Goal: Information Seeking & Learning: Learn about a topic

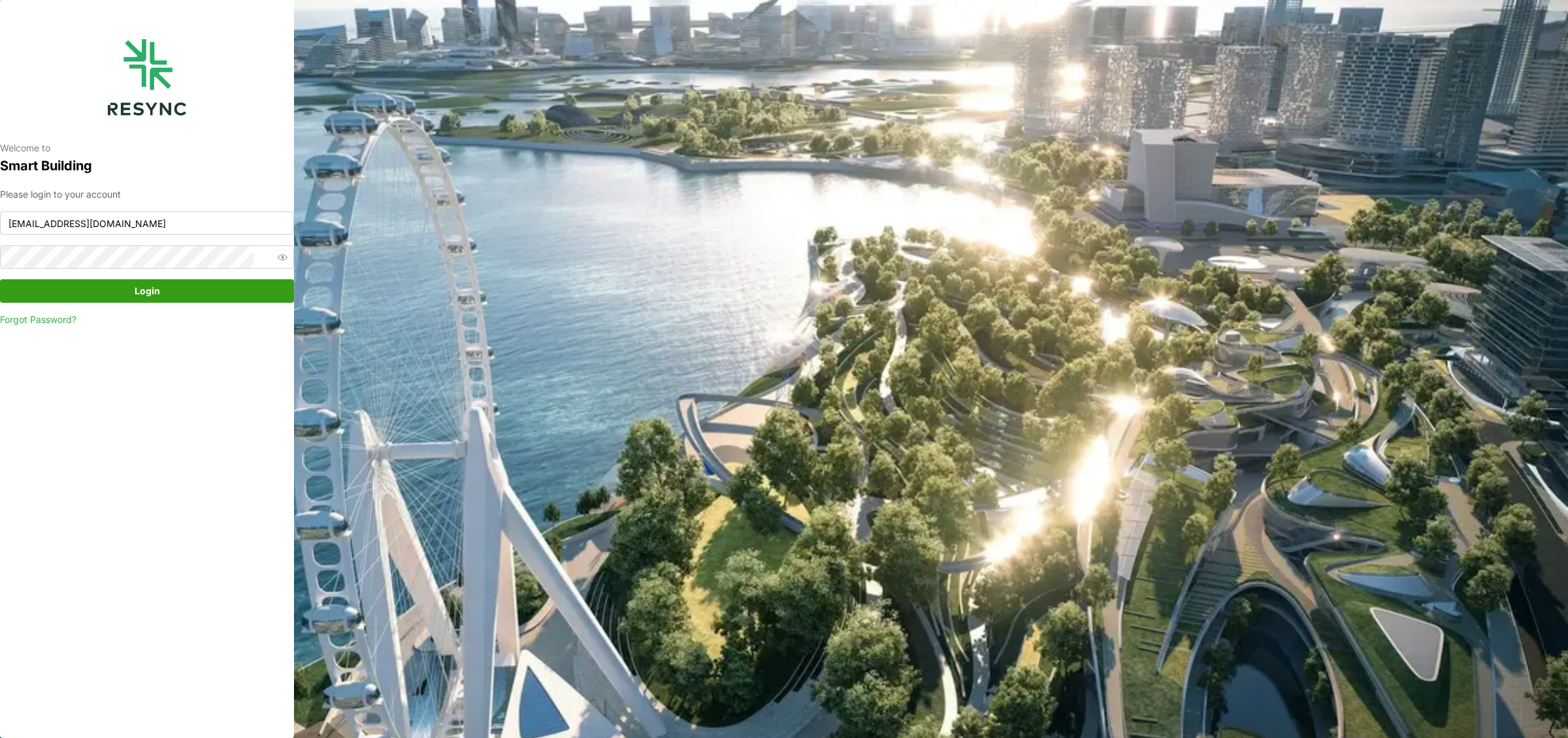
click at [167, 282] on span "Login" at bounding box center [147, 291] width 269 height 22
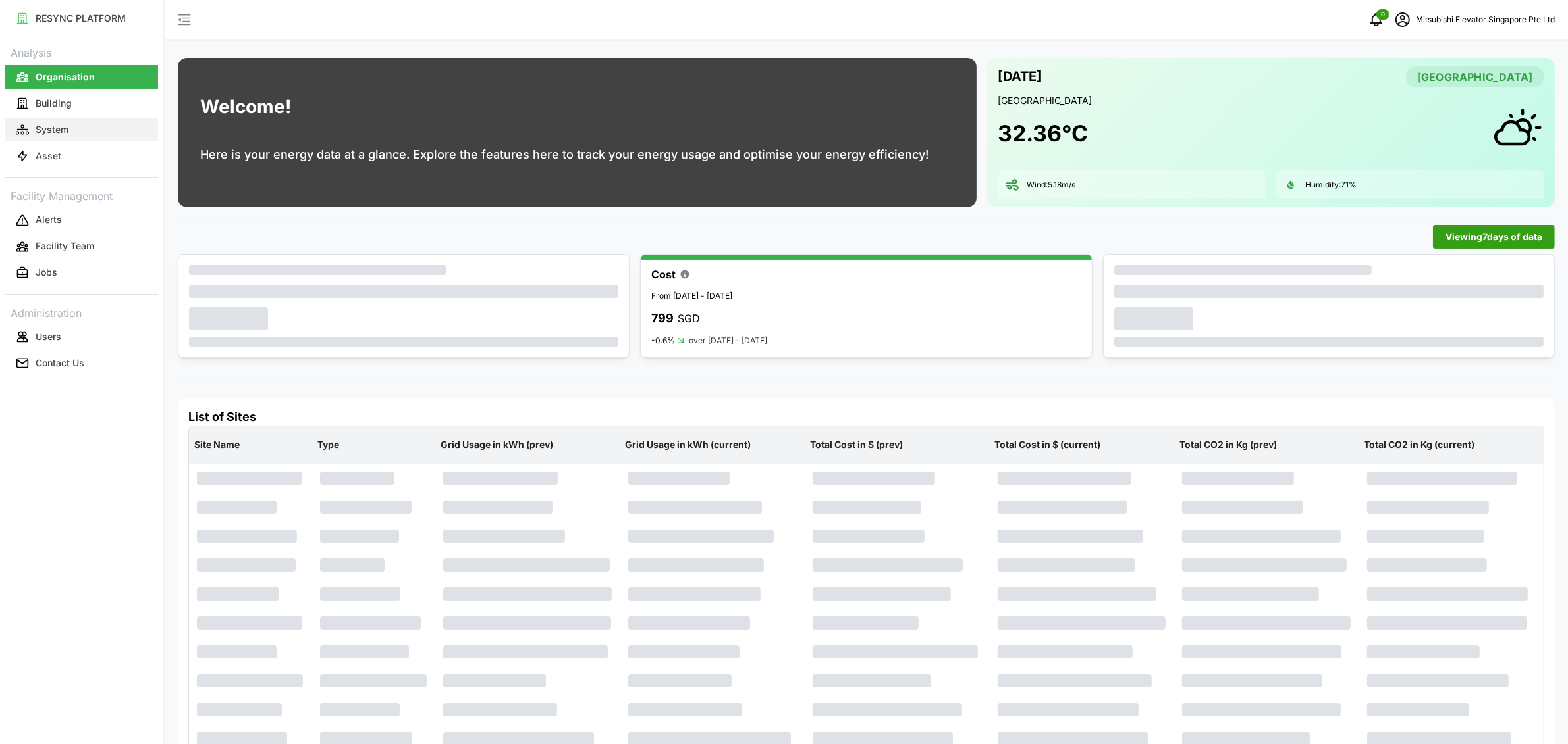
click at [79, 121] on button "System" at bounding box center [81, 129] width 152 height 24
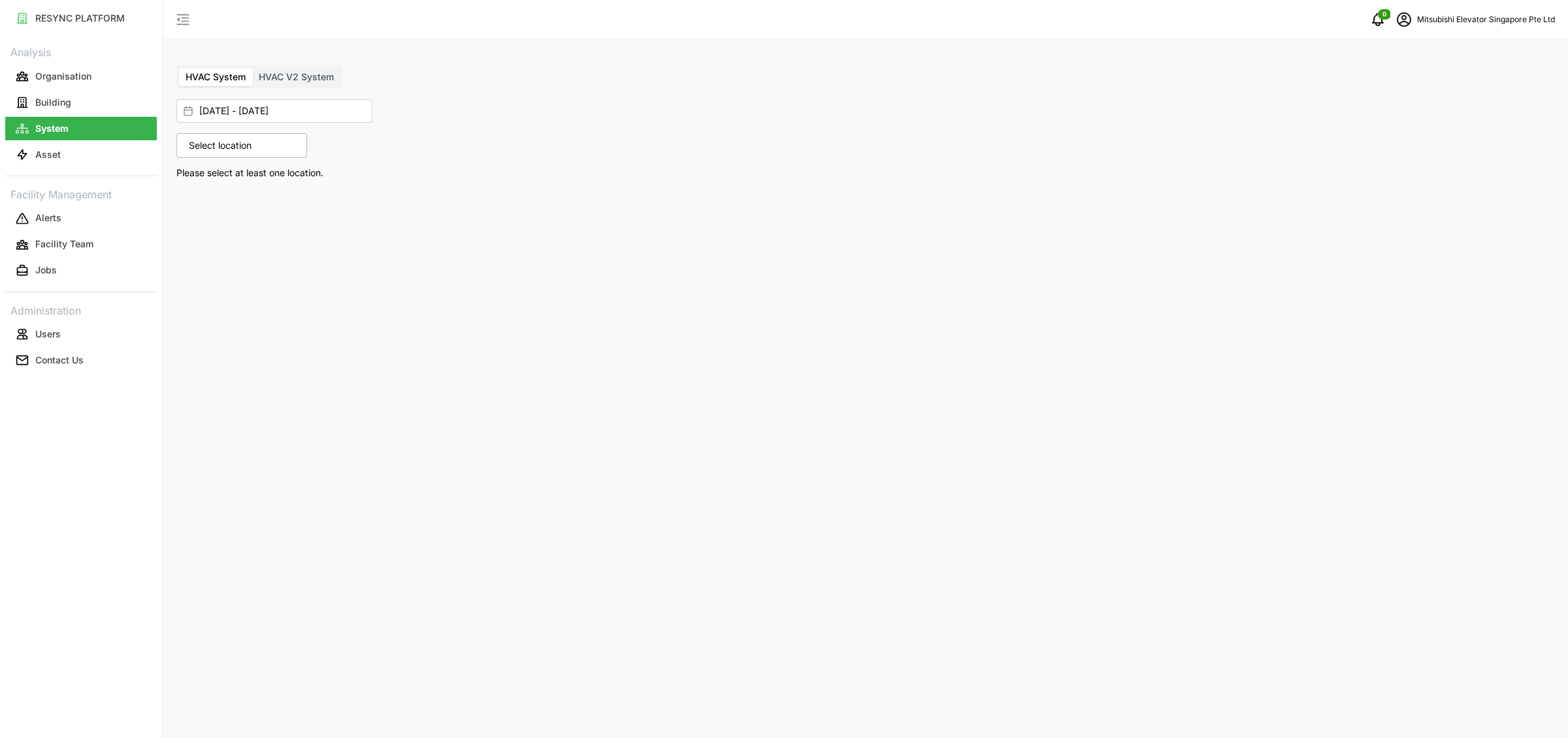
click at [234, 151] on p "Select location" at bounding box center [219, 146] width 76 height 13
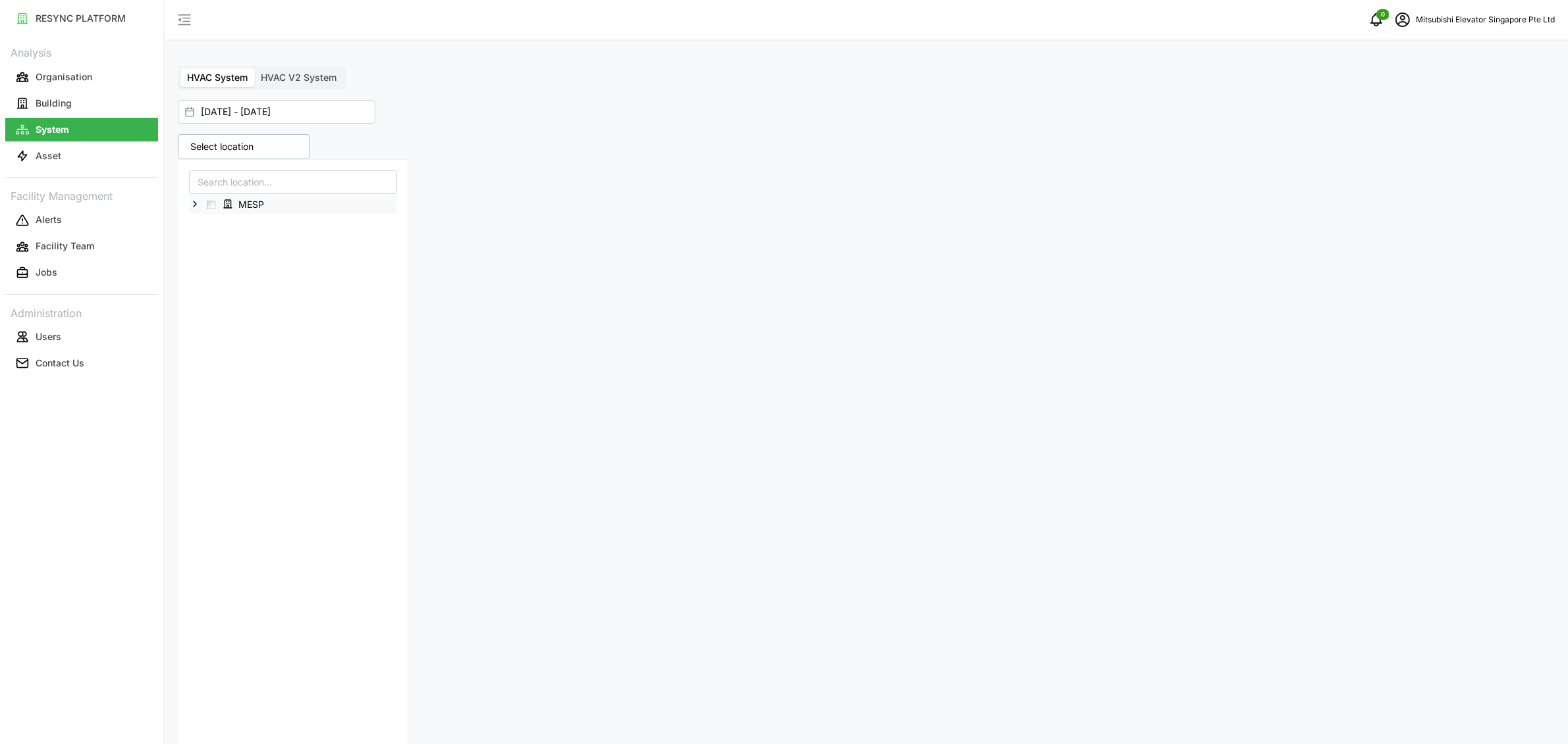
click at [196, 206] on icon at bounding box center [195, 204] width 10 height 10
click at [221, 246] on span "Select Level 02" at bounding box center [222, 243] width 9 height 9
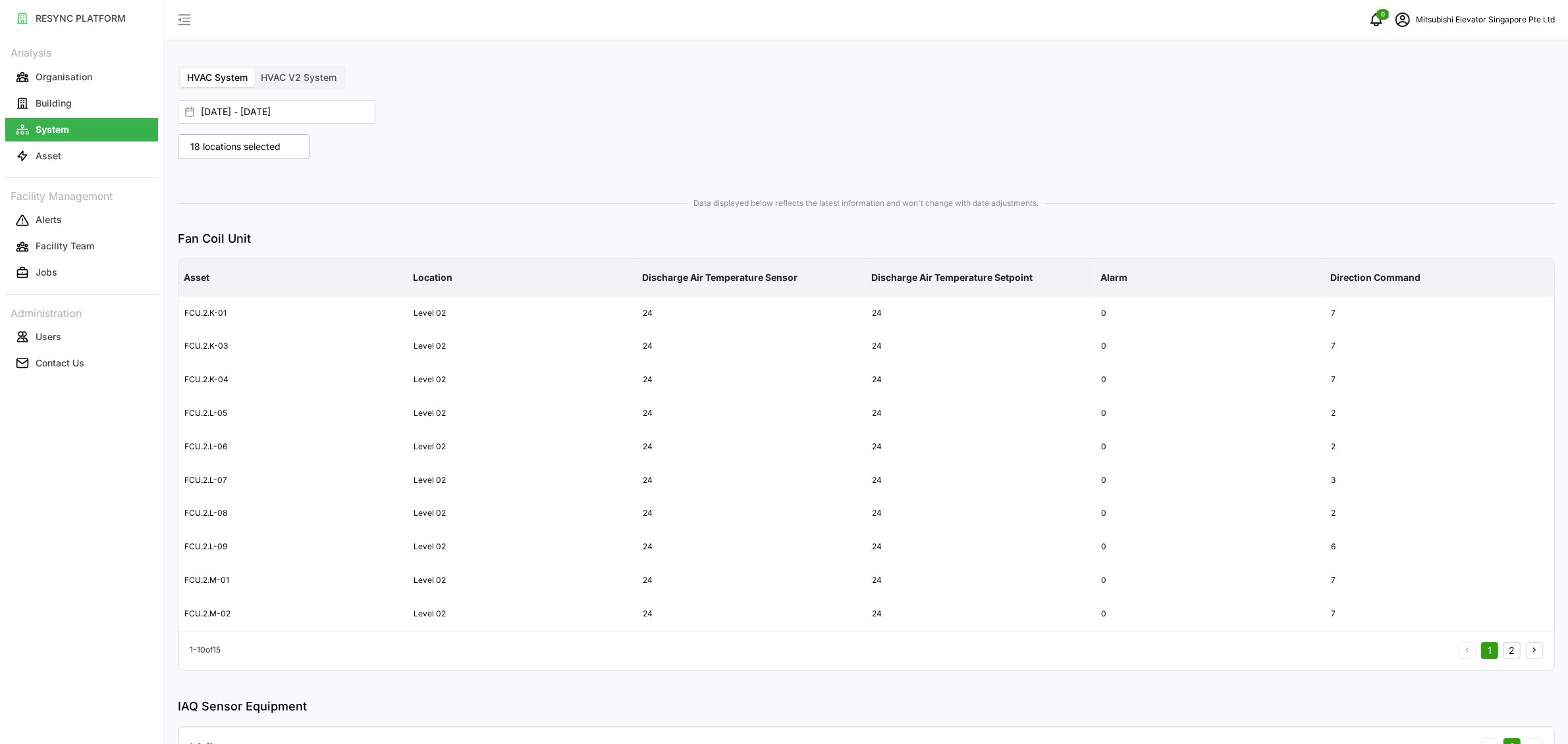
click at [675, 199] on span "Data displayed below reflects the latest information and won't change with date…" at bounding box center [866, 203] width 1377 height 13
click at [1515, 651] on button "2" at bounding box center [1512, 651] width 17 height 17
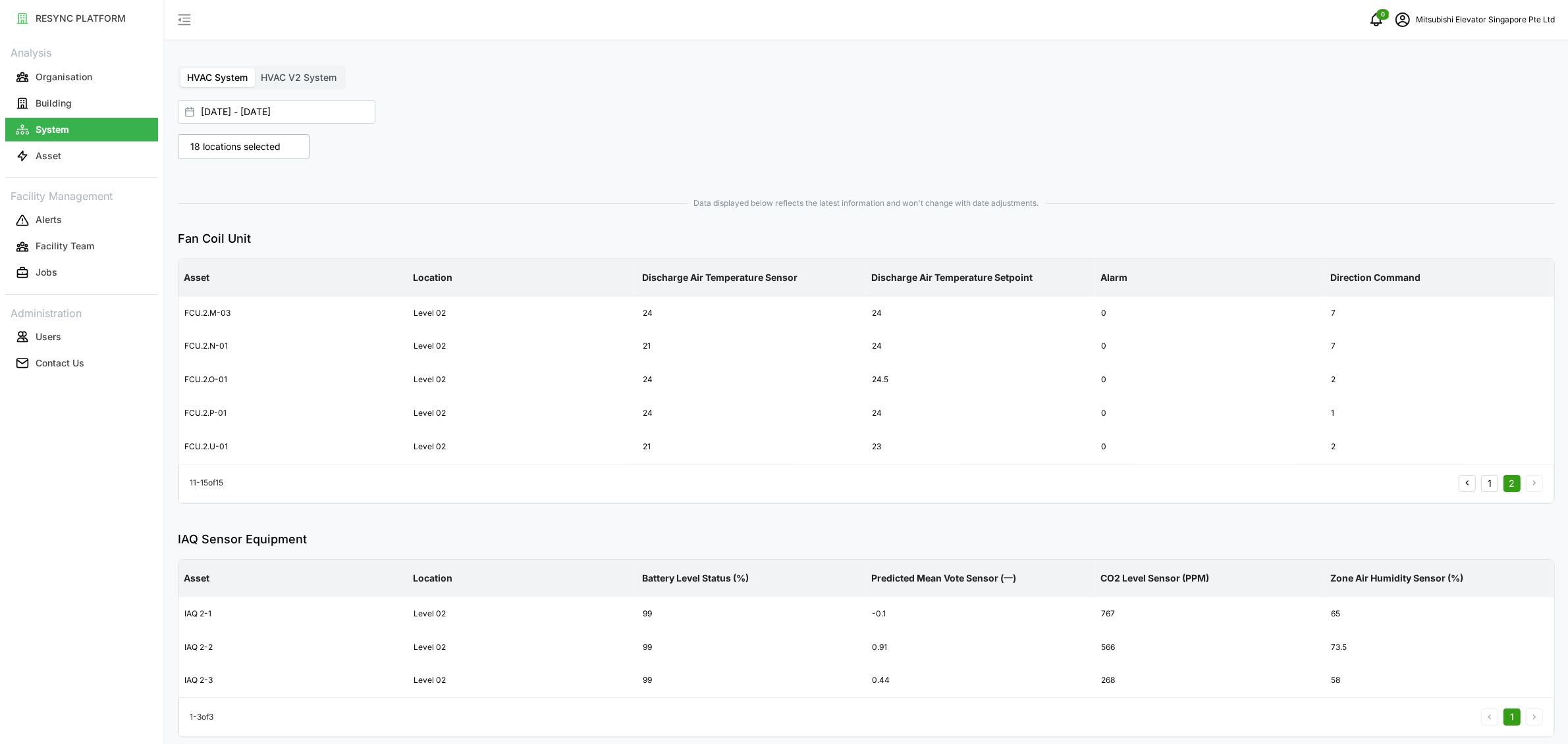
click at [1485, 479] on button "1" at bounding box center [1489, 484] width 17 height 17
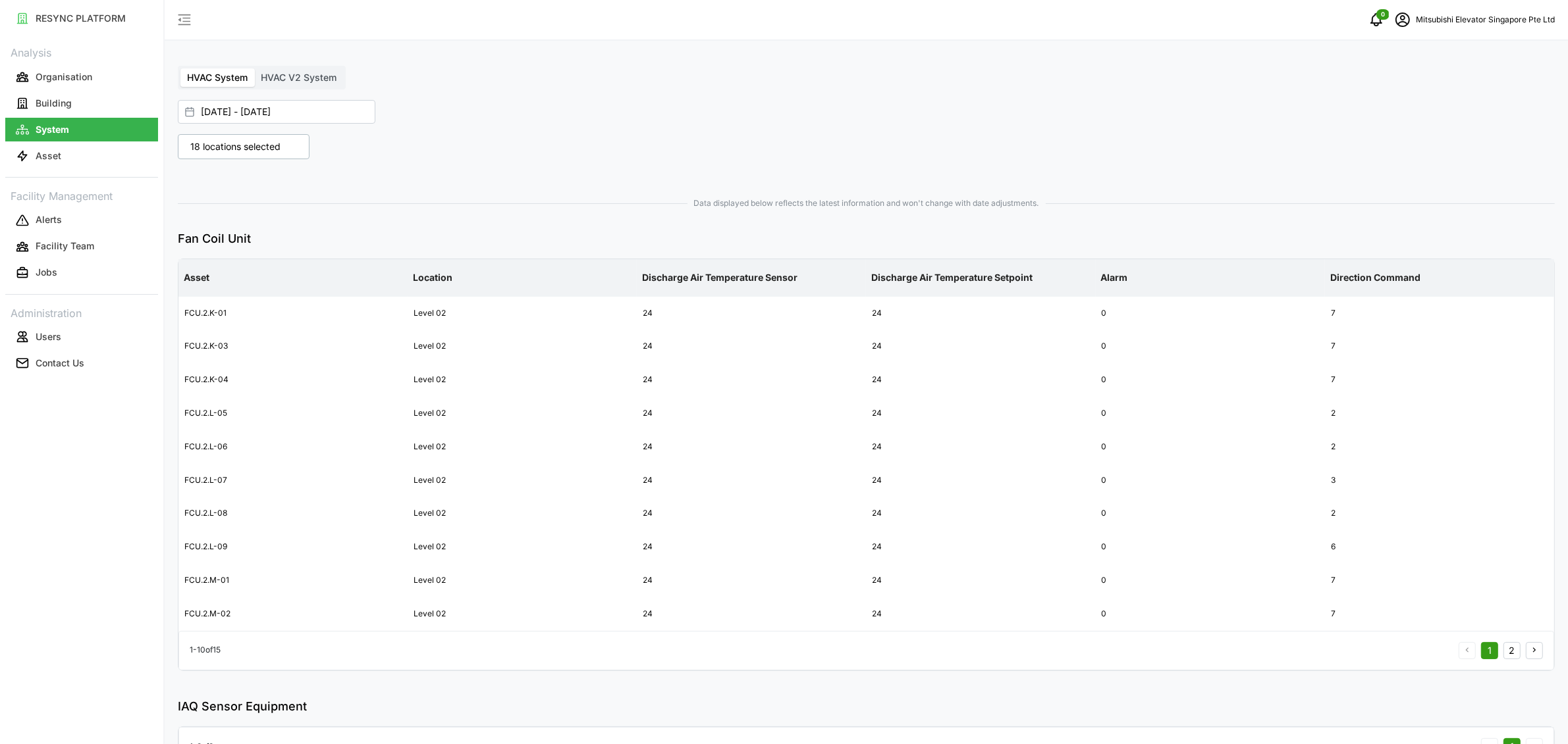
click at [1450, 21] on p "Mitsubishi Elevator Singapore Pte Ltd" at bounding box center [1485, 20] width 139 height 13
click at [285, 75] on span "HVAC V2 System" at bounding box center [298, 77] width 75 height 11
click at [255, 69] on input "HVAC V2 System" at bounding box center [255, 69] width 0 height 0
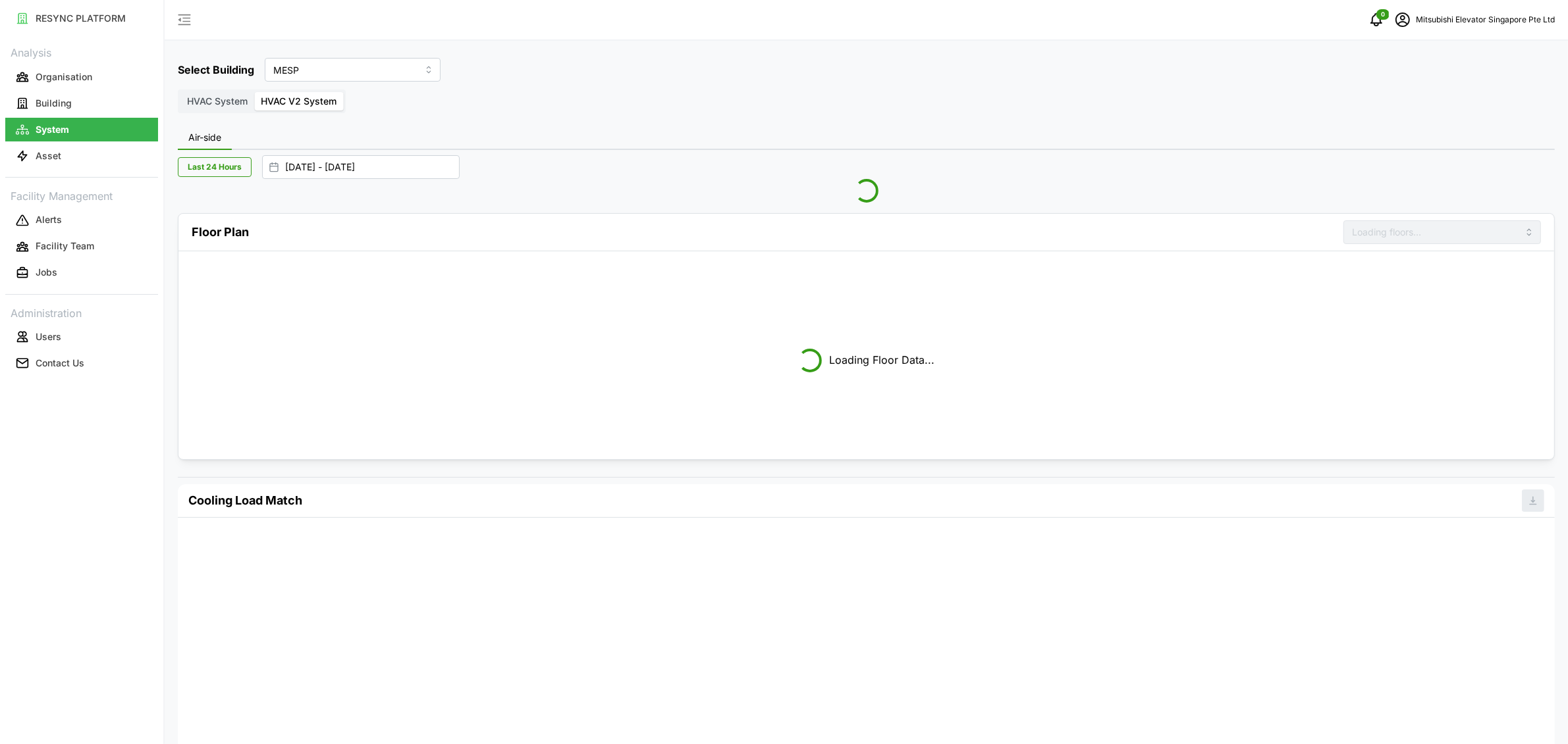
type input "Level 01"
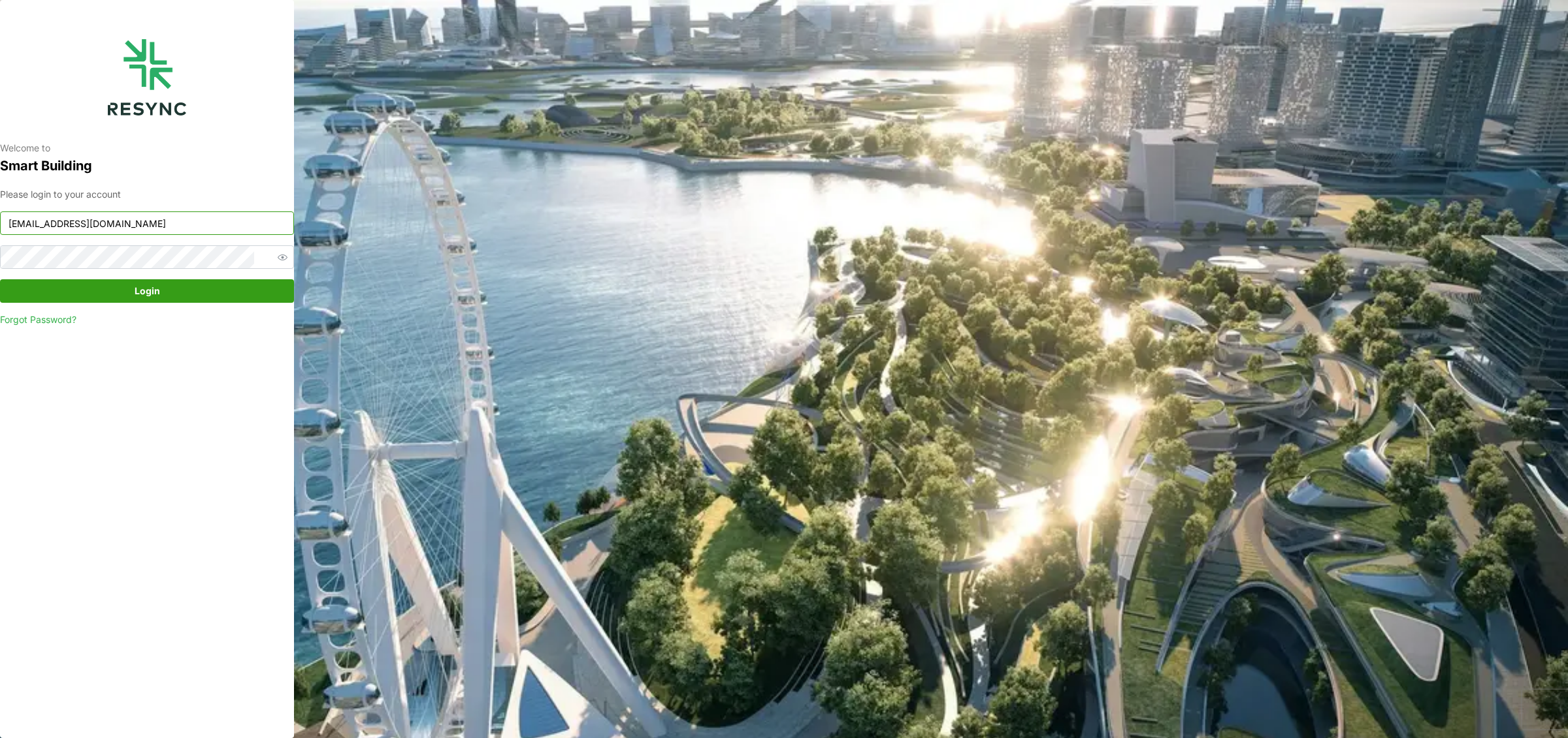
click at [201, 227] on input "mesp_internal@resynctech.com" at bounding box center [147, 223] width 294 height 23
click at [195, 224] on input "mesp_internal@resynctech.com" at bounding box center [147, 223] width 294 height 23
click at [176, 222] on input "mesp_internal@resynctech.com" at bounding box center [147, 223] width 294 height 23
type input "mandai_internal@resynctech.com"
click at [207, 291] on span "Login" at bounding box center [147, 291] width 269 height 22
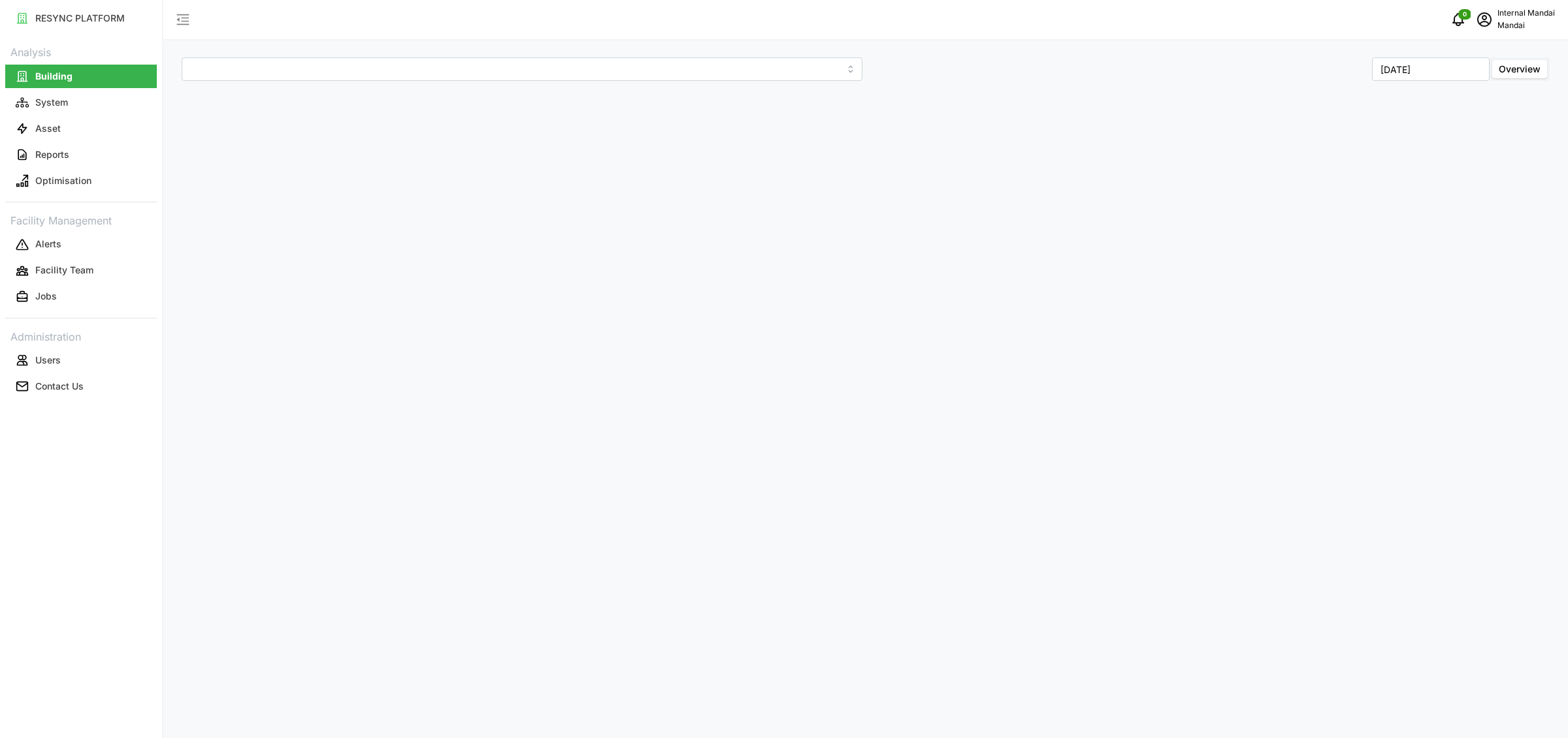
type input "Penguin Building"
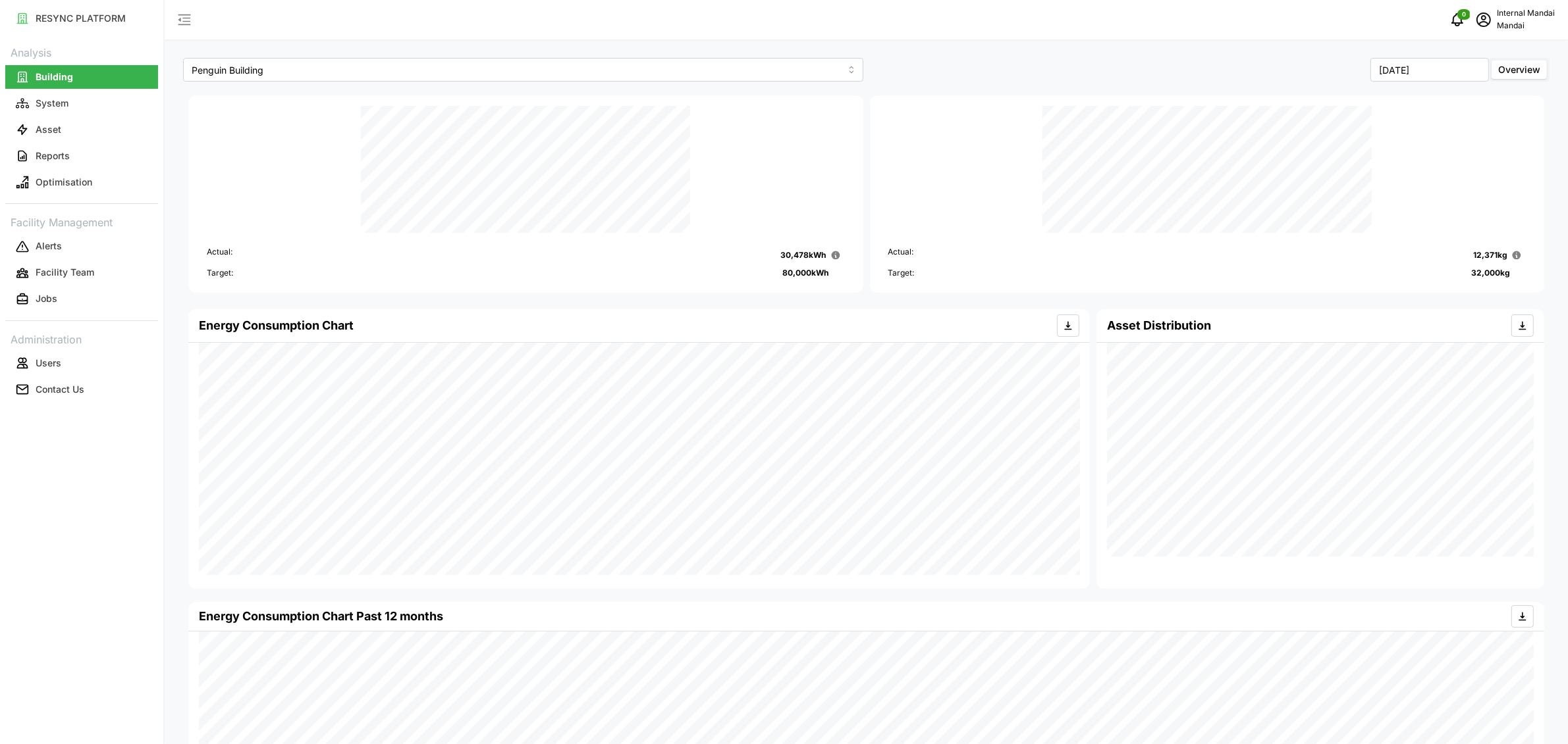
scroll to position [107, 0]
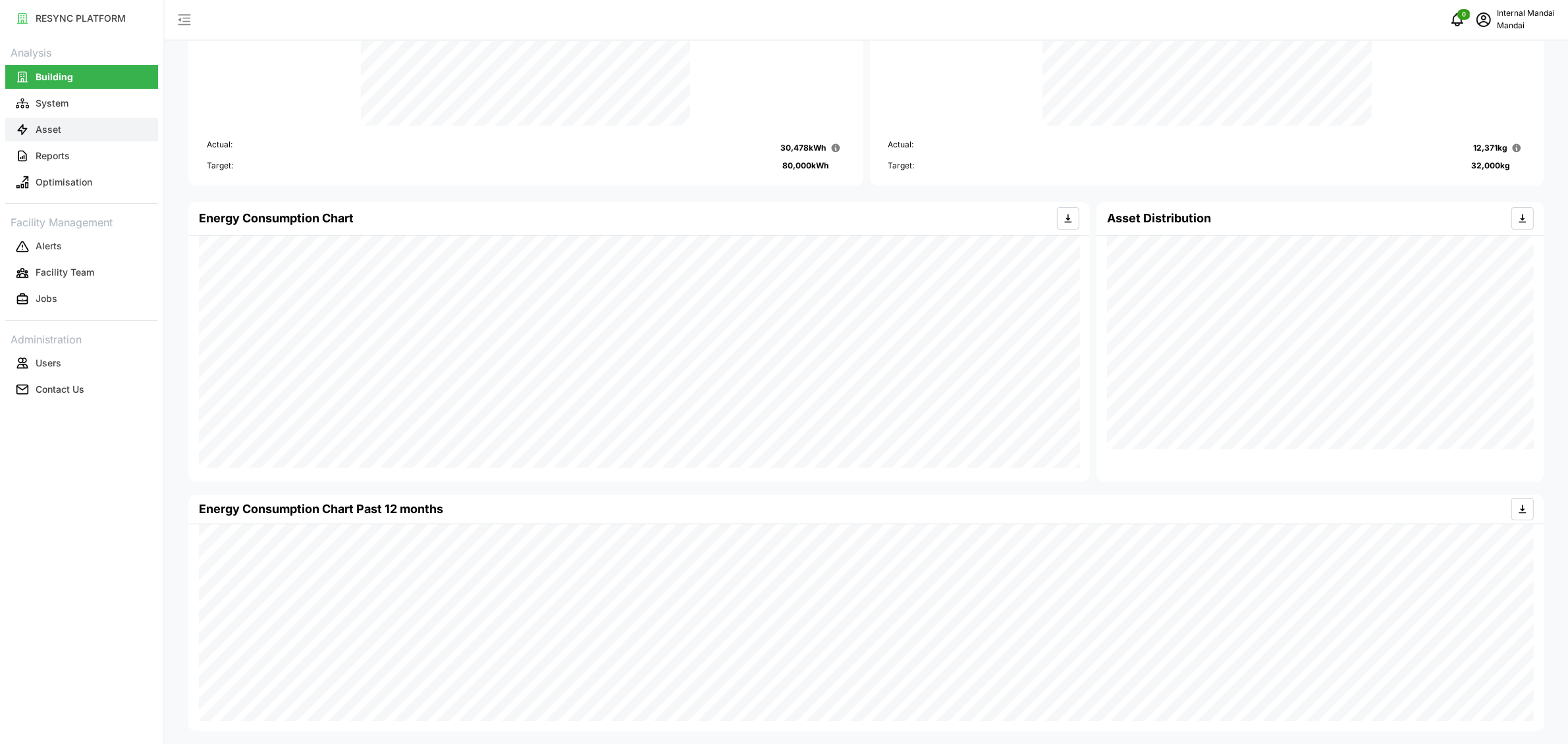
click at [44, 130] on p "Asset" at bounding box center [48, 129] width 26 height 13
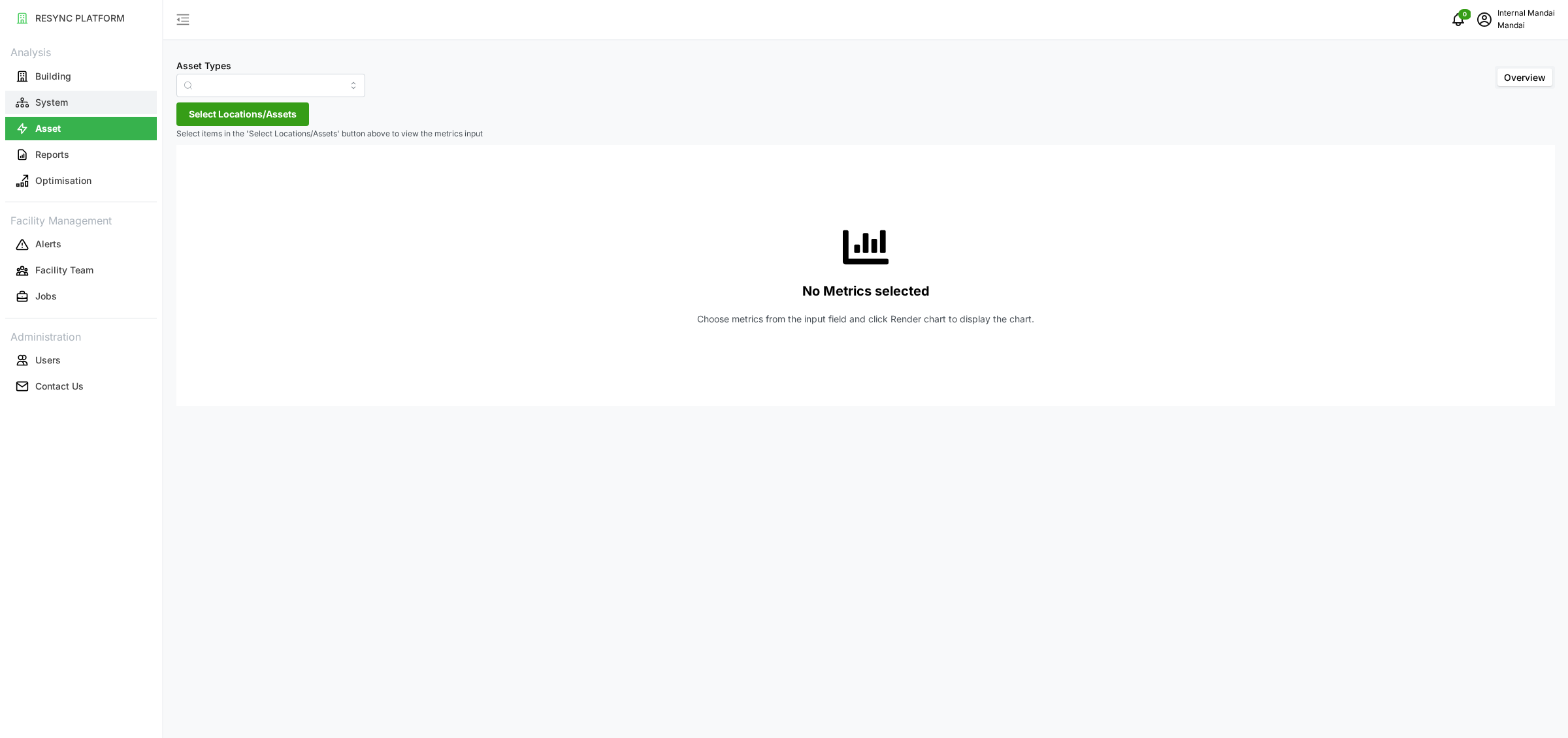
type input "Air Handling Unit"
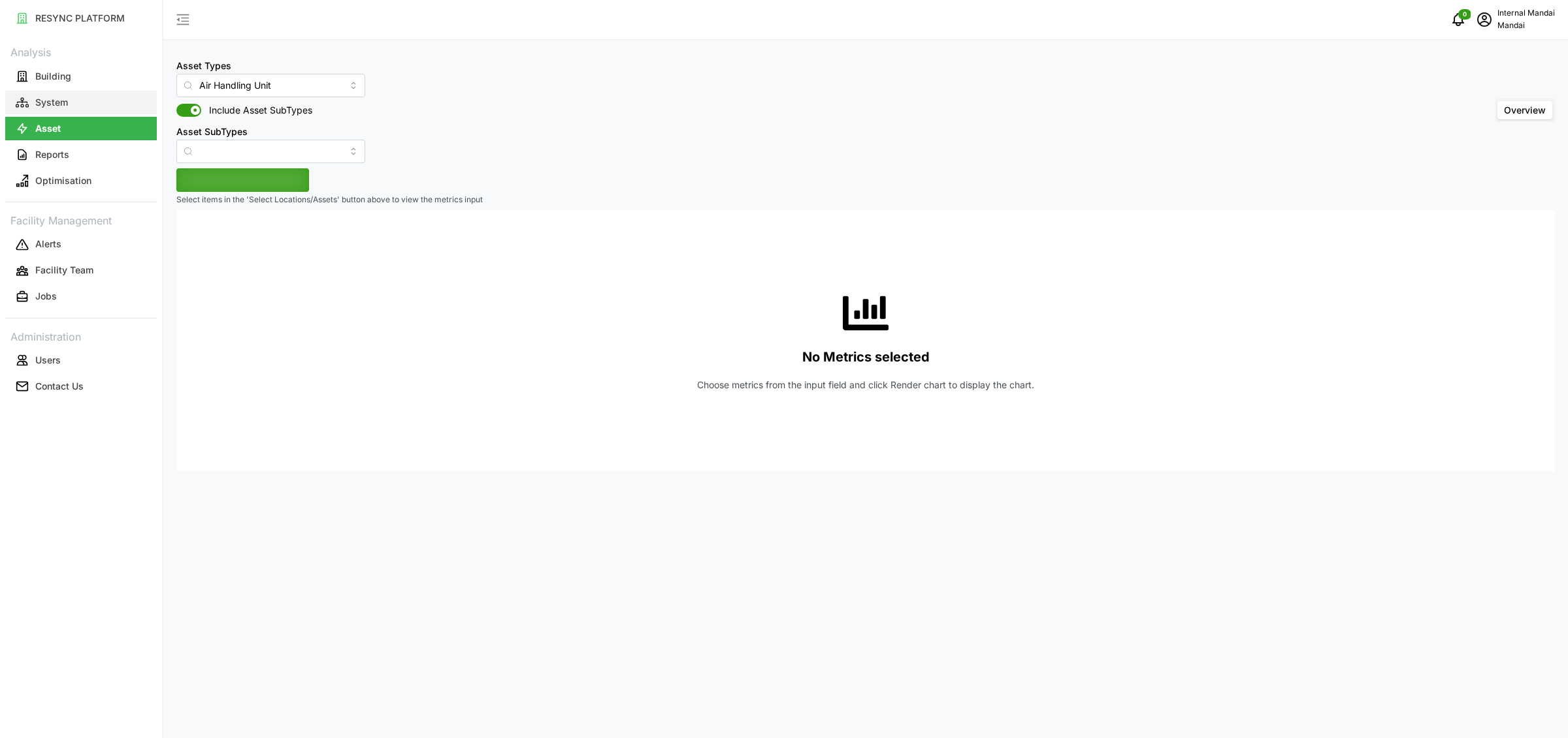
click at [51, 103] on p "System" at bounding box center [51, 103] width 32 height 13
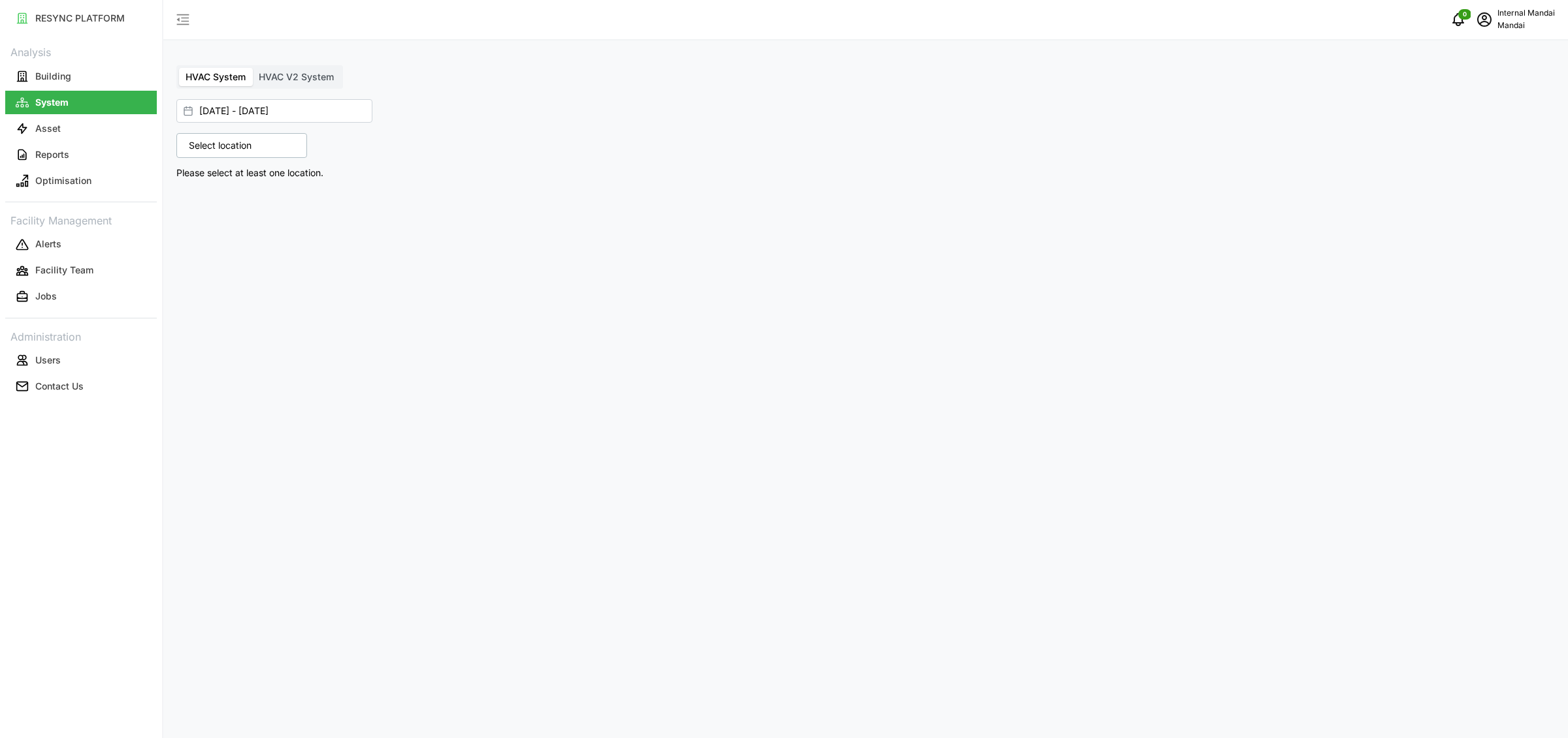
click at [300, 76] on span "HVAC V2 System" at bounding box center [296, 76] width 75 height 11
click at [253, 68] on input "HVAC V2 System" at bounding box center [253, 68] width 0 height 0
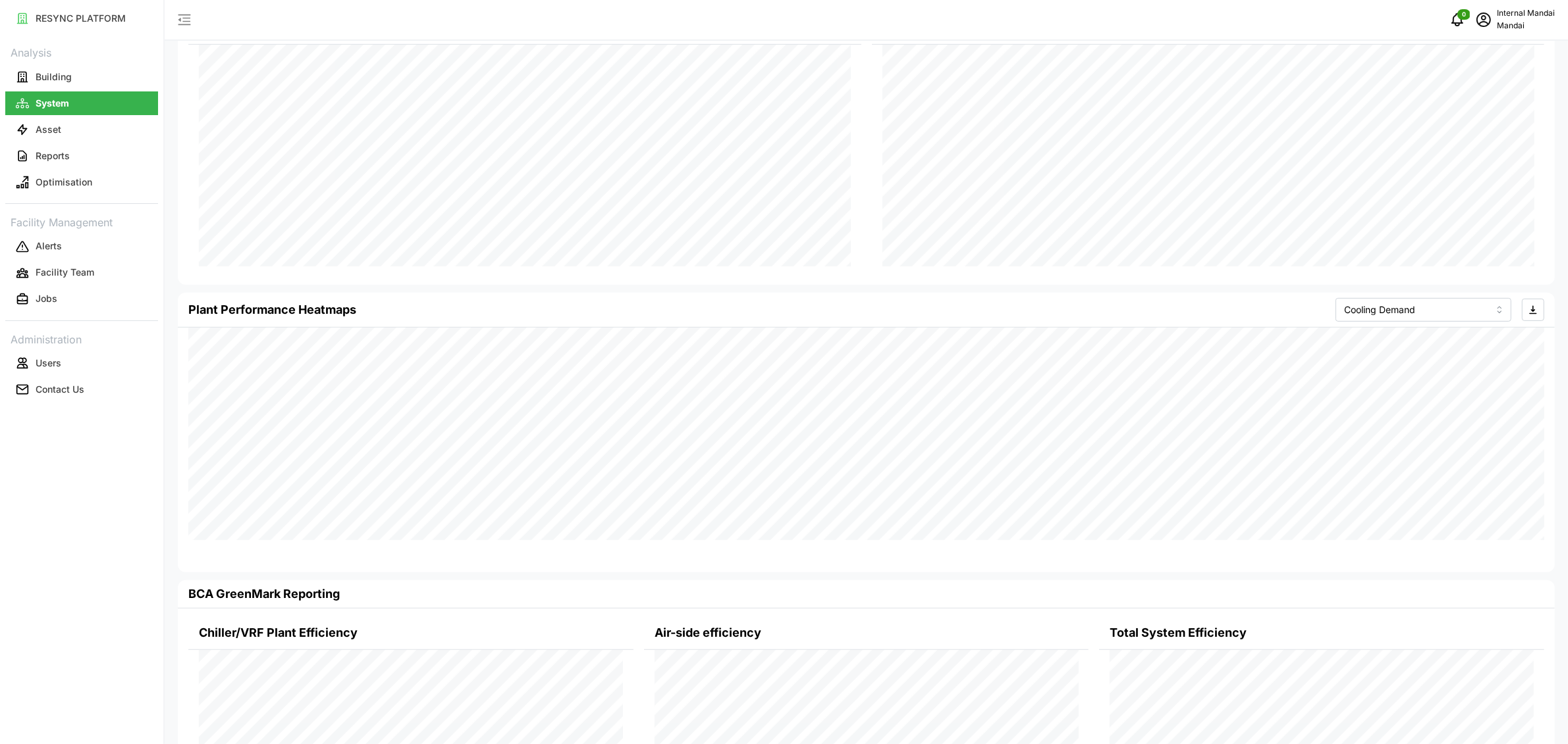
scroll to position [864, 0]
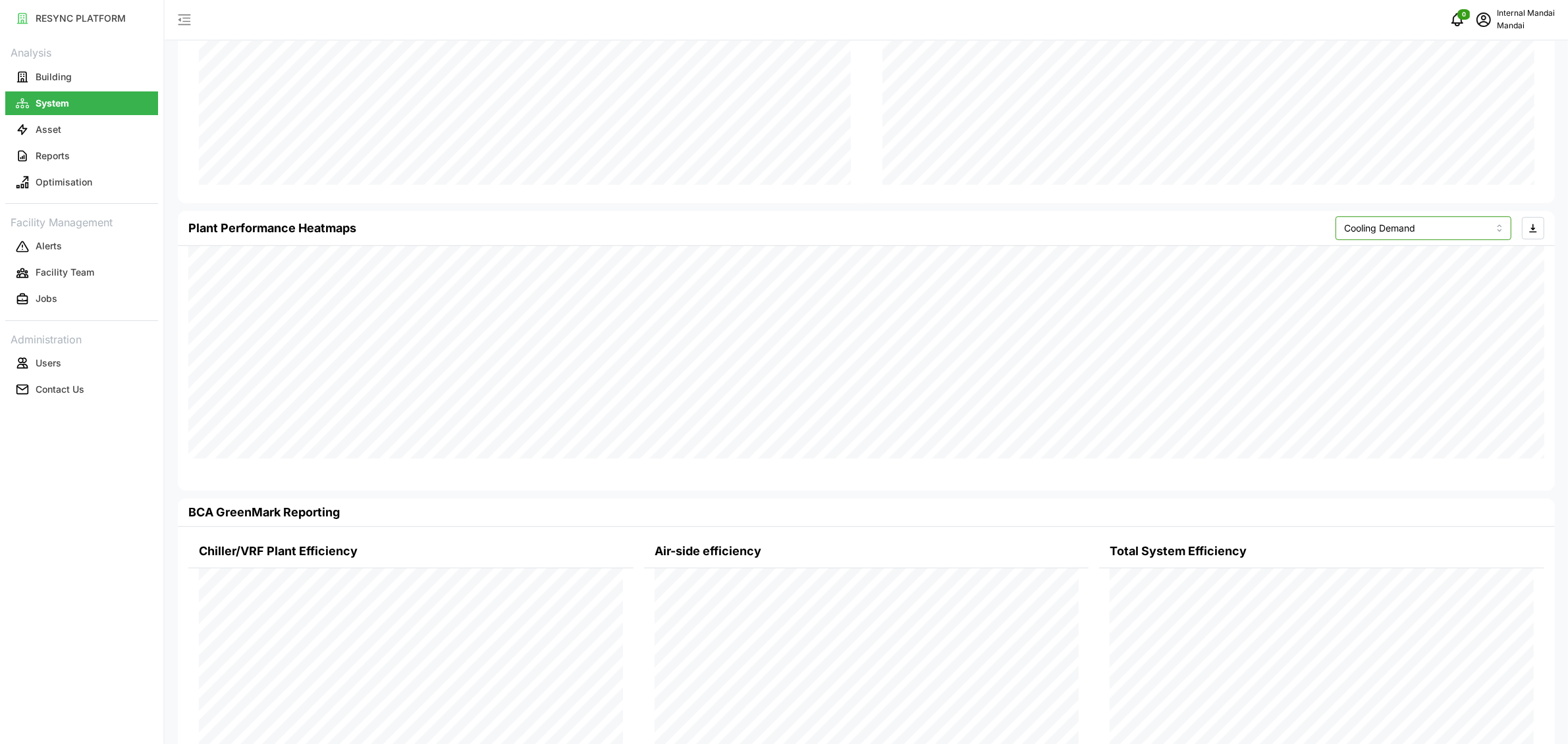
click at [1469, 222] on input "Cooling Demand" at bounding box center [1424, 229] width 176 height 24
click at [1459, 230] on input "Cooling Demand" at bounding box center [1424, 229] width 176 height 24
click at [1433, 302] on span "Electrical Energy Usage" at bounding box center [1436, 303] width 102 height 15
click at [1444, 230] on input "Electrical Energy Usage" at bounding box center [1424, 229] width 176 height 24
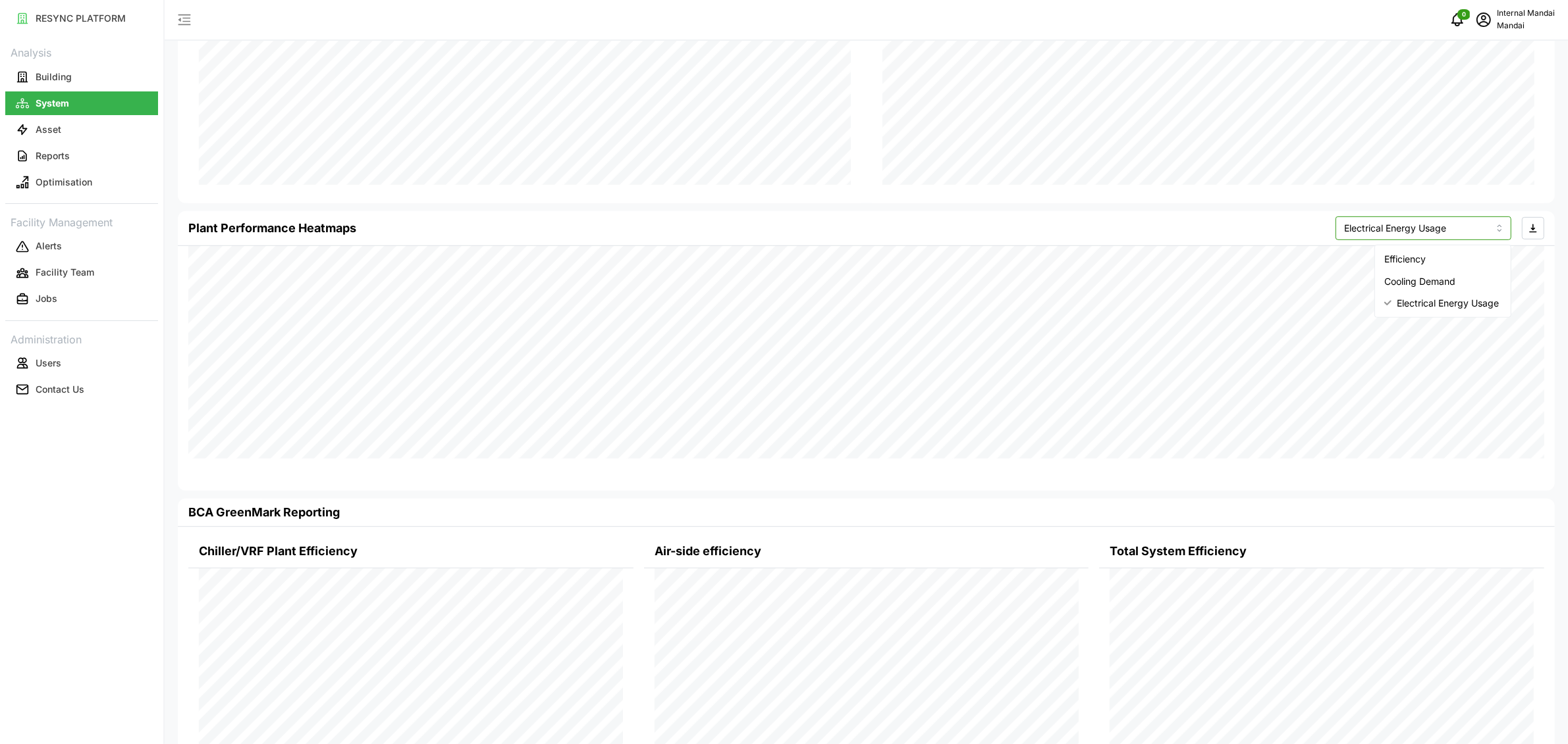
click at [1437, 252] on div "Efficiency" at bounding box center [1443, 259] width 130 height 22
click at [1443, 223] on input "Efficiency" at bounding box center [1424, 229] width 176 height 24
click at [1423, 278] on span "Cooling Demand" at bounding box center [1420, 282] width 71 height 15
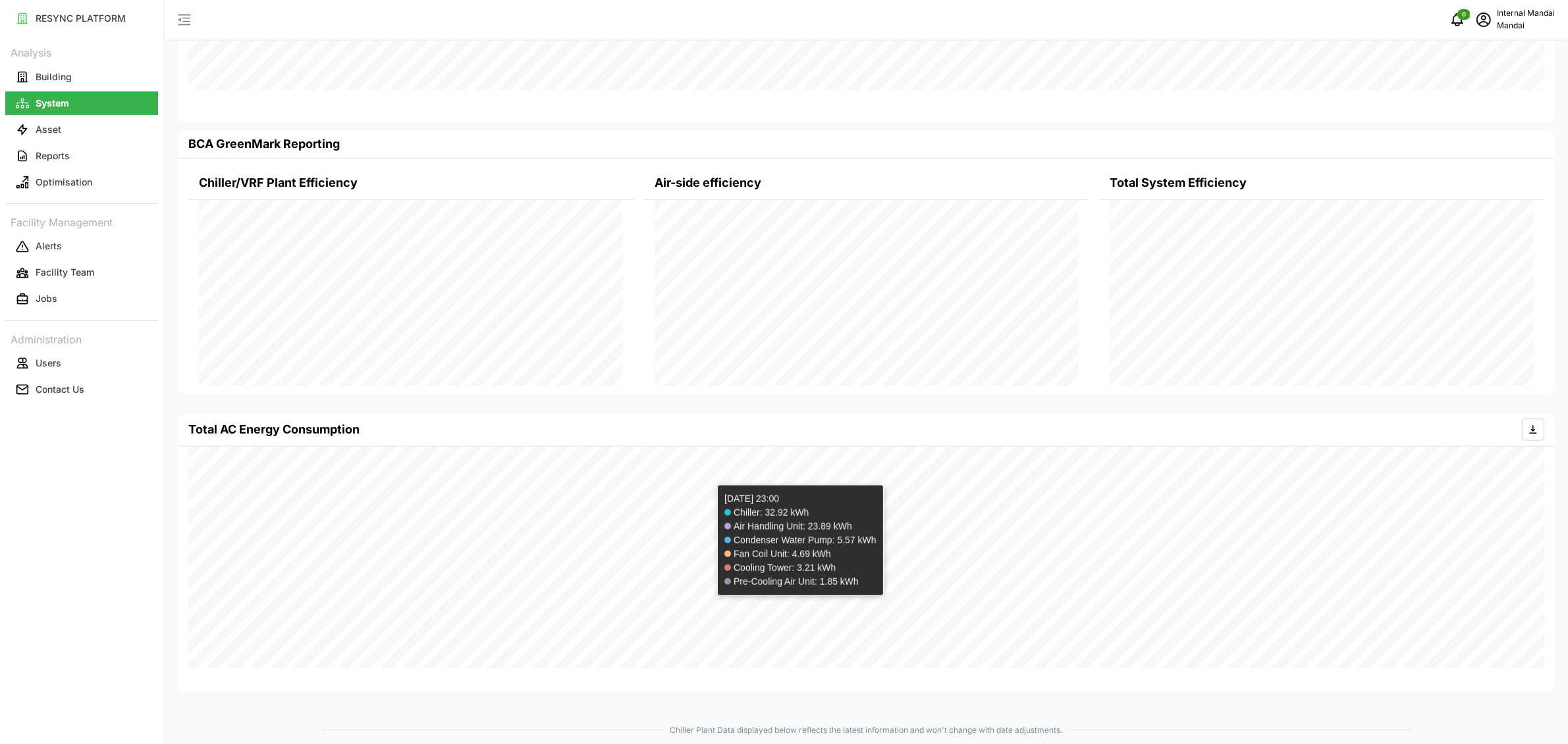
scroll to position [887, 0]
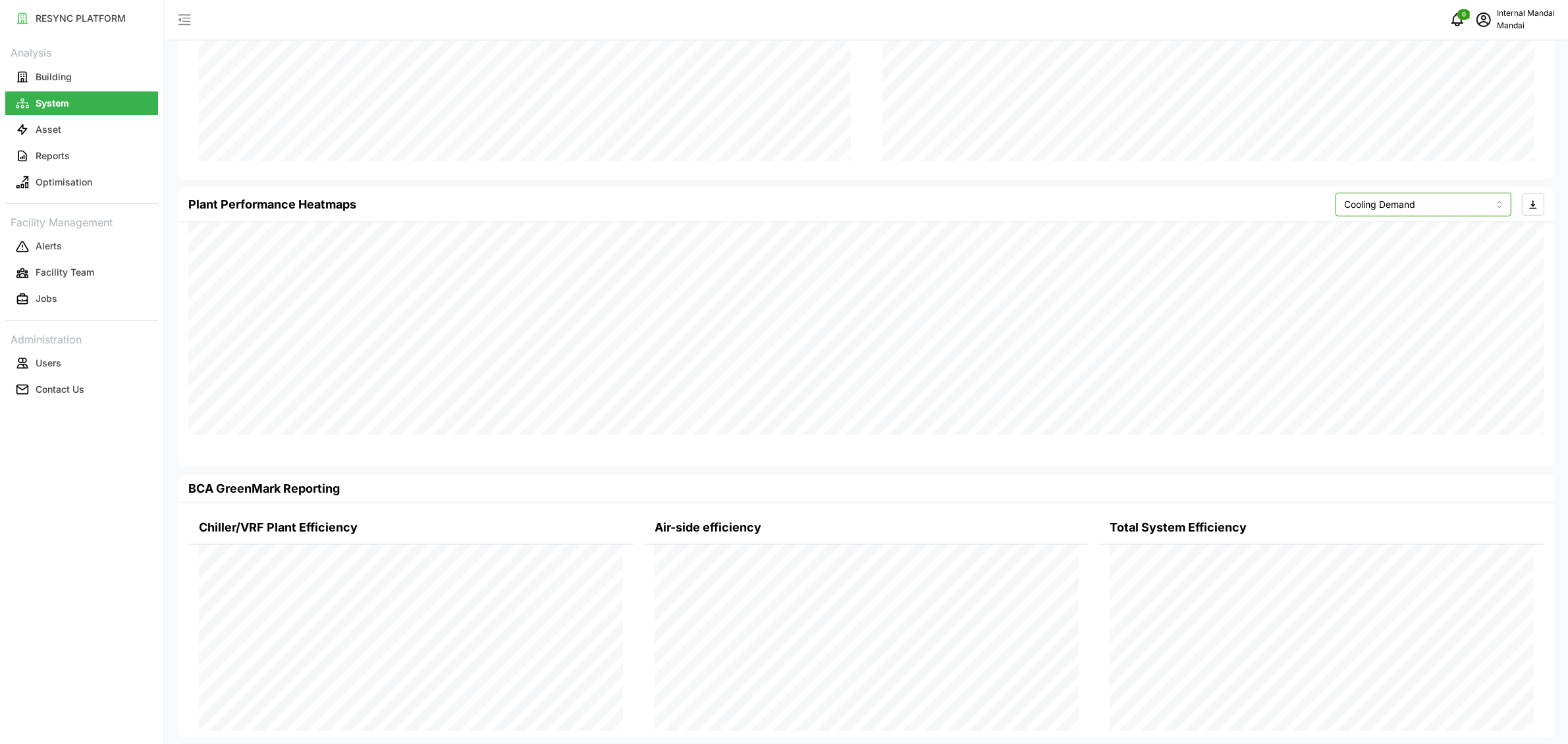
click at [1453, 198] on input "Cooling Demand" at bounding box center [1424, 205] width 176 height 24
click at [1437, 230] on div "Efficiency" at bounding box center [1443, 235] width 130 height 22
type input "Efficiency"
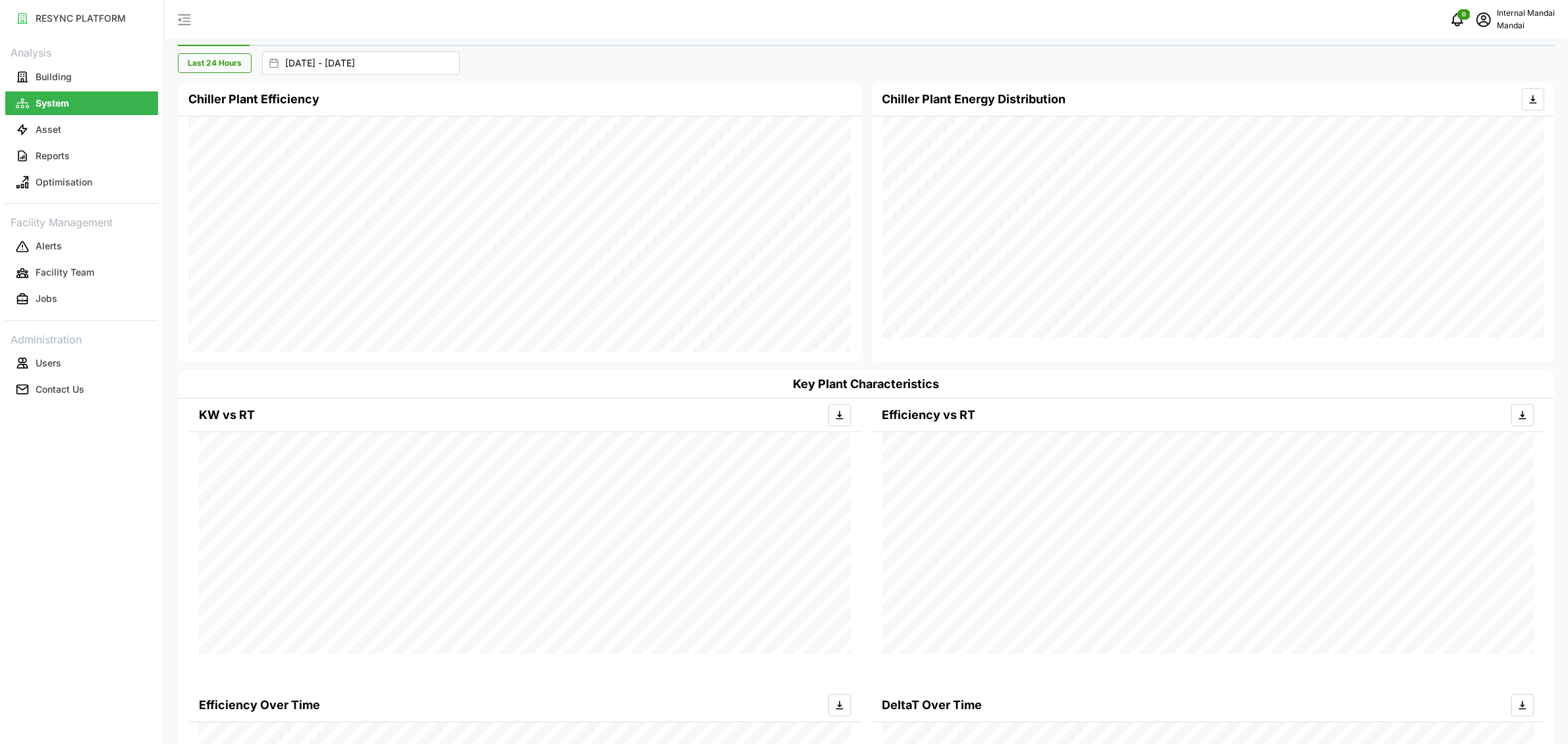
scroll to position [0, 0]
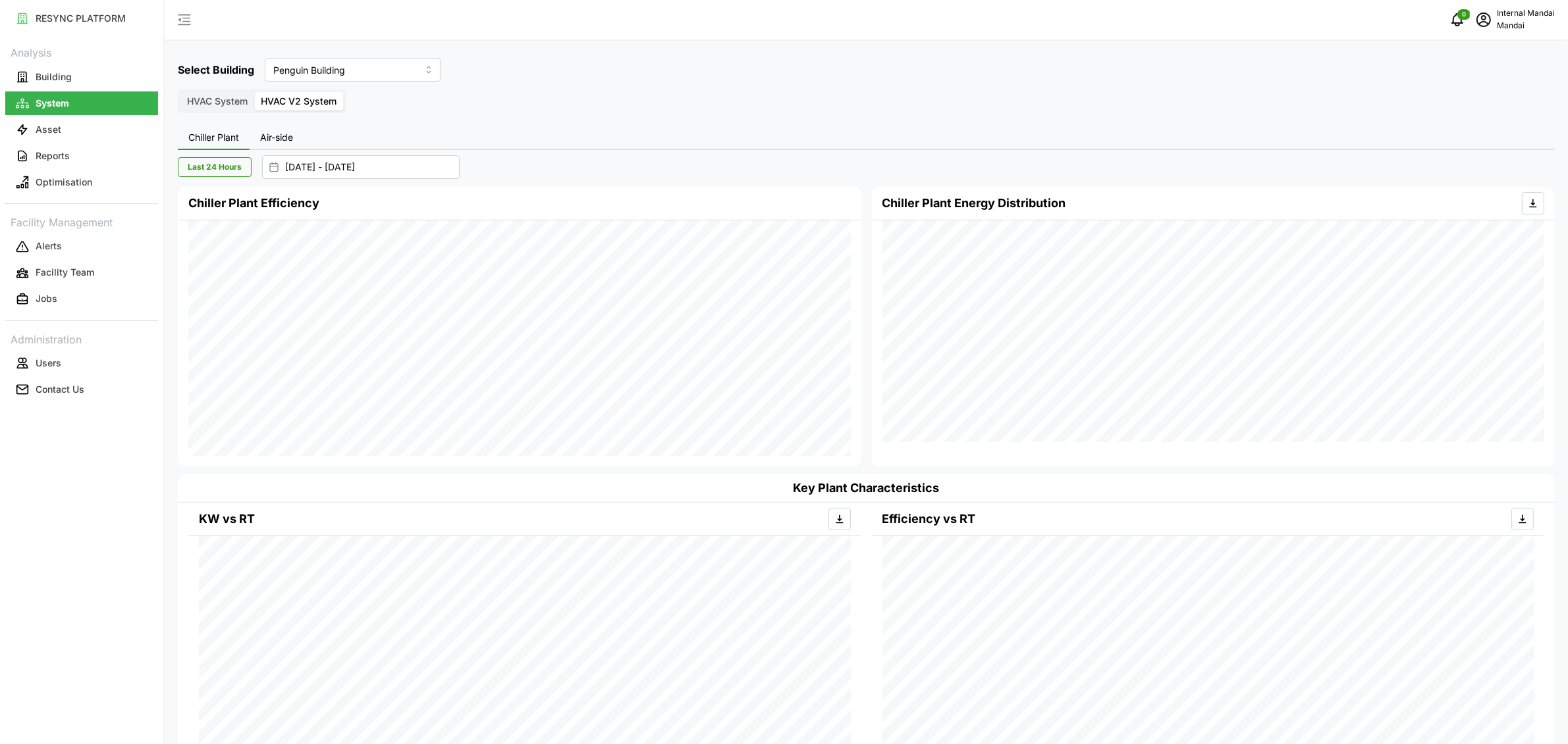
click at [280, 129] on button "Air-side" at bounding box center [276, 138] width 54 height 24
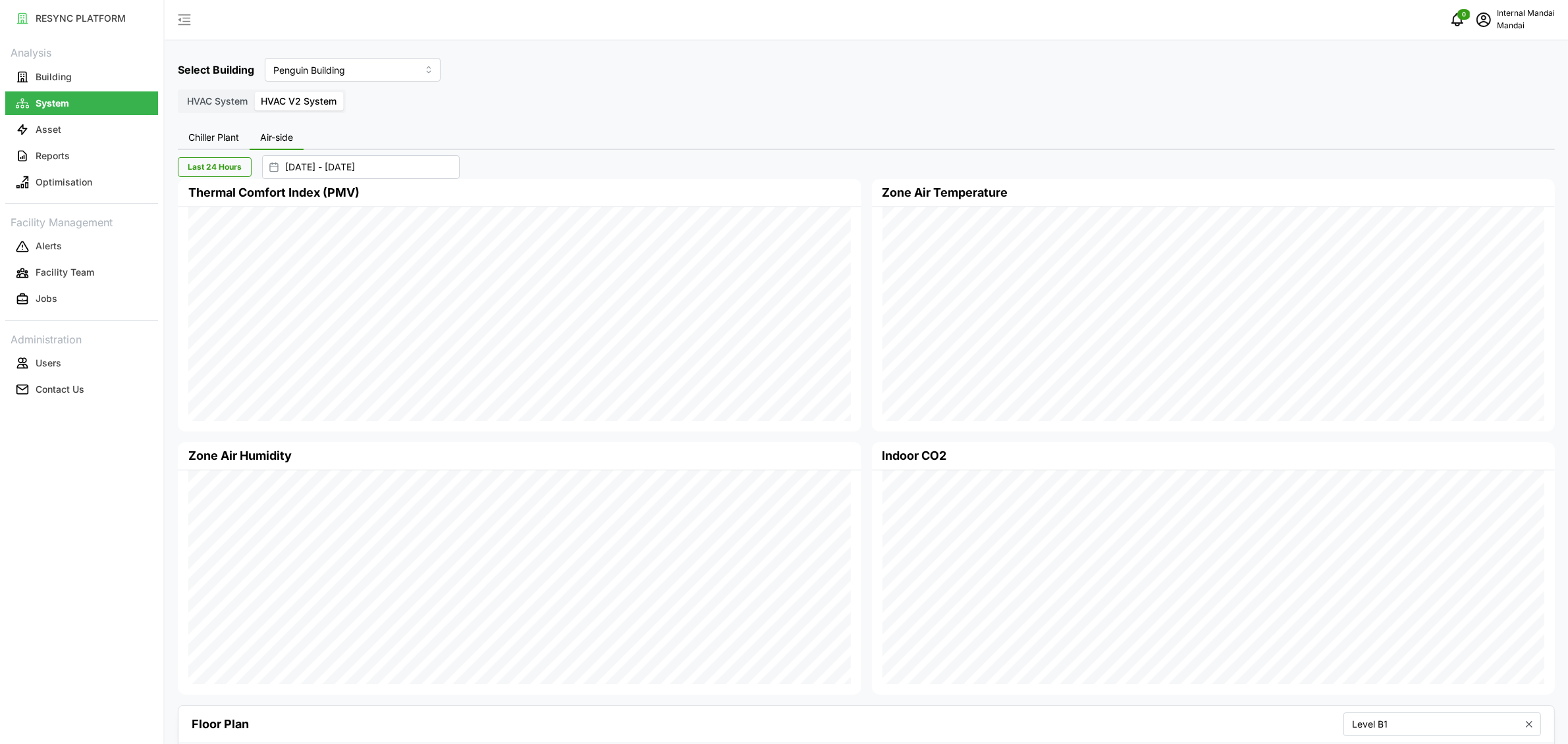
click at [200, 138] on span "Chiller Plant" at bounding box center [214, 138] width 51 height 9
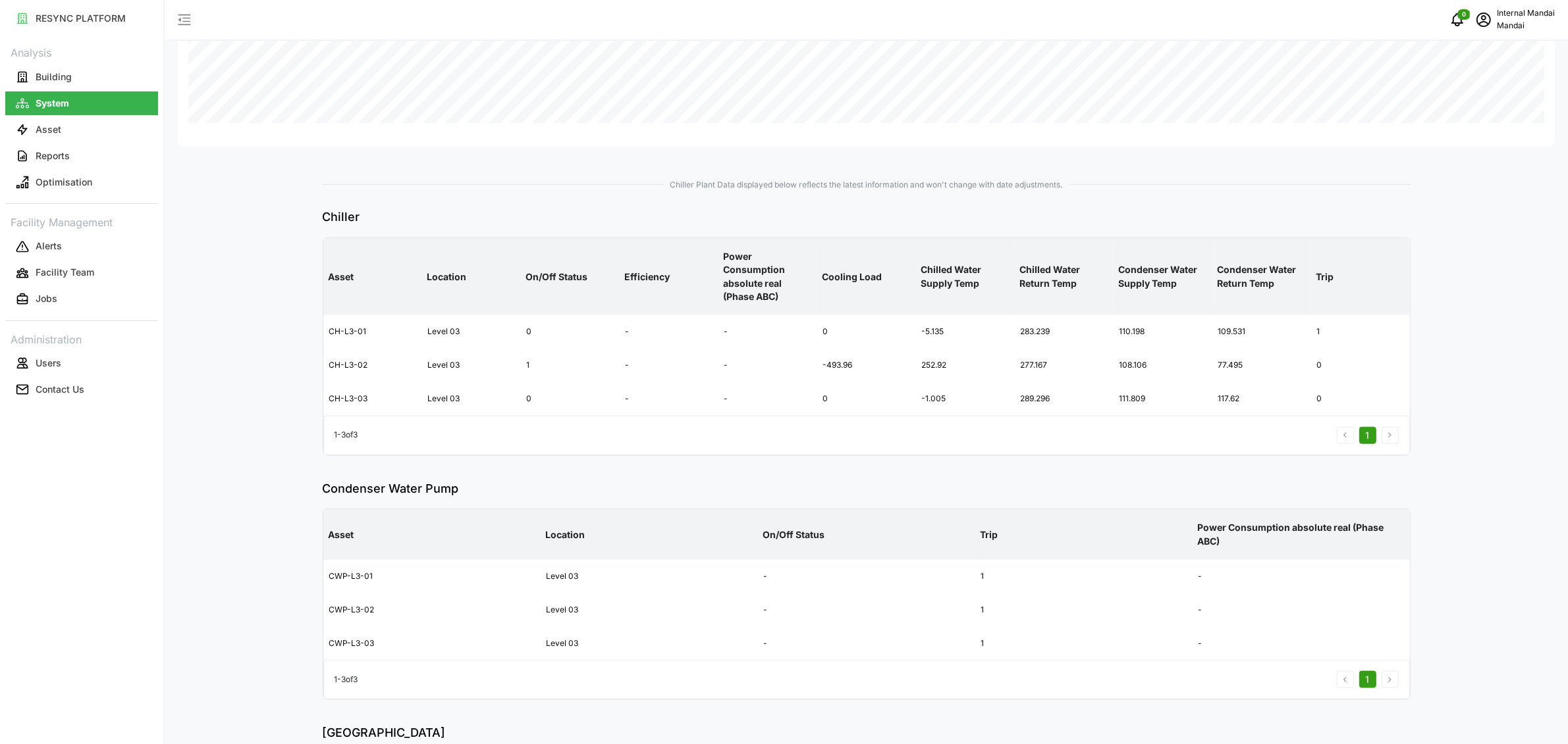
scroll to position [1853, 0]
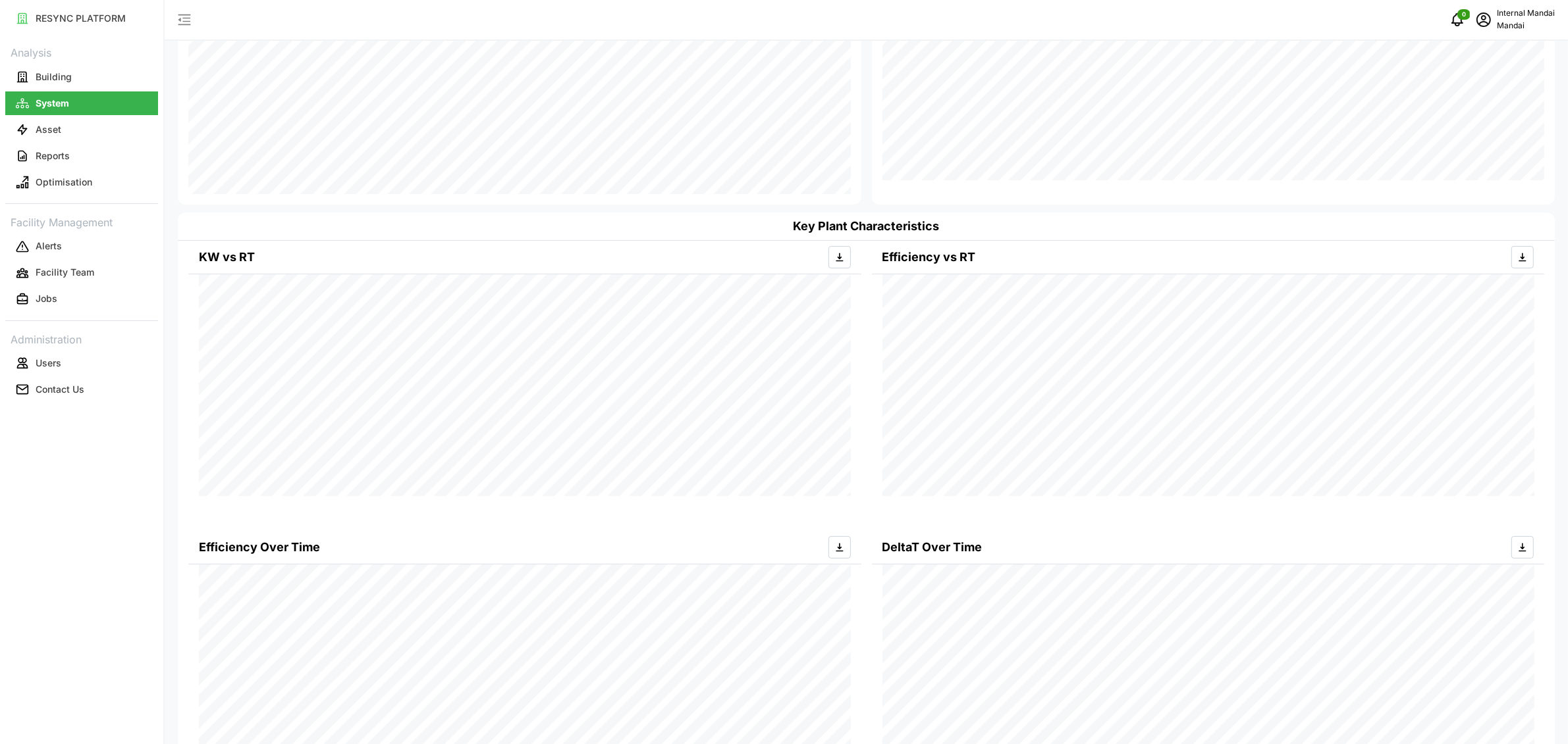
scroll to position [7, 0]
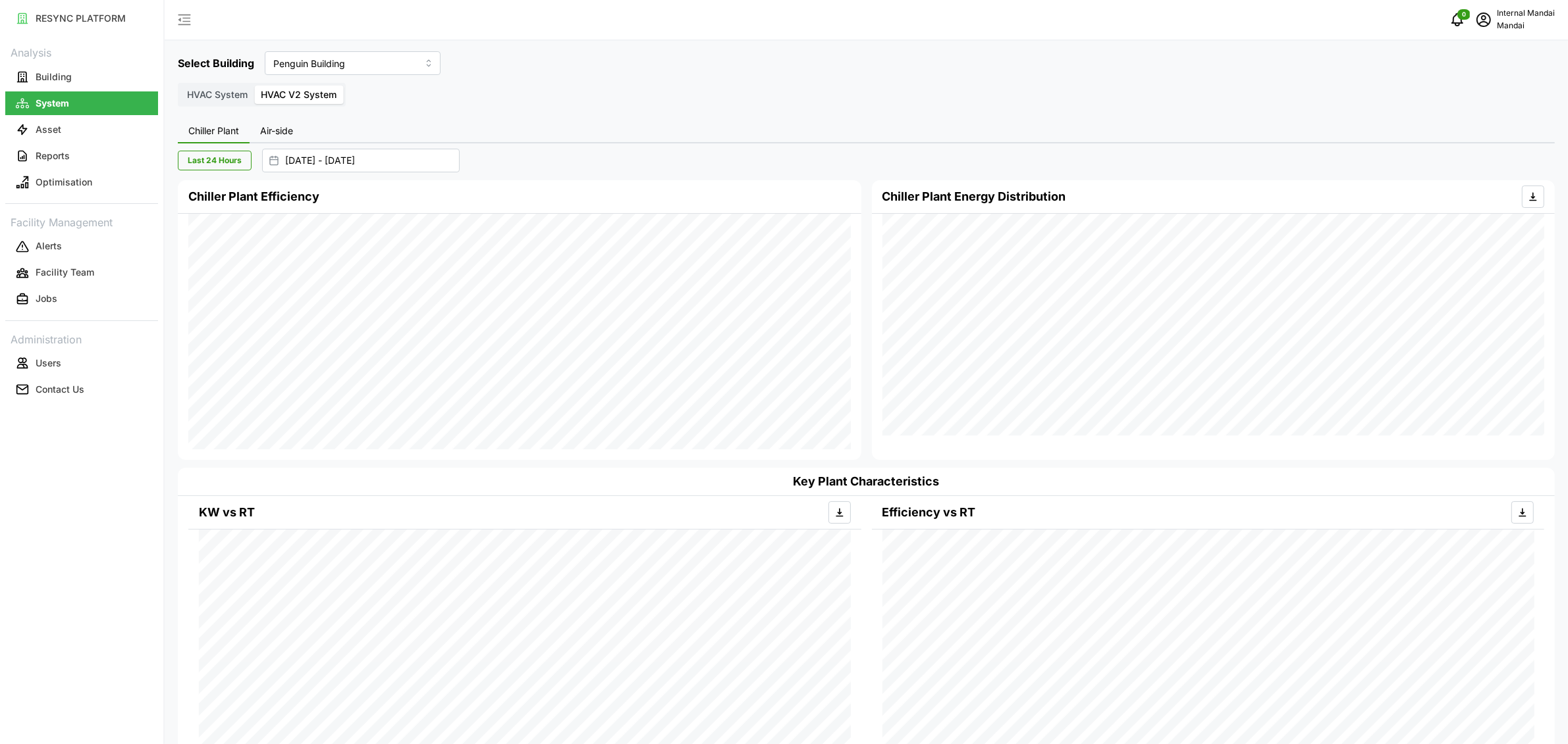
click at [288, 135] on span "Air-side" at bounding box center [277, 131] width 33 height 9
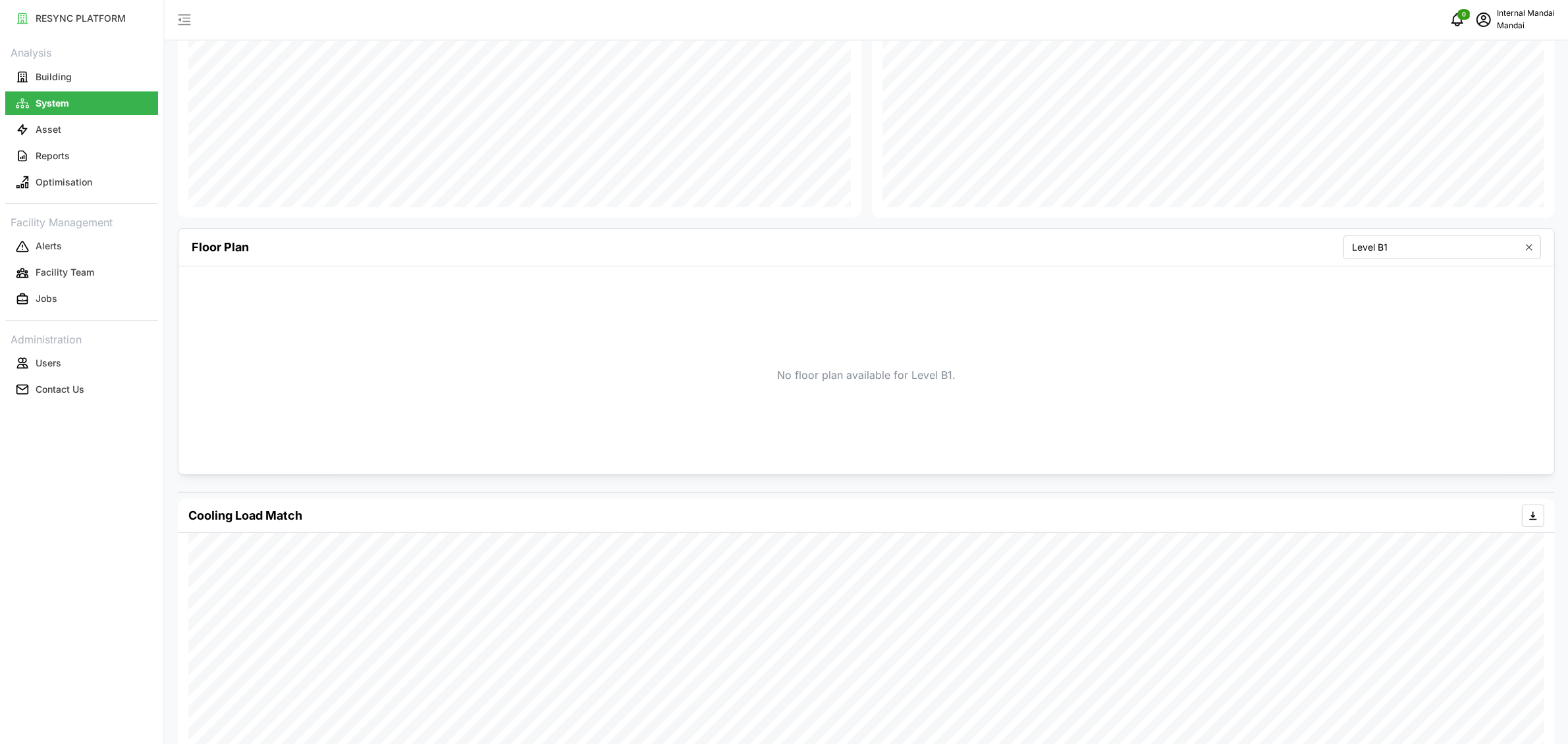
scroll to position [525, 0]
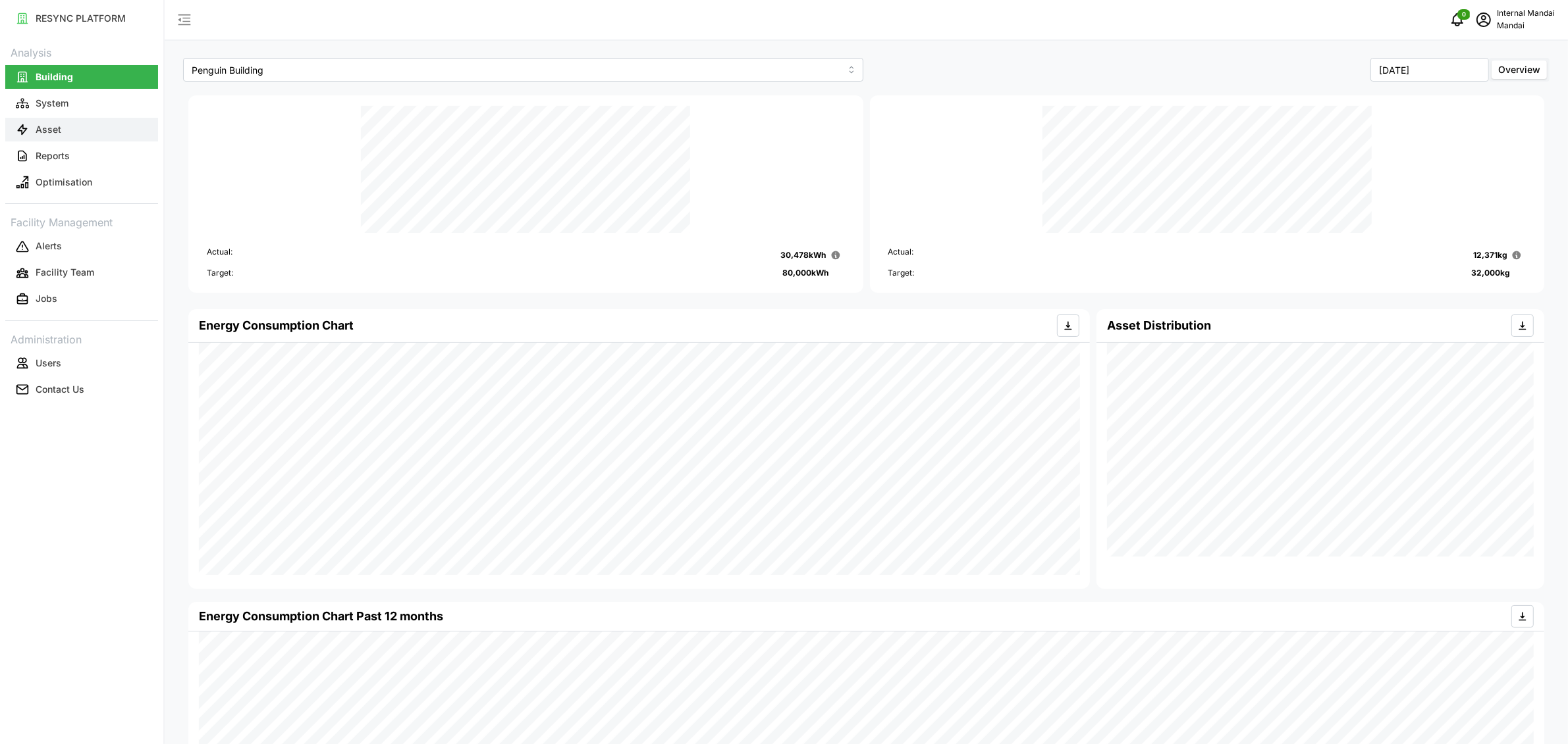
click at [88, 140] on button "Asset" at bounding box center [81, 129] width 152 height 24
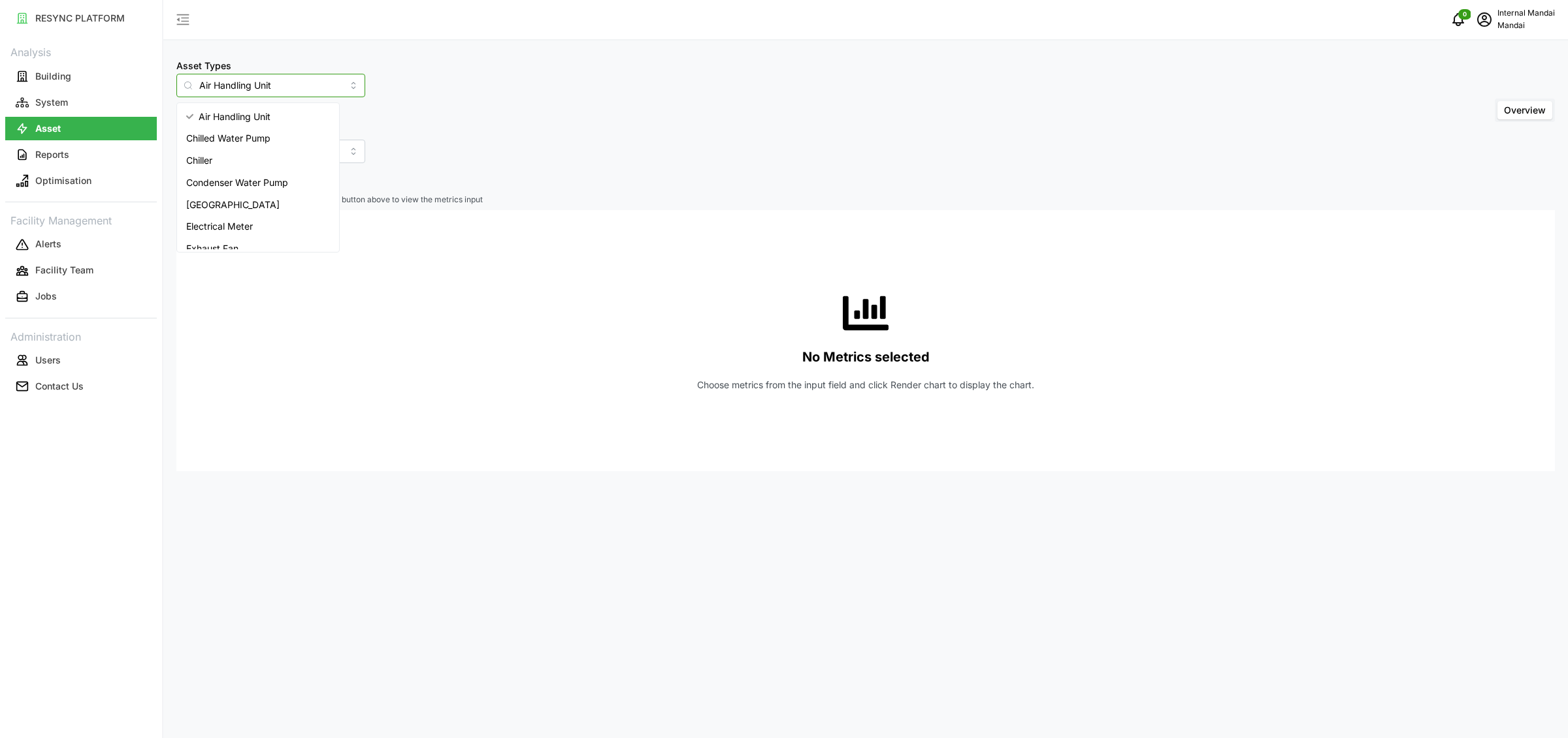
click at [258, 81] on input "Air Handling Unit" at bounding box center [270, 86] width 189 height 23
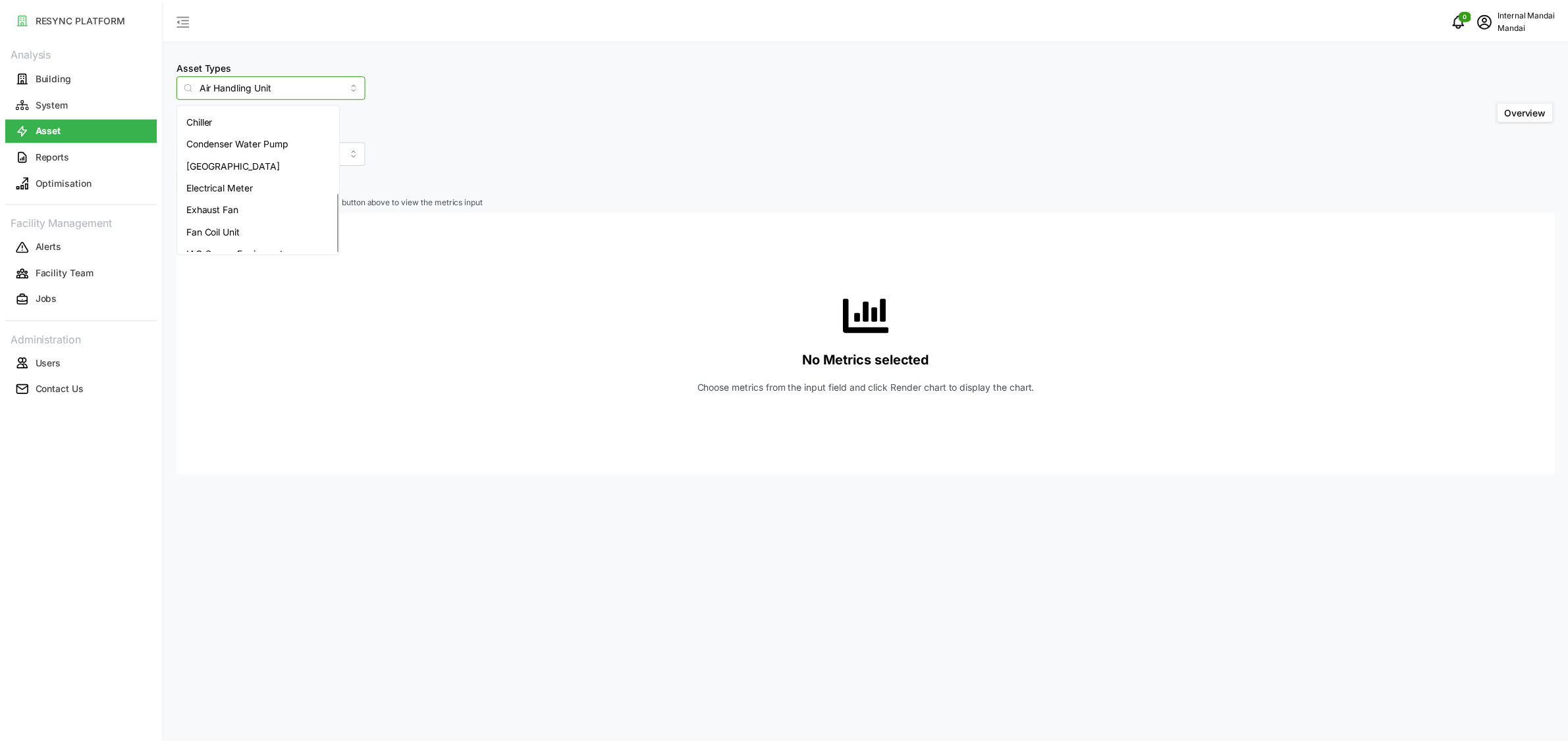
scroll to position [209, 0]
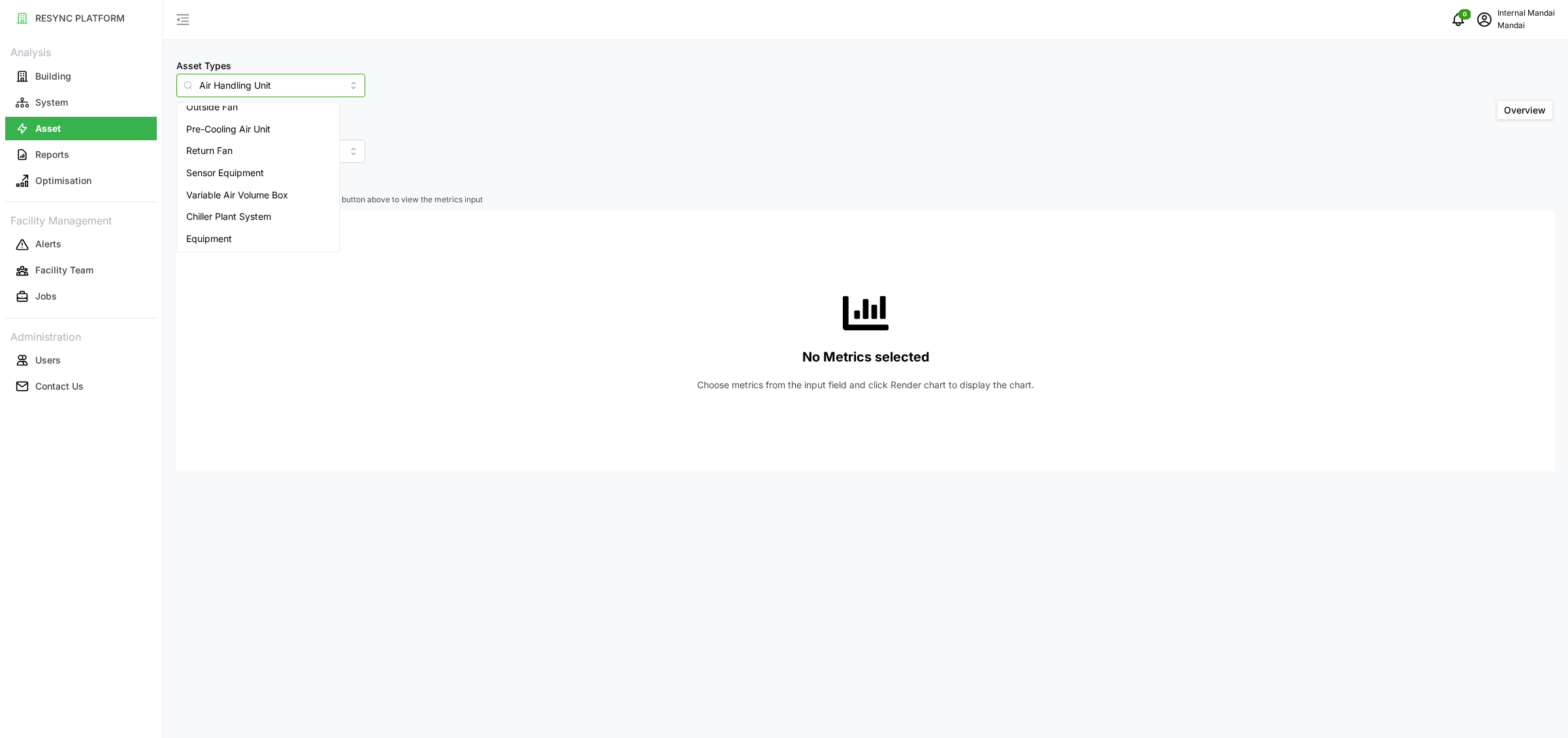
click at [248, 217] on span "Chiller Plant System" at bounding box center [229, 217] width 85 height 15
type input "Chiller Plant System"
click at [265, 186] on span "Select Locations/Assets" at bounding box center [242, 180] width 108 height 22
click at [199, 240] on div "Penguin Building" at bounding box center [267, 237] width 159 height 15
click at [211, 240] on span "Select Penguin Building" at bounding box center [206, 238] width 9 height 9
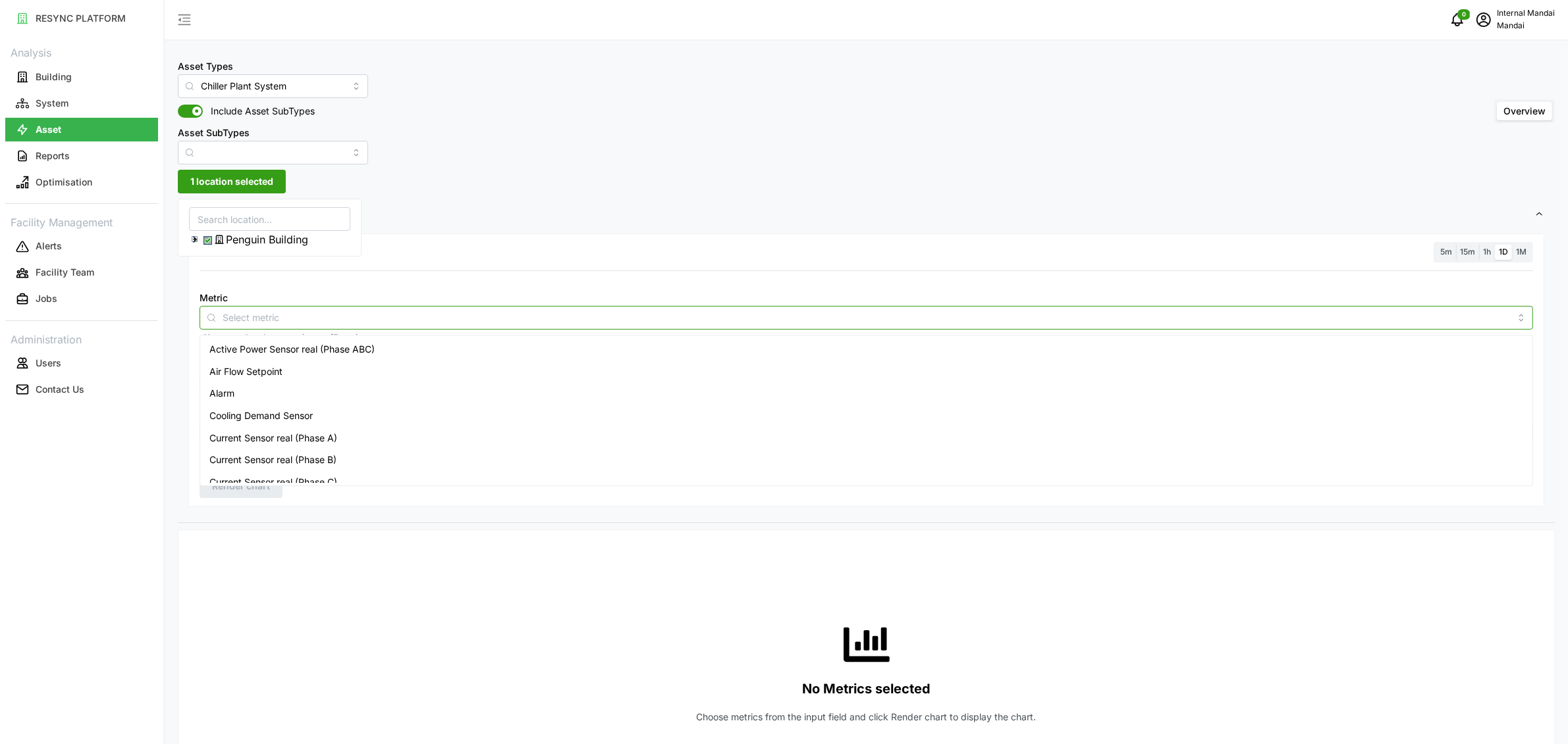
click at [306, 318] on input "Metric" at bounding box center [867, 317] width 1288 height 15
type input "e"
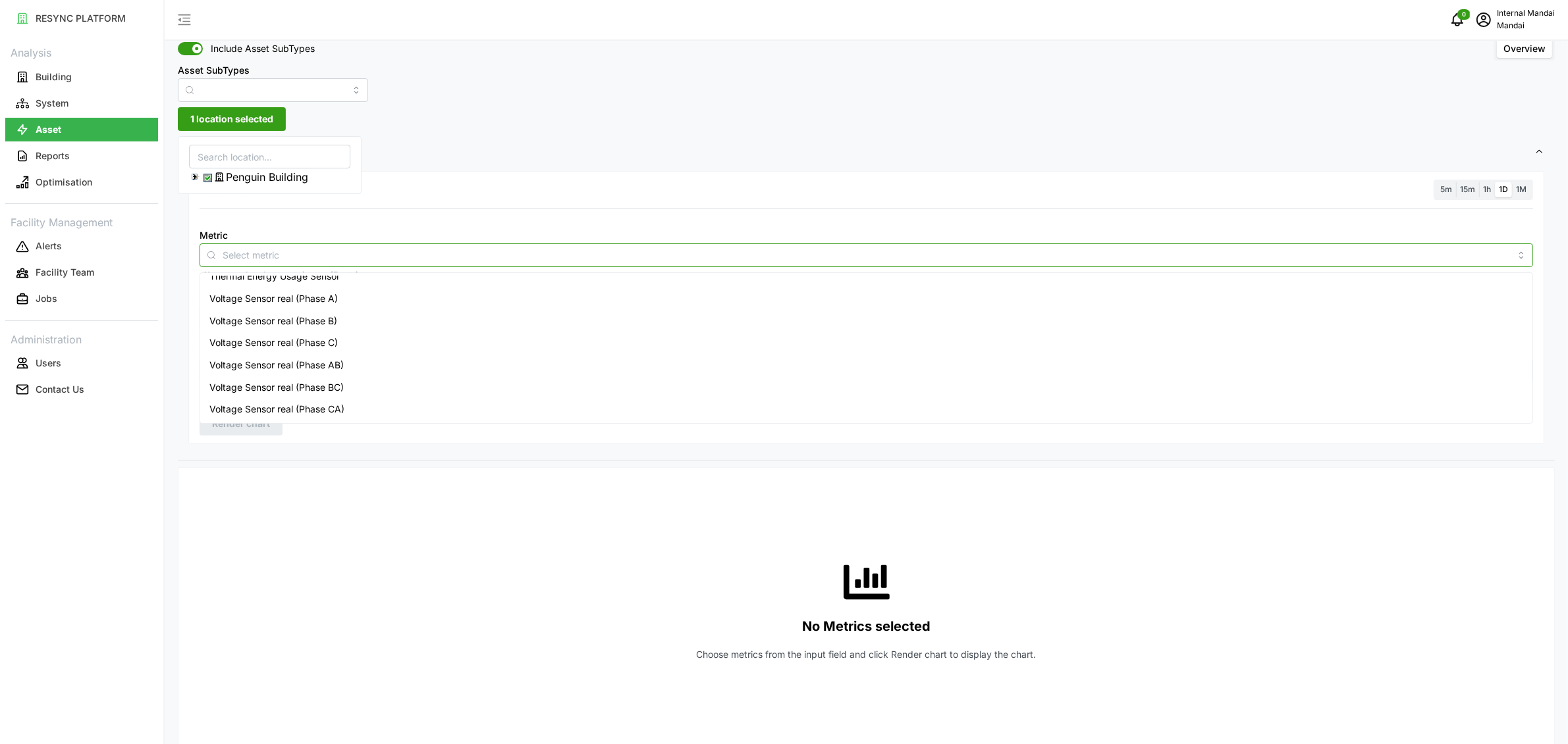
scroll to position [631, 0]
click at [314, 277] on span "Thermal Energy Usage Sensor" at bounding box center [275, 277] width 130 height 15
click at [1106, 185] on div "Resolution 5m 15m 1h 1D 1M" at bounding box center [867, 190] width 1333 height 21
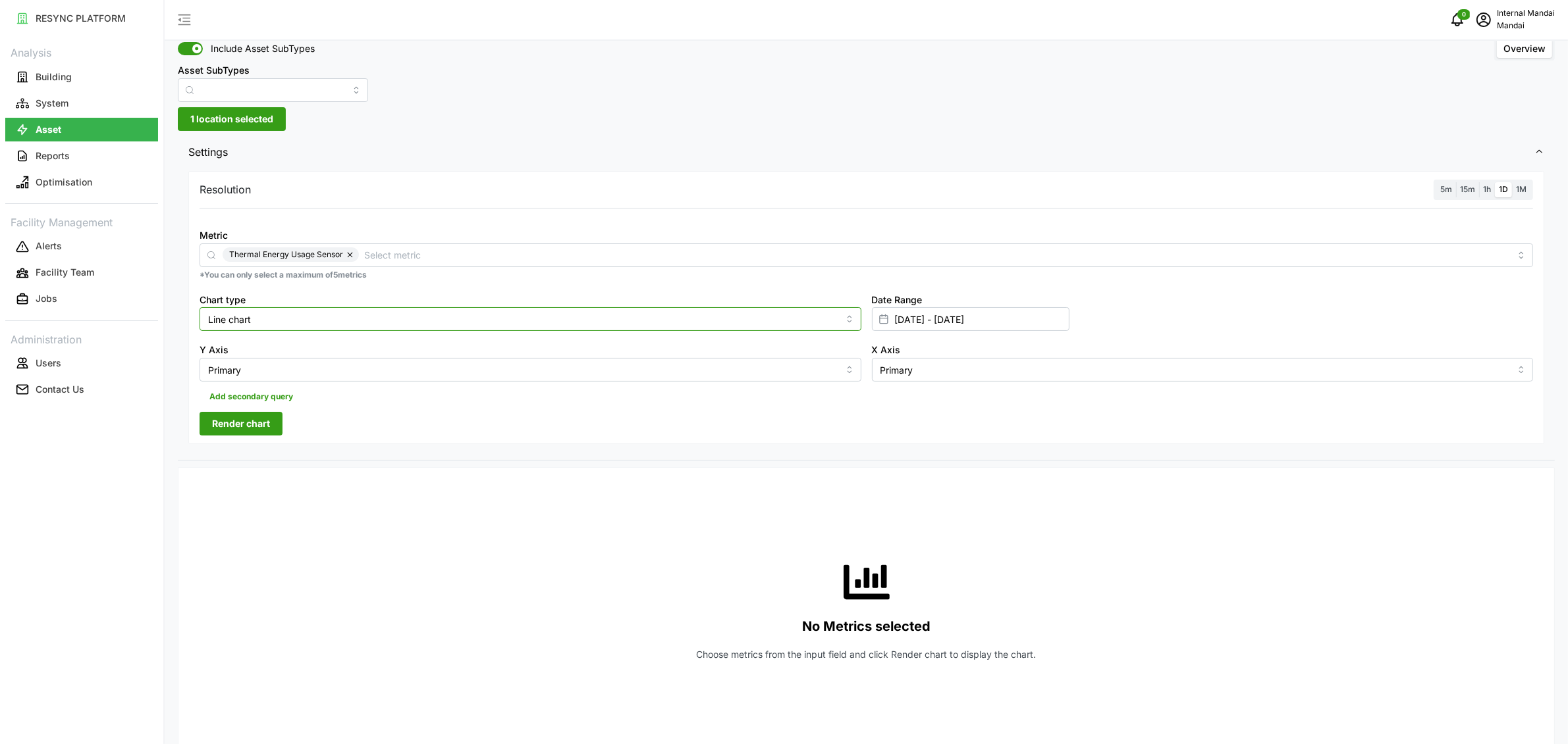
click at [346, 314] on input "Line chart" at bounding box center [531, 319] width 662 height 24
click at [243, 376] on span "Bar chart" at bounding box center [229, 373] width 39 height 15
type input "Bar chart"
click at [267, 428] on span "Render chart" at bounding box center [241, 424] width 58 height 22
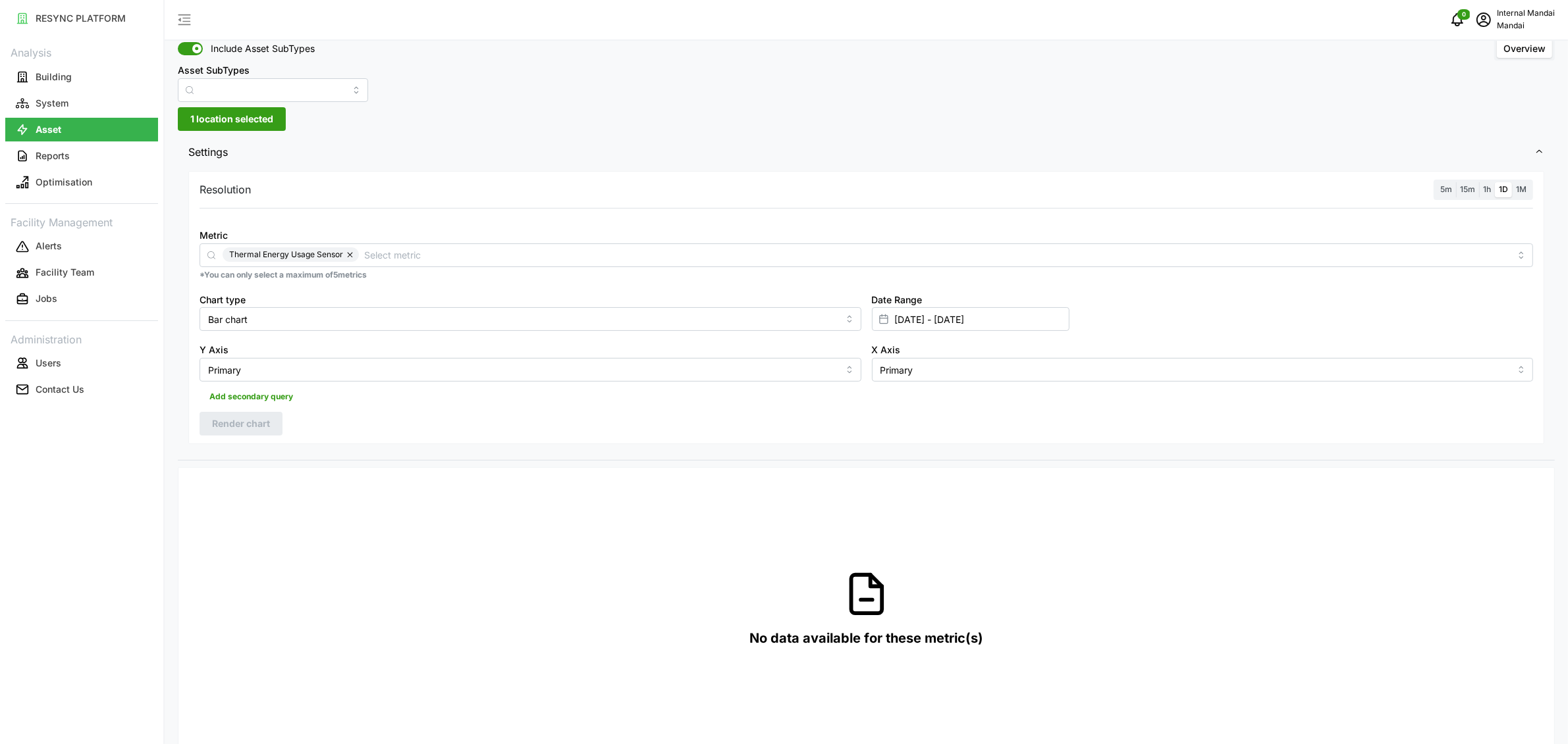
click at [1487, 189] on span "1h" at bounding box center [1487, 189] width 8 height 10
click at [1479, 183] on input "1h" at bounding box center [1479, 183] width 0 height 0
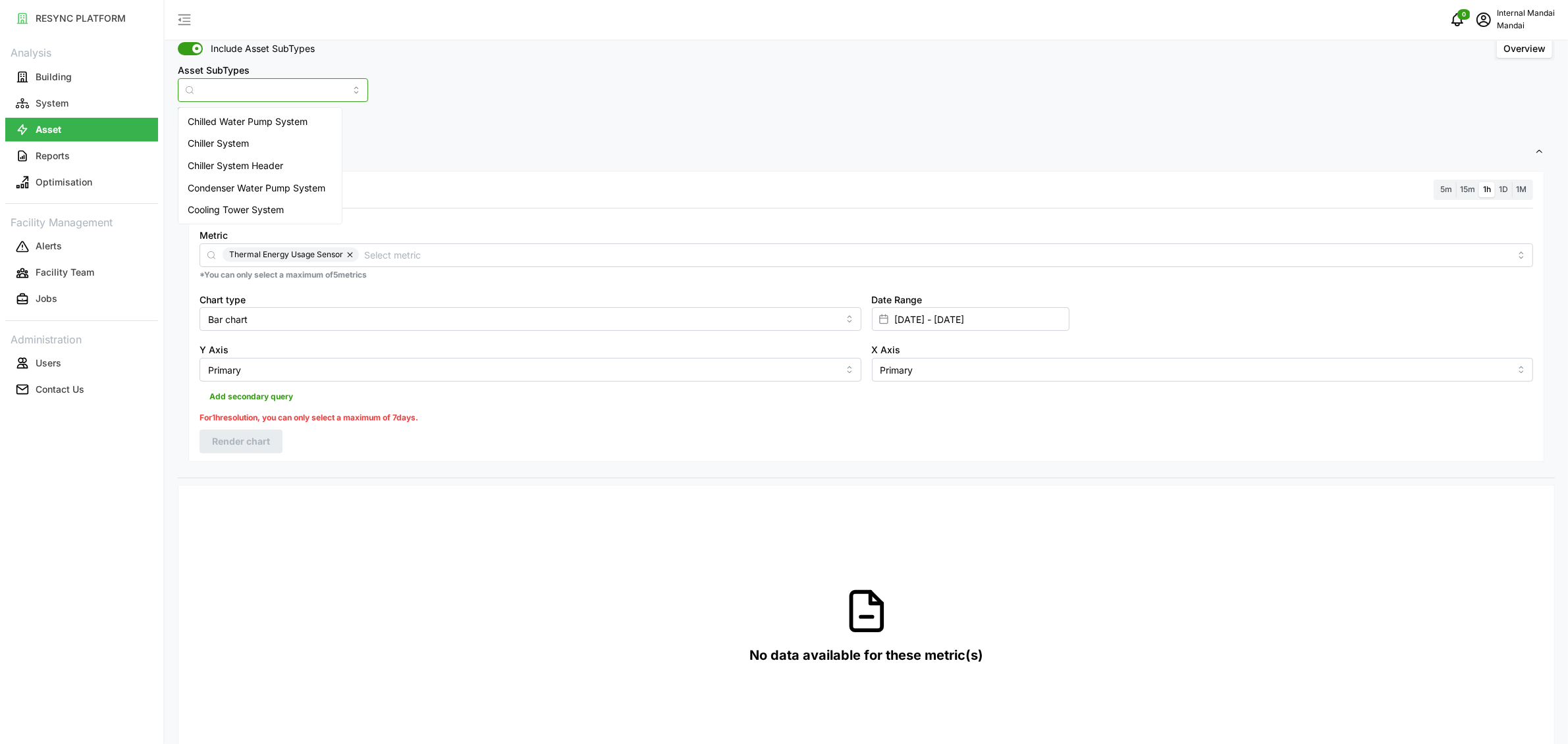
click at [296, 87] on input "Asset SubTypes" at bounding box center [272, 90] width 190 height 24
click at [261, 140] on div "Chiller System" at bounding box center [260, 143] width 158 height 22
type input "Chiller System"
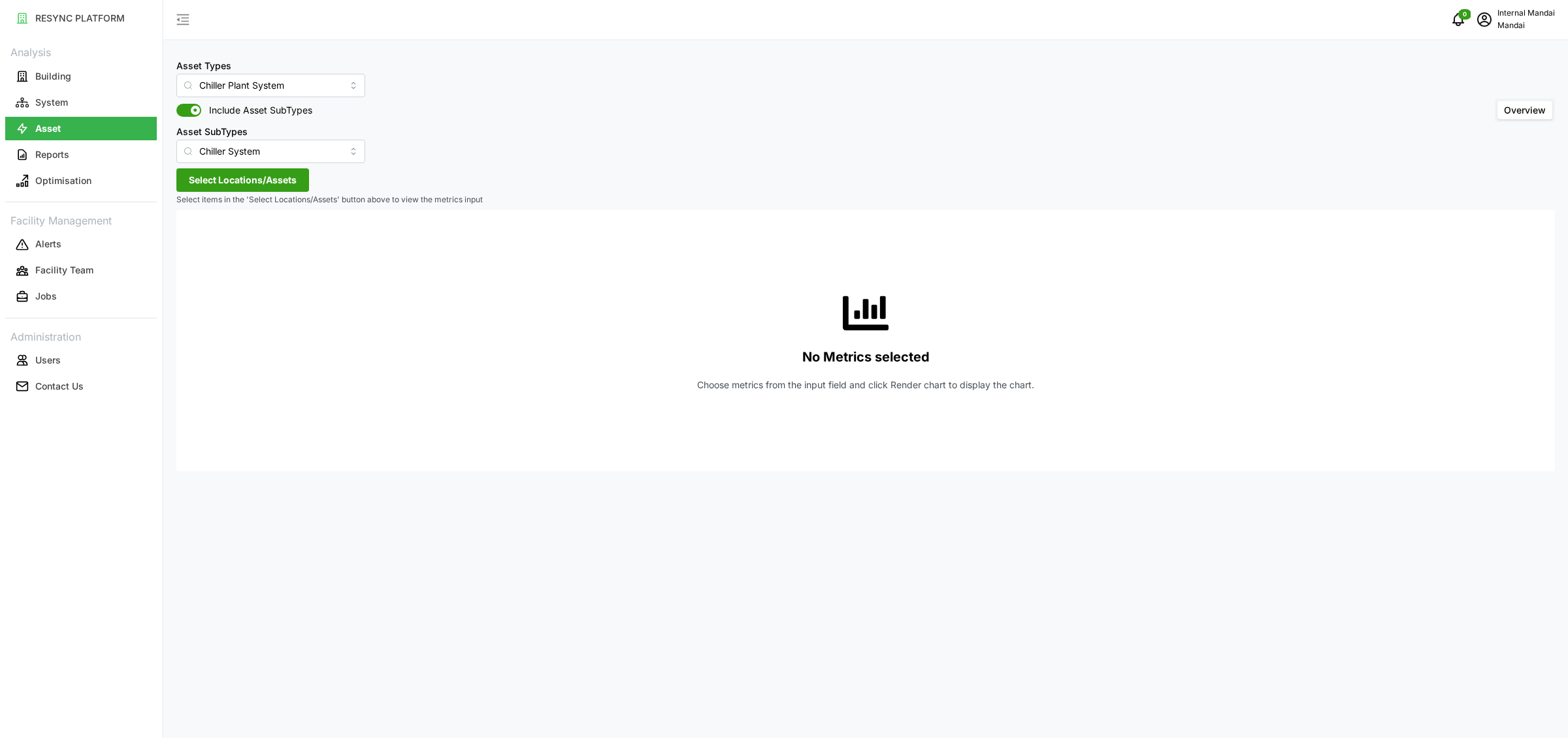
click at [264, 179] on span "Select Locations/Assets" at bounding box center [242, 180] width 108 height 22
click at [251, 92] on input "Chiller Plant System" at bounding box center [270, 86] width 189 height 23
click at [231, 214] on span "Chiller Plant System" at bounding box center [242, 217] width 85 height 15
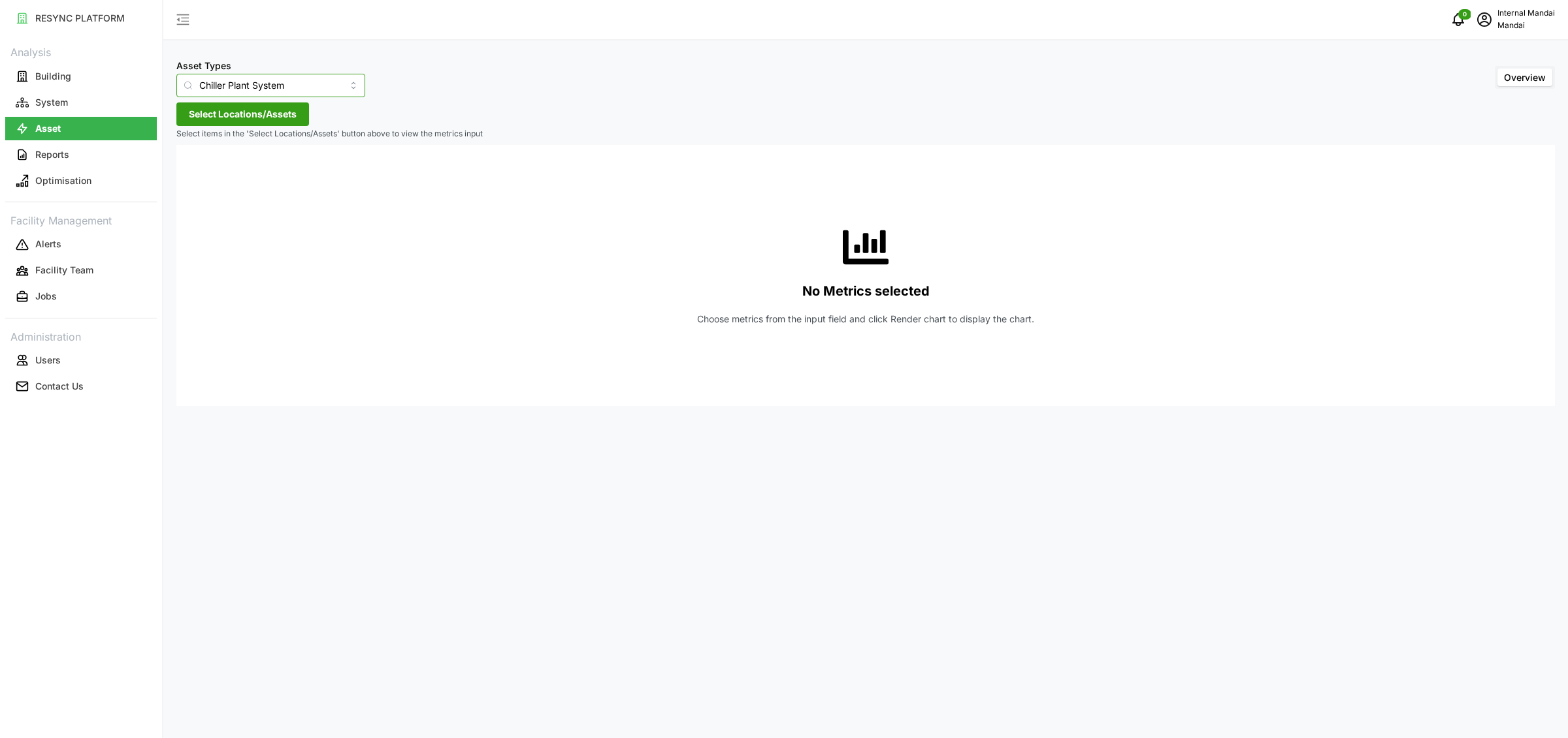
type input "Air Handling Unit"
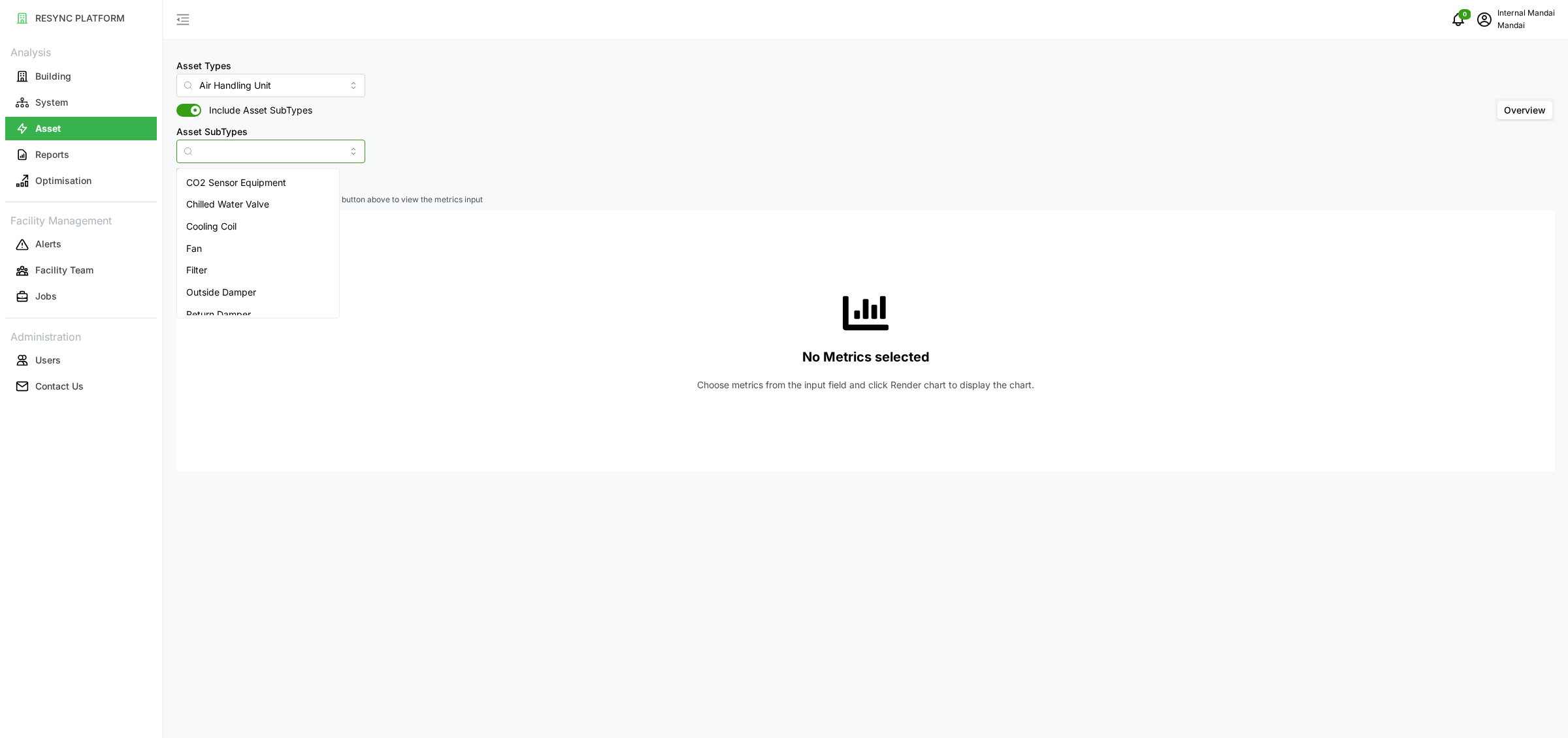
click at [240, 148] on input "Asset SubTypes" at bounding box center [270, 151] width 189 height 23
click at [253, 183] on span "Chilled Water Valve" at bounding box center [228, 183] width 83 height 15
type input "Chilled Water Valve"
click at [252, 179] on button "Select Locations/Assets" at bounding box center [242, 180] width 133 height 23
click at [211, 243] on span "Select Penguin Building" at bounding box center [206, 238] width 9 height 9
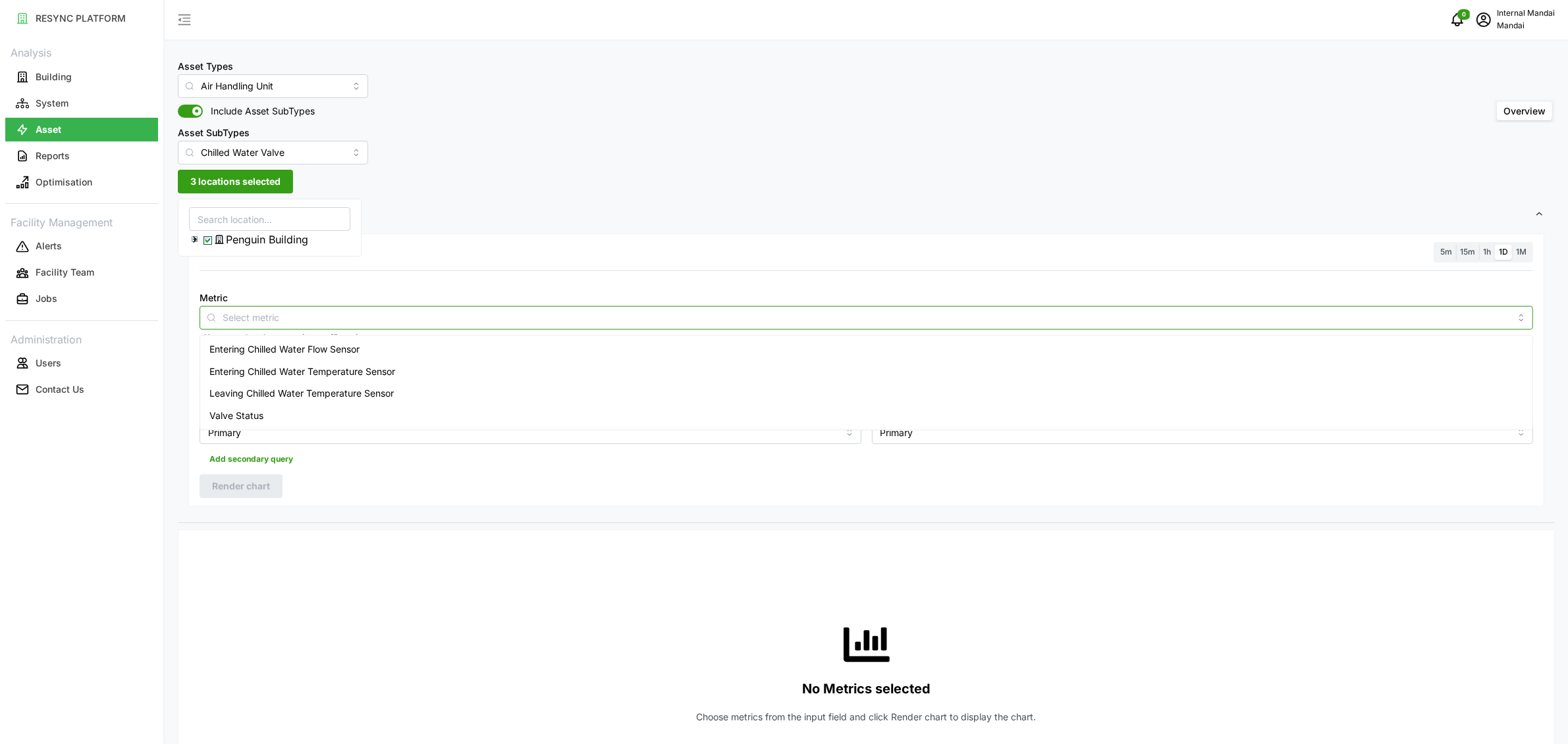
click at [251, 320] on input "Metric" at bounding box center [867, 317] width 1288 height 15
click at [263, 371] on span "Entering Chilled Water Temperature Sensor" at bounding box center [302, 372] width 186 height 15
click at [258, 393] on span "Leaving Chilled Water Temperature Sensor" at bounding box center [301, 393] width 184 height 15
click at [1485, 257] on label "1h" at bounding box center [1487, 252] width 16 height 15
click at [1479, 245] on input "1h" at bounding box center [1479, 245] width 0 height 0
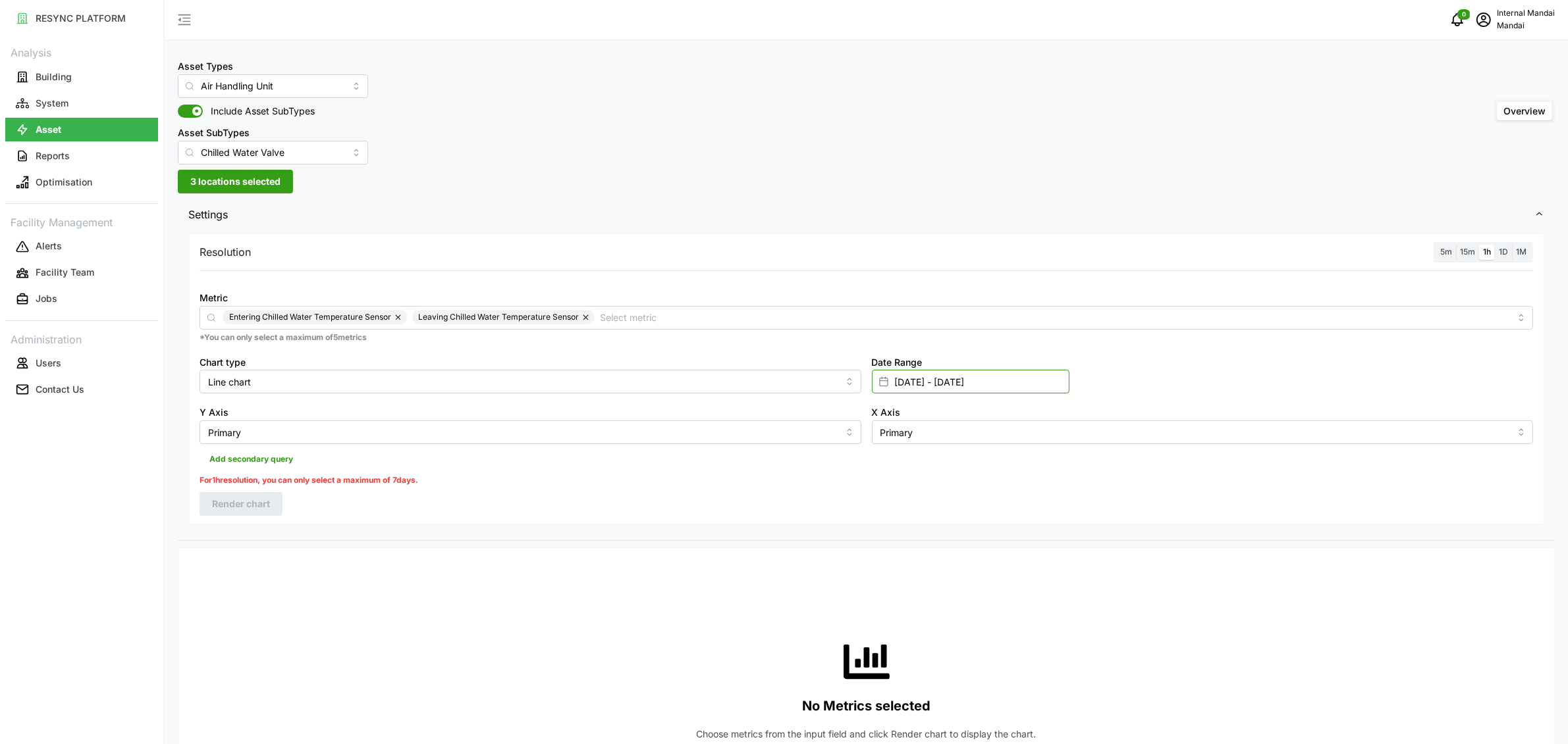
click at [898, 382] on input "[DATE] - [DATE]" at bounding box center [970, 382] width 198 height 24
click at [1051, 565] on button "21" at bounding box center [1046, 563] width 24 height 24
type input "[DATE] - [DATE]"
type input "[DATE]"
click at [897, 591] on button "22" at bounding box center [900, 587] width 24 height 24
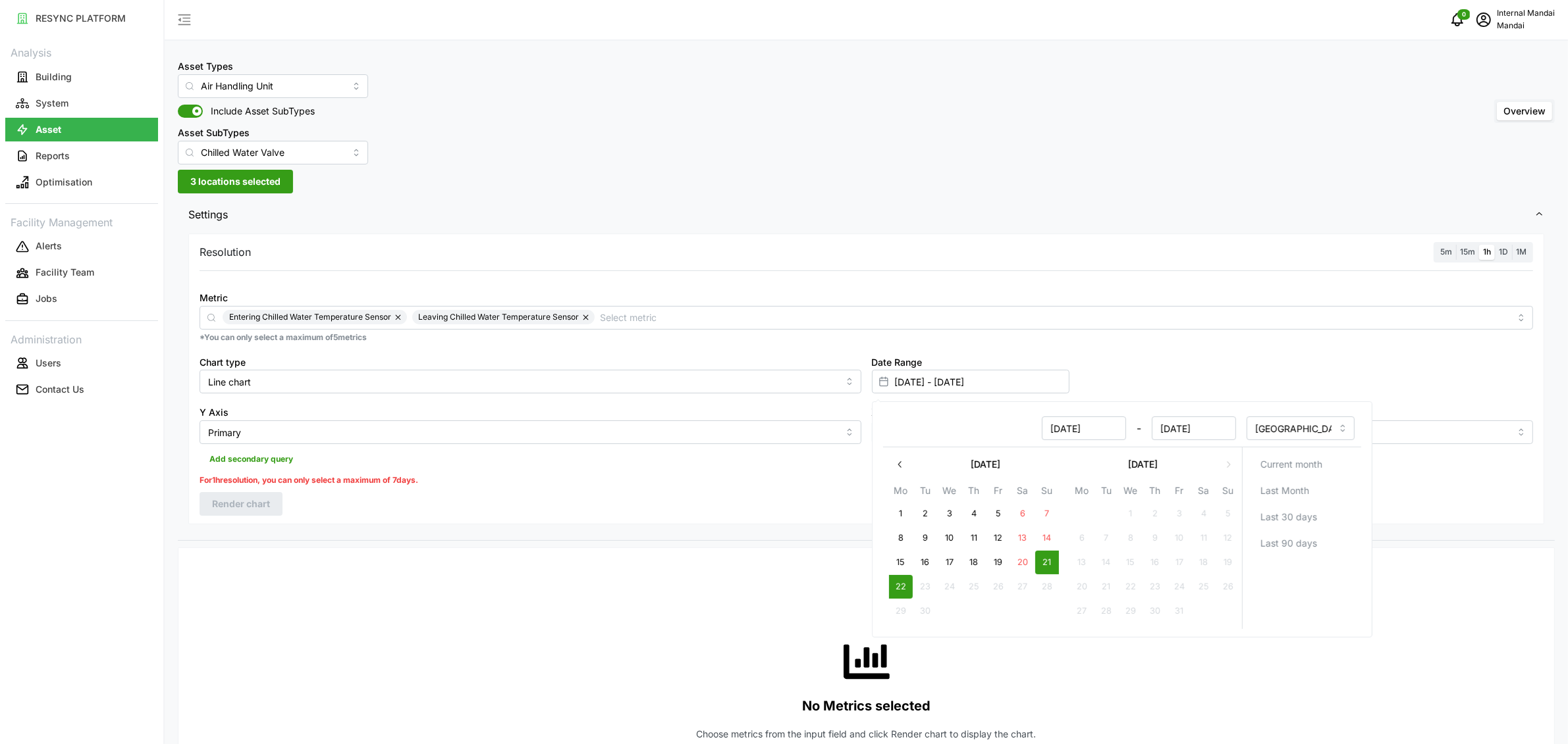
click at [578, 454] on div "Add secondary query" at bounding box center [867, 457] width 1333 height 25
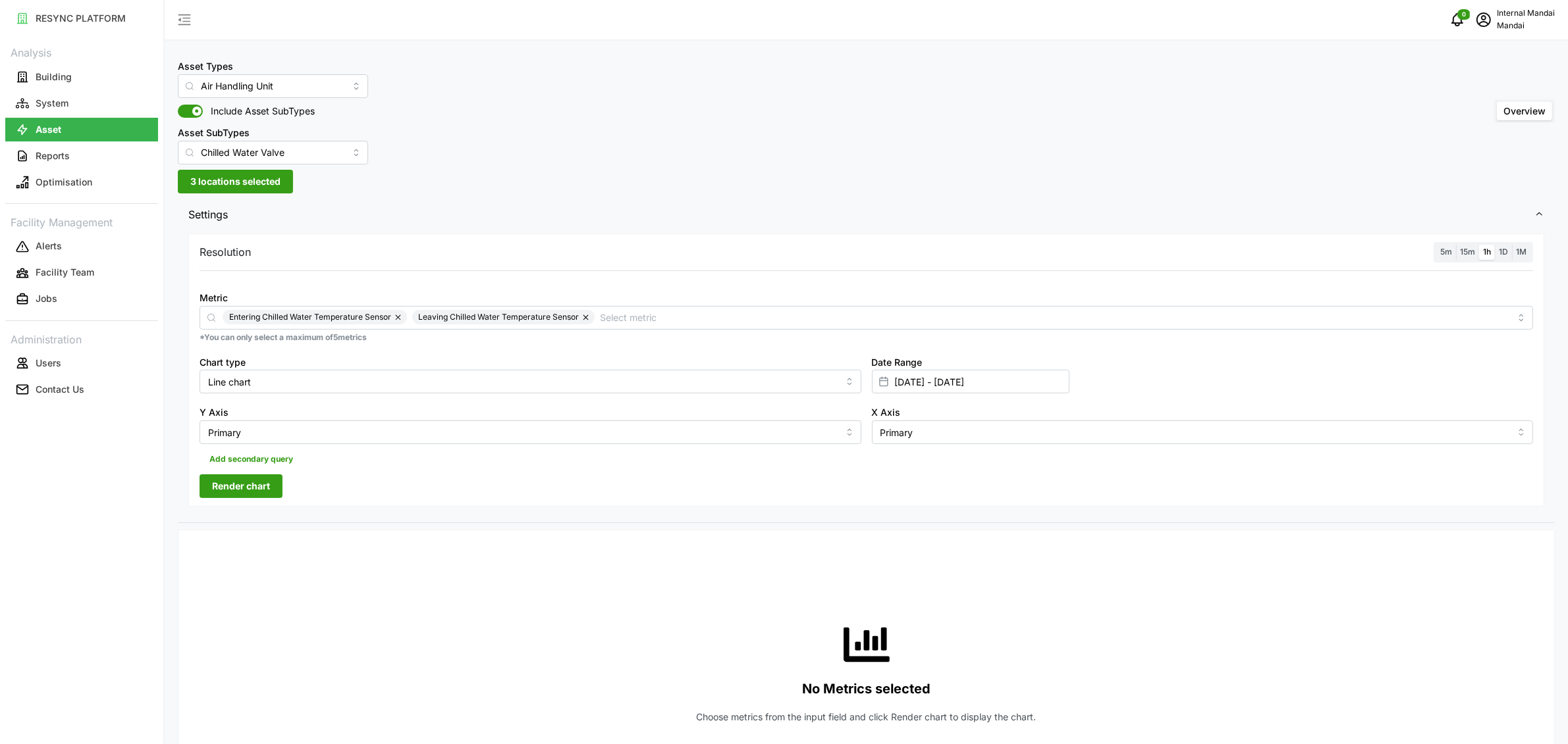
click at [263, 483] on span "Render chart" at bounding box center [241, 487] width 58 height 22
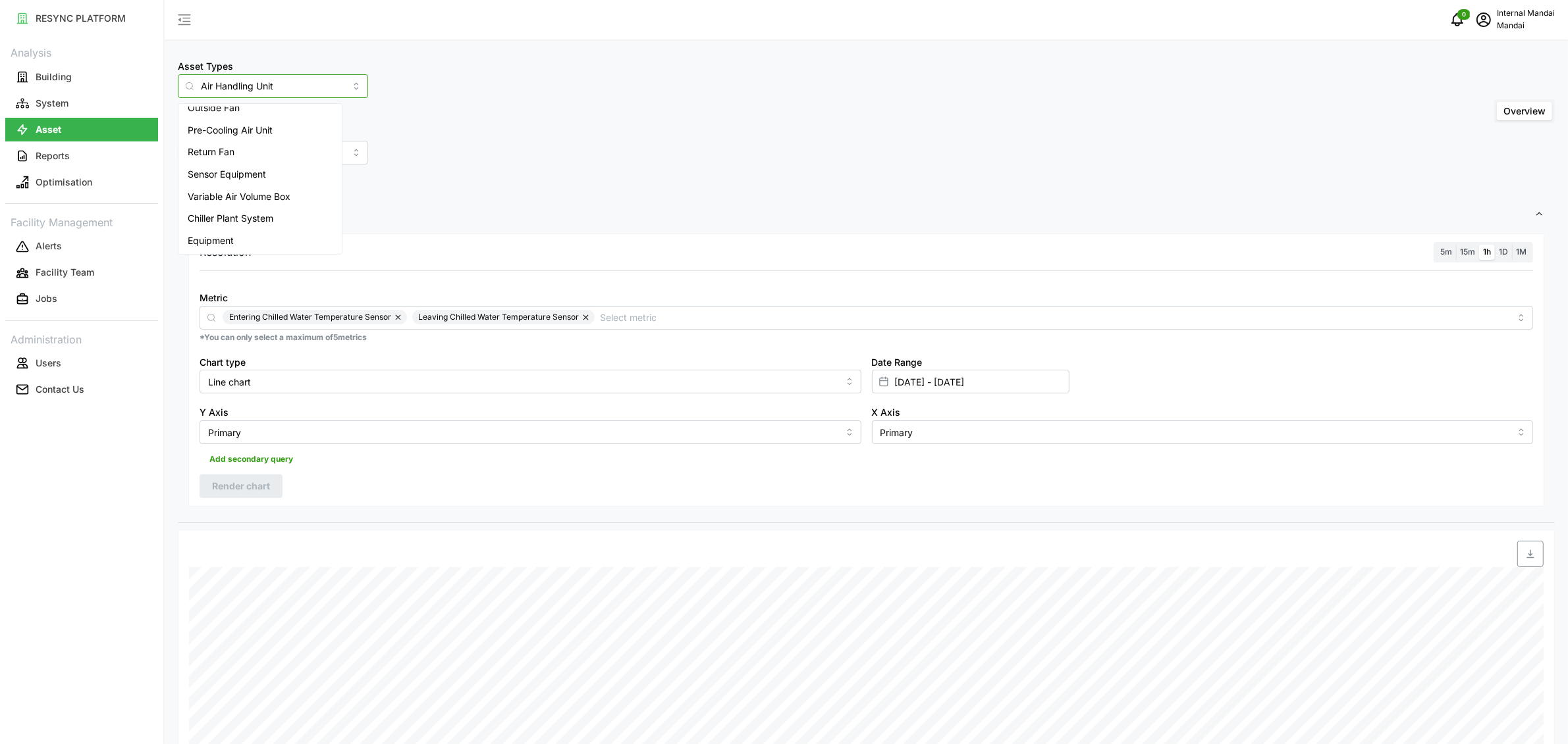
click at [290, 77] on input "Air Handling Unit" at bounding box center [272, 87] width 190 height 24
click at [299, 218] on div "Chiller Plant System" at bounding box center [260, 218] width 158 height 22
type input "Chiller Plant System"
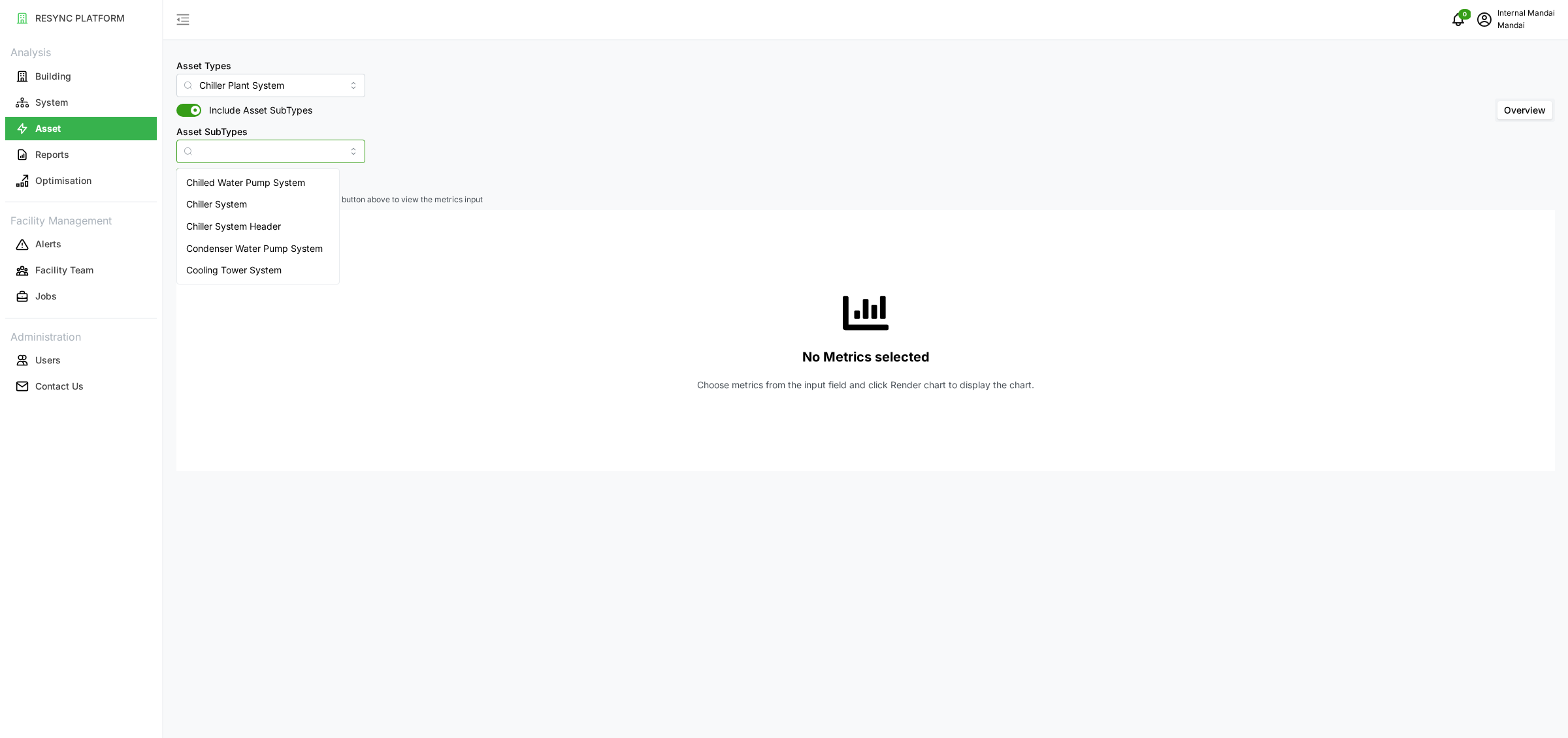
click at [278, 147] on input "Asset SubTypes" at bounding box center [270, 151] width 189 height 23
click at [273, 198] on div "Chiller System" at bounding box center [258, 204] width 157 height 22
type input "Chiller System"
click at [277, 179] on span "Select Locations/Assets" at bounding box center [242, 180] width 108 height 22
click at [265, 242] on span "Penguin Building" at bounding box center [264, 237] width 81 height 15
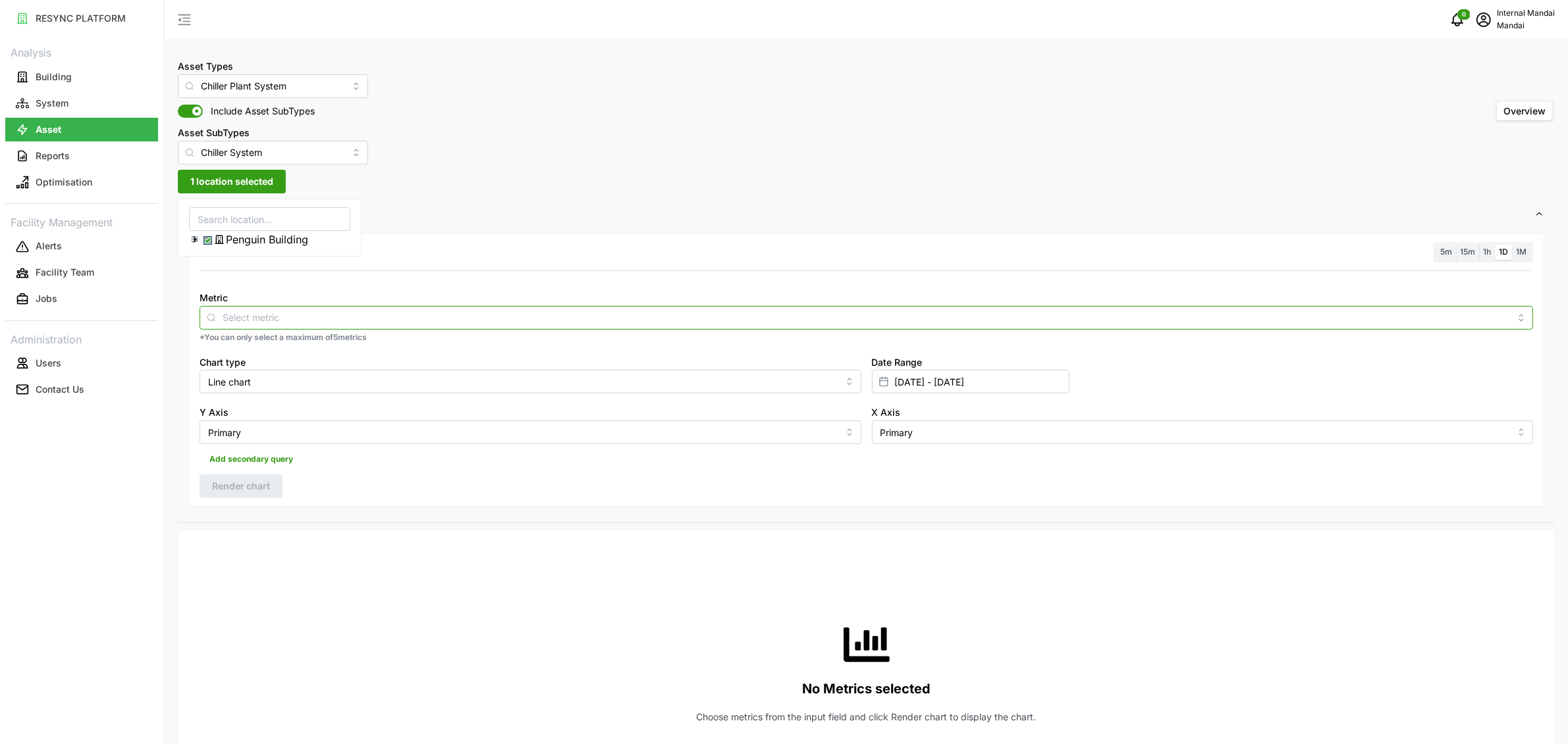
click at [434, 319] on input "Metric" at bounding box center [867, 317] width 1288 height 15
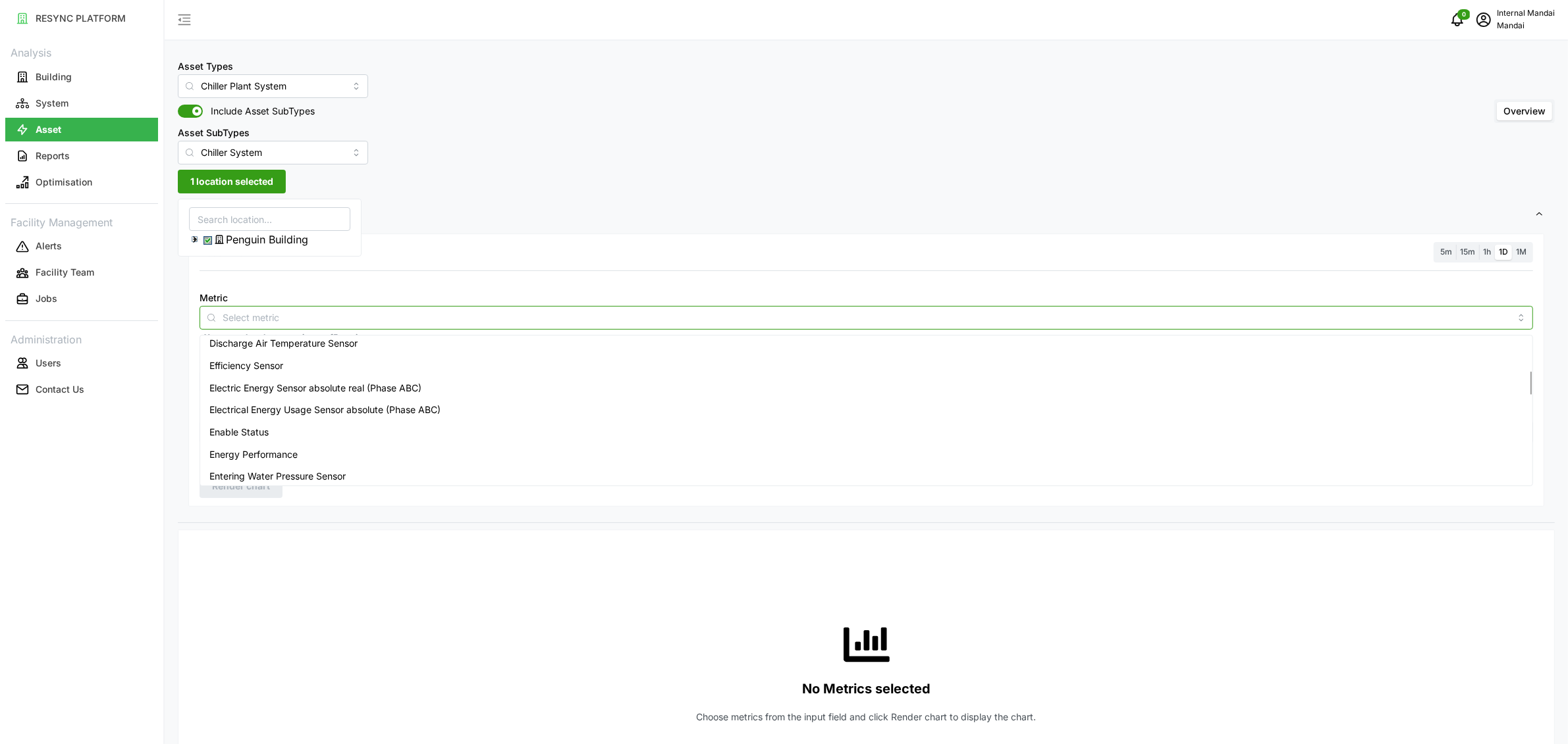
scroll to position [195, 0]
click at [343, 370] on div "Efficiency Sensor" at bounding box center [866, 376] width 1327 height 22
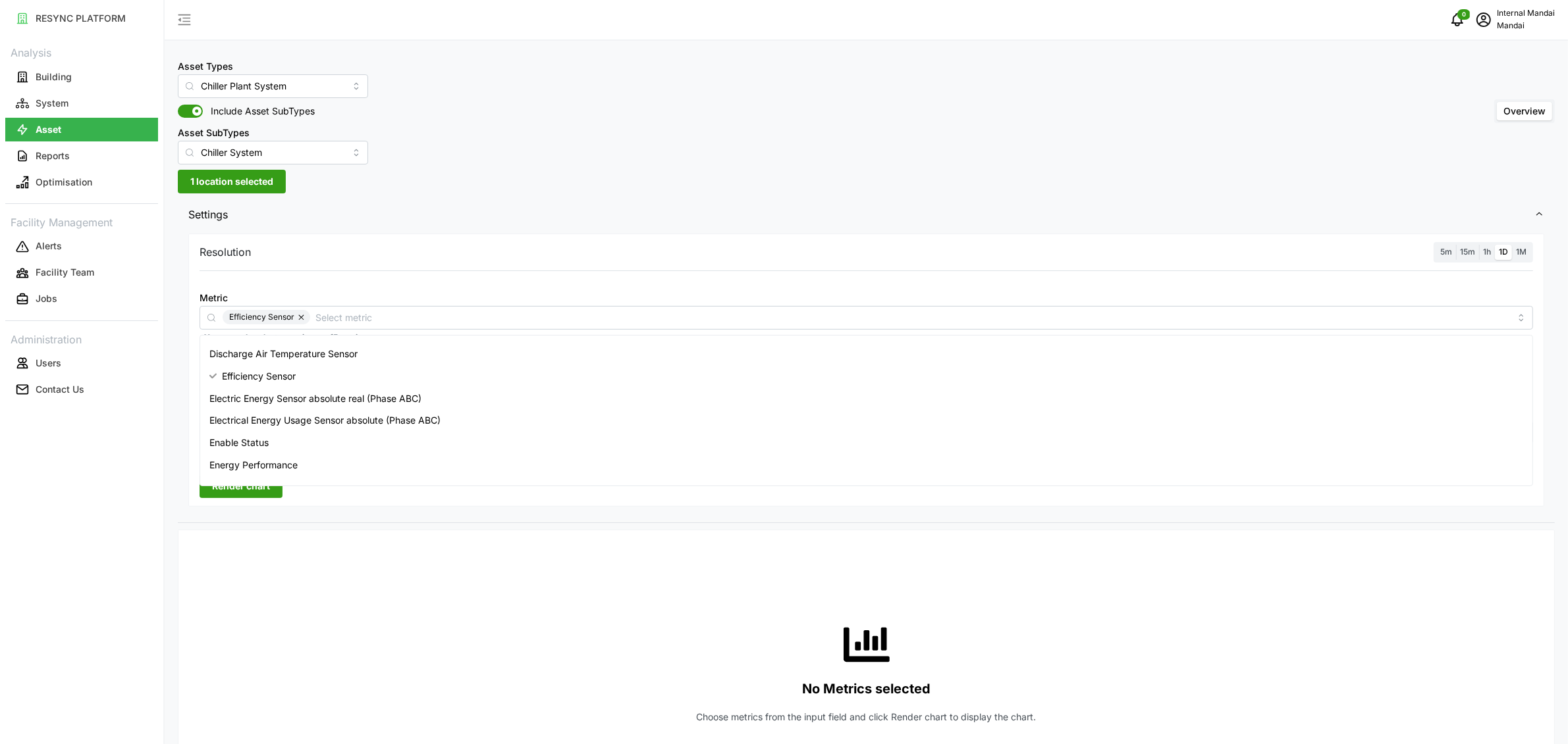
click at [1489, 243] on div "5m 15m 1h 1D 1M" at bounding box center [1483, 252] width 99 height 21
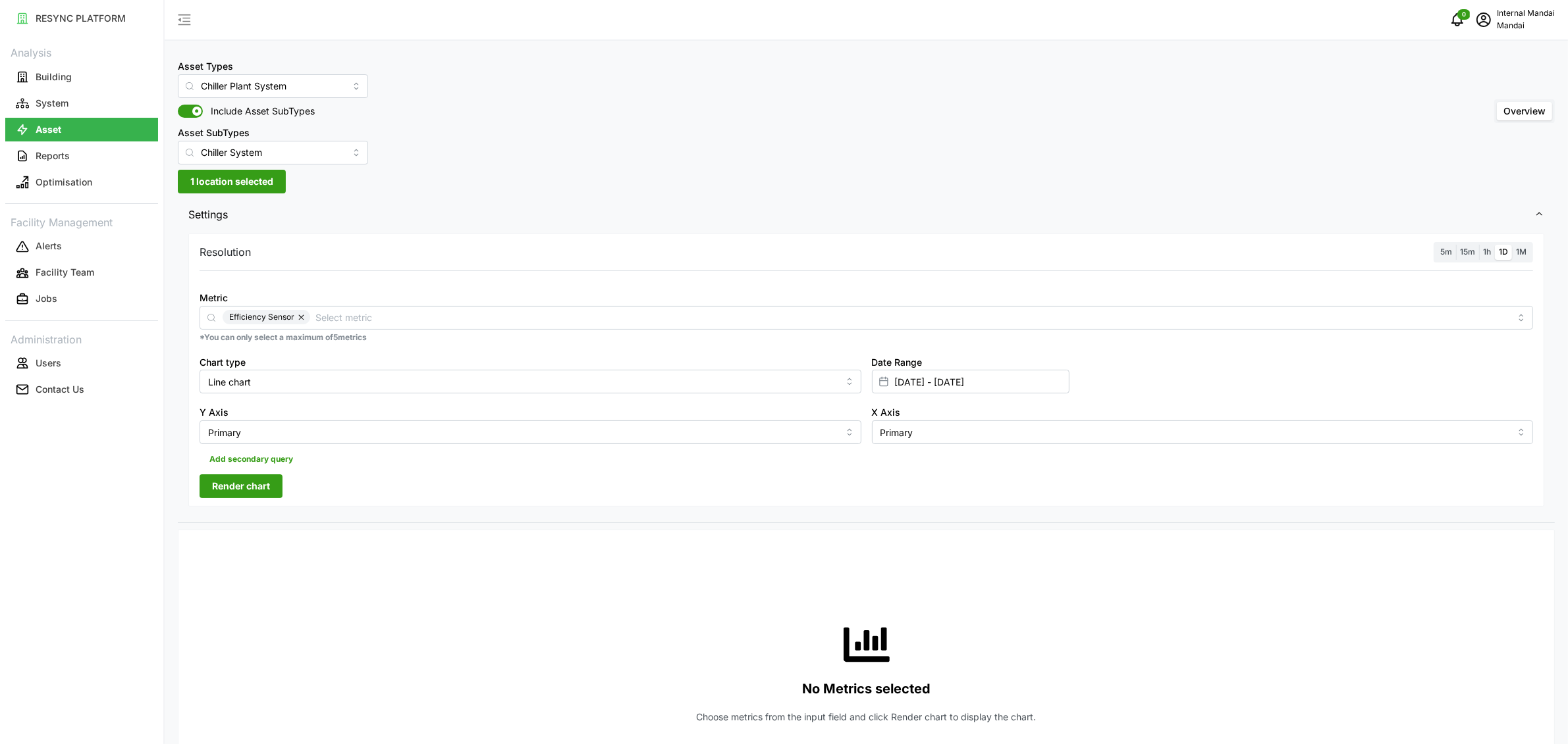
click at [1487, 250] on span "1h" at bounding box center [1487, 251] width 8 height 10
click at [1479, 245] on input "1h" at bounding box center [1479, 245] width 0 height 0
click at [228, 493] on span "Render chart" at bounding box center [241, 487] width 58 height 22
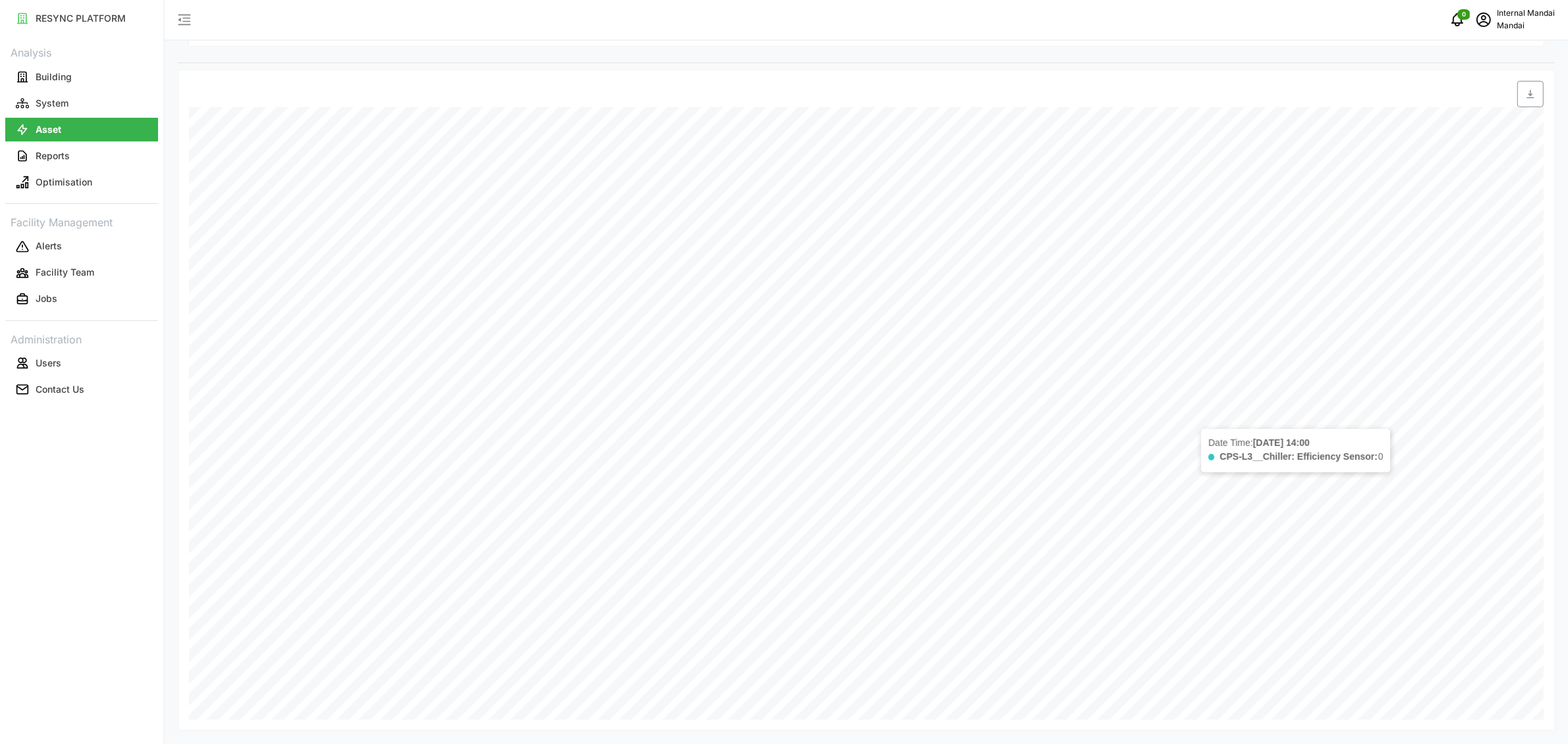
scroll to position [166, 0]
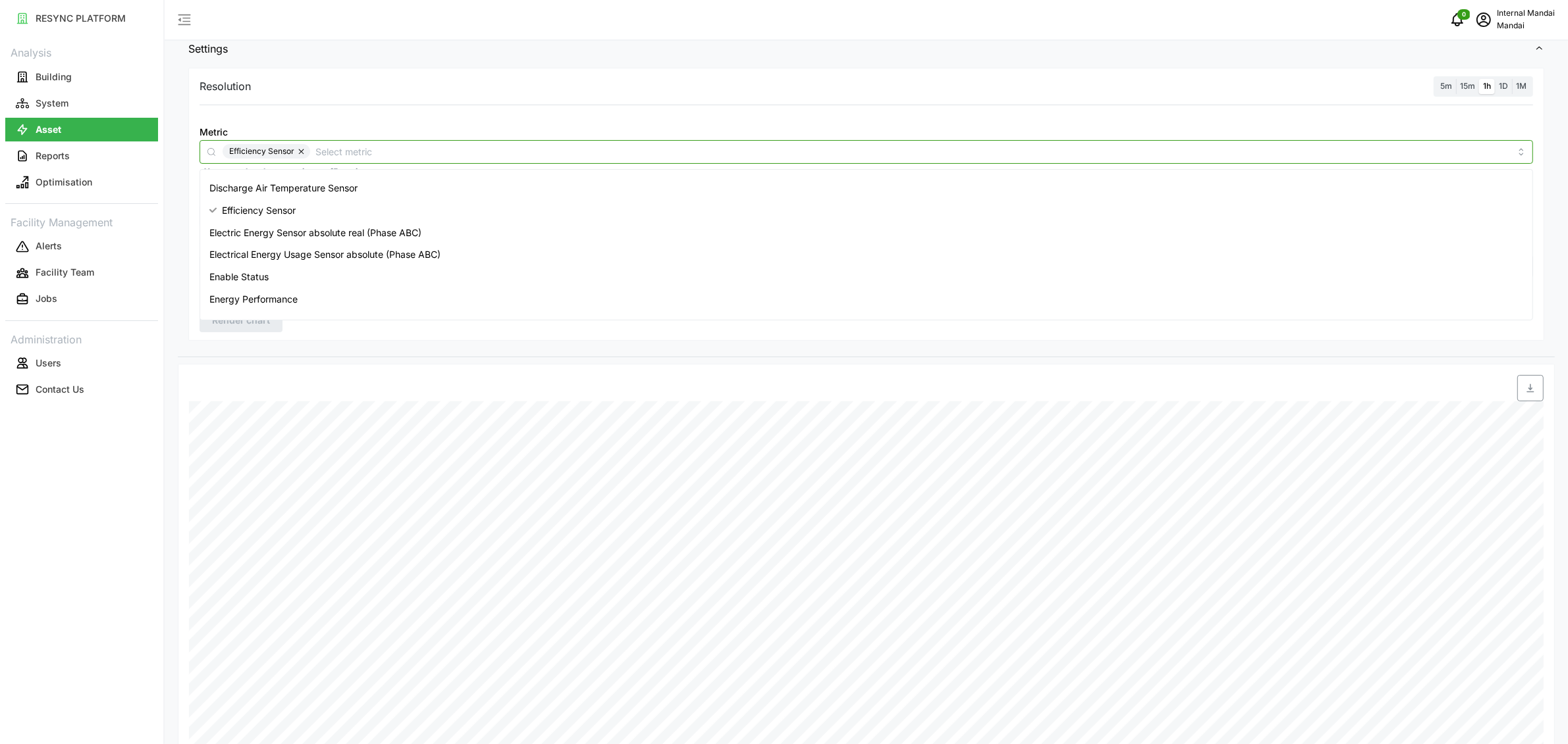
click at [372, 159] on div "Efficiency Sensor" at bounding box center [867, 152] width 1333 height 24
click at [368, 302] on div "Thermal Energy Usage Sensor" at bounding box center [866, 308] width 1327 height 22
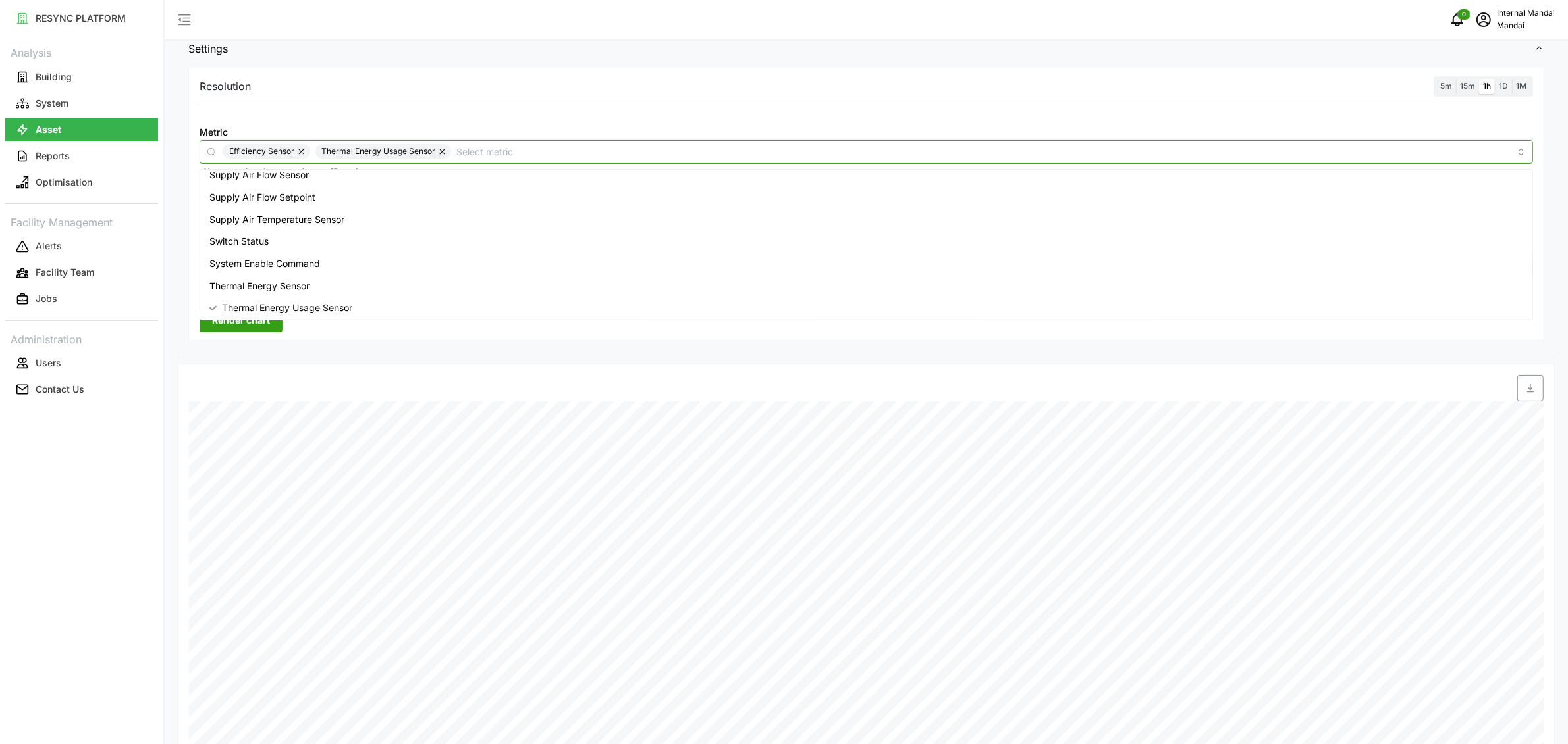
click at [302, 149] on button "button" at bounding box center [302, 152] width 16 height 15
click at [263, 268] on span "System Enable Command" at bounding box center [265, 264] width 111 height 15
click at [264, 254] on div "System Enable Command" at bounding box center [866, 264] width 1327 height 22
click at [260, 283] on span "Thermal Energy Sensor" at bounding box center [259, 286] width 100 height 15
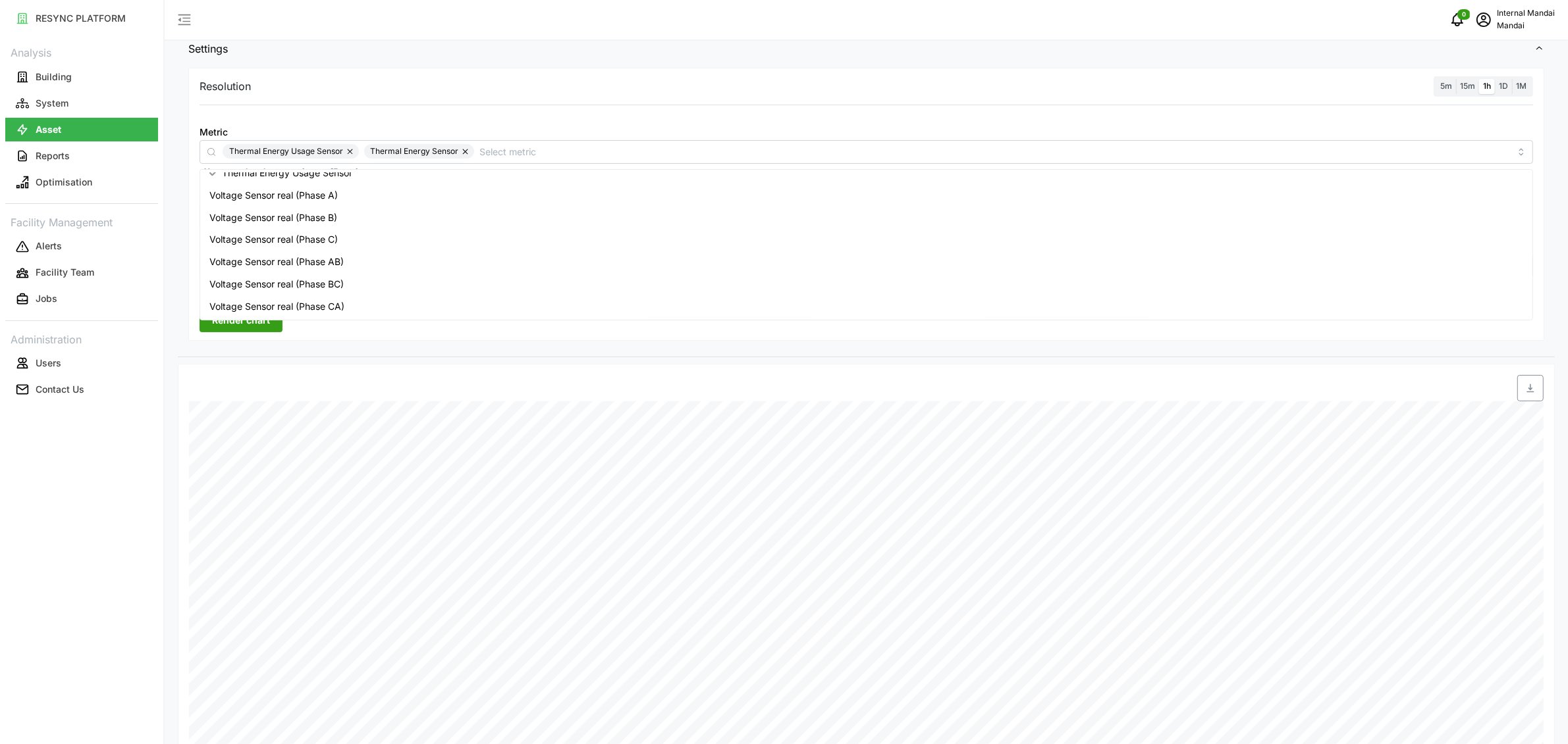
click at [234, 326] on span "Render chart" at bounding box center [241, 320] width 58 height 22
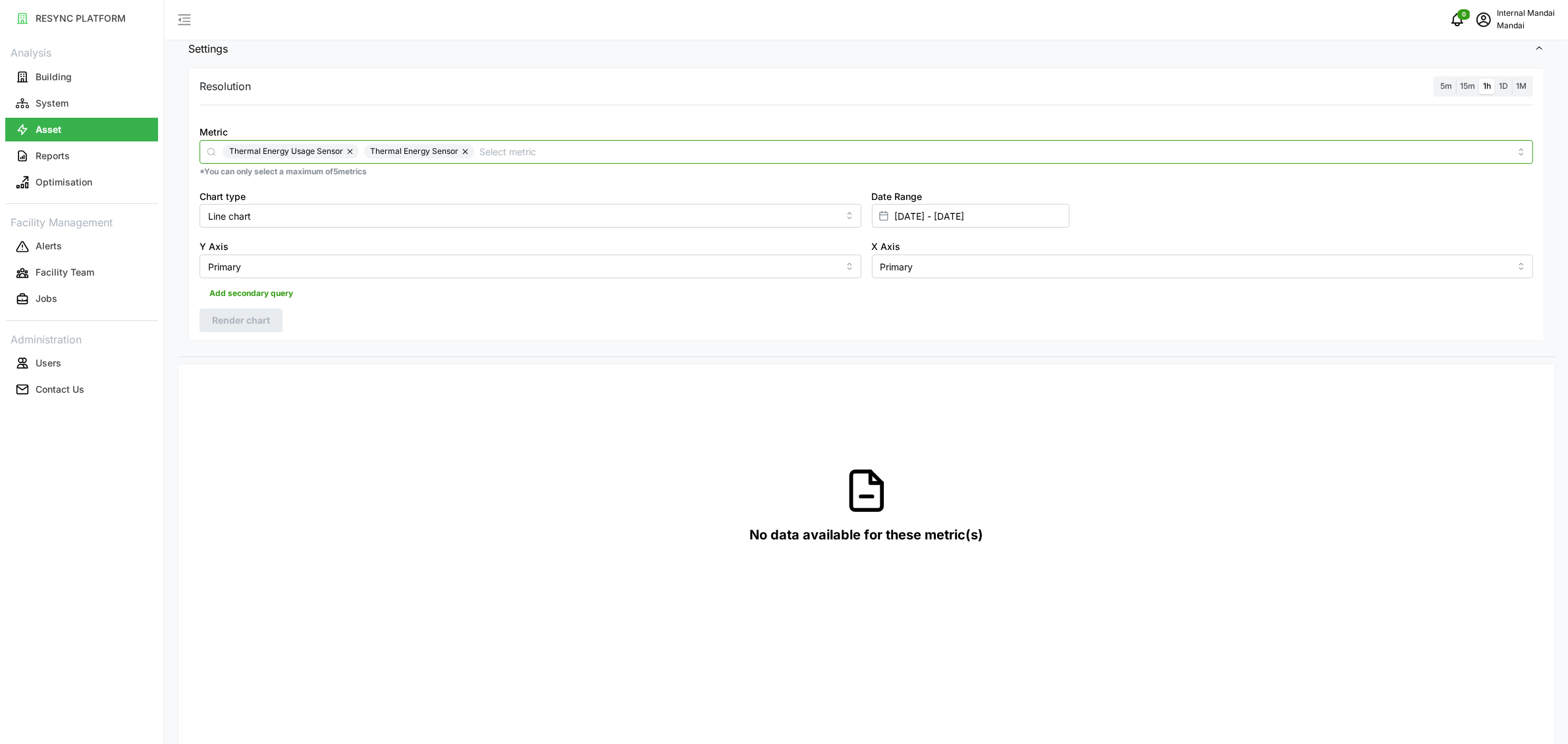
click at [522, 153] on input "Metric" at bounding box center [995, 152] width 1031 height 15
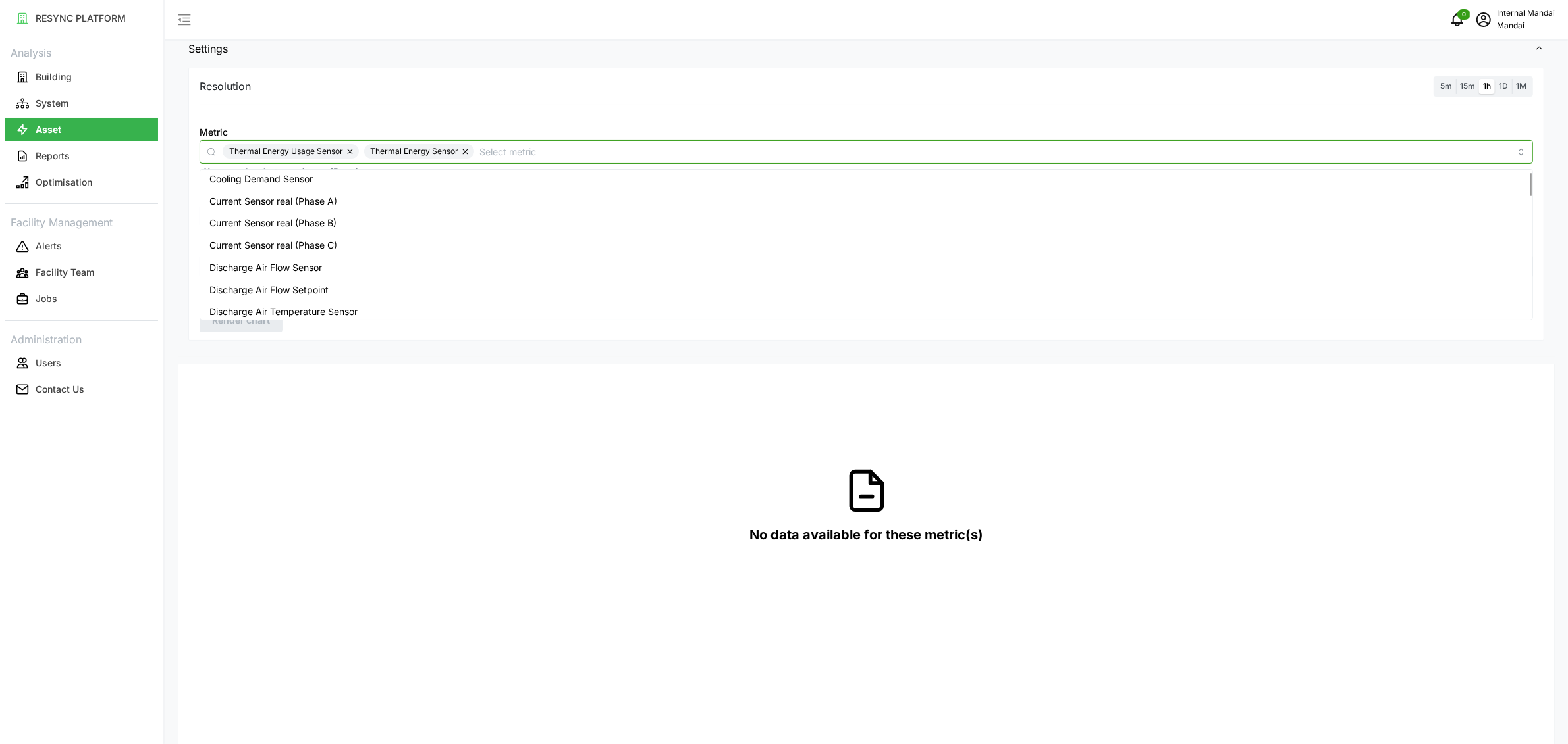
scroll to position [0, 0]
click at [292, 254] on span "Cooling Demand Sensor" at bounding box center [261, 250] width 104 height 15
click at [465, 151] on button "button" at bounding box center [465, 152] width 16 height 15
click at [350, 149] on button "button" at bounding box center [351, 152] width 16 height 15
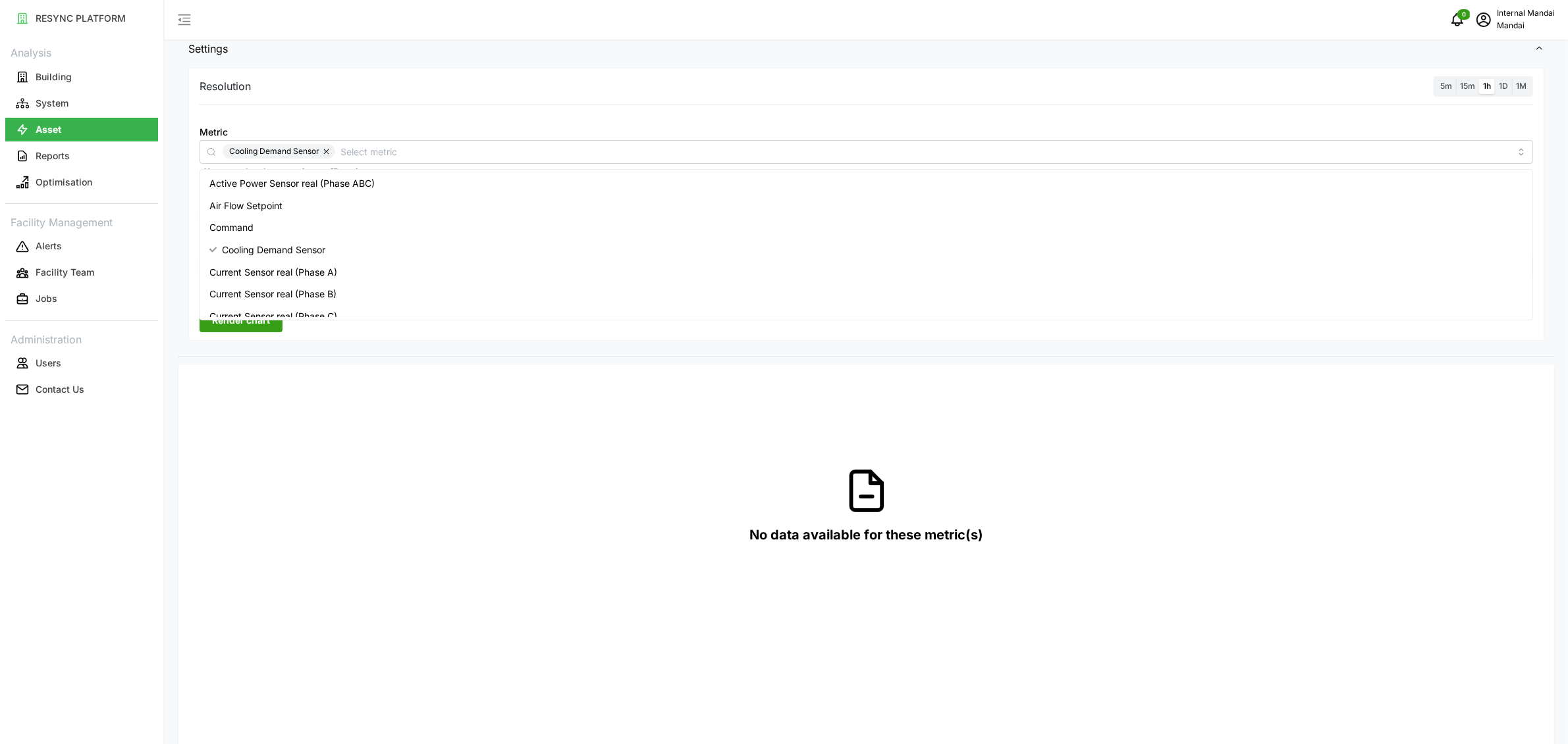
click at [266, 328] on span "Render chart" at bounding box center [241, 320] width 58 height 22
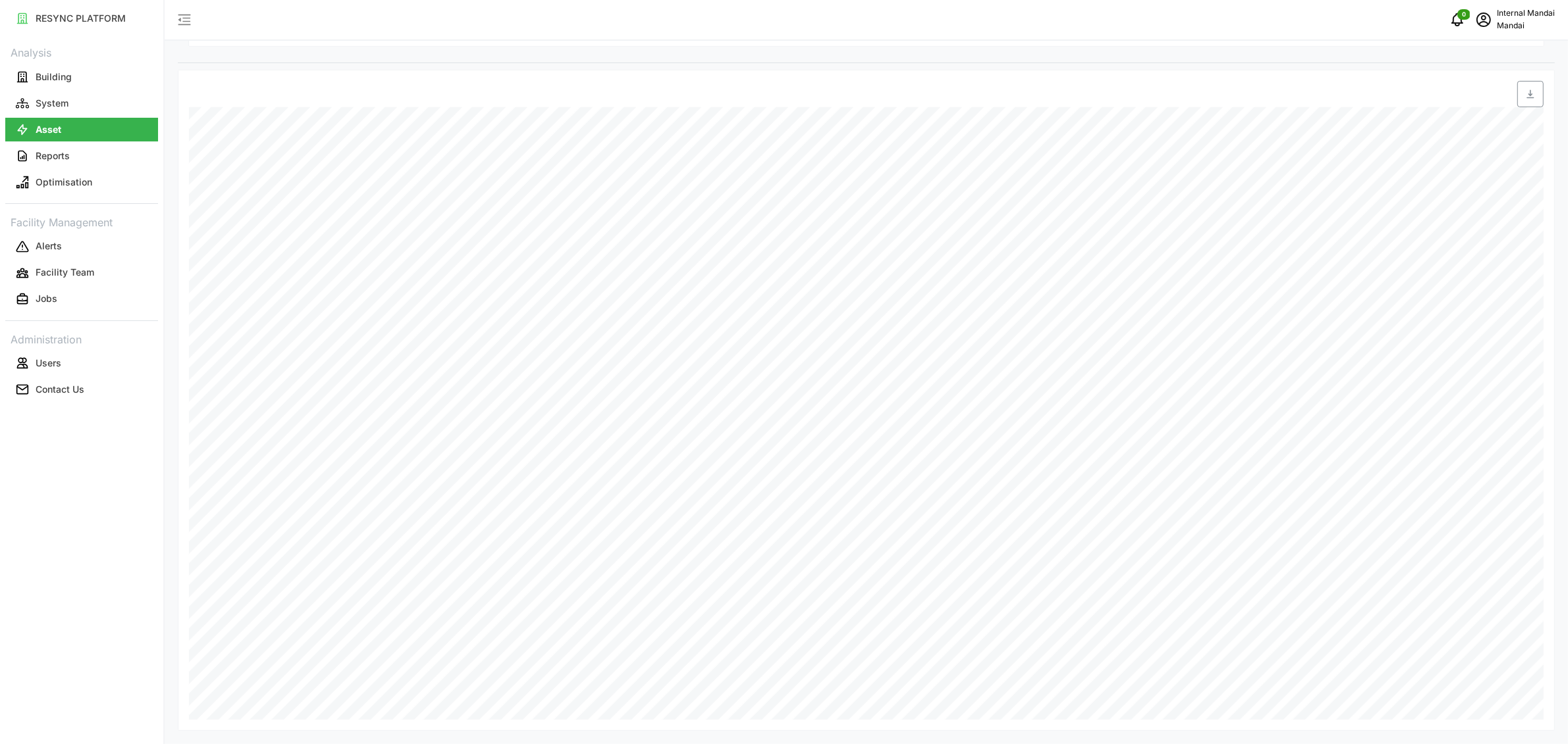
scroll to position [113, 0]
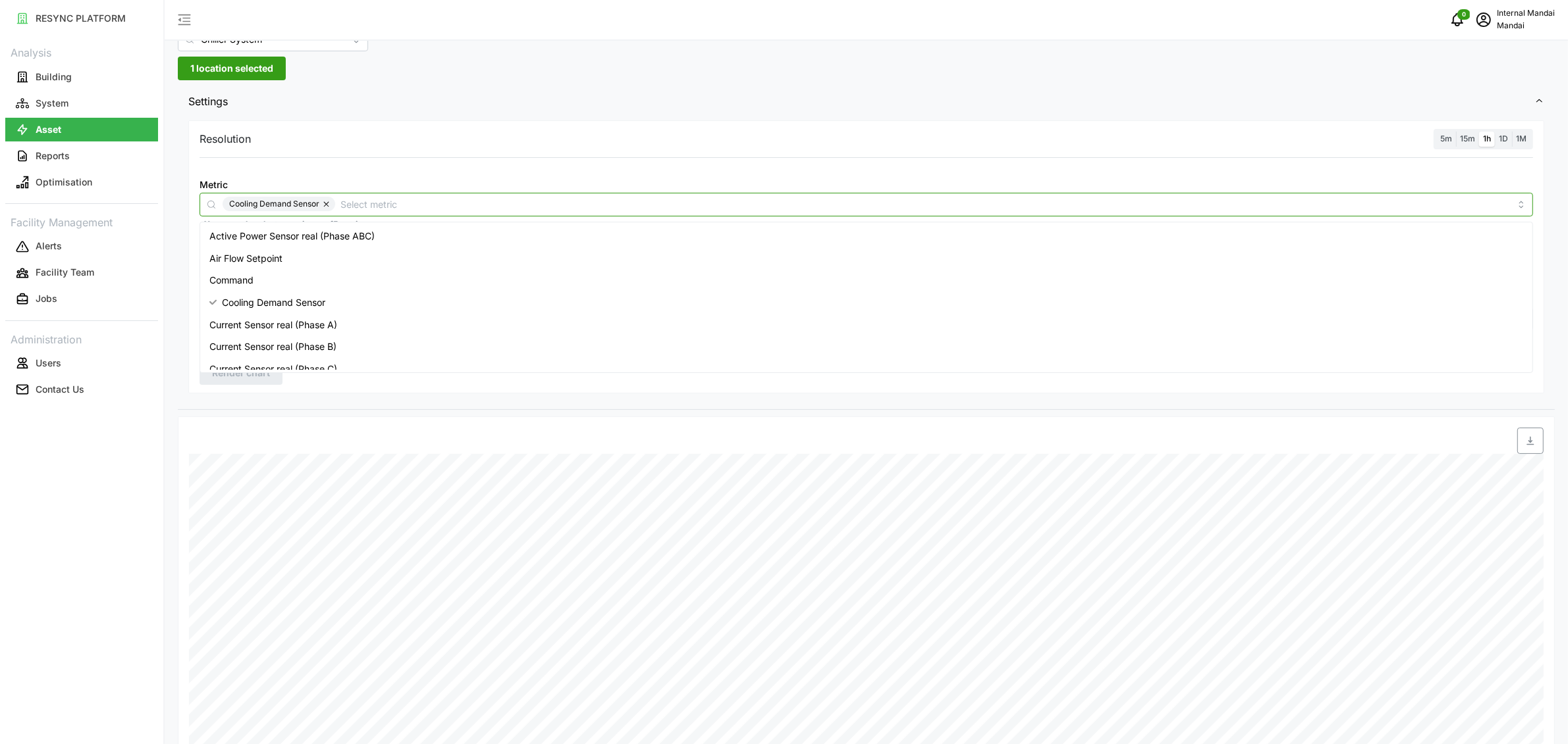
click at [380, 206] on input "Metric" at bounding box center [925, 204] width 1169 height 15
type input "thermal"
click at [314, 254] on span "Thermal Energy Usage Sensor" at bounding box center [275, 259] width 130 height 15
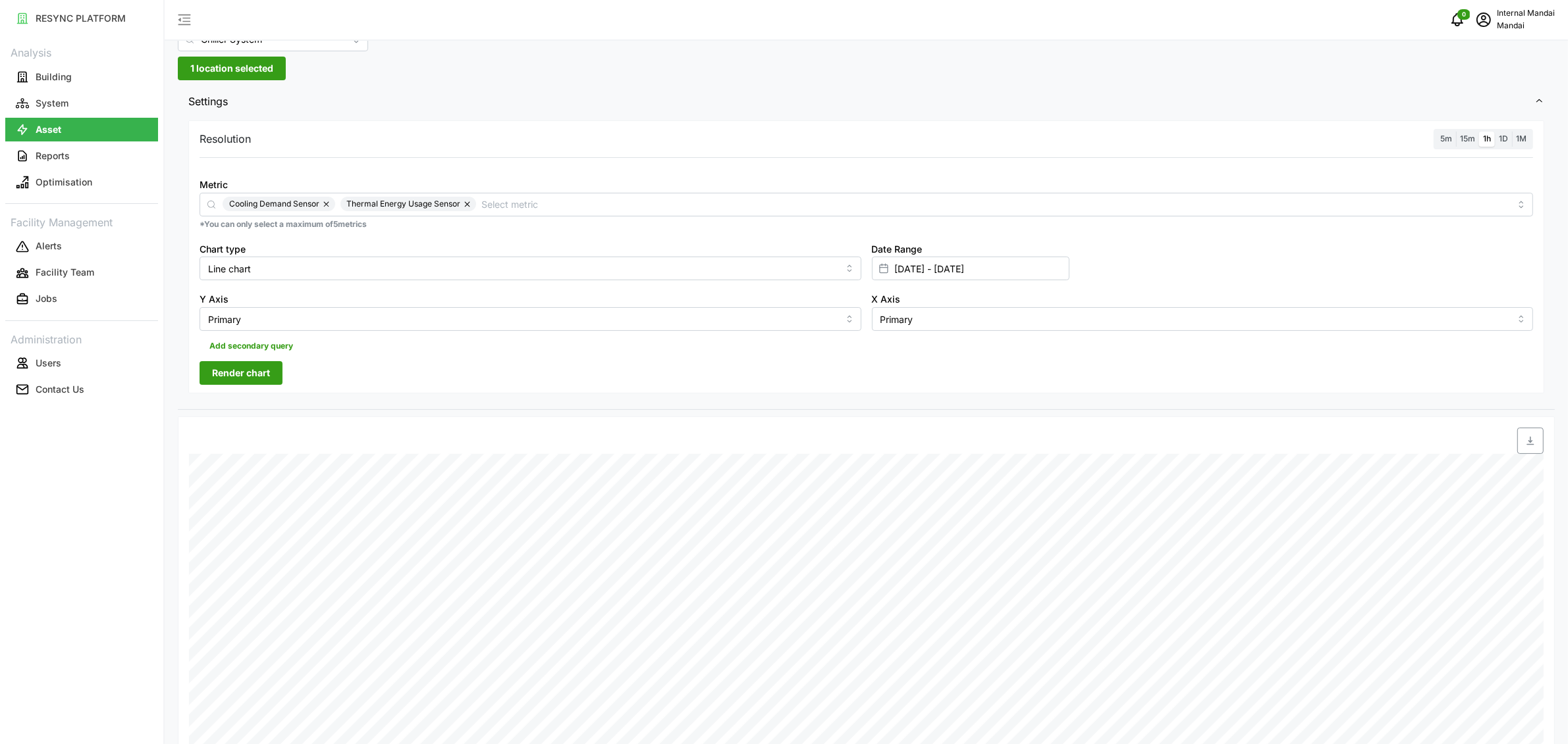
click at [272, 390] on div "Resolution 5m 15m 1h 1D 1M Metric Cooling Demand Sensor Thermal Energy Usage Se…" at bounding box center [867, 257] width 1356 height 273
click at [260, 376] on span "Render chart" at bounding box center [241, 373] width 58 height 22
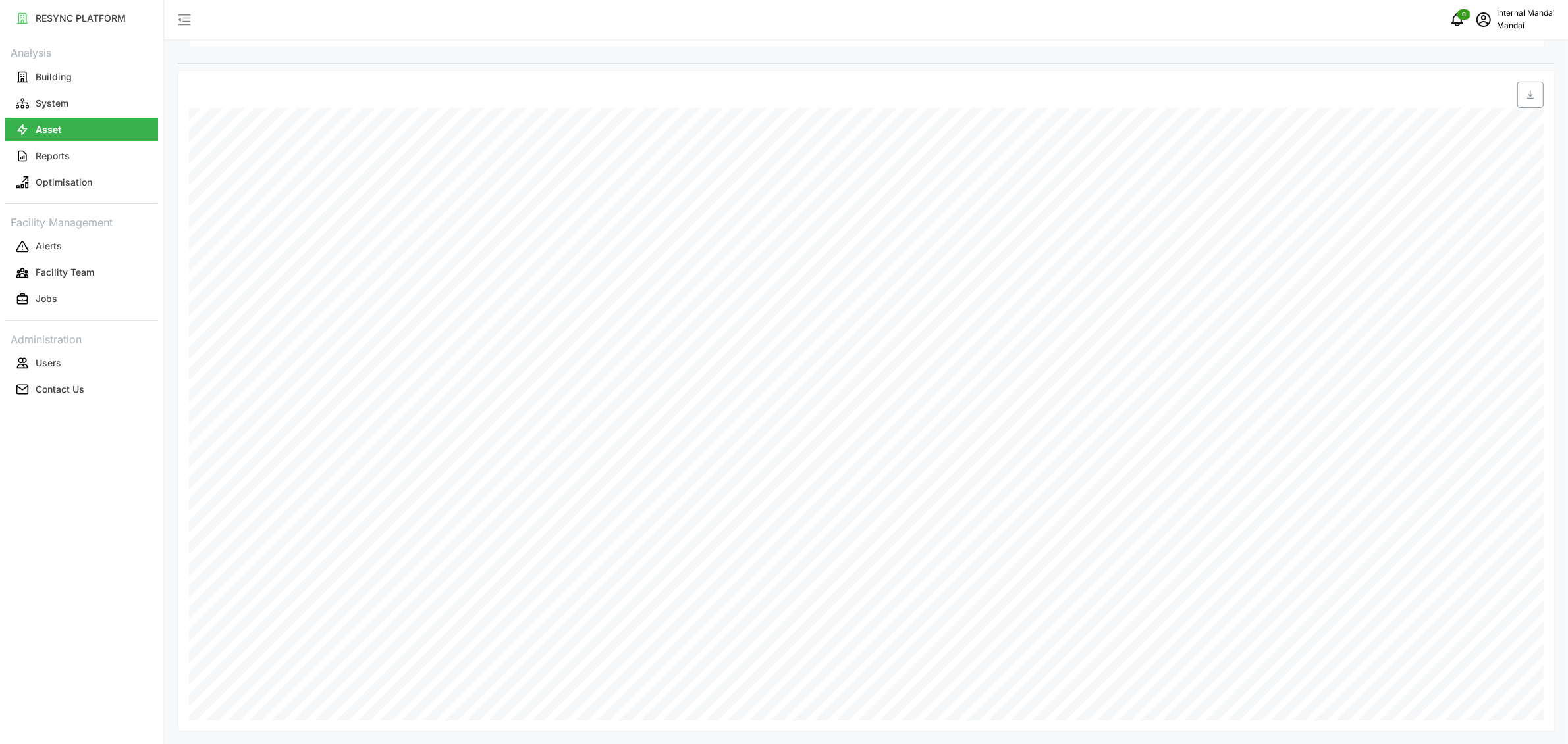
scroll to position [0, 0]
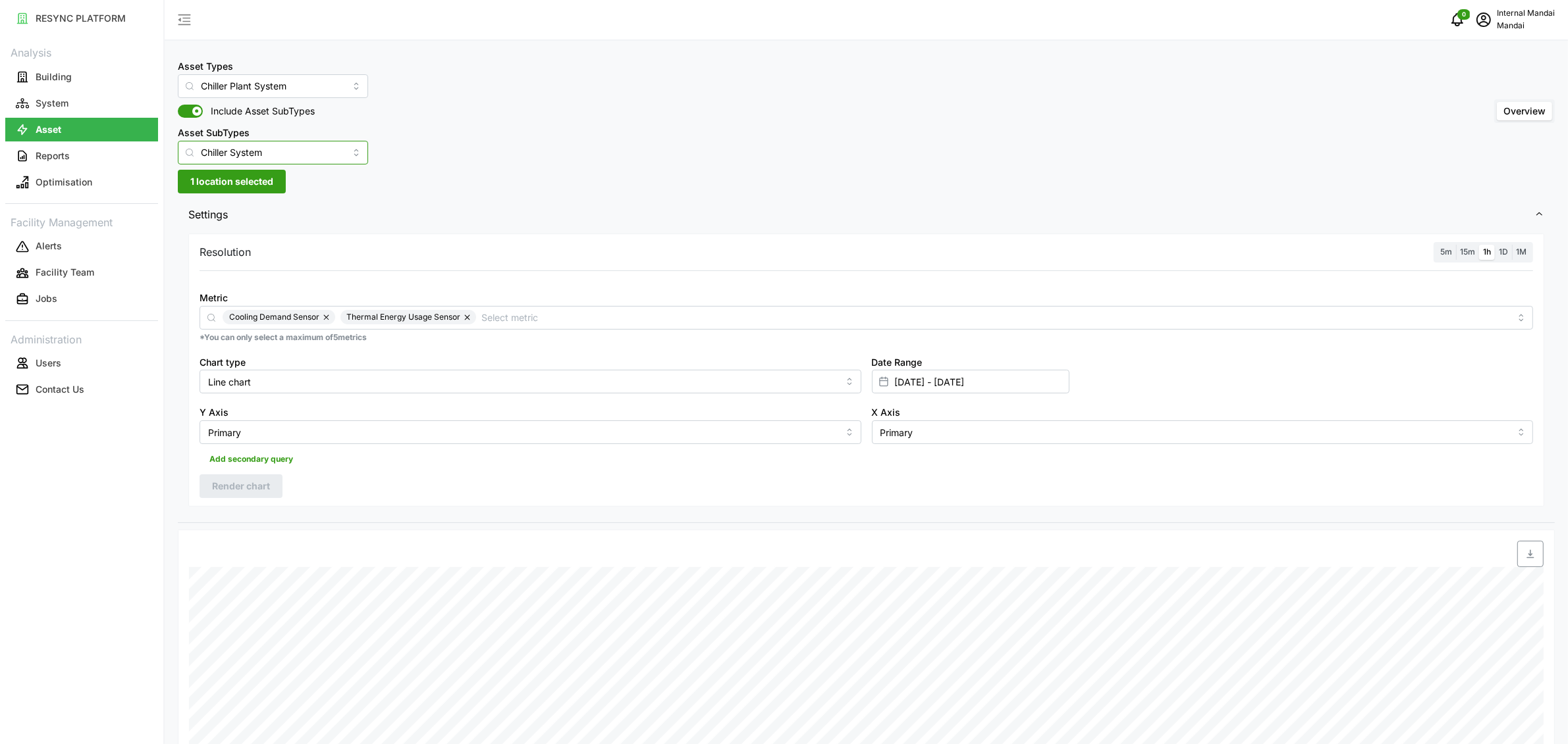
click at [288, 157] on input "Chiller System" at bounding box center [272, 152] width 190 height 24
click at [283, 231] on span "Chiller System Header" at bounding box center [235, 229] width 95 height 15
type input "Chiller System Header"
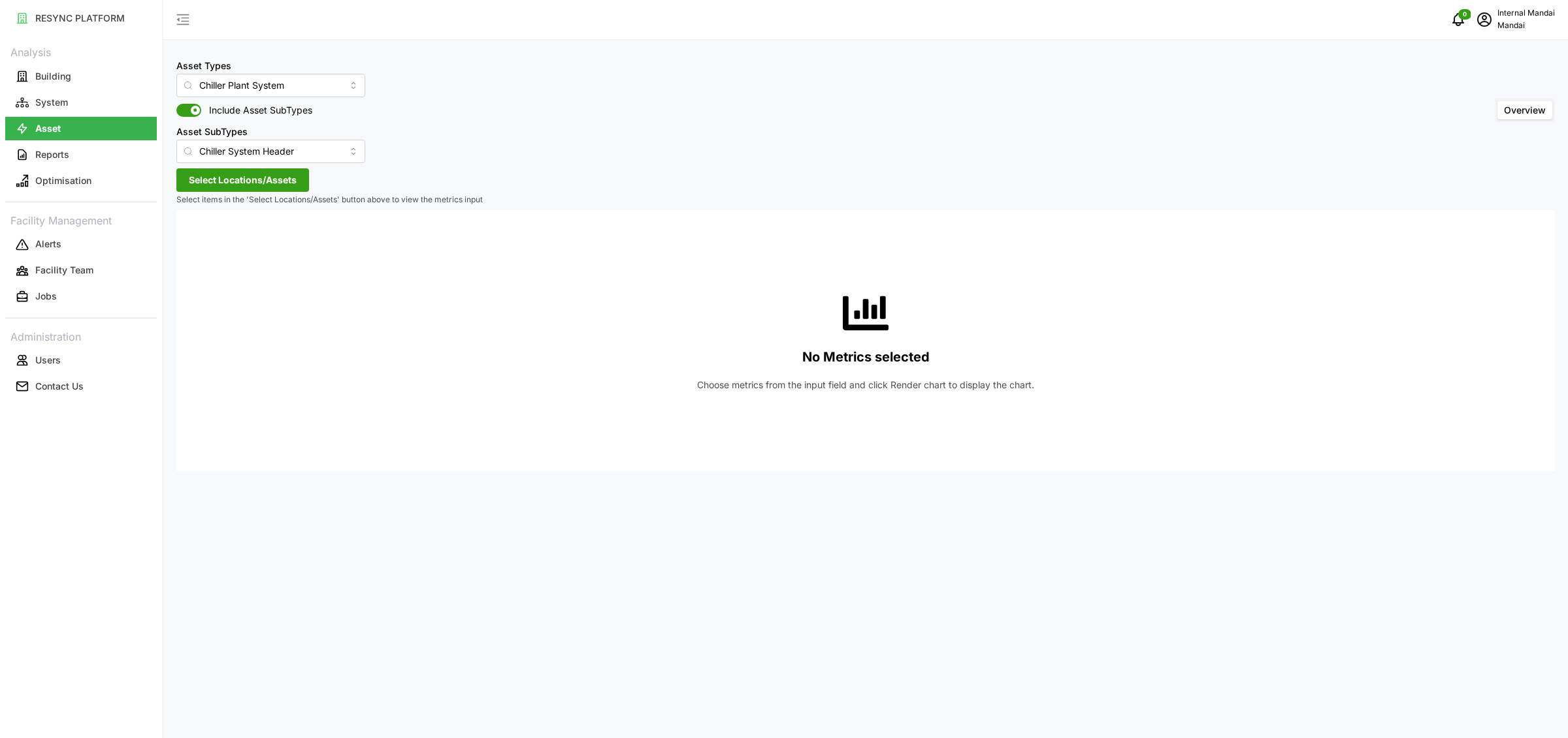
click at [261, 182] on span "Select Locations/Assets" at bounding box center [242, 180] width 108 height 22
click at [234, 241] on span "Penguin Building" at bounding box center [258, 237] width 93 height 15
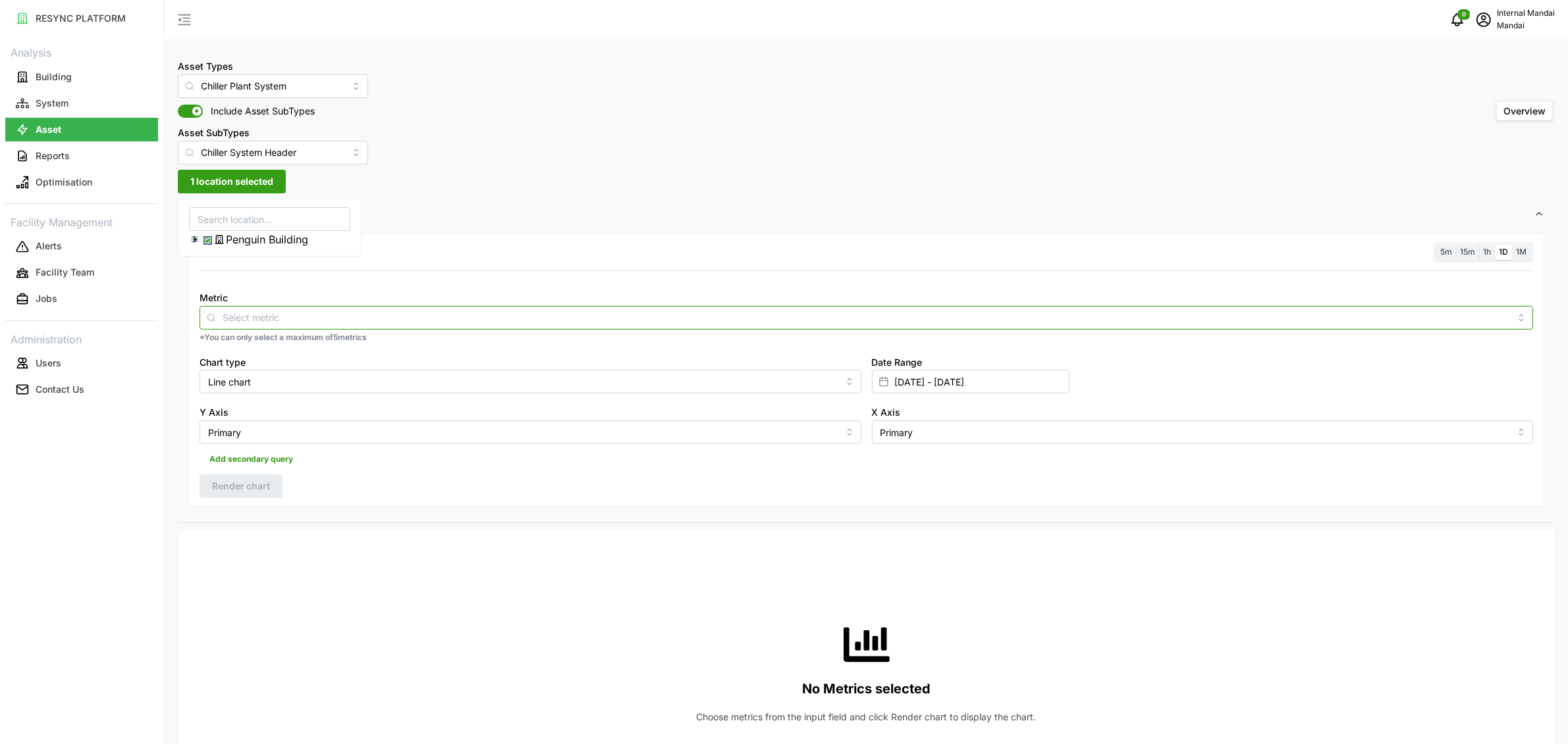
click at [428, 320] on input "Metric" at bounding box center [867, 317] width 1288 height 15
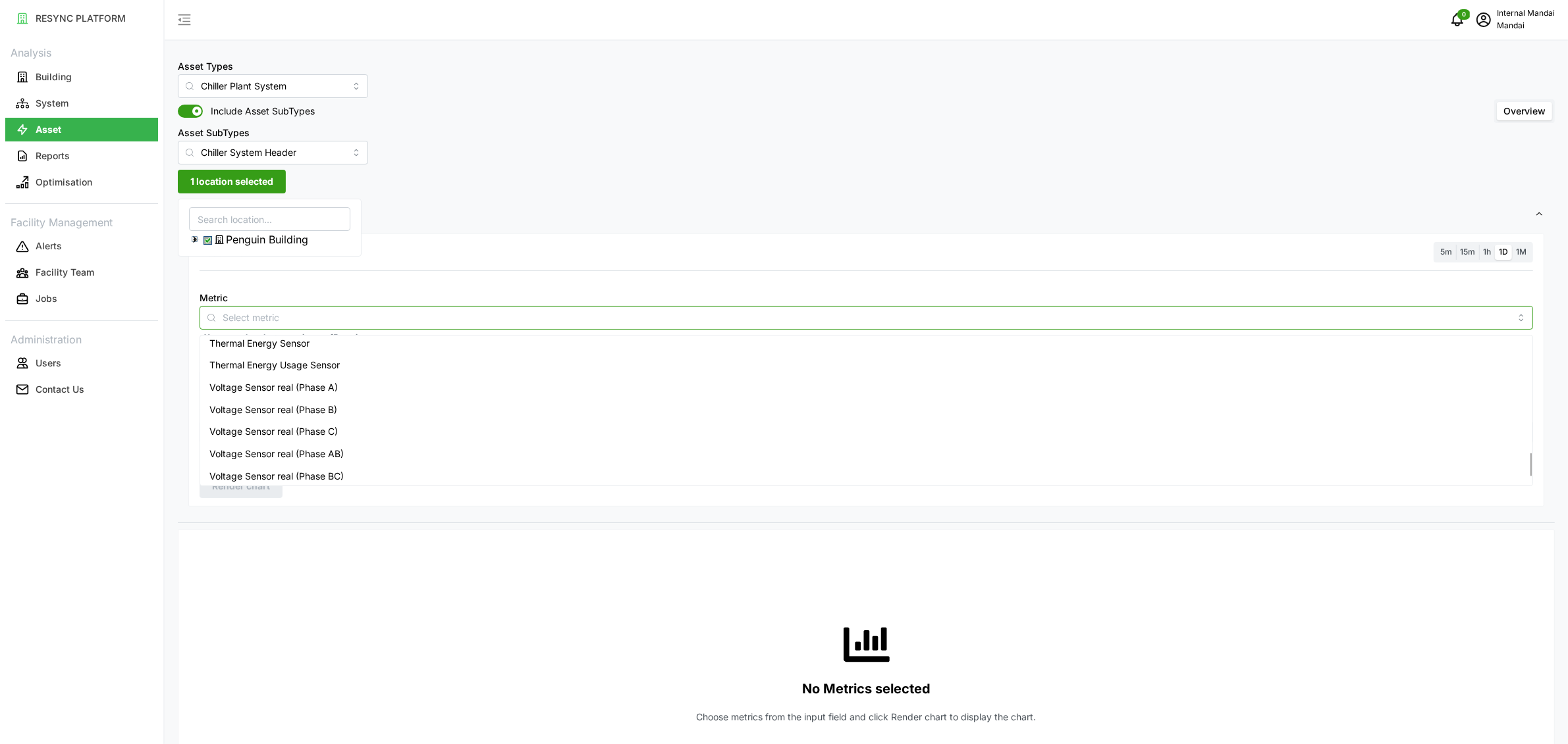
scroll to position [694, 0]
click at [363, 410] on div "Thermal Energy Usage Sensor" at bounding box center [866, 409] width 1327 height 22
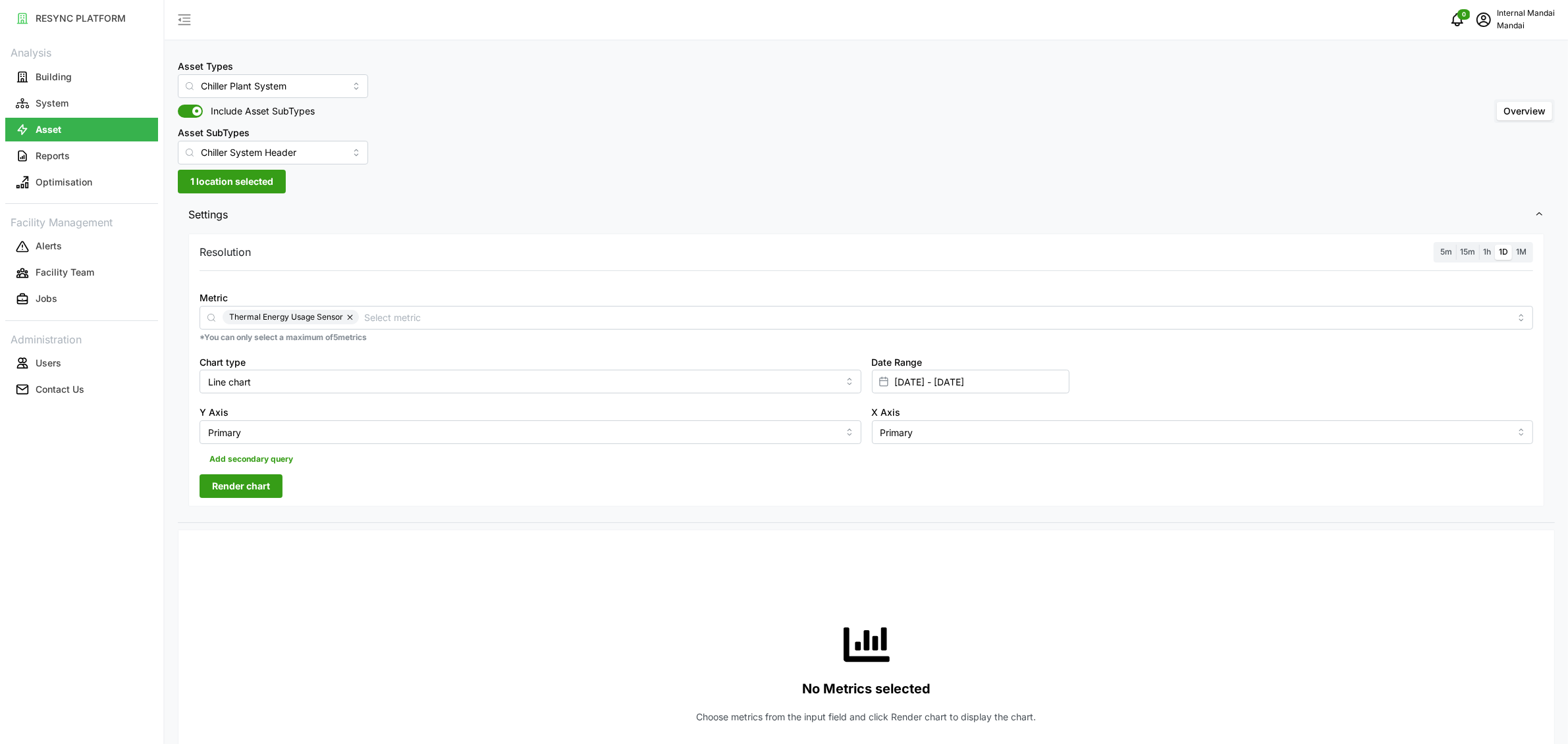
click at [334, 518] on div "Resolution 5m 15m 1h 1D 1M Metric Thermal Energy Usage Sensor *You can only sel…" at bounding box center [866, 376] width 1377 height 292
click at [218, 487] on span "Render chart" at bounding box center [241, 487] width 58 height 22
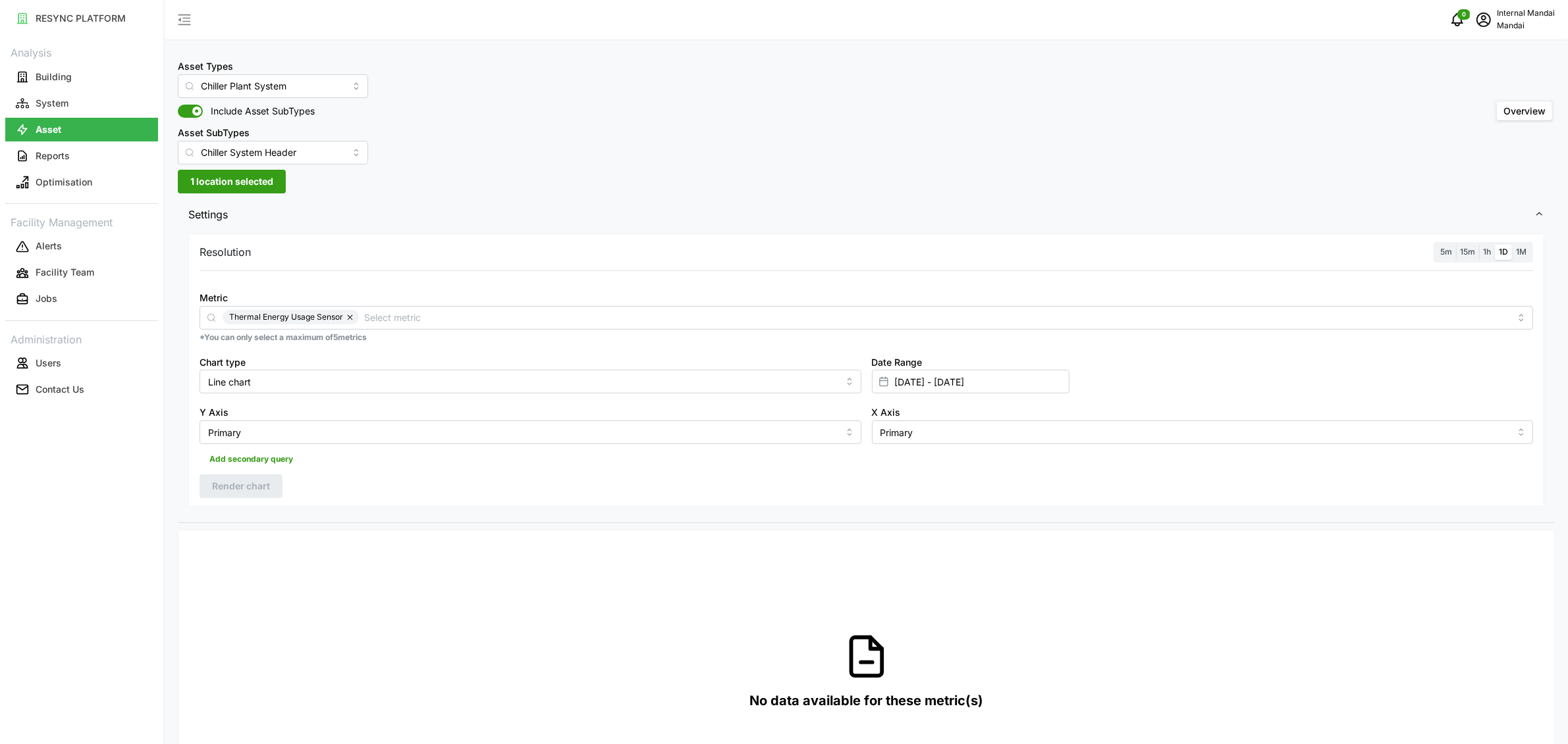
click at [1485, 252] on span "1h" at bounding box center [1487, 251] width 8 height 10
click at [1479, 245] on input "1h" at bounding box center [1479, 245] width 0 height 0
click at [229, 503] on div "Resolution 5m 15m 1h 1D 1M Metric Thermal Energy Usage Sensor *You can only sel…" at bounding box center [867, 370] width 1356 height 273
click at [240, 485] on span "Render chart" at bounding box center [241, 487] width 58 height 22
click at [293, 58] on div "Asset Types Chiller Plant System" at bounding box center [272, 78] width 190 height 40
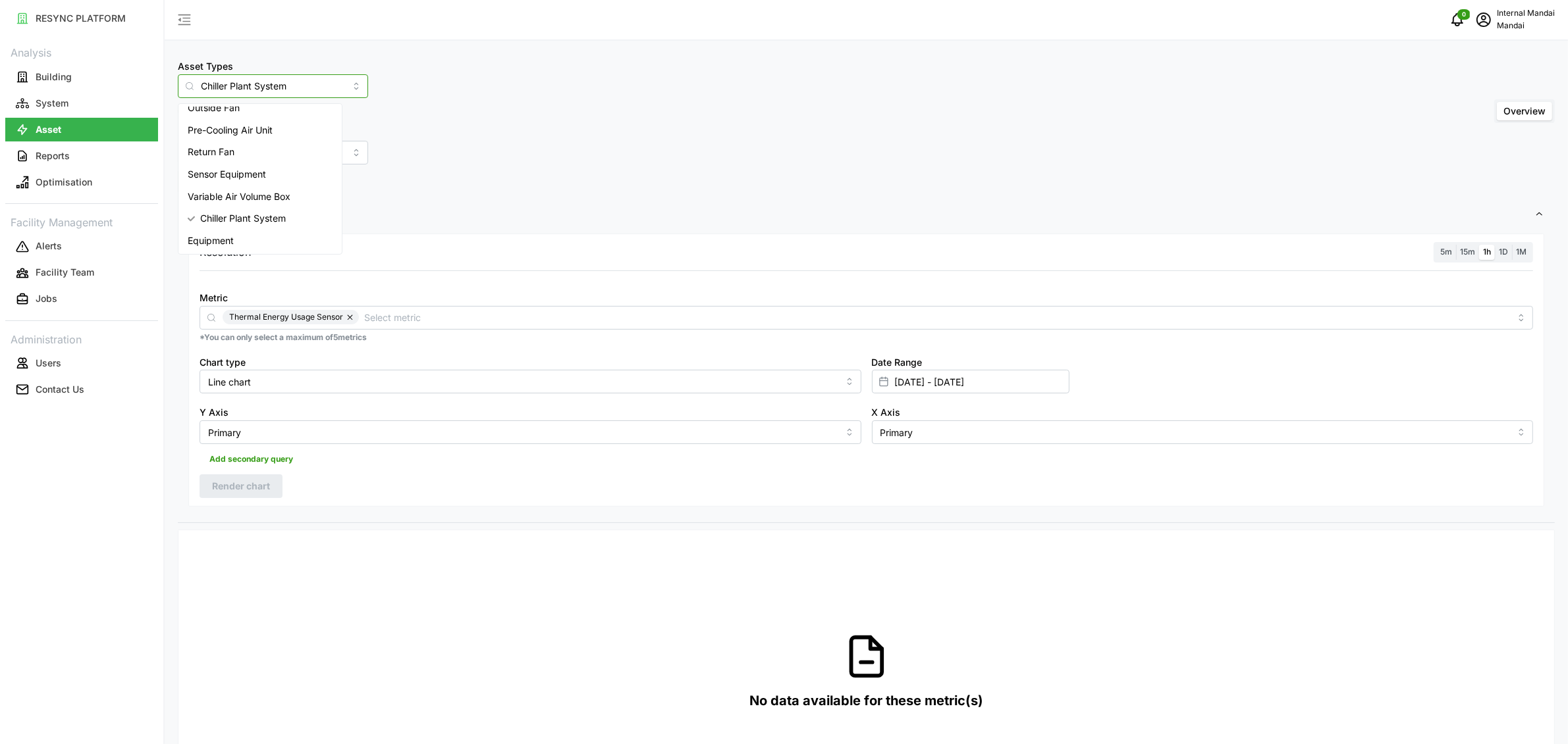
click at [289, 81] on input "Chiller Plant System" at bounding box center [272, 87] width 190 height 24
click at [250, 154] on div "Chiller" at bounding box center [260, 162] width 158 height 22
type input "Chiller"
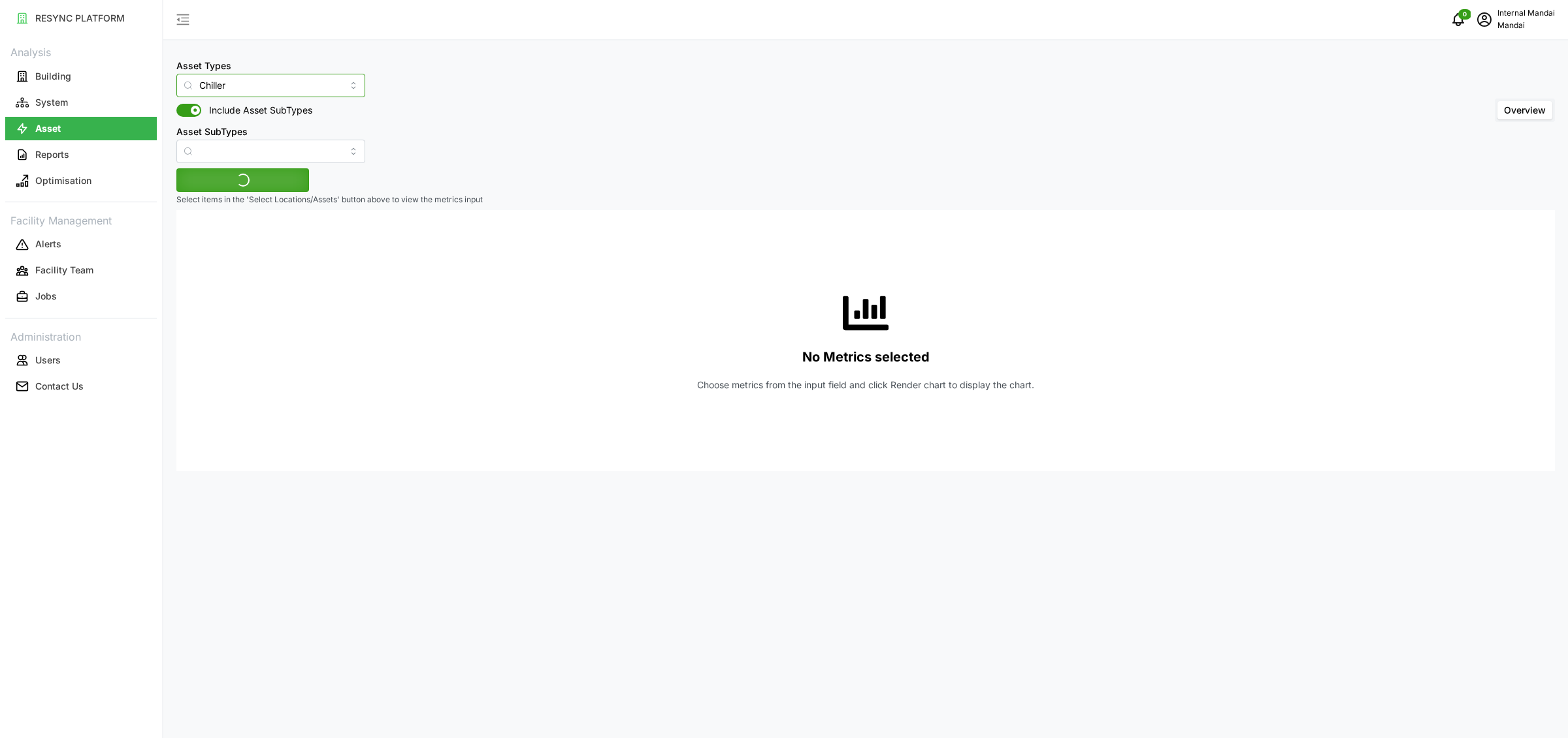
click at [276, 90] on input "Chiller" at bounding box center [270, 86] width 189 height 23
click at [518, 147] on div "Asset Types Chiller Include Asset SubTypes Asset SubTypes Overview" at bounding box center [865, 110] width 1379 height 106
click at [231, 183] on span "Select Locations/Assets" at bounding box center [242, 180] width 108 height 22
click at [207, 240] on span "Select Penguin Building" at bounding box center [206, 238] width 9 height 9
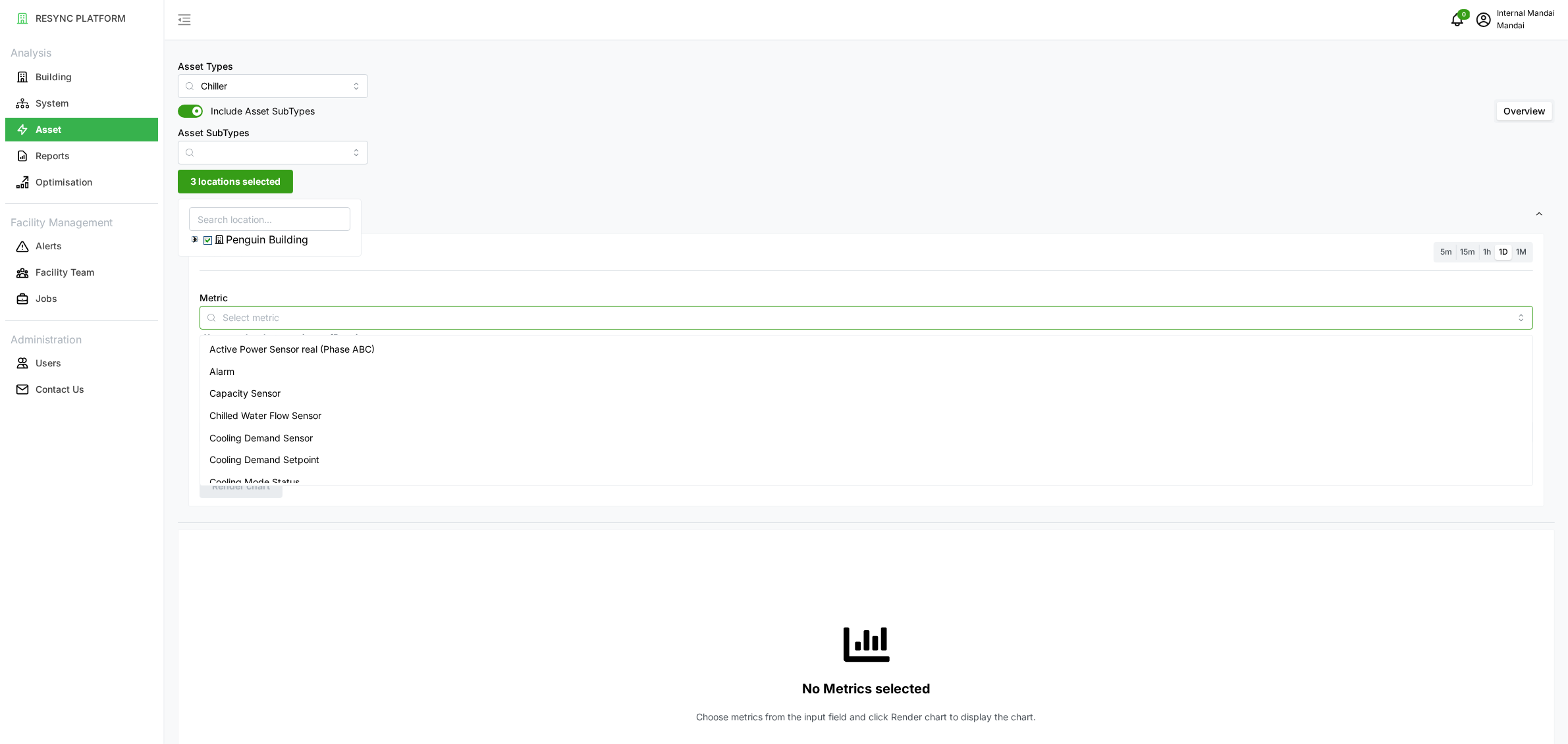
click at [225, 321] on input "Metric" at bounding box center [867, 317] width 1288 height 15
click at [343, 419] on span "Entering Chilled Water Temperature Sensor" at bounding box center [302, 425] width 186 height 15
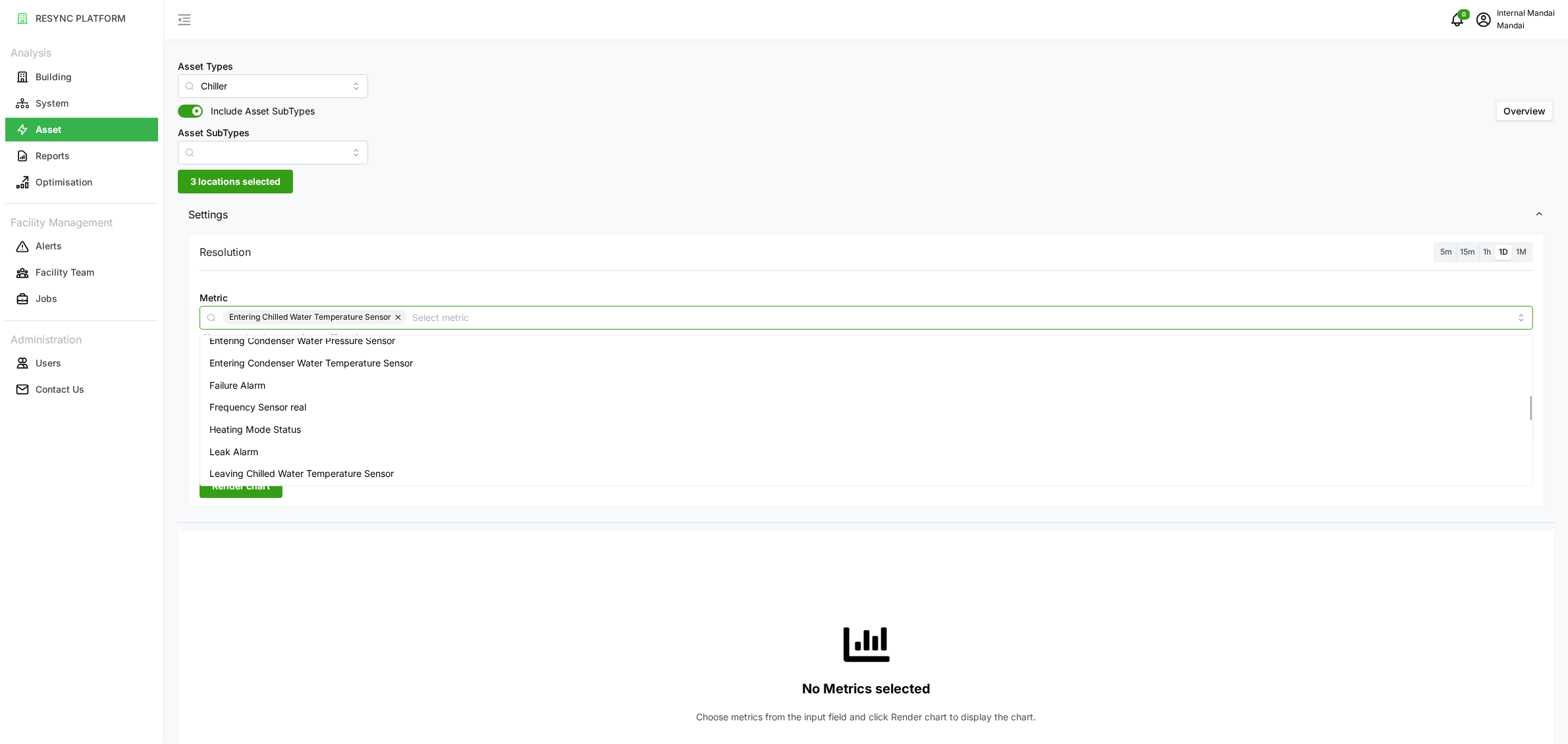
click at [381, 470] on span "Leaving Chilled Water Temperature Sensor" at bounding box center [301, 474] width 184 height 15
click at [978, 288] on div "Metric Entering Chilled Water Temperature Sensor Leaving Chilled Water Temperat…" at bounding box center [867, 316] width 1344 height 64
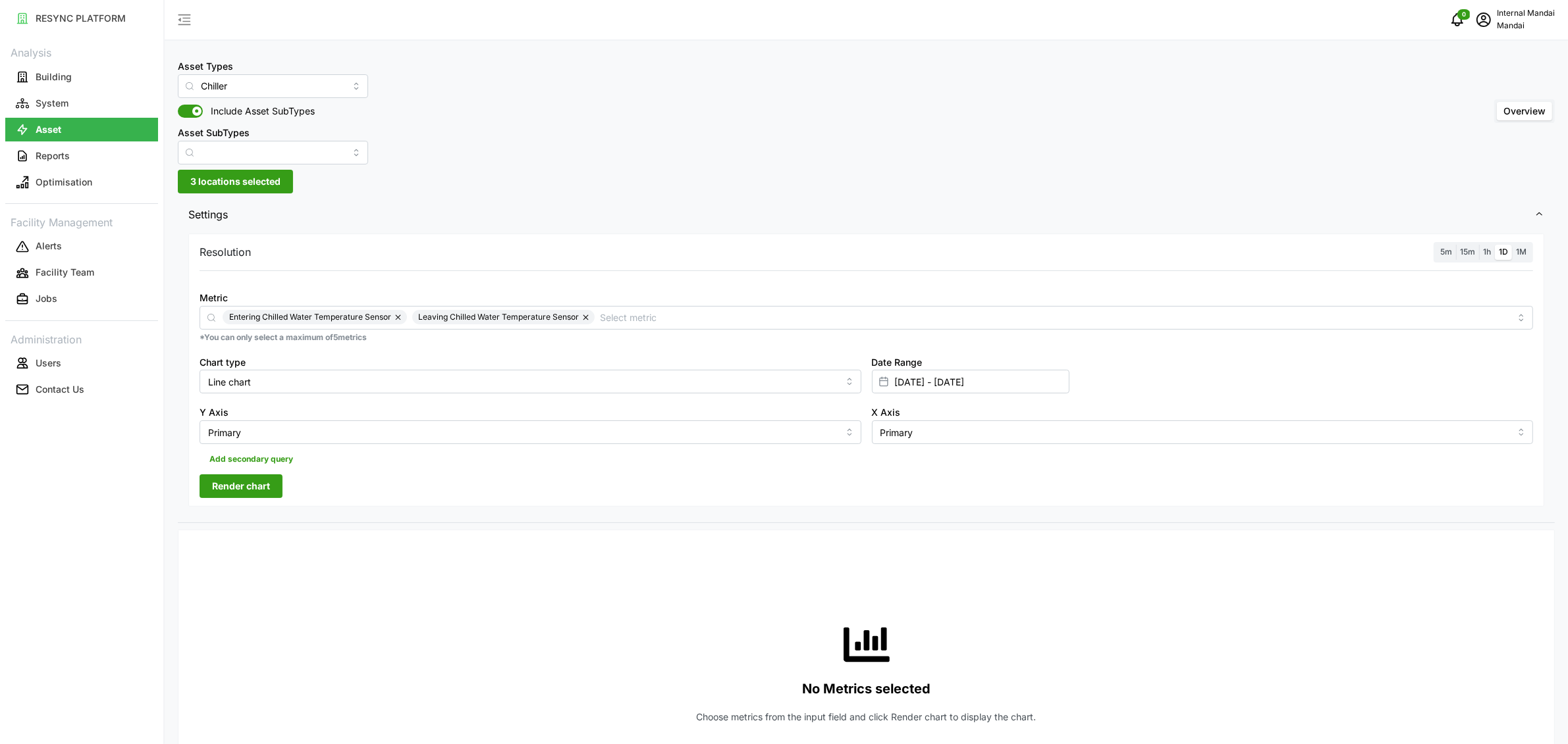
click at [1487, 258] on label "1h" at bounding box center [1487, 252] width 16 height 15
click at [1479, 245] on input "1h" at bounding box center [1479, 245] width 0 height 0
click at [266, 479] on span "Render chart" at bounding box center [241, 487] width 58 height 22
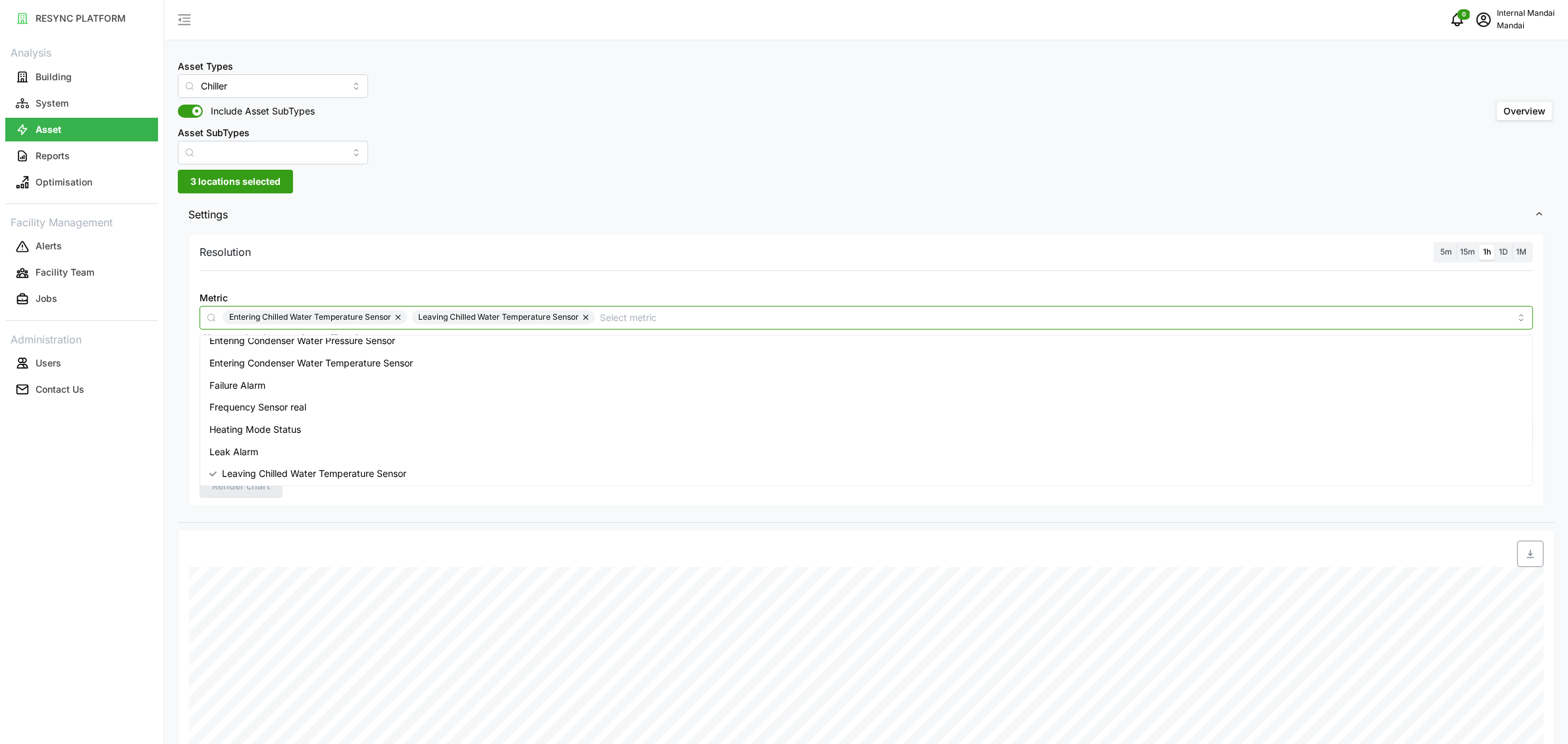
click at [759, 320] on input "Metric" at bounding box center [1055, 317] width 910 height 15
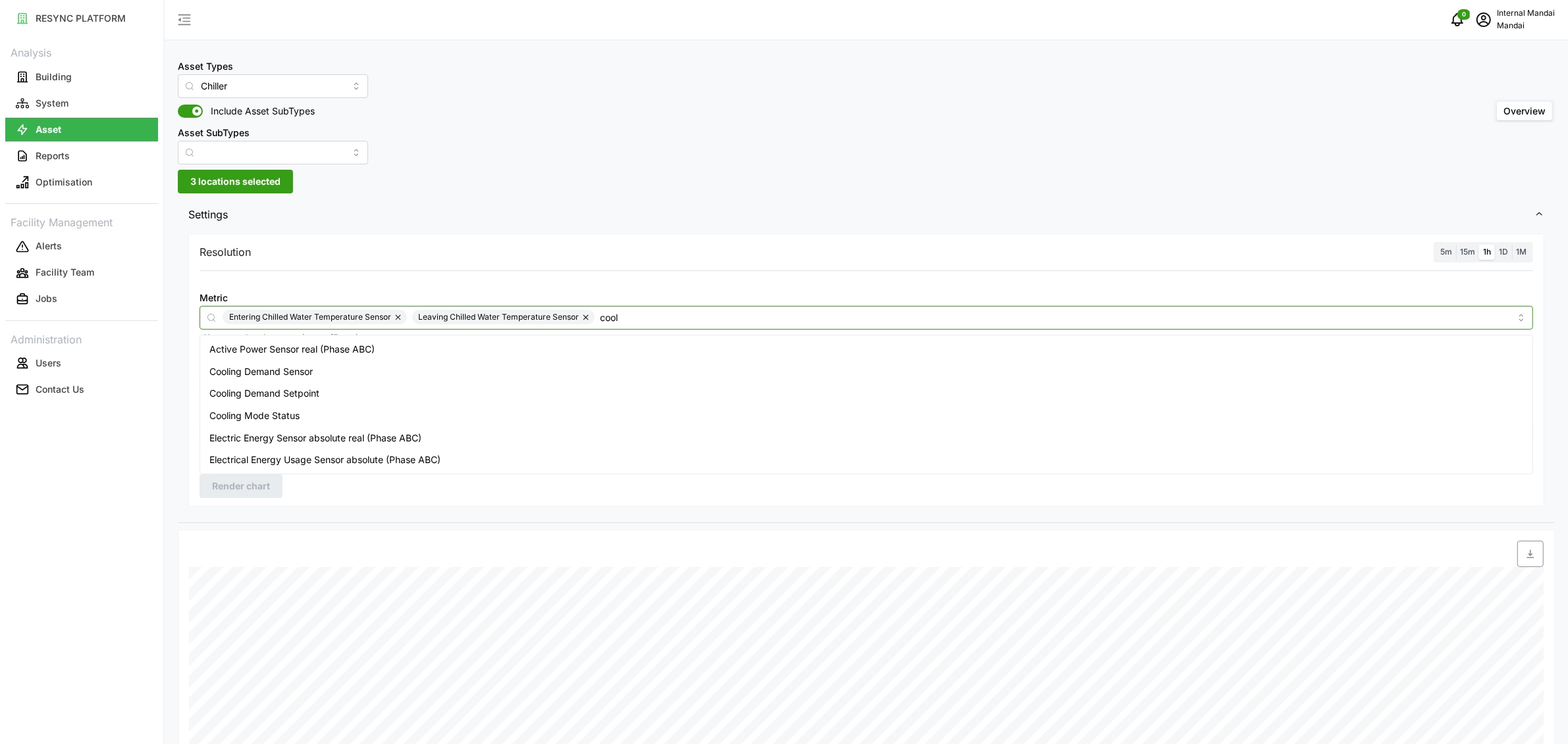
type input "cooli"
click at [618, 343] on div "Cooling Demand Sensor" at bounding box center [866, 349] width 1327 height 22
click at [400, 319] on button "button" at bounding box center [399, 317] width 16 height 15
click at [396, 314] on button "button" at bounding box center [397, 317] width 16 height 15
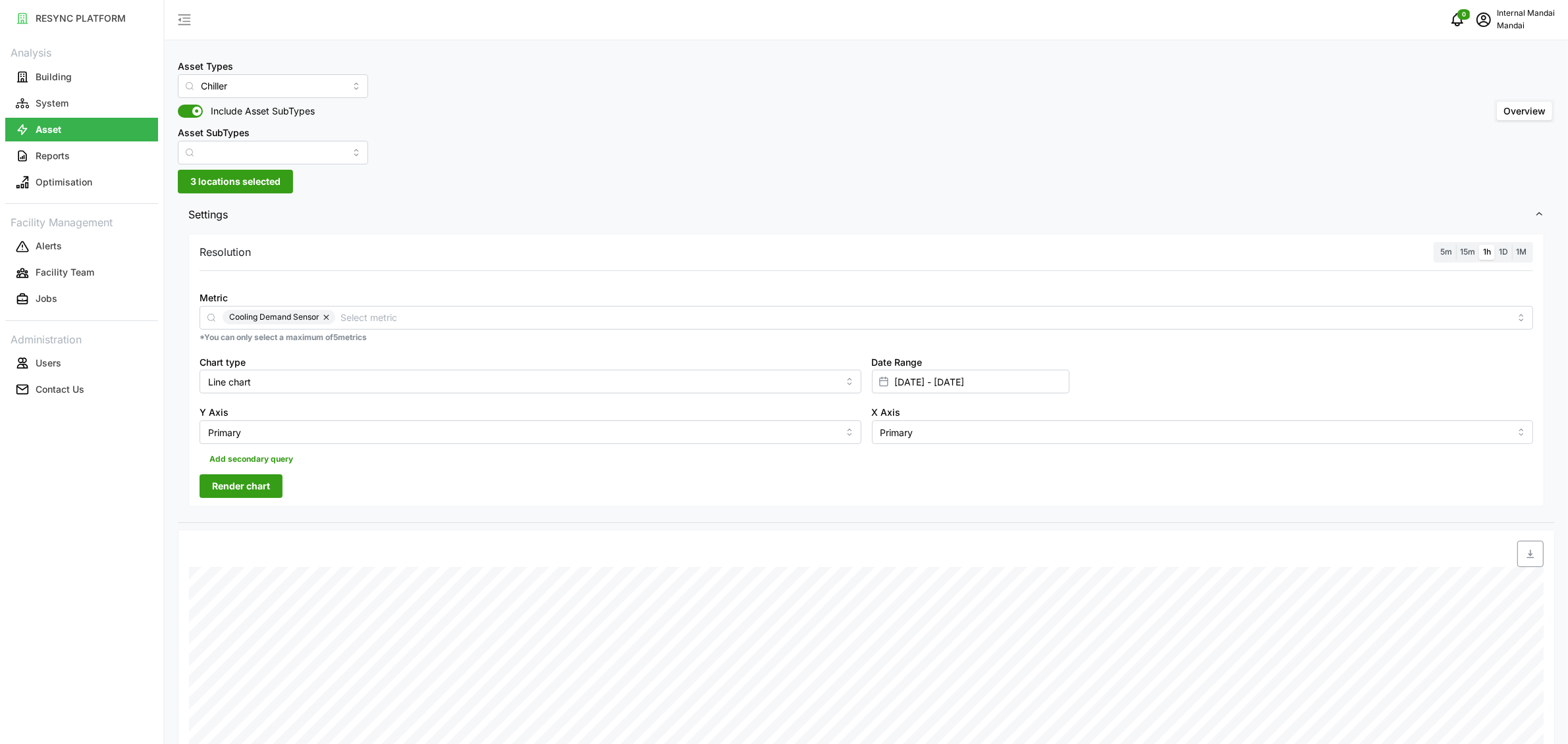
click at [260, 493] on span "Render chart" at bounding box center [241, 487] width 58 height 22
click at [399, 312] on input "Metric" at bounding box center [925, 317] width 1169 height 15
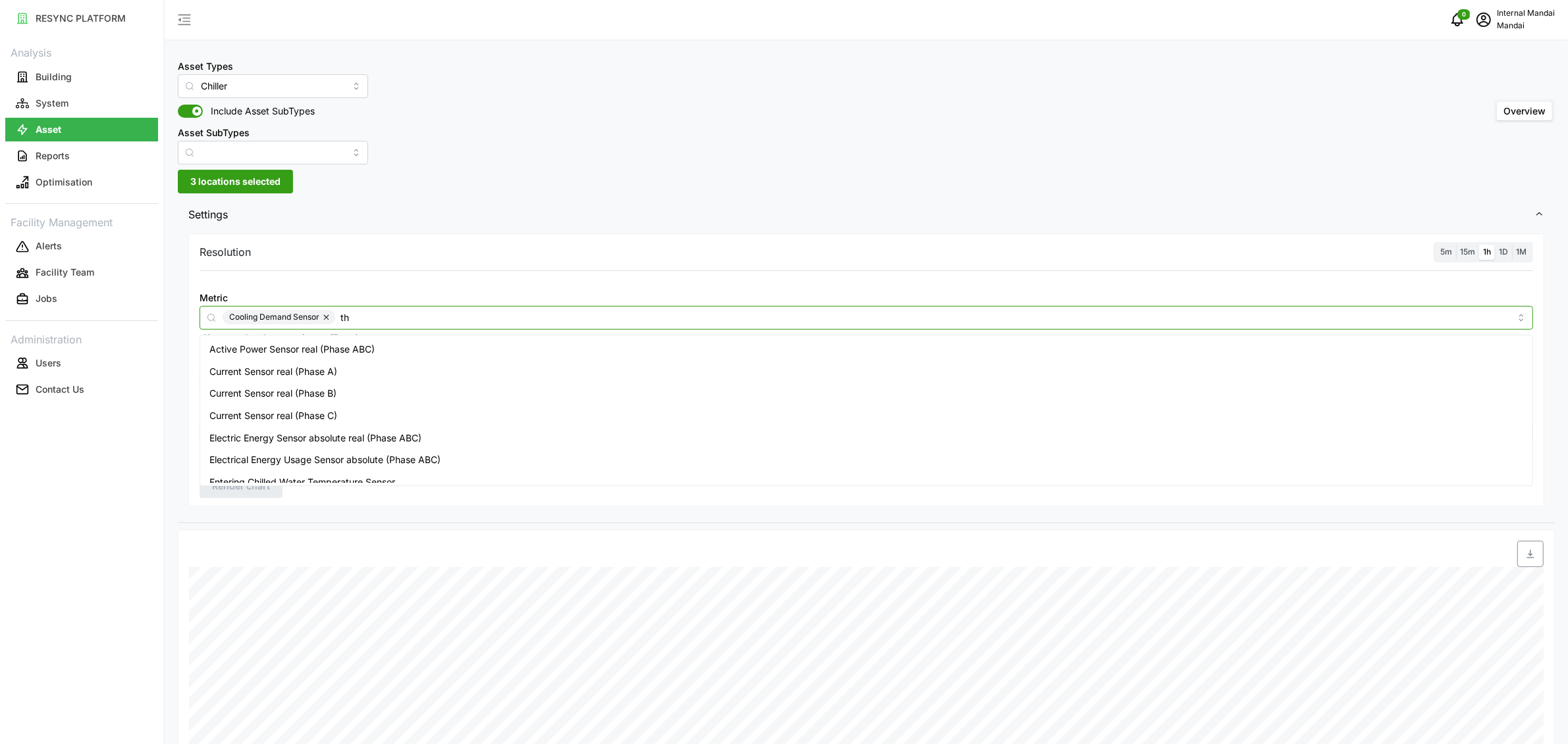
type input "t"
click at [350, 320] on input "temp" at bounding box center [925, 317] width 1169 height 15
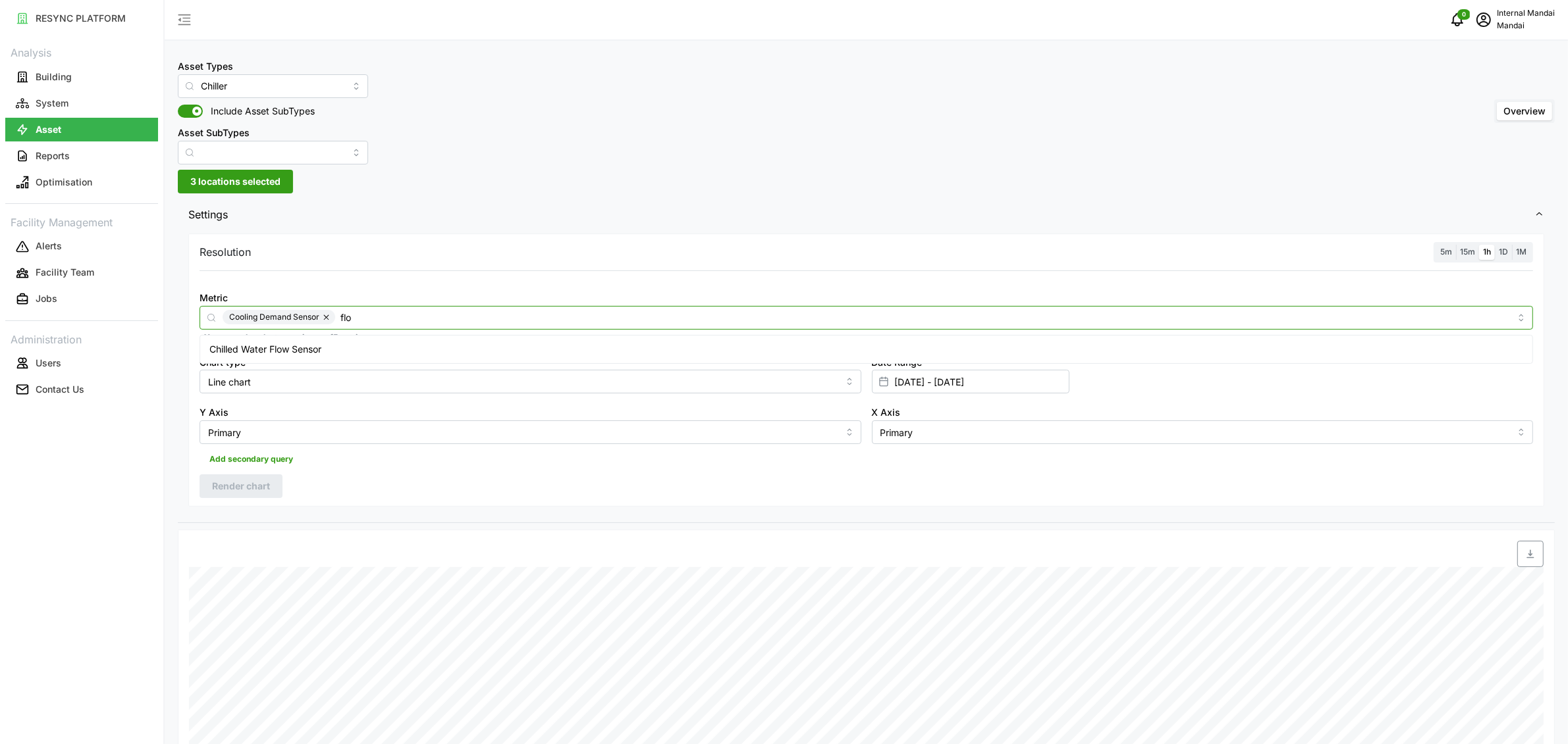
type input "flow"
click at [343, 339] on div "Chilled Water Flow Sensor" at bounding box center [866, 349] width 1327 height 22
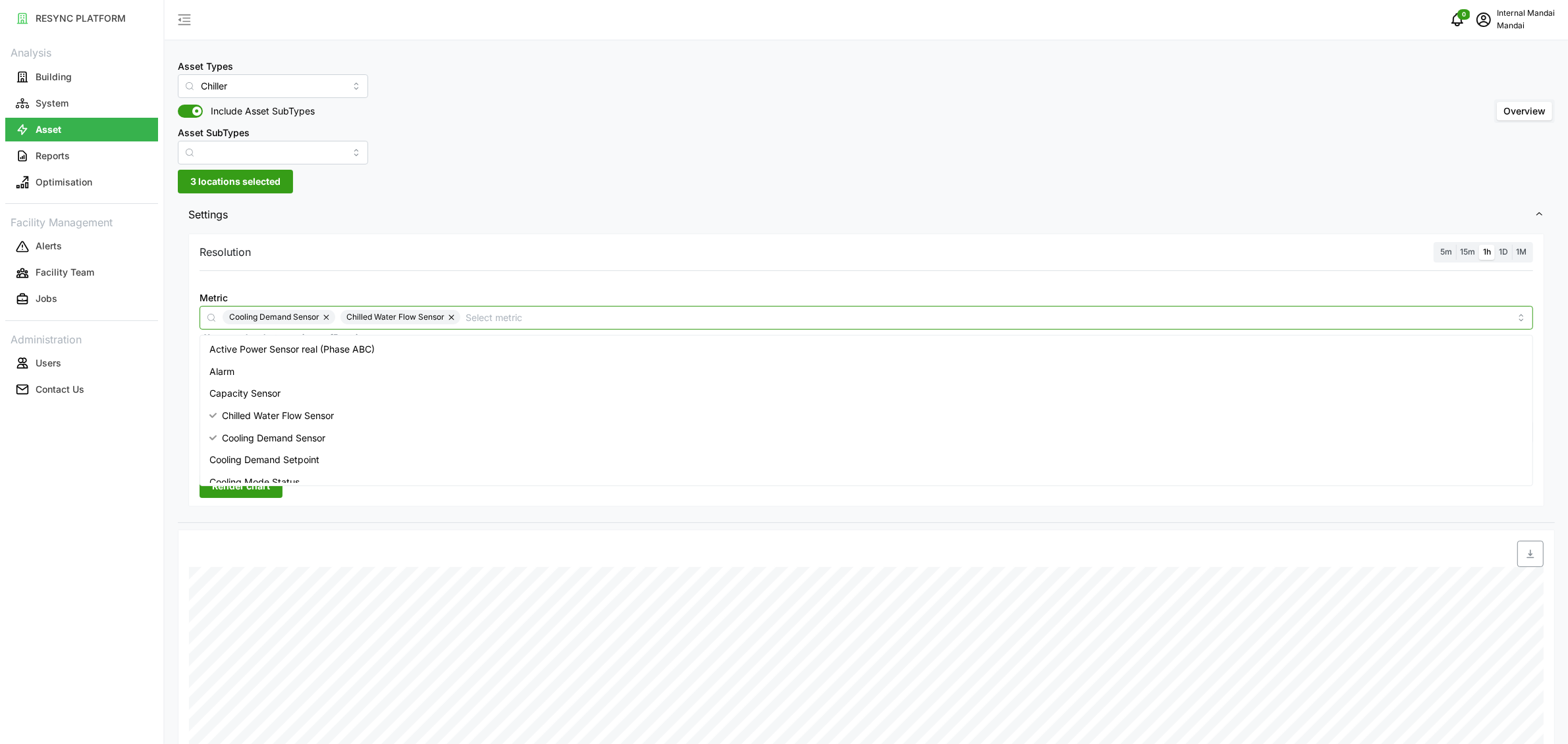
click at [326, 317] on button "button" at bounding box center [327, 317] width 16 height 15
click at [446, 318] on input "Metric" at bounding box center [929, 317] width 1162 height 15
click at [353, 318] on input "enter" at bounding box center [929, 317] width 1162 height 15
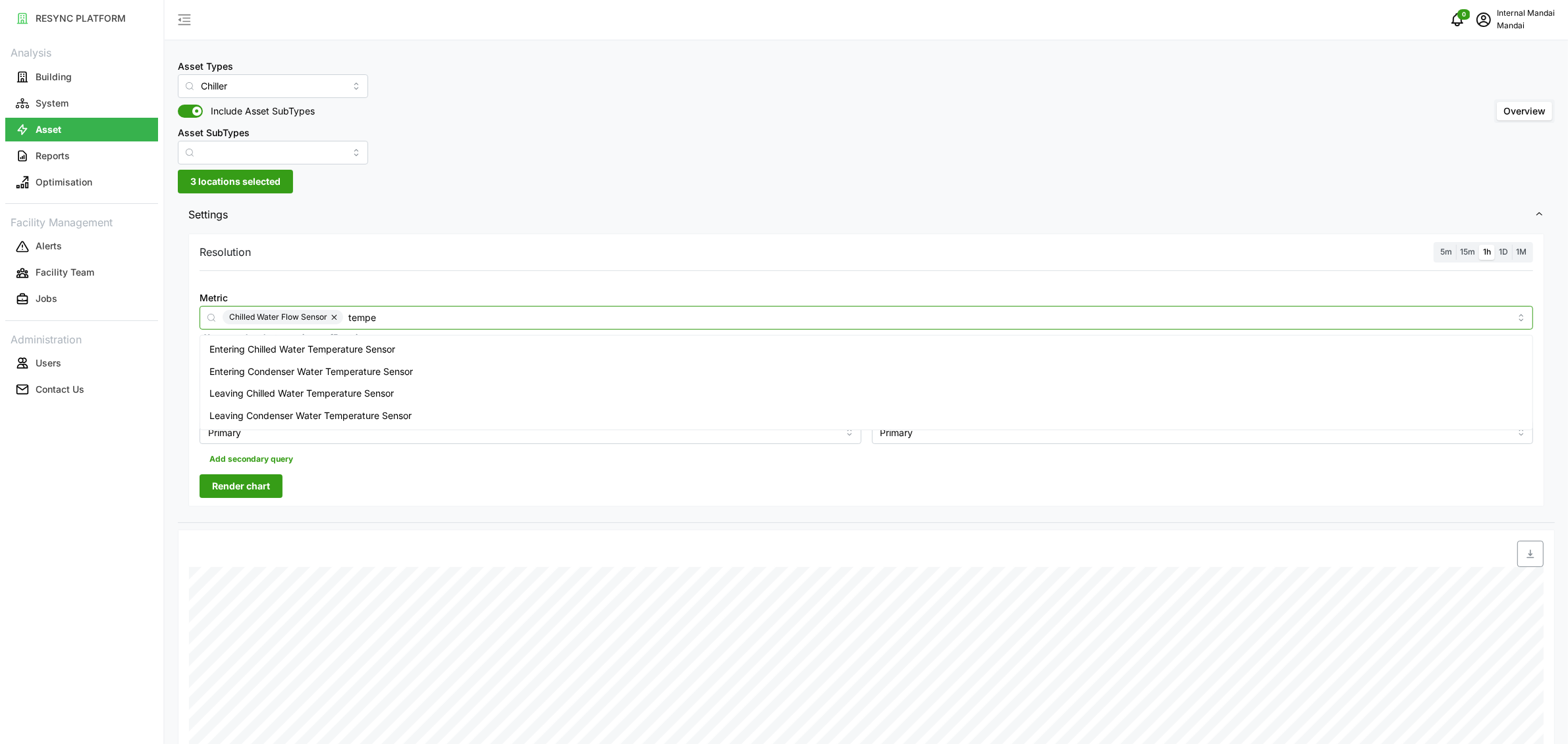
type input "temper"
click at [351, 343] on span "Entering Chilled Water Temperature Sensor" at bounding box center [302, 350] width 186 height 15
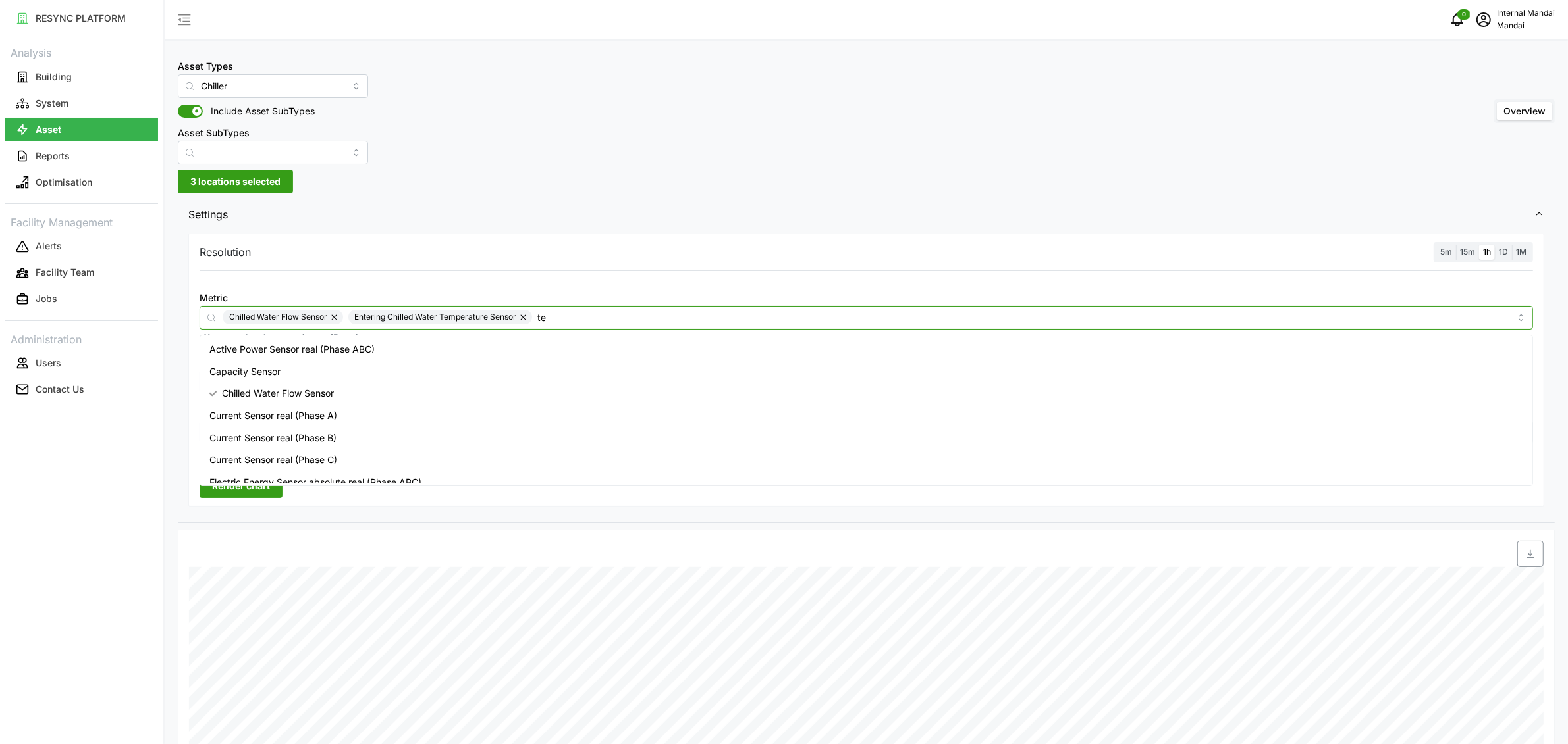
type input "tem"
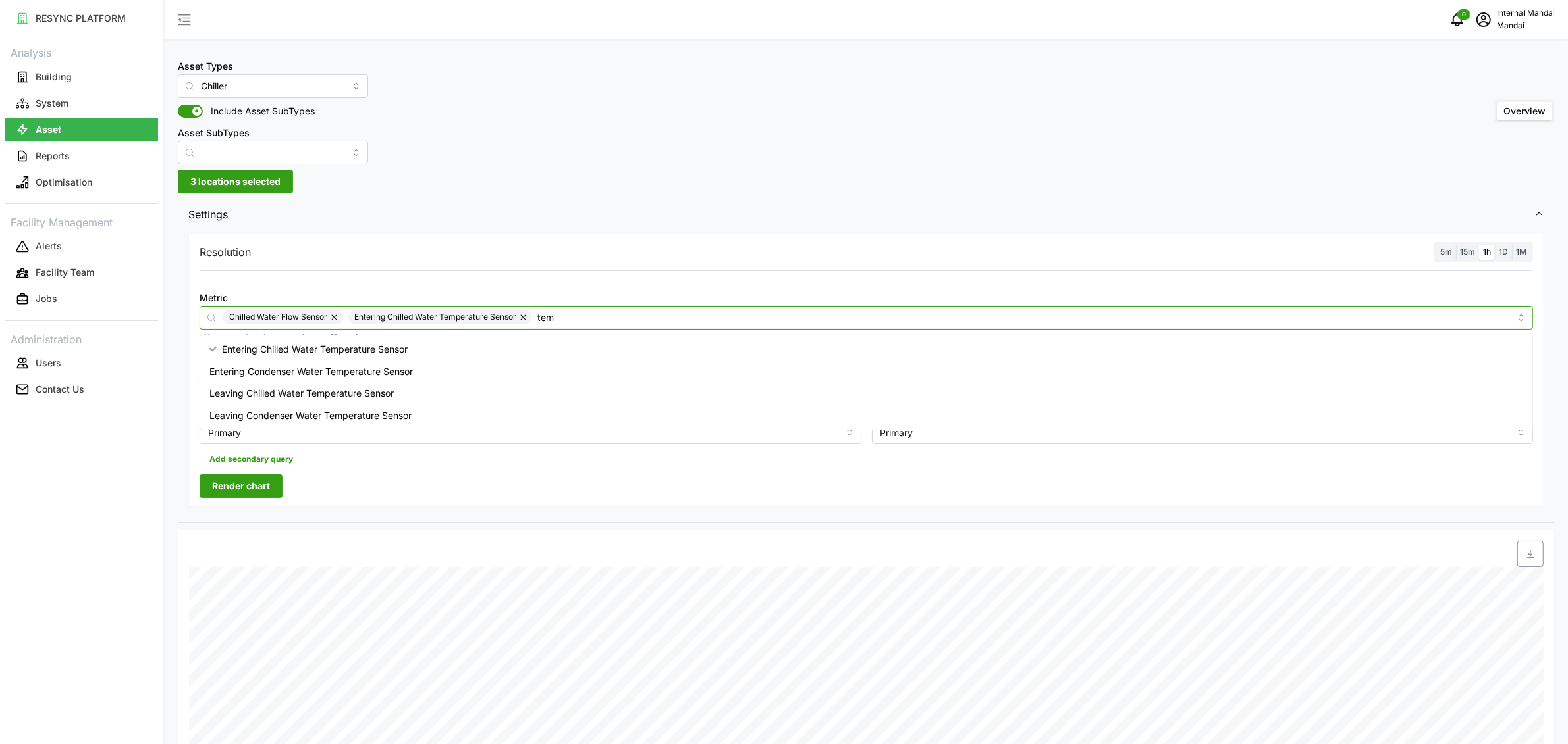
click at [324, 388] on span "Leaving Chilled Water Temperature Sensor" at bounding box center [301, 393] width 184 height 15
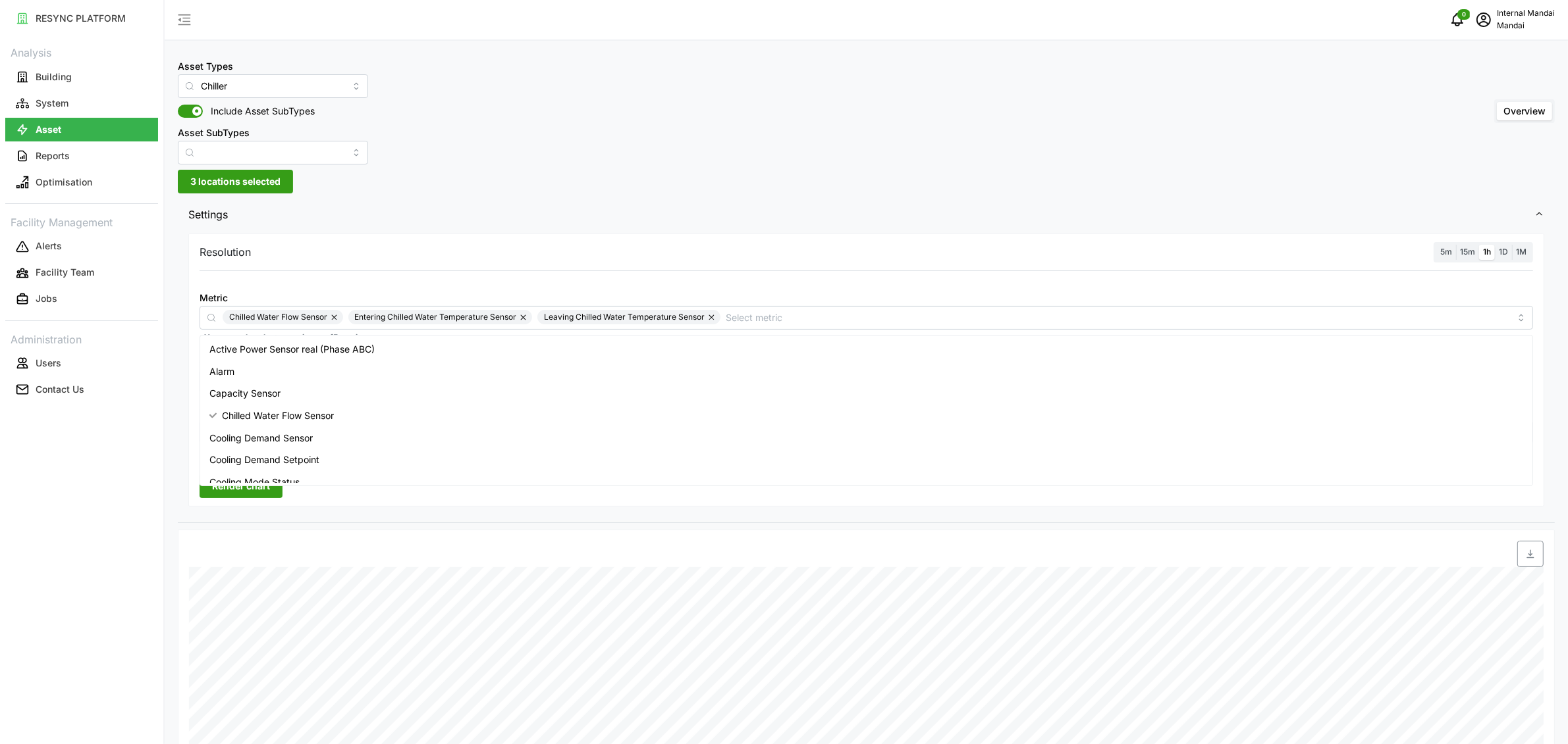
click at [753, 252] on div "Resolution 5m 15m 1h 1D 1M" at bounding box center [867, 252] width 1333 height 21
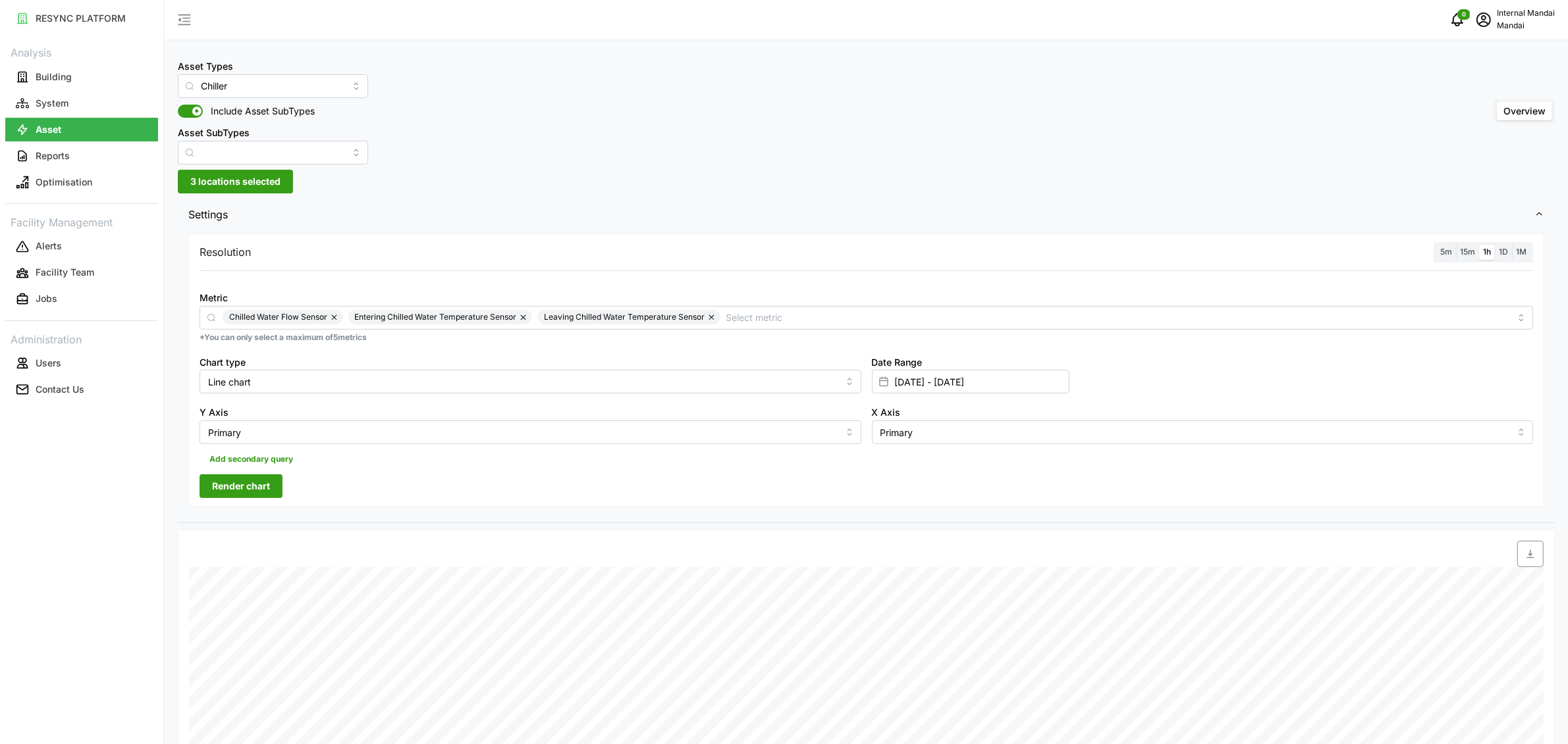
click at [258, 496] on span "Render chart" at bounding box center [241, 487] width 58 height 22
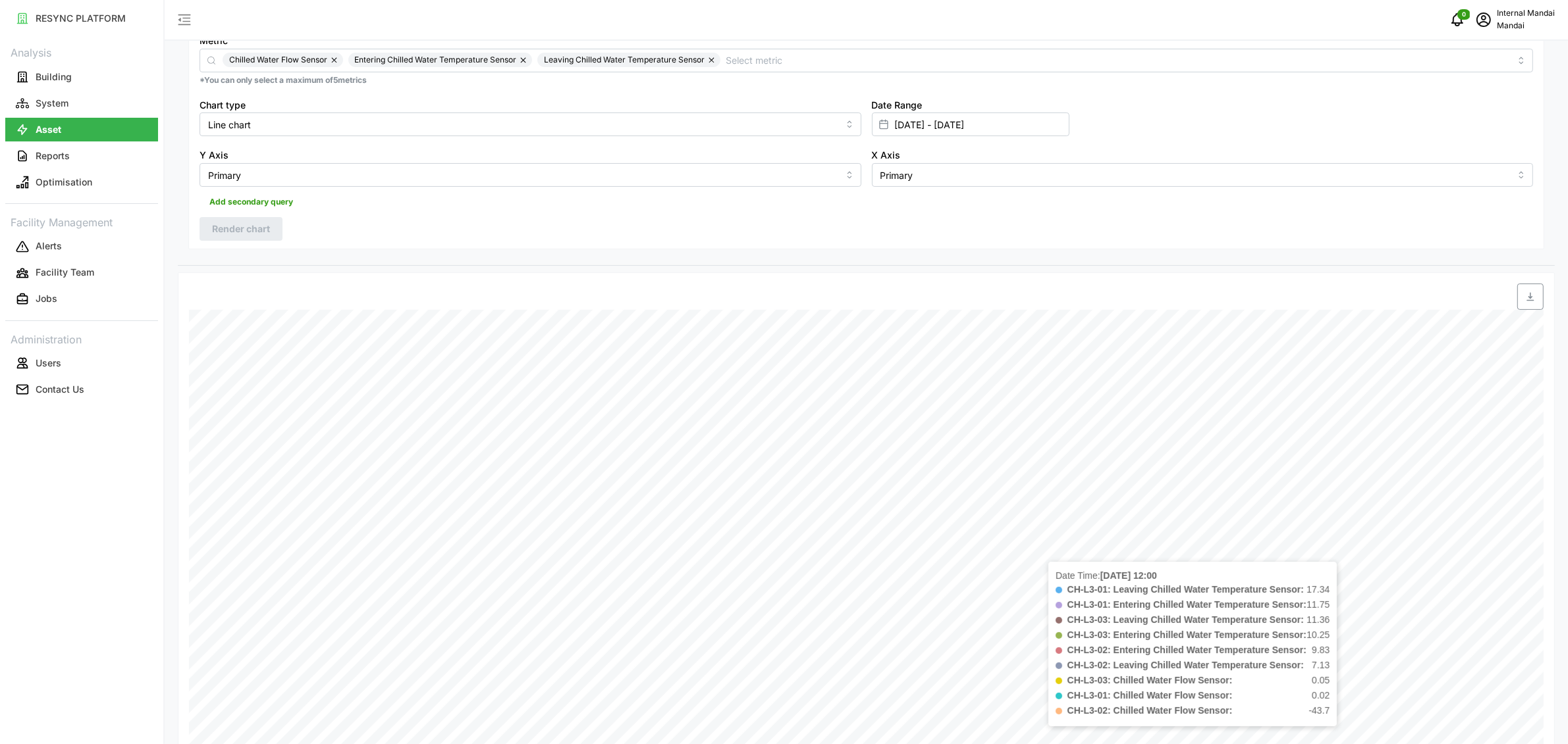
scroll to position [166, 0]
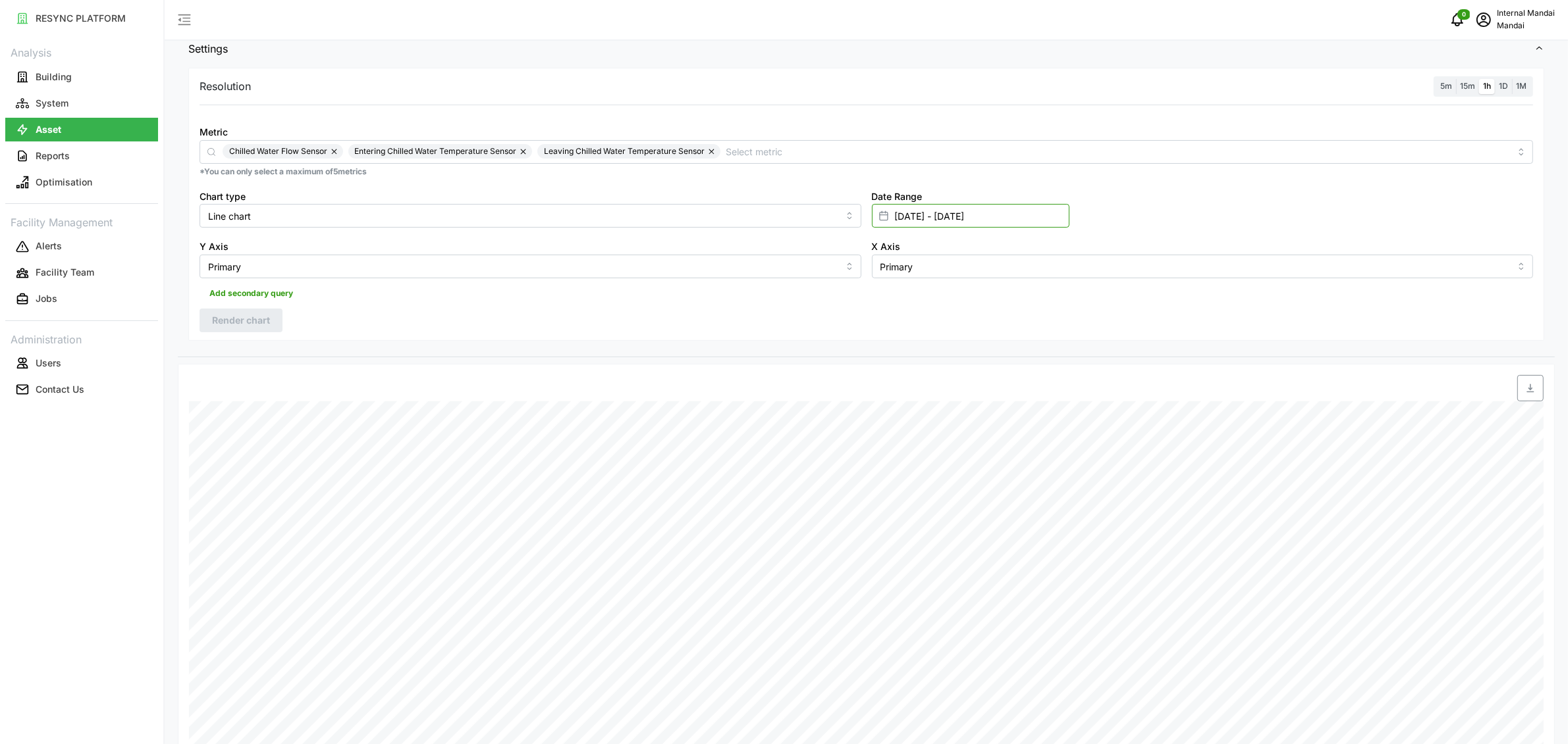
click at [895, 220] on input "[DATE] - [DATE]" at bounding box center [970, 216] width 198 height 24
click at [978, 393] on button "18" at bounding box center [973, 397] width 24 height 24
type input "18 Sep 2025 - 22 Sep 2025"
type input "18 Sep 2025"
click at [901, 419] on button "22" at bounding box center [900, 422] width 24 height 24
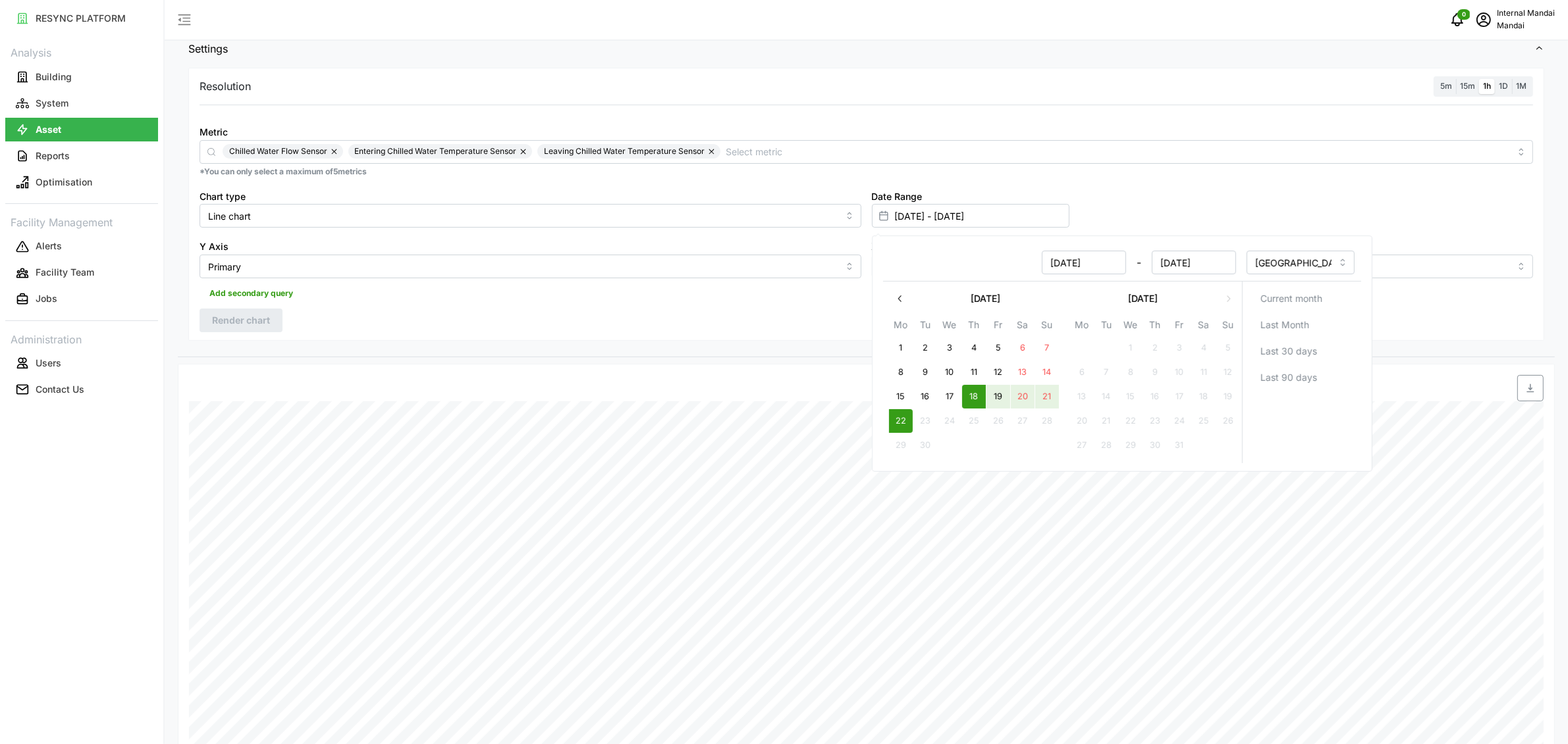
click at [636, 334] on div "Resolution 5m 15m 1h 1D 1M Metric Chilled Water Flow Sensor Entering Chilled Wa…" at bounding box center [867, 204] width 1356 height 273
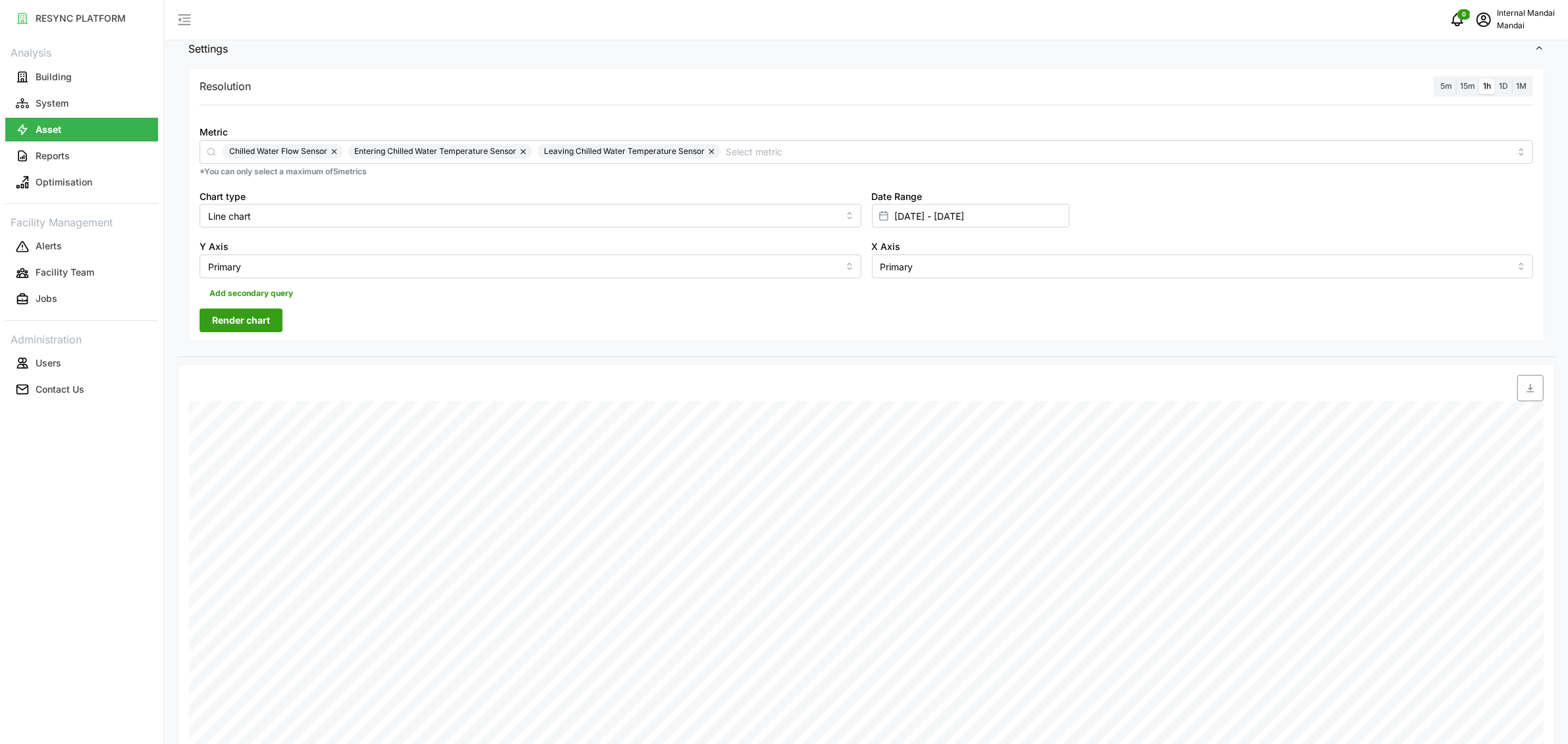
click at [271, 328] on button "Render chart" at bounding box center [241, 320] width 83 height 24
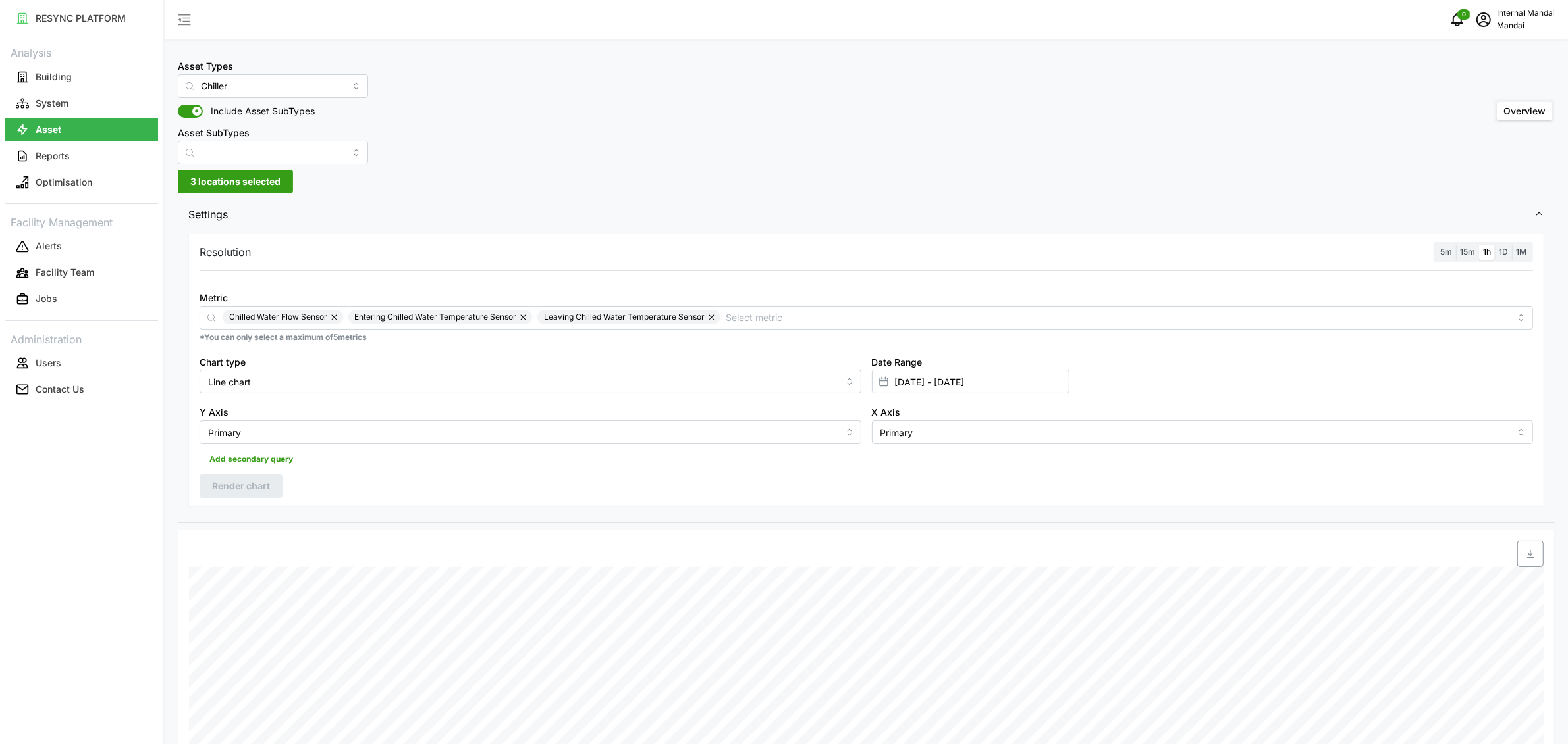
click at [334, 318] on button "button" at bounding box center [334, 317] width 16 height 15
click at [398, 319] on button "button" at bounding box center [399, 317] width 16 height 15
click at [398, 319] on button "button" at bounding box center [397, 317] width 16 height 15
click at [314, 83] on input "Chiller" at bounding box center [272, 87] width 190 height 24
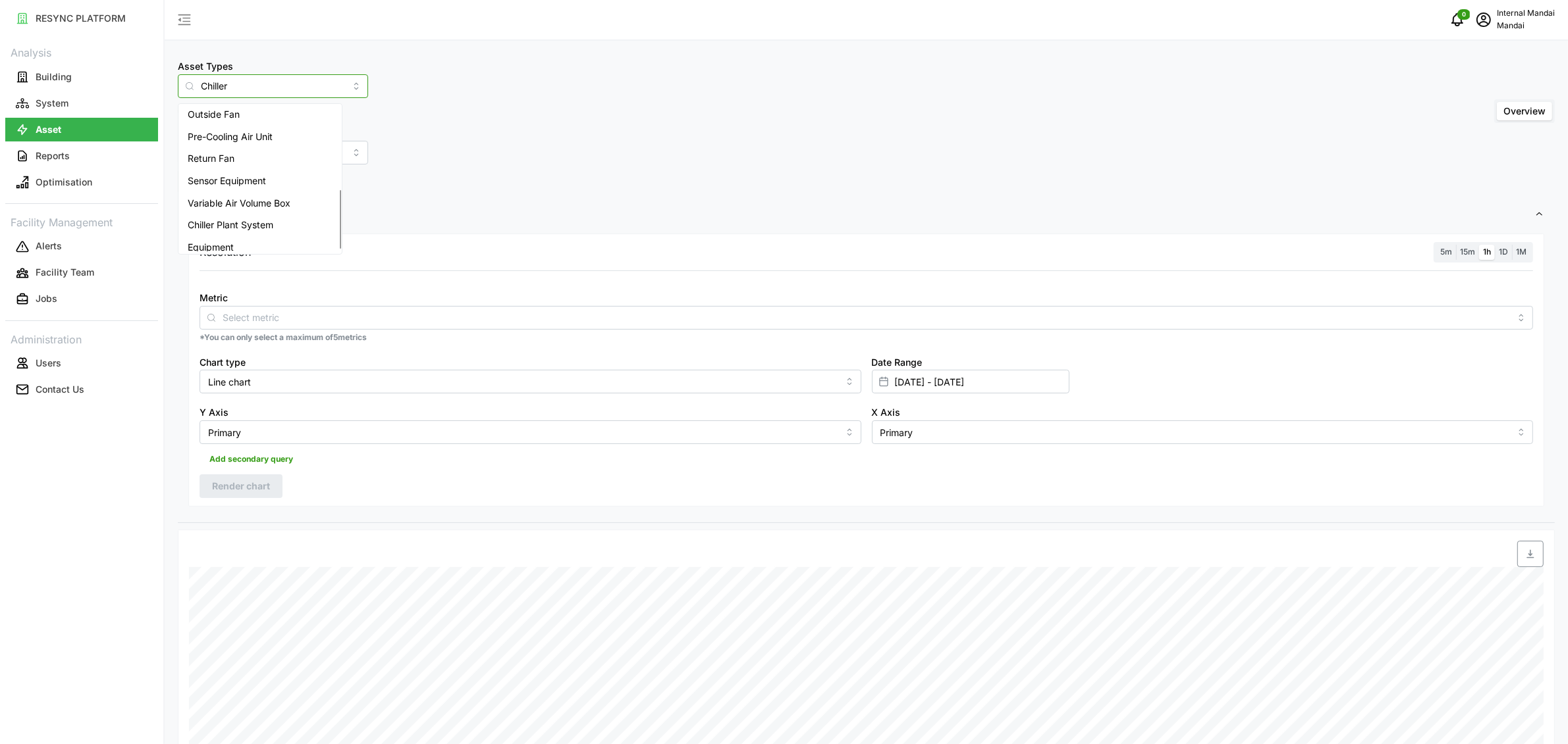
scroll to position [209, 0]
click at [265, 212] on span "Chiller Plant System" at bounding box center [231, 219] width 86 height 15
type input "Chiller Plant System"
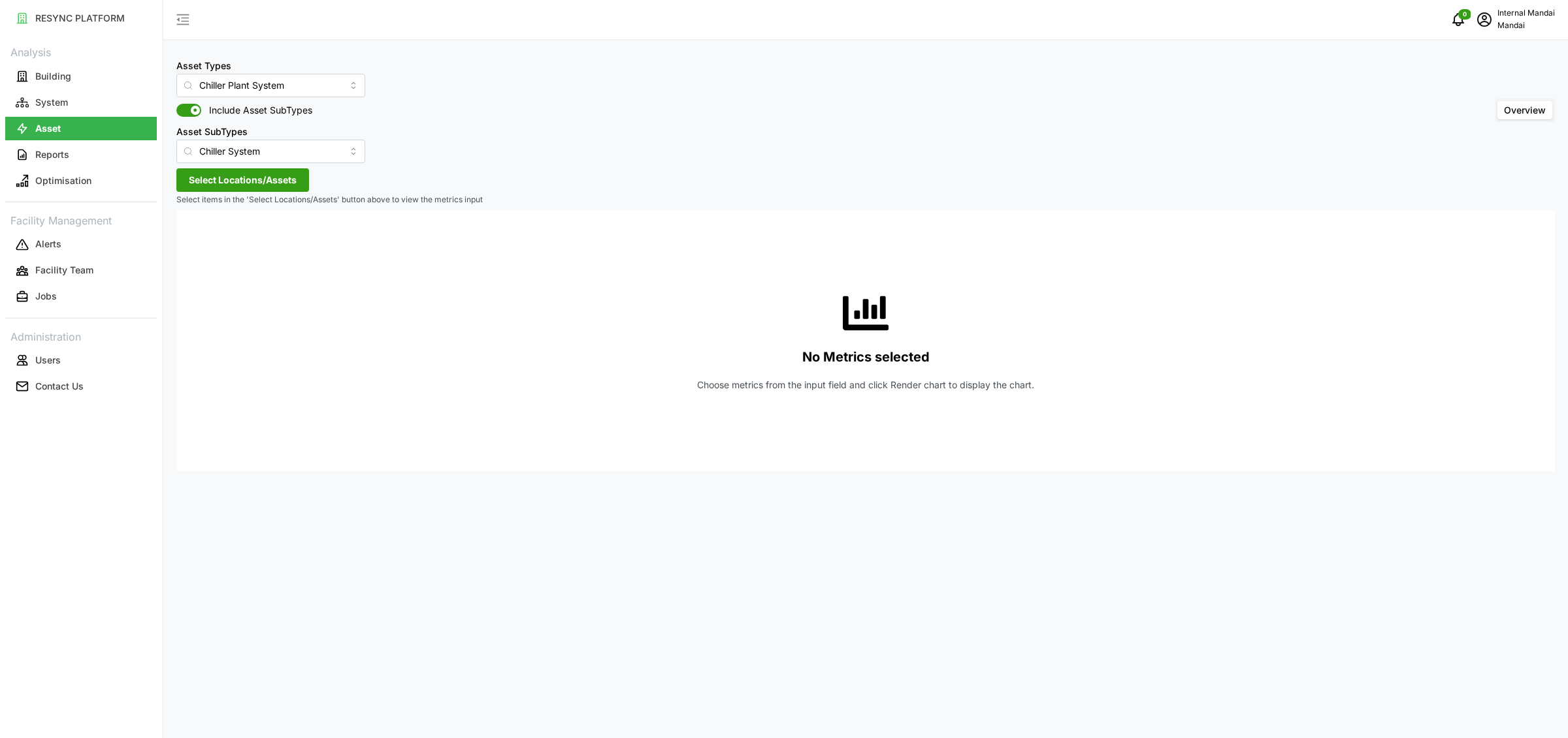
click at [259, 180] on span "Select Locations/Assets" at bounding box center [242, 180] width 108 height 22
click at [211, 241] on span "Select Penguin Building" at bounding box center [206, 238] width 9 height 9
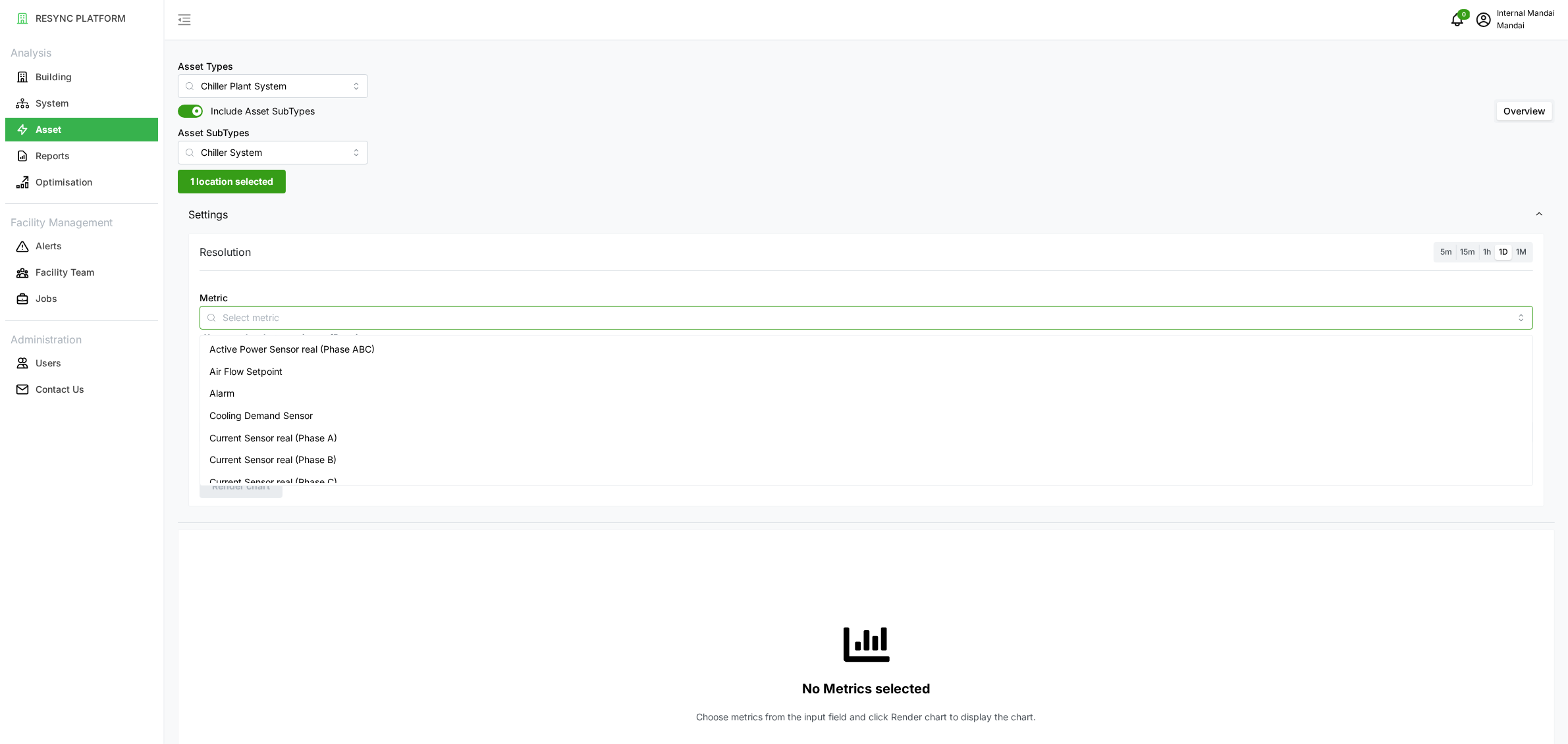
click at [256, 308] on div at bounding box center [867, 318] width 1333 height 24
click at [401, 433] on div "Energy Performance" at bounding box center [866, 440] width 1327 height 22
click at [1490, 249] on span "1h" at bounding box center [1487, 251] width 8 height 10
click at [1479, 245] on input "1h" at bounding box center [1479, 245] width 0 height 0
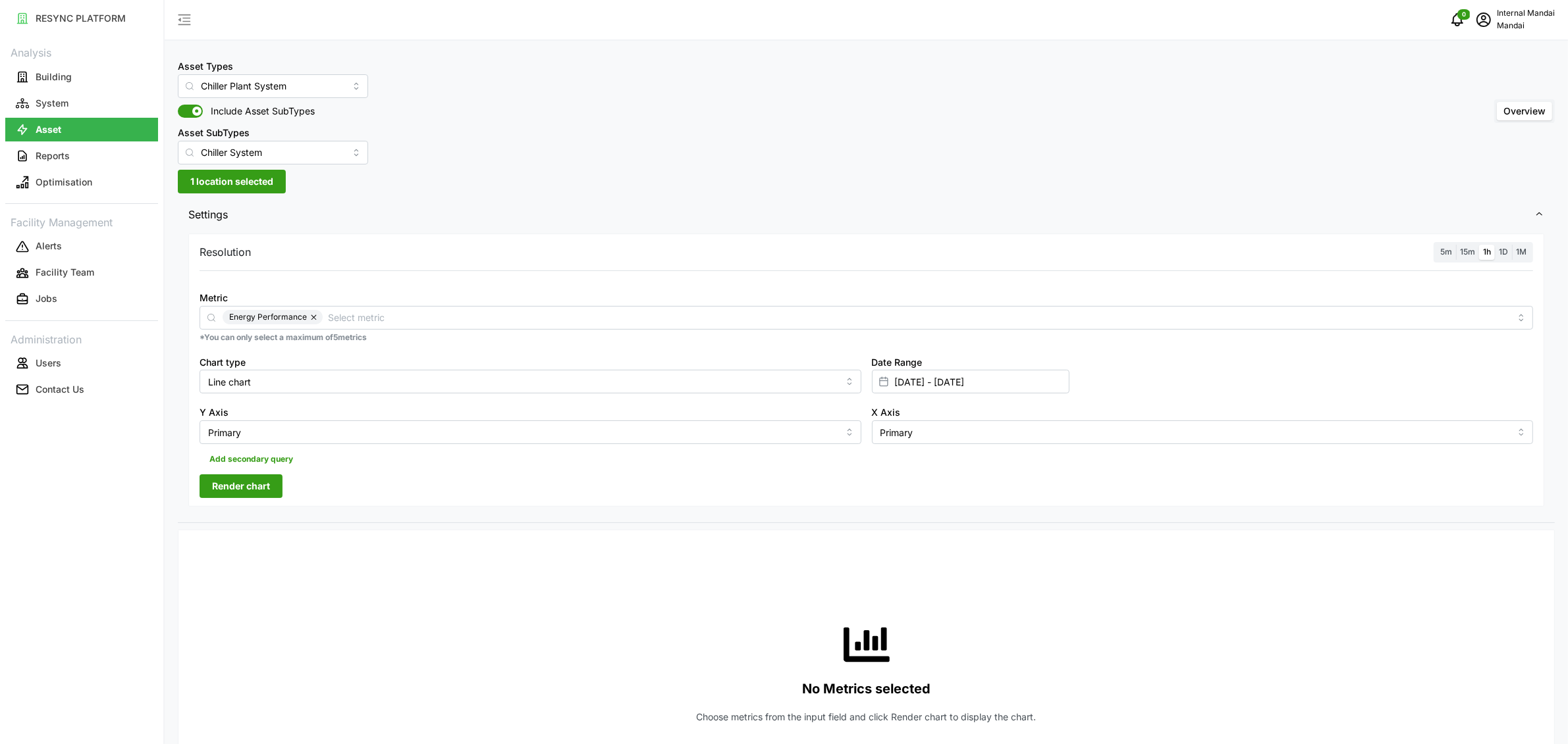
click at [248, 487] on span "Render chart" at bounding box center [241, 487] width 58 height 22
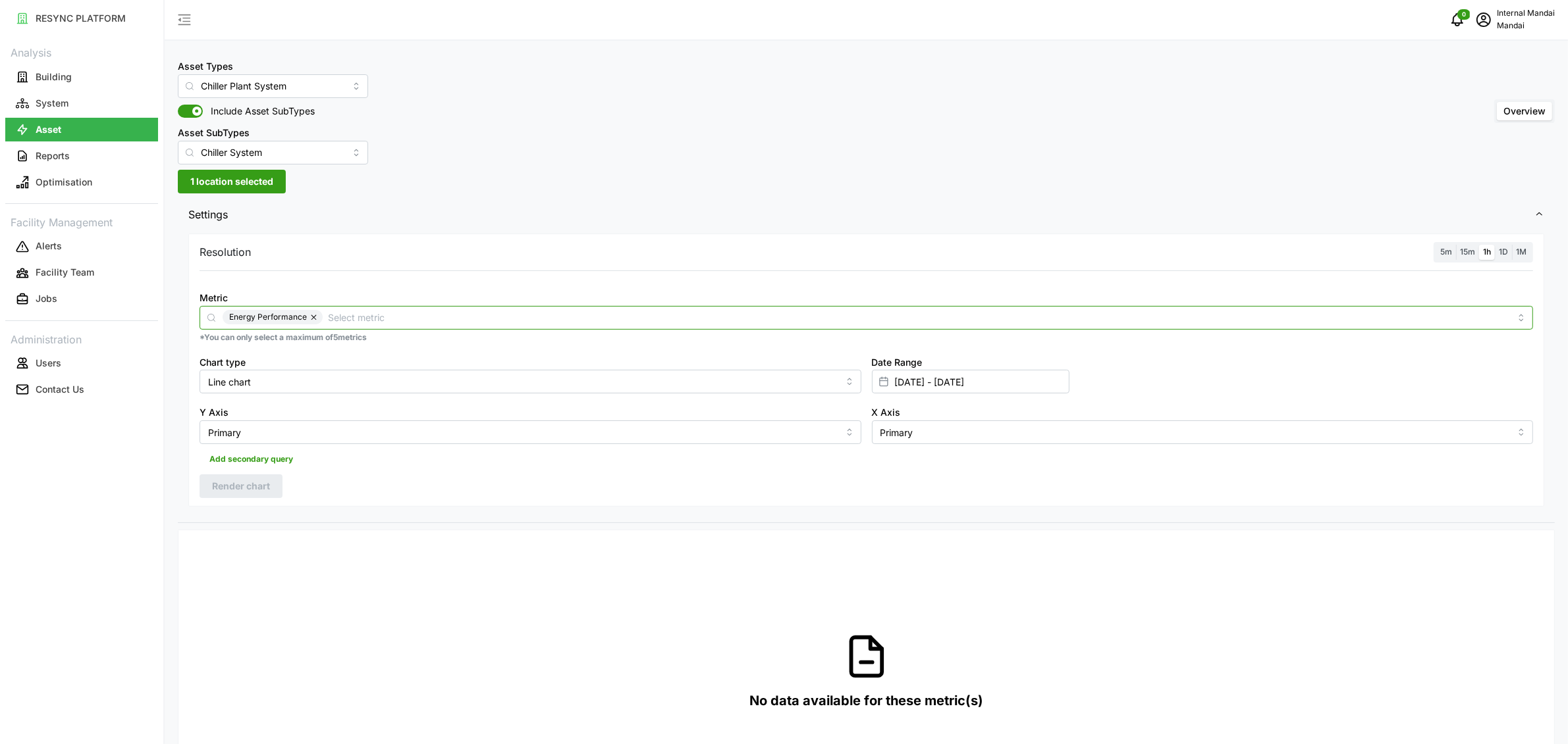
click at [377, 316] on input "Metric" at bounding box center [918, 317] width 1182 height 15
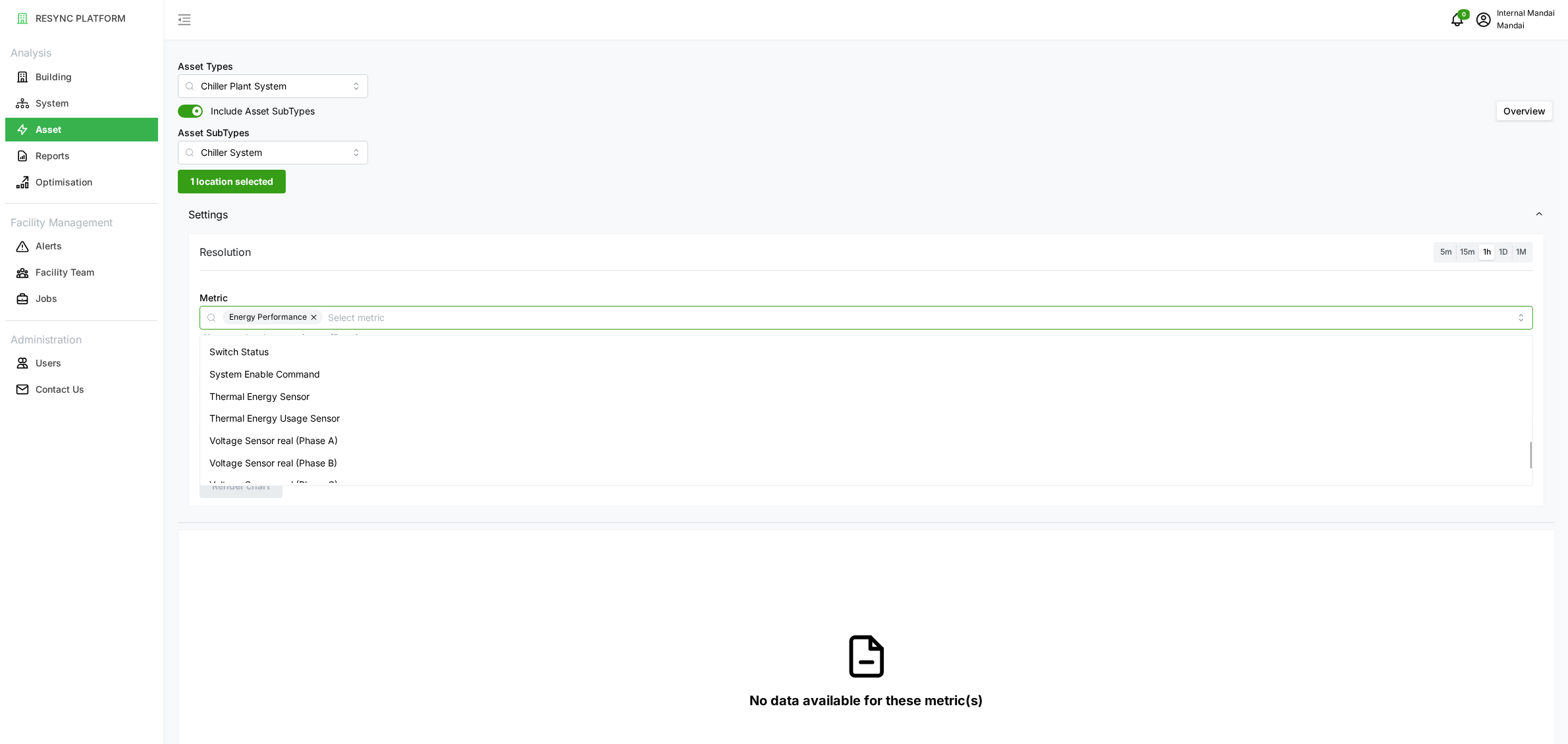
scroll to position [631, 0]
click at [346, 344] on div "Thermal Energy Usage Sensor" at bounding box center [866, 339] width 1327 height 22
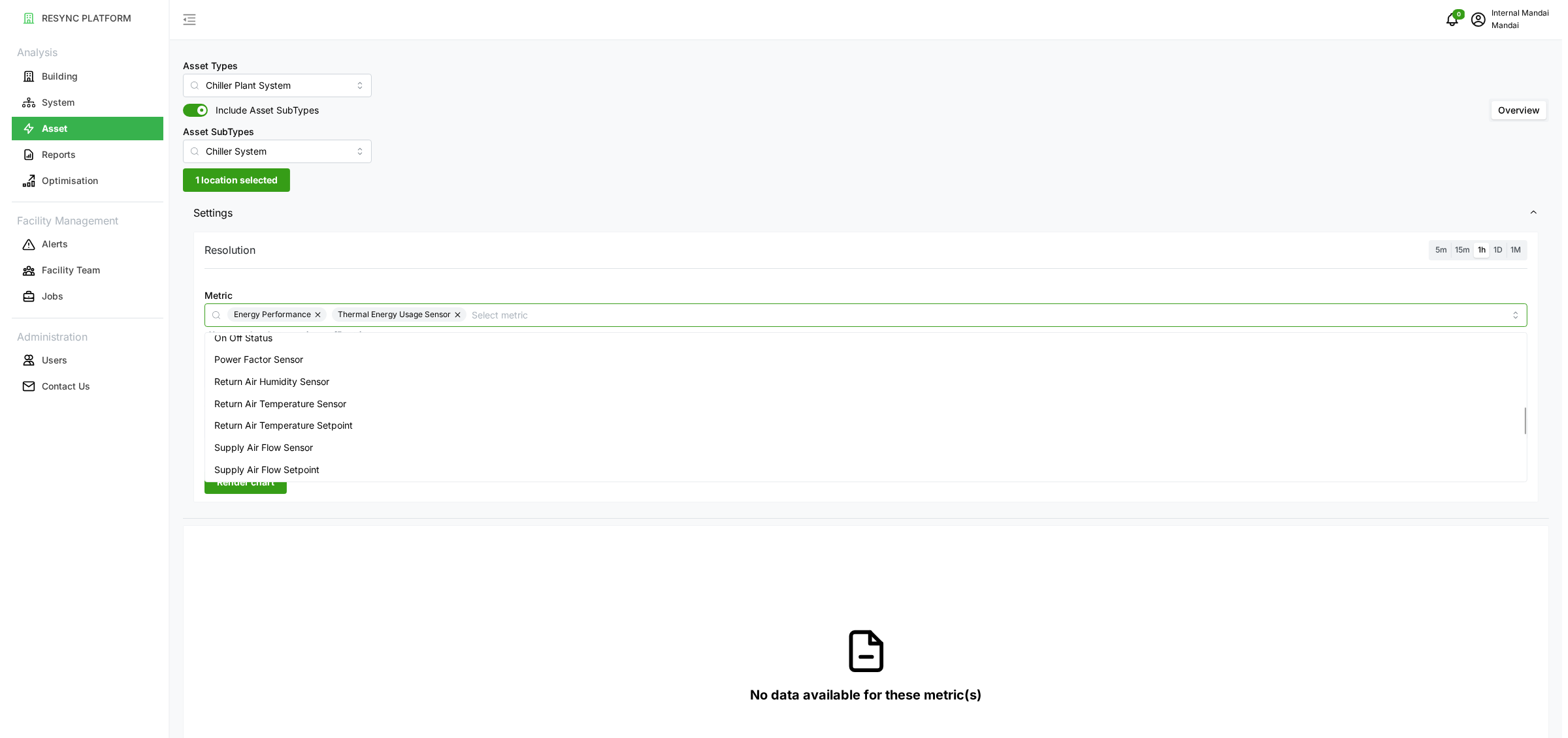
scroll to position [351, 0]
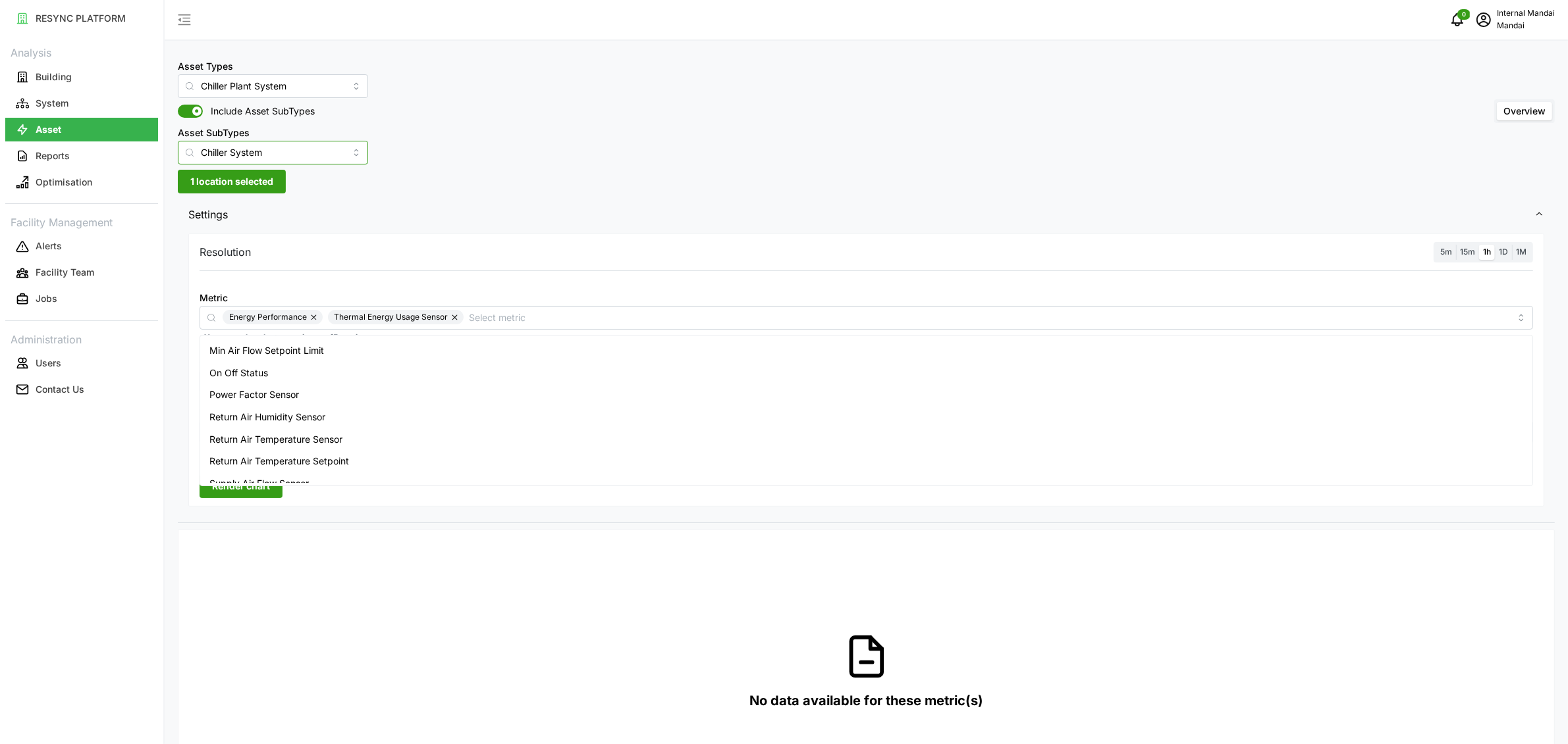
click at [311, 152] on input "Chiller System" at bounding box center [272, 152] width 190 height 24
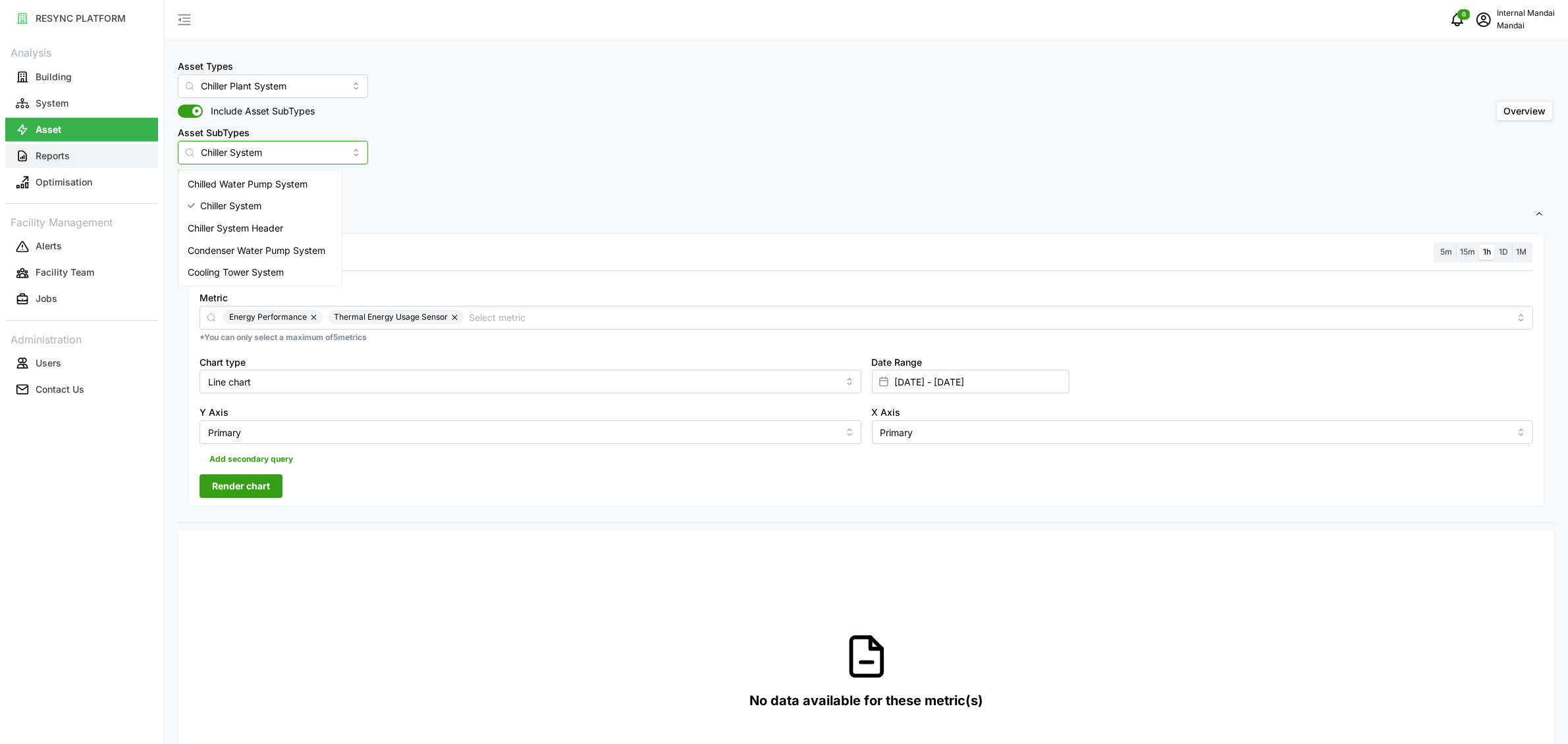
drag, startPoint x: 275, startPoint y: 155, endPoint x: 57, endPoint y: 152, distance: 218.0
click at [57, 152] on div "RESYNC PLATFORM Analysis Building System Asset Reports Optimisation Facility Ma…" at bounding box center [784, 372] width 1568 height 744
type input "\"
type input "Chiller System"
click at [538, 163] on div "Asset Types Chiller Plant System Include Asset SubTypes Asset SubTypes Chiller …" at bounding box center [866, 111] width 1377 height 106
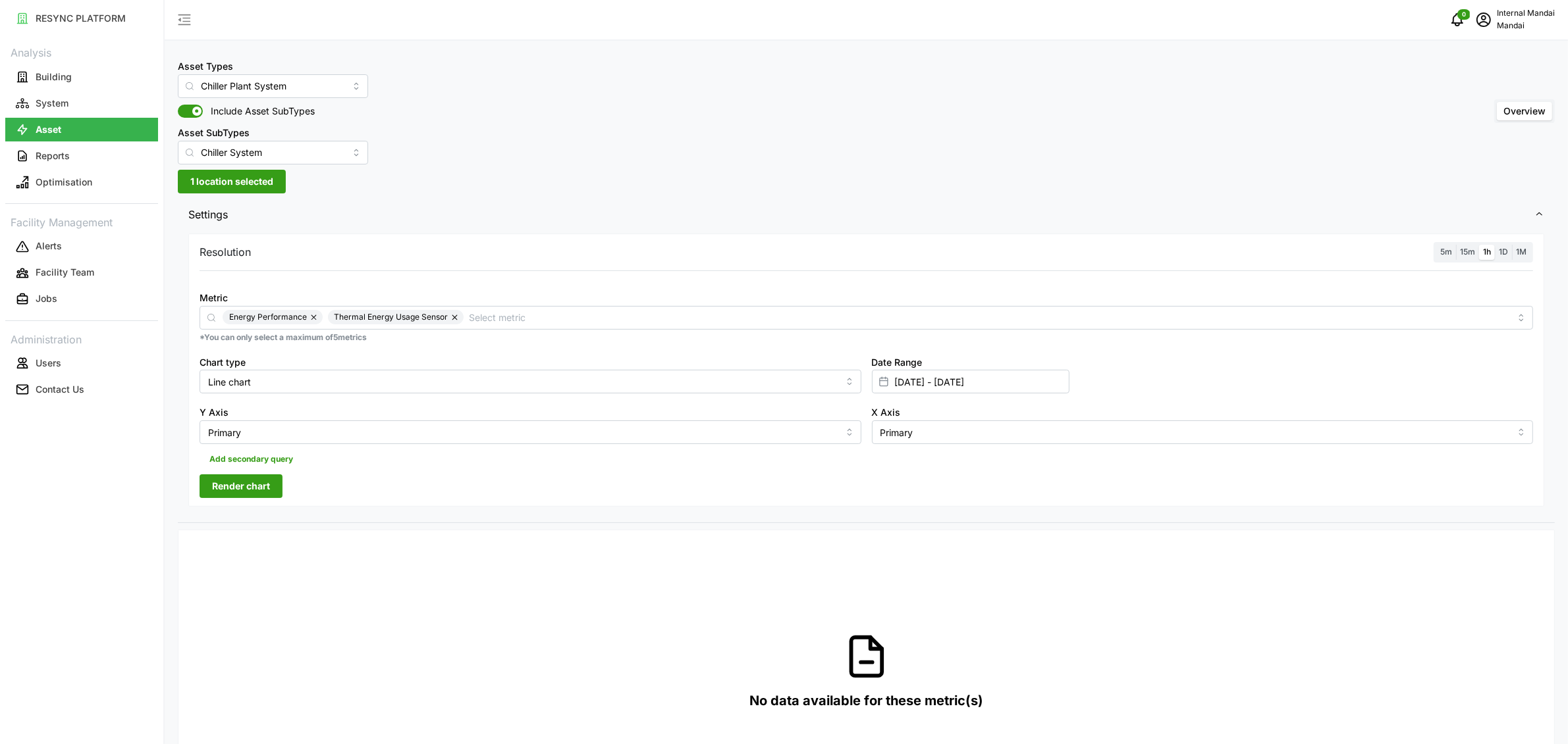
click at [247, 187] on span "1 location selected" at bounding box center [232, 181] width 83 height 22
click at [286, 67] on div "Asset Types Chiller Plant System" at bounding box center [272, 78] width 190 height 40
click at [286, 84] on input "Chiller Plant System" at bounding box center [272, 87] width 190 height 24
click at [248, 221] on span "Chiller Plant System" at bounding box center [243, 219] width 86 height 15
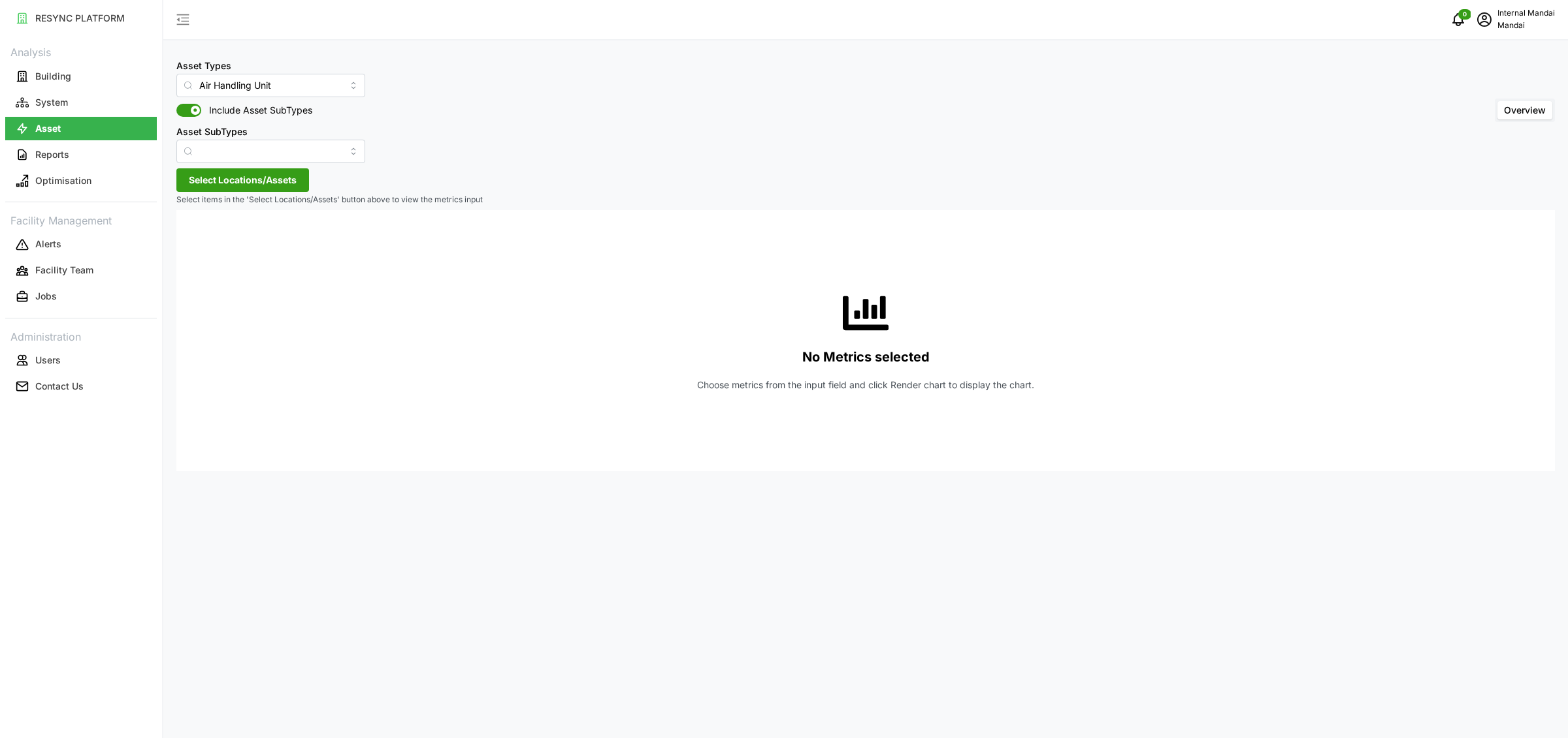
click at [242, 181] on span "Select Locations/Assets" at bounding box center [242, 180] width 108 height 22
click at [199, 239] on icon at bounding box center [193, 238] width 10 height 10
click at [206, 257] on icon at bounding box center [204, 253] width 10 height 10
click at [206, 305] on icon at bounding box center [204, 300] width 10 height 10
click at [270, 91] on input "Air Handling Unit" at bounding box center [270, 86] width 189 height 23
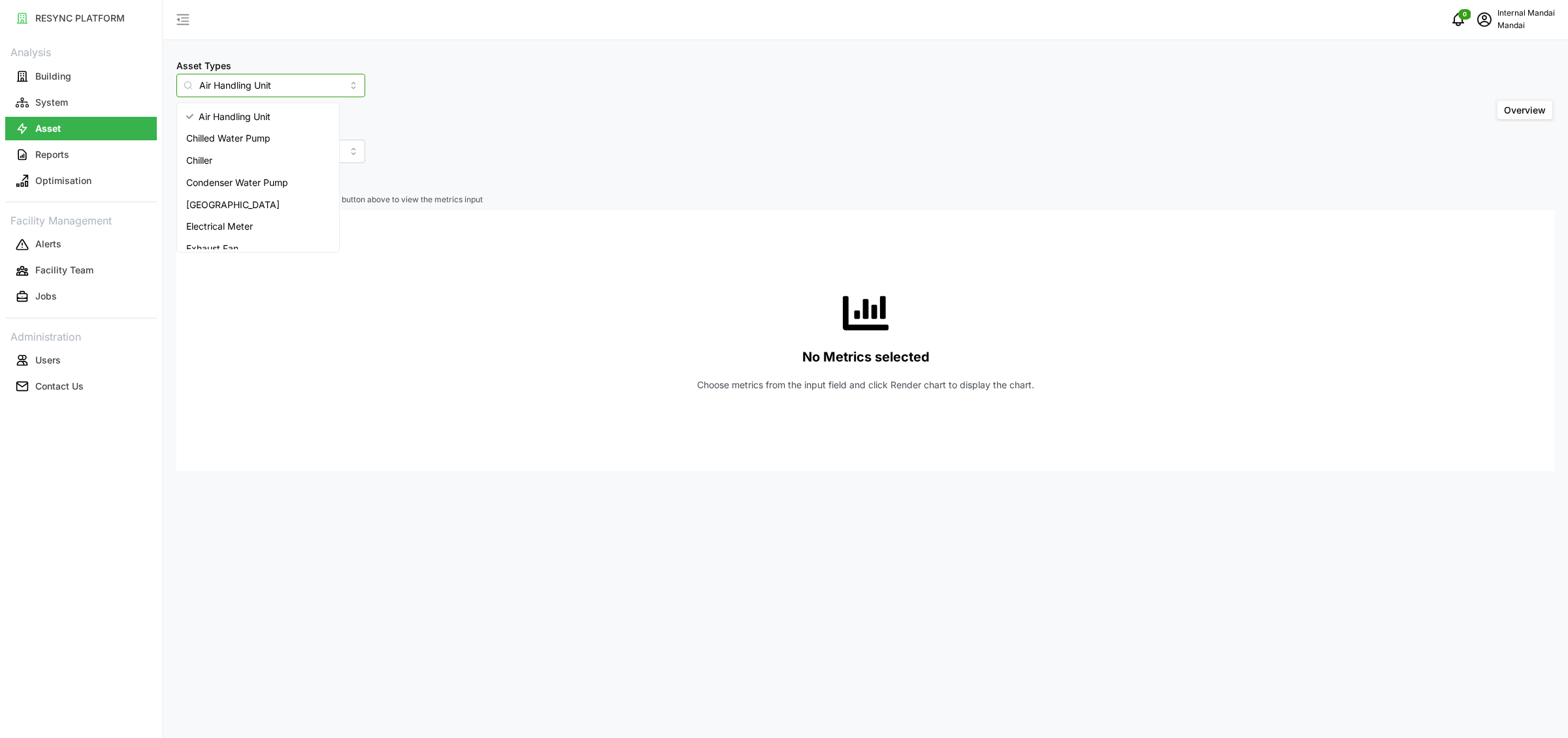
drag, startPoint x: 280, startPoint y: 91, endPoint x: 150, endPoint y: 88, distance: 130.0
click at [150, 88] on div "RESYNC PLATFORM Analysis Building System Asset Reports Optimisation Facility Ma…" at bounding box center [784, 369] width 1568 height 738
click at [193, 155] on span "Chiller Plant System" at bounding box center [229, 161] width 85 height 15
type input "Chiller Plant System"
click at [305, 159] on input "Asset SubTypes" at bounding box center [270, 151] width 189 height 23
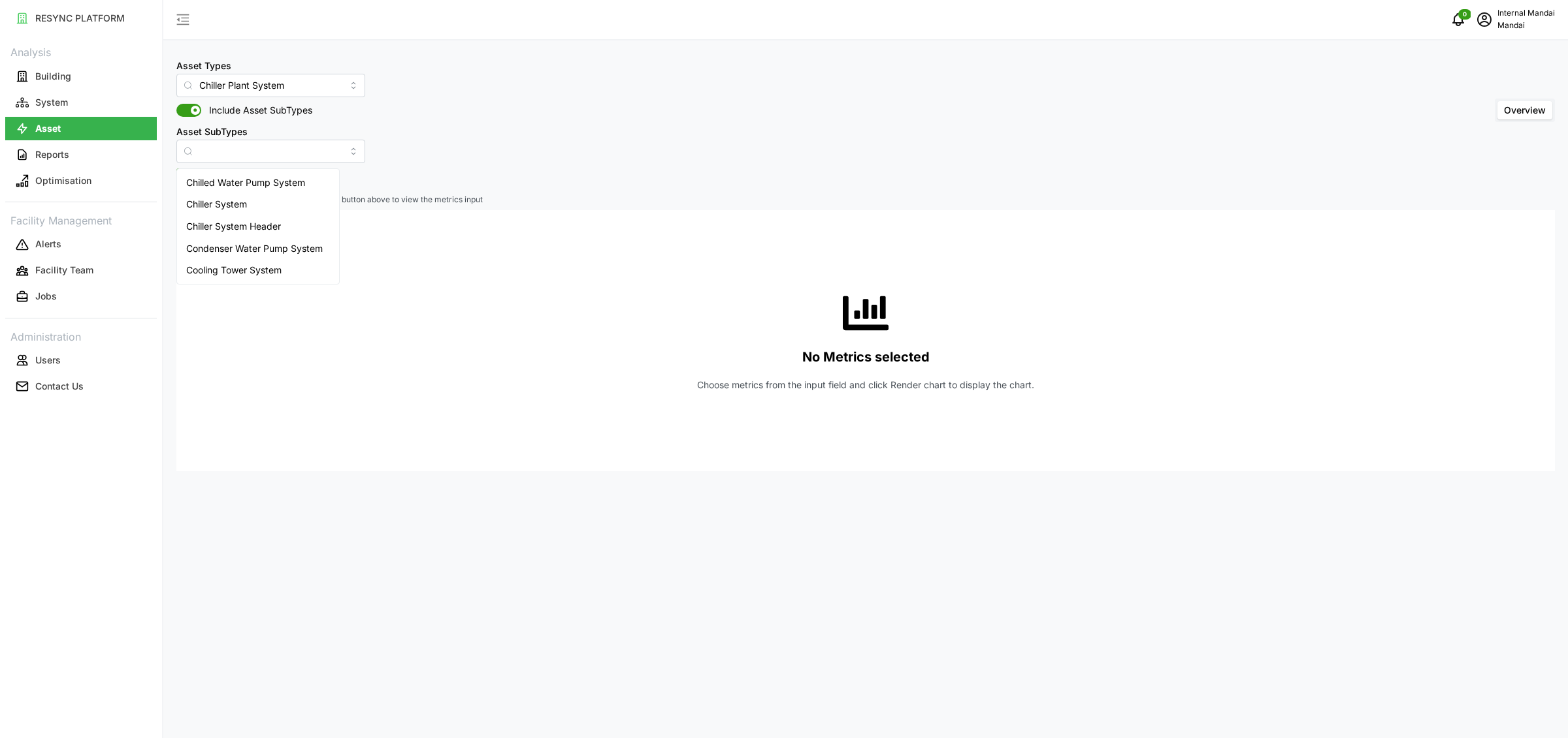
click at [526, 183] on div "Asset Types Chiller Plant System Include Asset SubTypes Asset SubTypes Overview…" at bounding box center [865, 369] width 1404 height 738
click at [282, 186] on span "Select Locations/Assets" at bounding box center [242, 180] width 108 height 22
click at [192, 239] on icon at bounding box center [193, 238] width 10 height 10
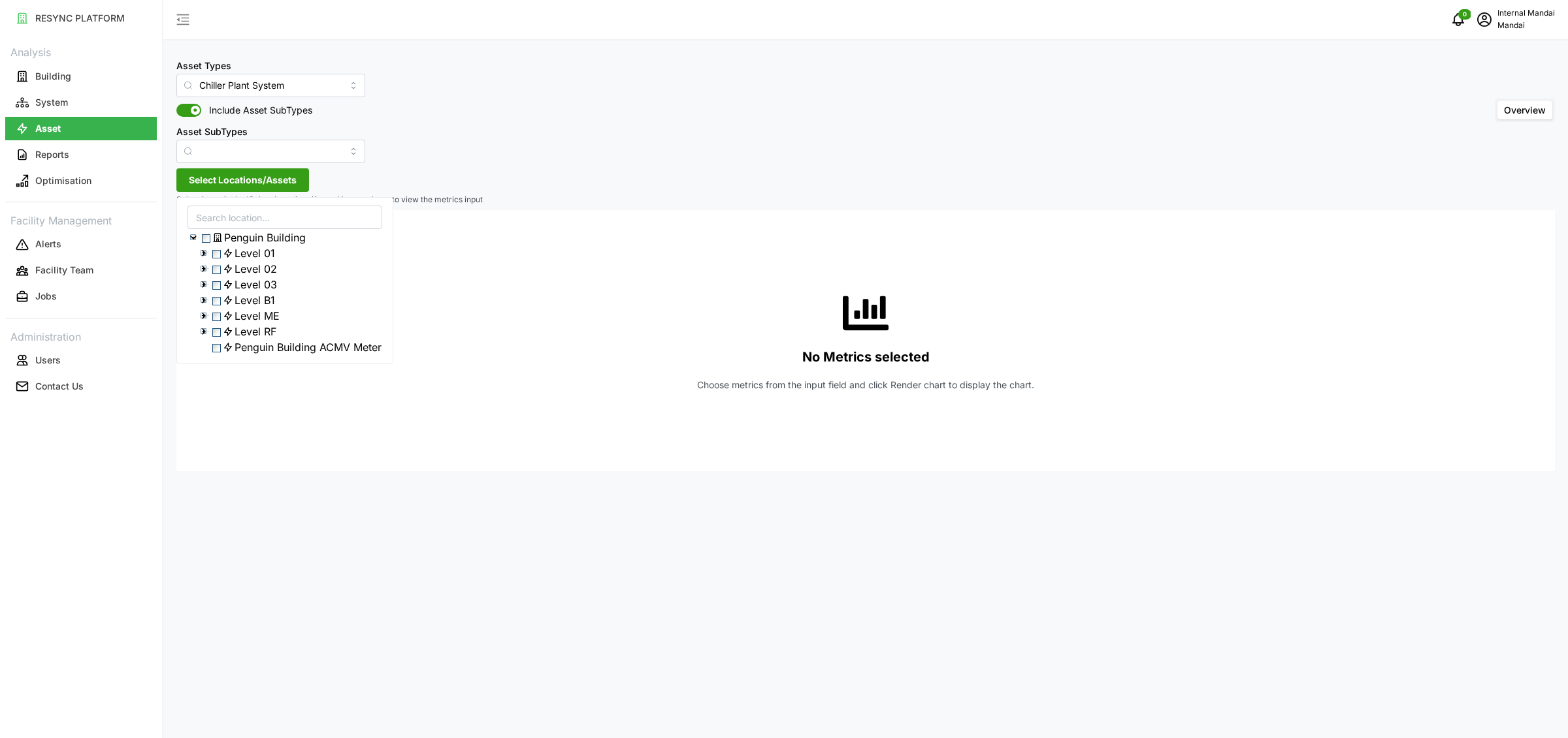
click at [205, 256] on polyline at bounding box center [204, 253] width 3 height 5
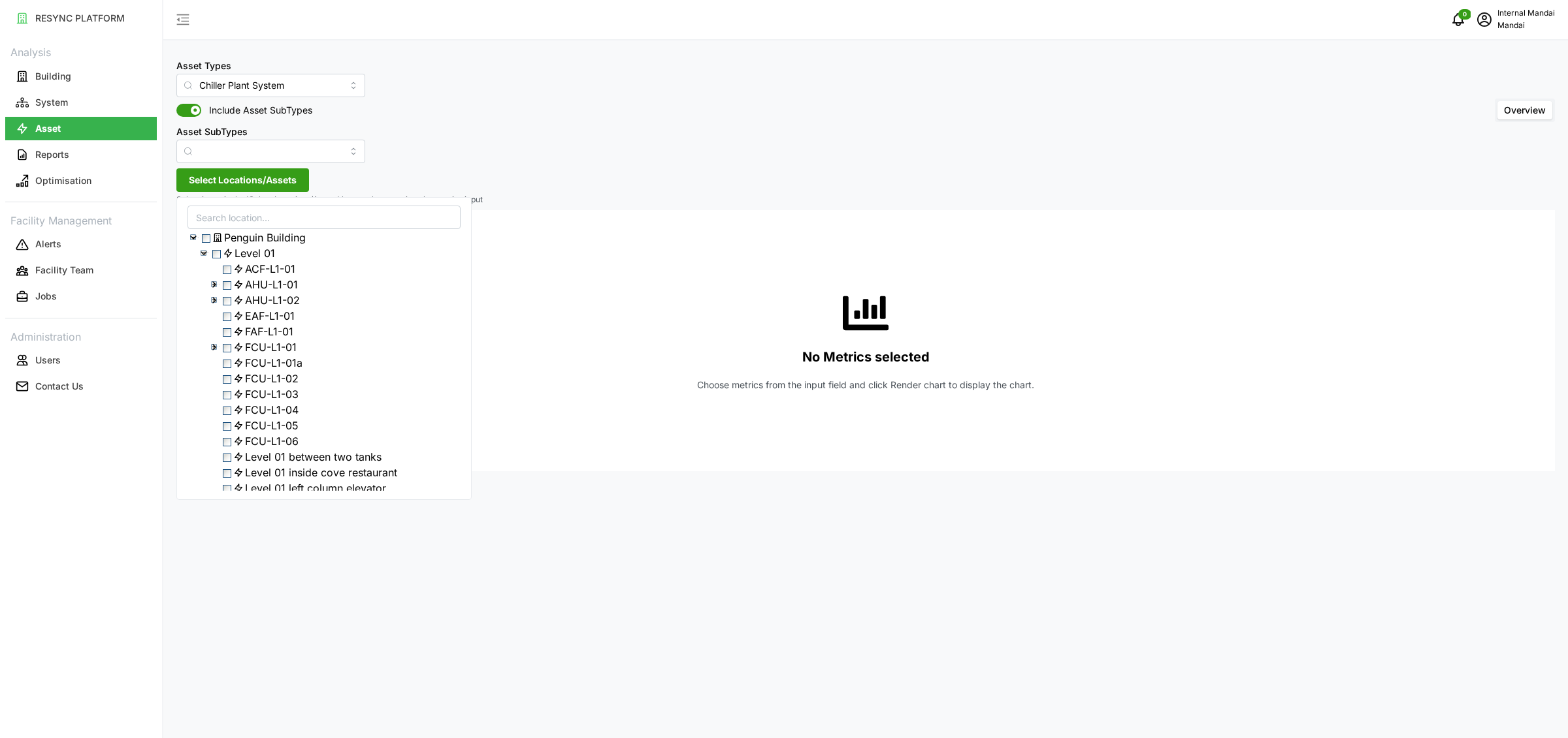
click at [205, 257] on icon at bounding box center [204, 253] width 10 height 10
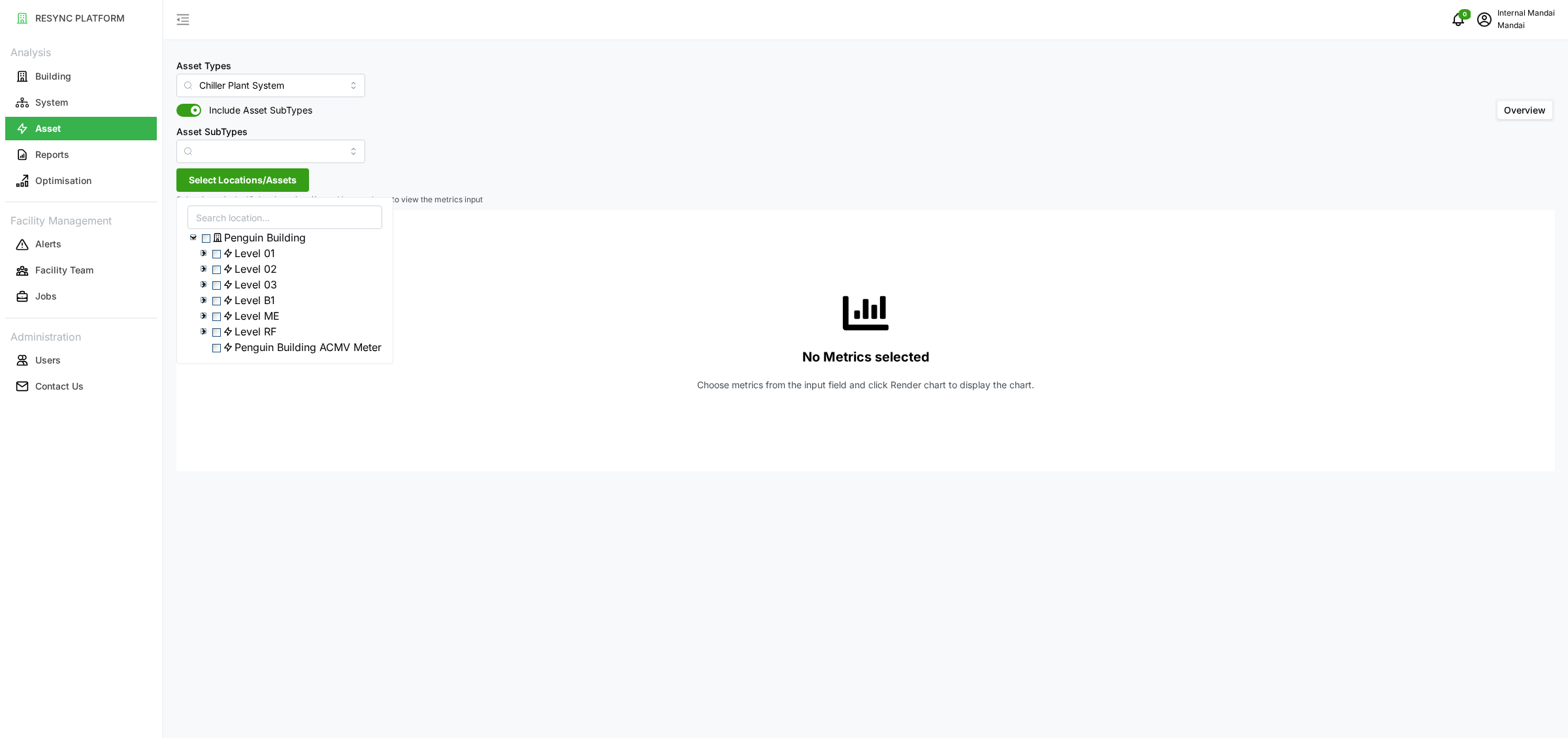
click at [206, 290] on icon at bounding box center [204, 285] width 10 height 10
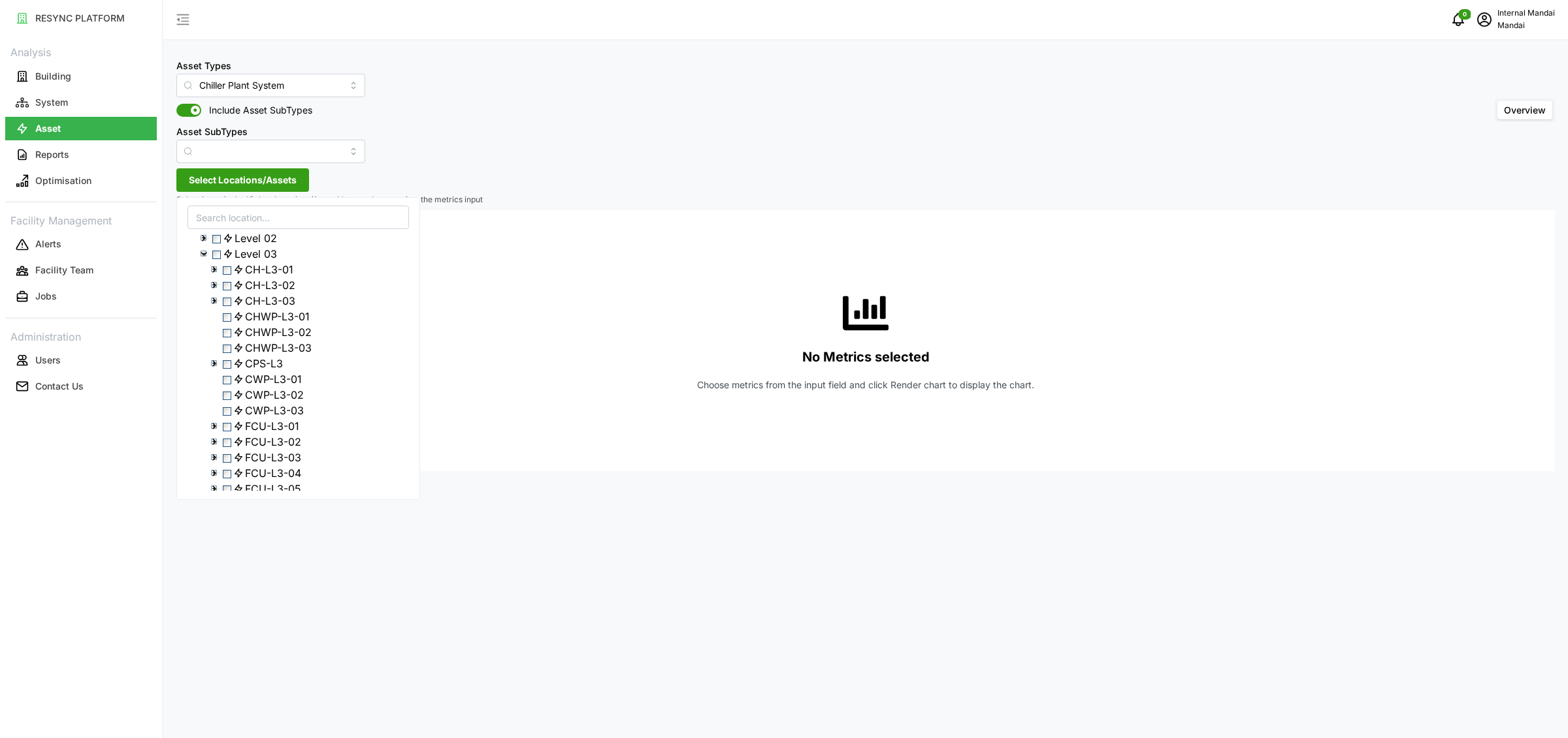
scroll to position [41, 0]
click at [216, 359] on icon at bounding box center [214, 353] width 10 height 10
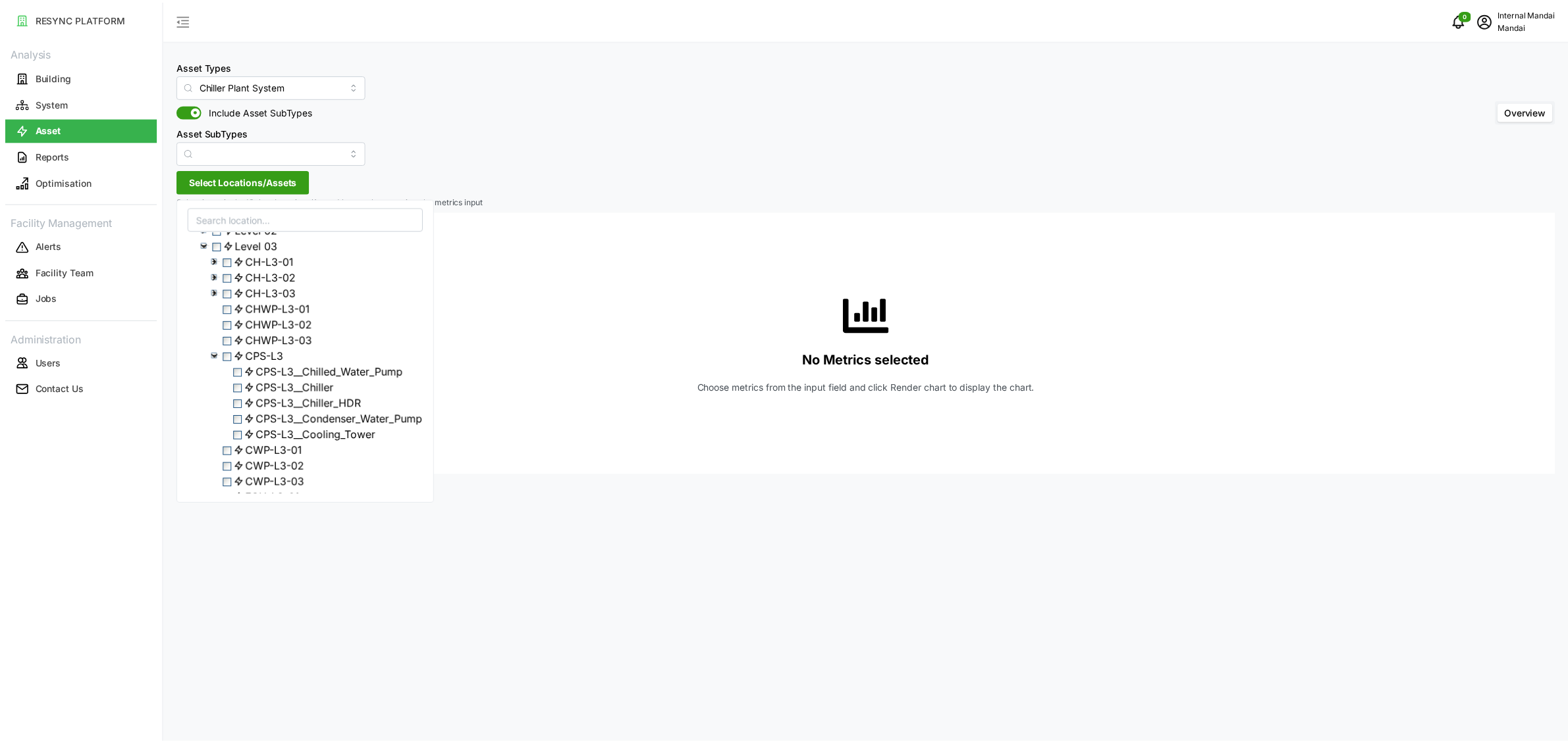
scroll to position [63, 0]
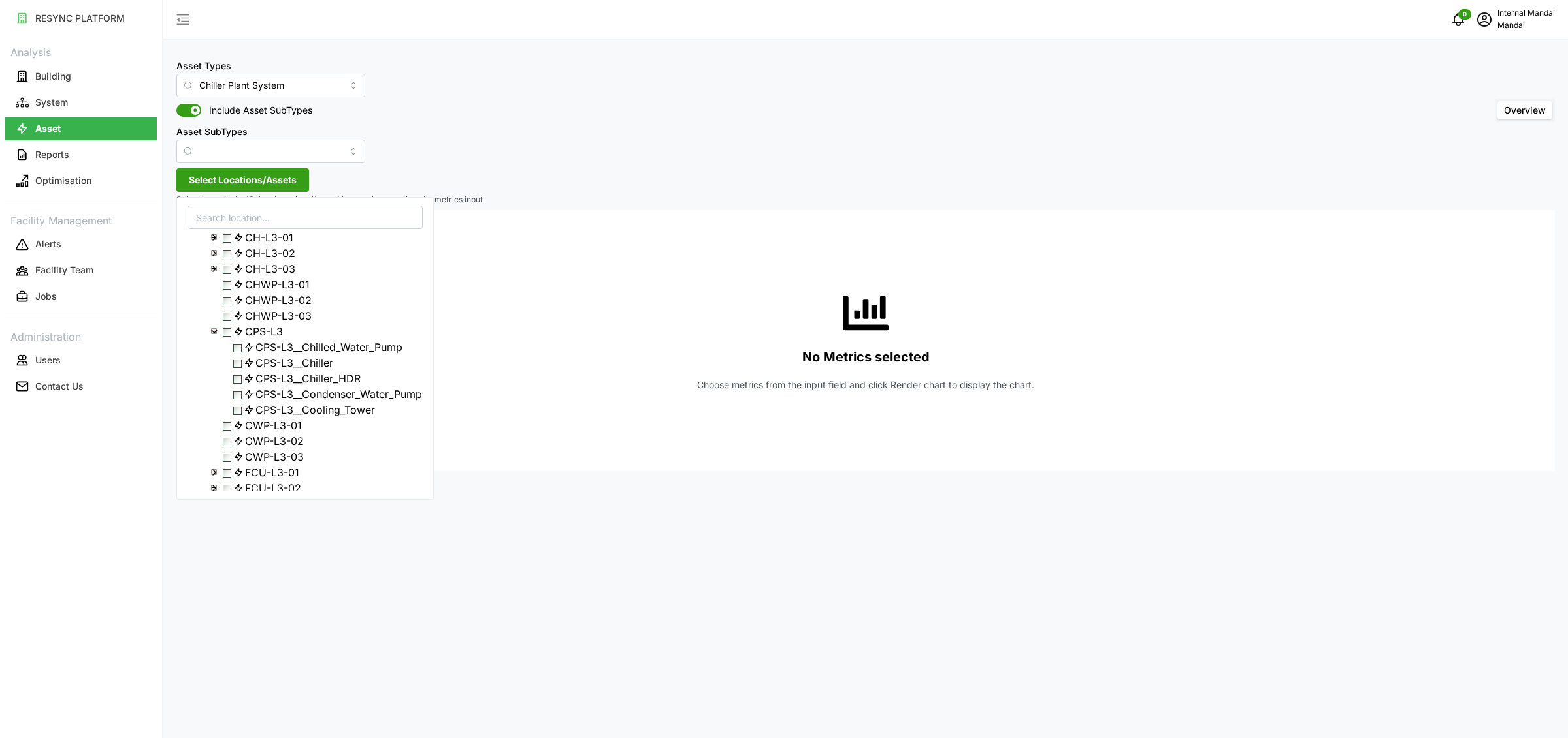
click at [234, 340] on div "CPS-L3" at bounding box center [305, 331] width 234 height 15
click at [229, 337] on span "Select CPS-L3" at bounding box center [227, 333] width 9 height 9
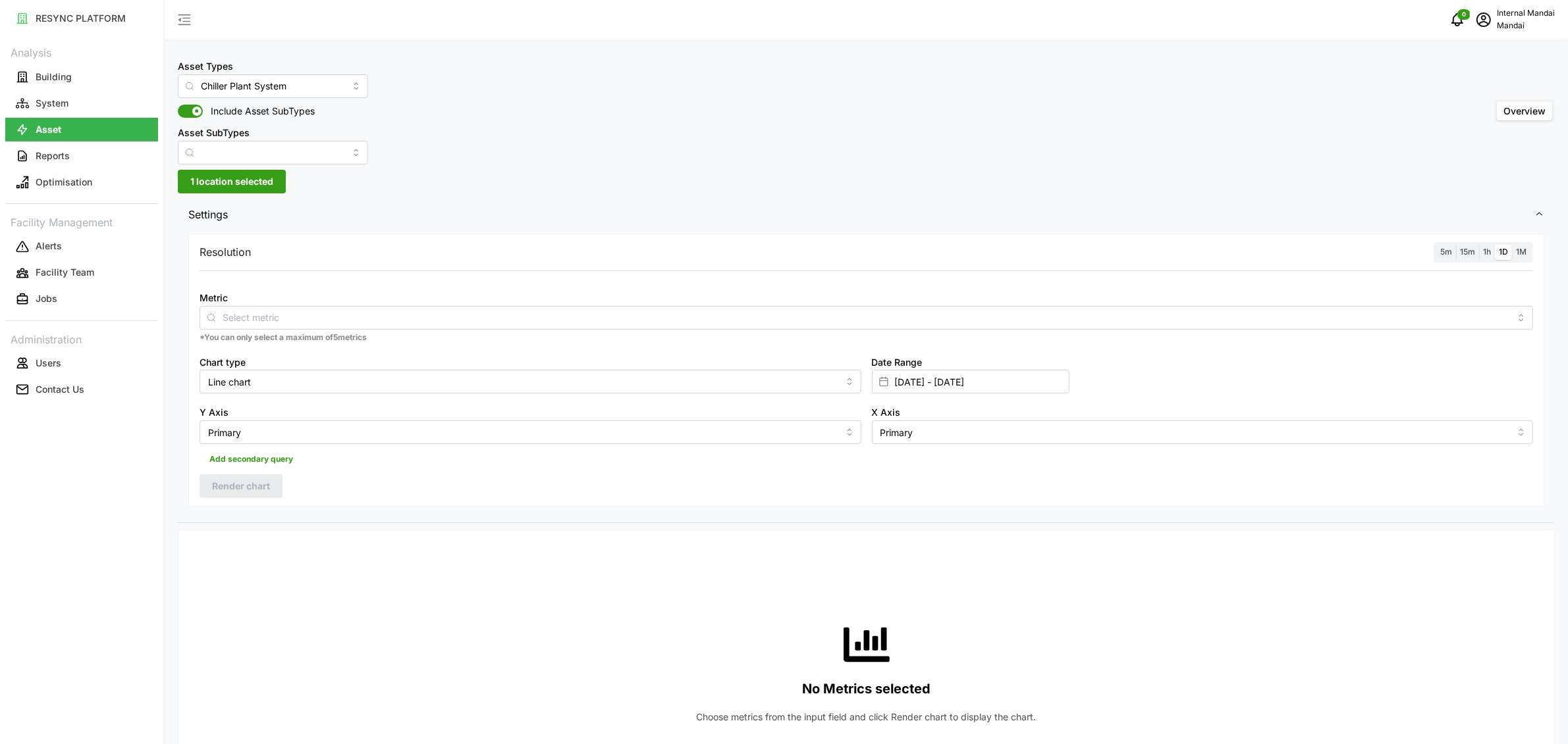
click at [619, 302] on div "Metric" at bounding box center [867, 310] width 1333 height 40
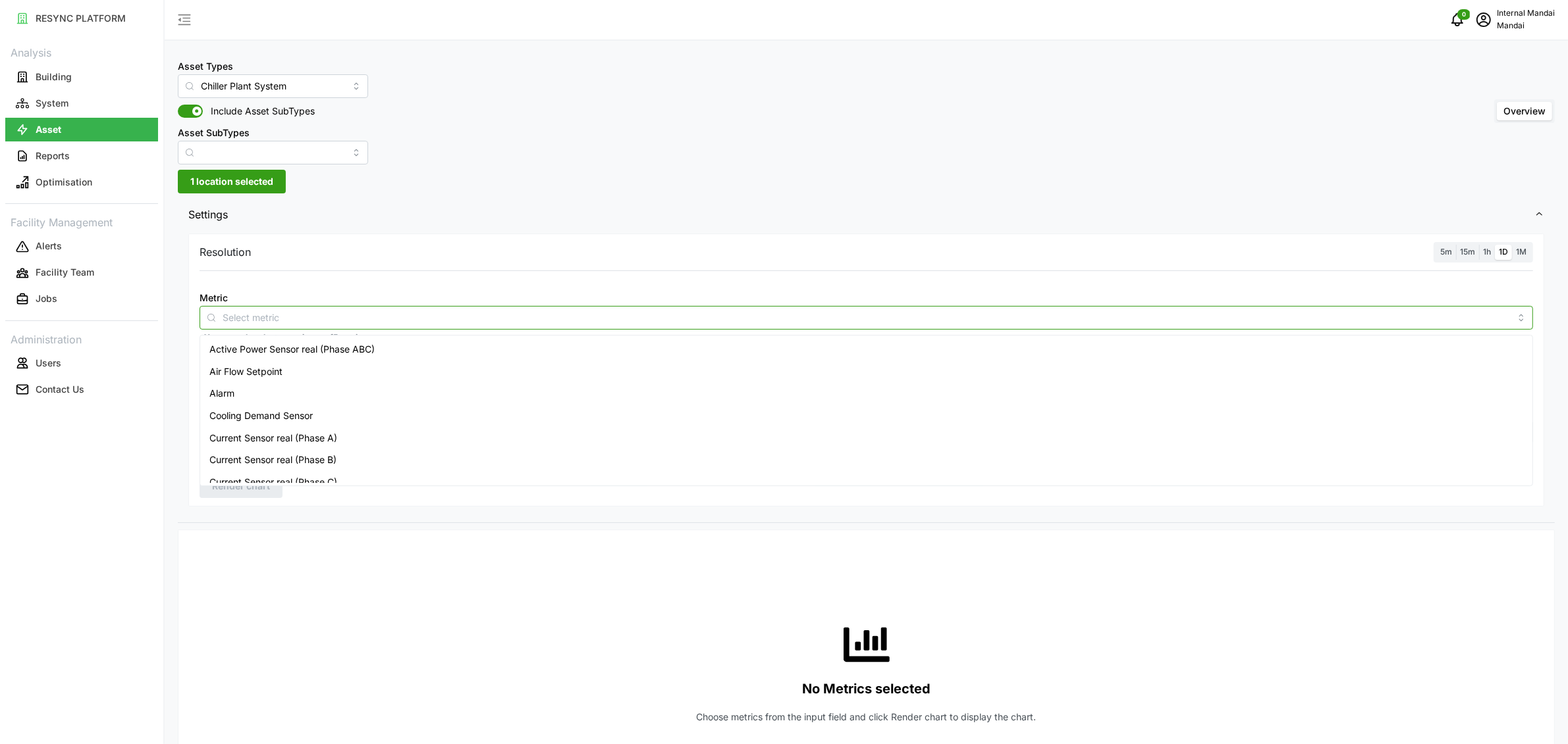
click at [486, 325] on input "Metric" at bounding box center [867, 317] width 1288 height 15
click at [314, 385] on span "Electrical Energy Usage Sensor absolute (Phase ABC)" at bounding box center [325, 392] width 231 height 15
click at [307, 439] on span "Thermal Energy Usage Sensor" at bounding box center [275, 446] width 130 height 15
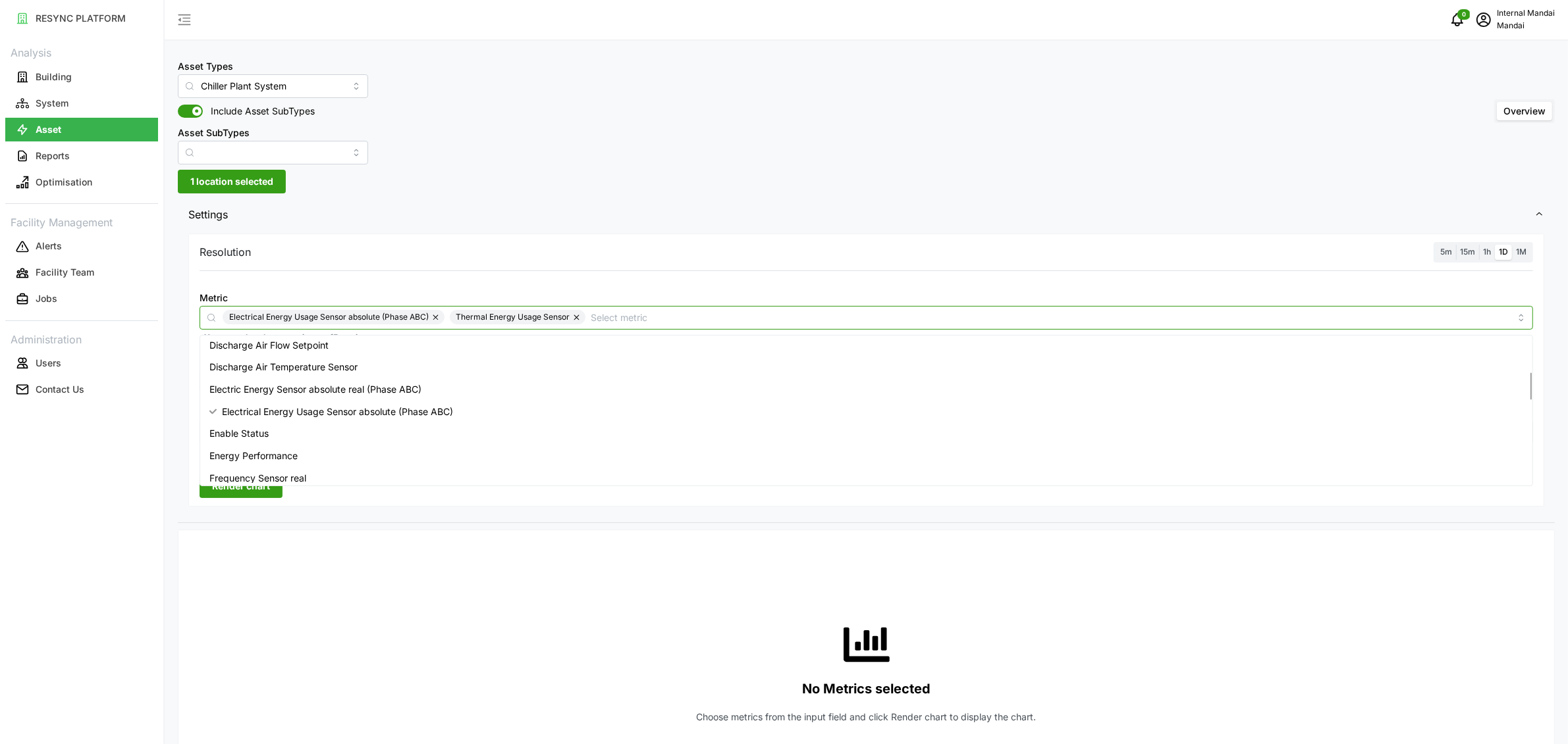
scroll to position [192, 0]
click at [302, 440] on div "Energy Performance" at bounding box center [866, 445] width 1327 height 22
click at [1492, 252] on label "1h" at bounding box center [1487, 252] width 16 height 15
click at [1479, 245] on input "1h" at bounding box center [1479, 245] width 0 height 0
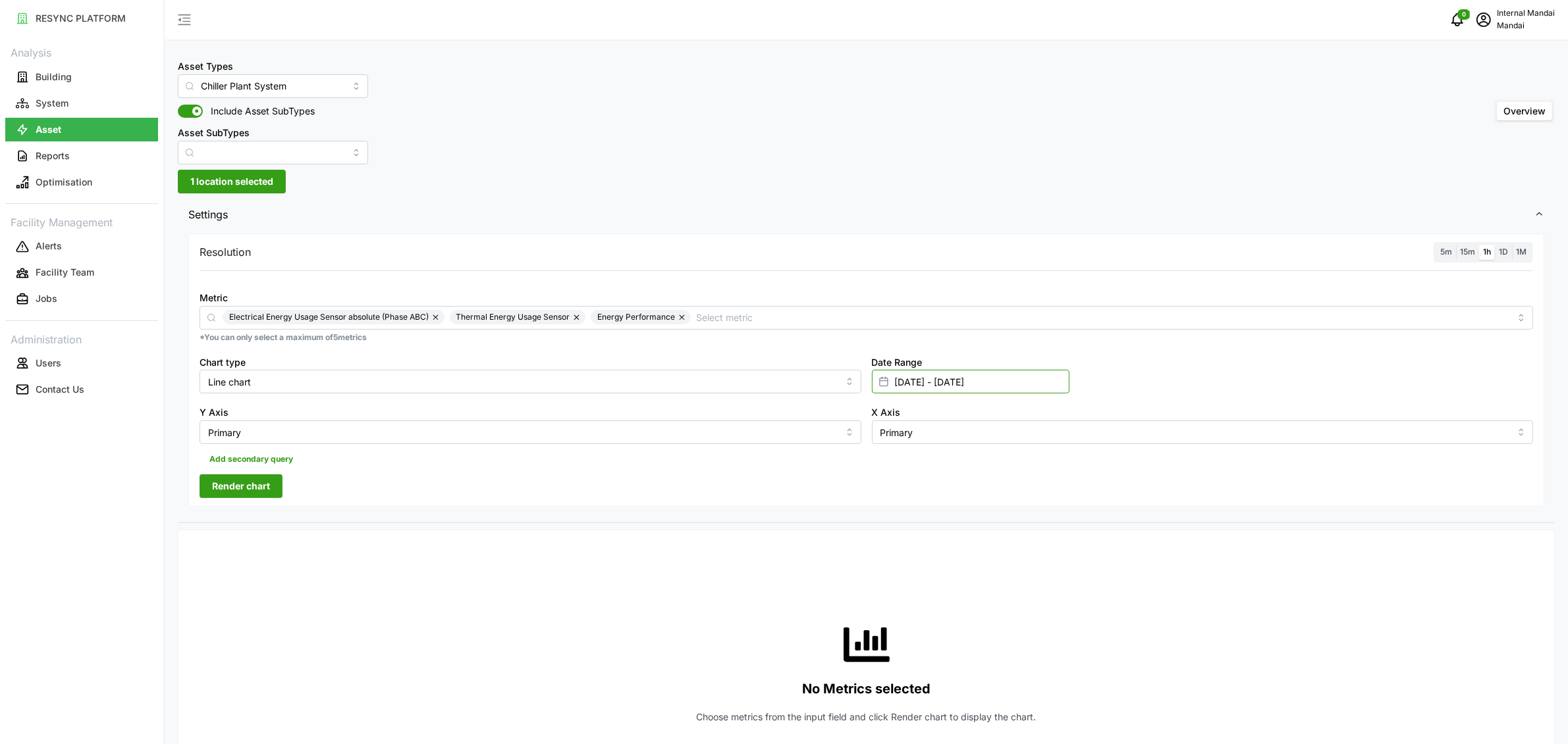
click at [917, 393] on input "18 Sep 2025 - 22 Sep 2025" at bounding box center [970, 382] width 198 height 24
click at [1049, 562] on button "21" at bounding box center [1046, 563] width 24 height 24
type input "[DATE] - [DATE]"
type input "[DATE]"
click at [907, 583] on button "22" at bounding box center [900, 587] width 24 height 24
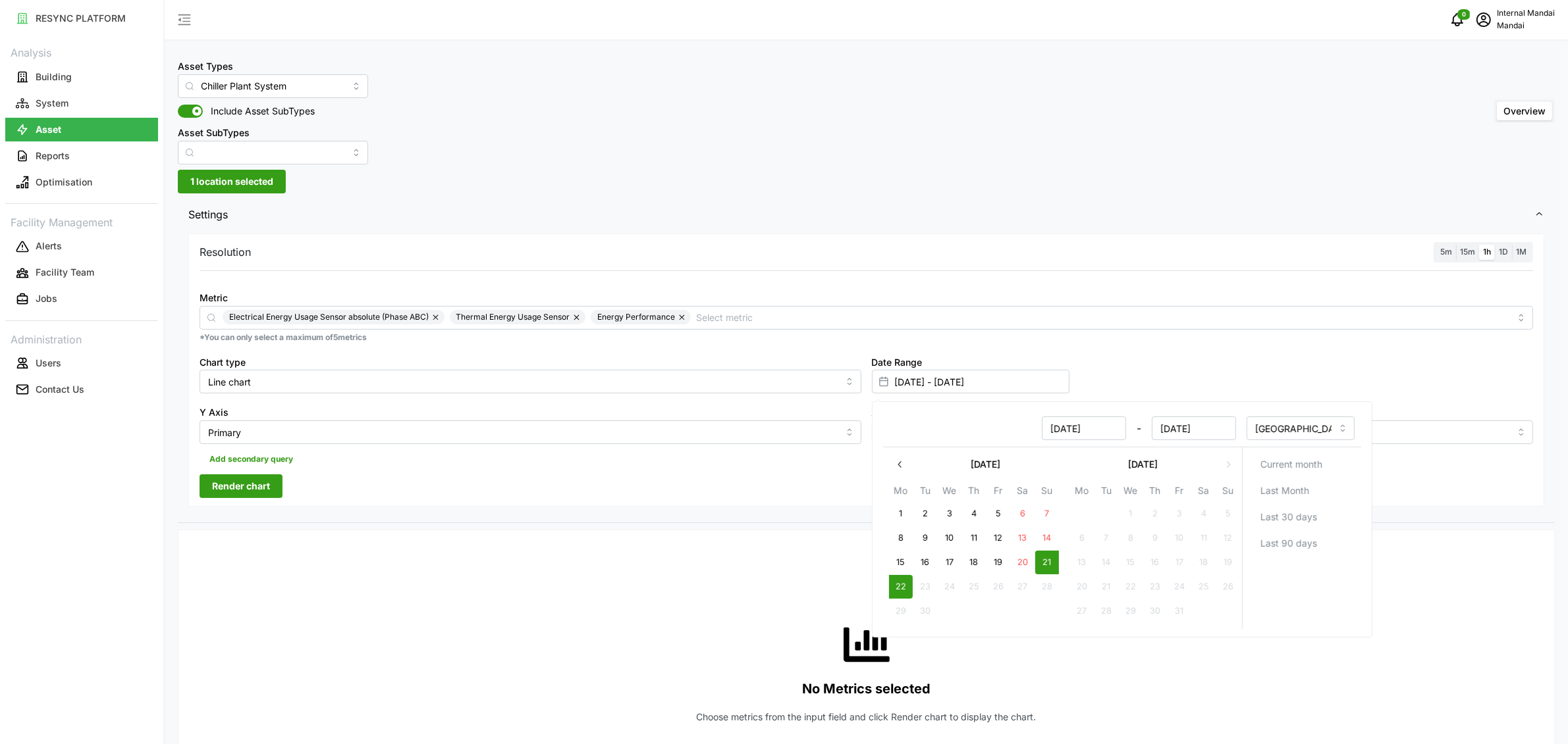
click at [691, 500] on div "Resolution 5m 15m 1h 1D 1M Metric Electrical Energy Usage Sensor absolute (Phas…" at bounding box center [867, 370] width 1356 height 273
click at [275, 488] on button "Render chart" at bounding box center [241, 487] width 83 height 24
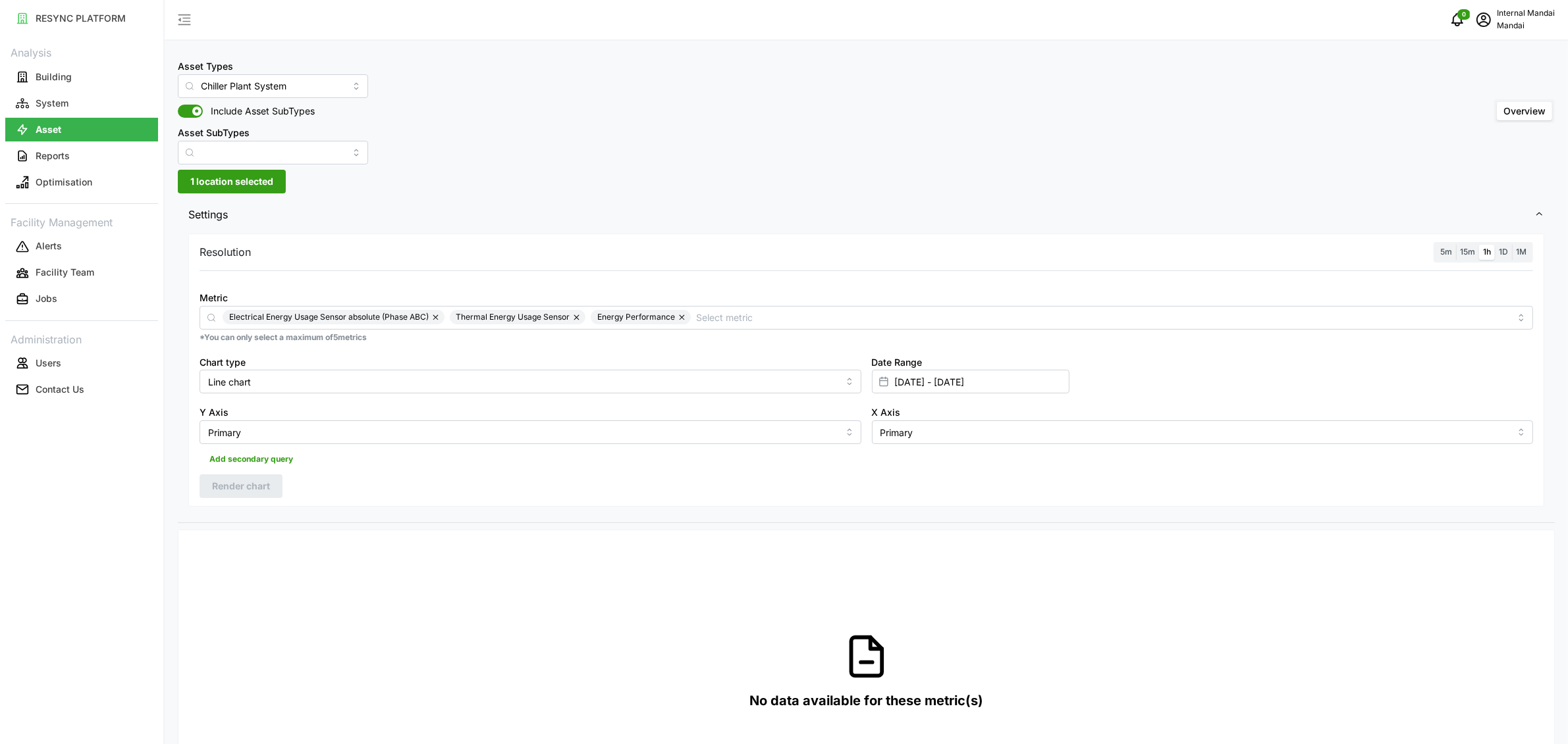
click at [234, 186] on span "1 location selected" at bounding box center [232, 181] width 83 height 22
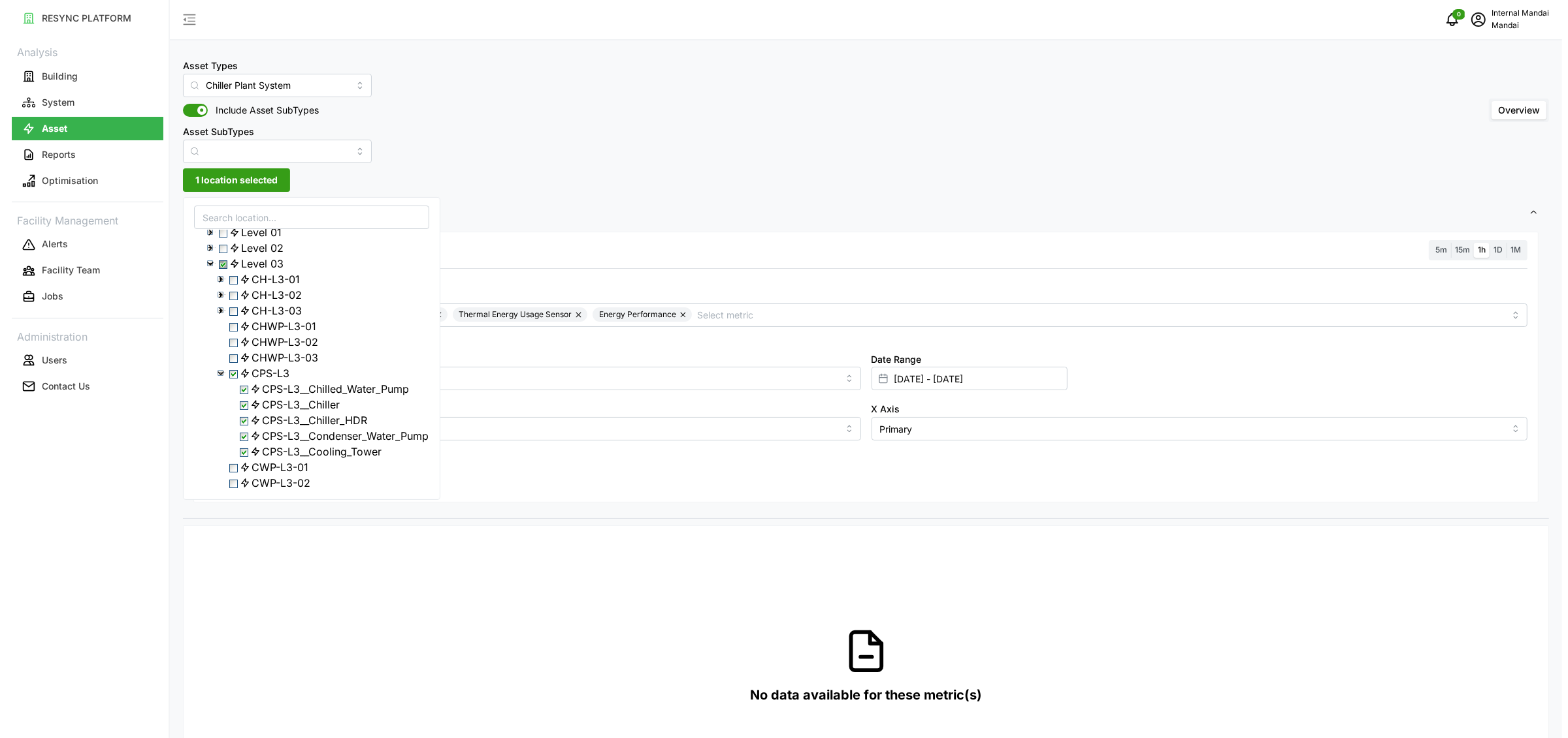
scroll to position [81, 0]
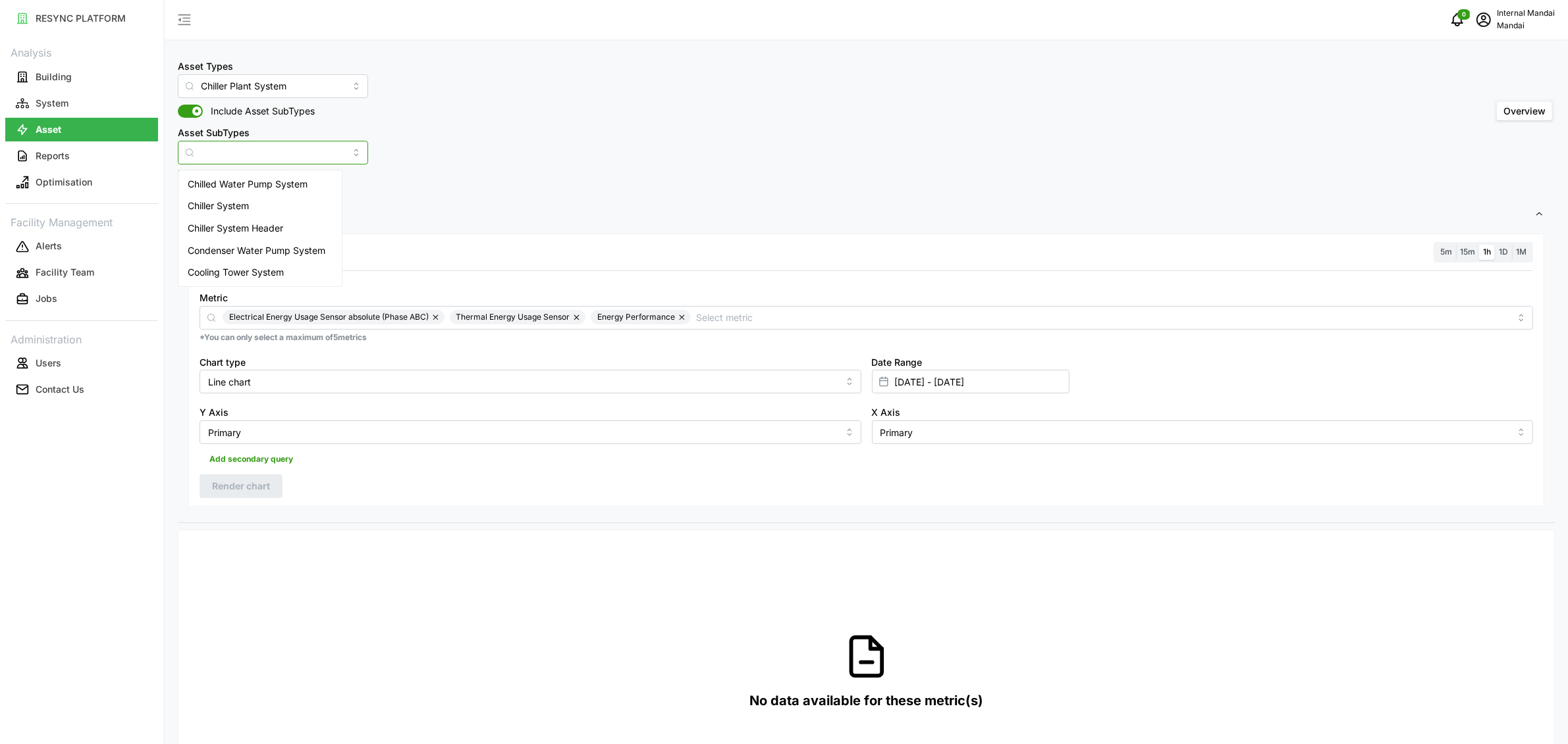
click at [248, 152] on input "Asset SubTypes" at bounding box center [272, 152] width 190 height 24
click at [247, 206] on span "Chiller System" at bounding box center [218, 206] width 61 height 15
type input "Chiller System"
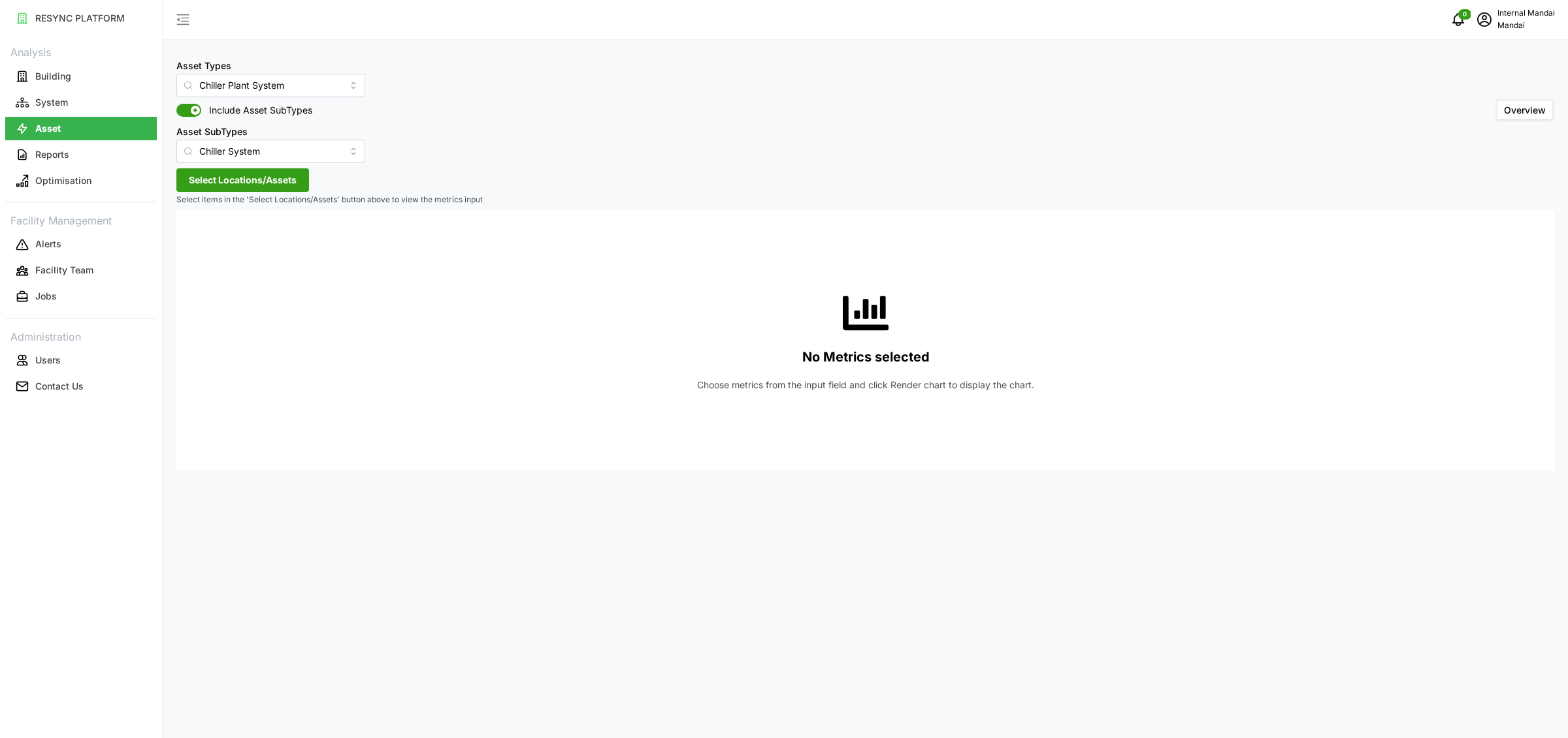
click at [241, 181] on span "Select Locations/Assets" at bounding box center [242, 180] width 108 height 22
click at [193, 239] on icon at bounding box center [193, 238] width 10 height 10
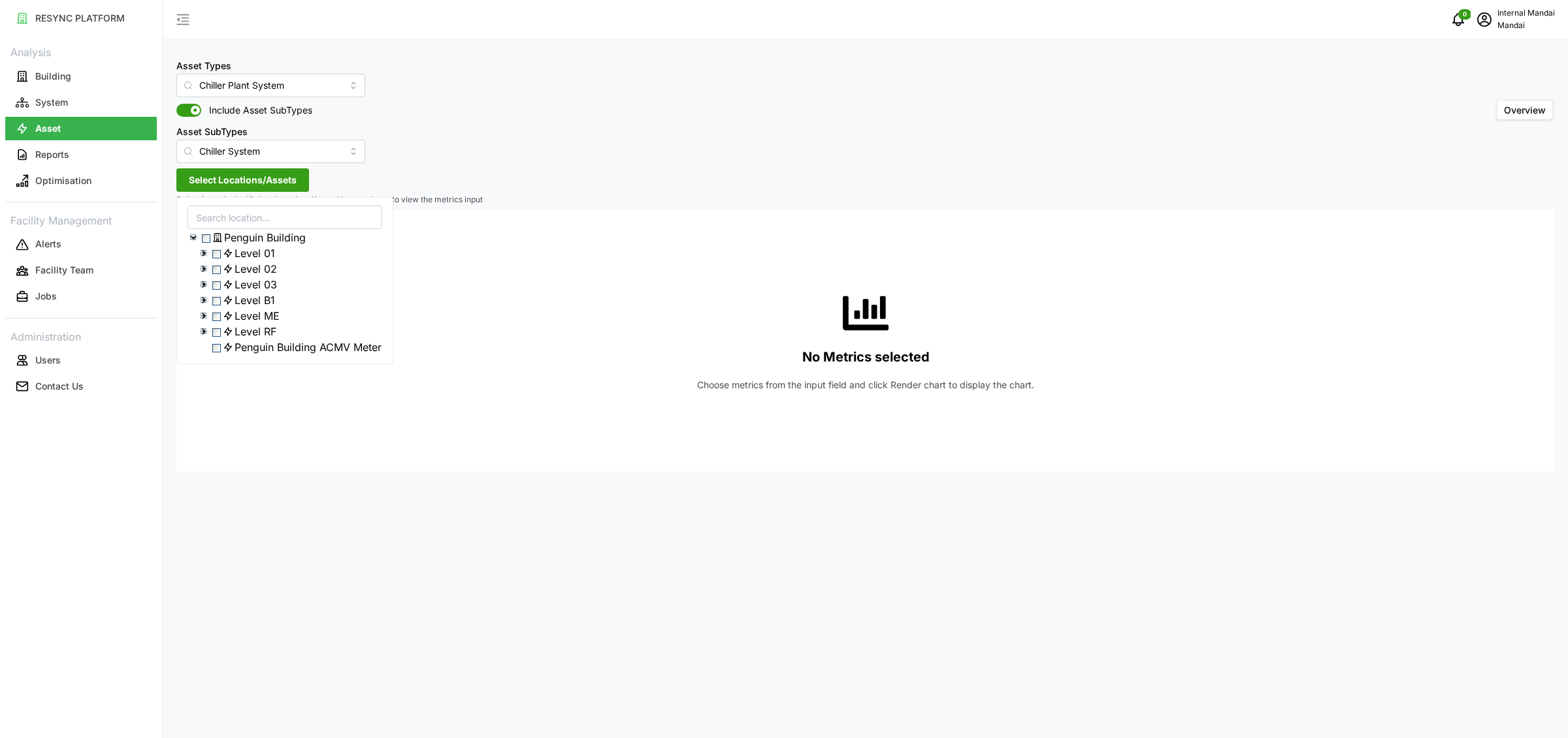
click at [206, 290] on icon at bounding box center [204, 285] width 10 height 10
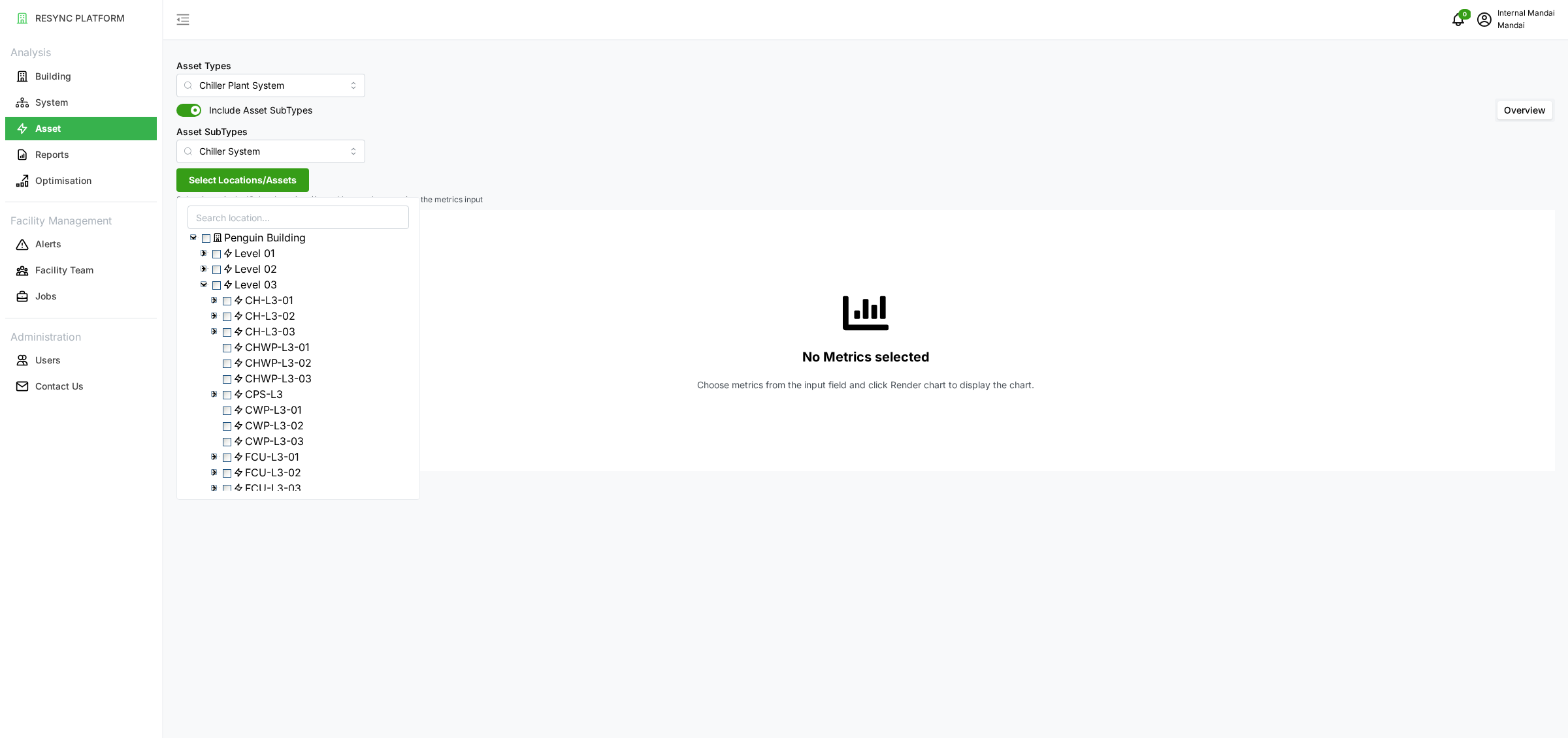
click at [214, 397] on polyline at bounding box center [214, 394] width 3 height 5
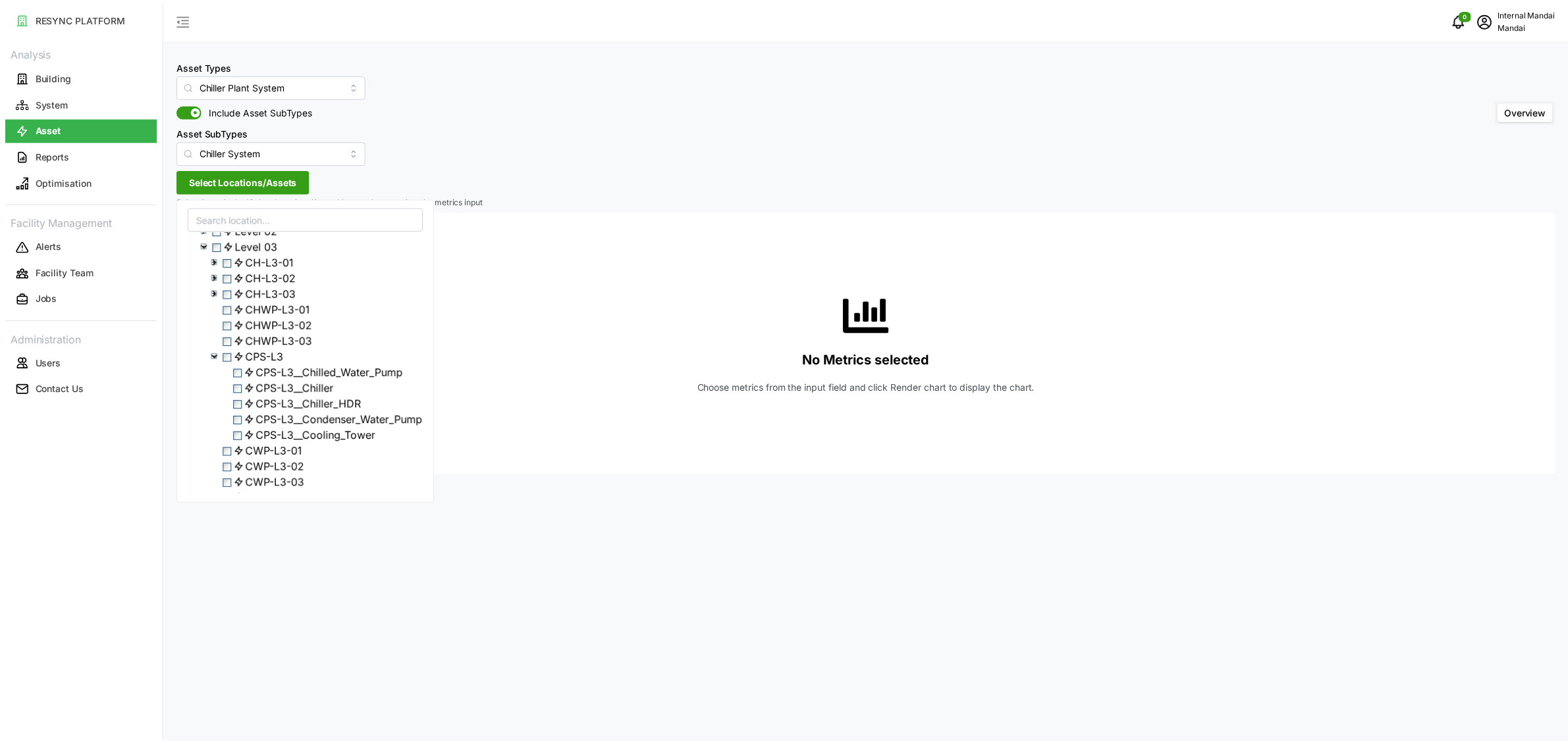
scroll to position [73, 0]
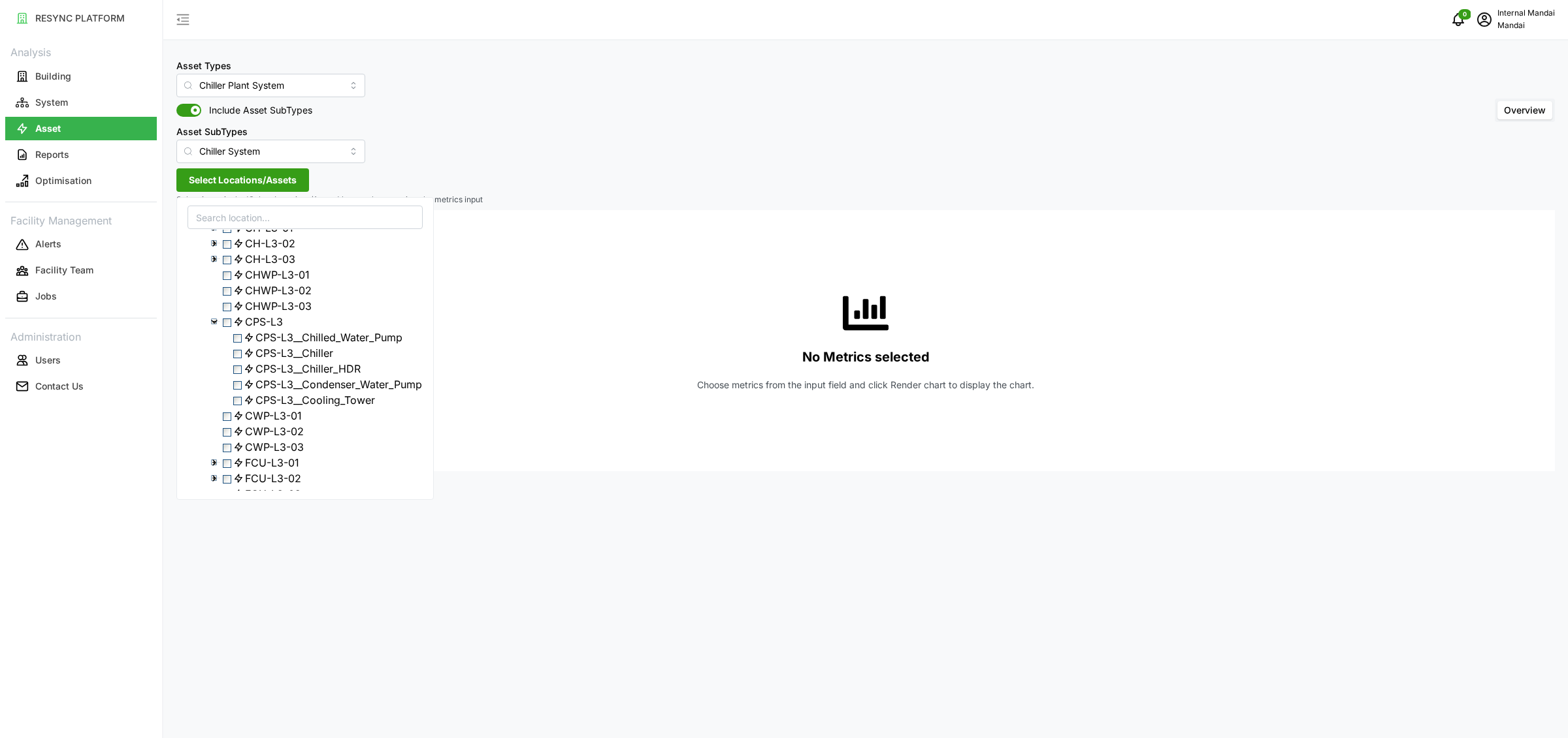
click at [231, 327] on span "Select CPS-L3" at bounding box center [227, 323] width 9 height 9
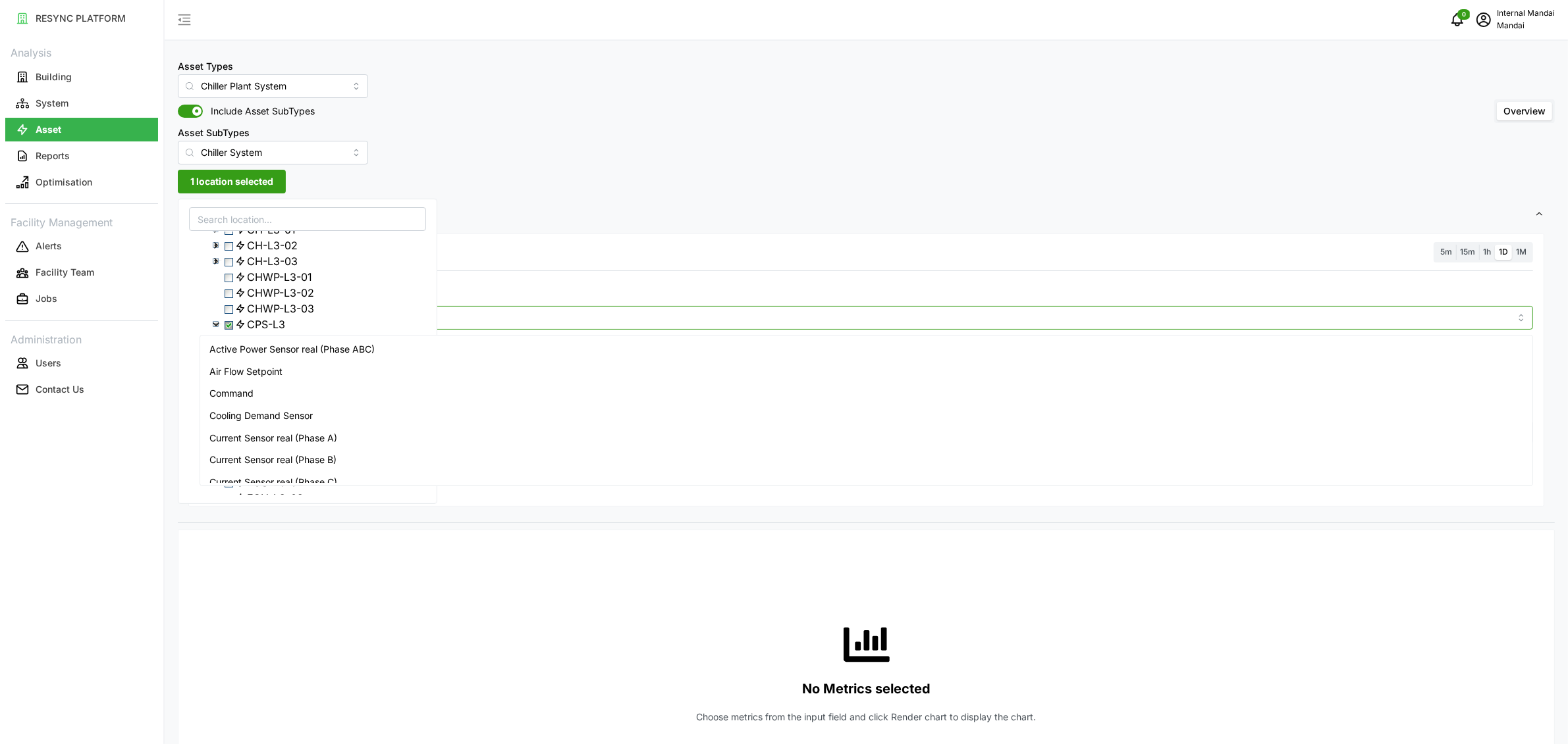
click at [727, 325] on input "Metric" at bounding box center [867, 317] width 1288 height 15
click at [505, 356] on div "Active Power Sensor real (Phase ABC)" at bounding box center [866, 349] width 1327 height 22
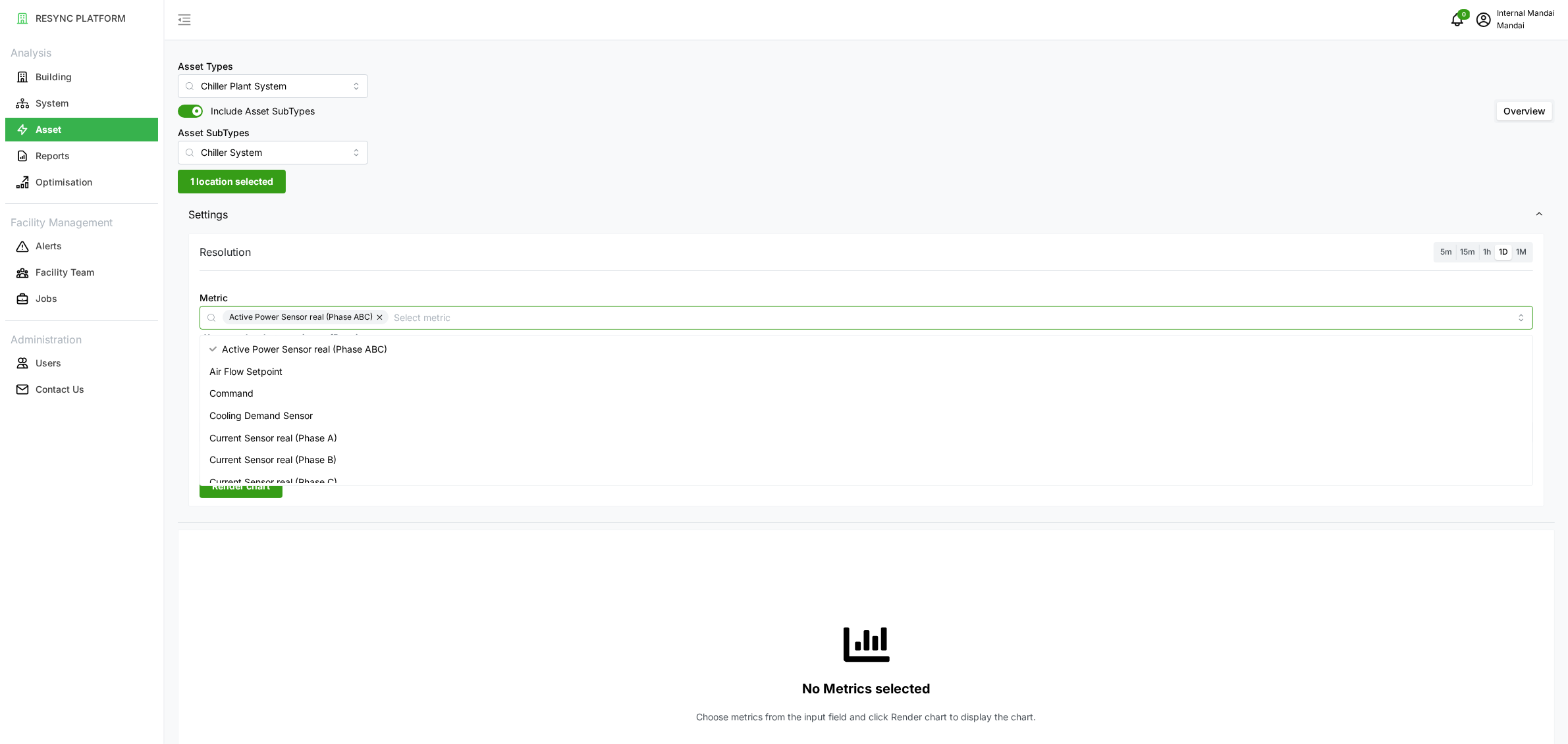
click at [433, 419] on div "Cooling Demand Sensor" at bounding box center [866, 416] width 1327 height 22
click at [426, 433] on div "Efficiency Sensor" at bounding box center [866, 427] width 1327 height 22
click at [378, 317] on button "button" at bounding box center [380, 317] width 16 height 15
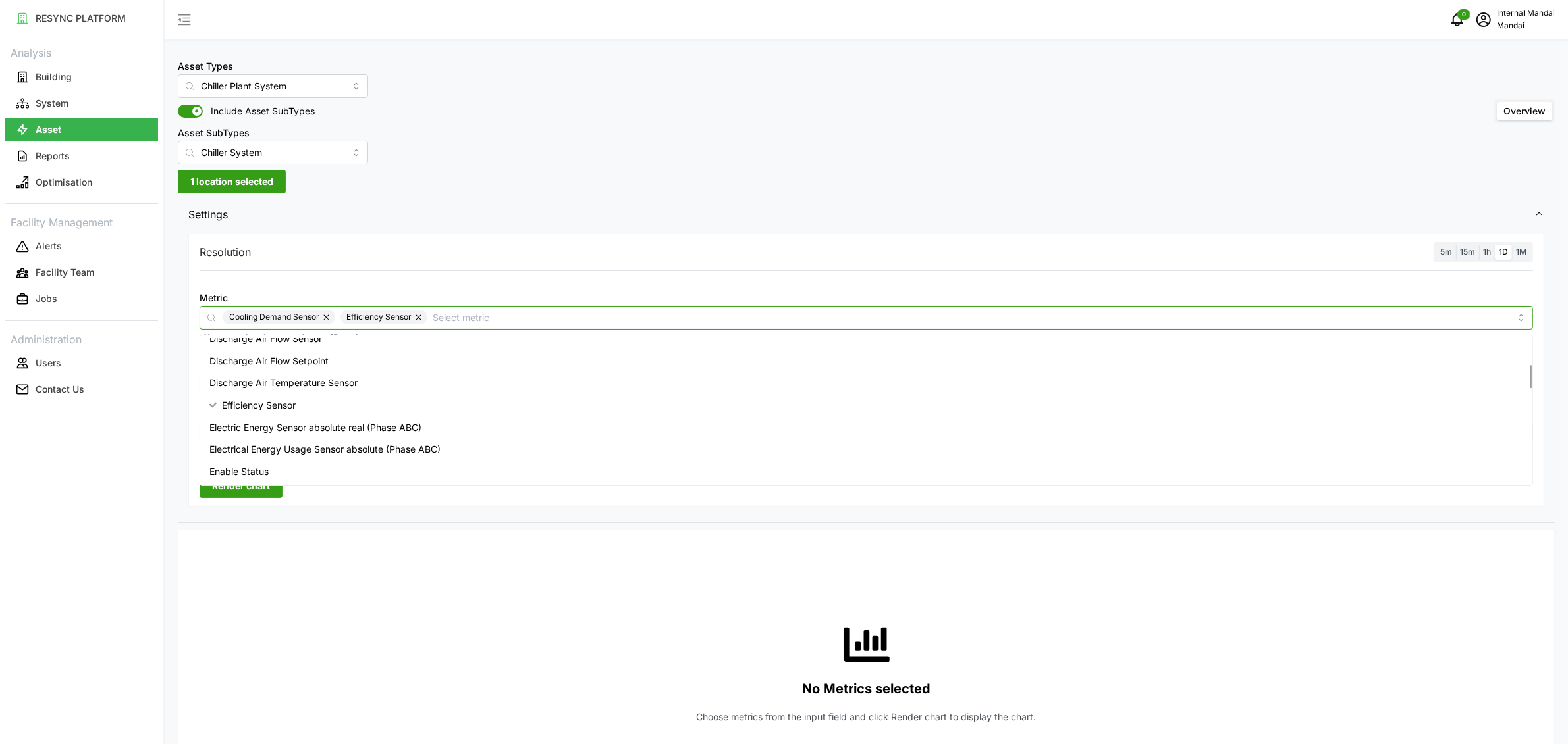
click at [362, 444] on span "Electrical Energy Usage Sensor absolute (Phase ABC)" at bounding box center [325, 450] width 231 height 15
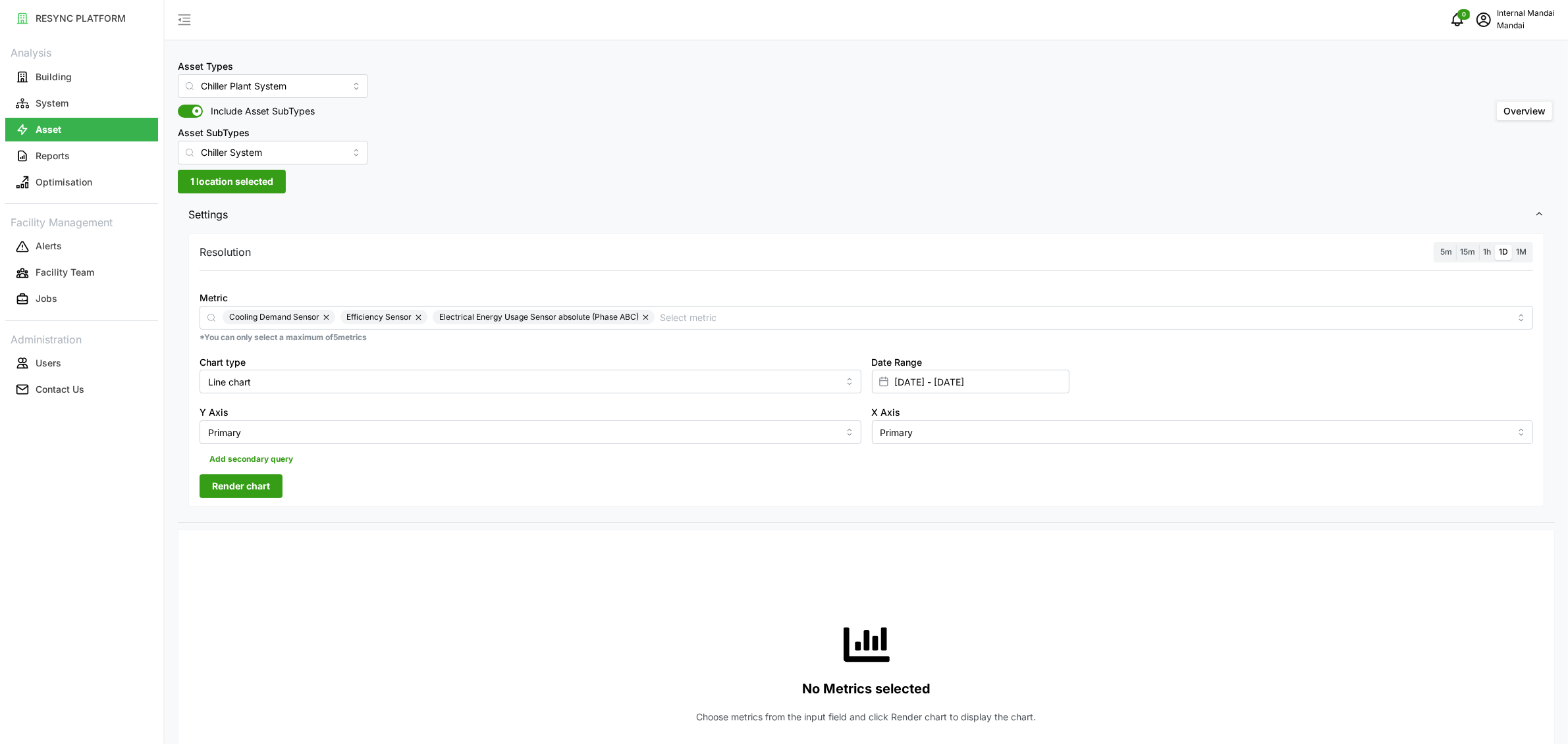
click at [1487, 250] on span "1h" at bounding box center [1487, 251] width 8 height 10
click at [1479, 245] on input "1h" at bounding box center [1479, 245] width 0 height 0
click at [225, 489] on span "Render chart" at bounding box center [241, 487] width 58 height 22
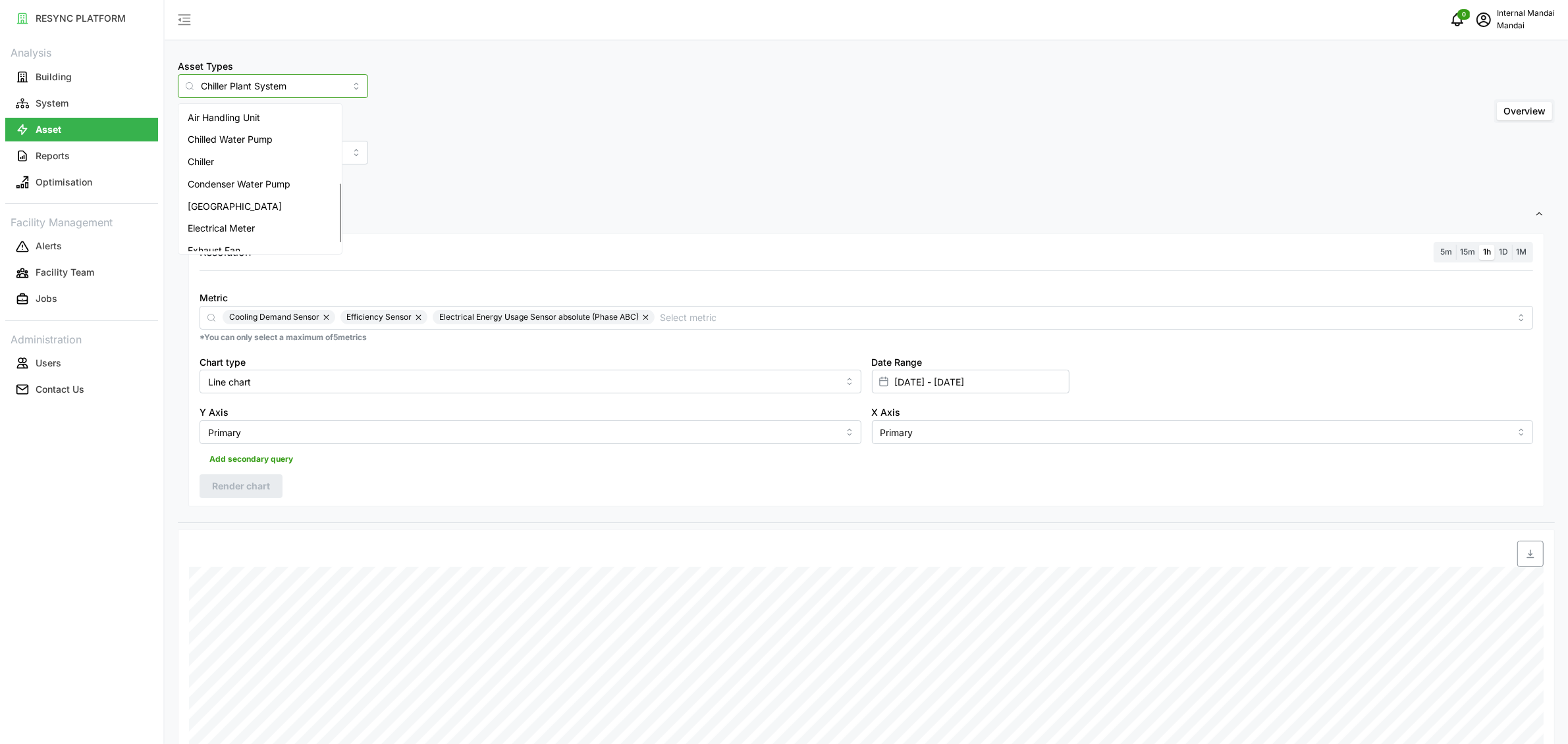
scroll to position [188, 0]
click at [296, 91] on input "Chiller Plant System" at bounding box center [272, 87] width 190 height 24
drag, startPoint x: 296, startPoint y: 91, endPoint x: 106, endPoint y: 61, distance: 192.4
click at [106, 61] on div "RESYNC PLATFORM Analysis Building System Asset Reports Optimisation Facility Ma…" at bounding box center [784, 372] width 1568 height 744
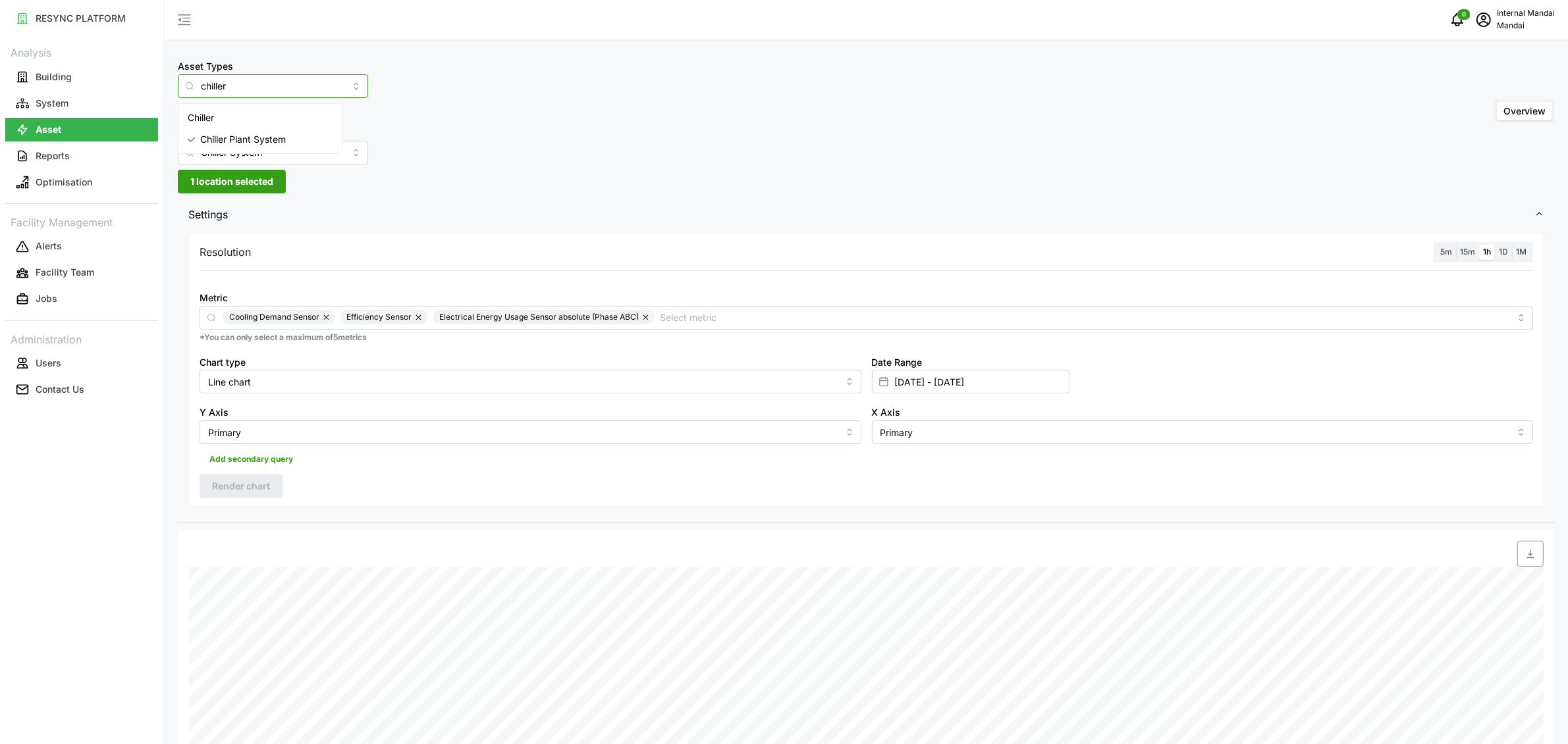
click at [214, 106] on div "Chiller" at bounding box center [260, 118] width 158 height 22
type input "Chiller"
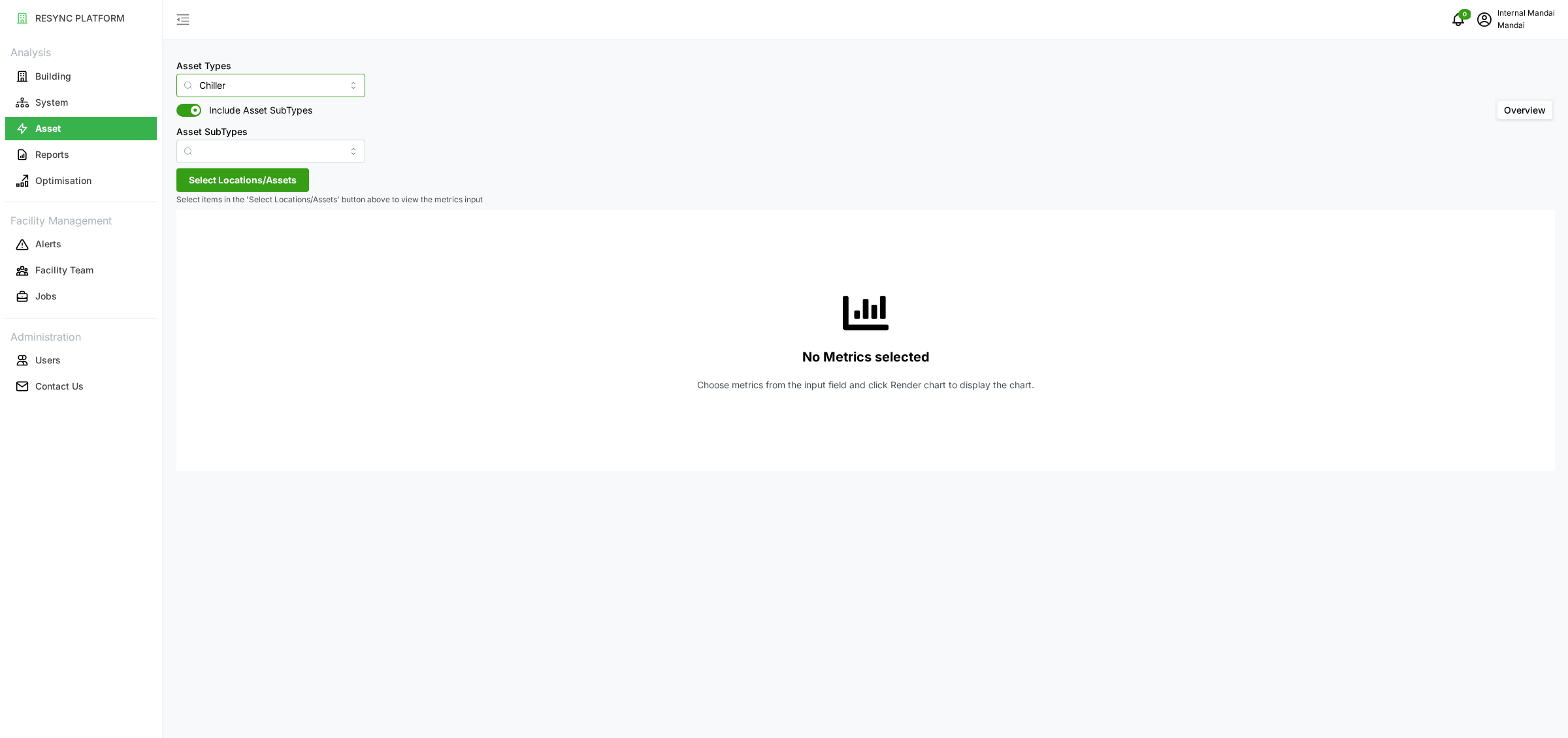
type input "Chiller"
click at [275, 175] on span "Select Locations/Assets" at bounding box center [242, 180] width 108 height 22
click at [195, 242] on icon at bounding box center [193, 238] width 10 height 10
click at [199, 254] on icon at bounding box center [204, 253] width 10 height 10
click at [228, 277] on div "CH-L3-01" at bounding box center [267, 268] width 159 height 15
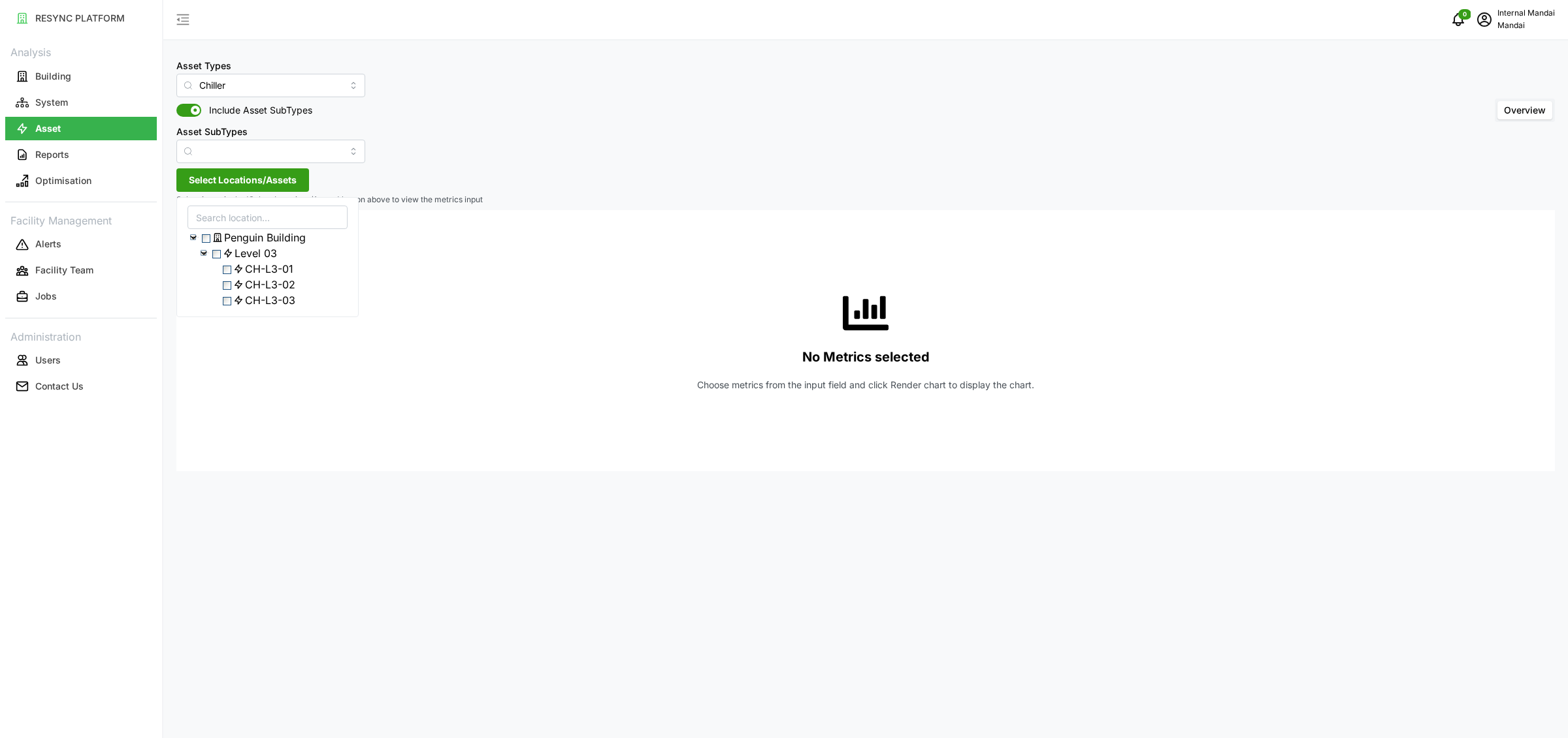
click at [218, 258] on span "Select Level 03" at bounding box center [217, 255] width 9 height 9
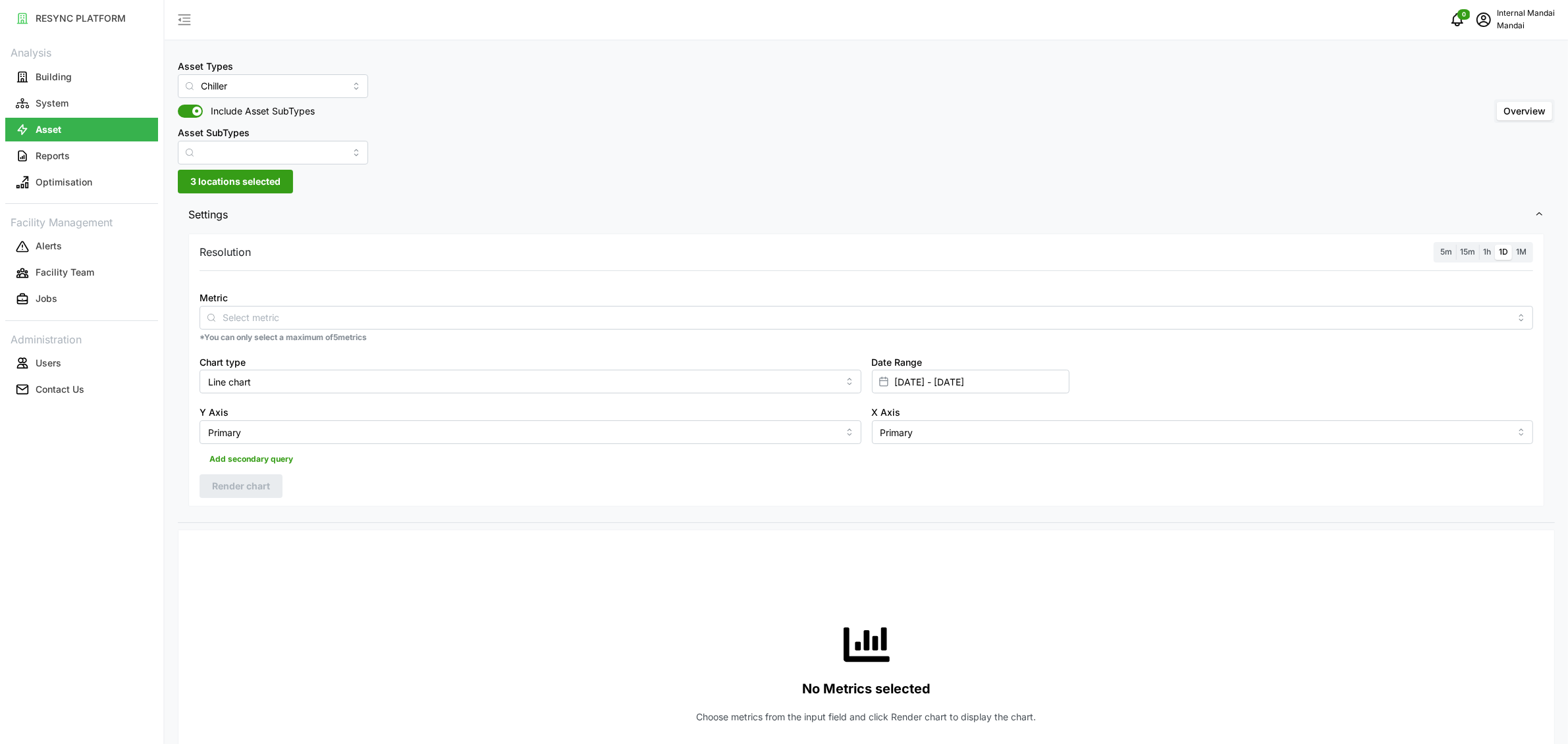
click at [1487, 256] on span "1h" at bounding box center [1487, 251] width 8 height 10
click at [1479, 245] on input "1h" at bounding box center [1479, 245] width 0 height 0
click at [867, 311] on input "Metric" at bounding box center [867, 317] width 1288 height 15
type input "flow"
click at [794, 353] on div "Chilled Water Flow Sensor" at bounding box center [866, 349] width 1327 height 22
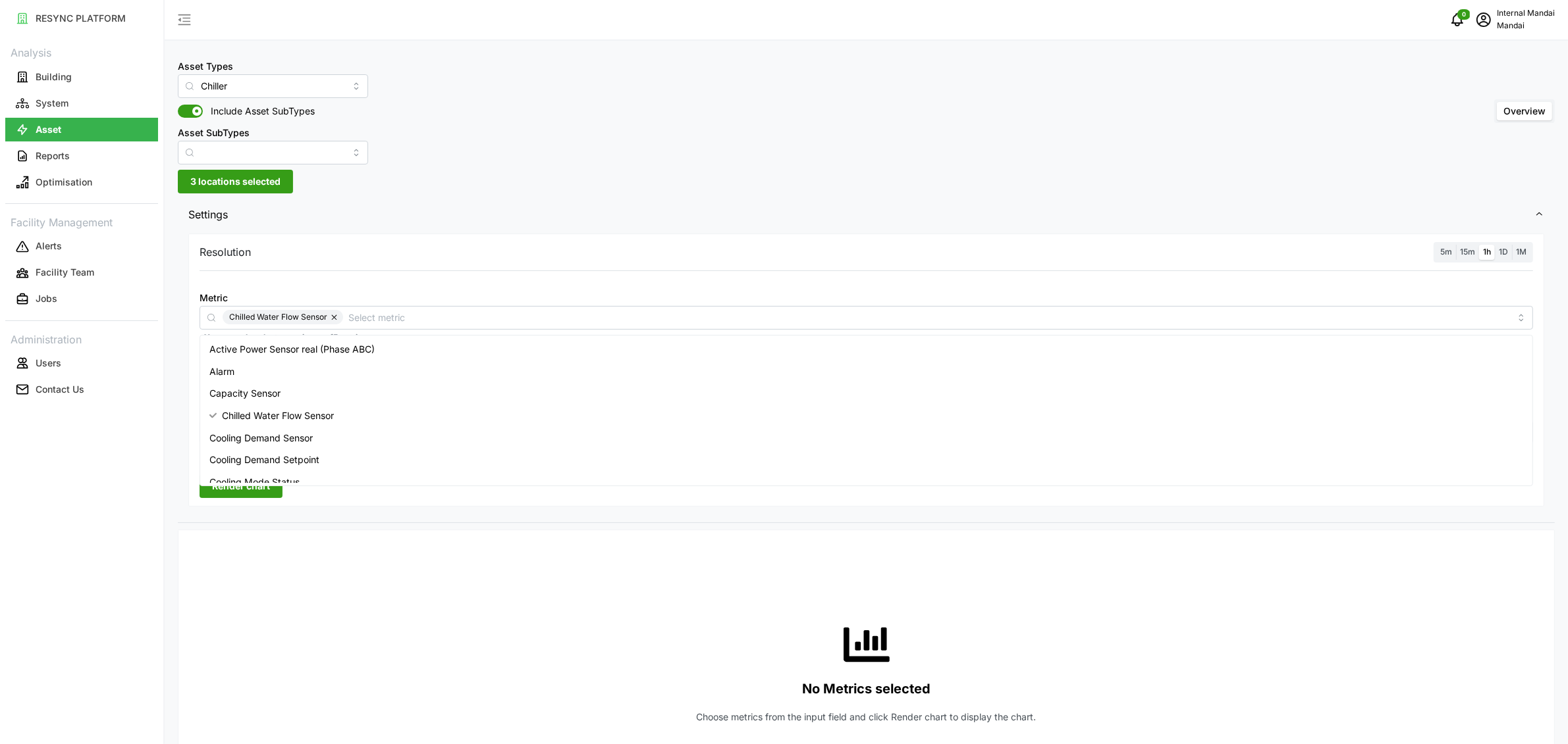
click at [931, 226] on span "Settings" at bounding box center [861, 215] width 1346 height 33
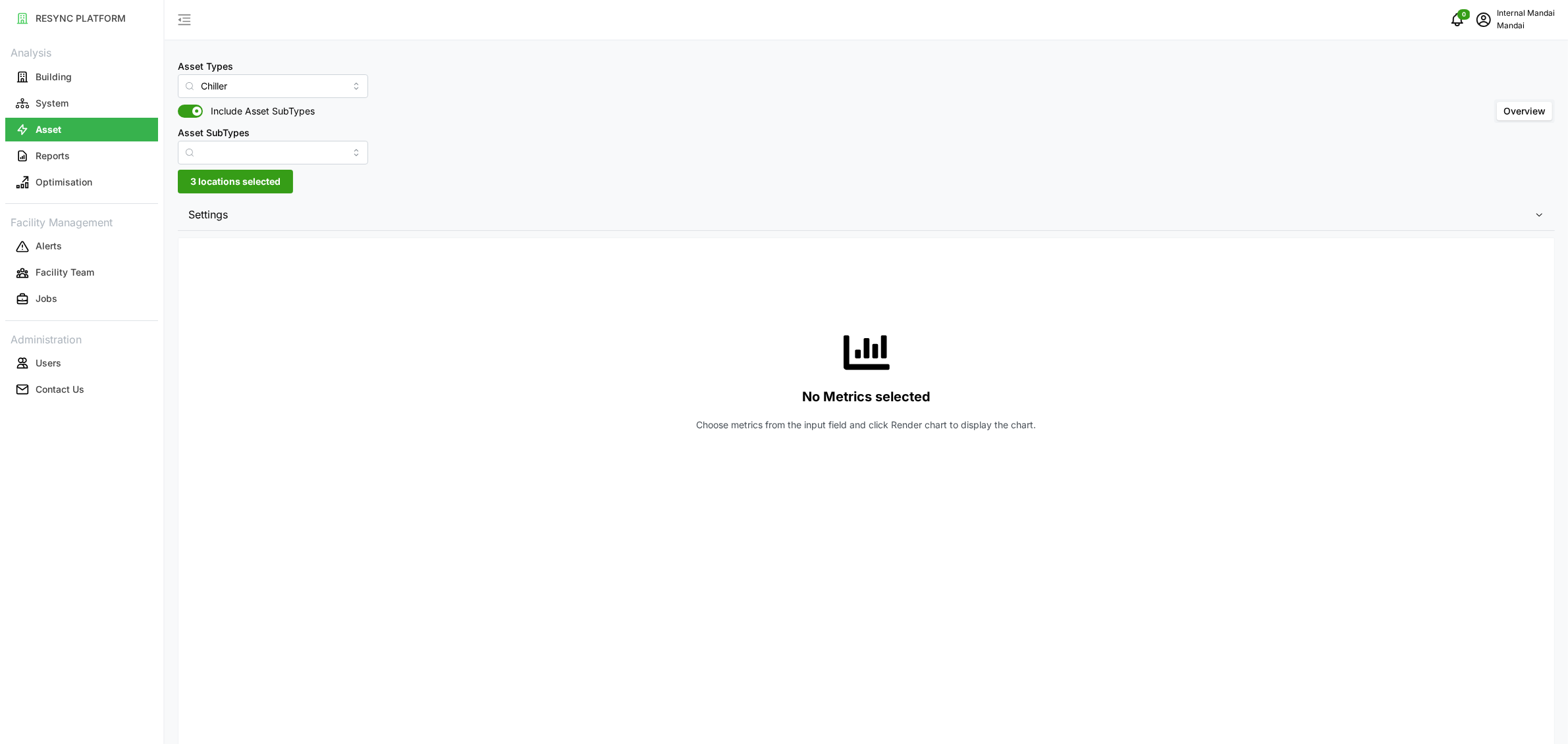
click at [912, 223] on span "Settings" at bounding box center [861, 215] width 1346 height 33
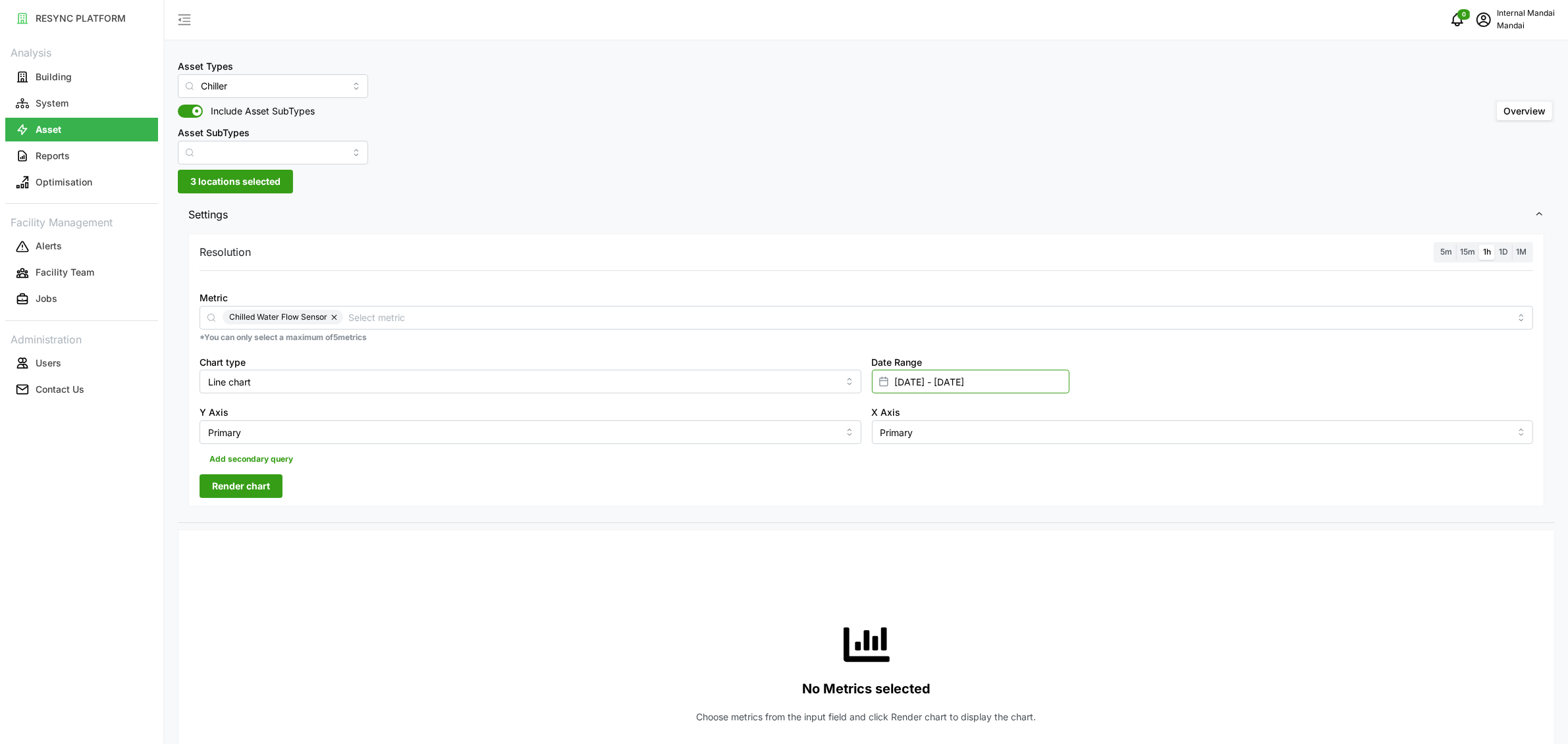
click at [926, 379] on input "[DATE] - [DATE]" at bounding box center [970, 382] width 198 height 24
click at [895, 462] on icon "button" at bounding box center [900, 464] width 10 height 10
click at [1134, 589] on button "20" at bounding box center [1130, 587] width 24 height 24
type input "20 Aug 2025 - 22 Sep 2025"
type input "20 Aug 2025"
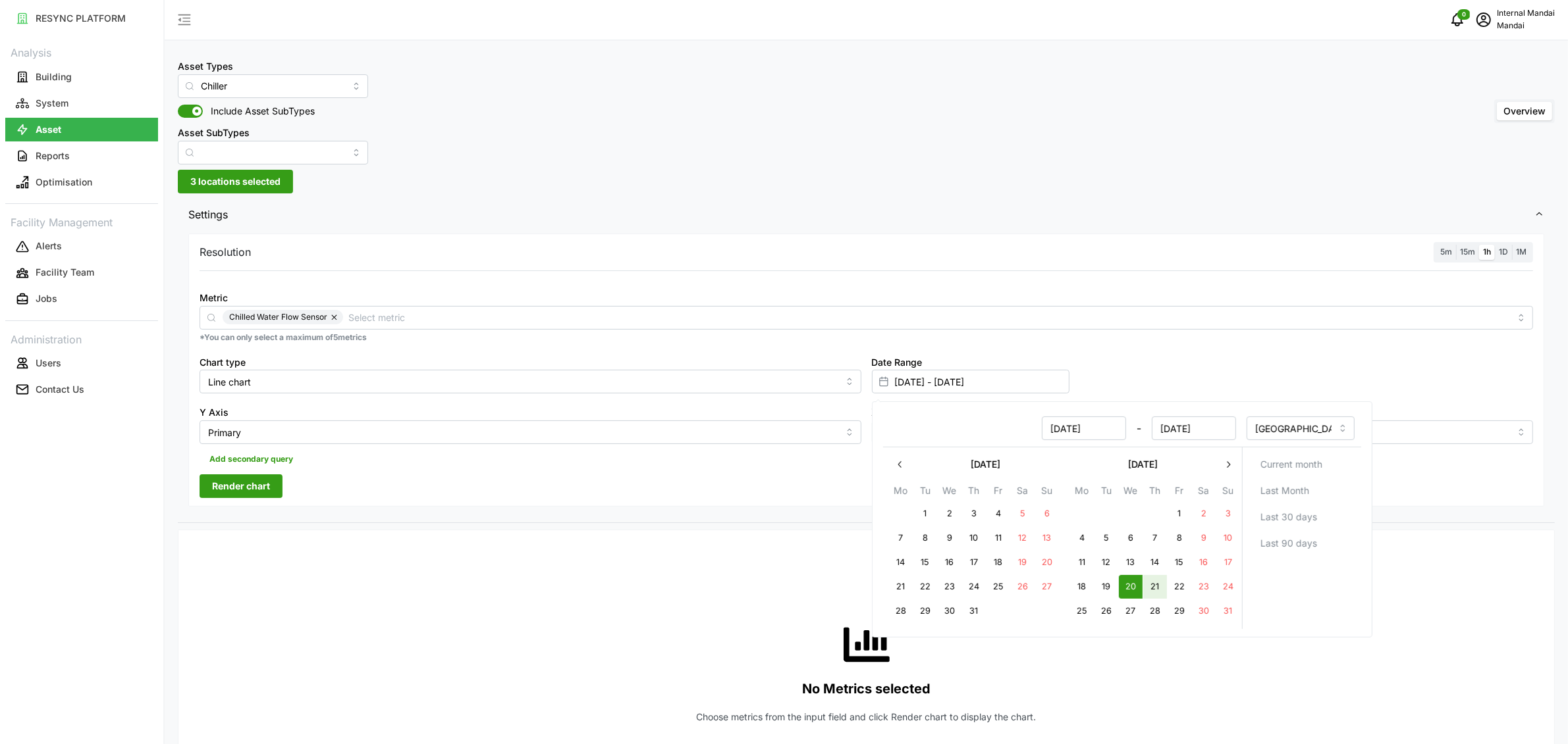
click at [1155, 587] on button "21" at bounding box center [1154, 587] width 24 height 24
type input "20 Aug 2025 - 21 Aug 2025"
type input "21 Aug 2025"
click at [689, 502] on div "Resolution 5m 15m 1h 1D 1M Metric Chilled Water Flow Sensor *You can only selec…" at bounding box center [867, 370] width 1356 height 273
click at [269, 488] on span "Render chart" at bounding box center [241, 487] width 58 height 22
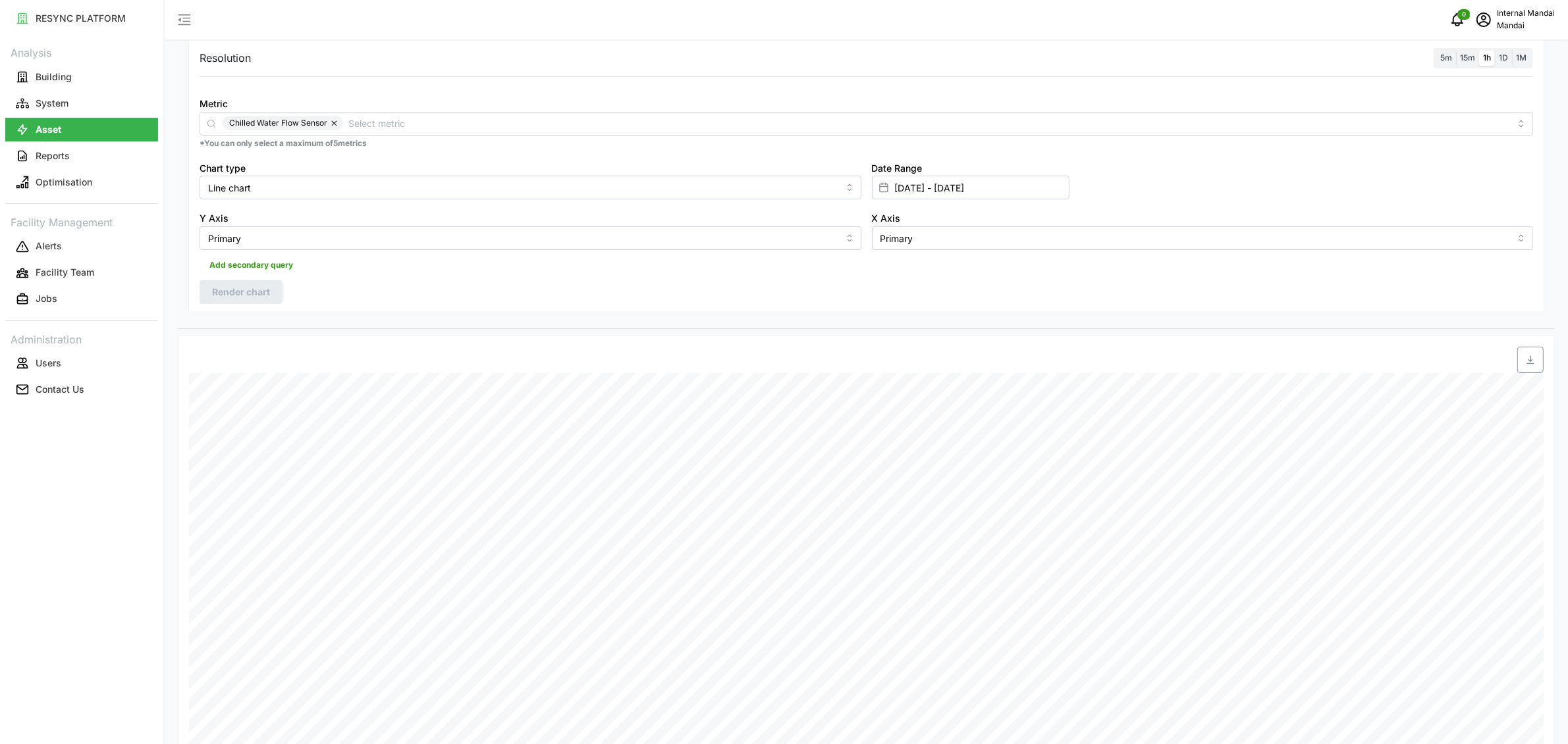
scroll to position [172, 0]
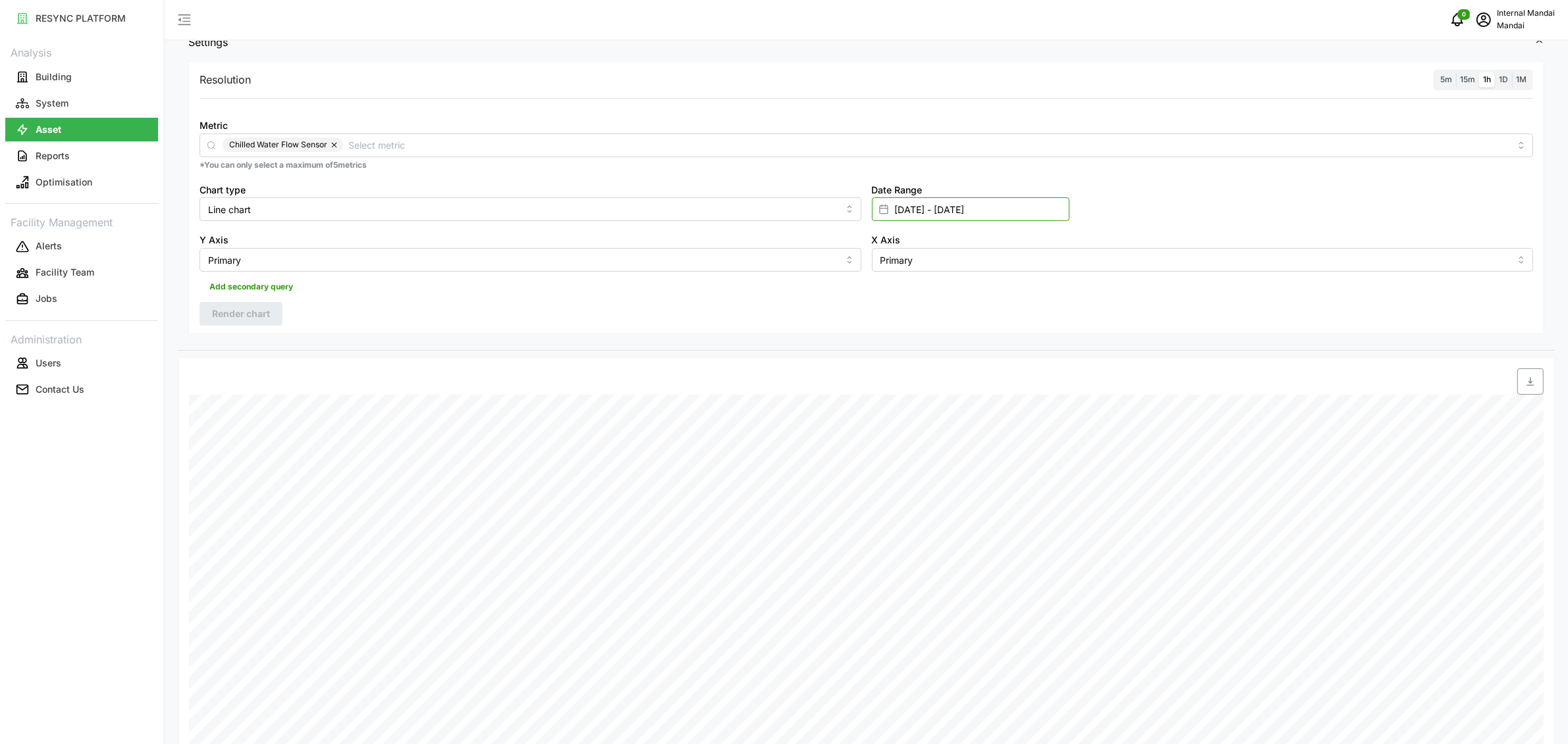
click at [901, 205] on input "20 Aug 2025 - 21 Aug 2025" at bounding box center [970, 209] width 198 height 24
click at [932, 361] on button "9" at bounding box center [924, 366] width 24 height 24
type input "21 Aug 2025 - 09 Sep 2025"
type input "21 Aug 2025"
type input "09 Sep 2025"
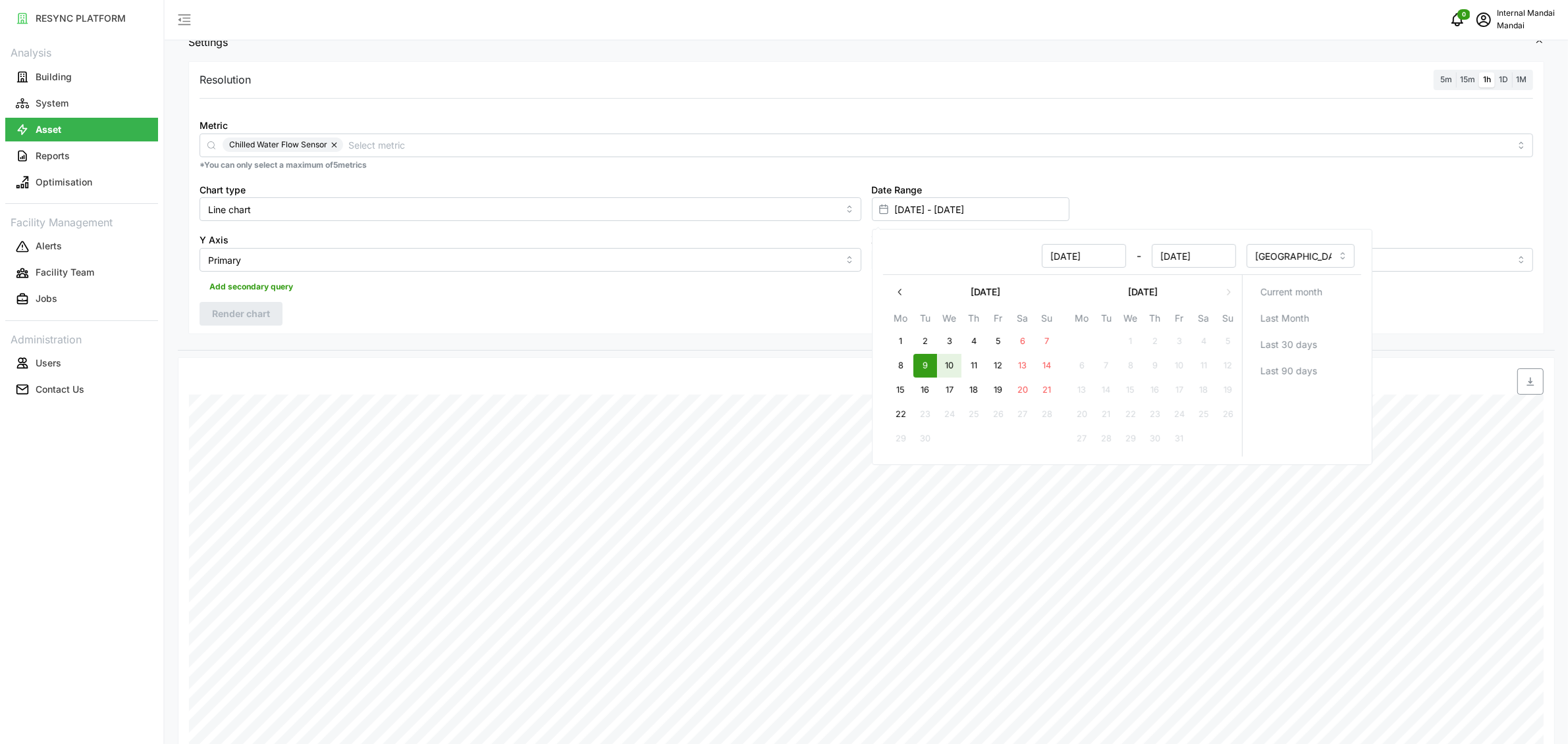
click at [948, 364] on button "10" at bounding box center [949, 366] width 24 height 24
type input "09 Sep 2025 - 10 Sep 2025"
type input "09 Sep 2025"
type input "10 Sep 2025"
click at [356, 292] on div "Add secondary query" at bounding box center [867, 285] width 1333 height 25
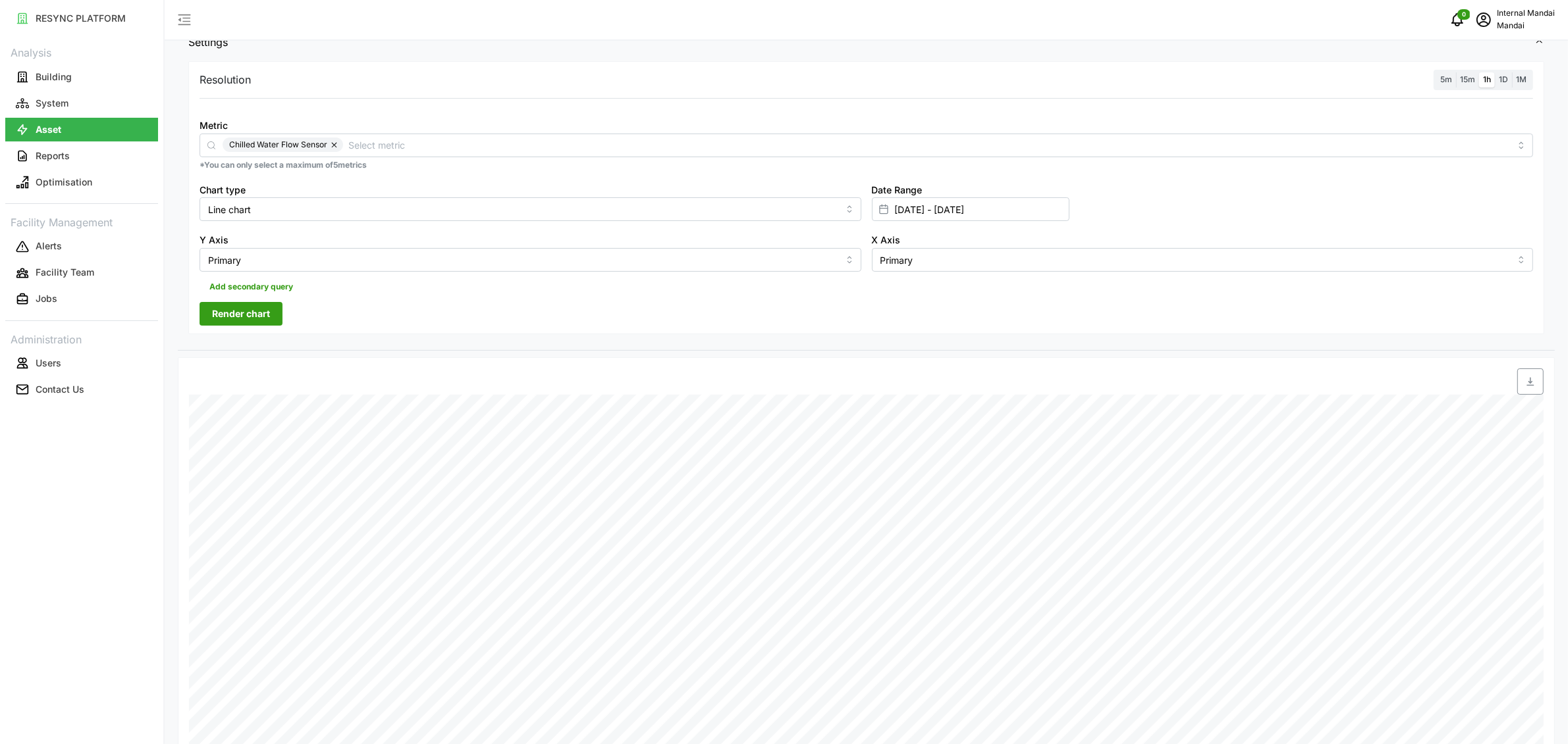
click at [251, 317] on span "Render chart" at bounding box center [241, 314] width 58 height 22
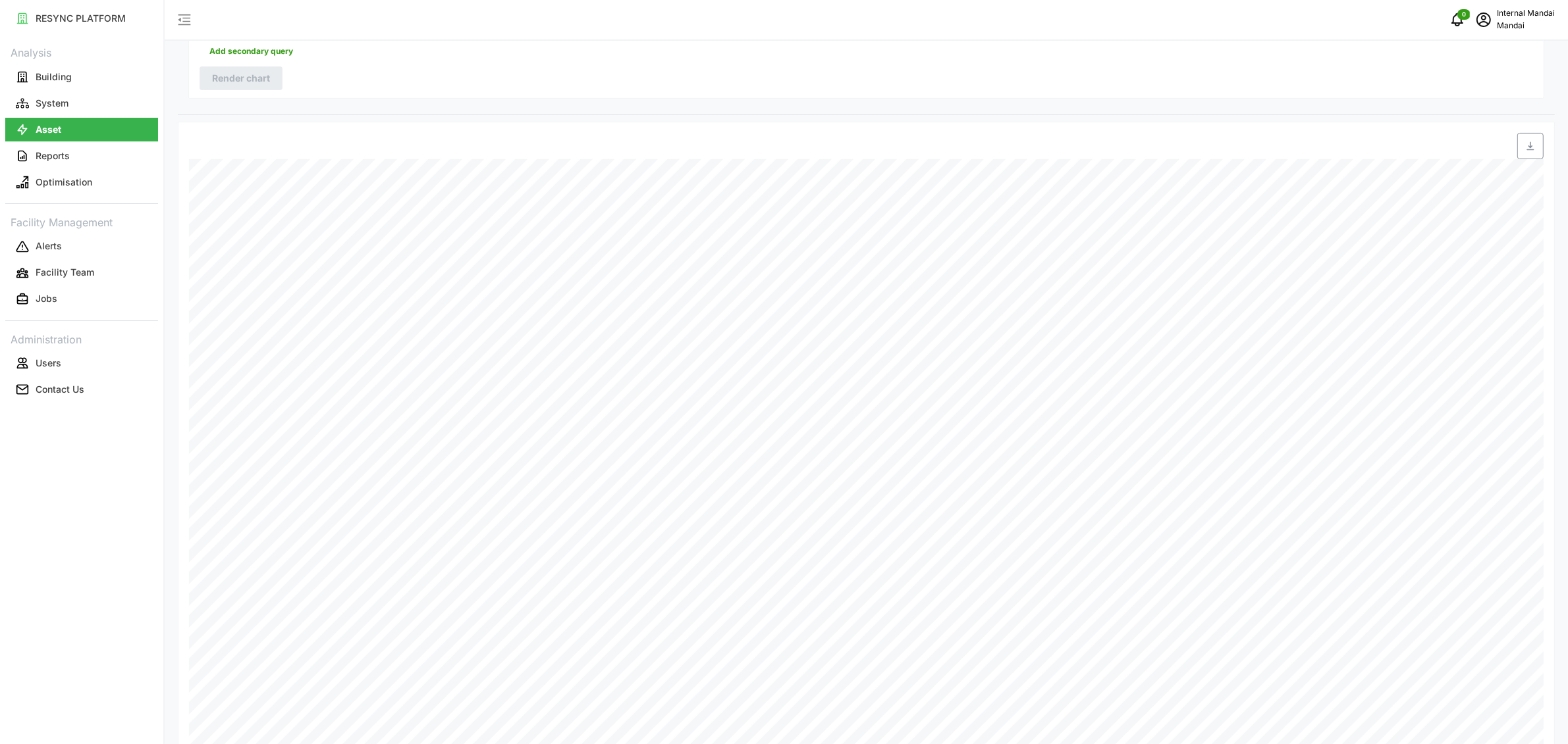
scroll to position [61, 0]
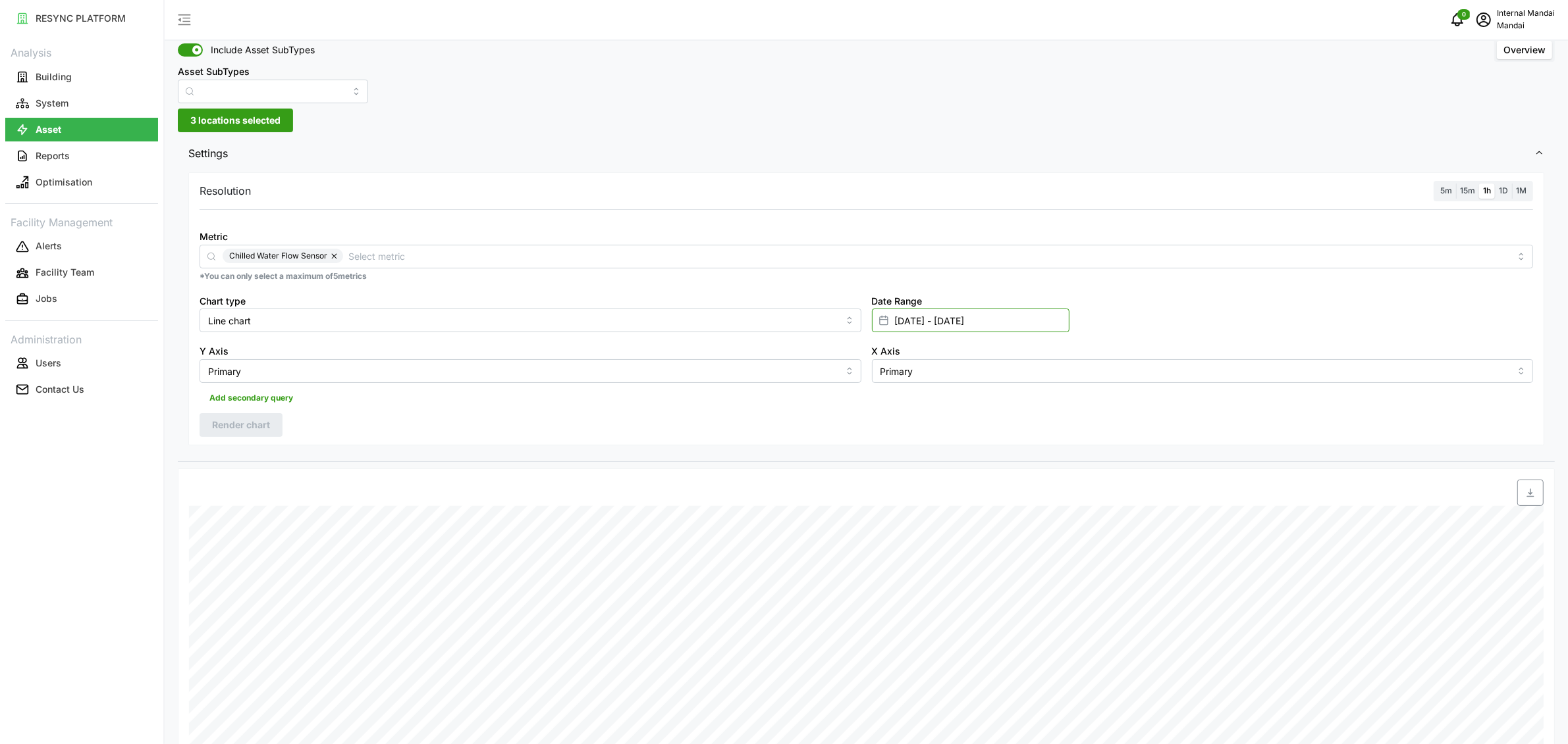
click at [923, 319] on input "09 Sep 2025 - 10 Sep 2025" at bounding box center [970, 320] width 198 height 24
click at [898, 447] on button "1" at bounding box center [900, 453] width 24 height 24
type input "01 Sep 2025 - 10 Sep 2025"
type input "[DATE]"
click at [926, 451] on button "2" at bounding box center [924, 453] width 24 height 24
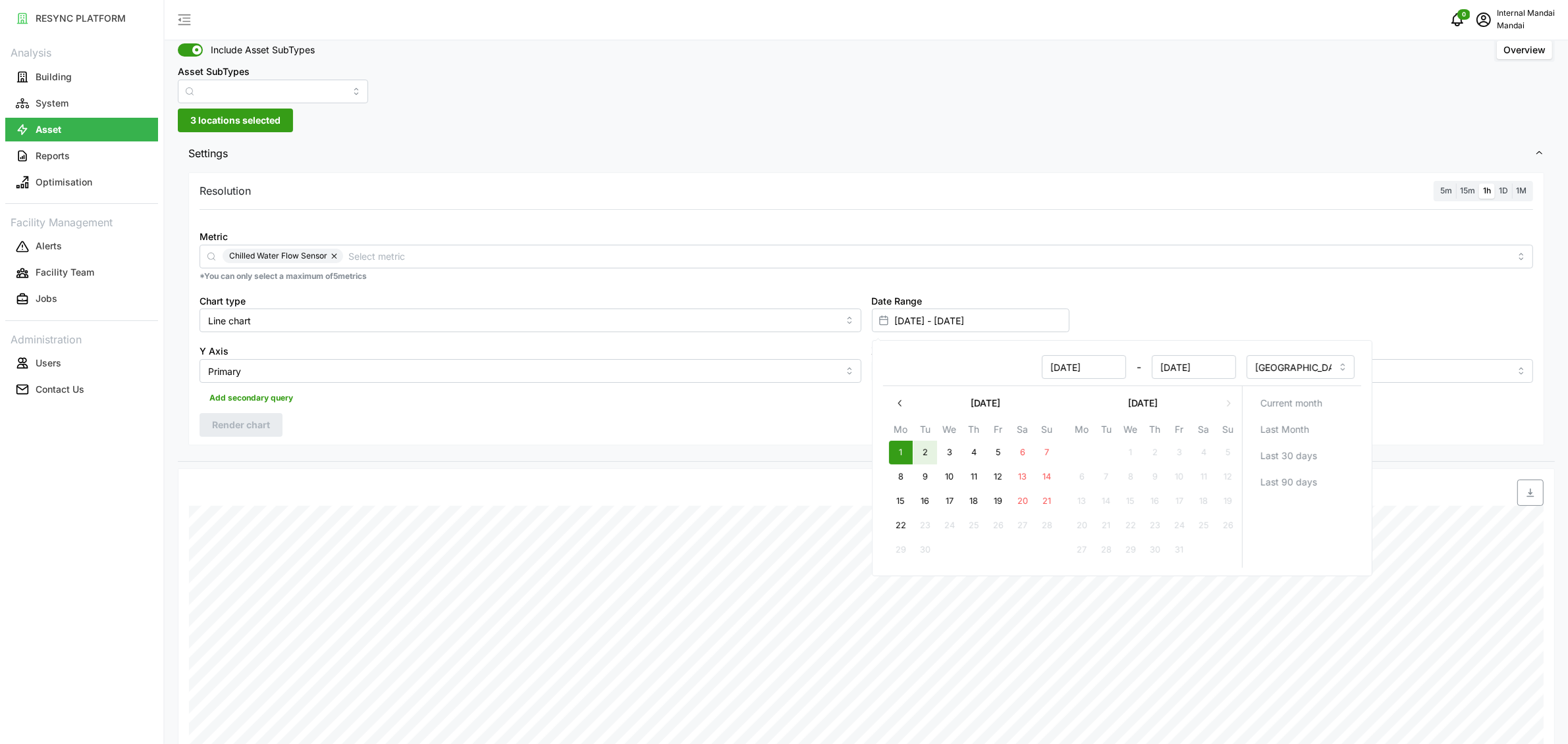
type input "01 Sep 2025 - 02 Sep 2025"
type input "02 Sep 2025"
click at [568, 396] on div "Add secondary query" at bounding box center [867, 396] width 1333 height 25
click at [253, 432] on span "Render chart" at bounding box center [241, 425] width 58 height 22
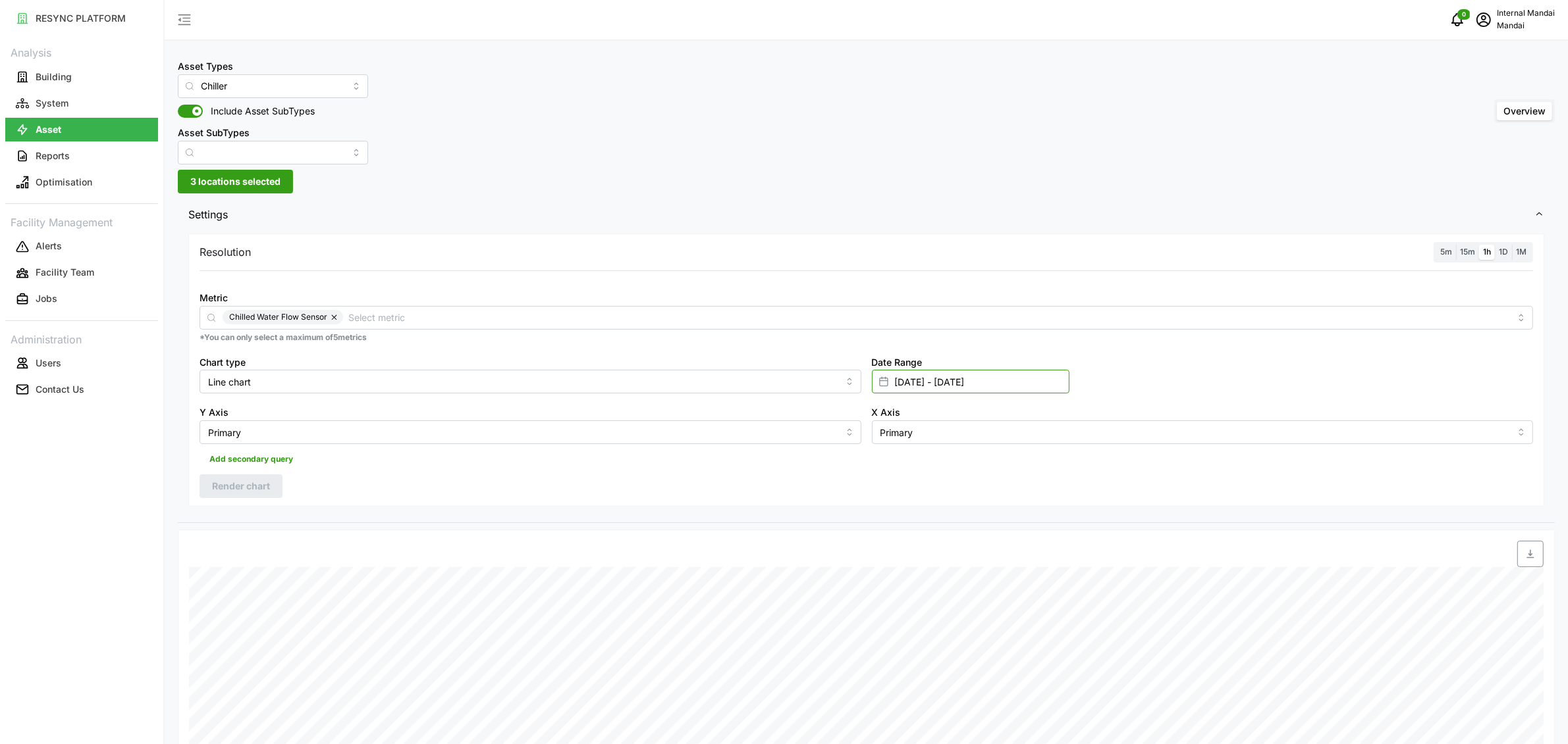
click at [926, 387] on input "01 Sep 2025 - 02 Sep 2025" at bounding box center [970, 382] width 198 height 24
click at [902, 465] on icon "button" at bounding box center [900, 464] width 10 height 10
click at [1137, 613] on button "27" at bounding box center [1130, 612] width 24 height 24
type input "27 Aug 2025 - 02 Sep 2025"
type input "27 Aug 2025"
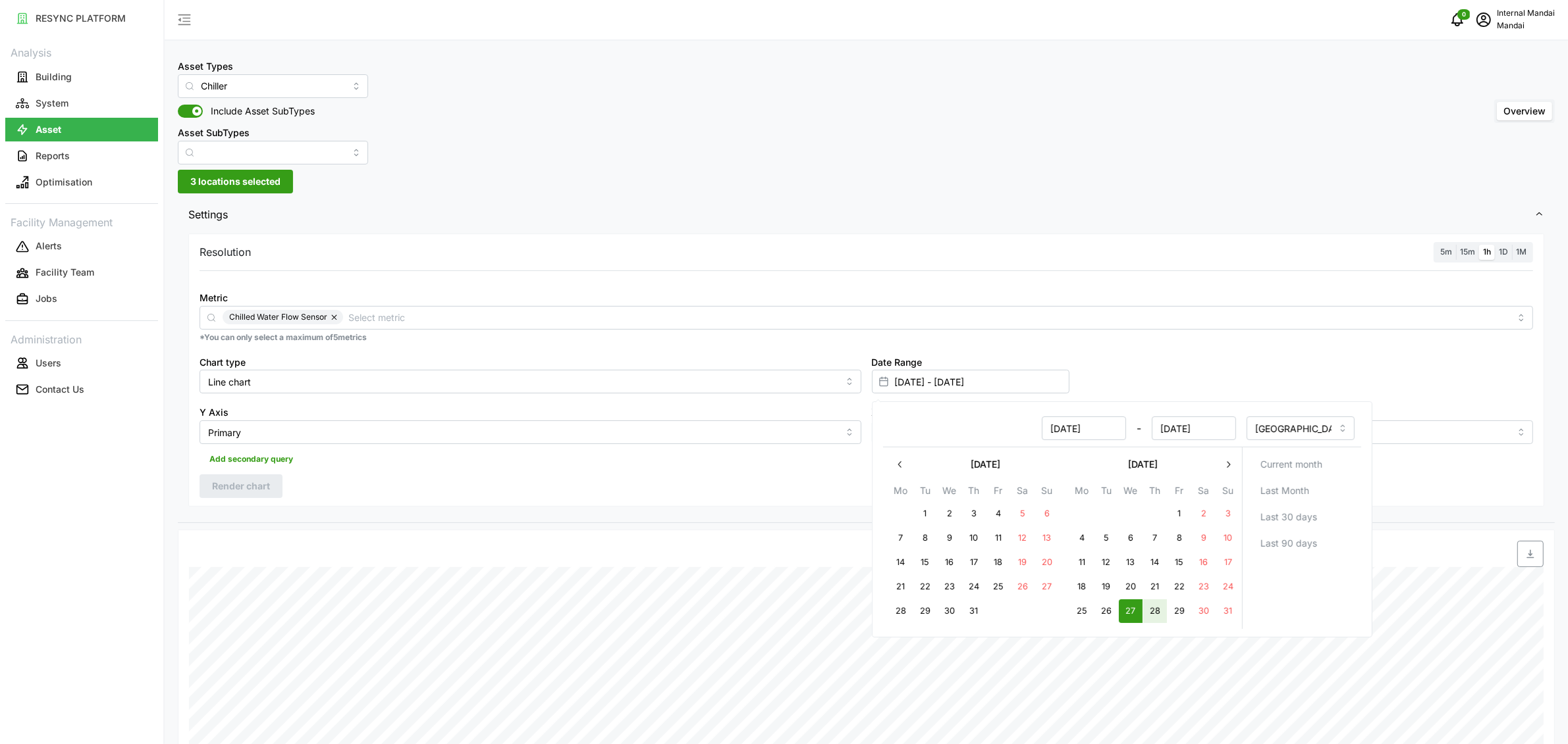
click at [1151, 613] on button "28" at bounding box center [1154, 612] width 24 height 24
type input "27 Aug 2025 - 28 Aug 2025"
type input "28 Aug 2025"
click at [417, 511] on div "Resolution 5m 15m 1h 1D 1M Metric Chilled Water Flow Sensor *You can only selec…" at bounding box center [866, 376] width 1377 height 292
click at [235, 487] on span "Render chart" at bounding box center [241, 487] width 58 height 22
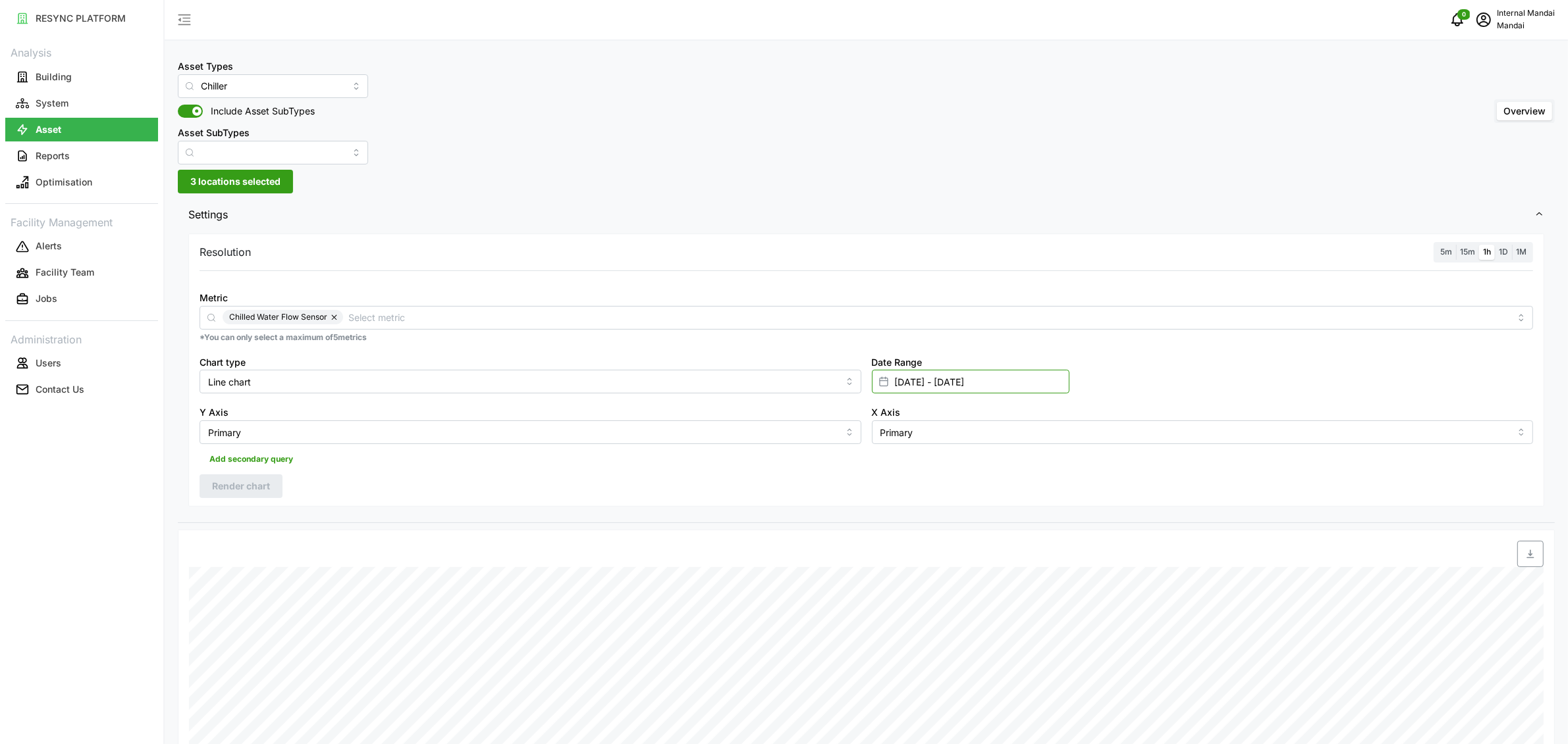
click at [912, 379] on input "27 Aug 2025 - 28 Aug 2025" at bounding box center [970, 382] width 198 height 24
click at [906, 458] on button "button" at bounding box center [900, 464] width 24 height 24
click at [1182, 589] on button "22" at bounding box center [1179, 587] width 24 height 24
type input "22 Aug 2025 - 28 Aug 2025"
type input "22 Aug 2025"
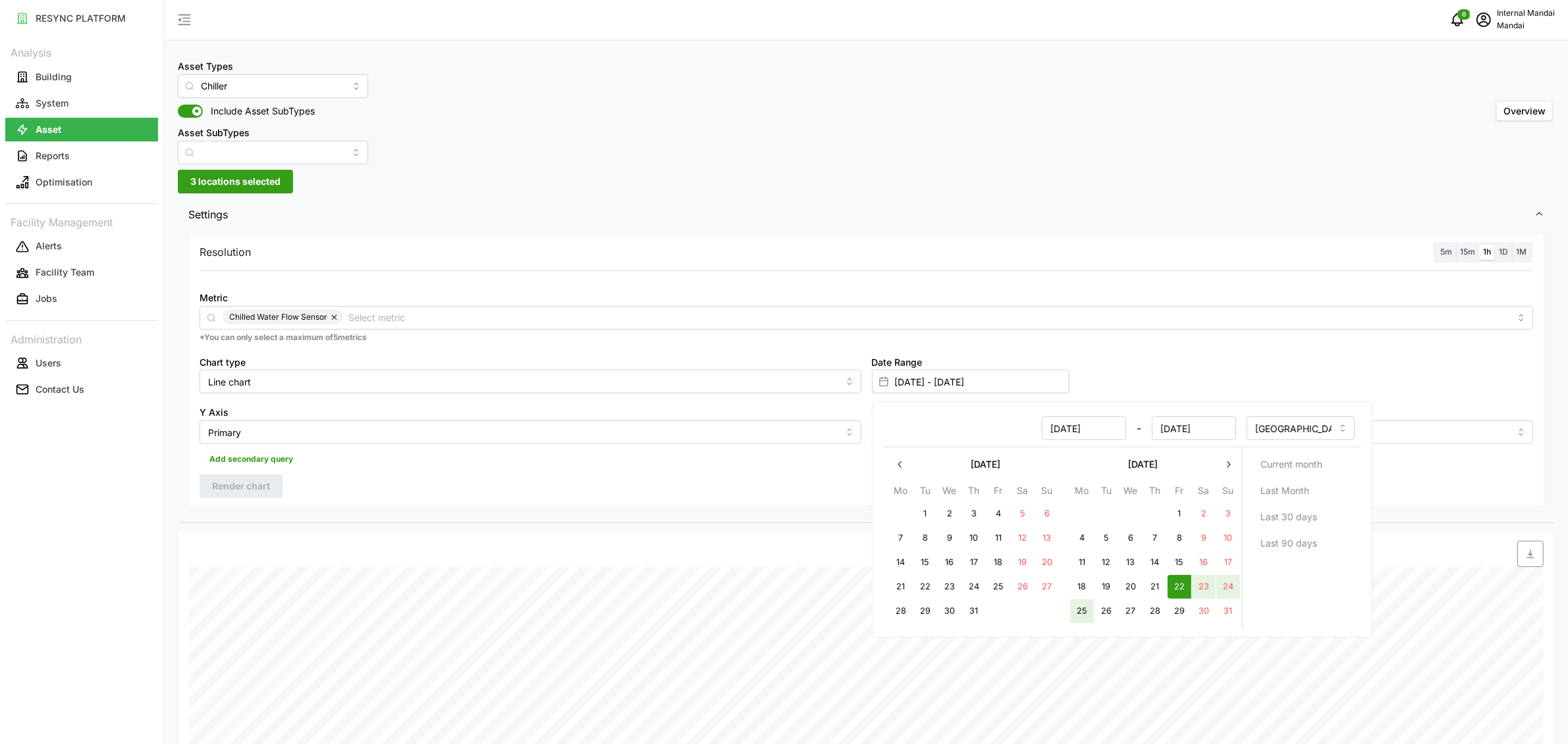
click at [1081, 613] on button "25" at bounding box center [1081, 612] width 24 height 24
type input "22 Aug 2025 - 25 Aug 2025"
type input "25 Aug 2025"
click at [613, 487] on div "Resolution 5m 15m 1h 1D 1M Metric Chilled Water Flow Sensor *You can only selec…" at bounding box center [867, 370] width 1356 height 273
click at [240, 487] on span "Render chart" at bounding box center [241, 487] width 58 height 22
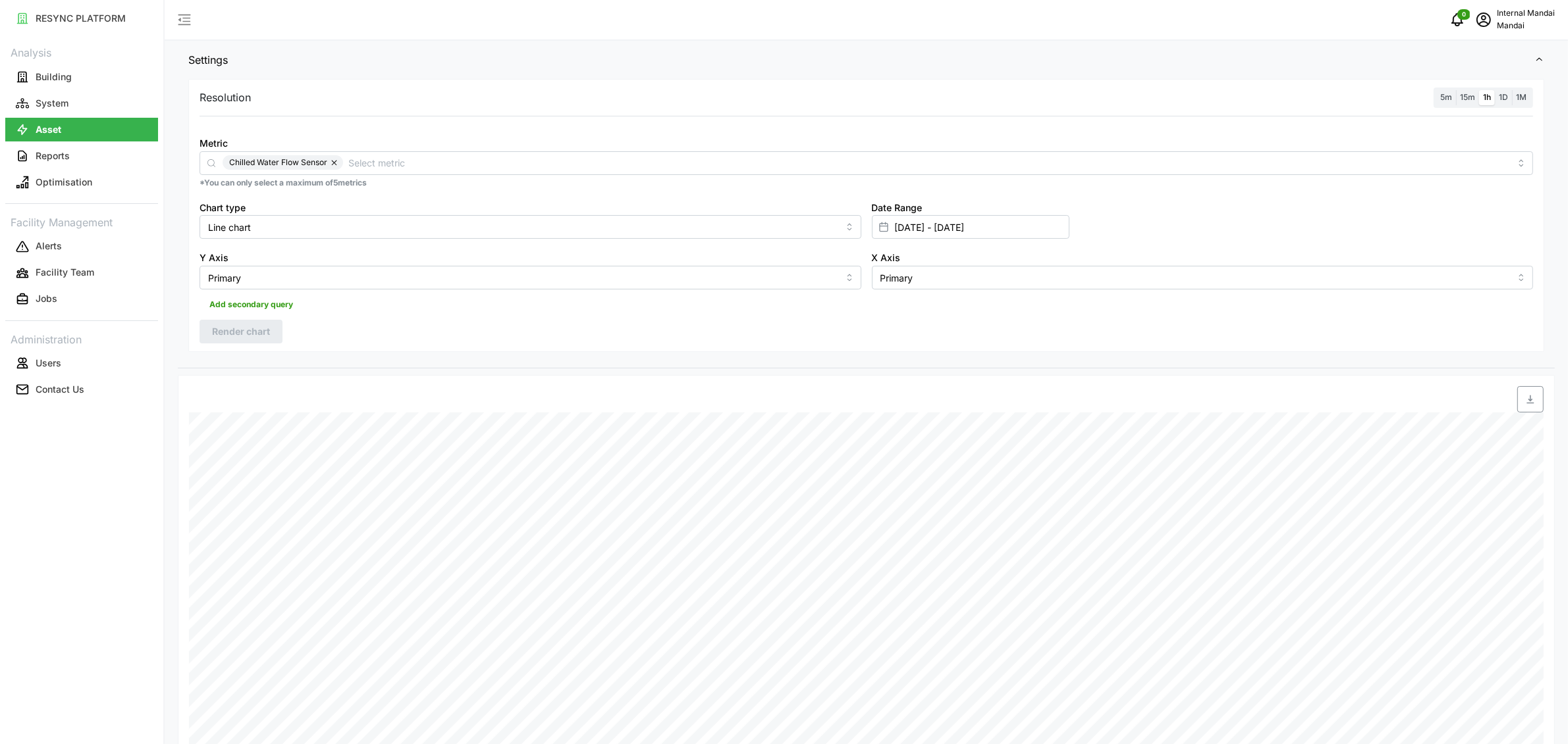
scroll to position [143, 0]
click at [414, 190] on p "*You can only select a maximum of 5 metrics" at bounding box center [867, 194] width 1333 height 11
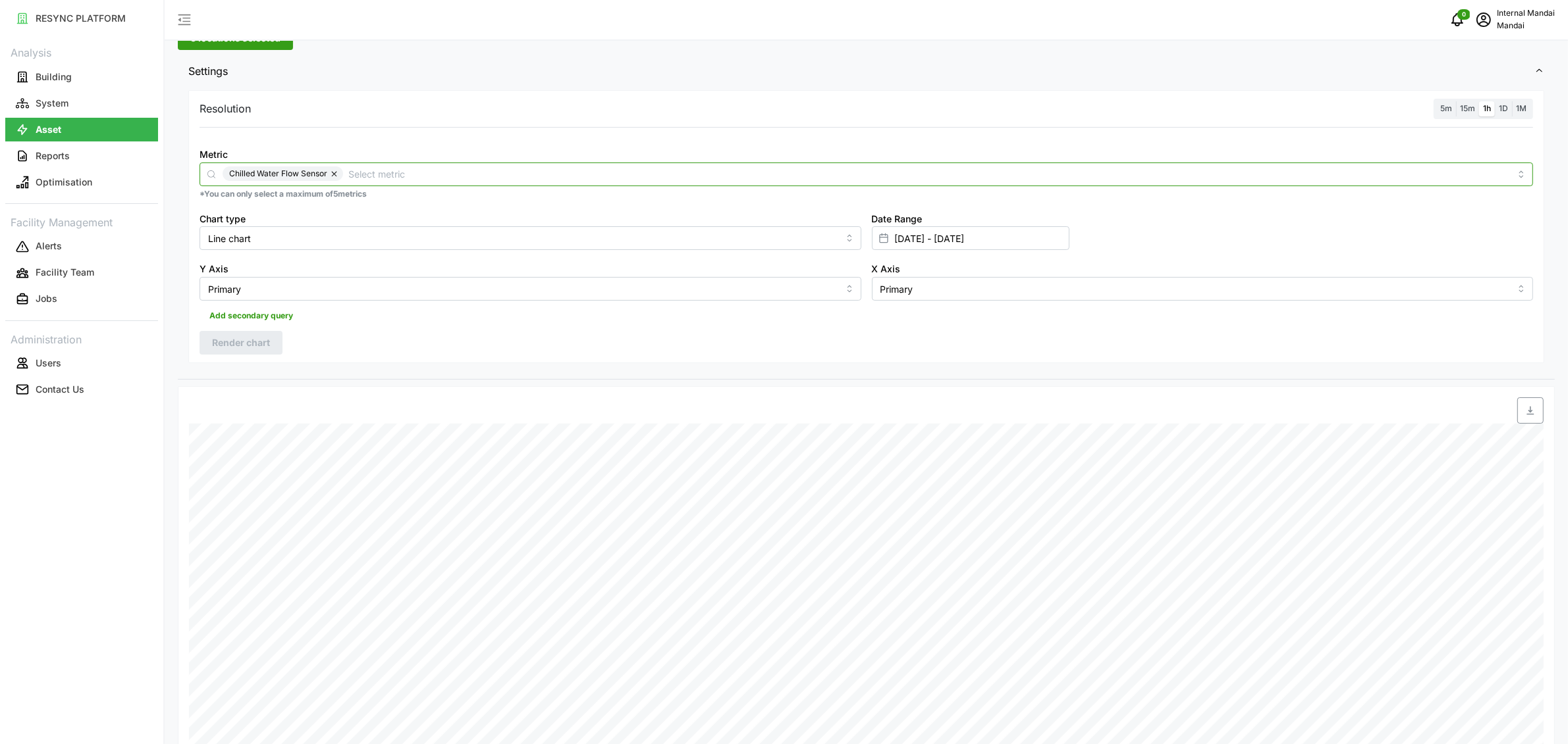
click at [414, 180] on input "Metric" at bounding box center [929, 174] width 1162 height 15
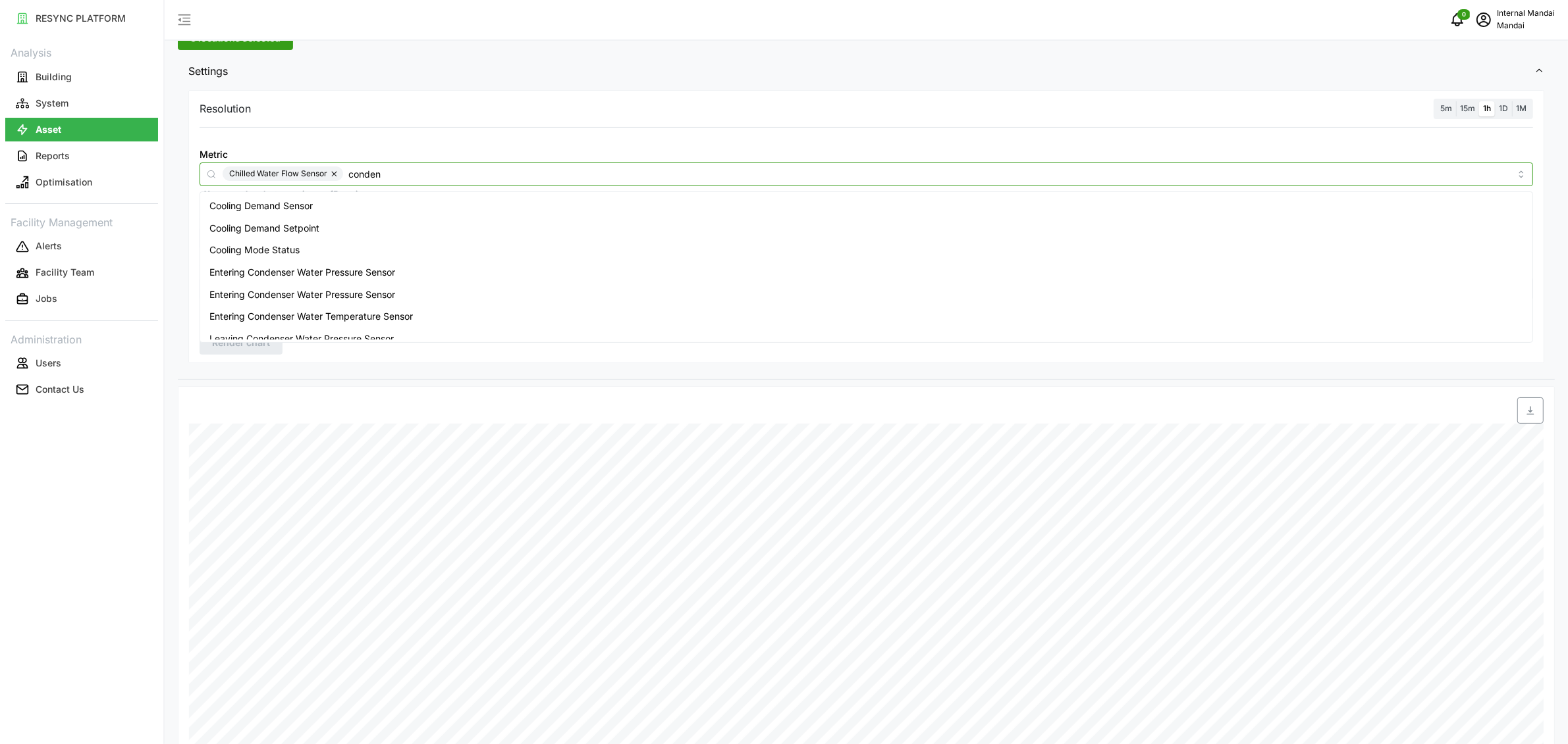
type input "condens"
click at [408, 292] on span "Entering Condenser Water Temperature Sensor" at bounding box center [311, 295] width 203 height 15
type input "condens"
click at [436, 321] on div "Leaving Condenser Water Temperature Sensor" at bounding box center [866, 328] width 1327 height 22
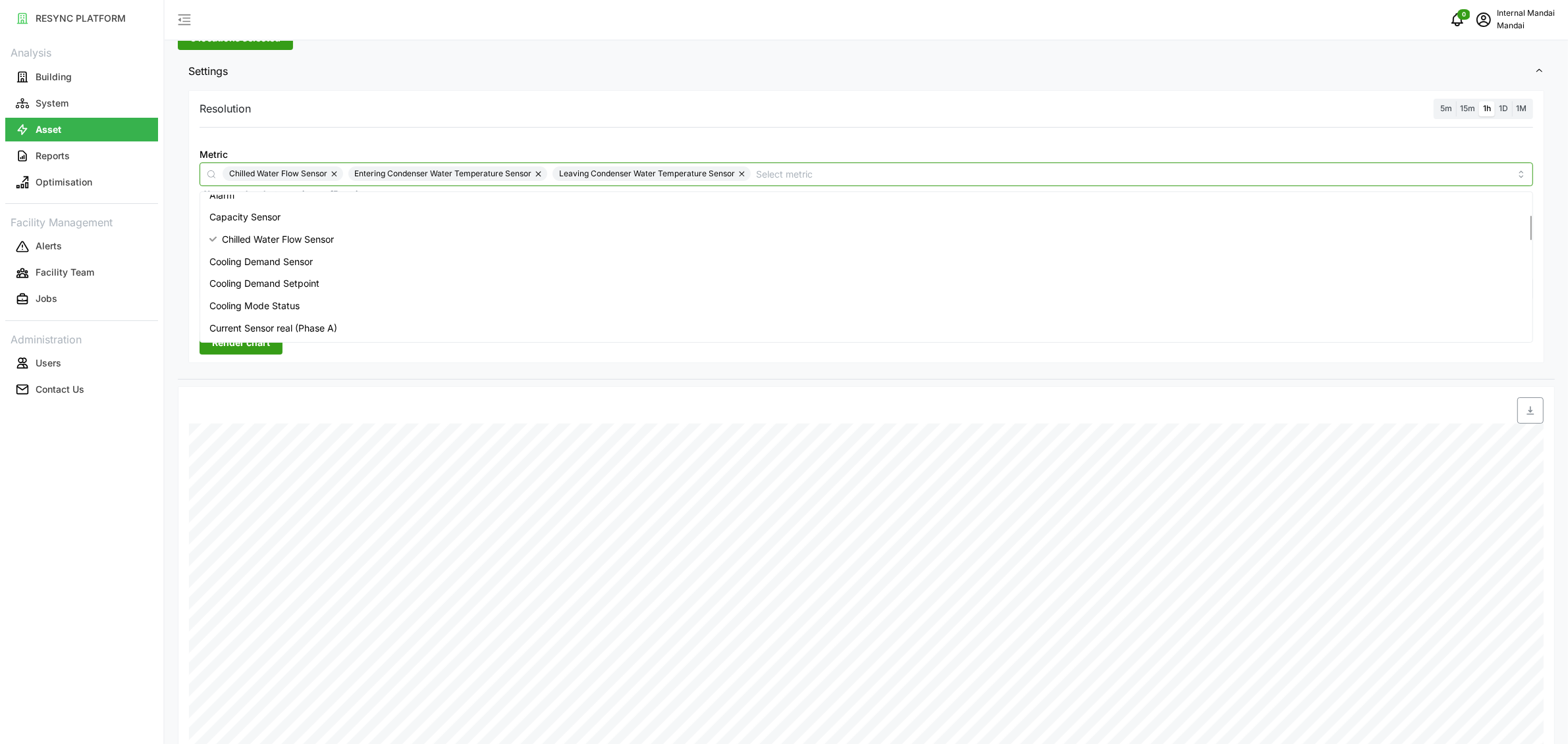
scroll to position [122, 0]
click at [340, 176] on button "button" at bounding box center [334, 174] width 16 height 15
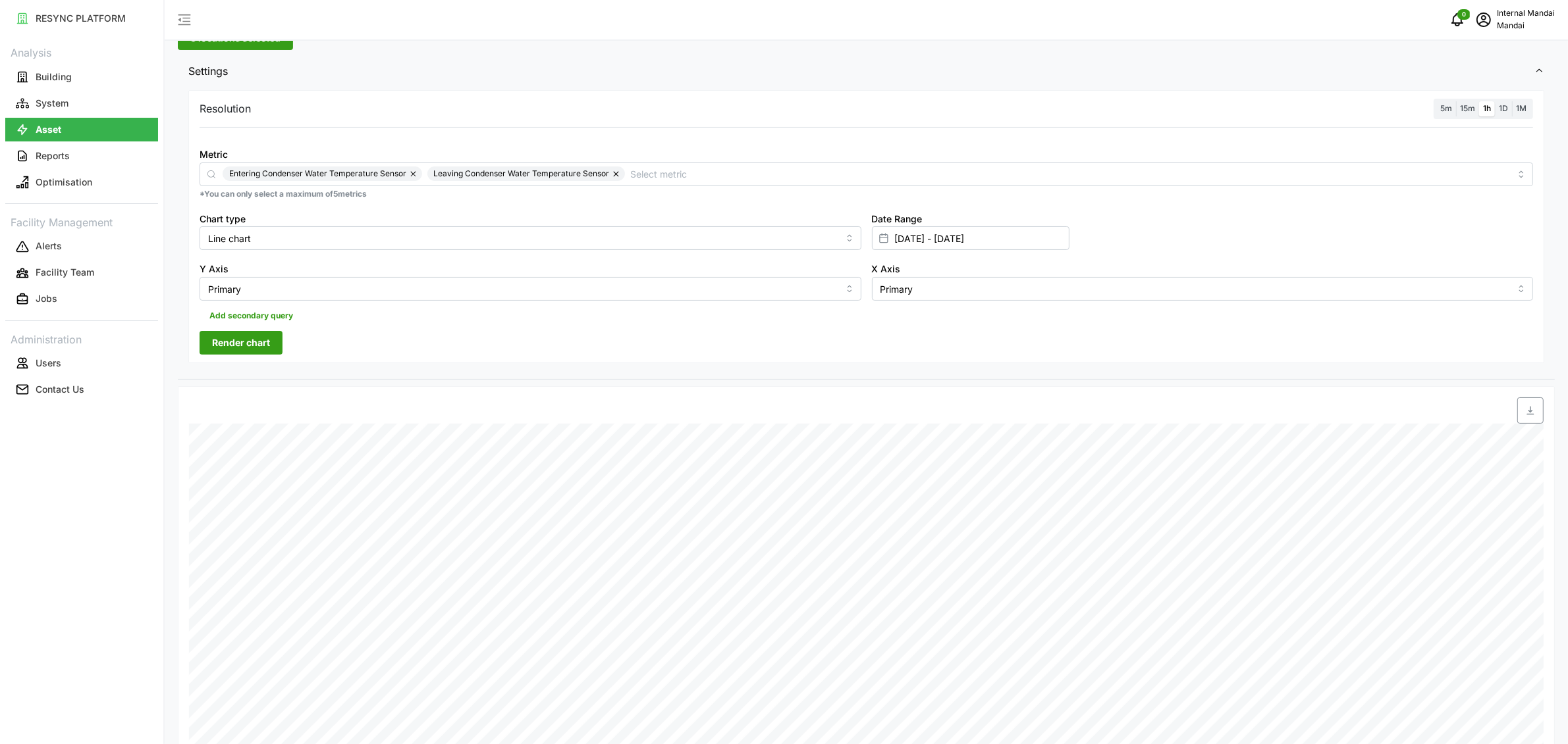
click at [273, 353] on button "Render chart" at bounding box center [241, 343] width 83 height 24
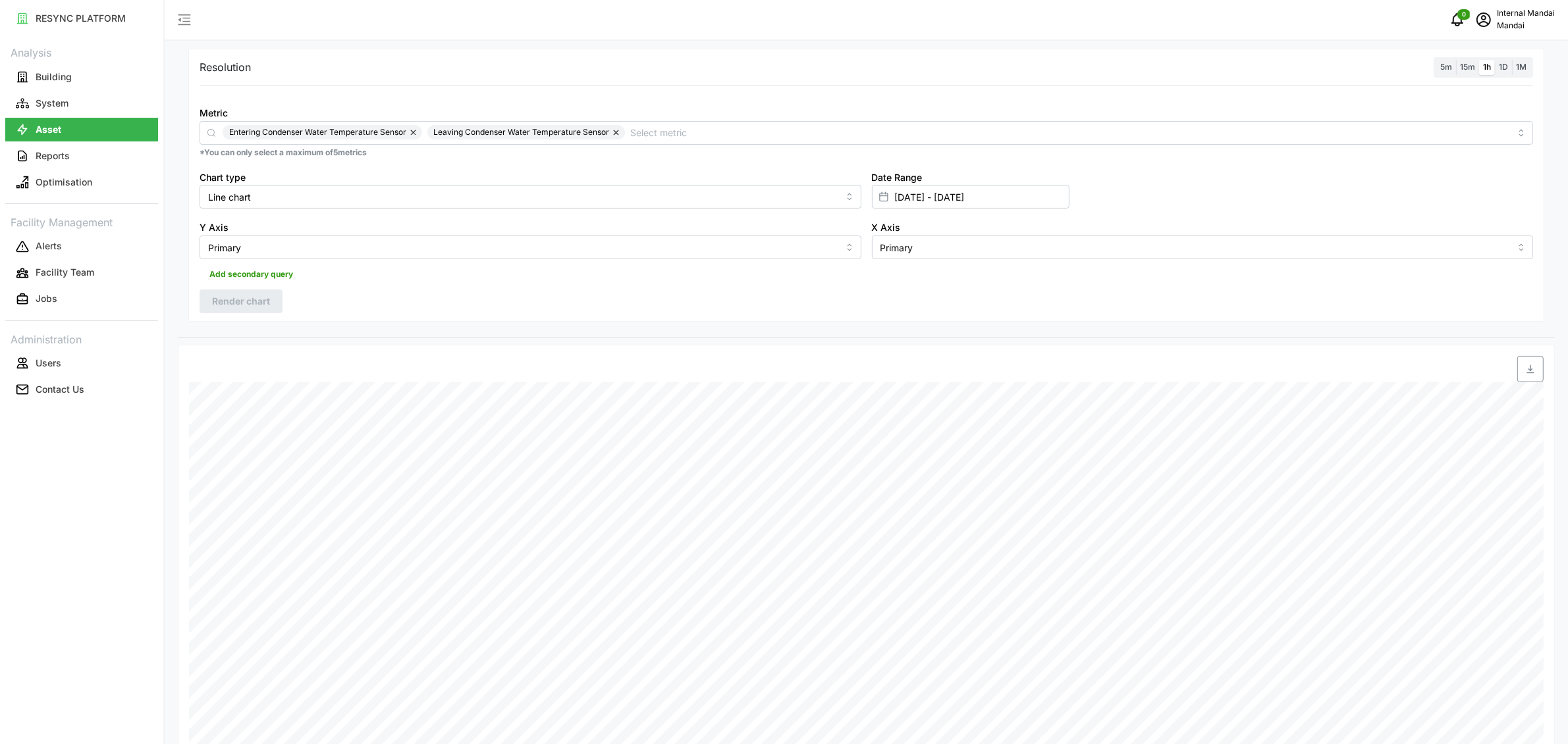
scroll to position [93, 0]
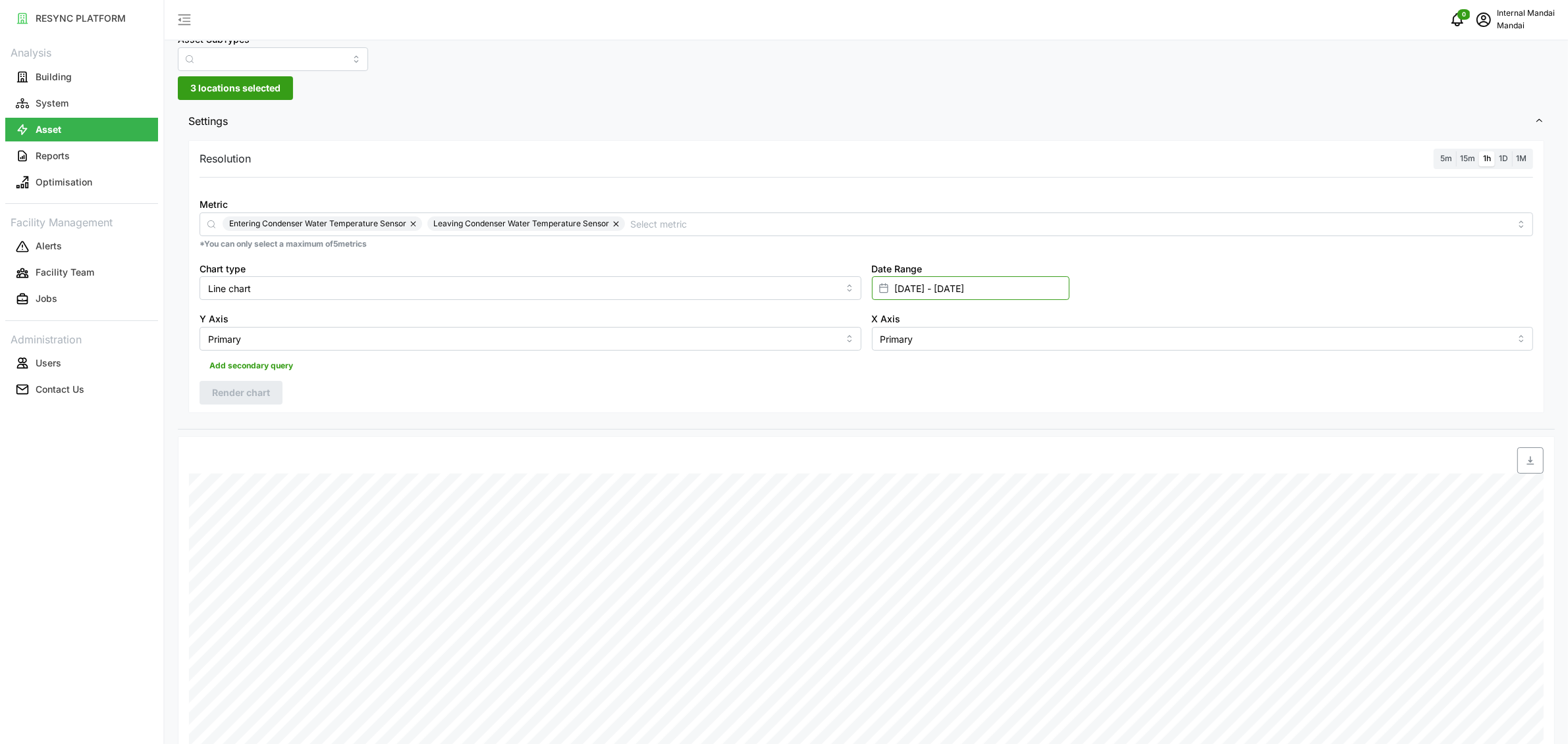
click at [932, 286] on input "22 Aug 2025 - 25 Aug 2025" at bounding box center [970, 288] width 198 height 24
click at [1046, 470] on button "21" at bounding box center [1046, 469] width 24 height 24
type input "25 Aug 2025 - 21 Sep 2025"
type input "25 Aug 2025"
type input "[DATE]"
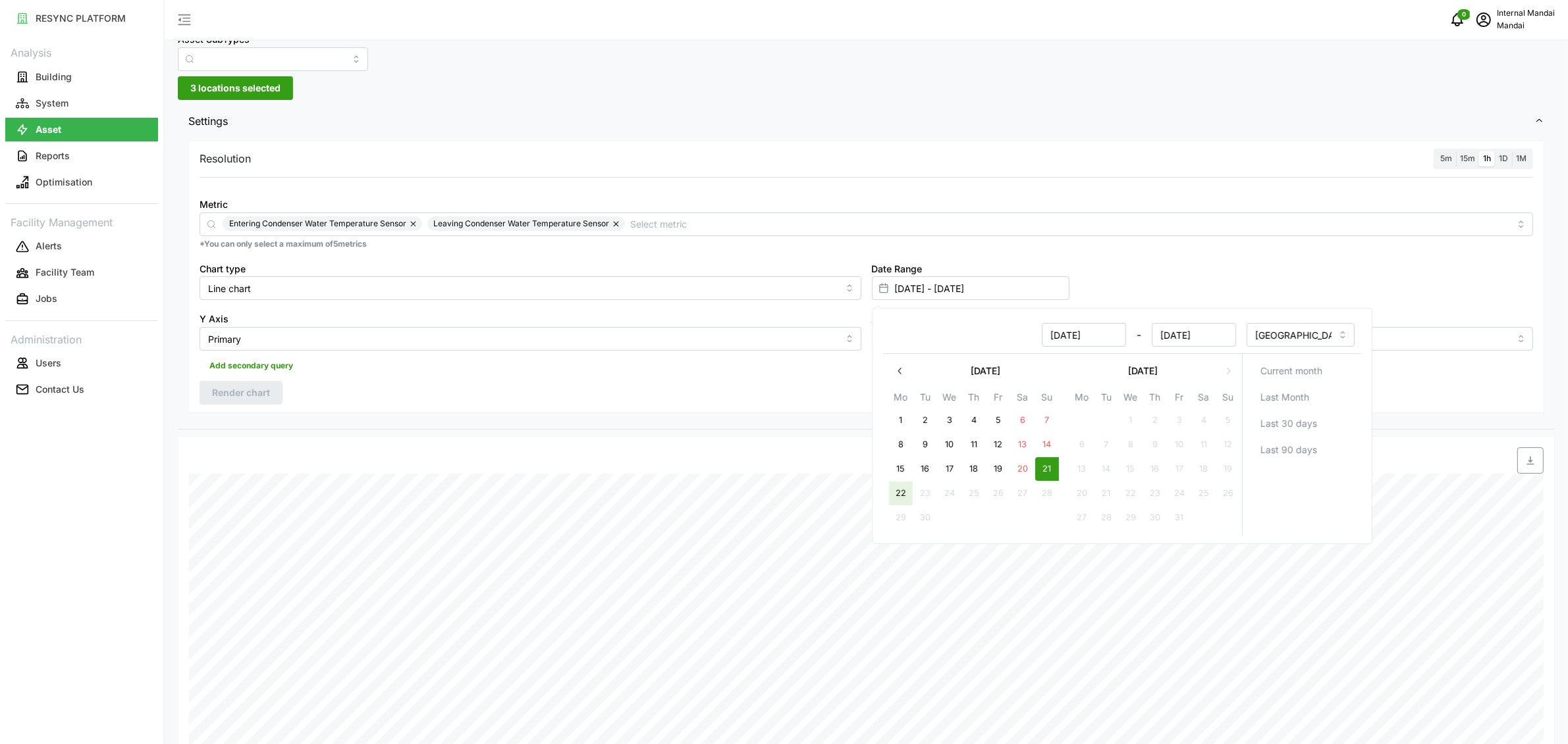
drag, startPoint x: 899, startPoint y: 495, endPoint x: 333, endPoint y: 389, distance: 575.8
click at [899, 496] on button "22" at bounding box center [900, 493] width 24 height 24
type input "[DATE] - [DATE]"
type input "[DATE]"
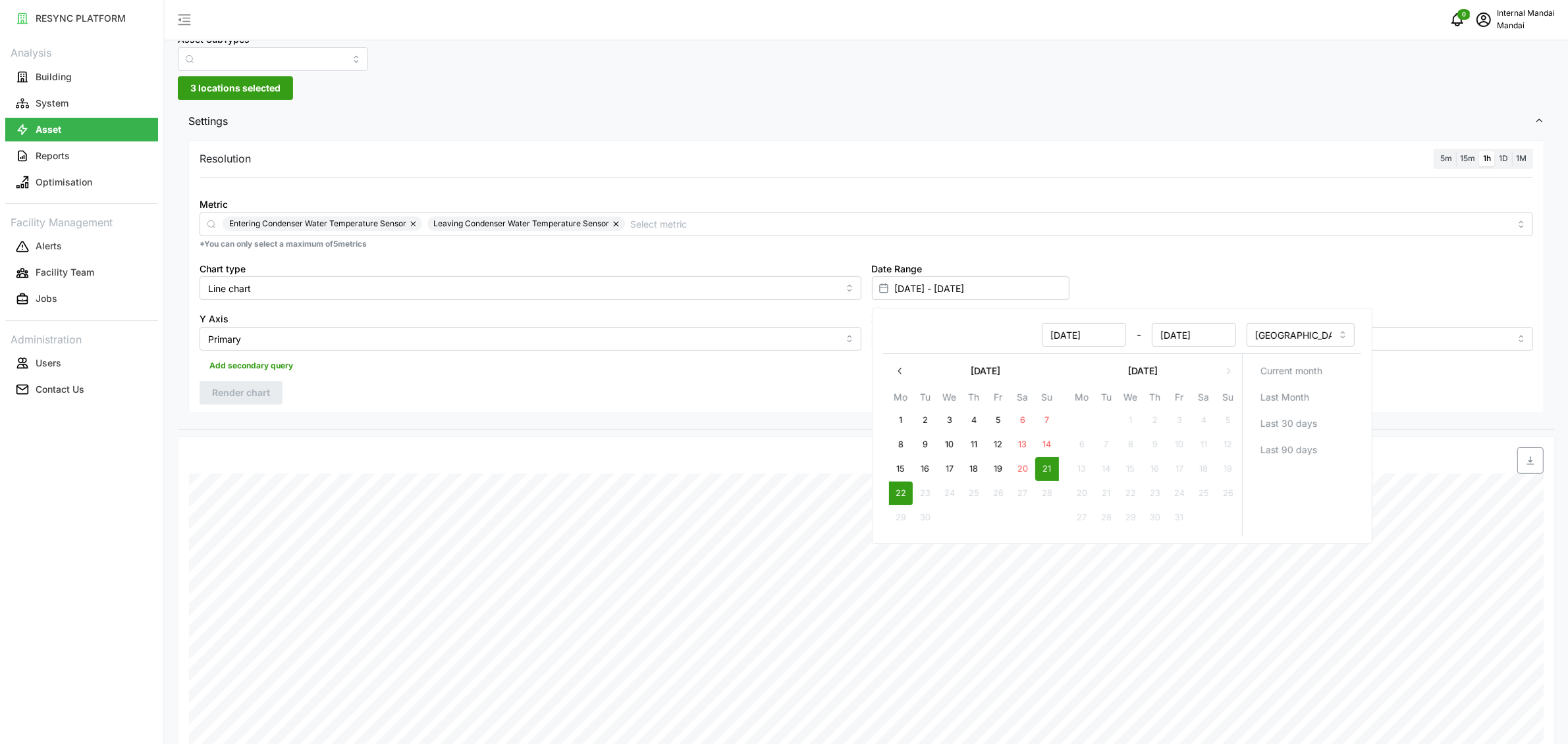
click at [472, 390] on div "Resolution 5m 15m 1h 1D 1M Metric Entering Condenser Water Temperature Sensor L…" at bounding box center [867, 277] width 1356 height 273
click at [251, 395] on span "Render chart" at bounding box center [241, 393] width 58 height 22
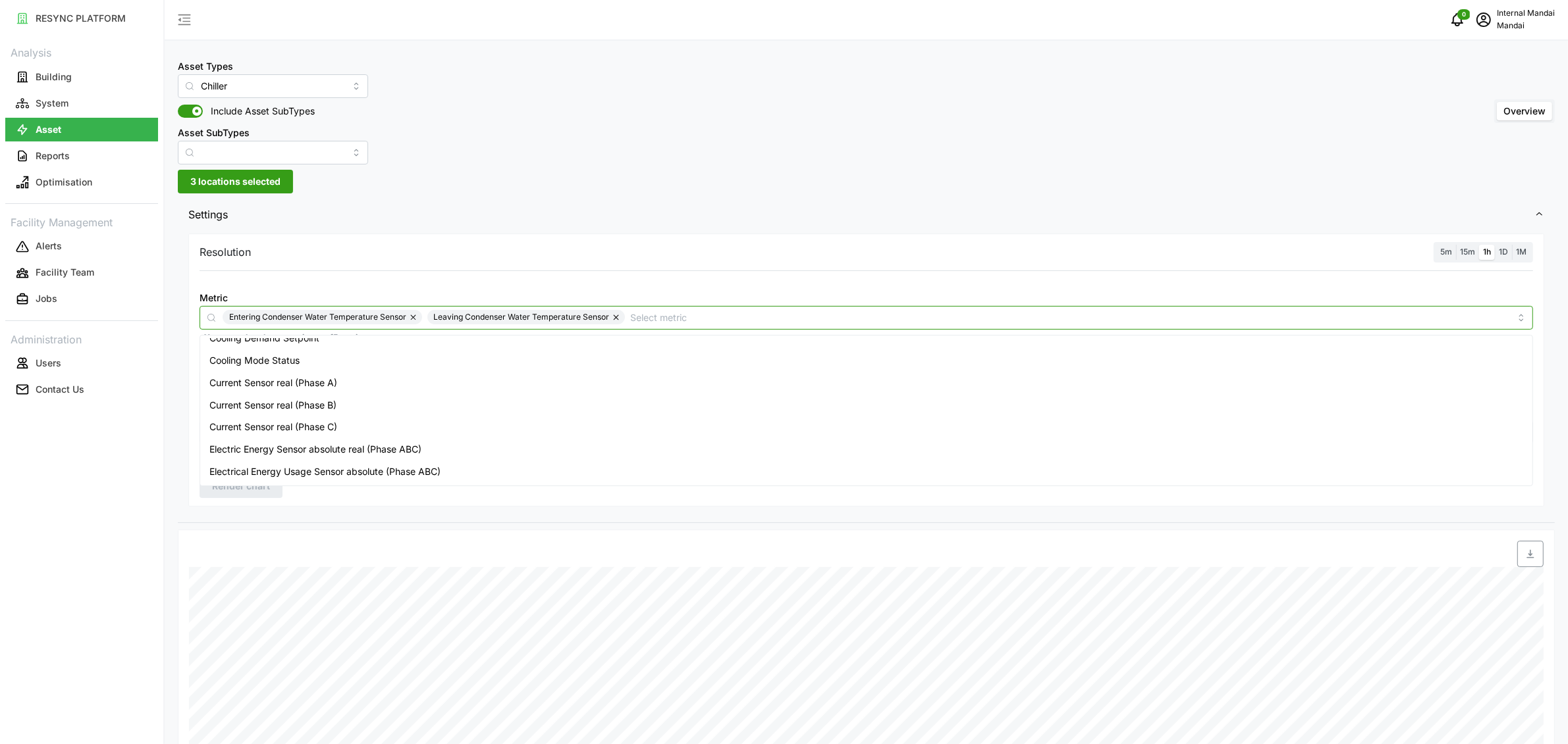
click at [660, 317] on input "Metric" at bounding box center [1070, 317] width 880 height 15
click at [614, 318] on button "button" at bounding box center [616, 317] width 16 height 15
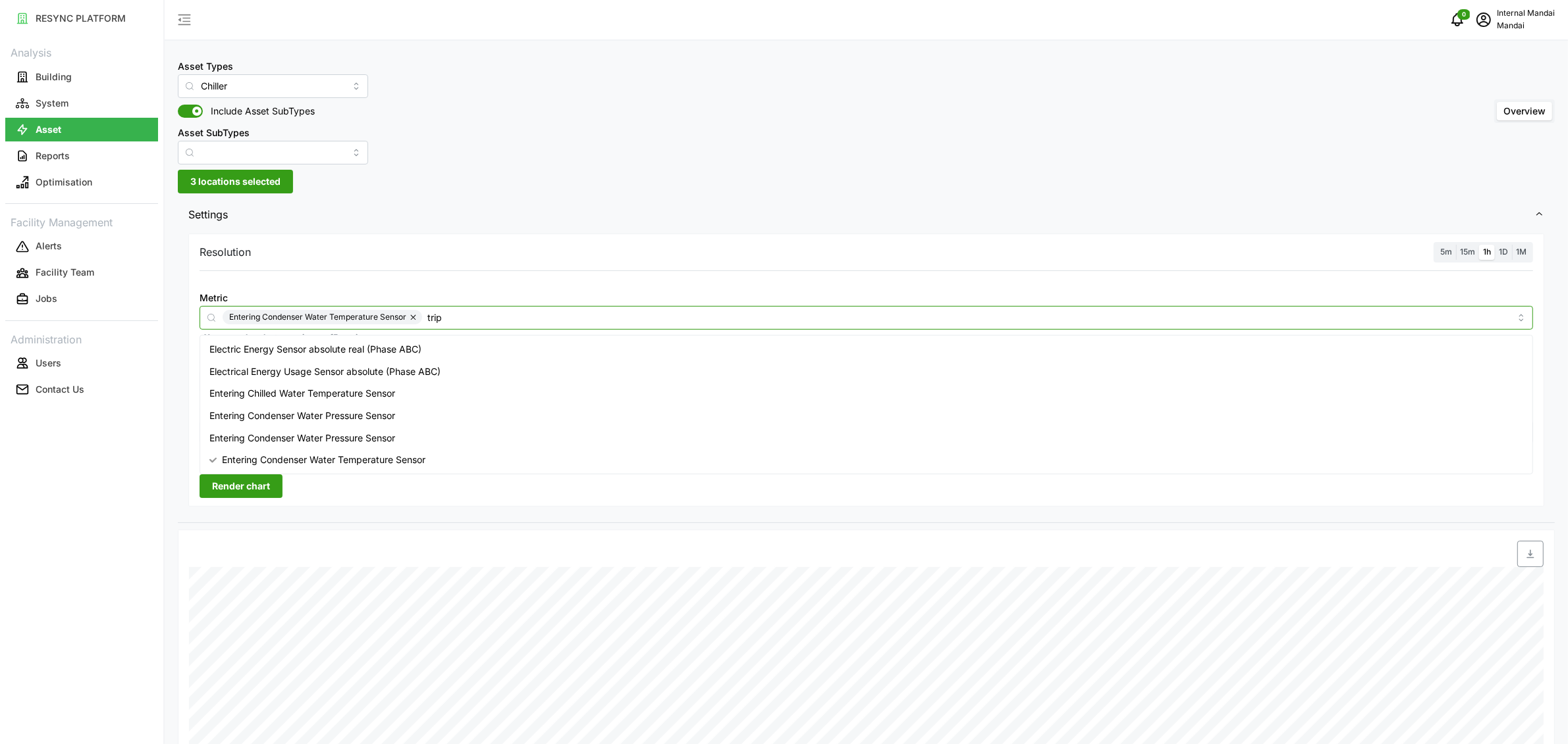
click at [413, 319] on button "button" at bounding box center [414, 317] width 16 height 15
click at [223, 316] on input "trip" at bounding box center [867, 317] width 1288 height 15
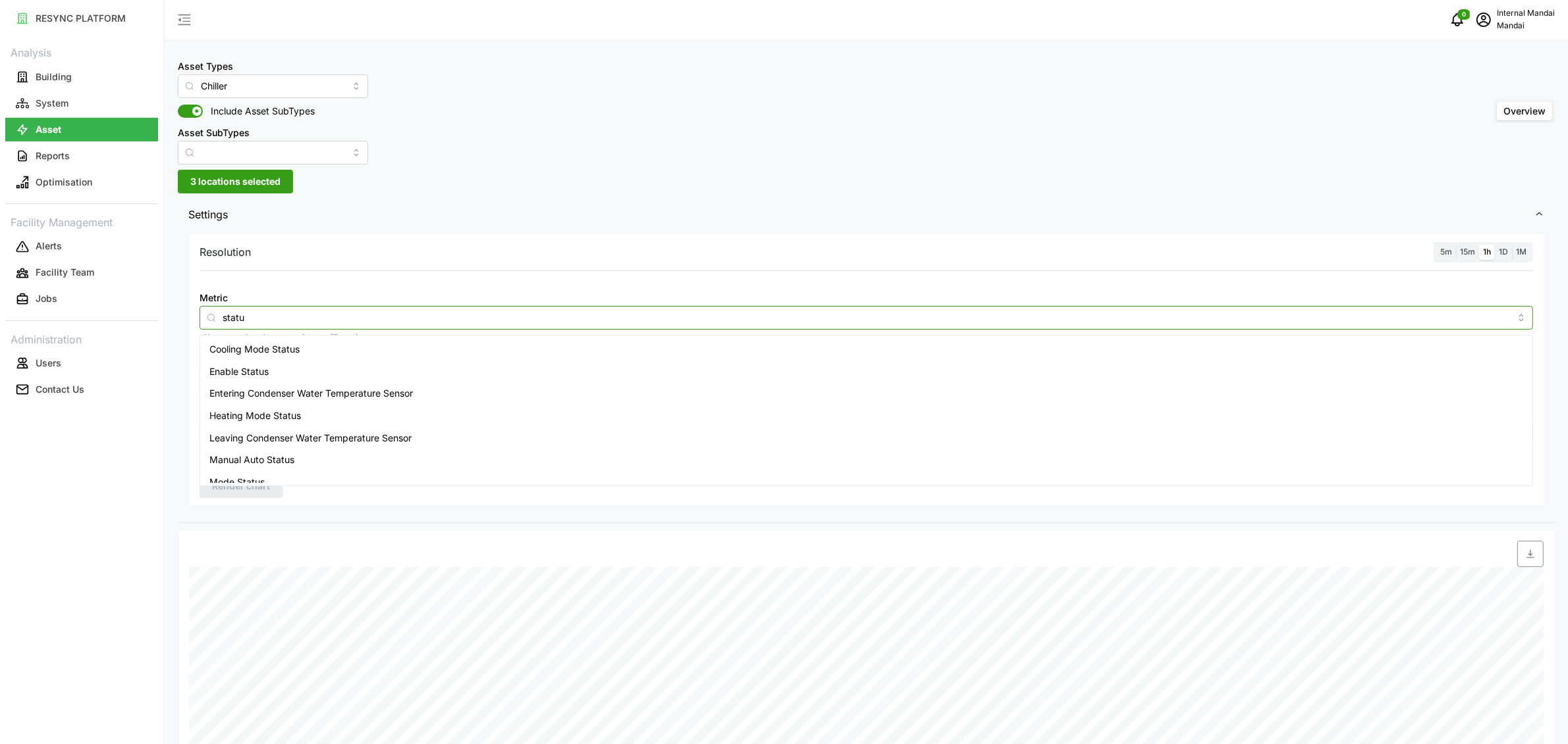
type input "status"
click at [242, 459] on div "On Status" at bounding box center [866, 450] width 1327 height 22
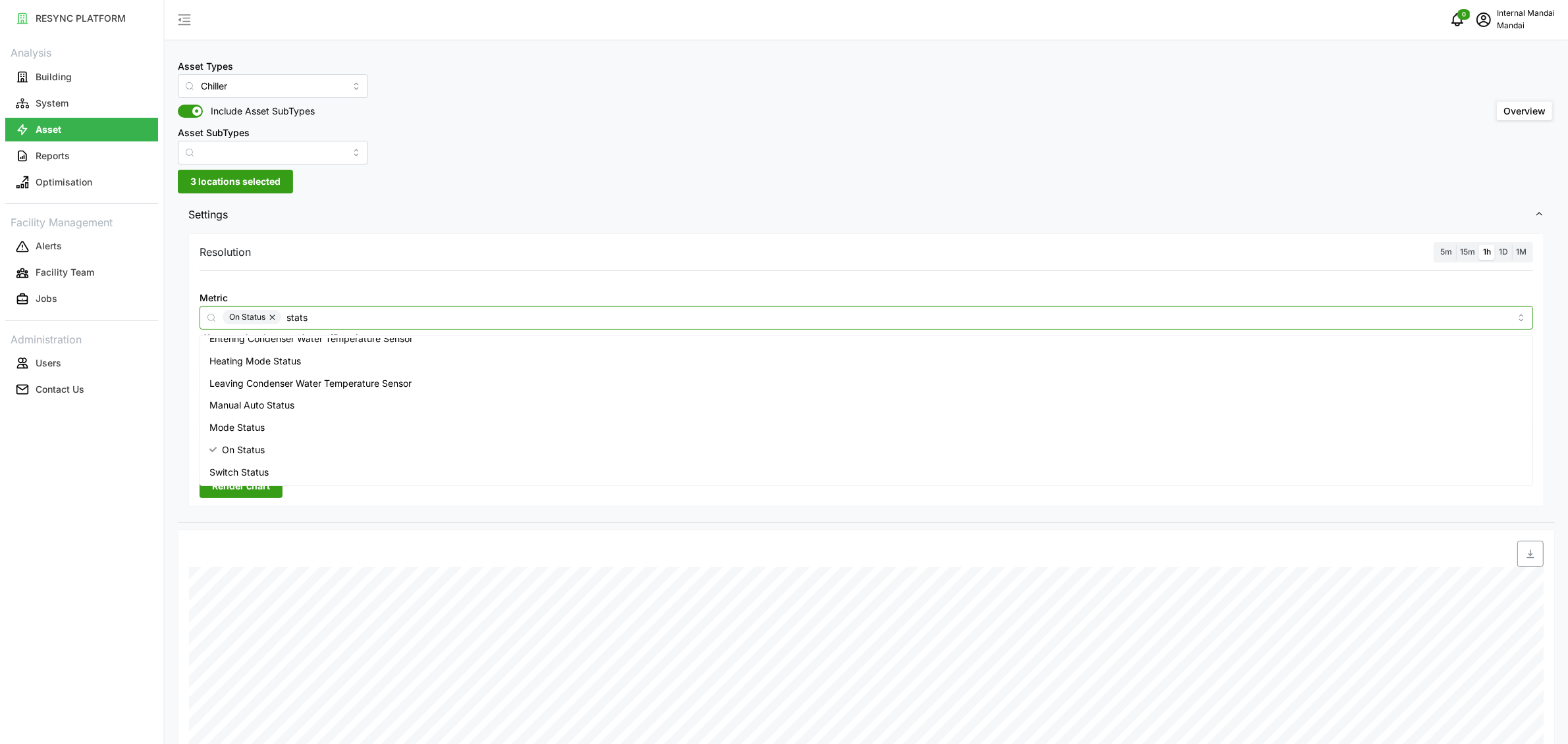
type input "stat"
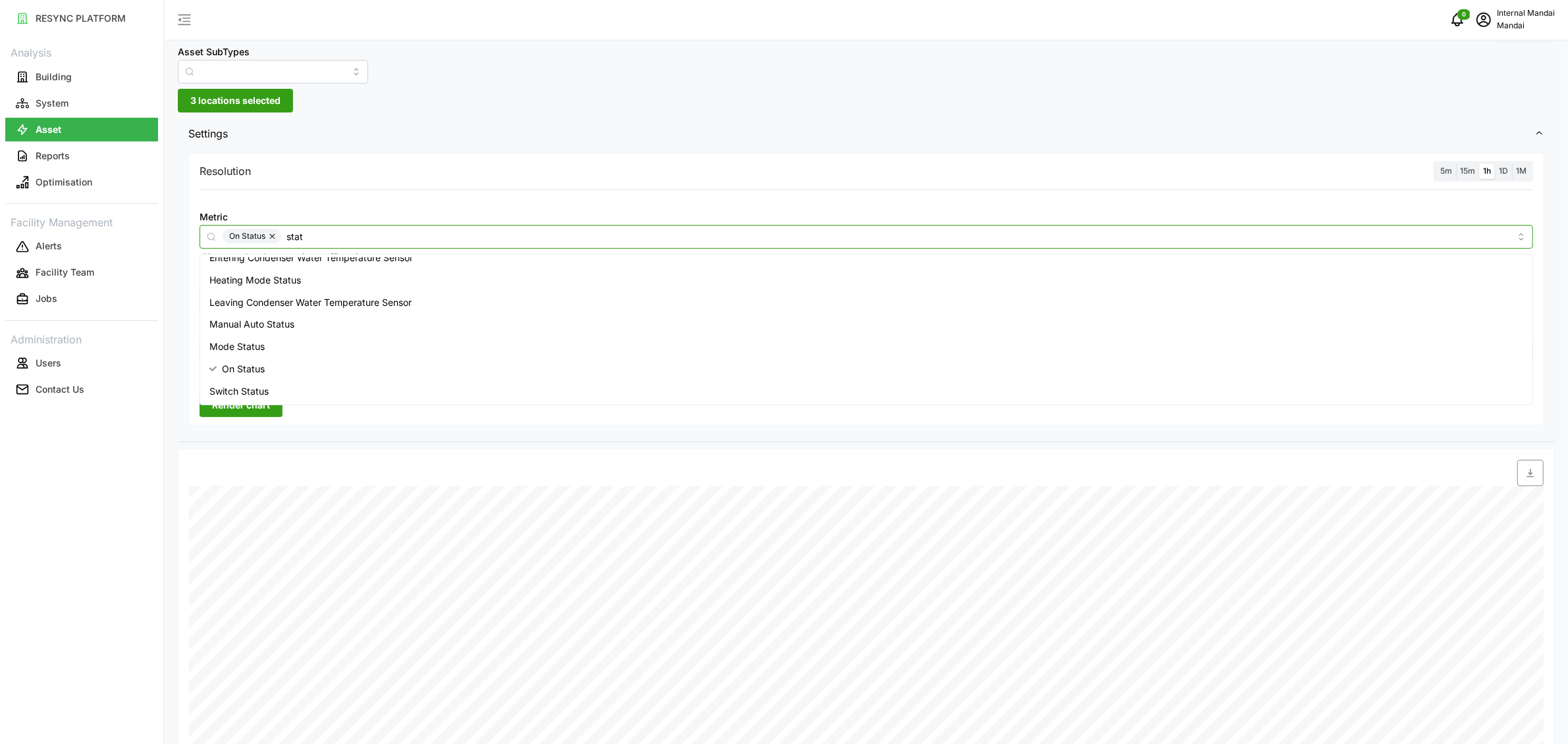
click at [263, 389] on span "Switch Status" at bounding box center [239, 392] width 59 height 15
click at [349, 427] on div "Resolution 5m 15m 1h 1D 1M Metric On Status Switch Status *You can only select …" at bounding box center [866, 295] width 1377 height 292
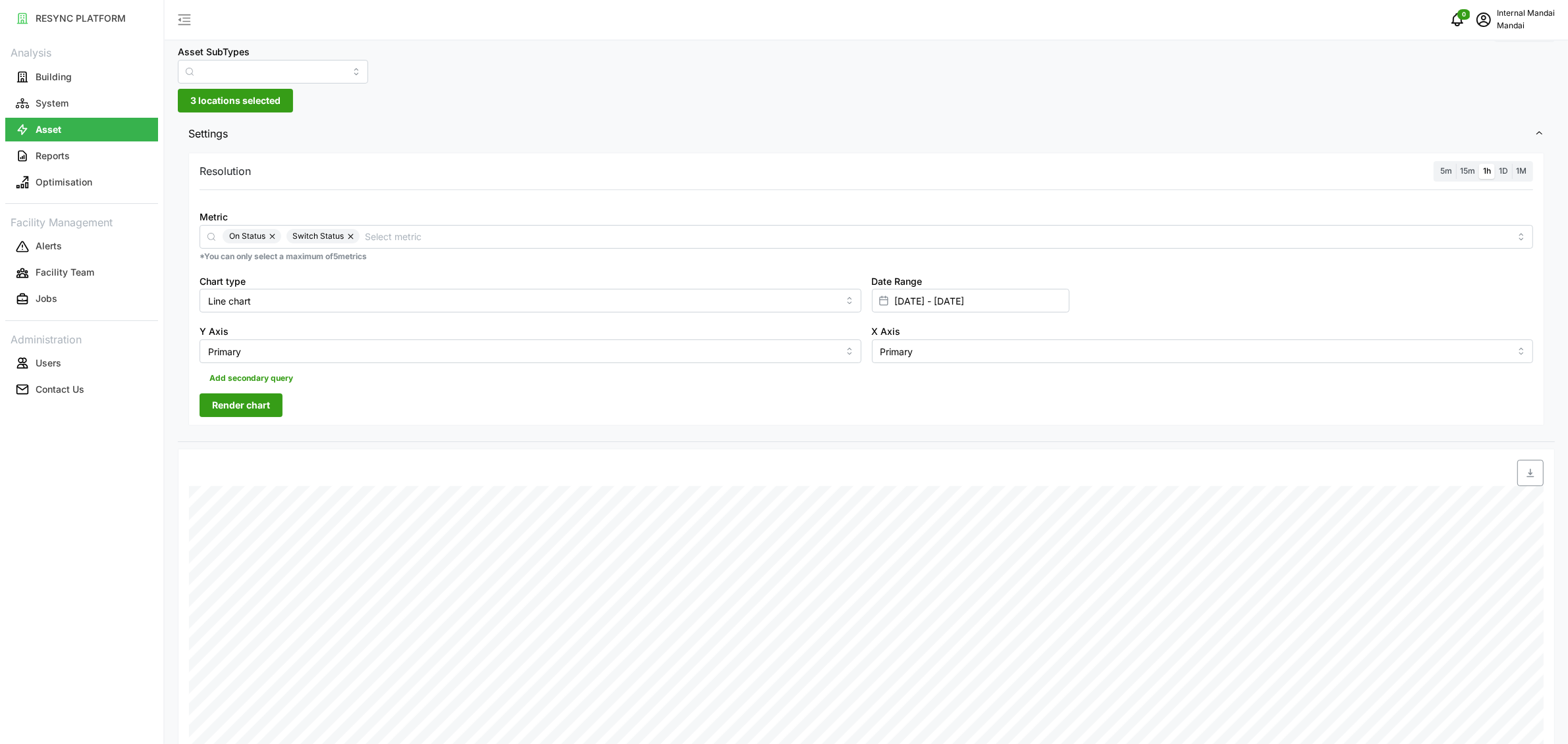
click at [266, 407] on span "Render chart" at bounding box center [241, 405] width 58 height 22
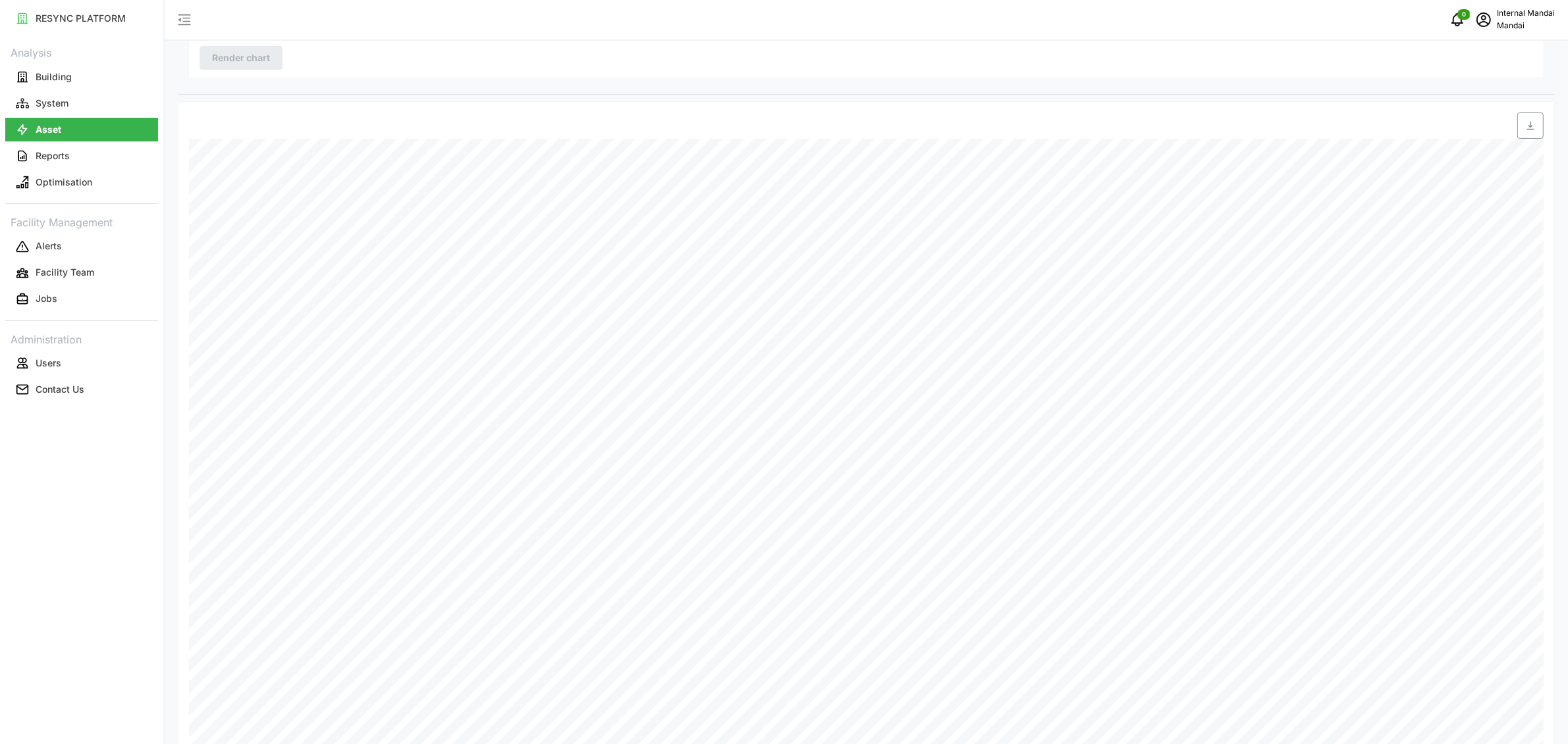
scroll to position [0, 0]
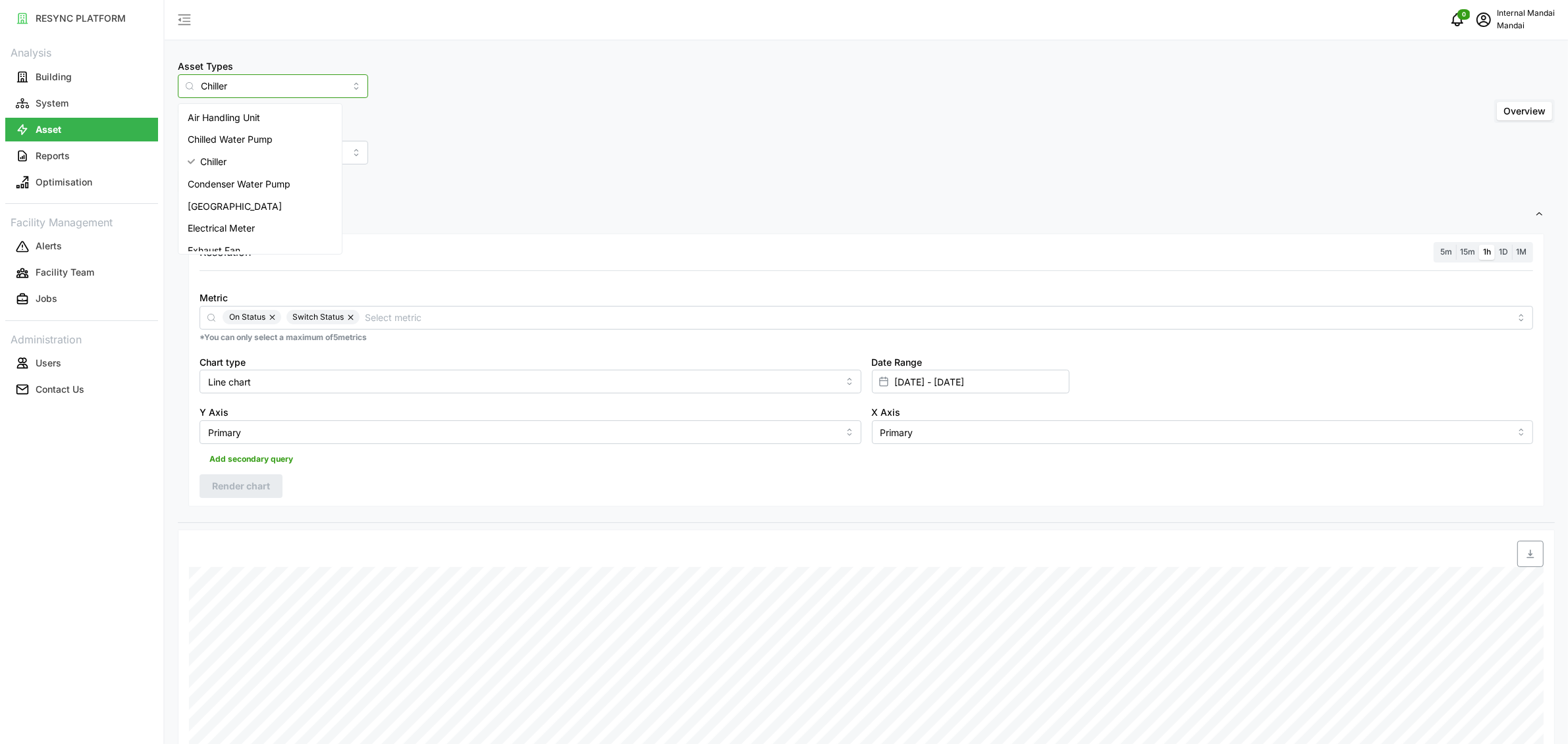
click at [260, 75] on input "Chiller" at bounding box center [272, 87] width 190 height 24
click at [253, 203] on div "Cooling Tower" at bounding box center [260, 206] width 158 height 22
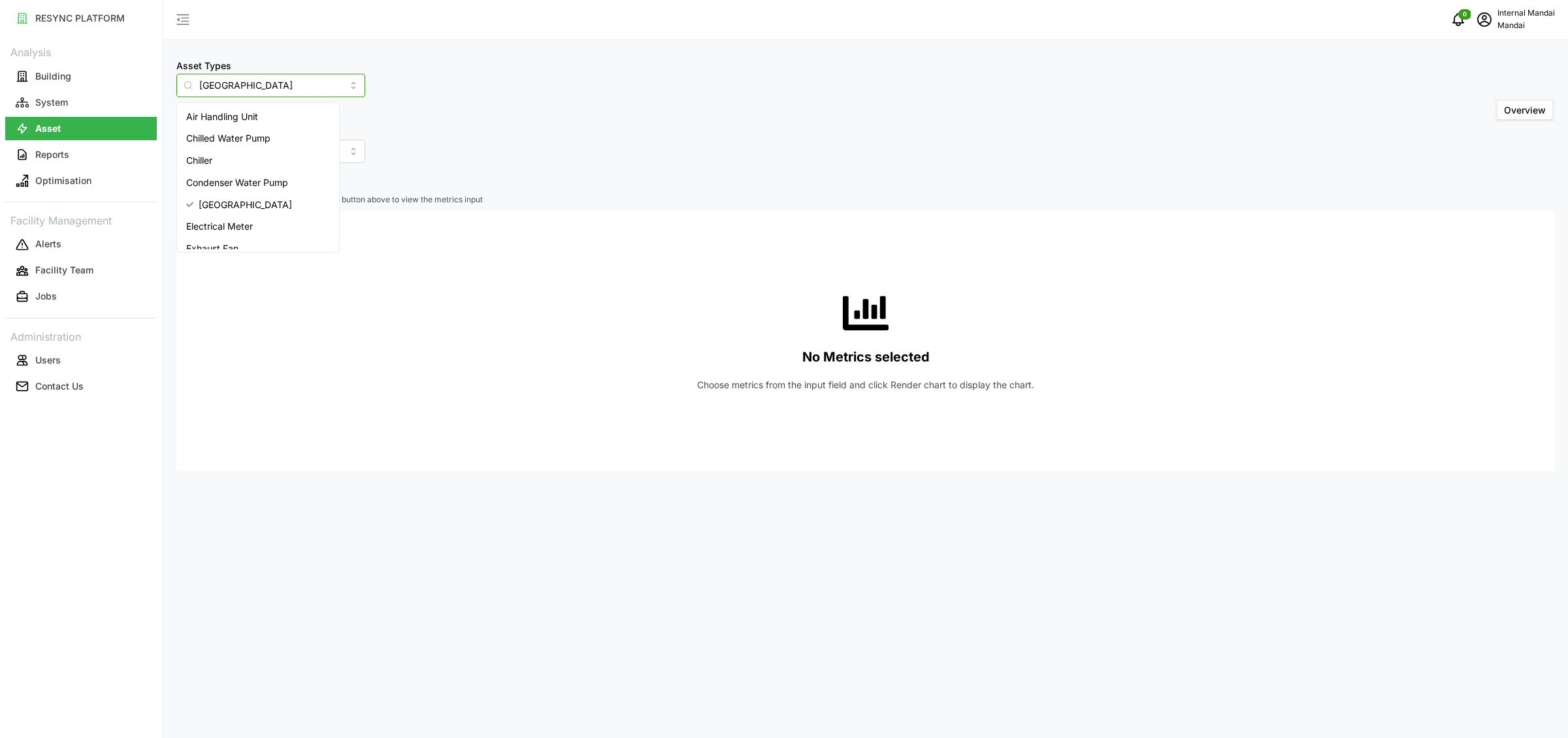
drag, startPoint x: 272, startPoint y: 88, endPoint x: 198, endPoint y: 95, distance: 74.3
click at [198, 95] on div "Cooling Tower" at bounding box center [270, 86] width 189 height 23
click at [268, 173] on div "Condenser Water Pump" at bounding box center [258, 183] width 157 height 22
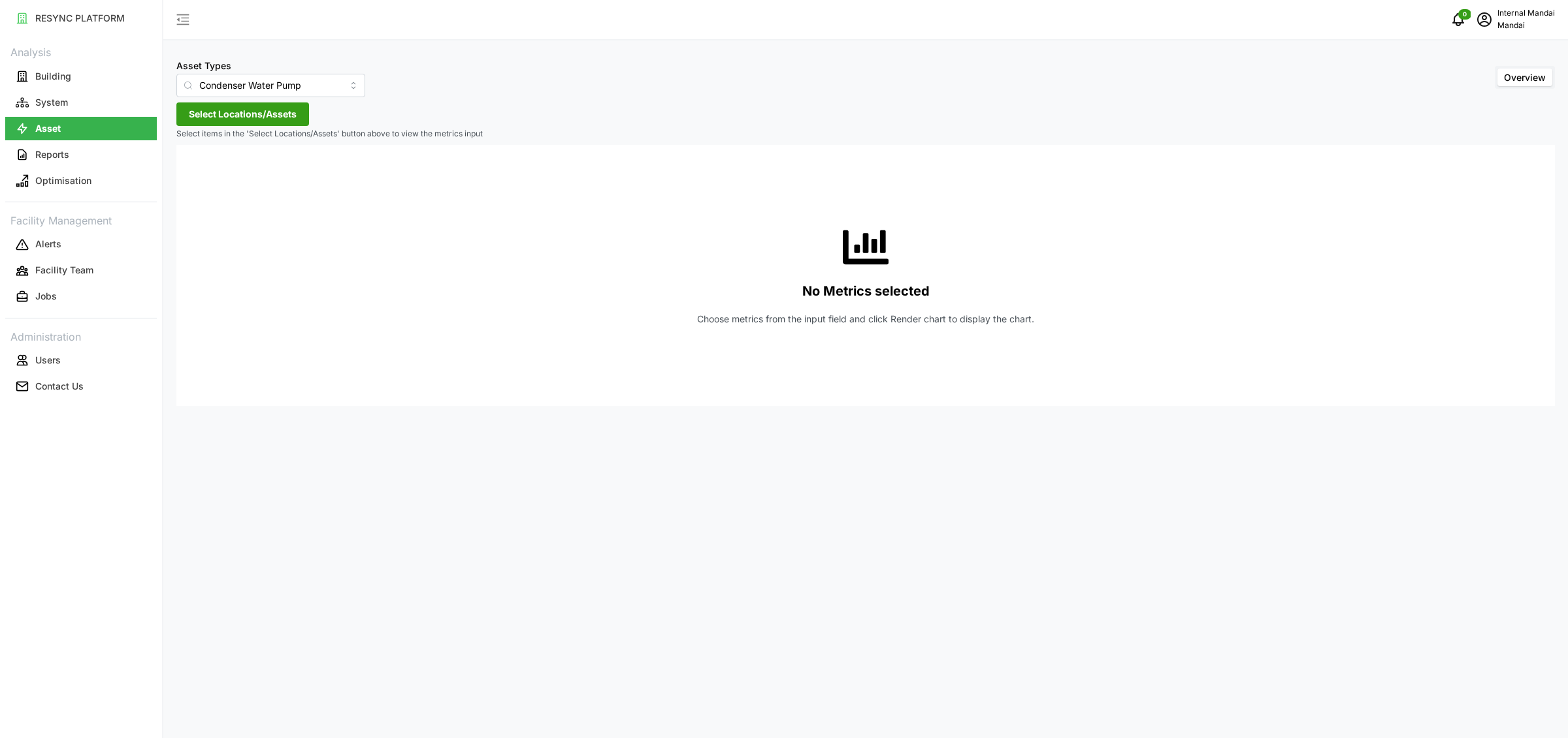
click at [280, 108] on span "Select Locations/Assets" at bounding box center [242, 114] width 108 height 22
click at [238, 169] on span "Penguin Building" at bounding box center [264, 171] width 81 height 15
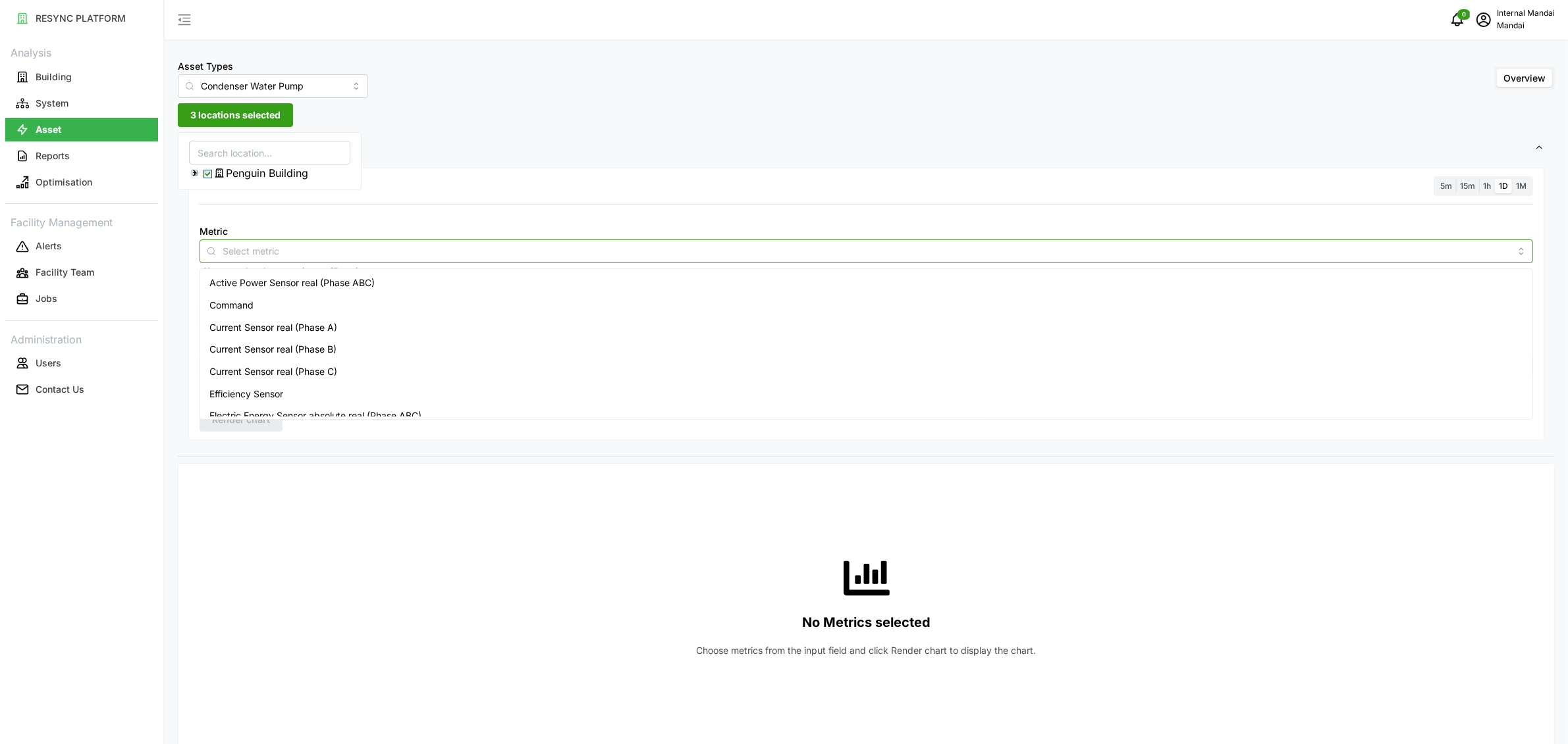
click at [275, 255] on input "Metric" at bounding box center [867, 251] width 1288 height 15
click at [320, 289] on span "Active Power Sensor real (Phase ABC)" at bounding box center [292, 283] width 165 height 15
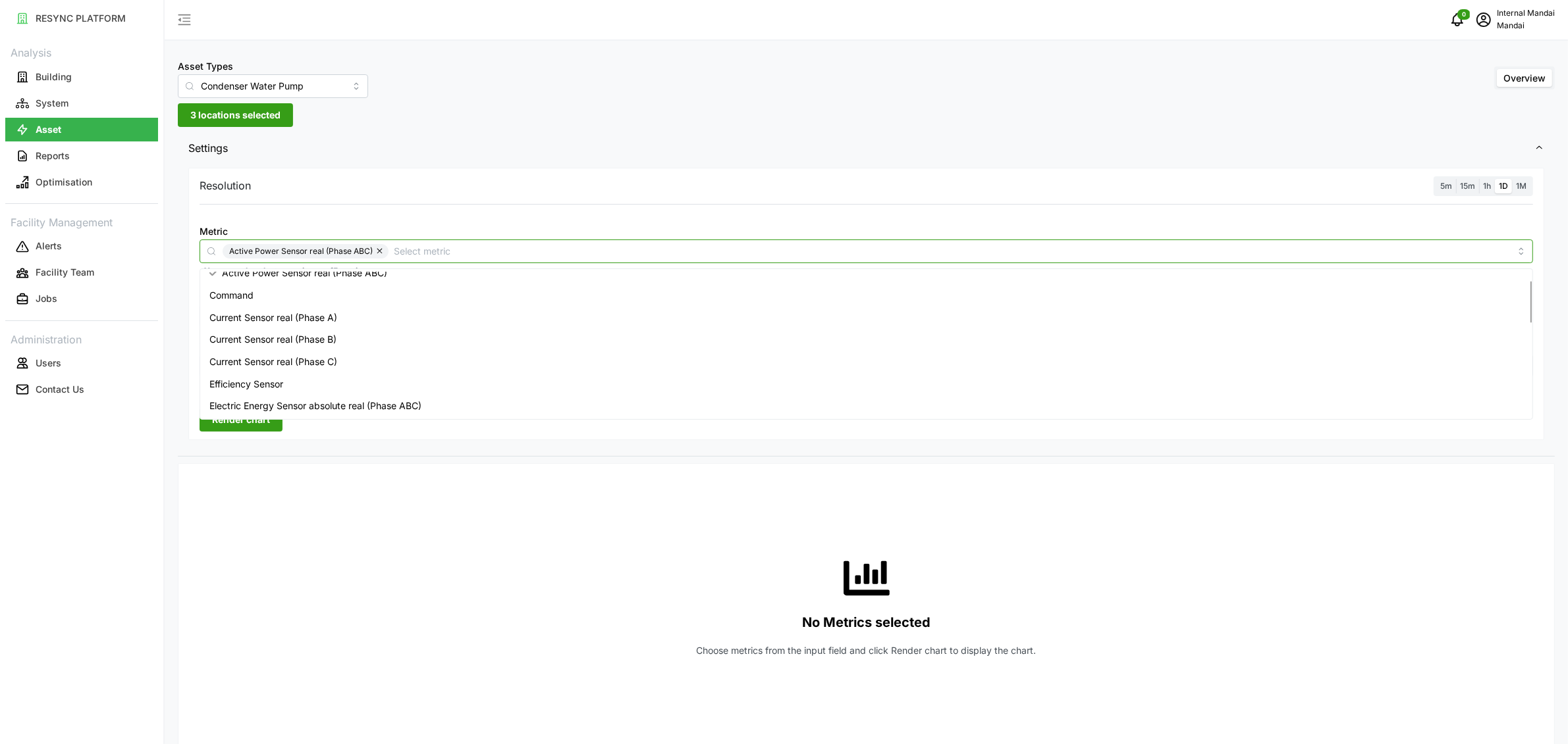
scroll to position [31, 0]
click at [292, 363] on div "Efficiency Sensor" at bounding box center [866, 363] width 1327 height 22
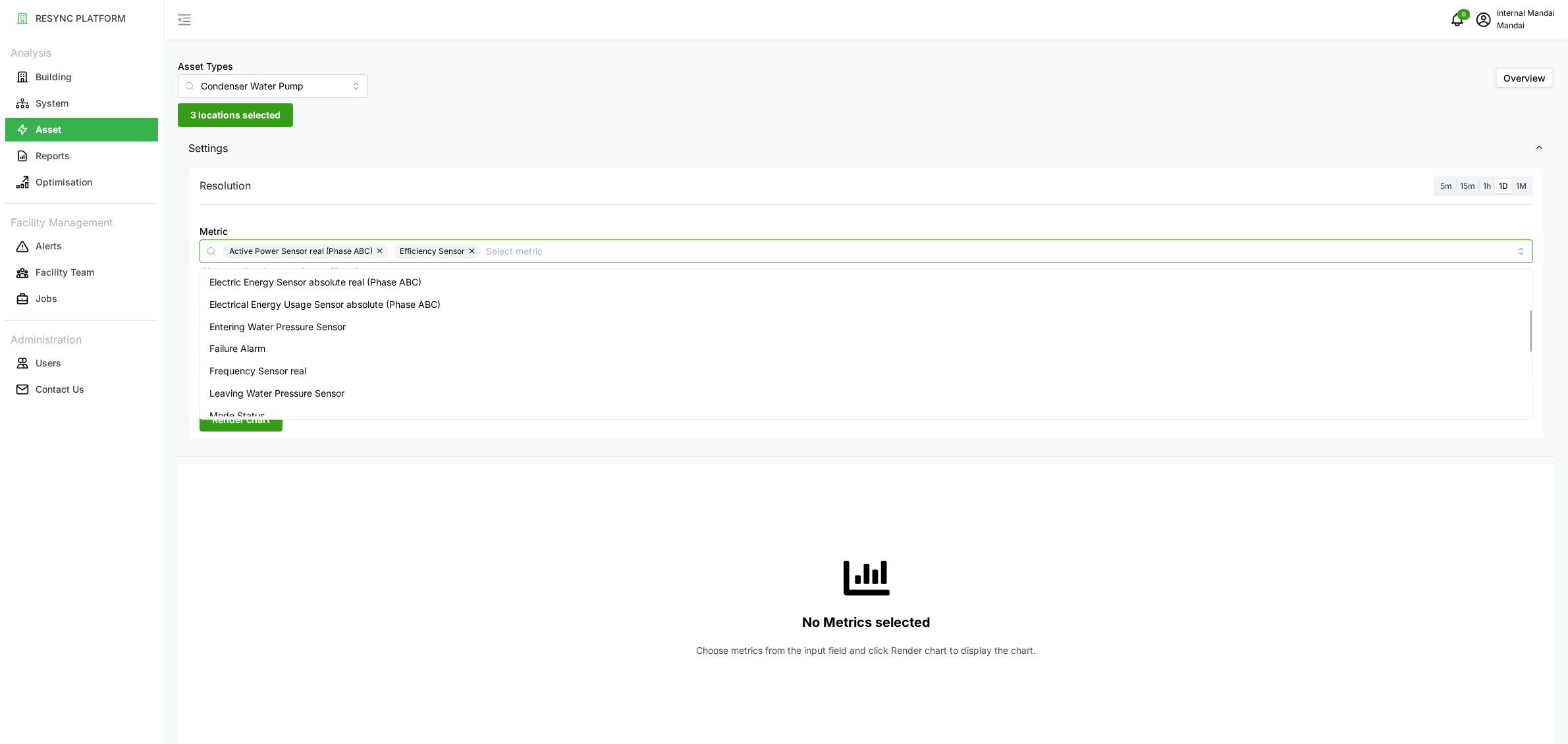
click at [280, 347] on div "Failure Alarm" at bounding box center [866, 349] width 1327 height 22
click at [277, 383] on div "Mode Status" at bounding box center [866, 384] width 1327 height 22
click at [277, 383] on div "Status" at bounding box center [866, 377] width 1327 height 22
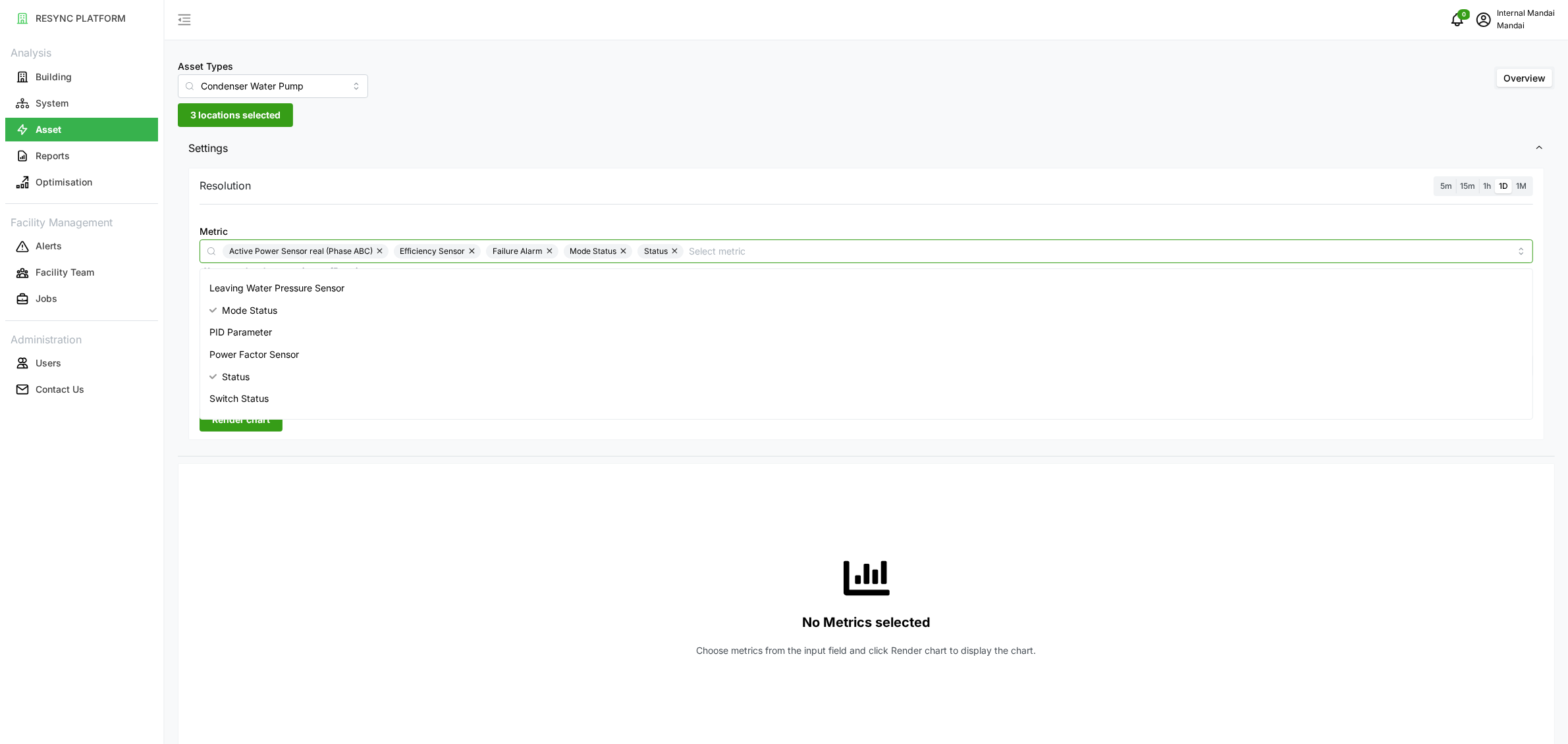
click at [268, 394] on span "Switch Status" at bounding box center [239, 399] width 59 height 15
click at [272, 425] on button "Render chart" at bounding box center [241, 420] width 83 height 24
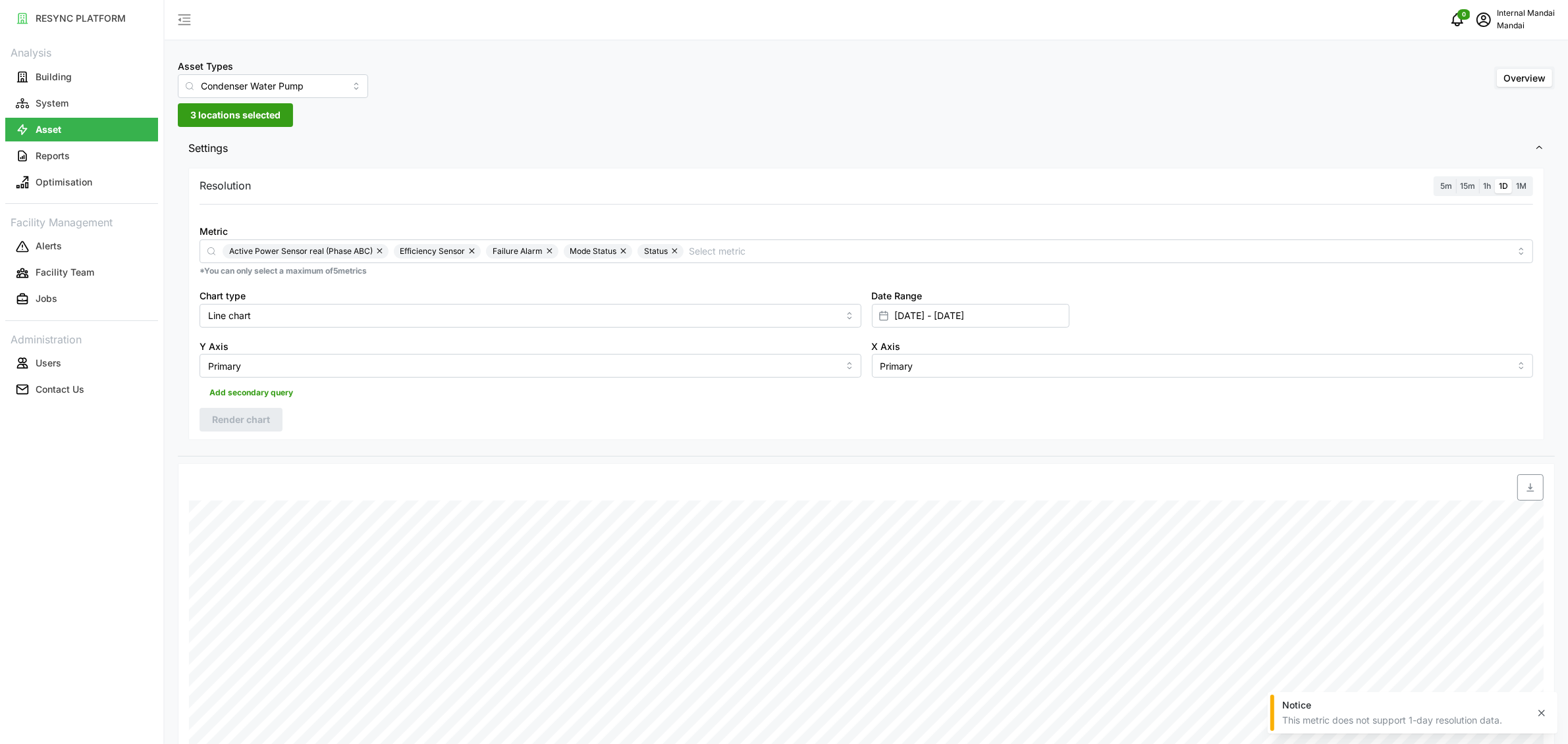
click at [1485, 183] on span "1h" at bounding box center [1487, 186] width 8 height 10
click at [1479, 179] on input "1h" at bounding box center [1479, 179] width 0 height 0
click at [259, 412] on span "Render chart" at bounding box center [241, 420] width 58 height 22
click at [368, 257] on span "Active Power Sensor real (Phase ABC)" at bounding box center [301, 251] width 144 height 15
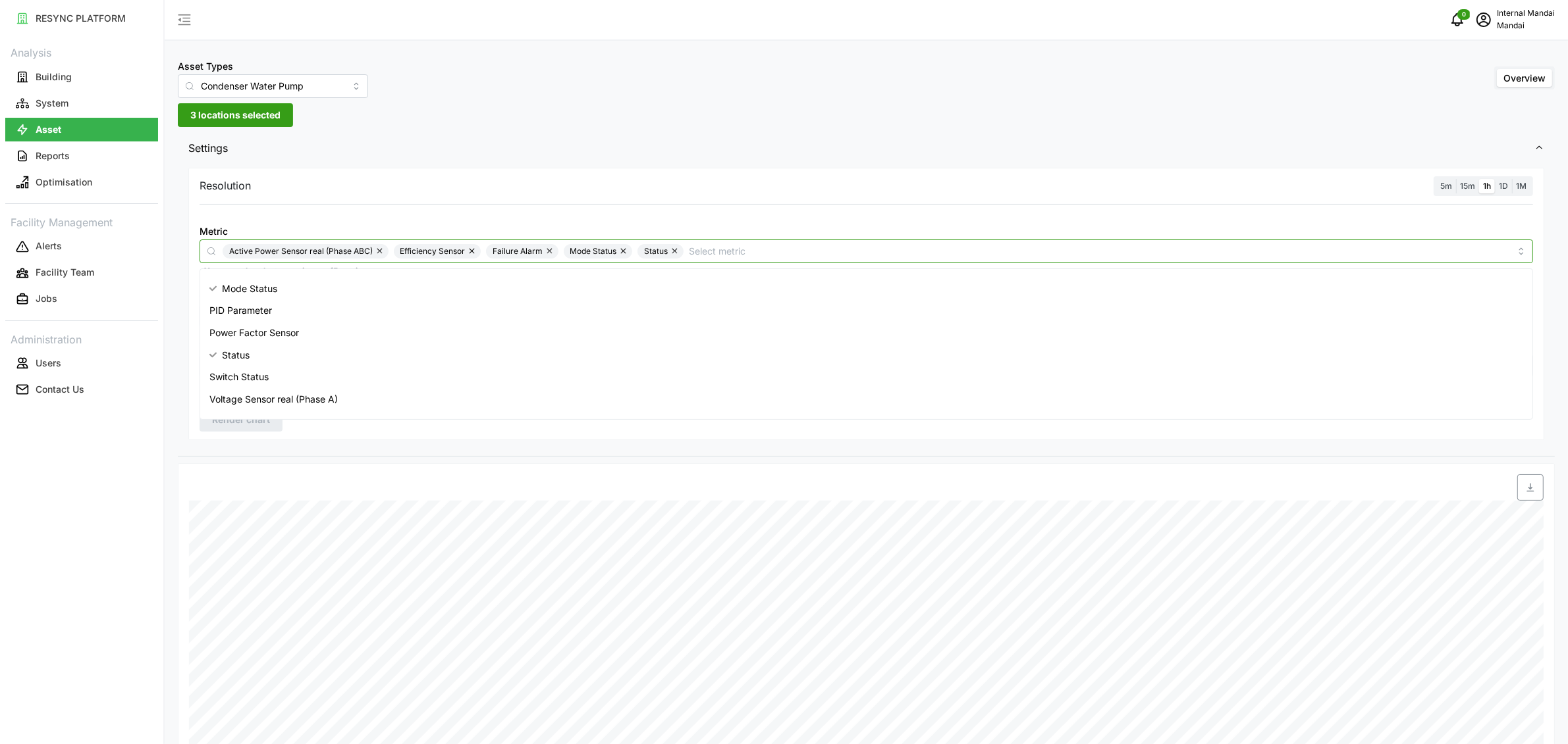
click at [380, 252] on button "button" at bounding box center [380, 251] width 16 height 15
click at [596, 250] on input "Metric" at bounding box center [1013, 251] width 992 height 15
click at [303, 249] on button "button" at bounding box center [302, 251] width 16 height 15
click at [311, 472] on div at bounding box center [354, 488] width 341 height 37
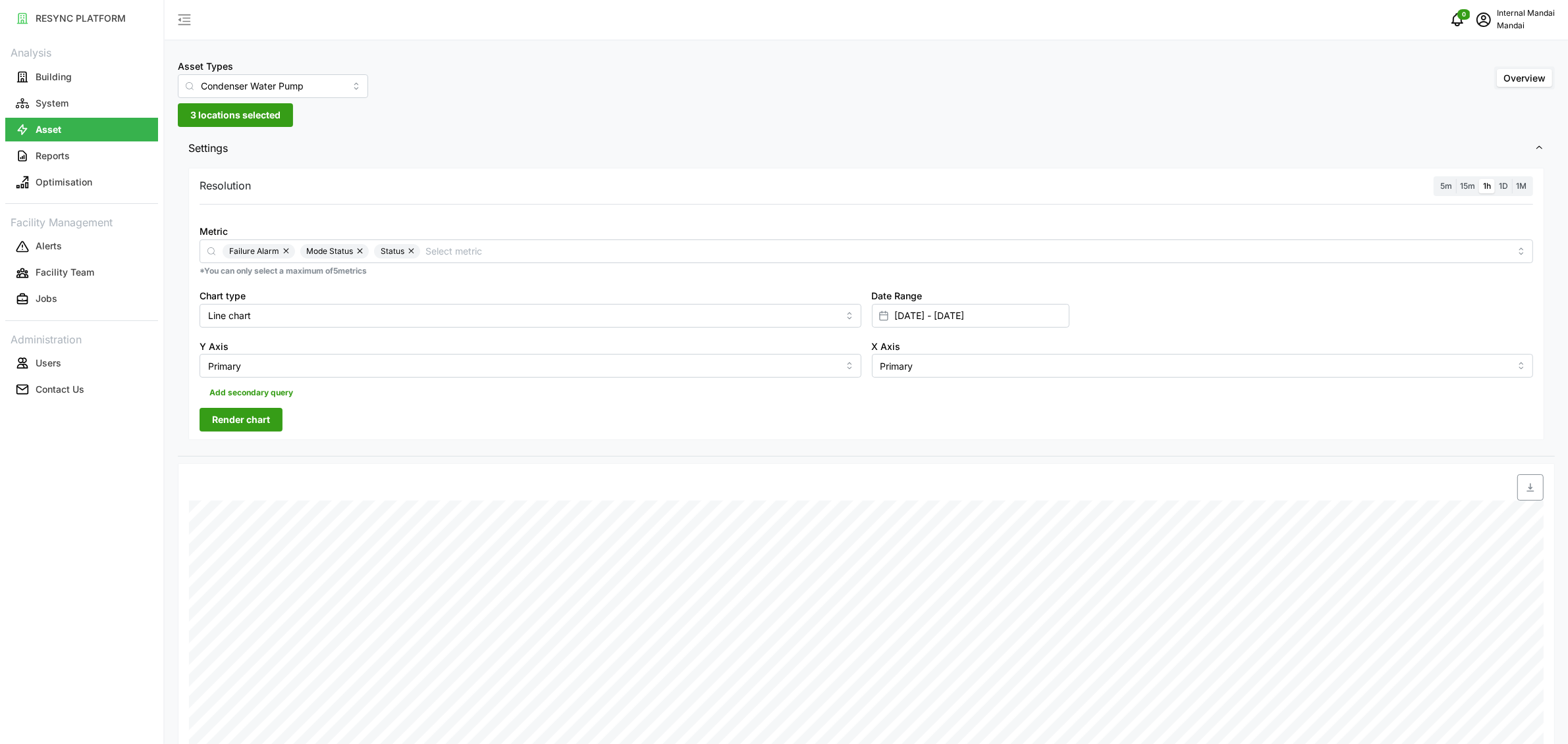
click at [266, 427] on span "Render chart" at bounding box center [241, 420] width 58 height 22
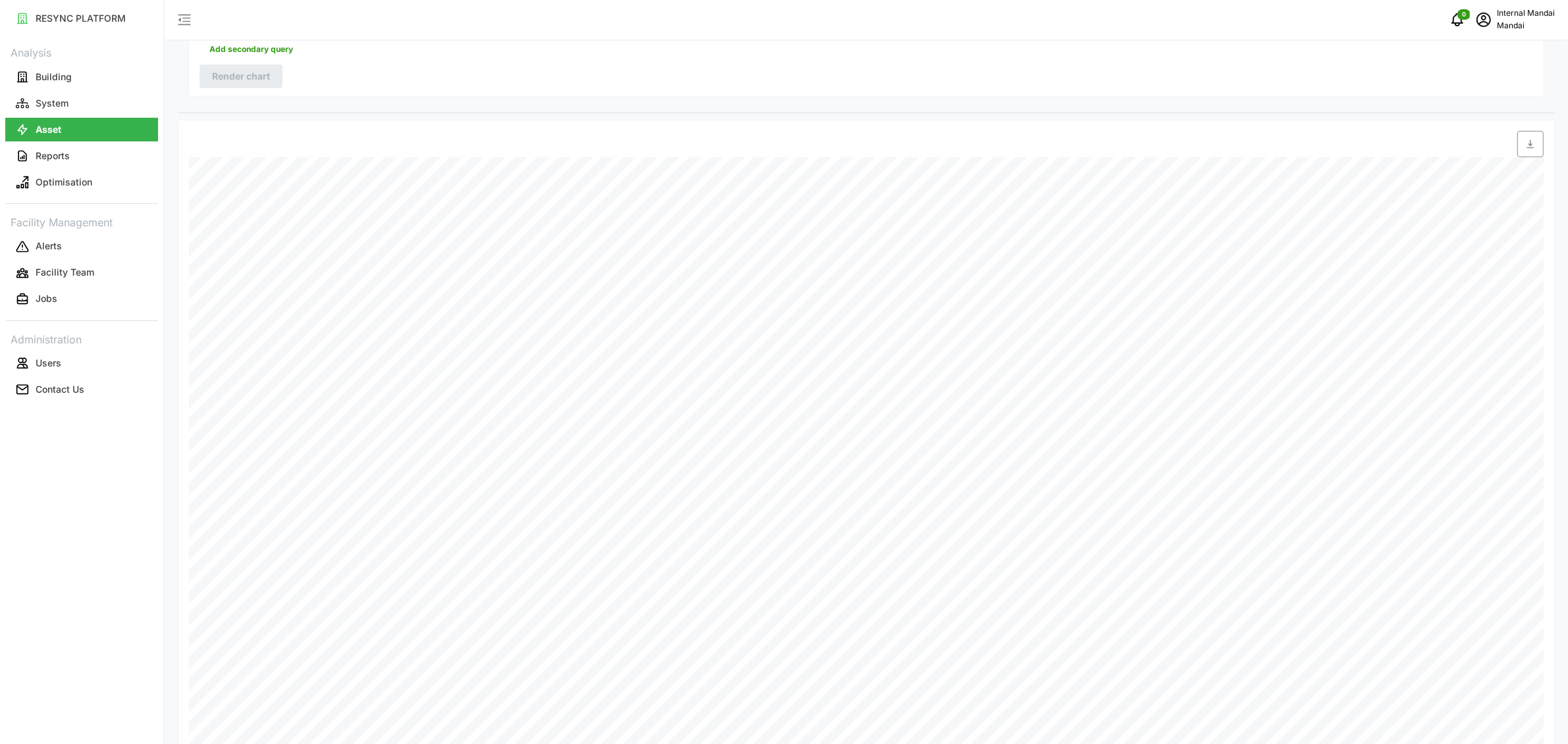
scroll to position [1, 0]
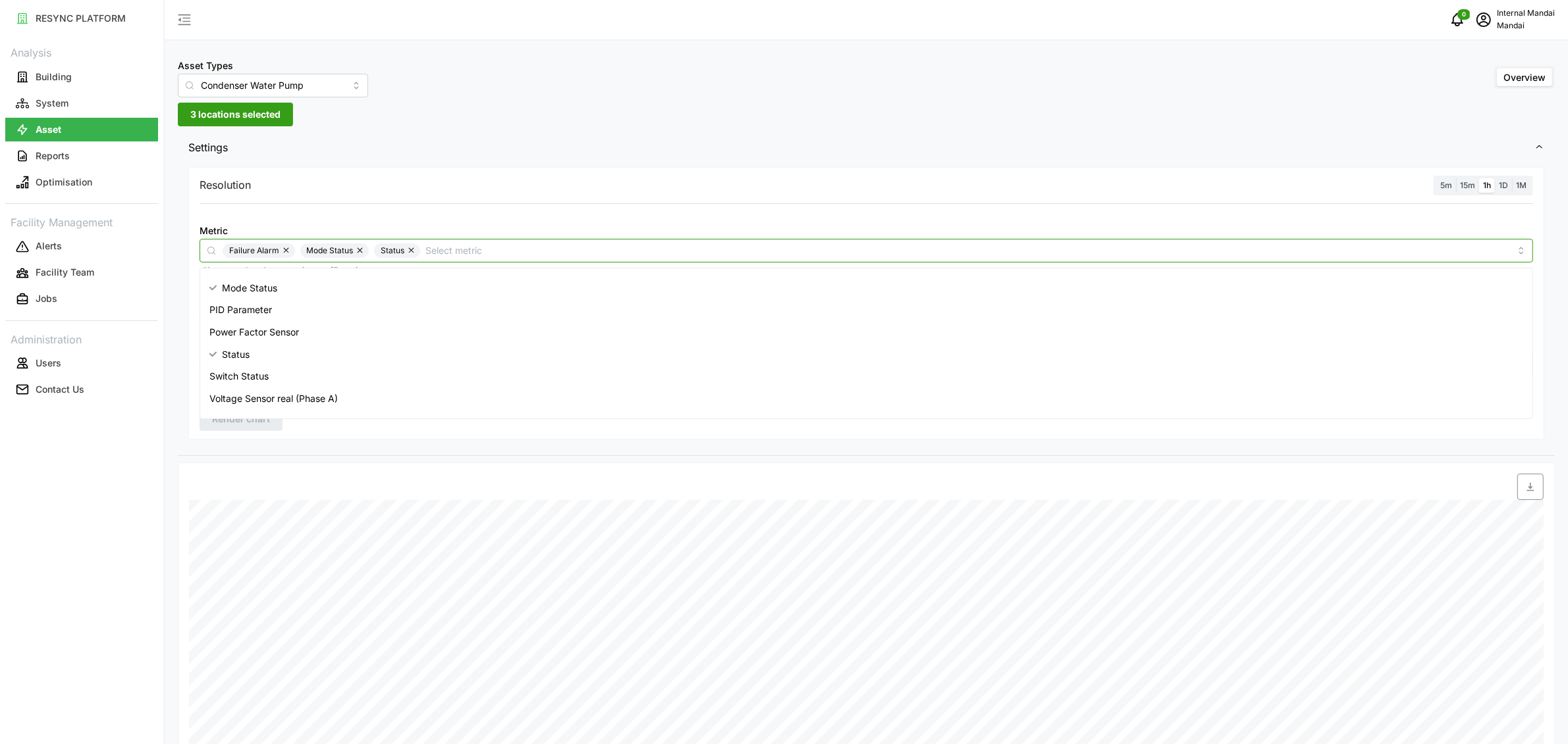
click at [457, 249] on input "Metric" at bounding box center [968, 250] width 1085 height 15
click at [410, 287] on div "Active Power Sensor real (Phase ABC)" at bounding box center [866, 283] width 1327 height 22
click at [406, 248] on button "button" at bounding box center [411, 251] width 16 height 15
click at [362, 250] on button "button" at bounding box center [360, 251] width 16 height 15
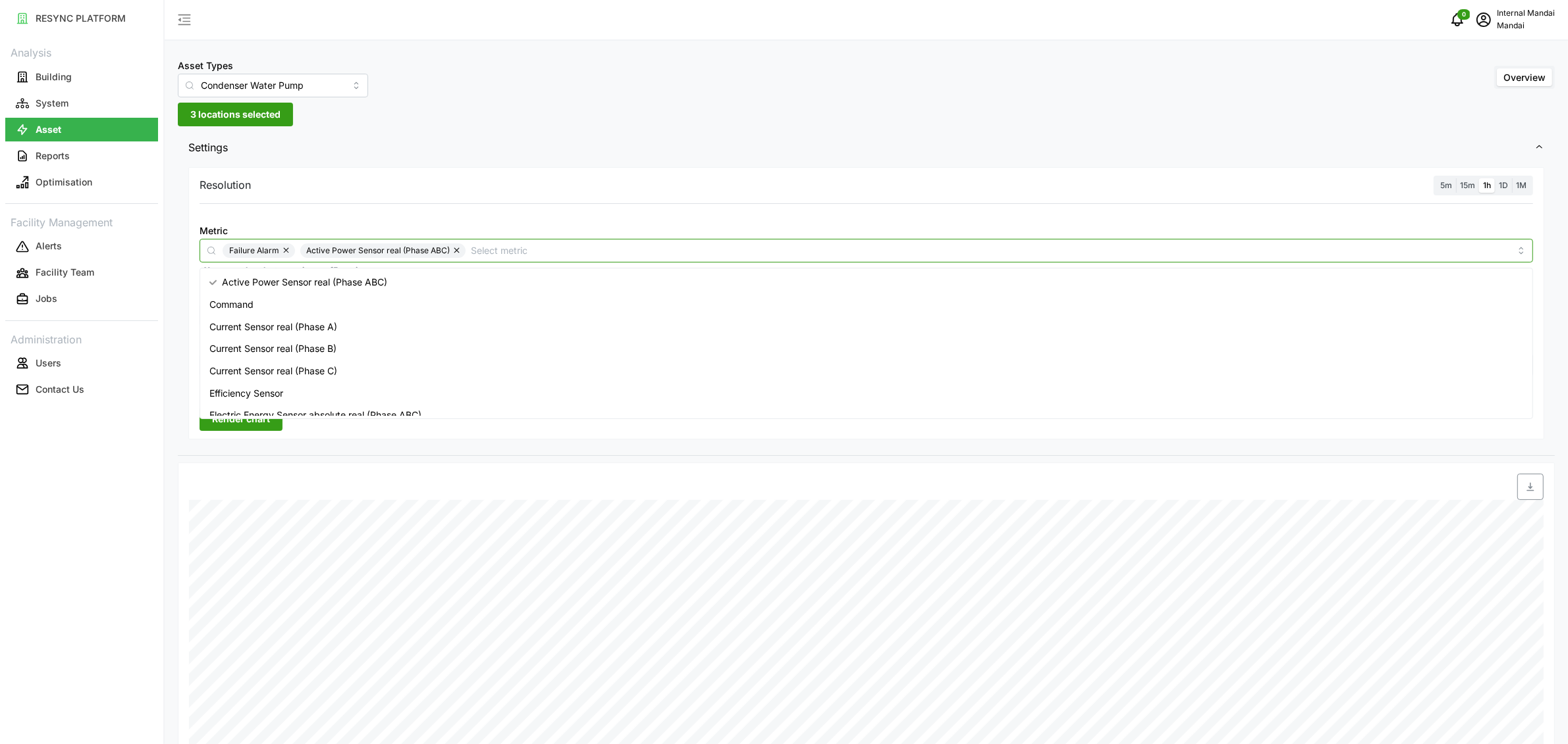
click at [279, 253] on button "button" at bounding box center [286, 251] width 16 height 15
click at [255, 423] on span "Render chart" at bounding box center [241, 419] width 58 height 22
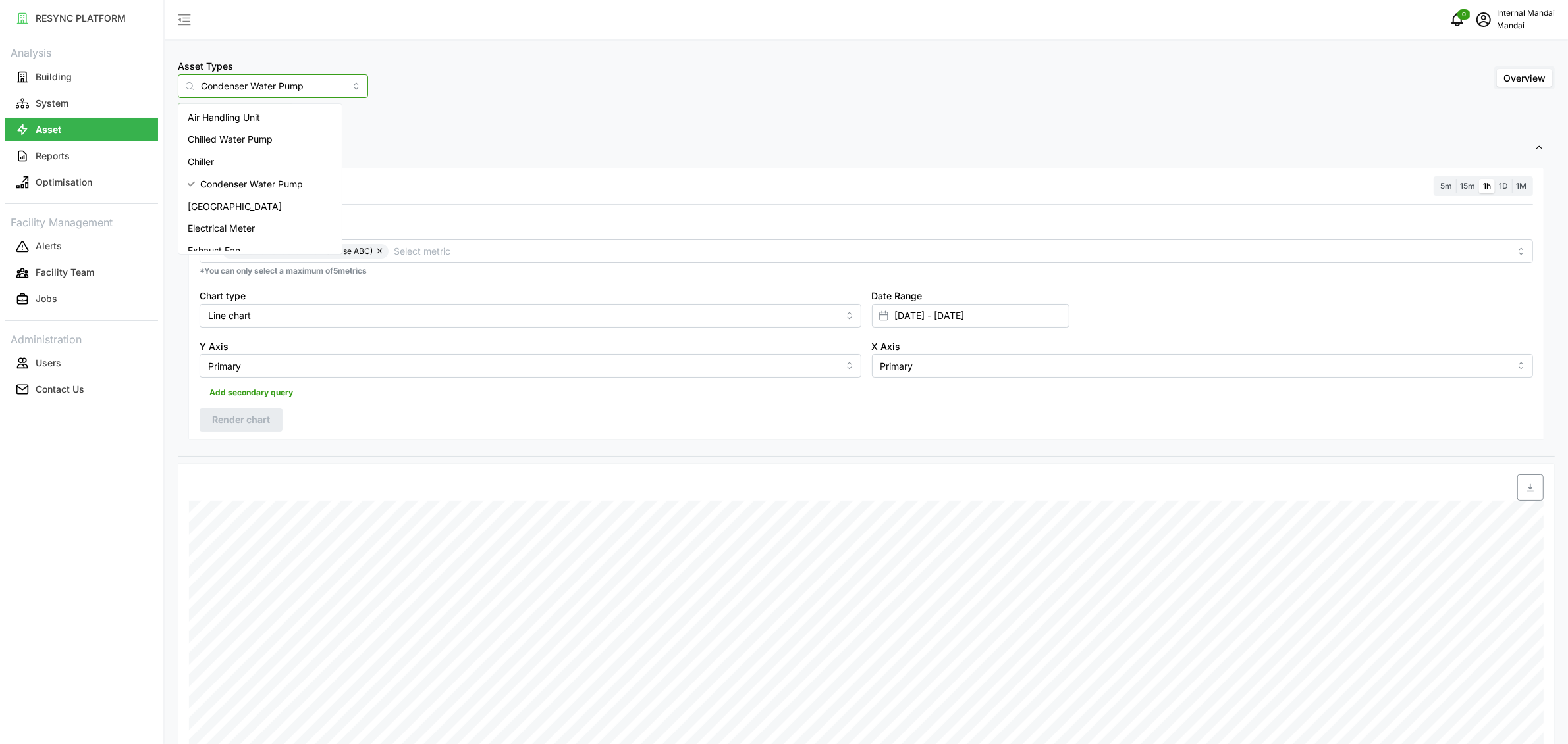
click at [309, 87] on input "Condenser Water Pump" at bounding box center [272, 87] width 190 height 24
click at [262, 210] on div "Cooling Tower" at bounding box center [260, 206] width 158 height 22
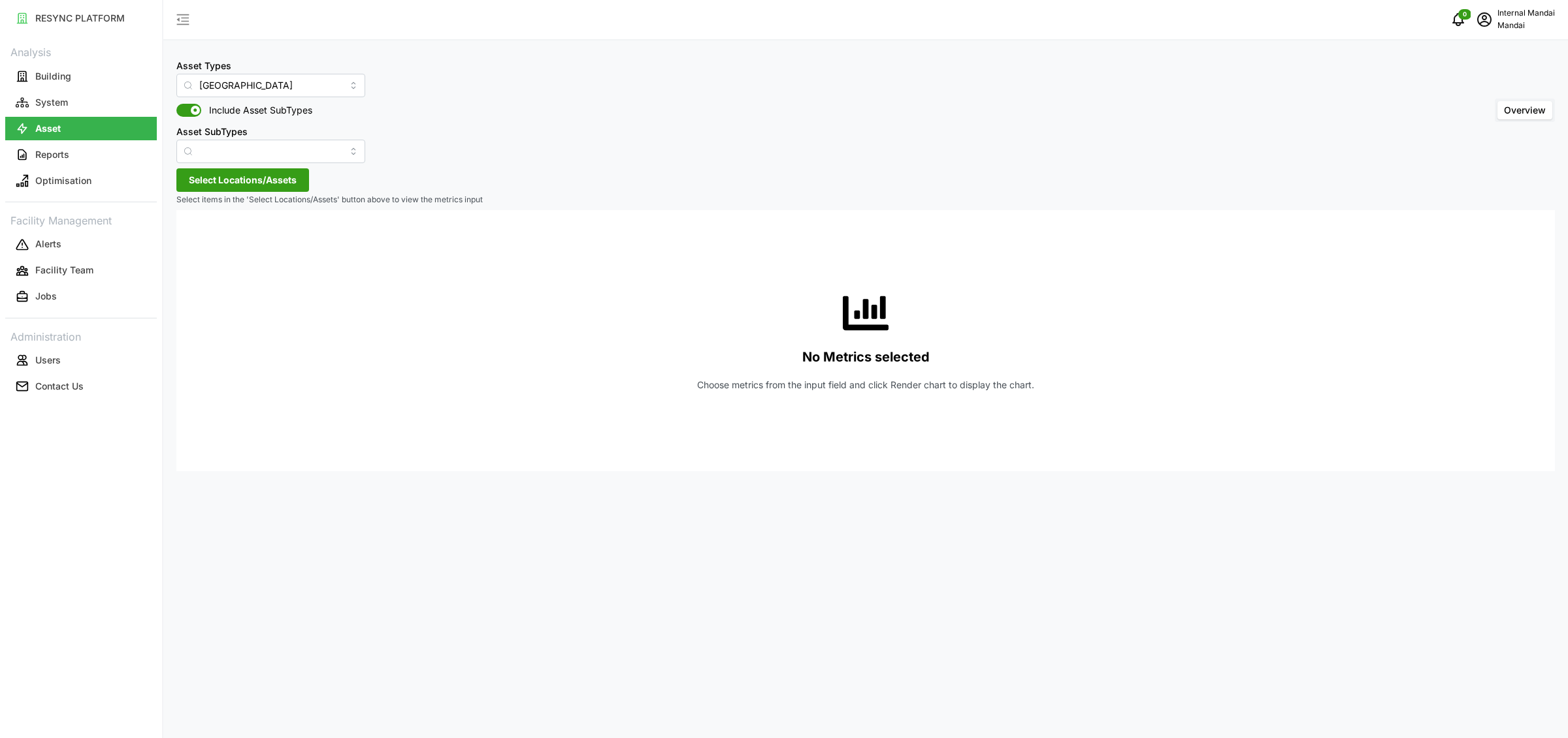
click at [274, 178] on span "Select Locations/Assets" at bounding box center [242, 180] width 108 height 22
click at [242, 242] on span "Penguin Building" at bounding box center [264, 237] width 81 height 15
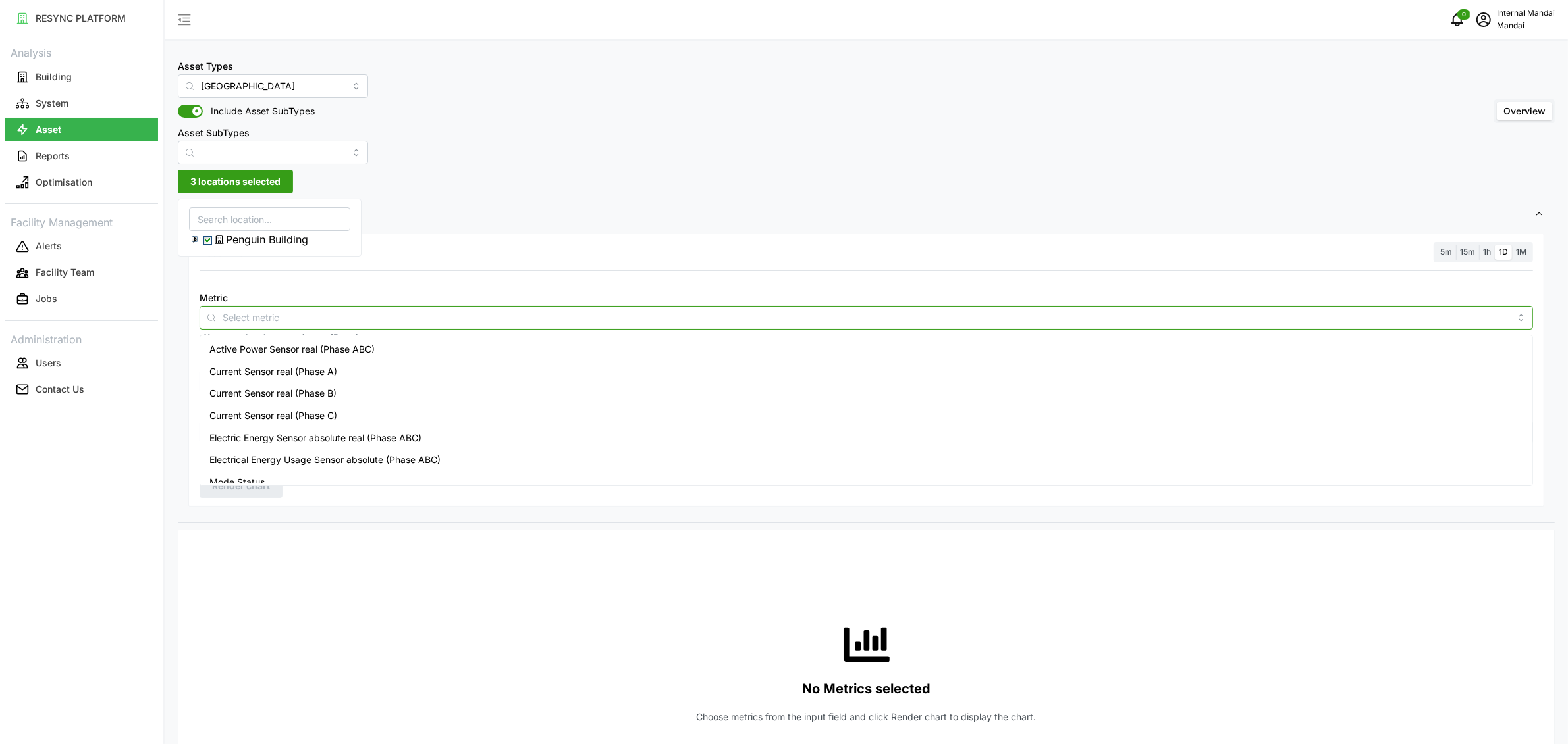
click at [449, 313] on input "Metric" at bounding box center [867, 317] width 1288 height 15
click at [410, 341] on div "Active Power Sensor real (Phase ABC)" at bounding box center [866, 349] width 1327 height 22
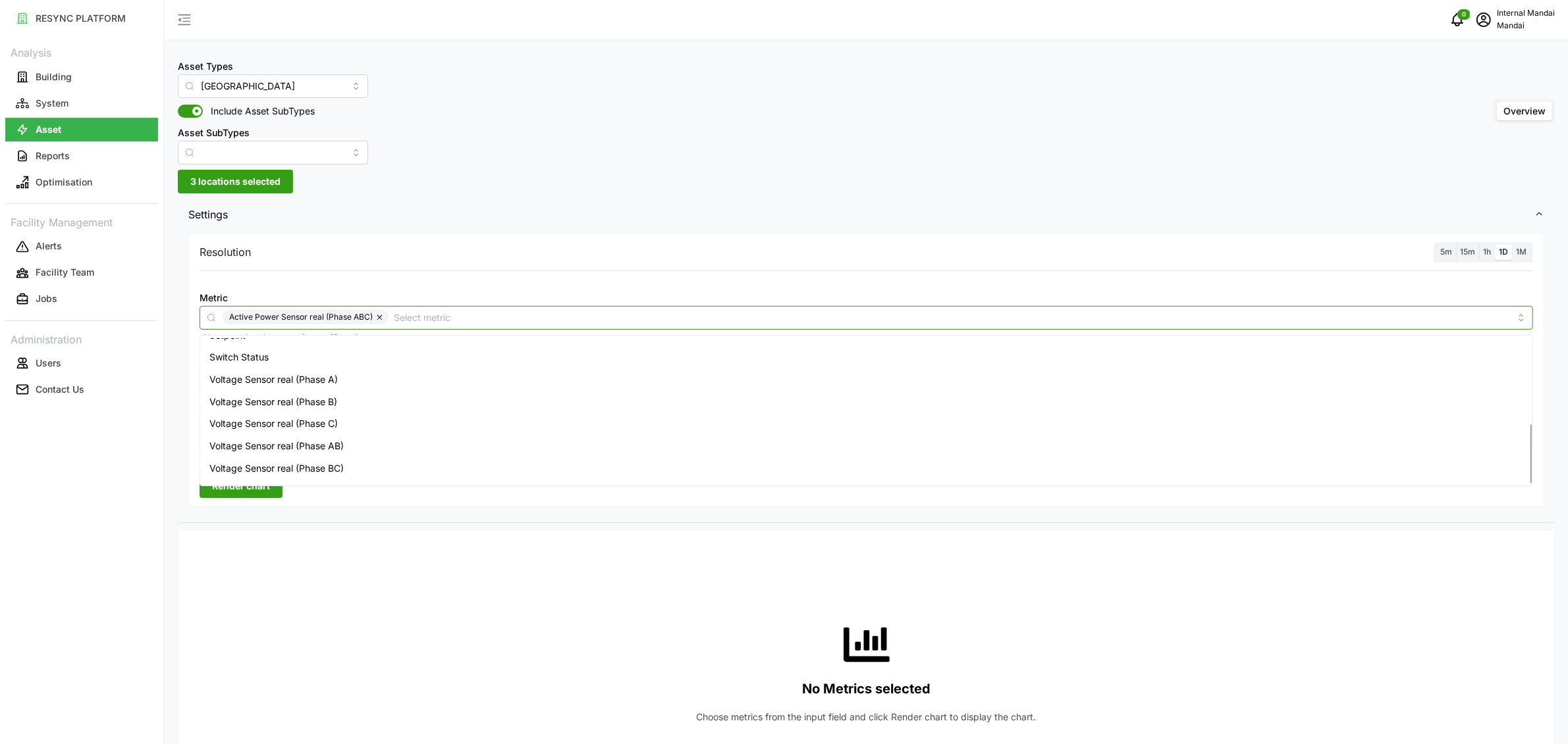
scroll to position [209, 0]
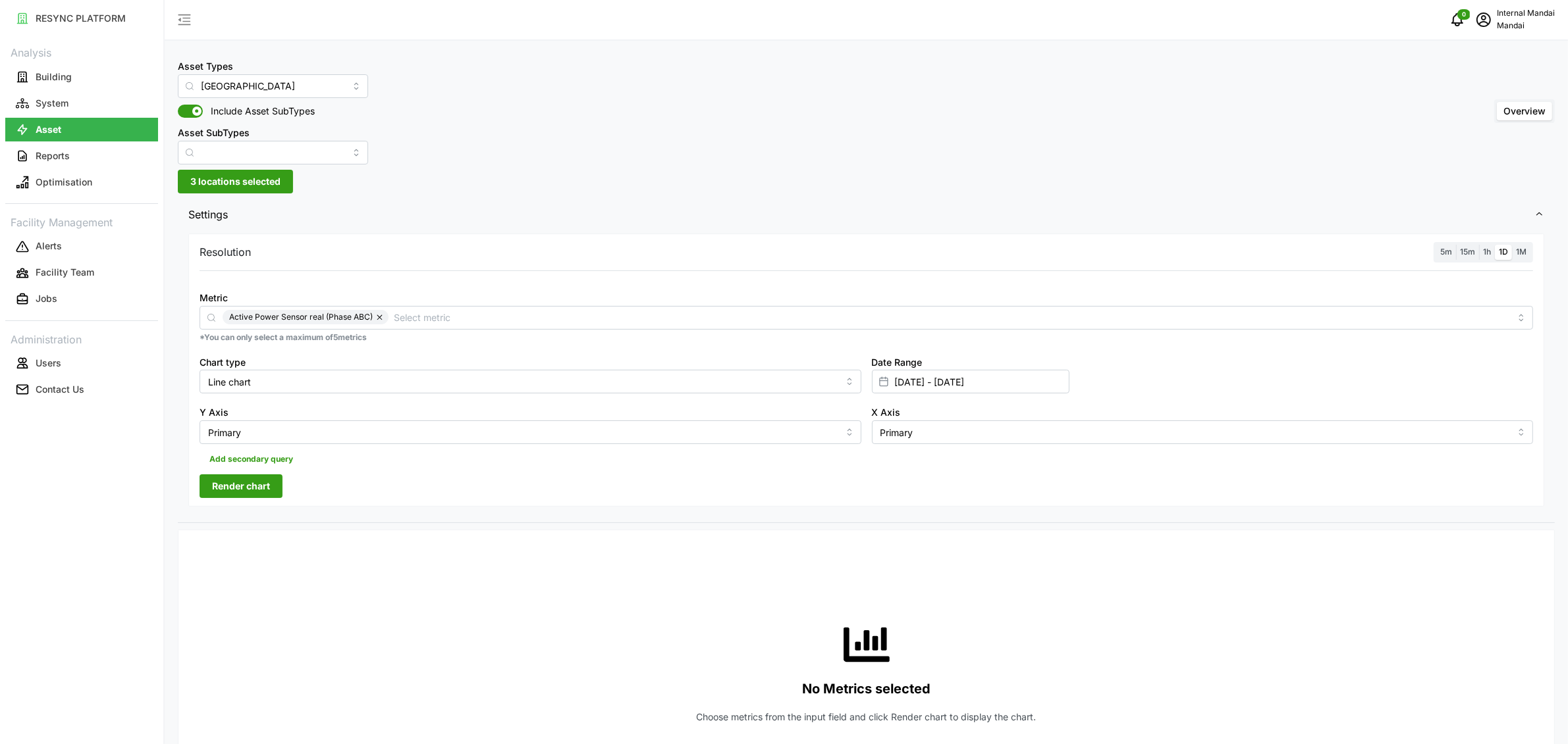
click at [349, 490] on div "Resolution 5m 15m 1h 1D 1M Metric Active Power Sensor real (Phase ABC) *You can…" at bounding box center [867, 370] width 1356 height 273
click at [1490, 245] on label "1h" at bounding box center [1487, 252] width 16 height 15
click at [1479, 245] on input "1h" at bounding box center [1479, 245] width 0 height 0
click at [289, 492] on div "Resolution 5m 15m 1h 1D 1M Metric Active Power Sensor real (Phase ABC) *You can…" at bounding box center [867, 370] width 1356 height 273
click at [263, 491] on span "Render chart" at bounding box center [241, 487] width 58 height 22
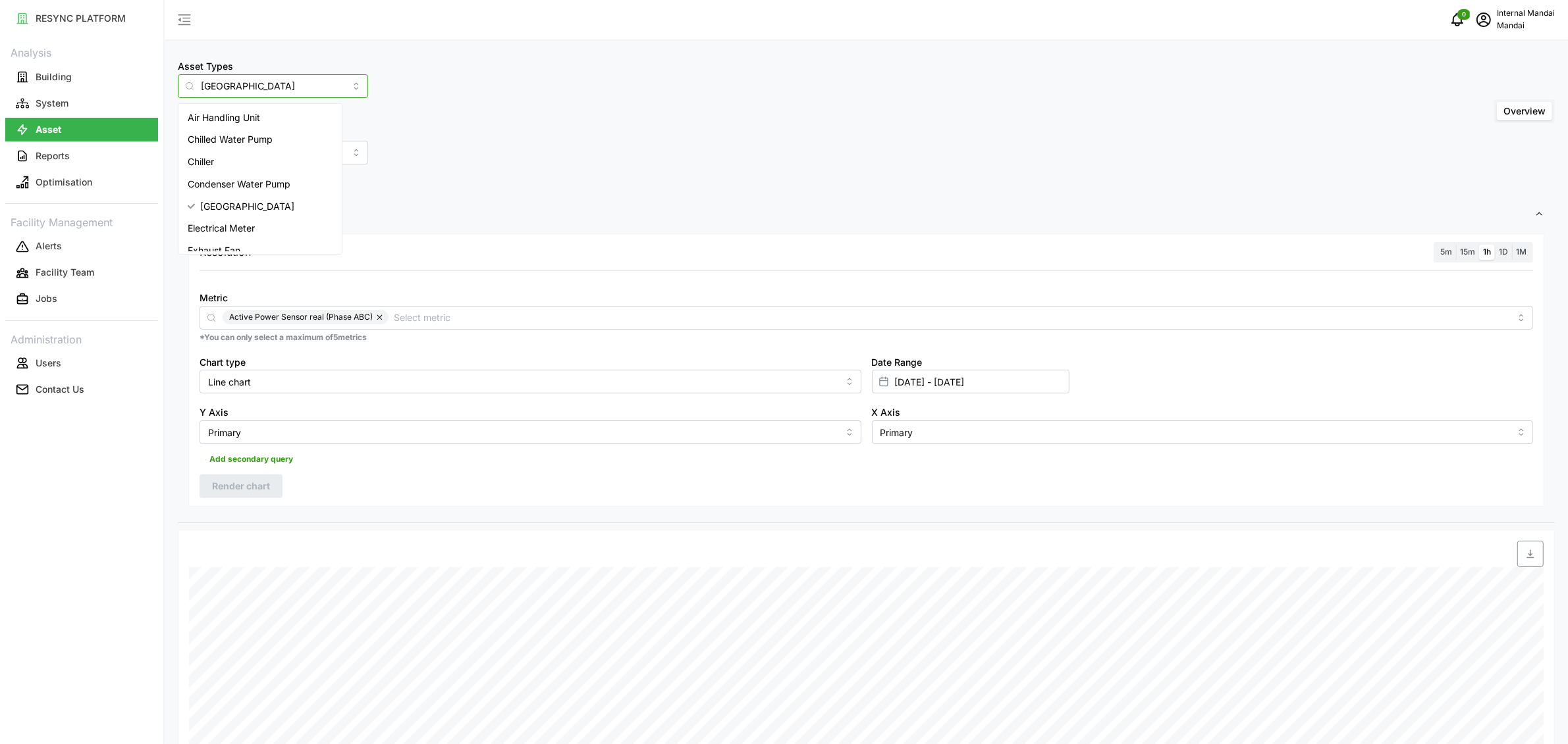
click at [230, 85] on input "Cooling Tower" at bounding box center [272, 87] width 190 height 24
click at [250, 163] on span "Chiller Plant System" at bounding box center [231, 162] width 86 height 15
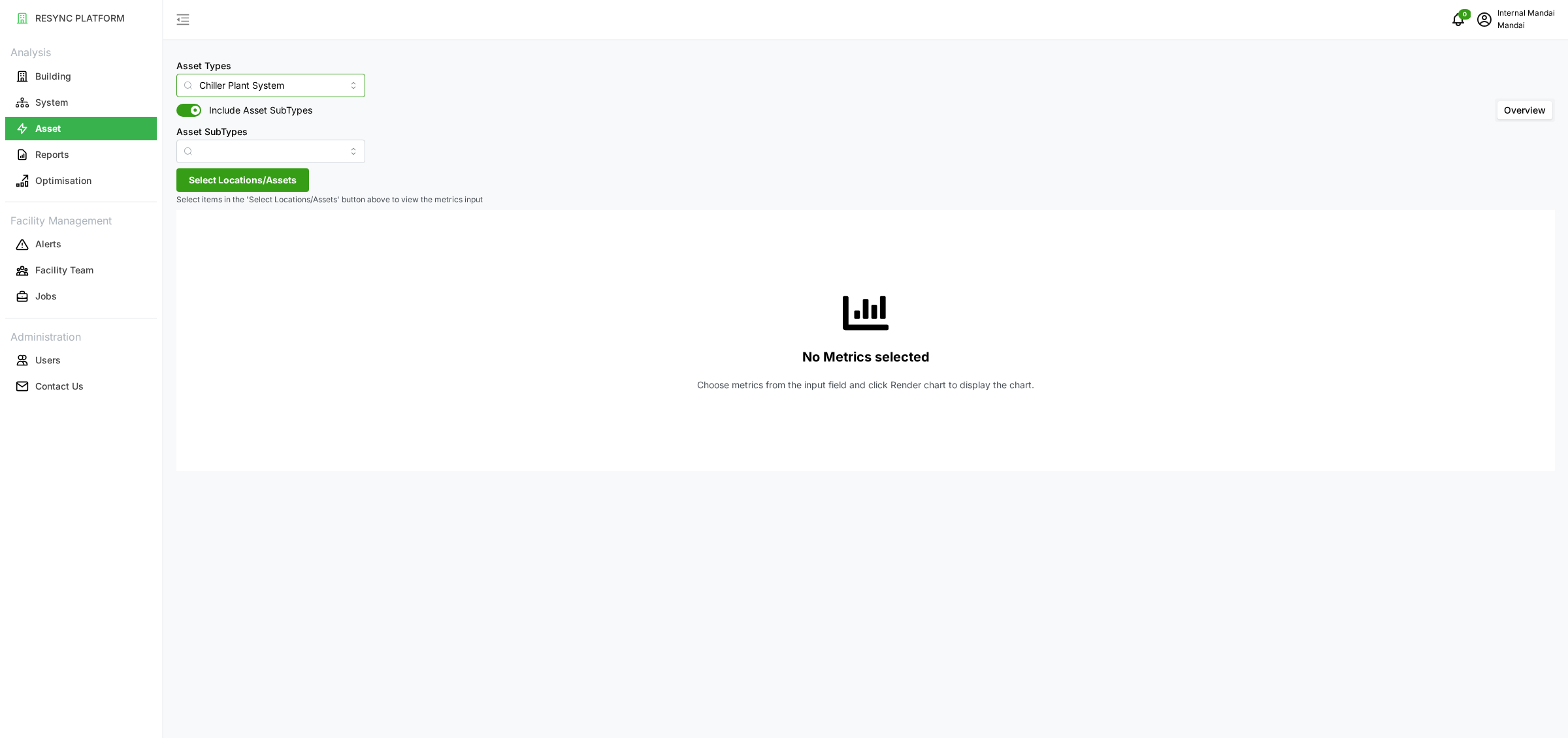
type input "Chiller Plant System"
click at [245, 181] on span "Select Locations/Assets" at bounding box center [242, 180] width 108 height 22
click at [193, 238] on icon at bounding box center [193, 238] width 10 height 10
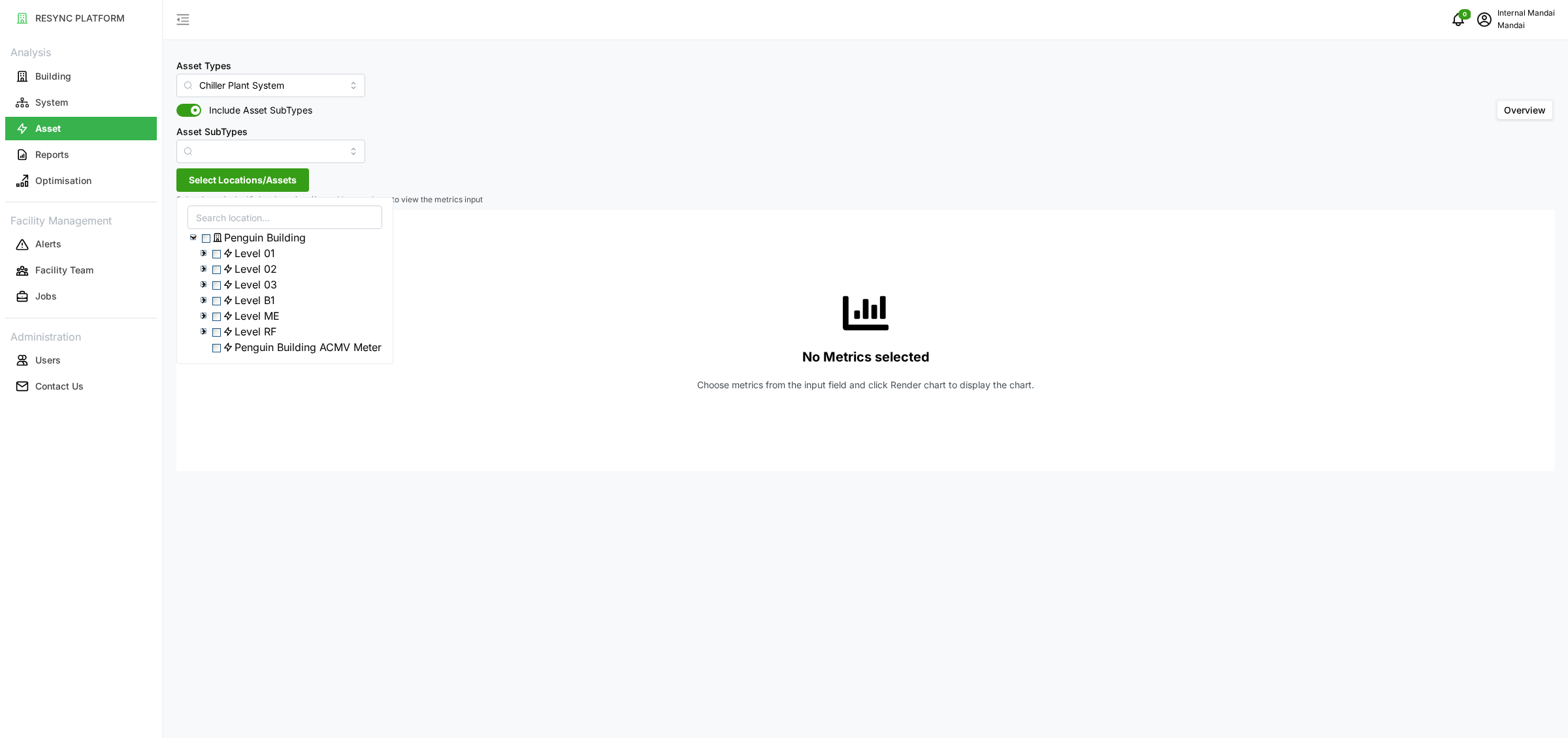
click at [203, 321] on icon at bounding box center [204, 316] width 10 height 10
click at [199, 290] on icon at bounding box center [204, 285] width 10 height 10
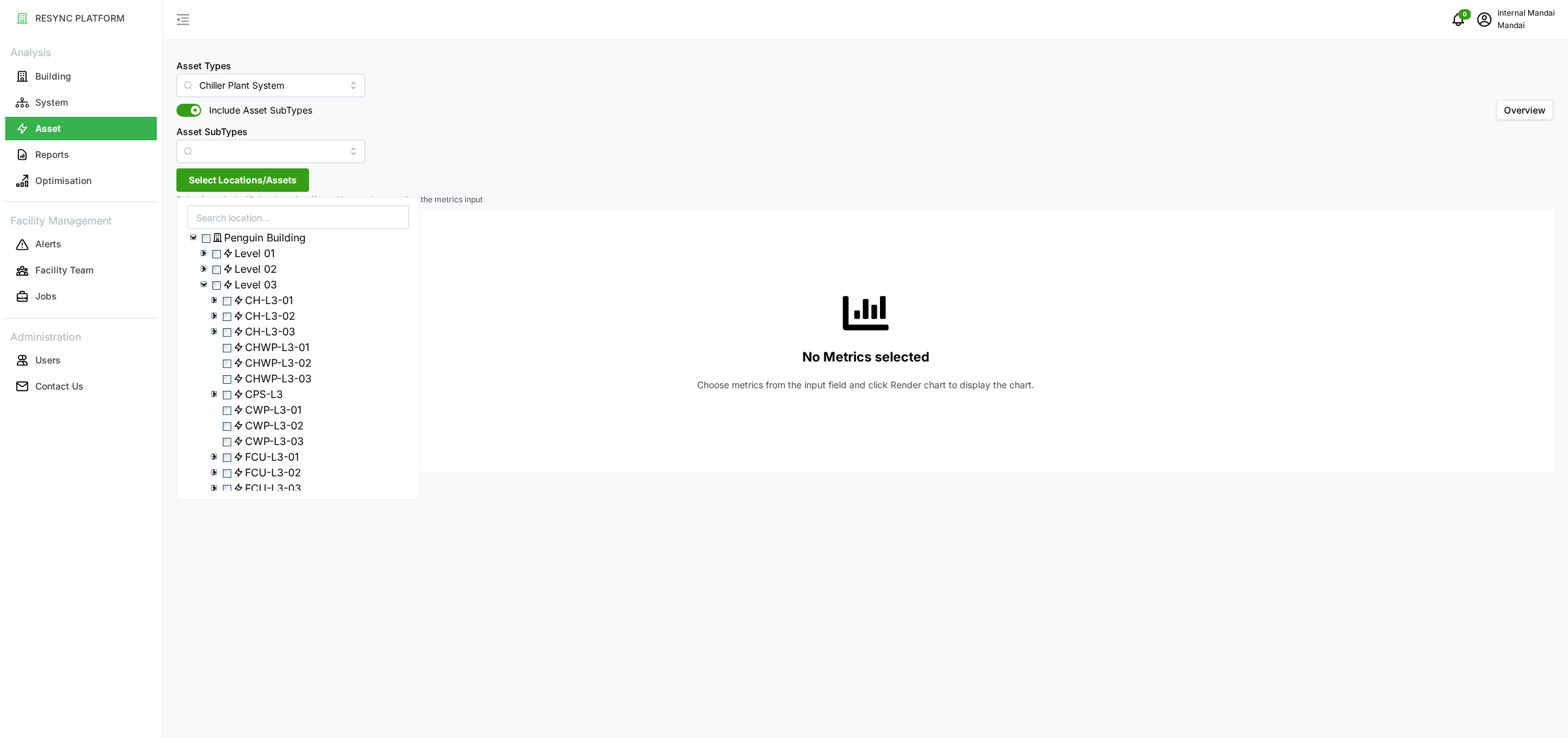
click at [234, 402] on div "CPS-L3" at bounding box center [298, 394] width 220 height 15
click at [228, 400] on span "Select CPS-L3" at bounding box center [227, 395] width 9 height 9
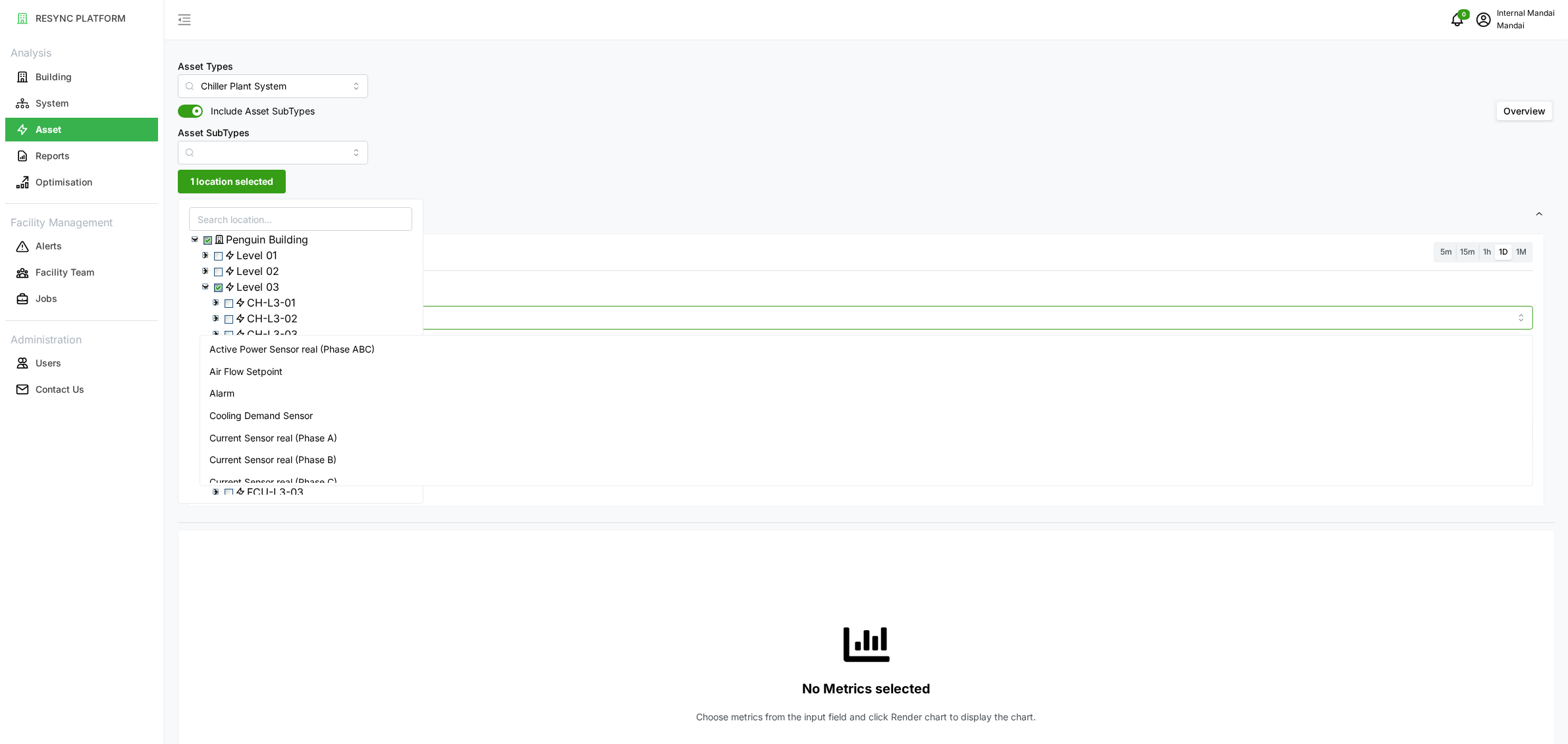
click at [568, 318] on input "Metric" at bounding box center [867, 317] width 1288 height 15
type input "temper"
click at [583, 216] on span "Settings" at bounding box center [861, 215] width 1346 height 33
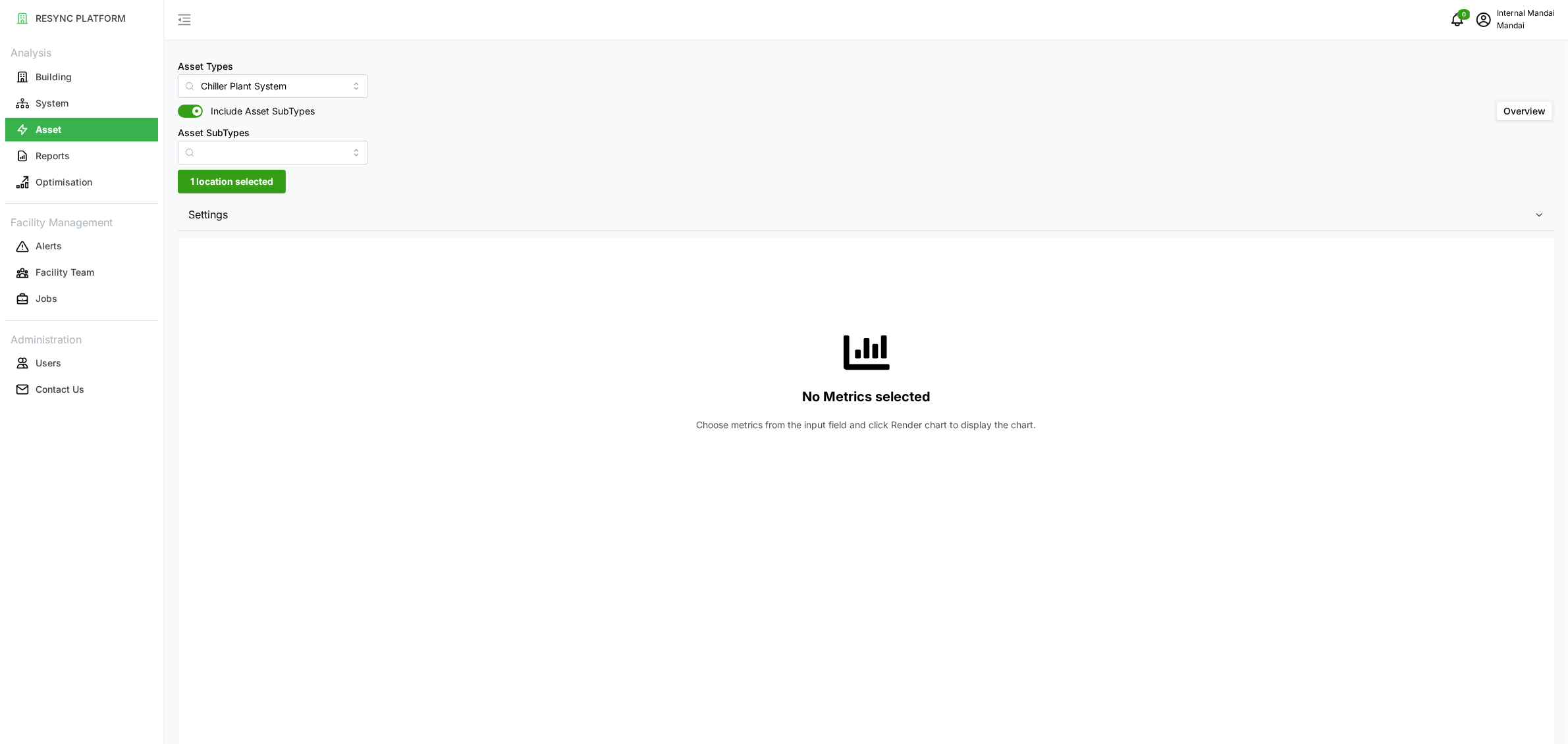
click at [517, 192] on div "Asset Types Chiller Plant System Include Asset SubTypes Asset SubTypes Overview…" at bounding box center [866, 575] width 1403 height 1149
click at [519, 226] on span "Settings" at bounding box center [861, 215] width 1346 height 33
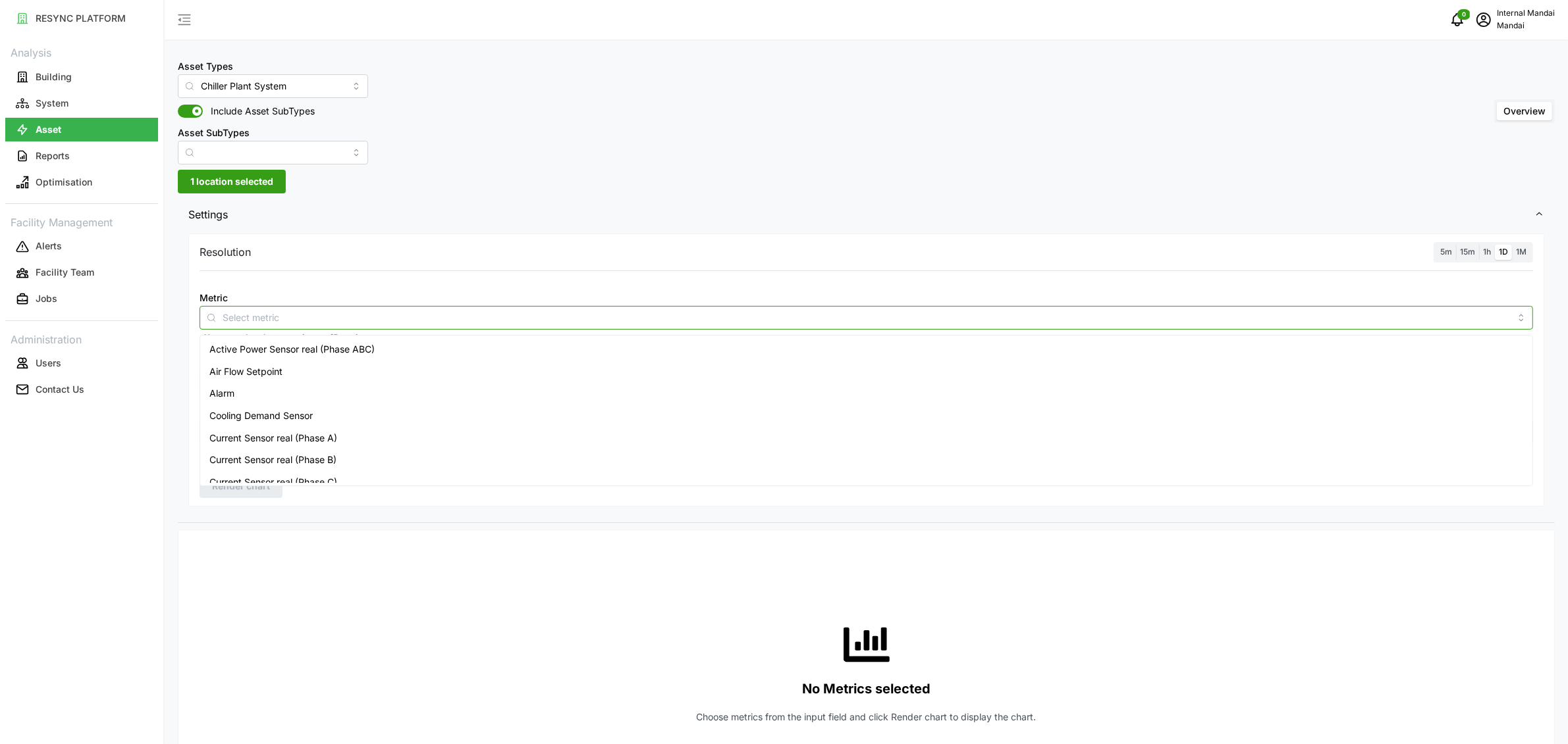
click at [455, 314] on input "Metric" at bounding box center [867, 317] width 1288 height 15
type input "temper"
click at [235, 175] on span "1 location selected" at bounding box center [232, 181] width 83 height 22
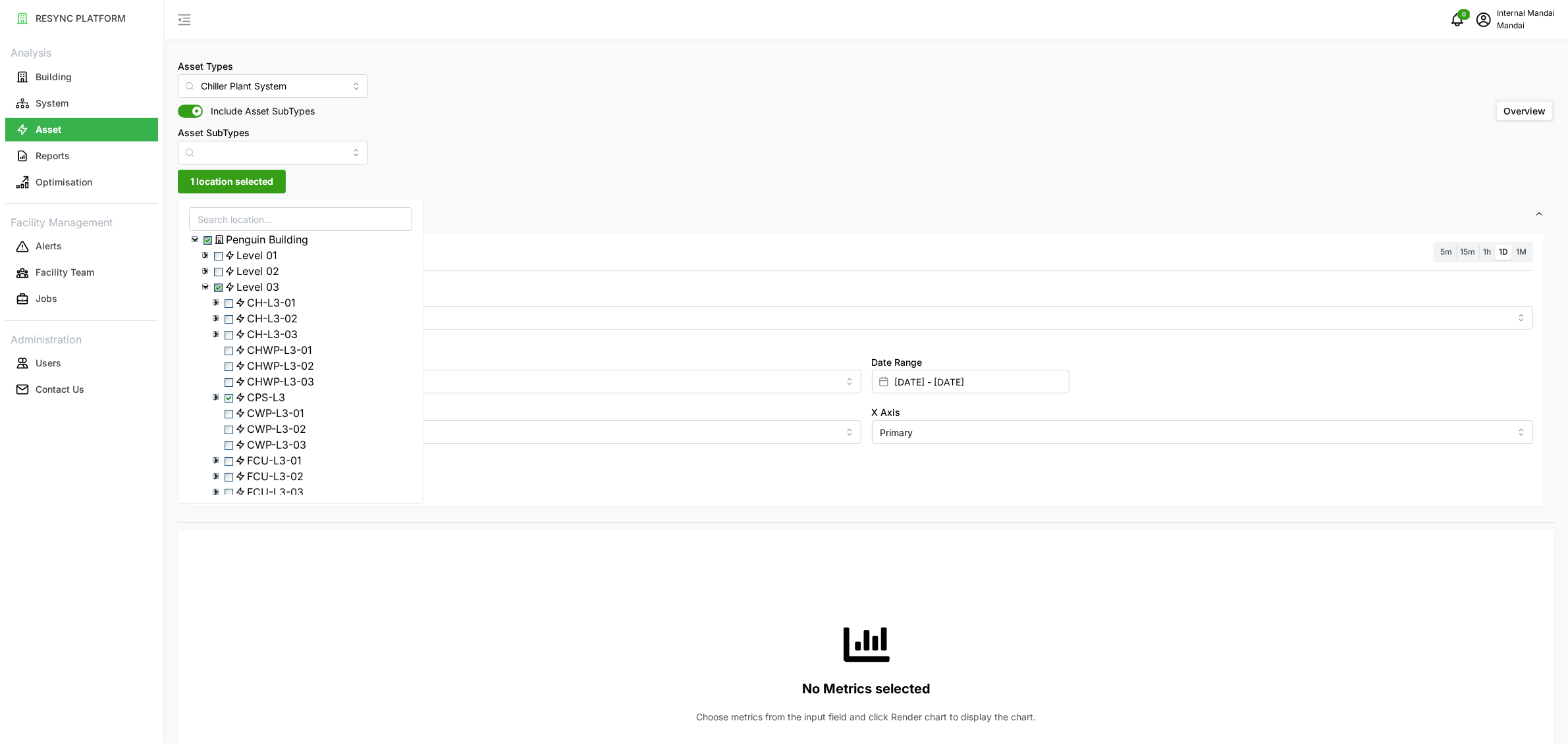
click at [216, 403] on icon at bounding box center [216, 397] width 10 height 10
click at [224, 155] on input "Asset SubTypes" at bounding box center [272, 152] width 190 height 24
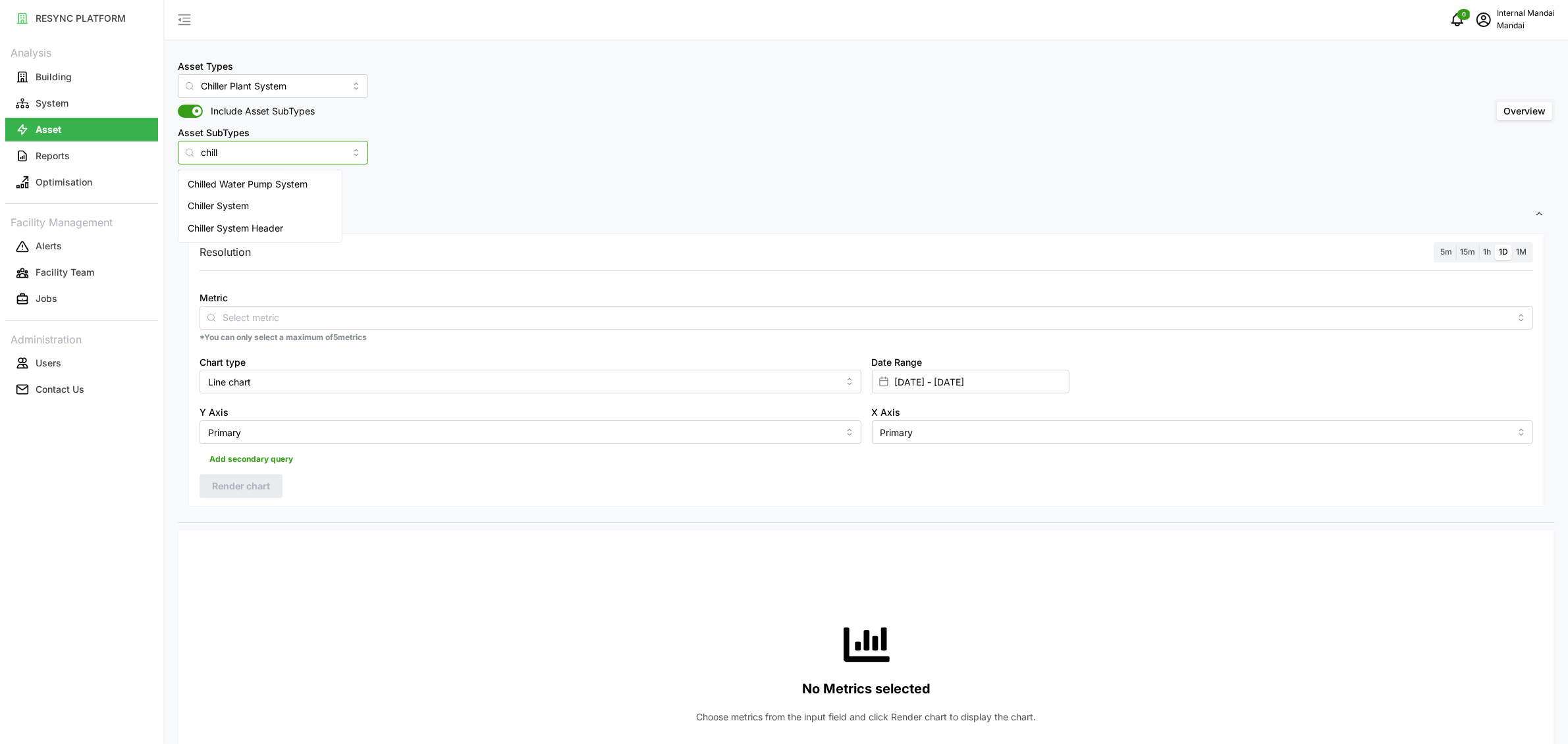
click at [287, 217] on div "Chiller System Header" at bounding box center [260, 229] width 158 height 22
type input "Chiller System Header"
click at [356, 314] on input "Metric" at bounding box center [867, 317] width 1288 height 15
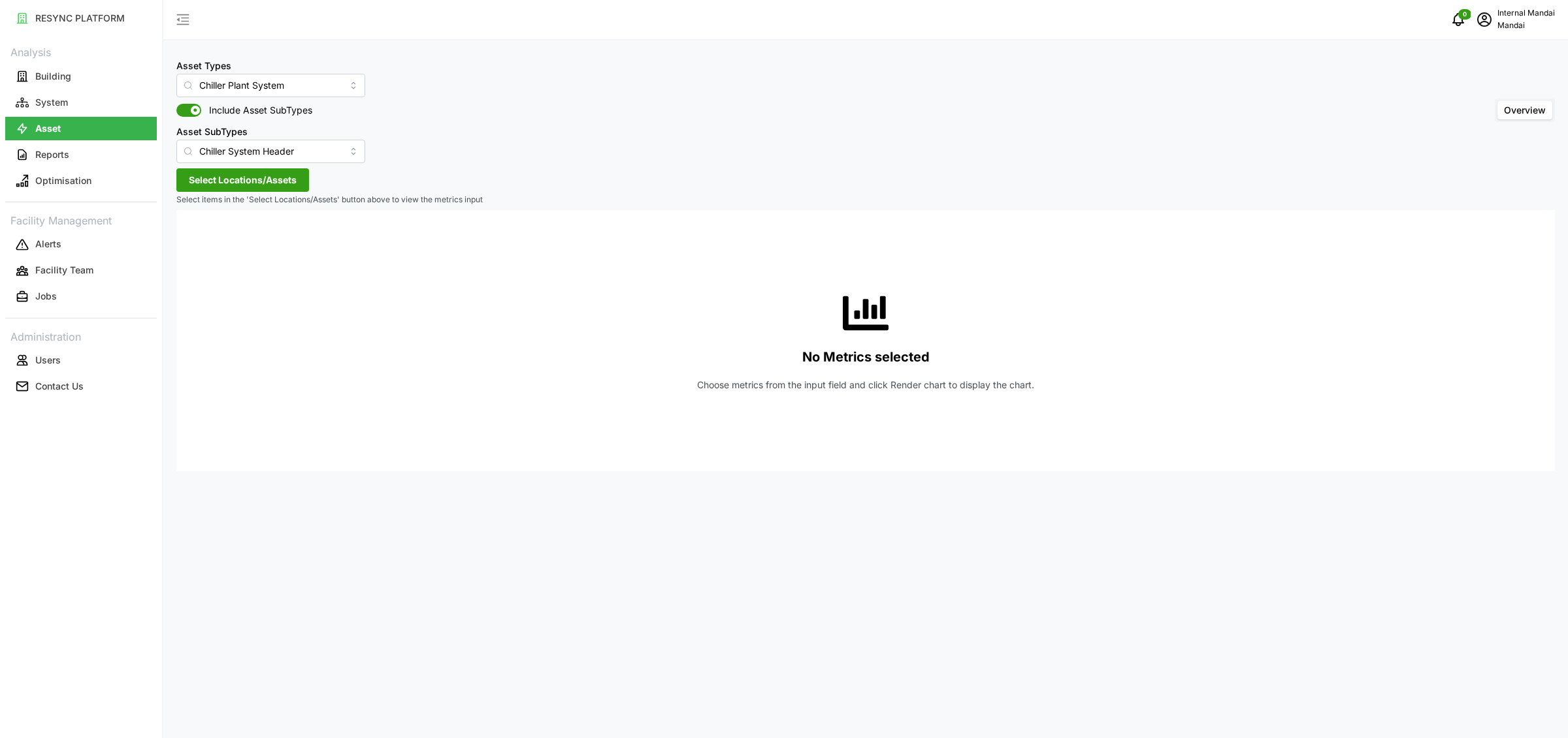
click at [288, 183] on span "Select Locations/Assets" at bounding box center [242, 180] width 108 height 22
click at [193, 243] on icon at bounding box center [193, 238] width 10 height 10
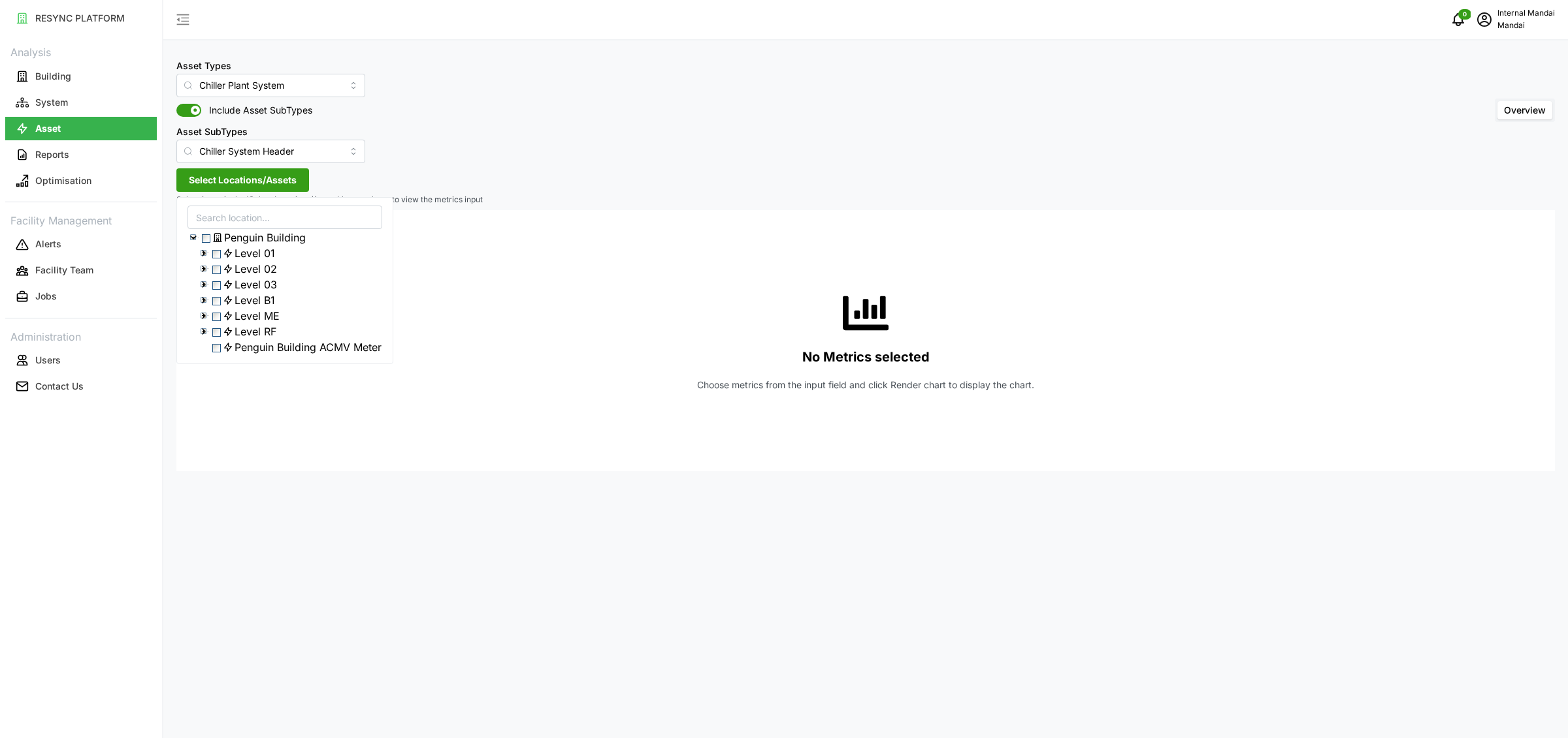
click at [203, 290] on icon at bounding box center [204, 285] width 10 height 10
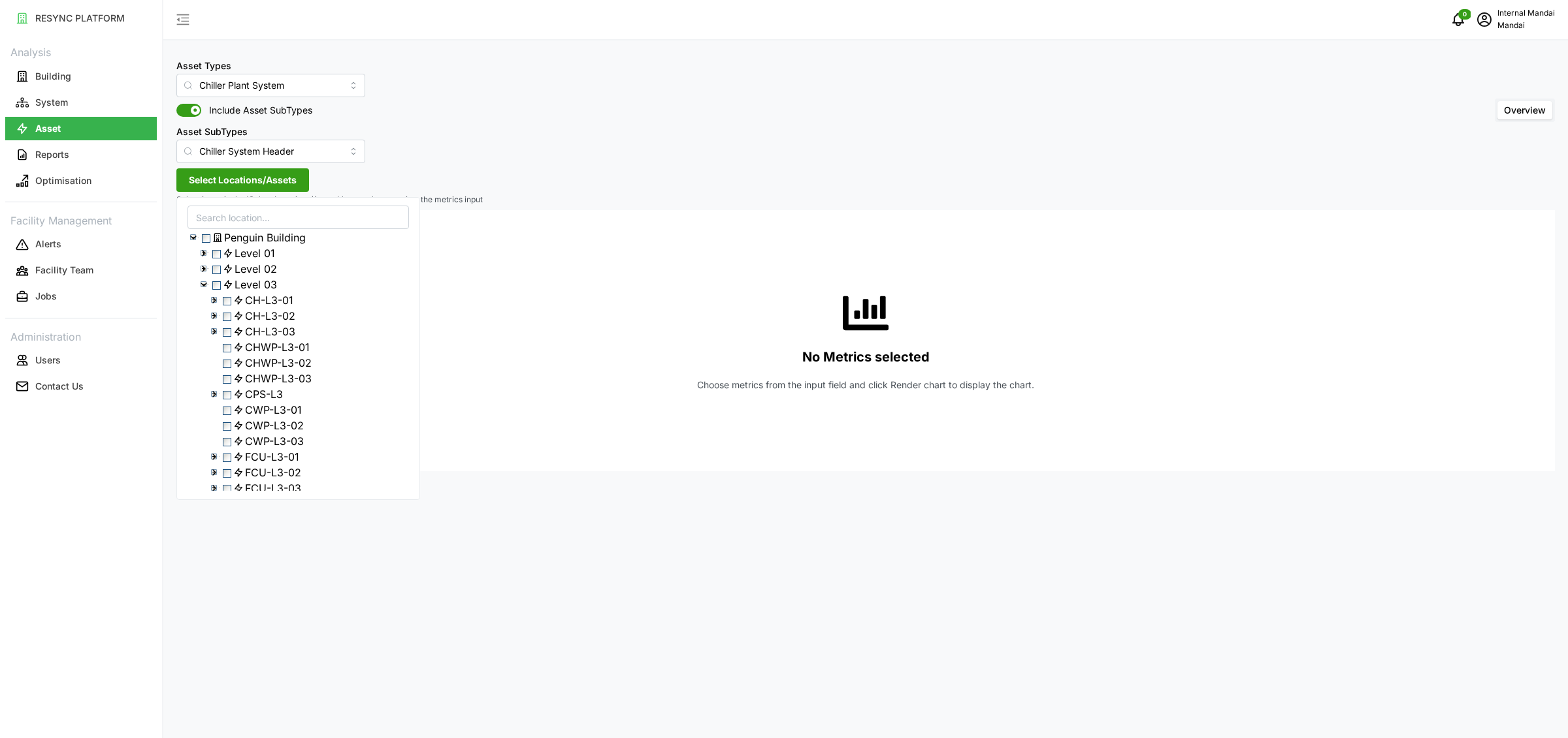
click at [231, 400] on span "Select CPS-L3" at bounding box center [227, 395] width 9 height 9
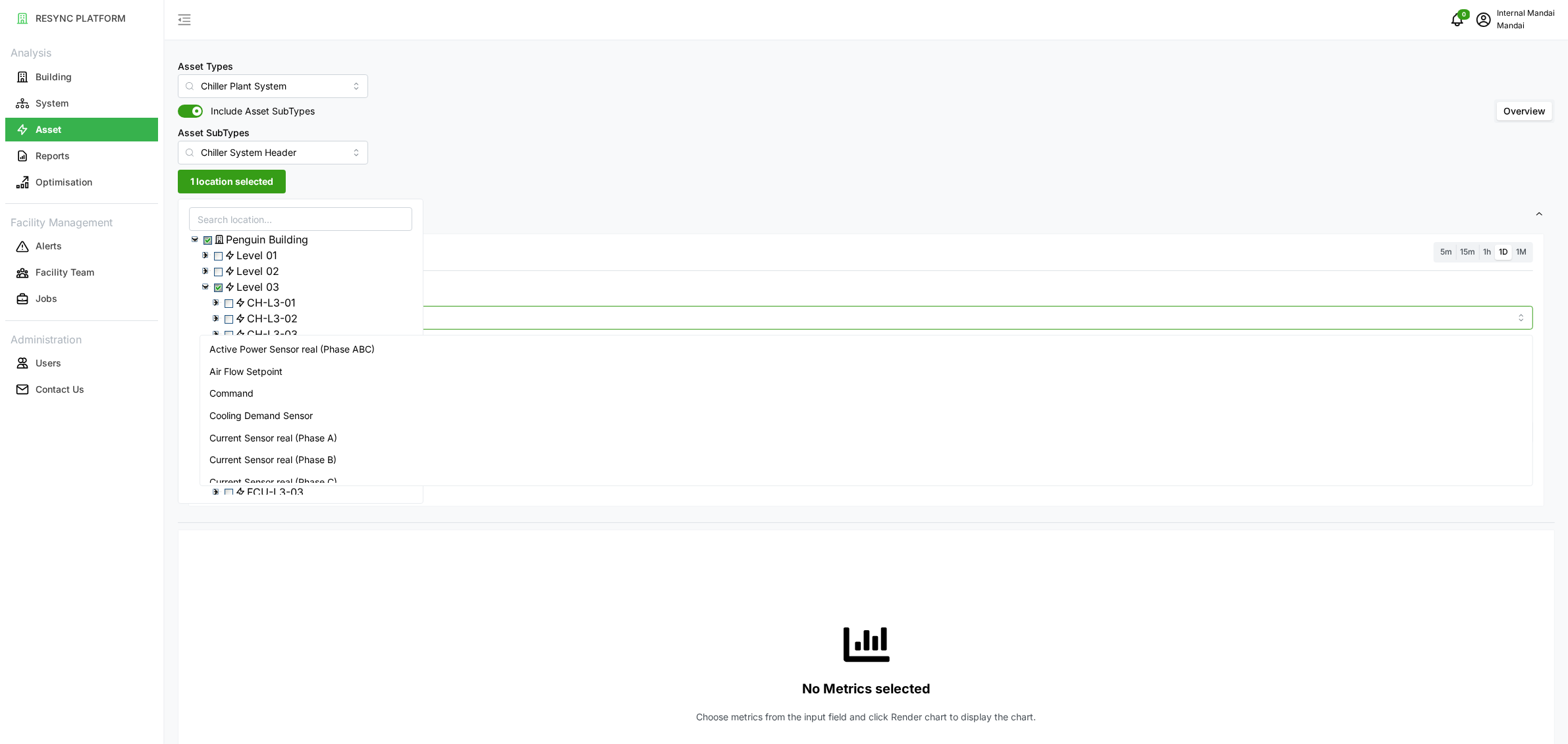
click at [608, 317] on input "Metric" at bounding box center [867, 317] width 1288 height 15
type input "t"
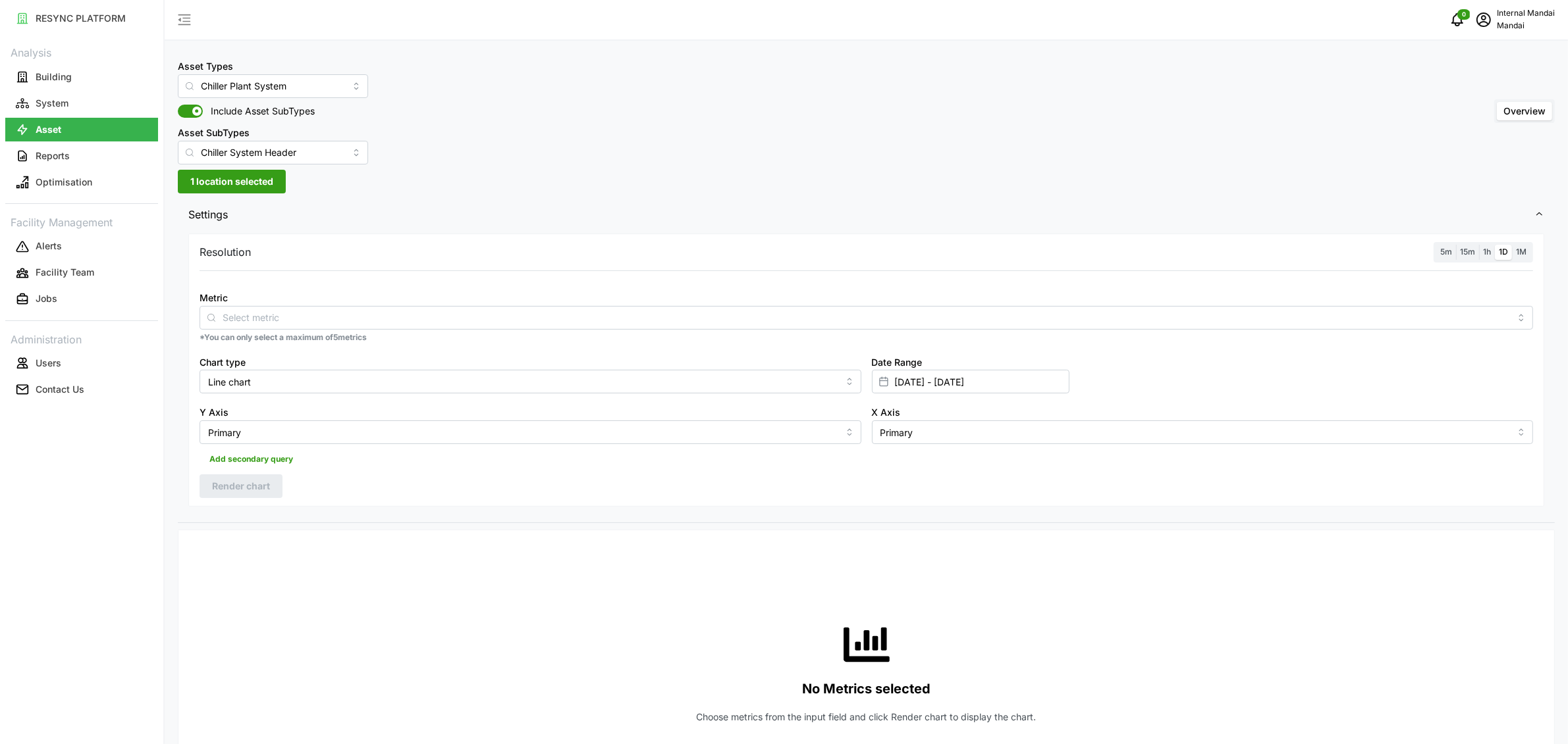
click at [1484, 254] on span "1h" at bounding box center [1487, 251] width 8 height 10
click at [1479, 245] on input "1h" at bounding box center [1479, 245] width 0 height 0
click at [1489, 253] on span "1h" at bounding box center [1487, 251] width 8 height 10
click at [1479, 245] on input "1h" at bounding box center [1479, 245] width 0 height 0
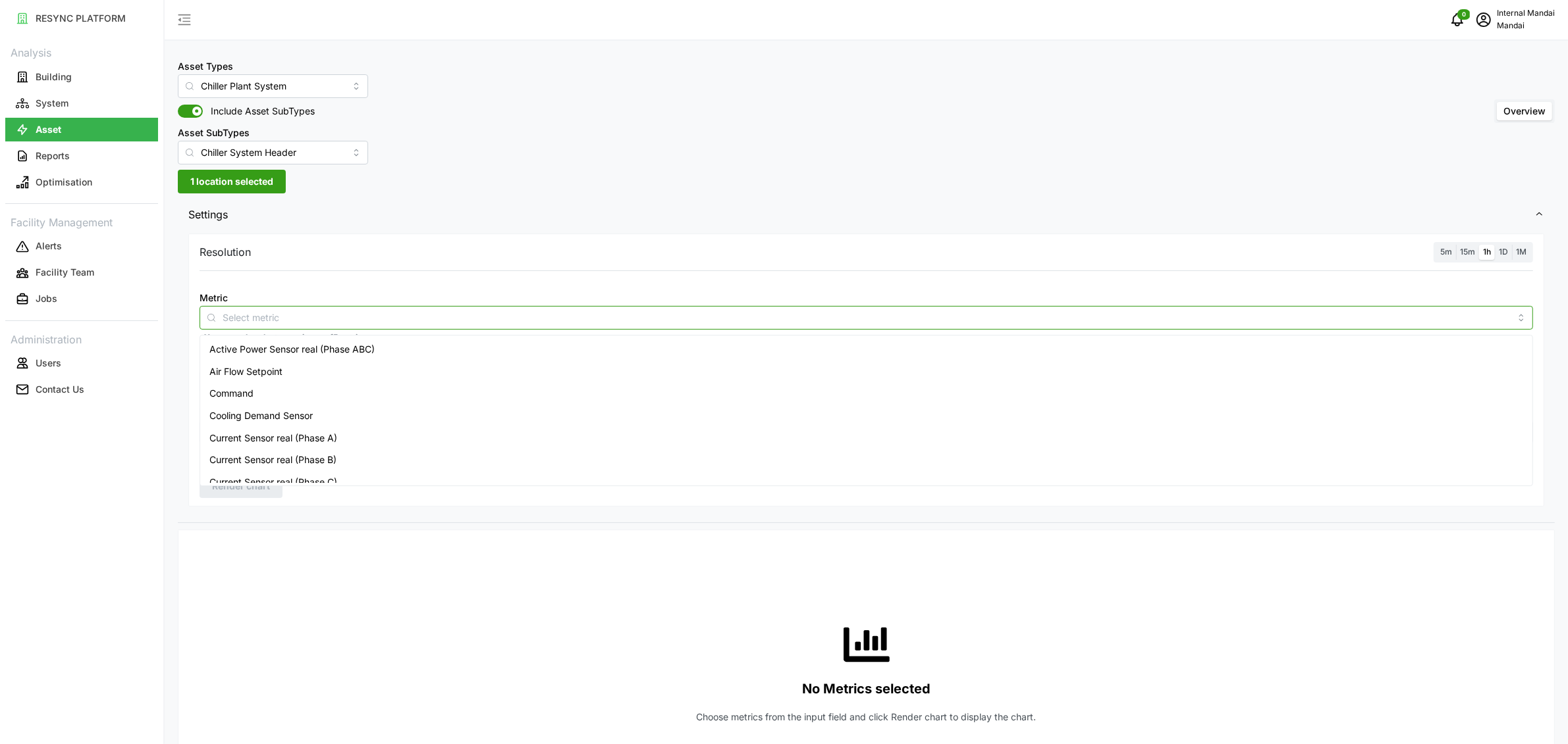
click at [830, 324] on input "Metric" at bounding box center [867, 317] width 1288 height 15
type input "temper"
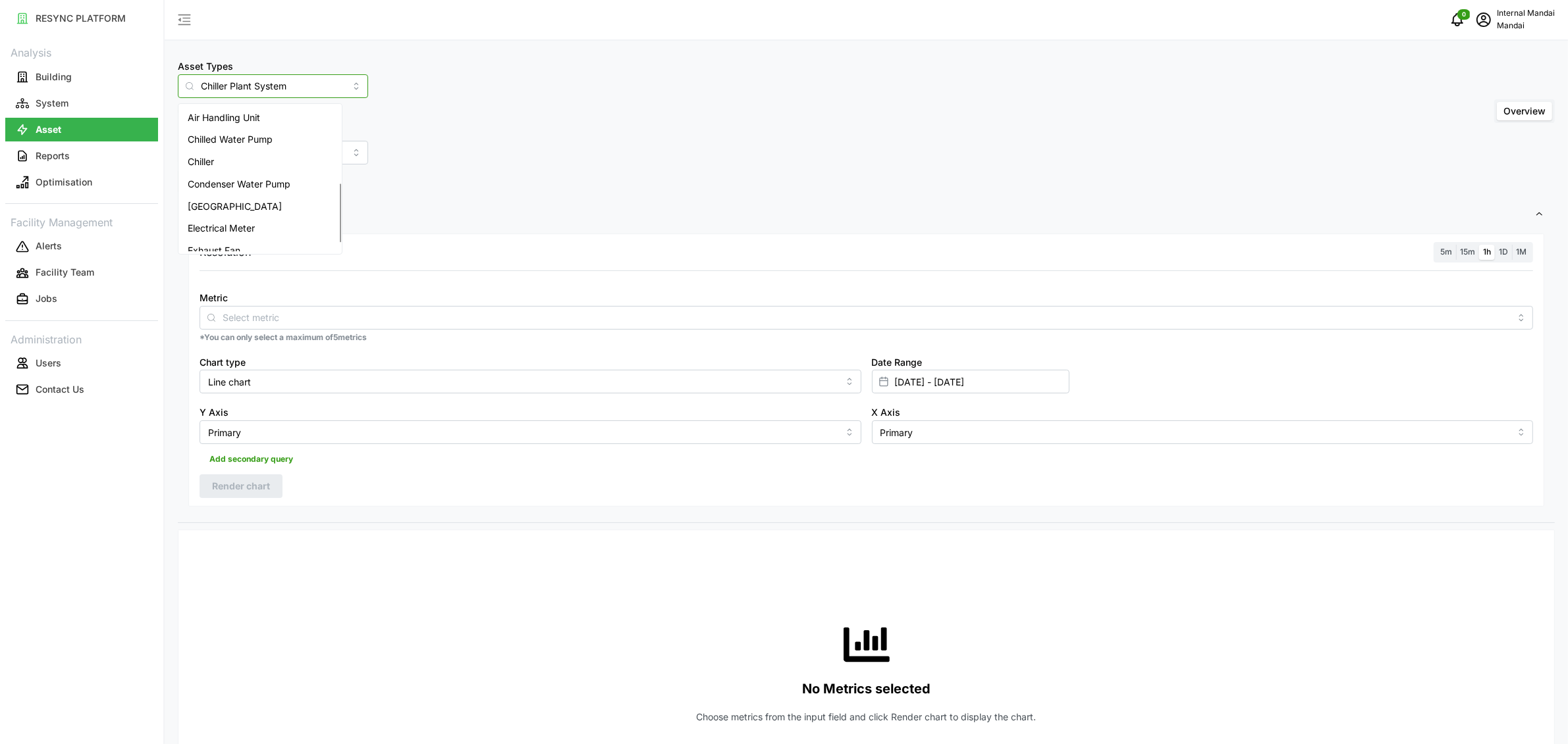
scroll to position [188, 0]
click at [322, 83] on input "Chiller Plant System" at bounding box center [272, 87] width 190 height 24
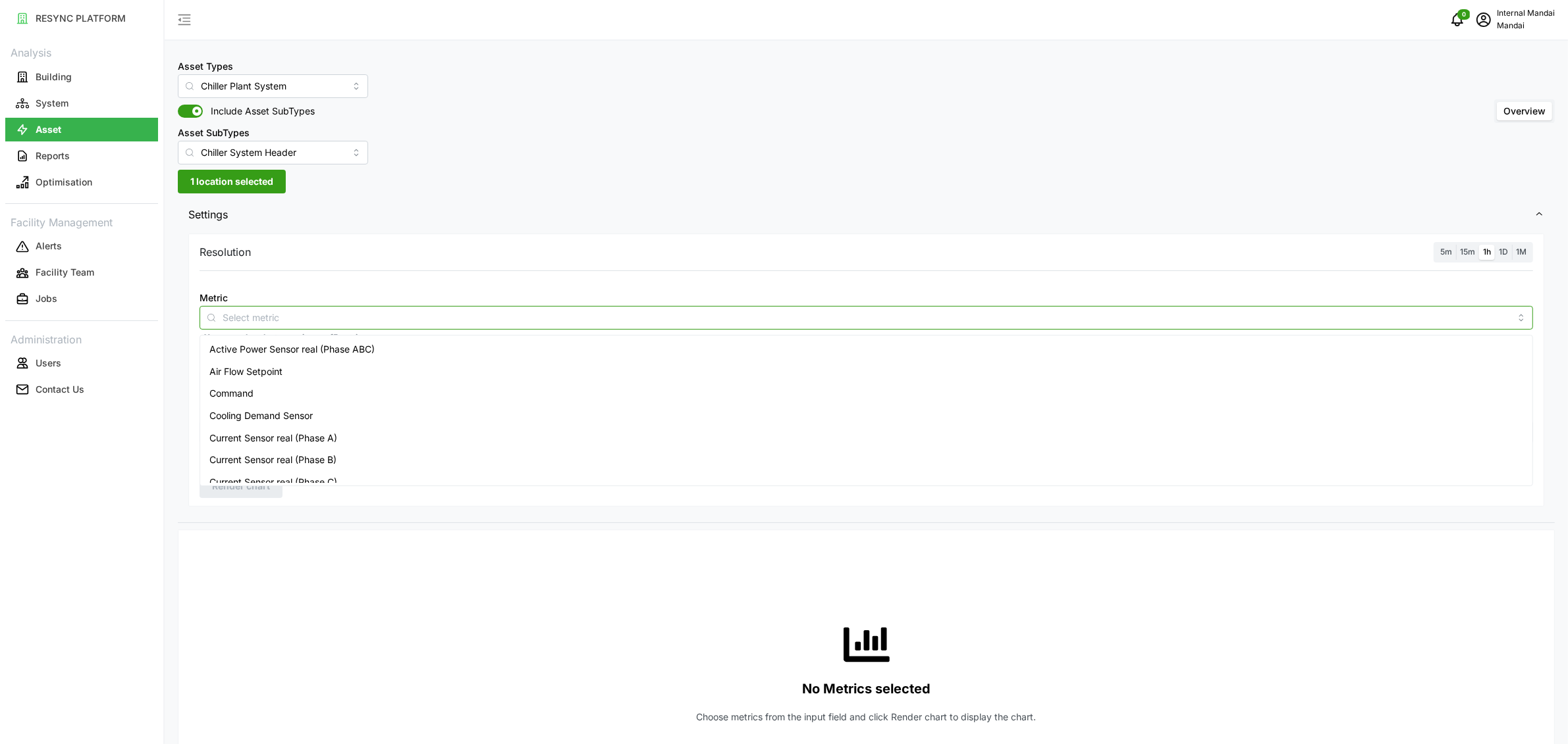
click at [380, 311] on input "Metric" at bounding box center [867, 317] width 1288 height 15
type input "d"
click at [331, 141] on input "Chiller System Header" at bounding box center [272, 152] width 190 height 24
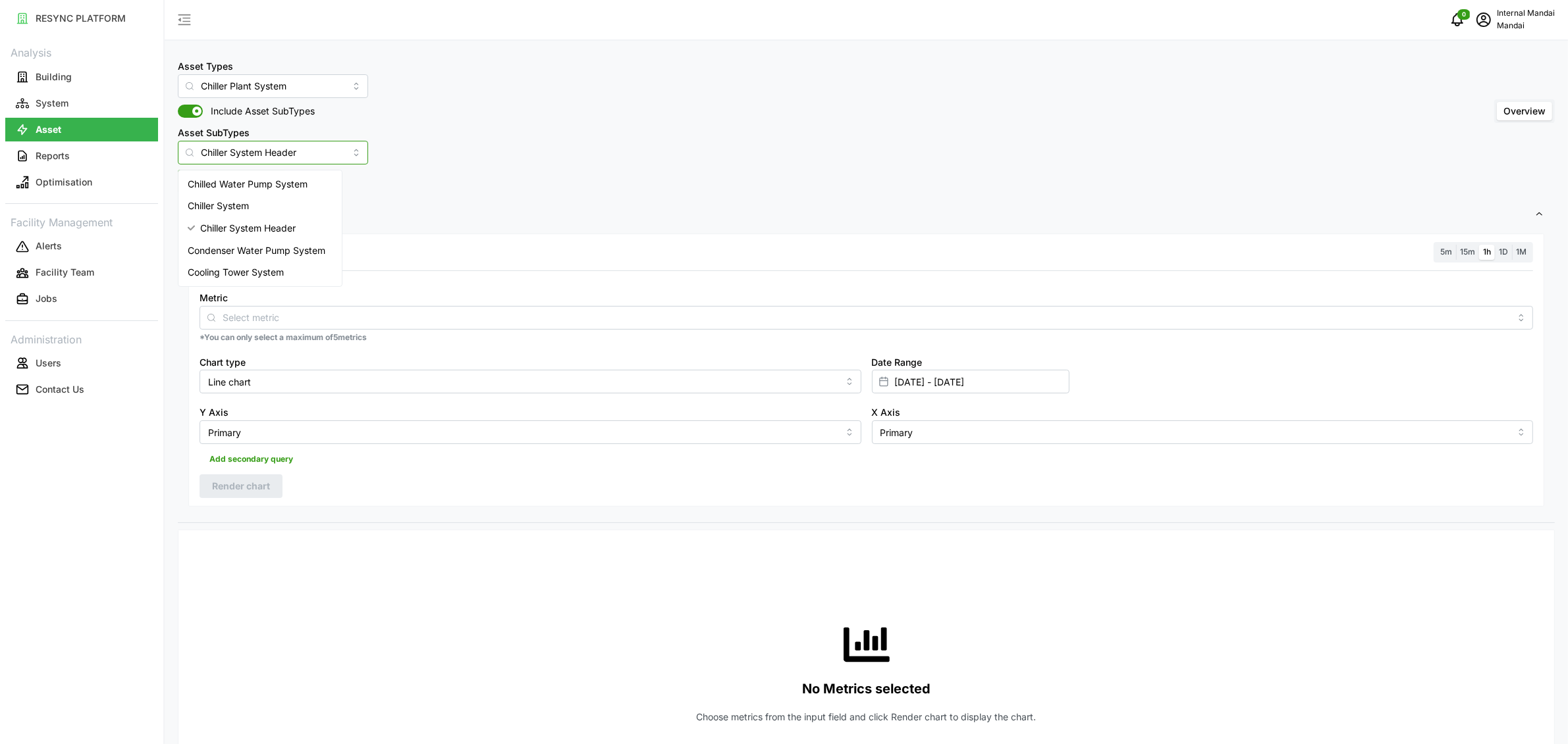
click at [271, 198] on div "Chiller System" at bounding box center [260, 206] width 158 height 22
type input "Chiller System"
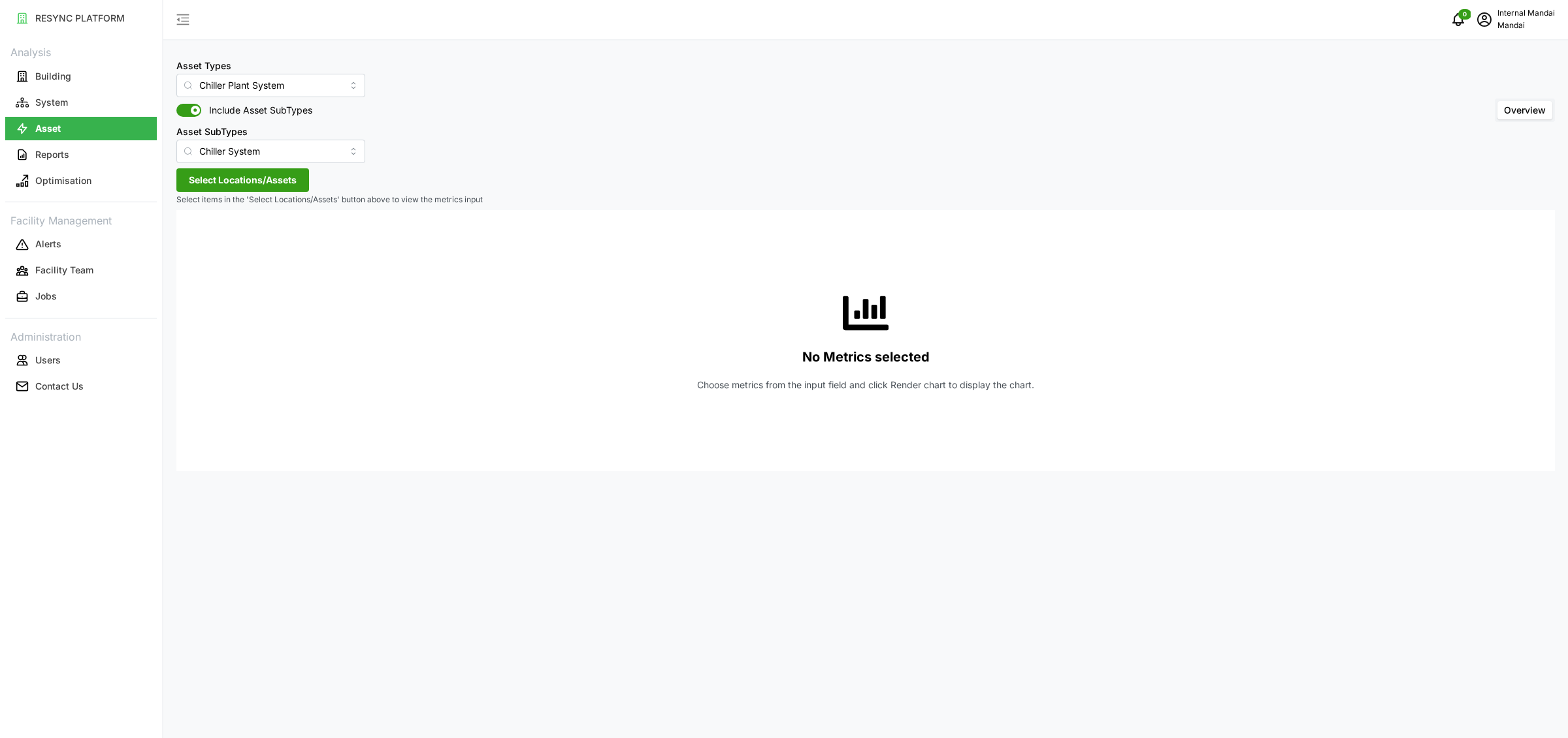
click at [282, 187] on span "Select Locations/Assets" at bounding box center [242, 180] width 108 height 22
click at [232, 241] on span "Penguin Building" at bounding box center [258, 237] width 93 height 15
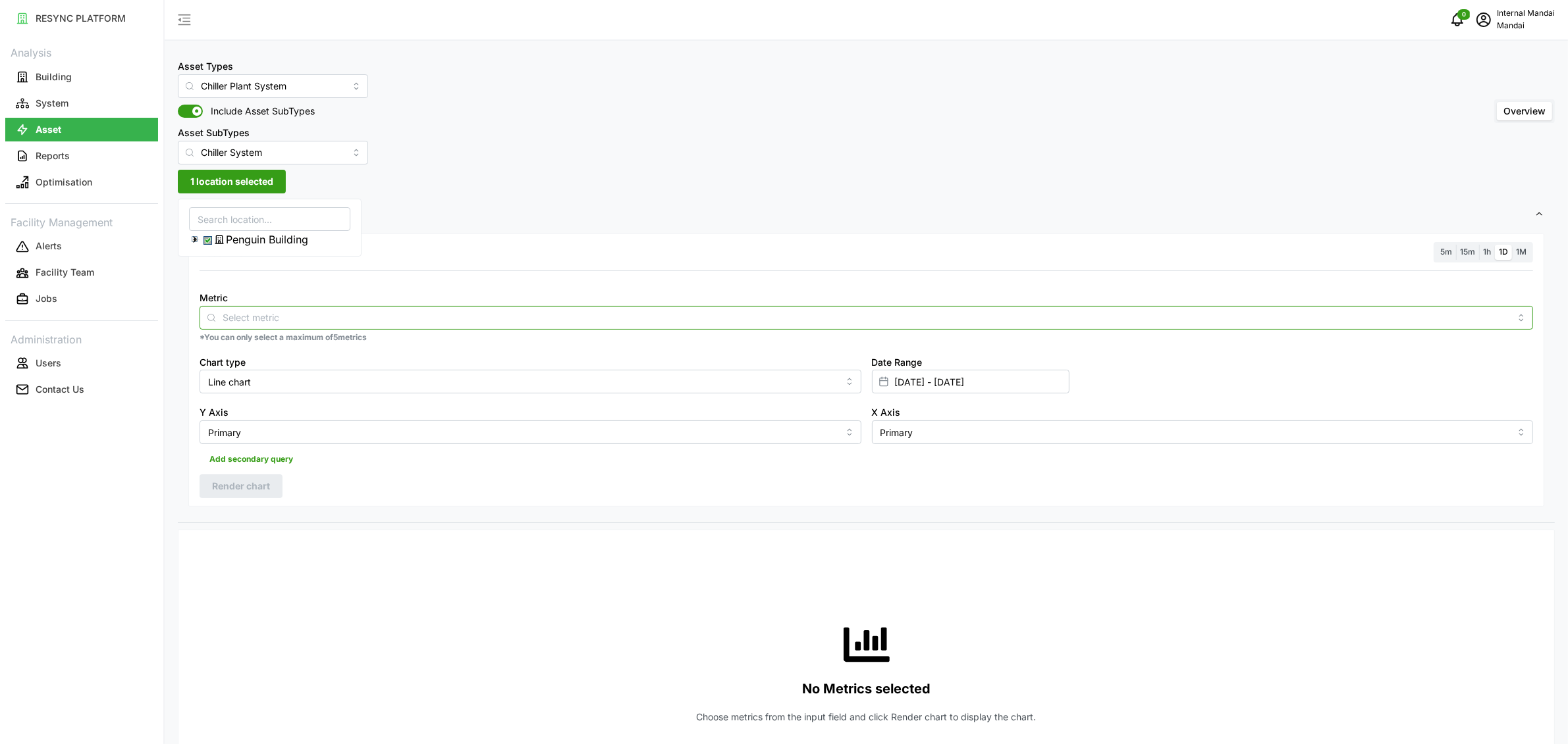
click at [326, 315] on input "Metric" at bounding box center [867, 317] width 1288 height 15
type input "temper"
click at [1484, 254] on span "1h" at bounding box center [1487, 251] width 8 height 10
click at [1479, 245] on input "1h" at bounding box center [1479, 245] width 0 height 0
click at [236, 92] on input "Chiller Plant System" at bounding box center [272, 87] width 190 height 24
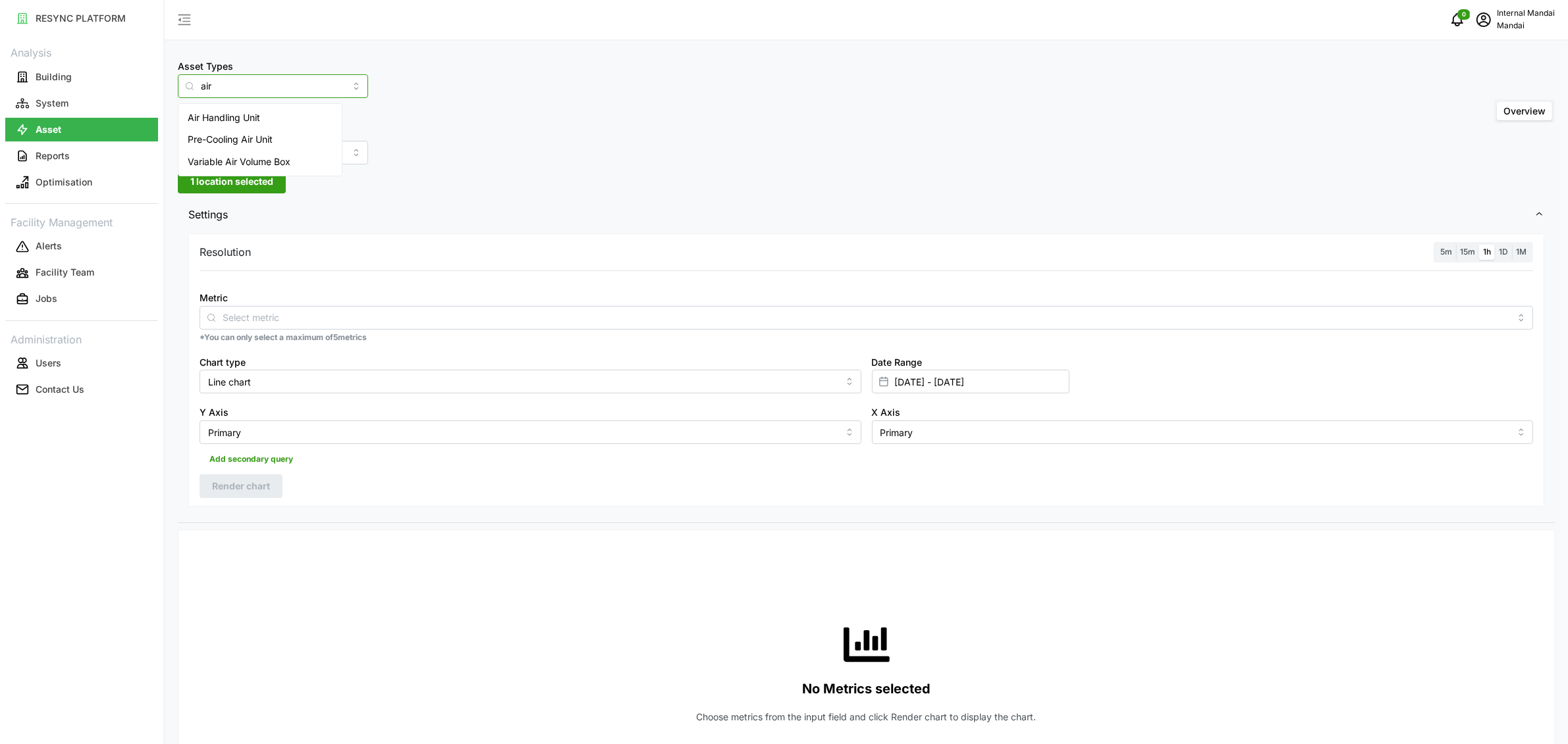
click at [248, 118] on span "Air Handling Unit" at bounding box center [224, 118] width 73 height 15
type input "Air Handling Unit"
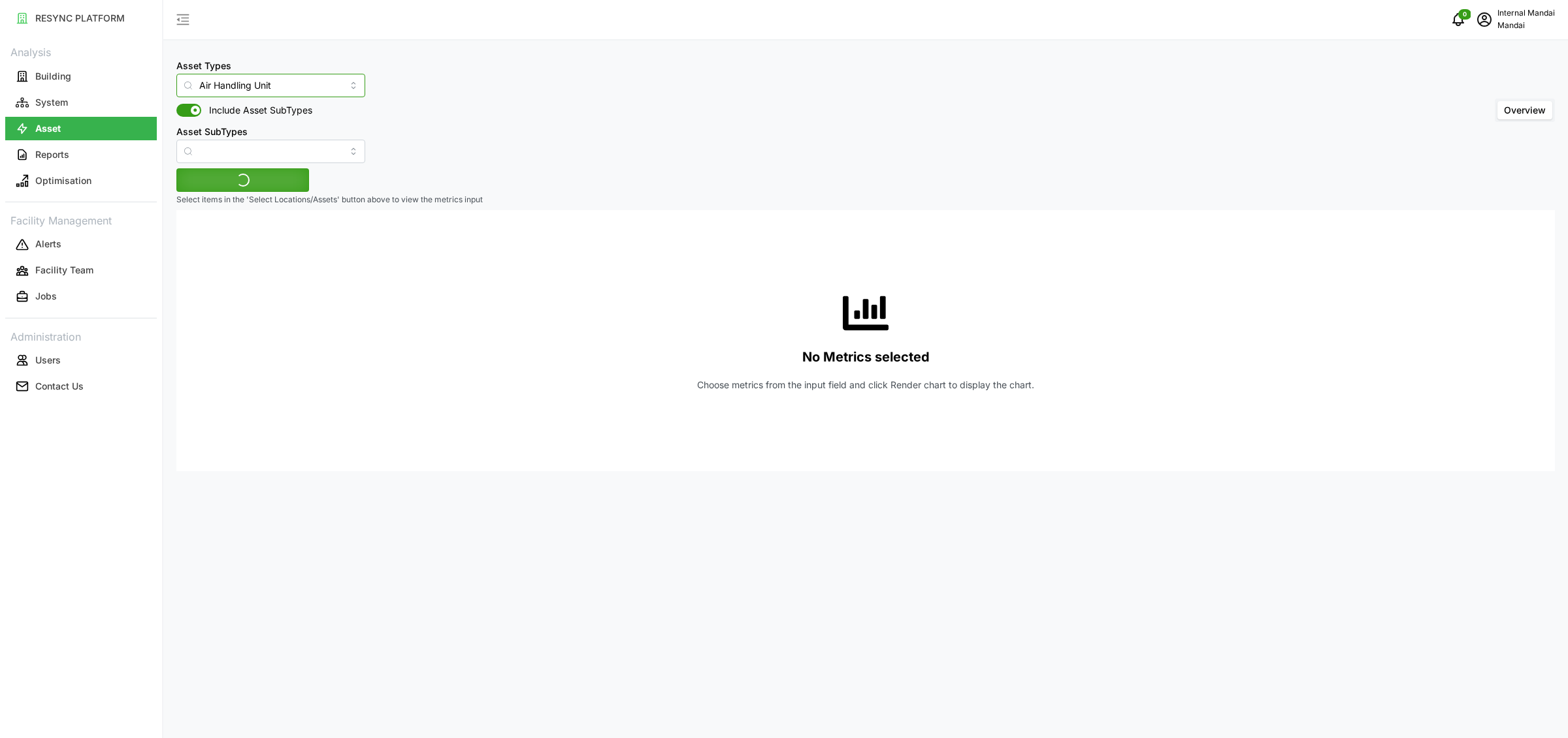
type input "Air Handling Unit"
click at [255, 191] on span "Select Locations/Assets" at bounding box center [242, 202] width 108 height 22
click at [211, 241] on span "Select Penguin Building" at bounding box center [206, 238] width 9 height 9
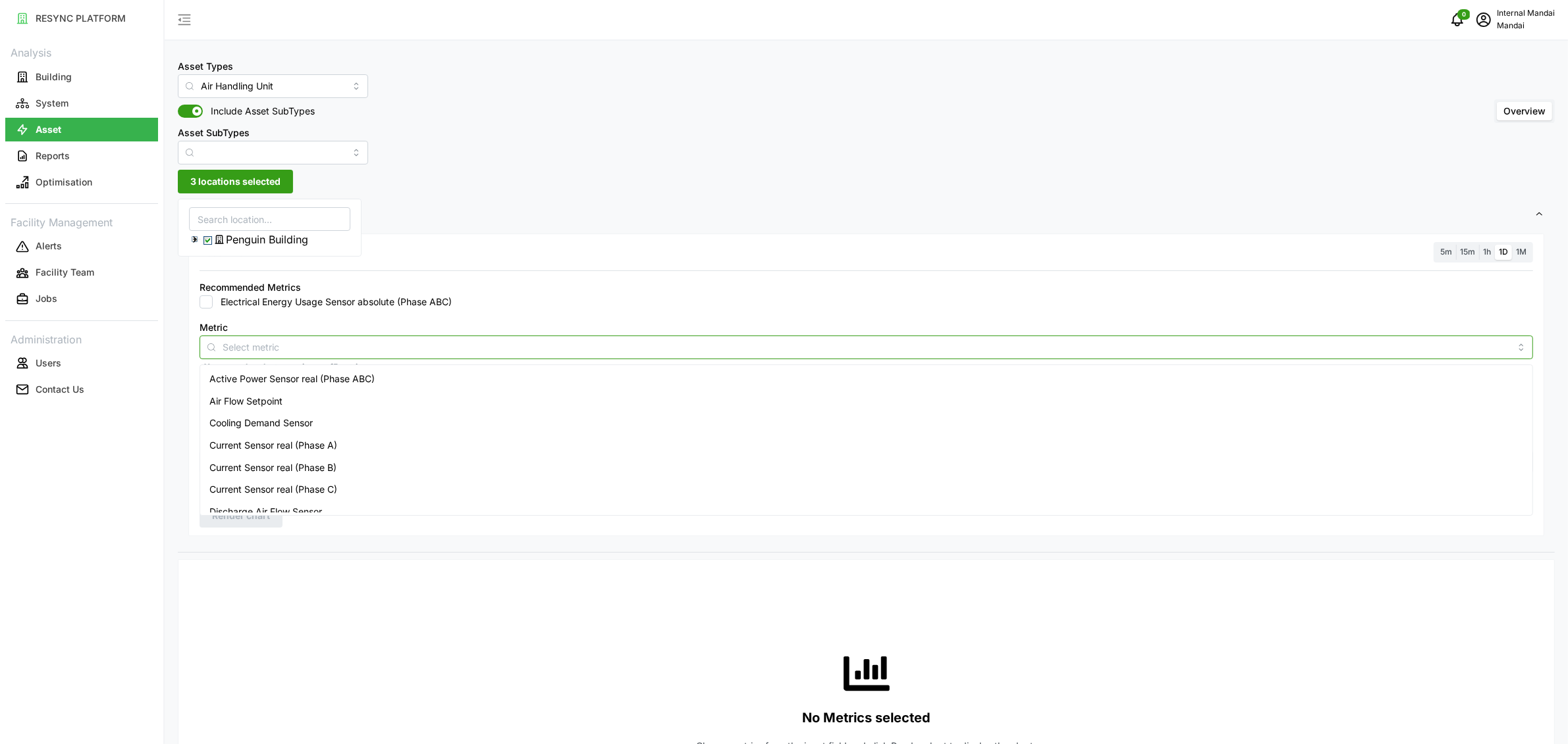
click at [385, 340] on input "Metric" at bounding box center [867, 347] width 1288 height 15
type input "temper"
click at [380, 398] on div "Return Air Temperature Sensor" at bounding box center [866, 402] width 1327 height 22
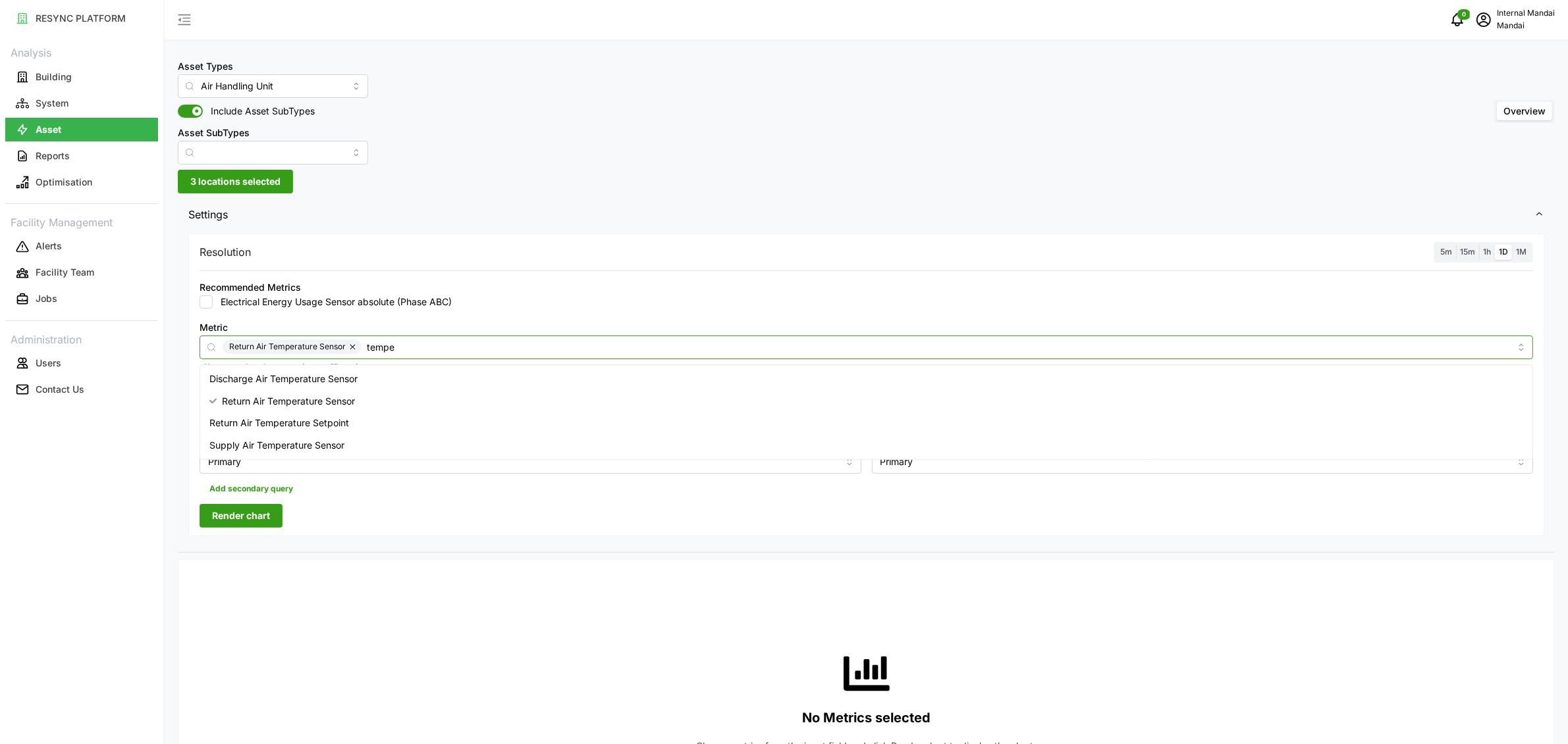
type input "temper"
click at [368, 422] on div "Return Air Temperature Setpoint" at bounding box center [866, 423] width 1327 height 22
click at [1488, 251] on span "1h" at bounding box center [1487, 251] width 8 height 10
click at [1479, 245] on input "1h" at bounding box center [1479, 245] width 0 height 0
click at [246, 523] on span "Render chart" at bounding box center [241, 516] width 58 height 22
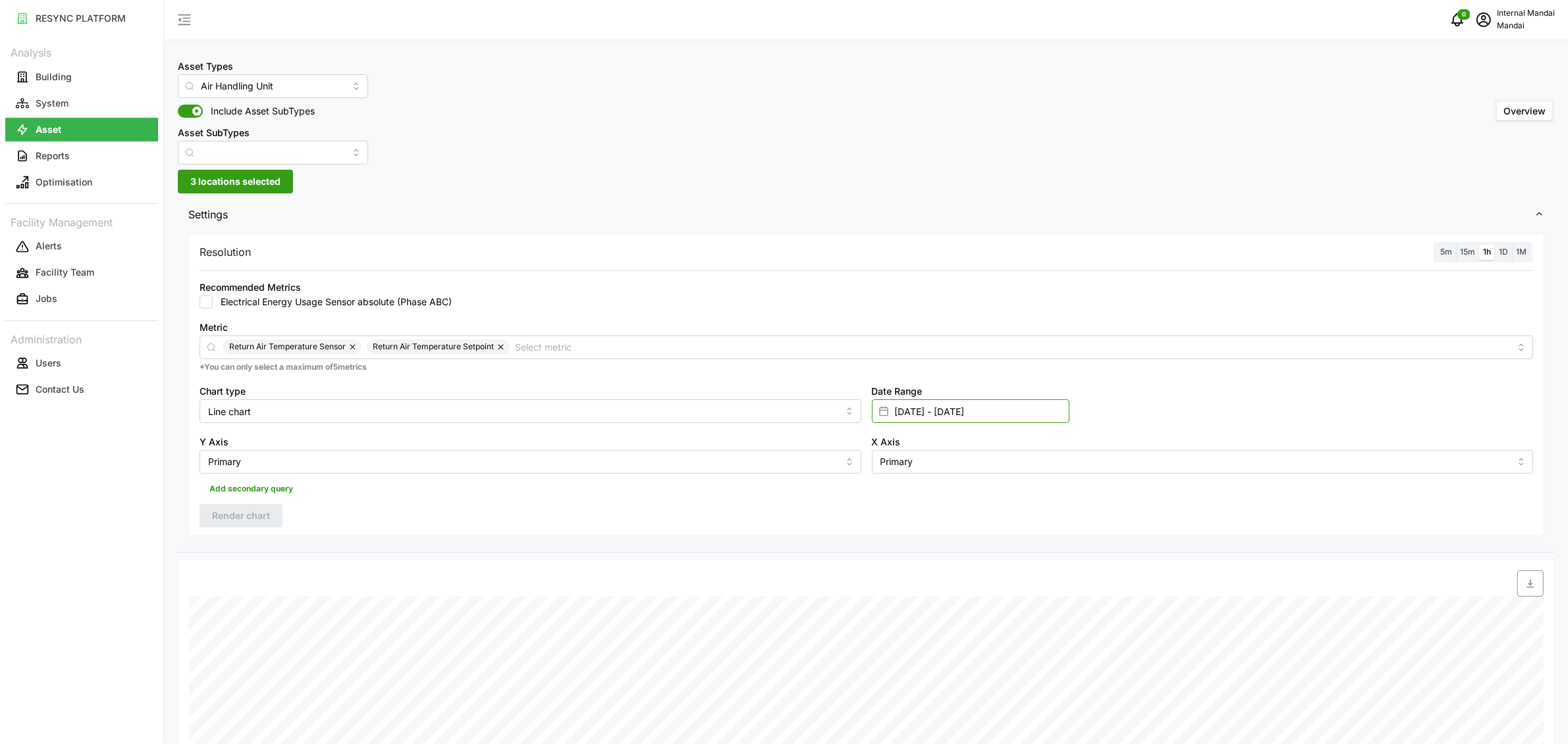
click at [915, 416] on input "[DATE] - [DATE]" at bounding box center [970, 411] width 198 height 24
click at [898, 492] on icon "button" at bounding box center [900, 494] width 10 height 10
click at [923, 613] on button "22" at bounding box center [924, 617] width 24 height 24
type input "22 Jul 2025 - 22 Sep 2025"
type input "22 Jul 2025"
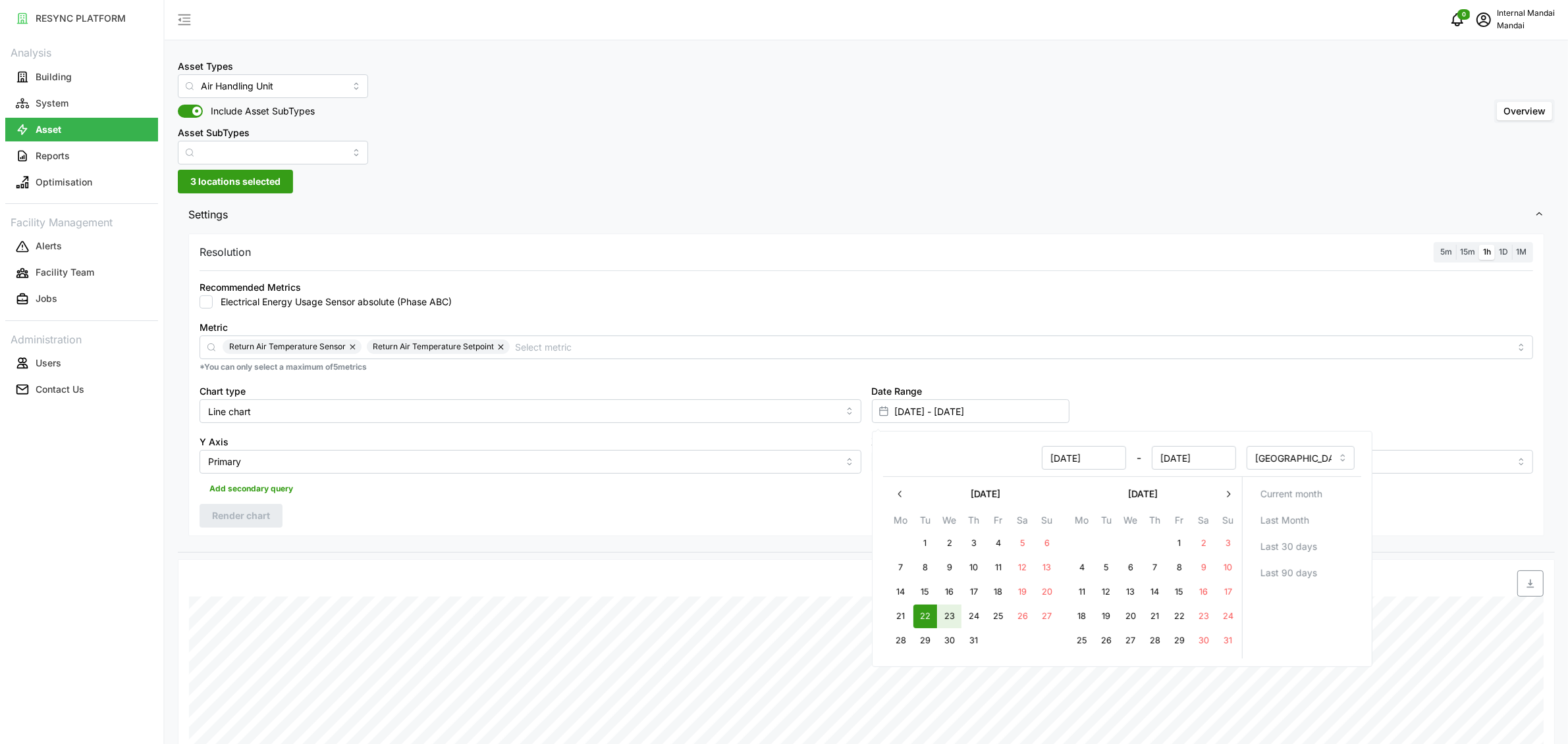
click at [947, 615] on button "23" at bounding box center [949, 617] width 24 height 24
type input "22 Jul 2025 - 23 Jul 2025"
type input "23 Jul 2025"
click at [679, 497] on div "Add secondary query" at bounding box center [867, 487] width 1333 height 25
click at [227, 515] on span "Render chart" at bounding box center [241, 516] width 58 height 22
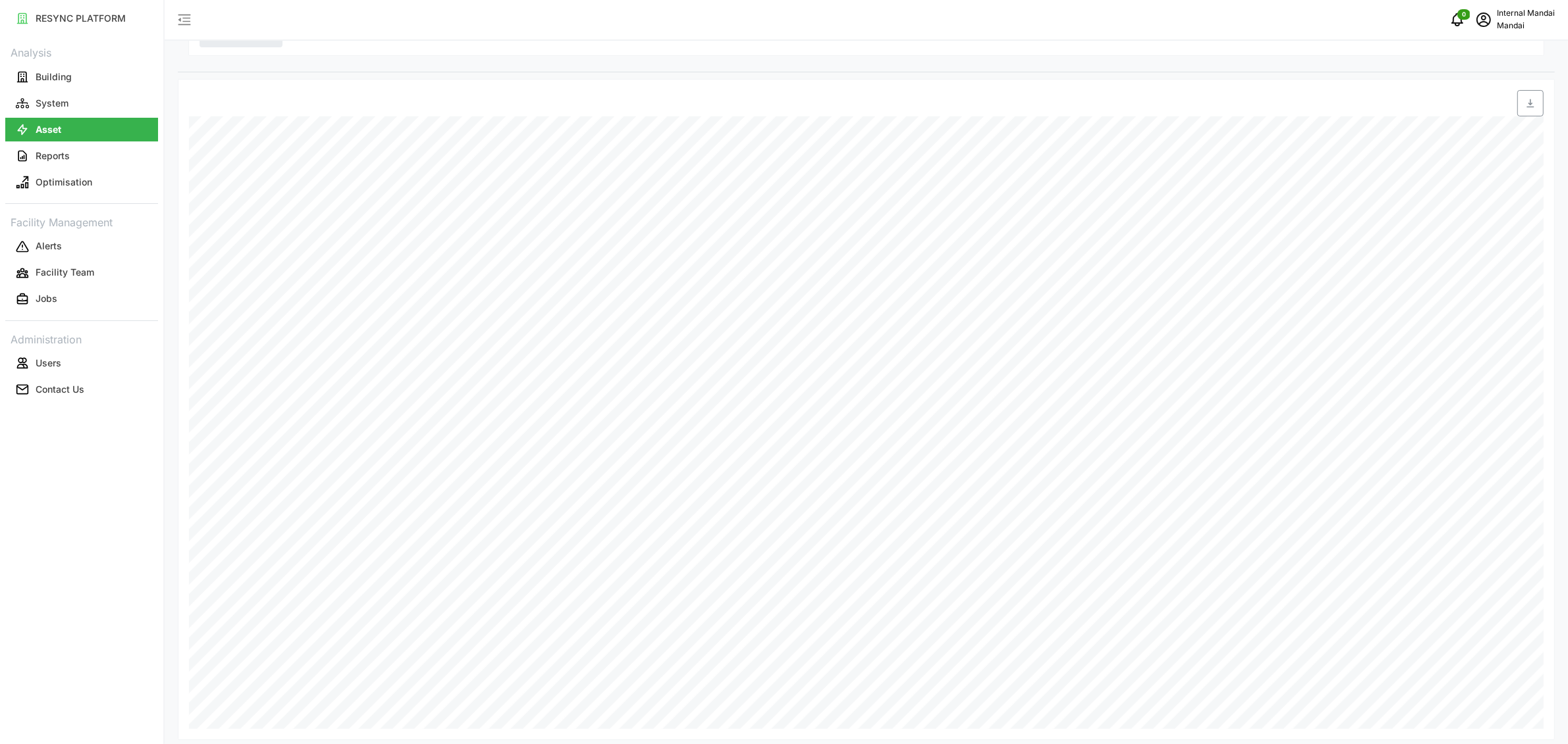
scroll to position [306, 0]
click at [895, 106] on input "22 Jul 2025 - 23 Jul 2025" at bounding box center [970, 105] width 198 height 24
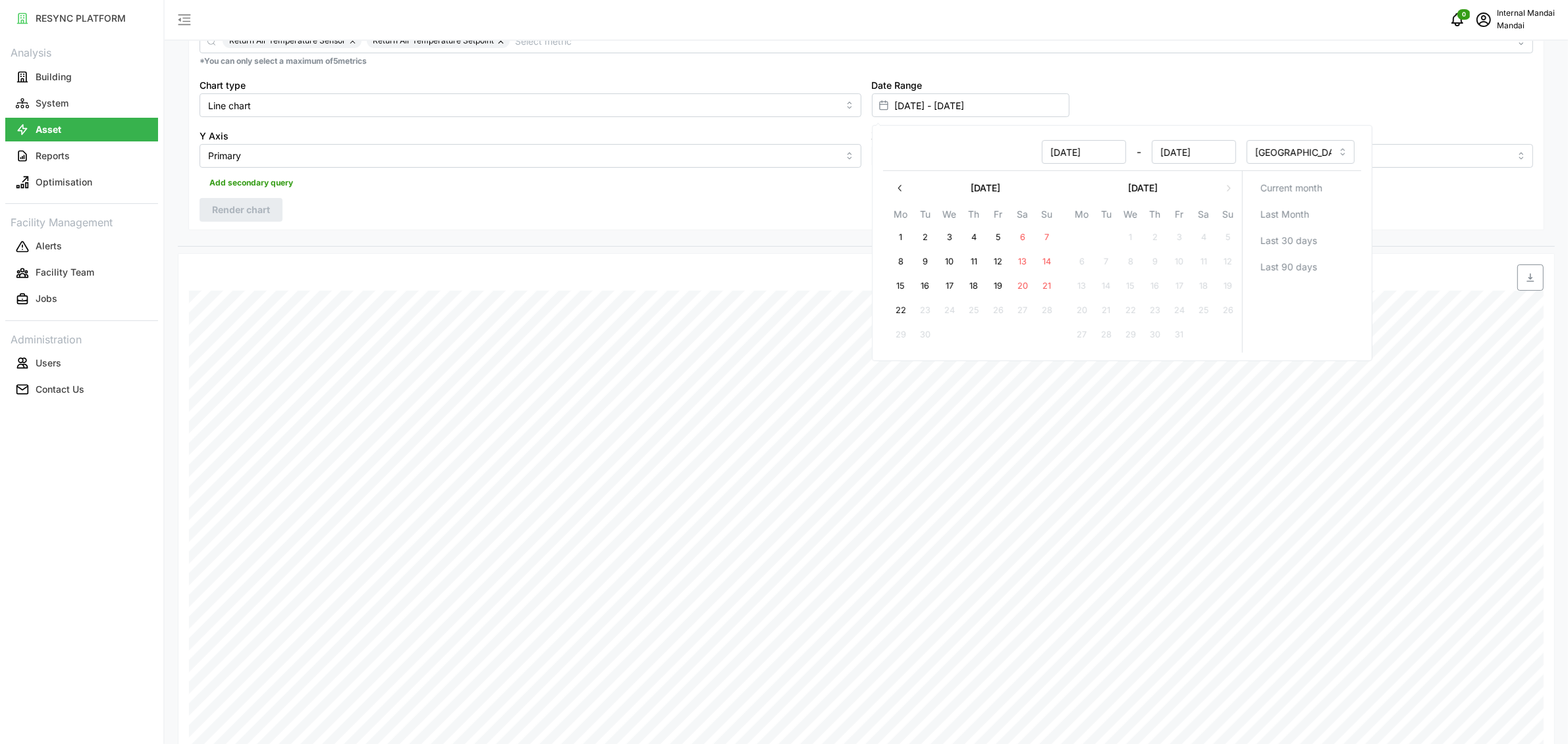
drag, startPoint x: 898, startPoint y: 195, endPoint x: 898, endPoint y: 203, distance: 8.0
click at [898, 196] on button "button" at bounding box center [900, 188] width 24 height 24
click at [1176, 308] on button "22" at bounding box center [1179, 311] width 24 height 24
type input "23 Jul 2025 - 22 Aug 2025"
type input "23 Jul 2025"
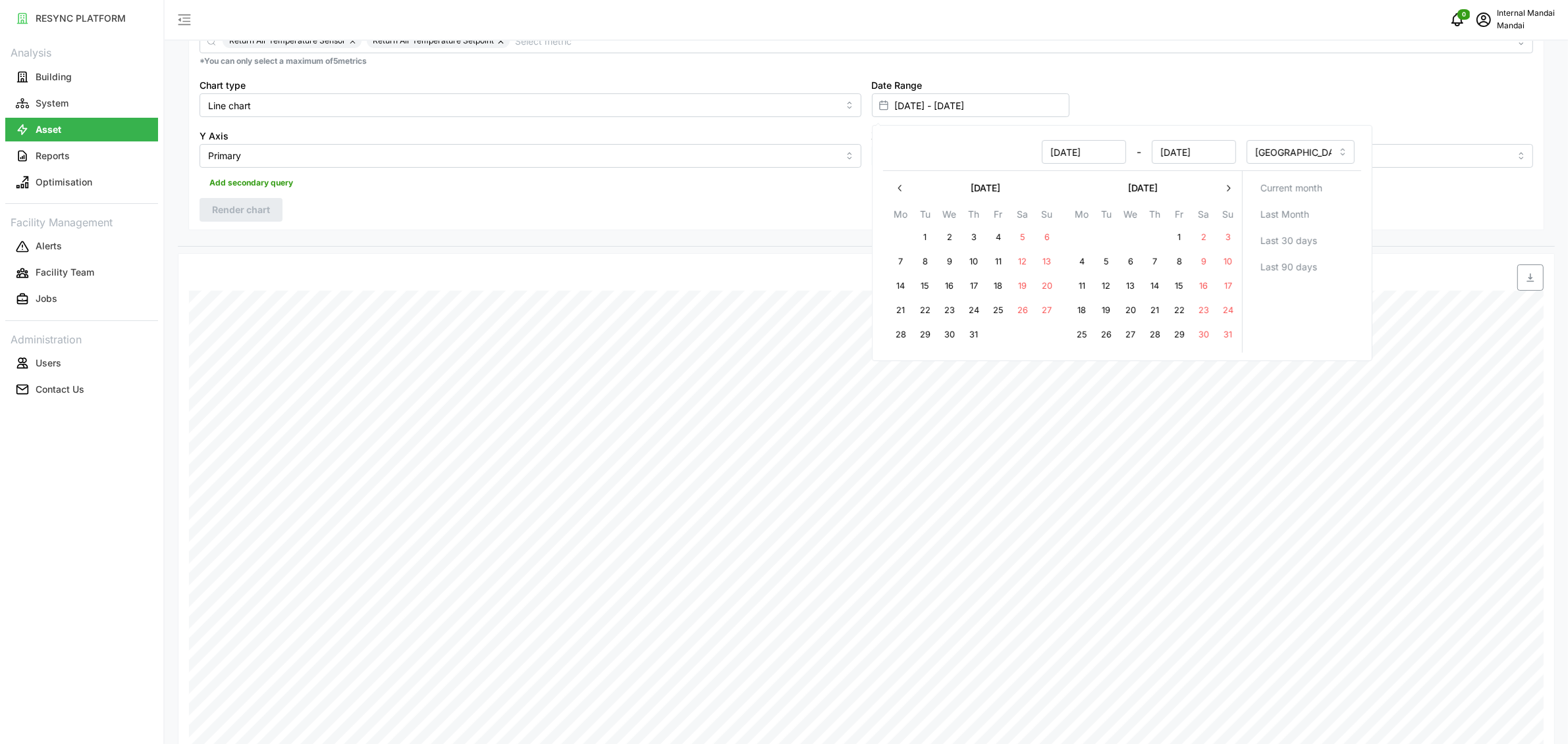
type input "22 Aug 2025"
click at [1156, 308] on button "21" at bounding box center [1154, 311] width 24 height 24
type input "21 Aug 2025 - 22 Aug 2025"
type input "21 Aug 2025"
click at [403, 194] on div "Resolution 5m 15m 1h 1D 1M Recommended Metrics Electrical Energy Usage Sensor a…" at bounding box center [867, 78] width 1356 height 302
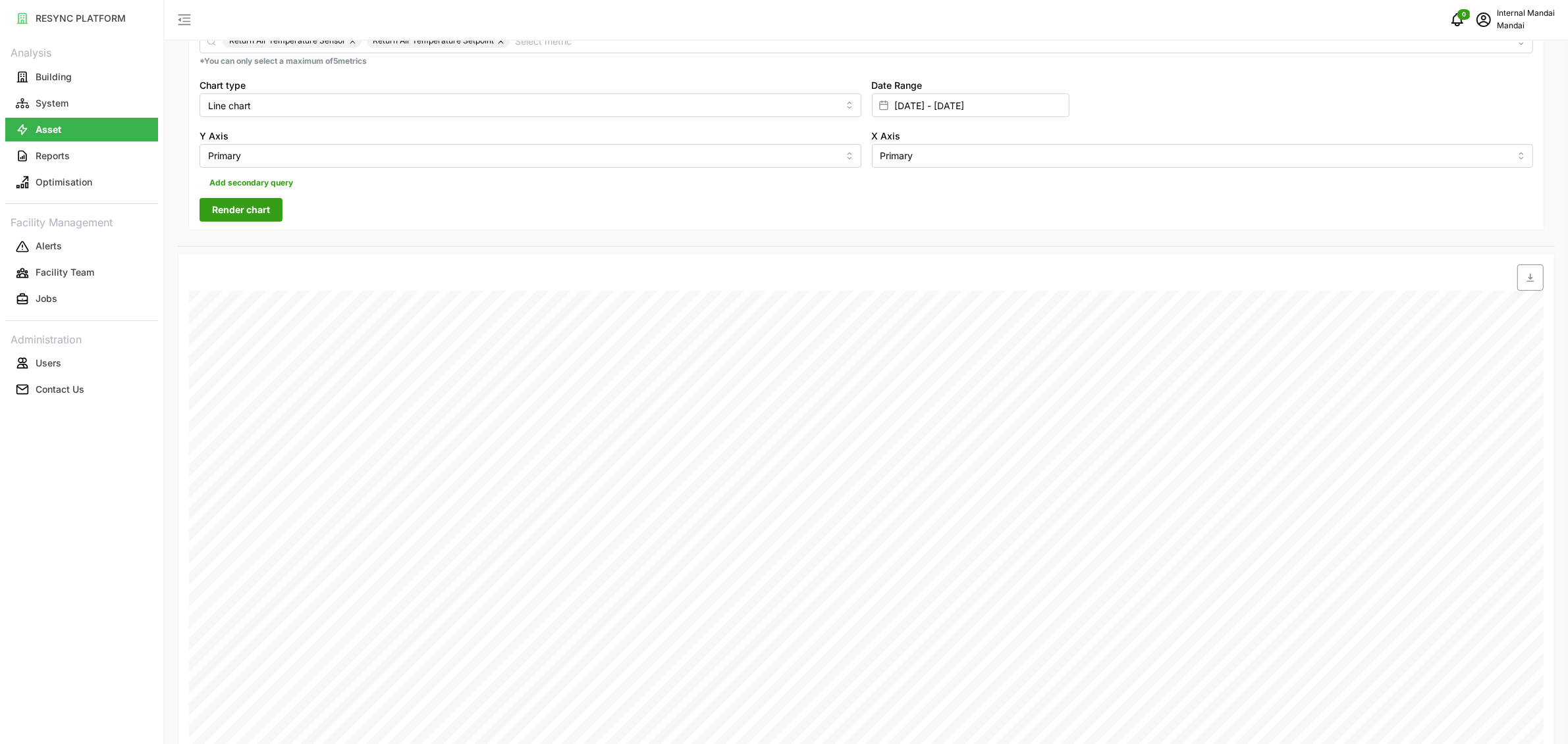
click at [230, 217] on span "Render chart" at bounding box center [241, 210] width 58 height 22
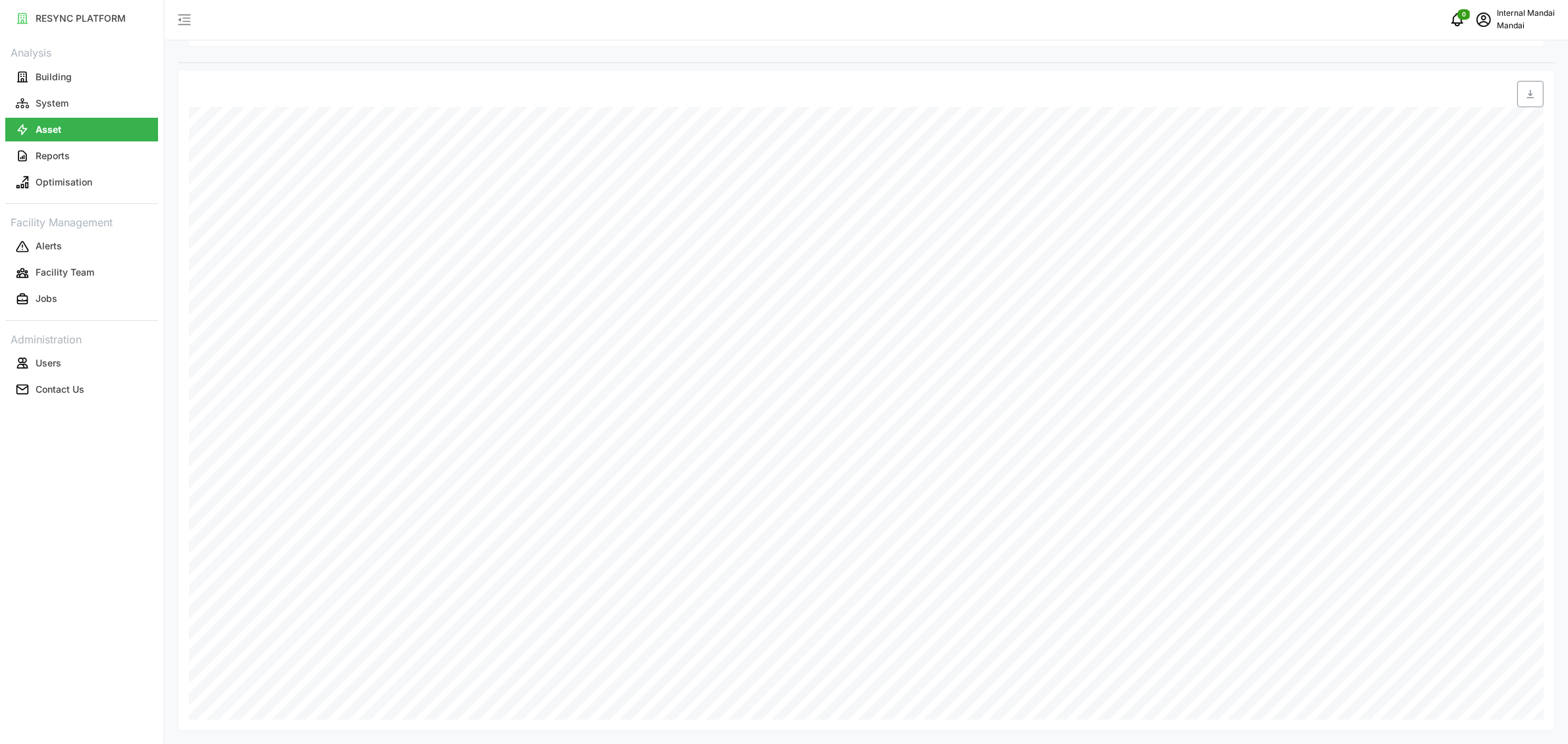
scroll to position [229, 0]
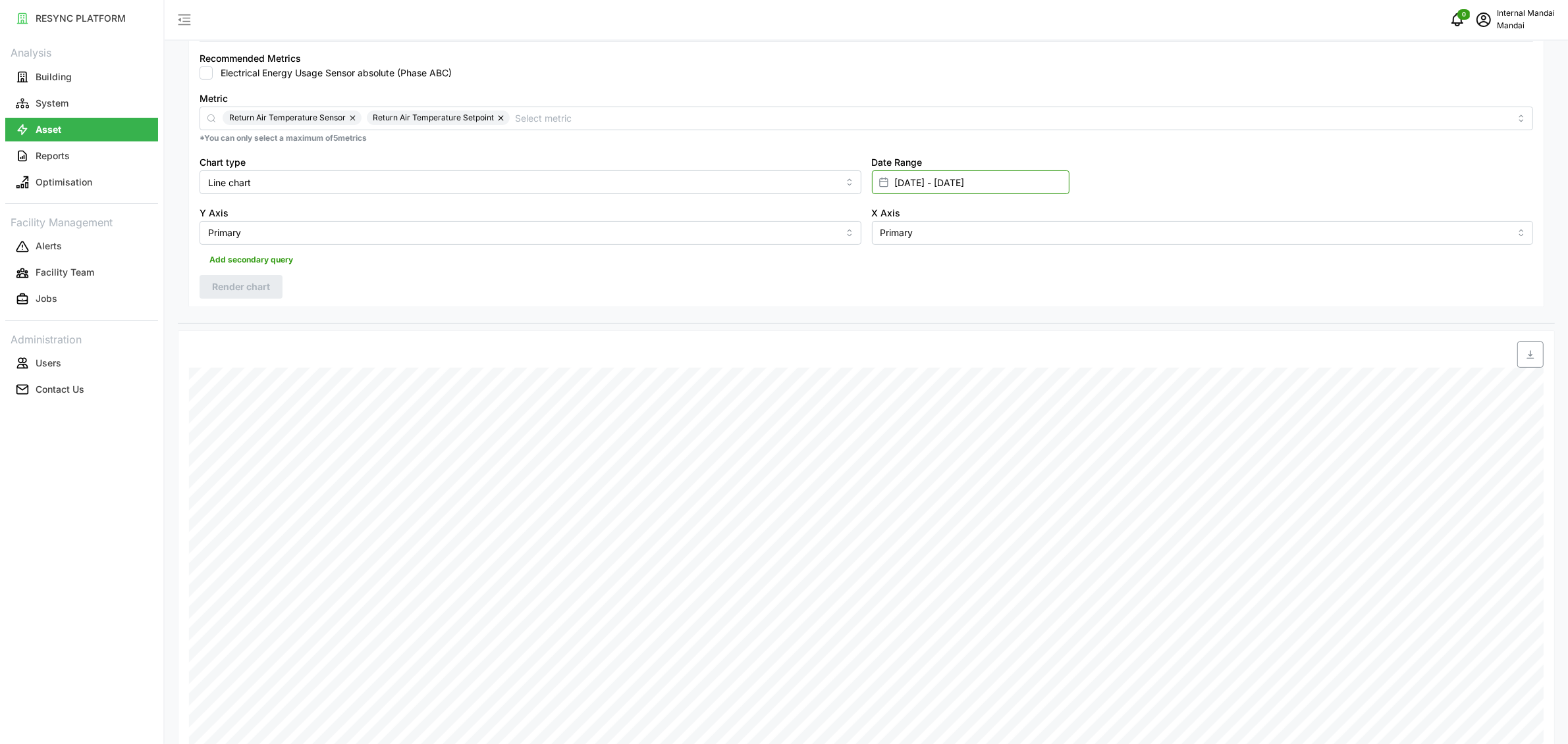
click at [918, 175] on input "21 Aug 2025 - 22 Aug 2025" at bounding box center [970, 182] width 198 height 24
click at [900, 334] on button "8" at bounding box center [900, 339] width 24 height 24
type input "22 Aug 2025 - 08 Sep 2025"
type input "22 Aug 2025"
type input "08 Sep 2025"
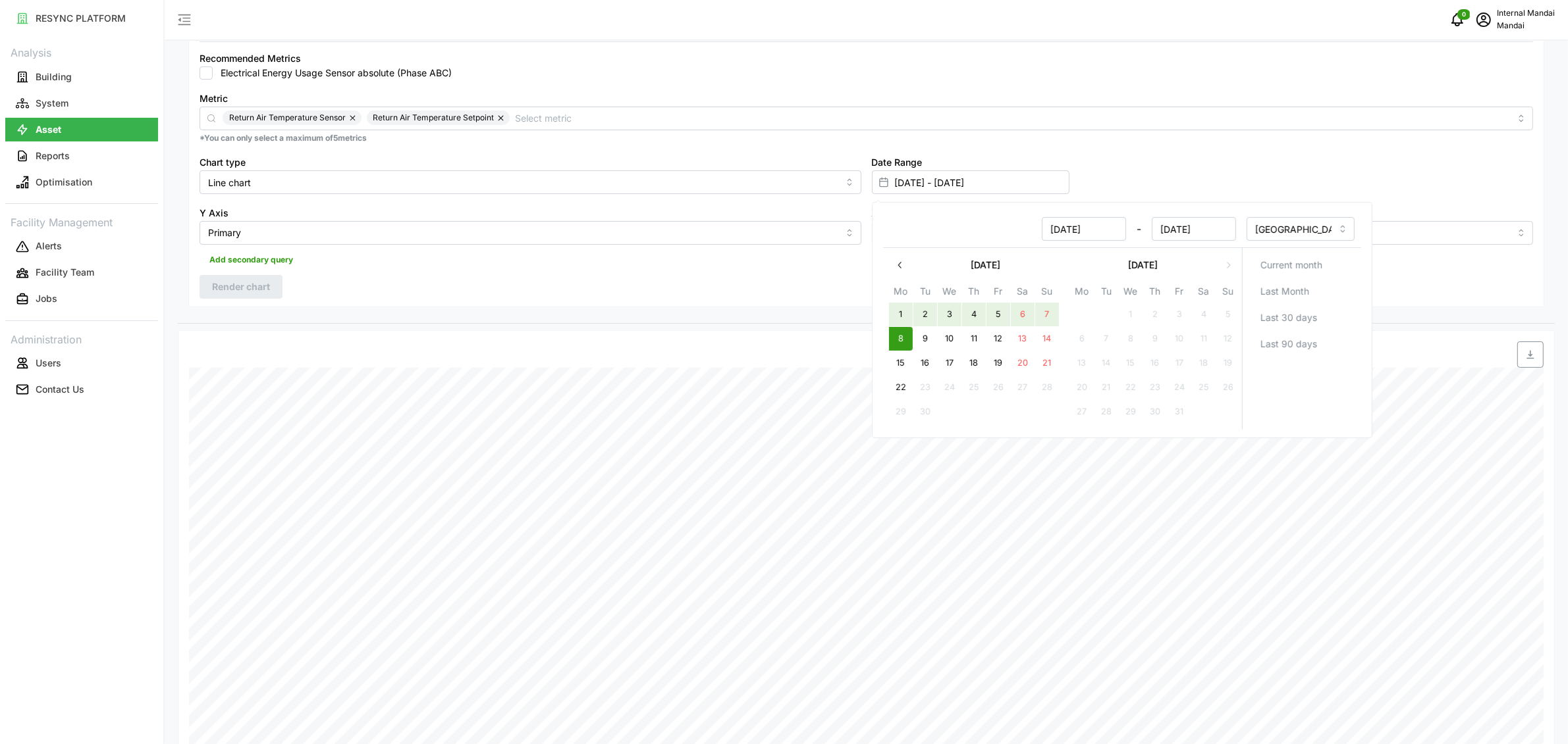
click at [901, 266] on icon "button" at bounding box center [900, 266] width 10 height 10
click at [1157, 412] on button "28" at bounding box center [1154, 412] width 24 height 24
type input "28 Aug 2025 - 08 Sep 2025"
type input "28 Aug 2025"
click at [1177, 412] on button "29" at bounding box center [1179, 412] width 24 height 24
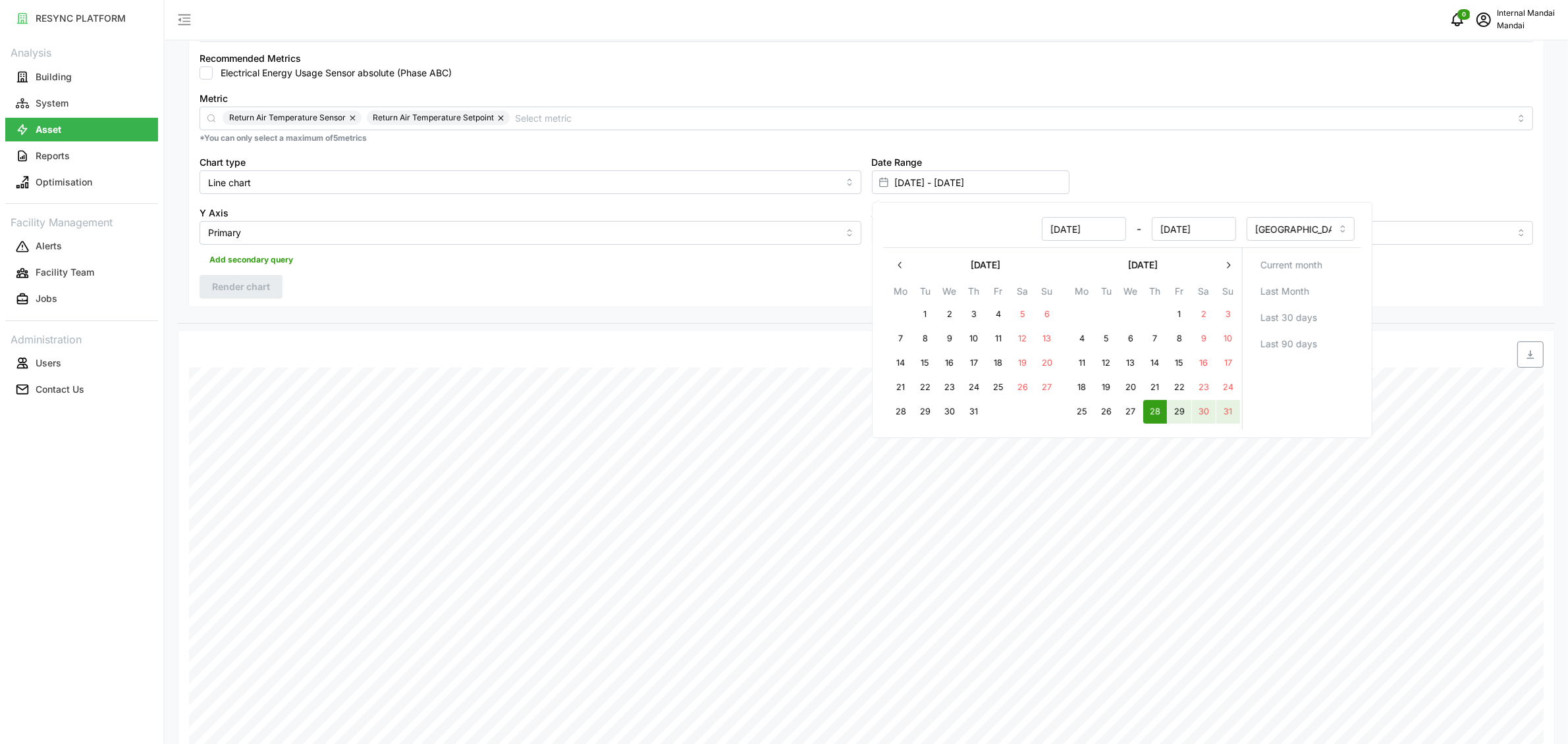
type input "29 Aug 2025 - 08 Sep 2025"
type input "29 Aug 2025"
click at [1161, 413] on button "28" at bounding box center [1154, 412] width 24 height 24
type input "28 Aug 2025 - 29 Aug 2025"
type input "28 Aug 2025"
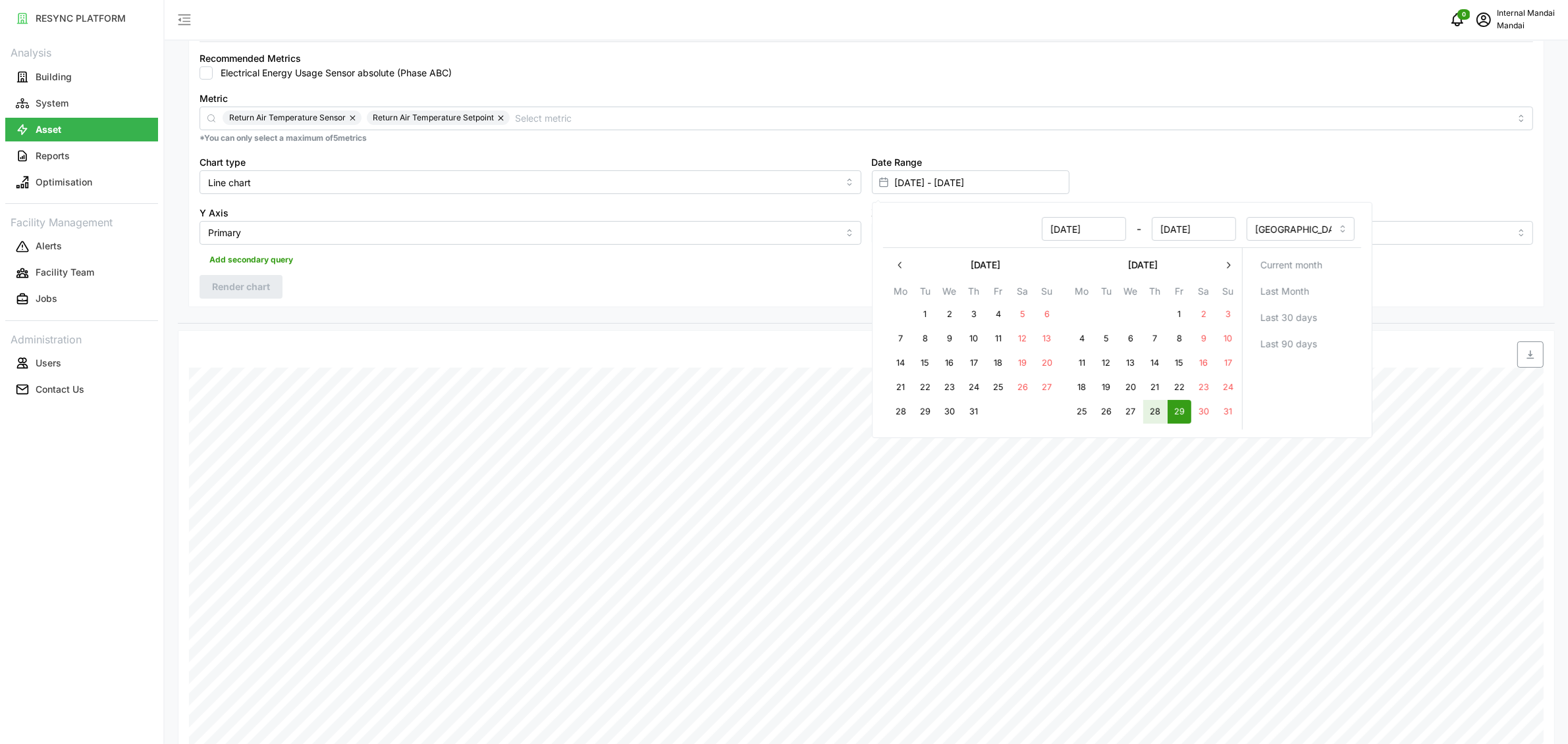
type input "29 Aug 2025"
click at [536, 288] on div "Resolution 5m 15m 1h 1D 1M Recommended Metrics Electrical Energy Usage Sensor a…" at bounding box center [867, 155] width 1356 height 302
click at [275, 285] on button "Render chart" at bounding box center [241, 287] width 83 height 24
click at [906, 177] on input "28 Aug 2025 - 29 Aug 2025" at bounding box center [970, 182] width 198 height 24
click at [901, 271] on button "button" at bounding box center [900, 266] width 24 height 24
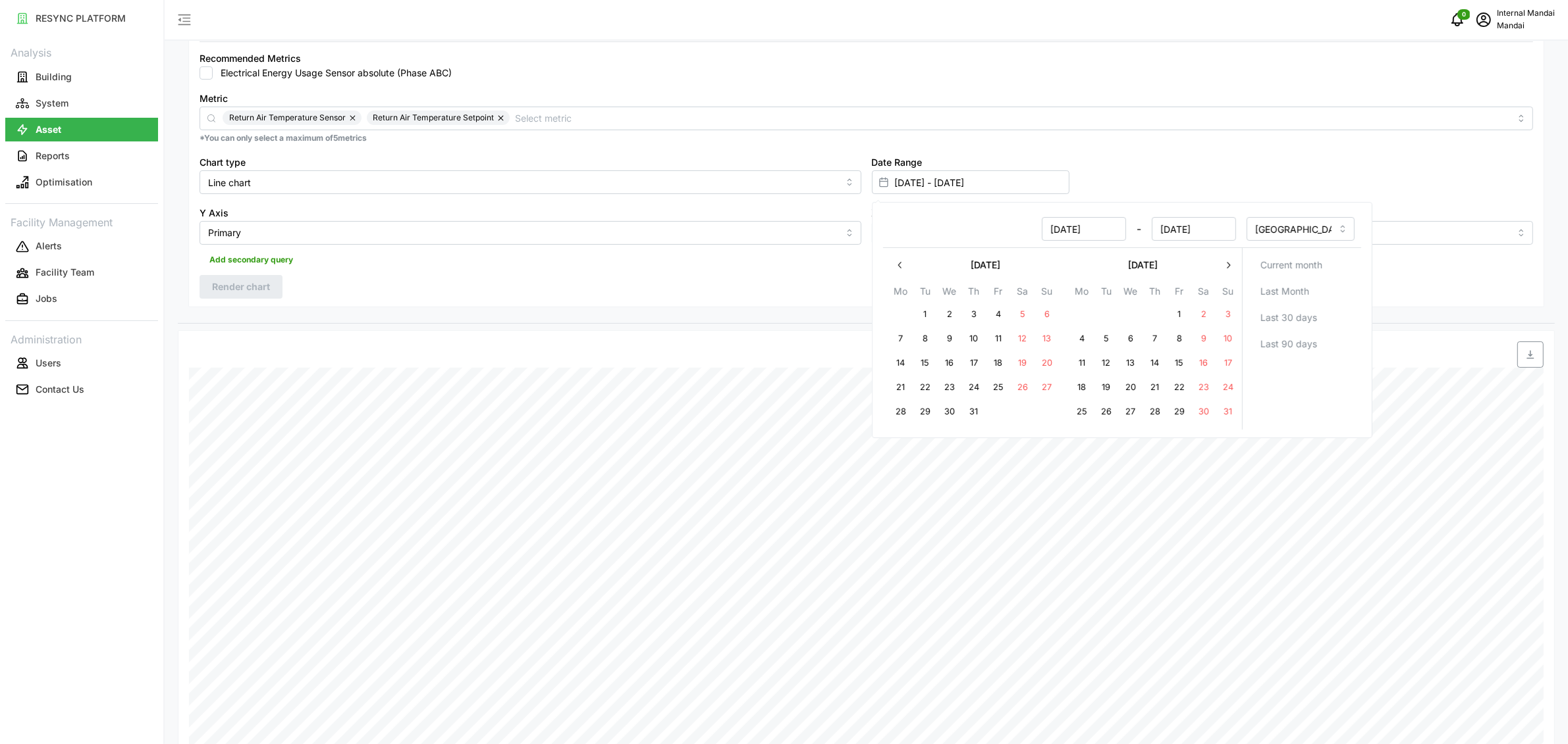
drag, startPoint x: 1154, startPoint y: 363, endPoint x: 1175, endPoint y: 363, distance: 21.0
click at [1155, 363] on button "14" at bounding box center [1154, 363] width 24 height 24
type input "14 Aug 2025 - 29 Aug 2025"
type input "14 Aug 2025"
click at [1175, 363] on button "15" at bounding box center [1179, 363] width 24 height 24
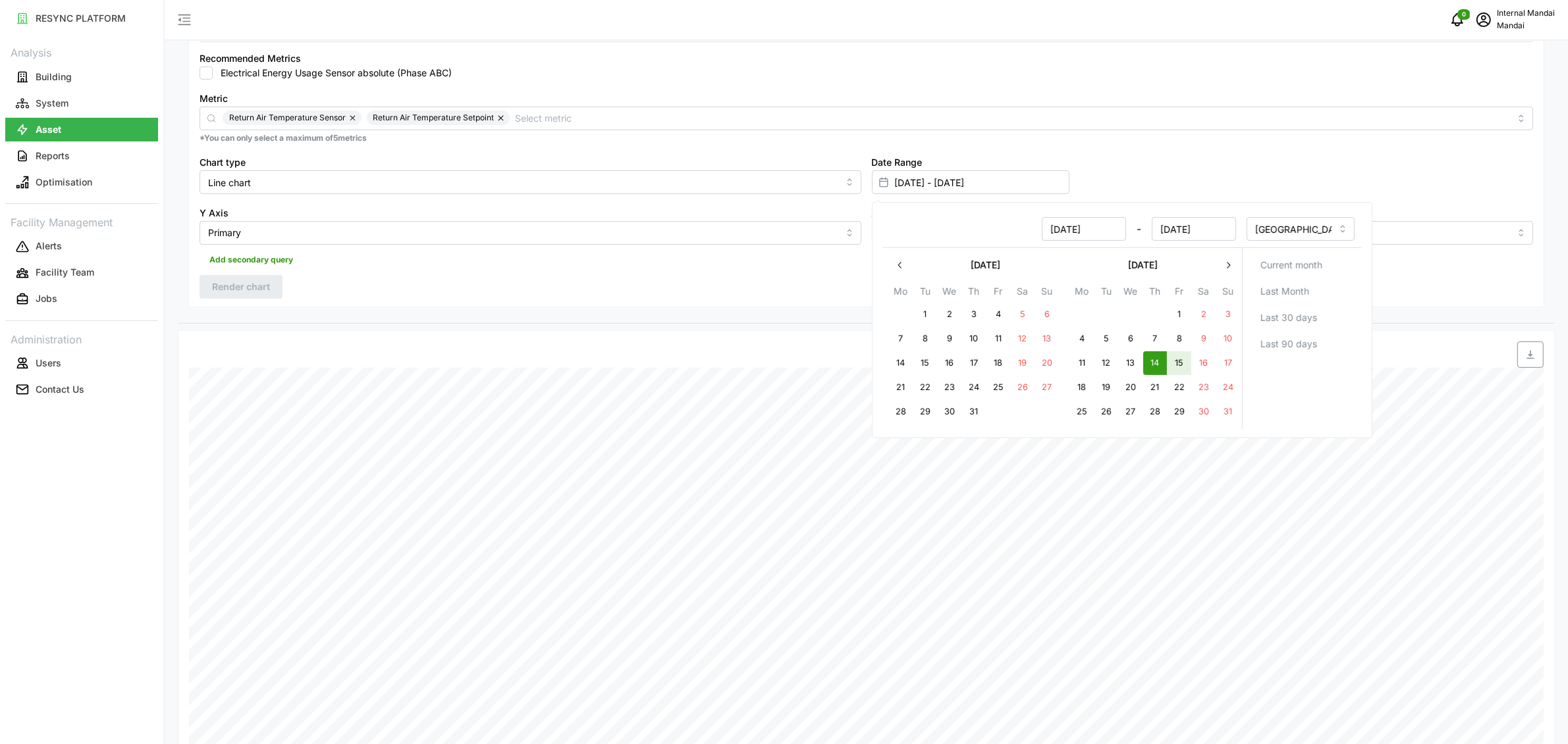
type input "14 Aug 2025 - 15 Aug 2025"
type input "15 Aug 2025"
click at [312, 280] on div "Resolution 5m 15m 1h 1D 1M Recommended Metrics Electrical Energy Usage Sensor a…" at bounding box center [867, 155] width 1356 height 302
click at [260, 284] on span "Render chart" at bounding box center [241, 287] width 58 height 22
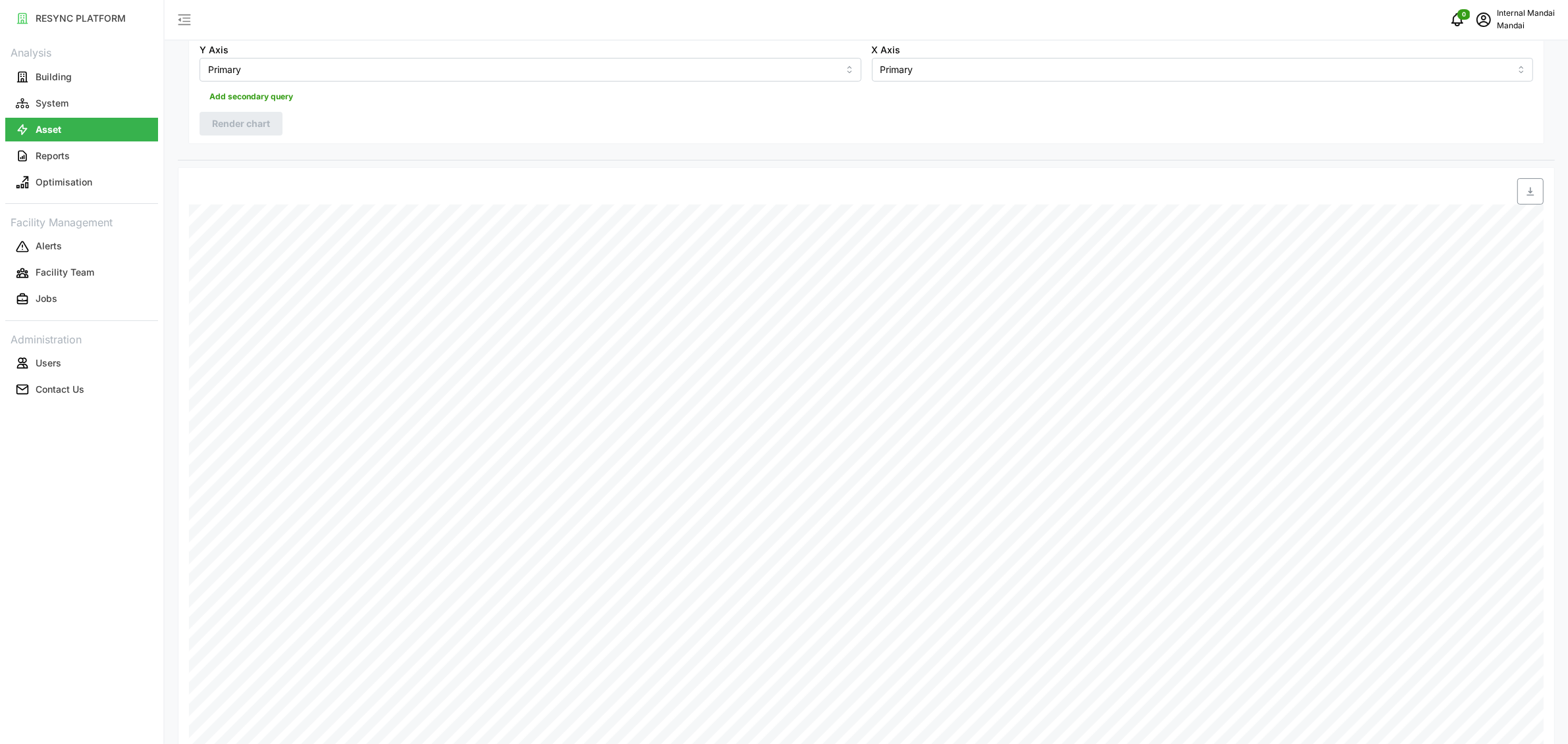
scroll to position [139, 0]
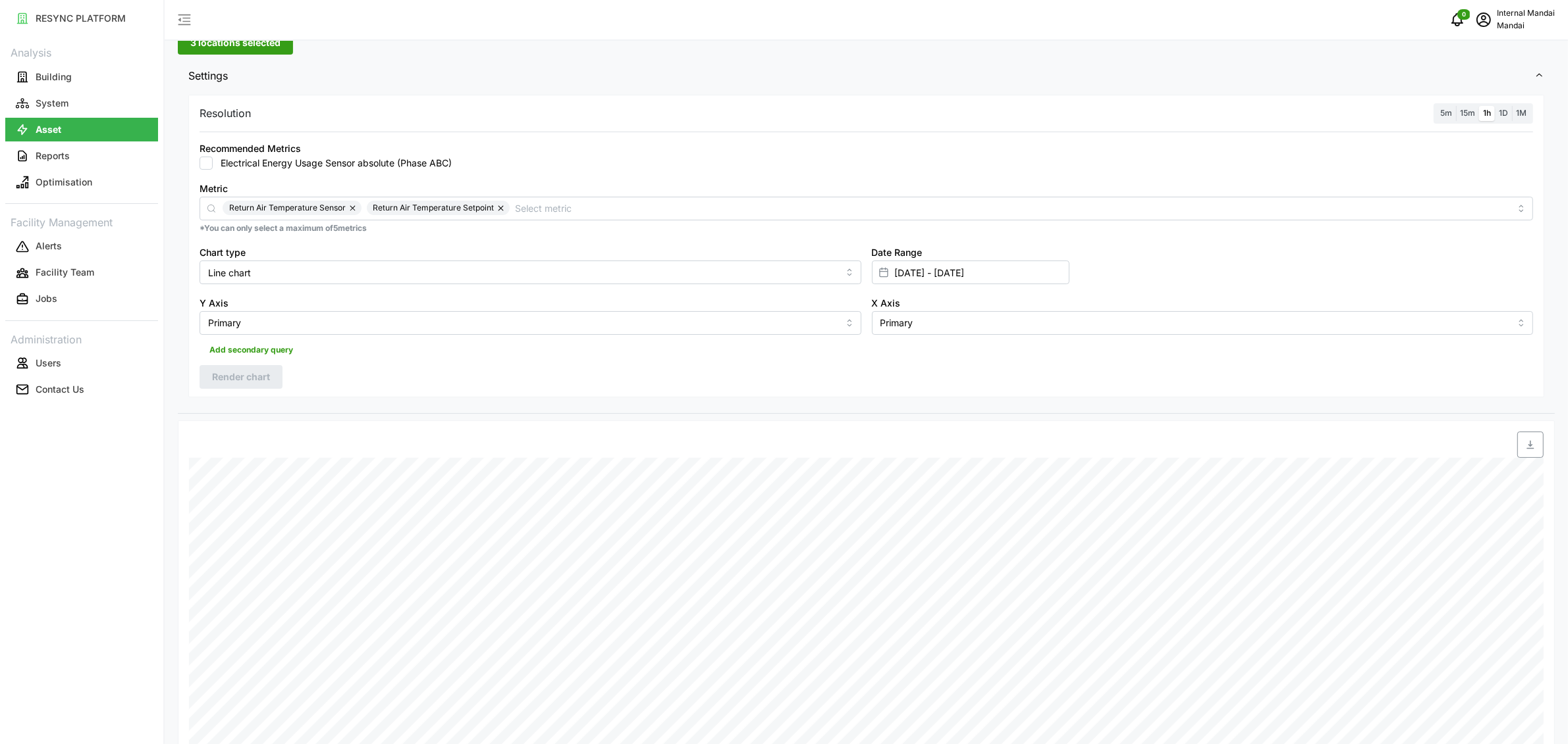
click at [906, 285] on div "Date Range 14 Aug 2025 - 15 Aug 2025" at bounding box center [1202, 264] width 673 height 51
click at [909, 281] on input "14 Aug 2025 - 15 Aug 2025" at bounding box center [970, 272] width 198 height 24
click at [897, 354] on icon "button" at bounding box center [900, 355] width 10 height 10
click at [1103, 476] on button "19" at bounding box center [1106, 478] width 24 height 24
type input "15 Aug 2025 - 19 Aug 2025"
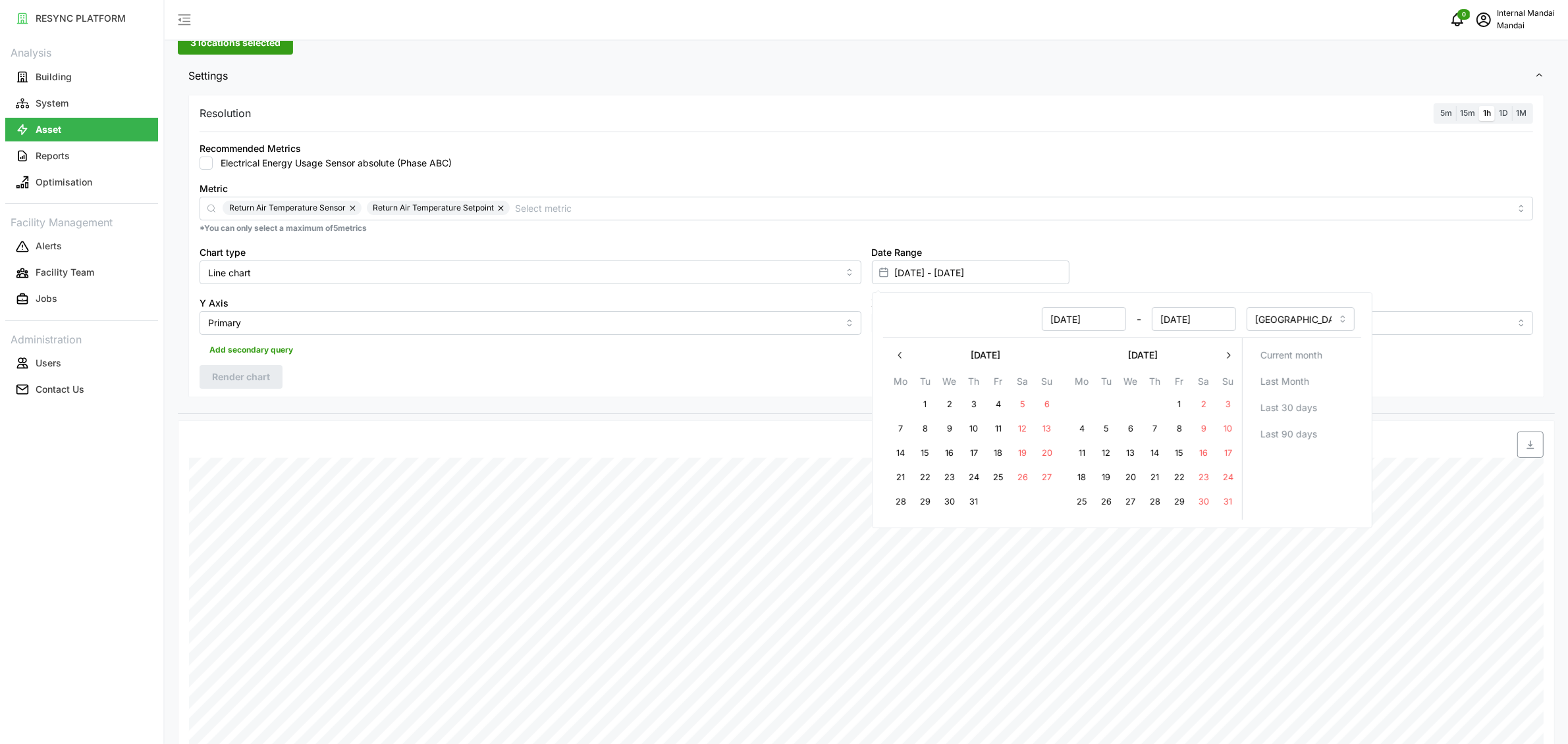
type input "15 Aug 2025"
type input "19 Aug 2025"
click at [1178, 481] on button "22" at bounding box center [1179, 478] width 24 height 24
type input "19 Aug 2025 - 22 Aug 2025"
type input "19 Aug 2025"
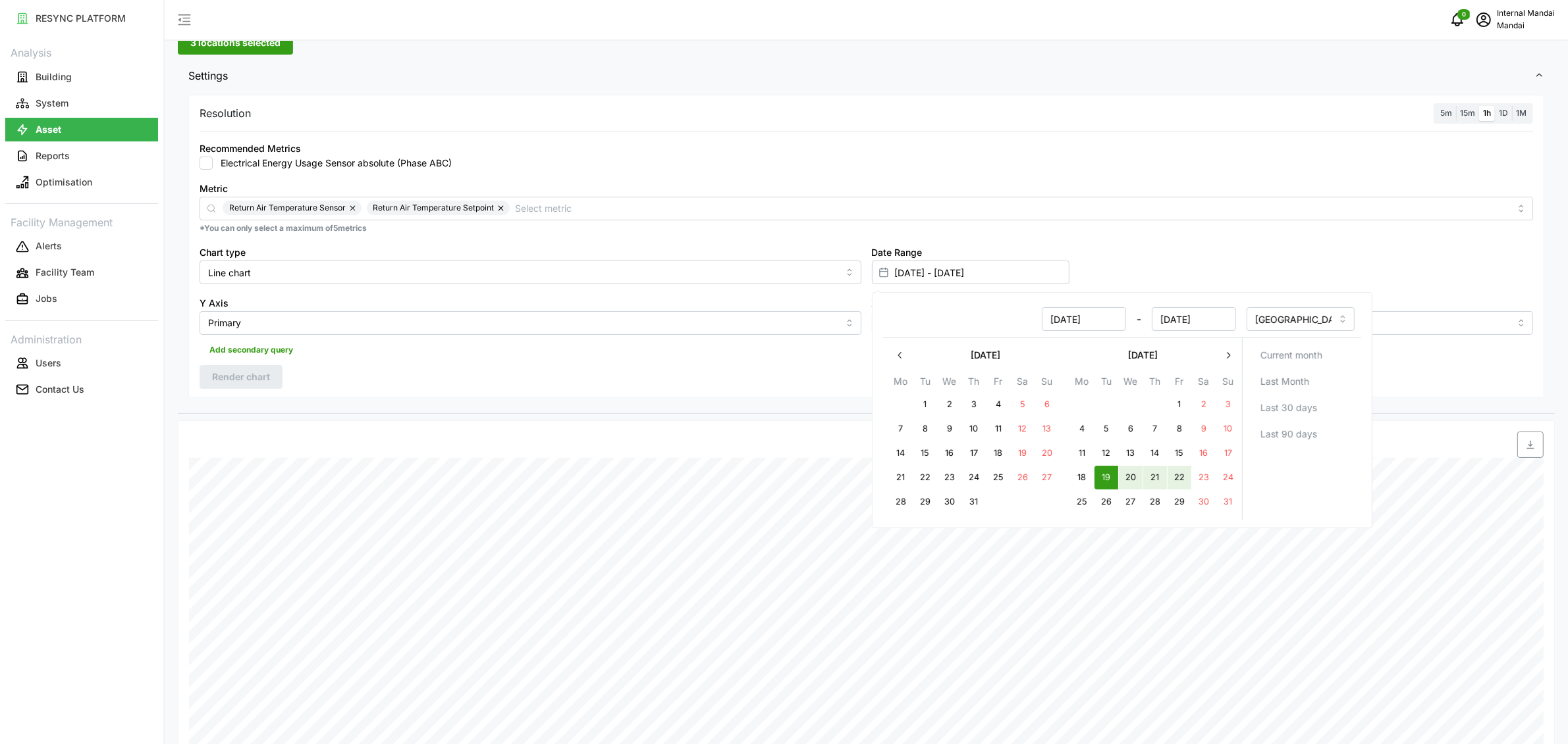
type input "22 Aug 2025"
click at [326, 377] on div "Resolution 5m 15m 1h 1D 1M Recommended Metrics Electrical Energy Usage Sensor a…" at bounding box center [867, 246] width 1356 height 302
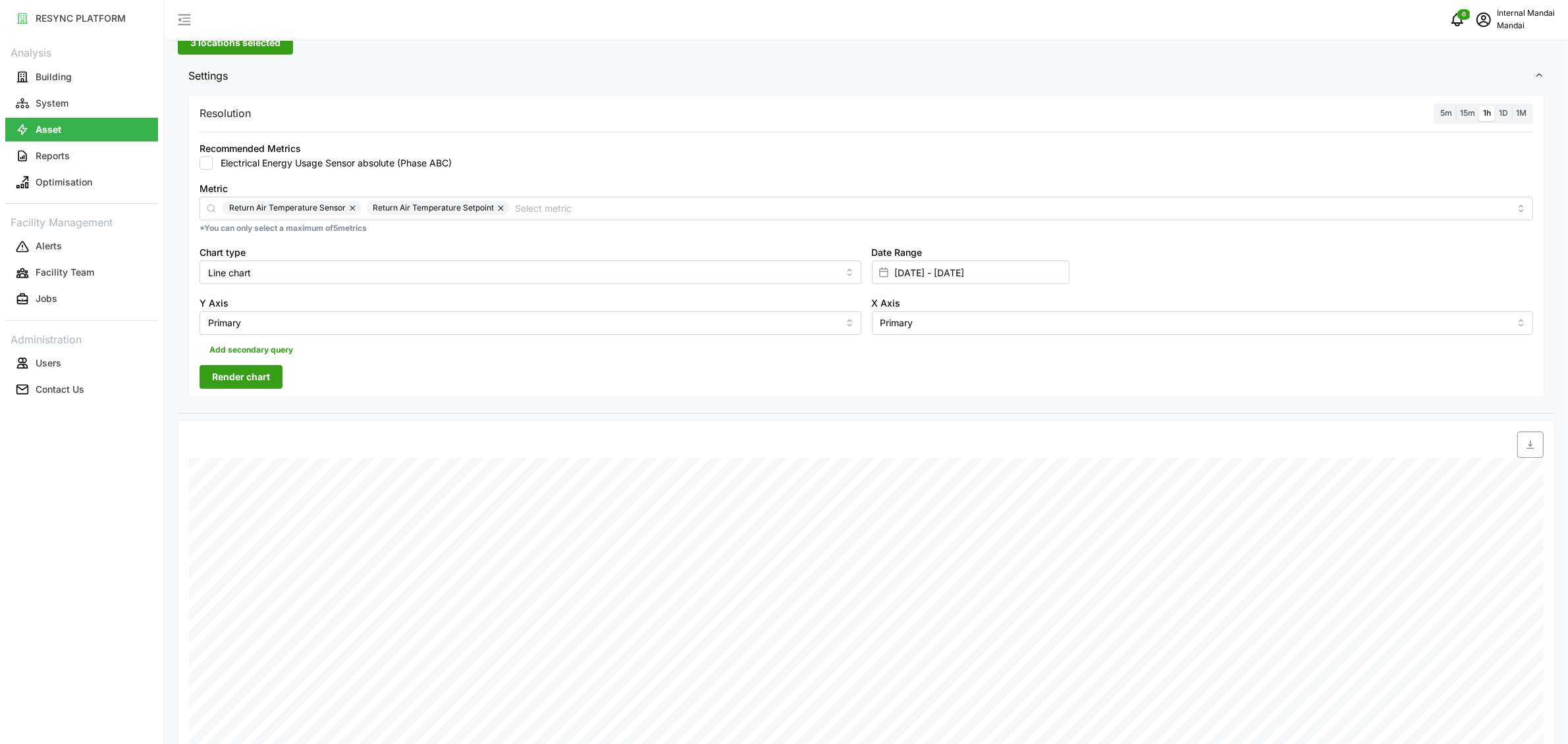
click at [267, 381] on span "Render chart" at bounding box center [241, 377] width 58 height 22
click at [912, 269] on input "19 Aug 2025 - 22 Aug 2025" at bounding box center [970, 272] width 198 height 24
click at [904, 356] on icon "button" at bounding box center [900, 355] width 10 height 10
click at [1083, 477] on button "18" at bounding box center [1081, 478] width 24 height 24
type input "18 Aug 2025 - 22 Aug 2025"
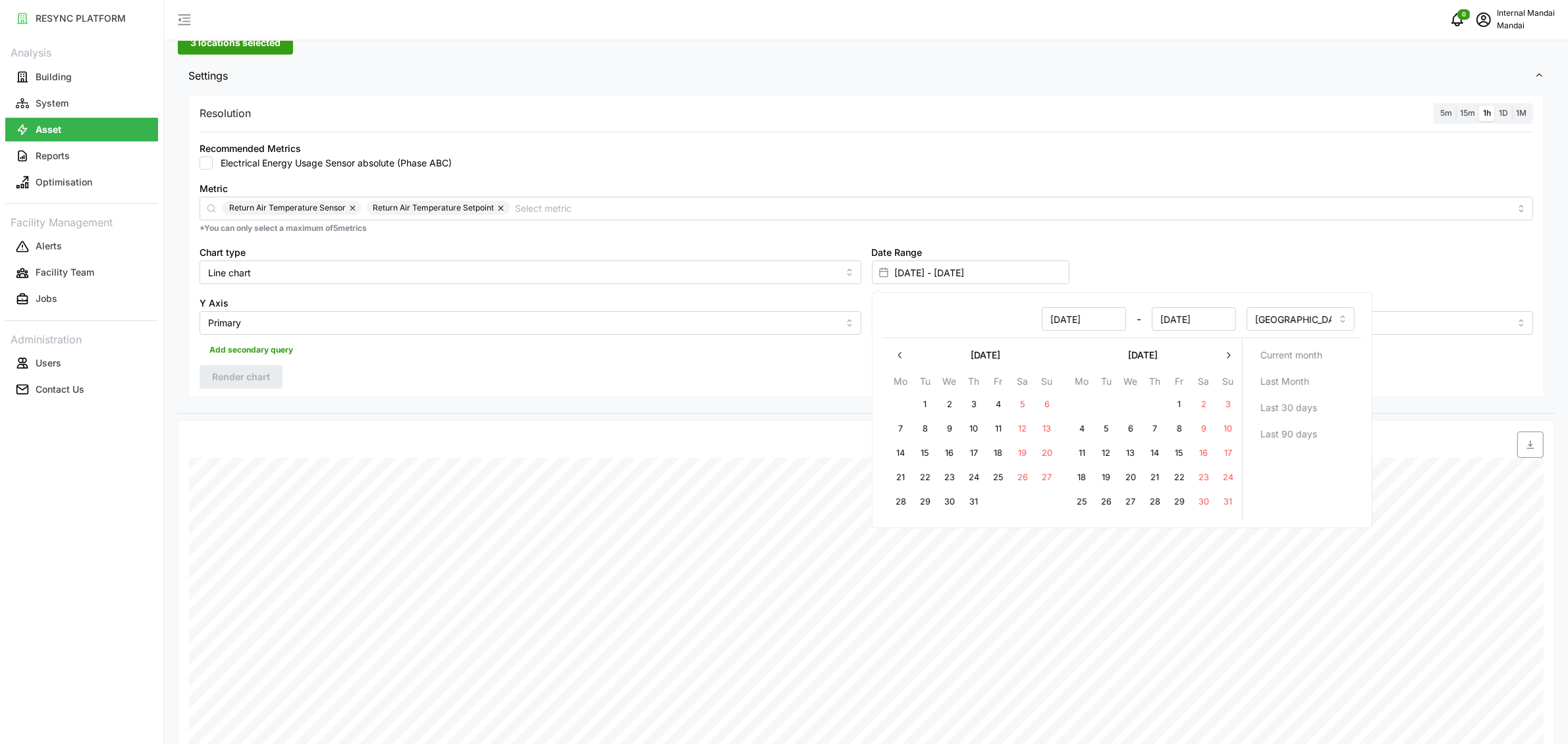
type input "18 Aug 2025"
click at [1228, 447] on button "17" at bounding box center [1228, 453] width 24 height 24
type input "17 Aug 2025 - 18 Aug 2025"
type input "17 Aug 2025"
type input "18 Aug 2025"
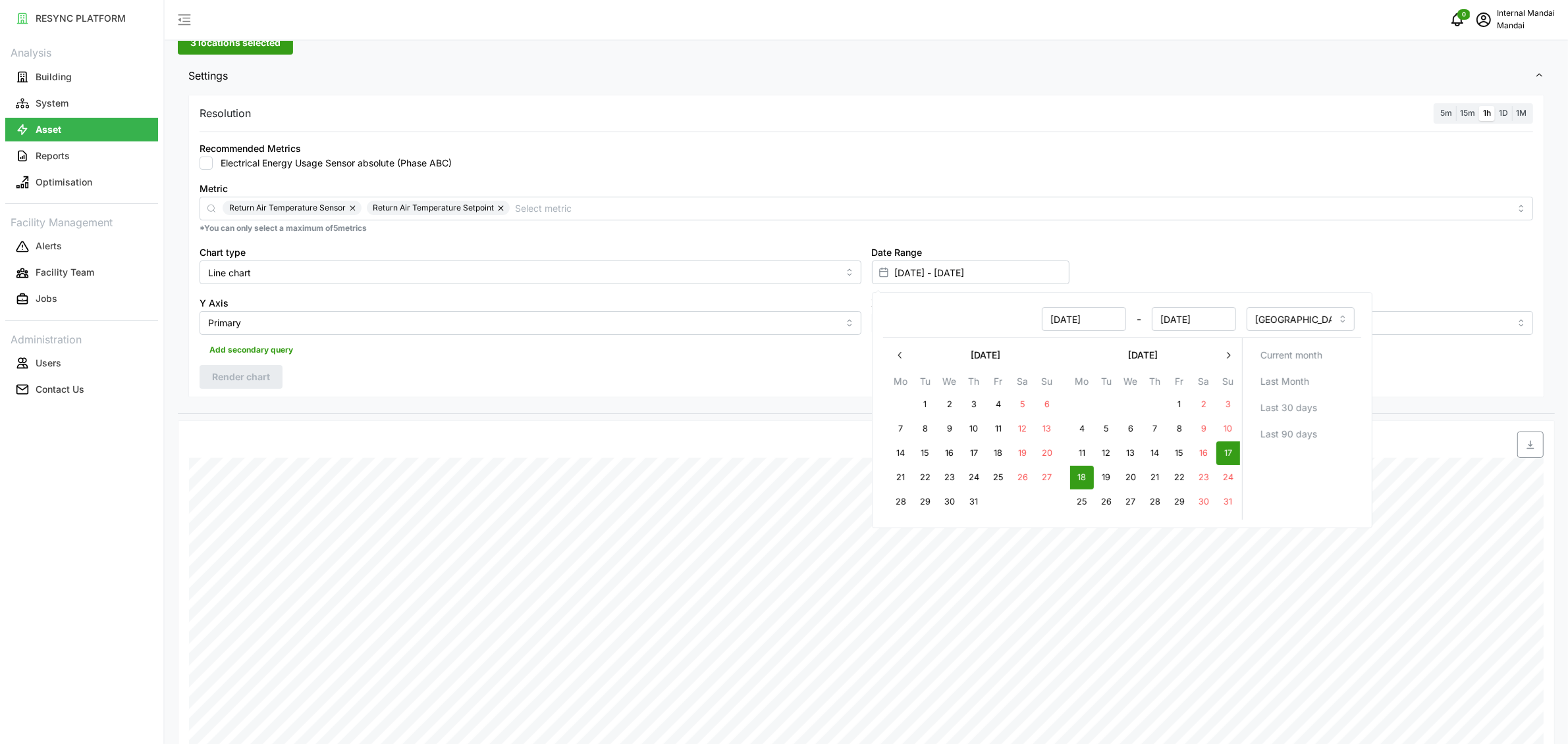
click at [636, 388] on div "Resolution 5m 15m 1h 1D 1M Recommended Metrics Electrical Energy Usage Sensor a…" at bounding box center [867, 246] width 1356 height 302
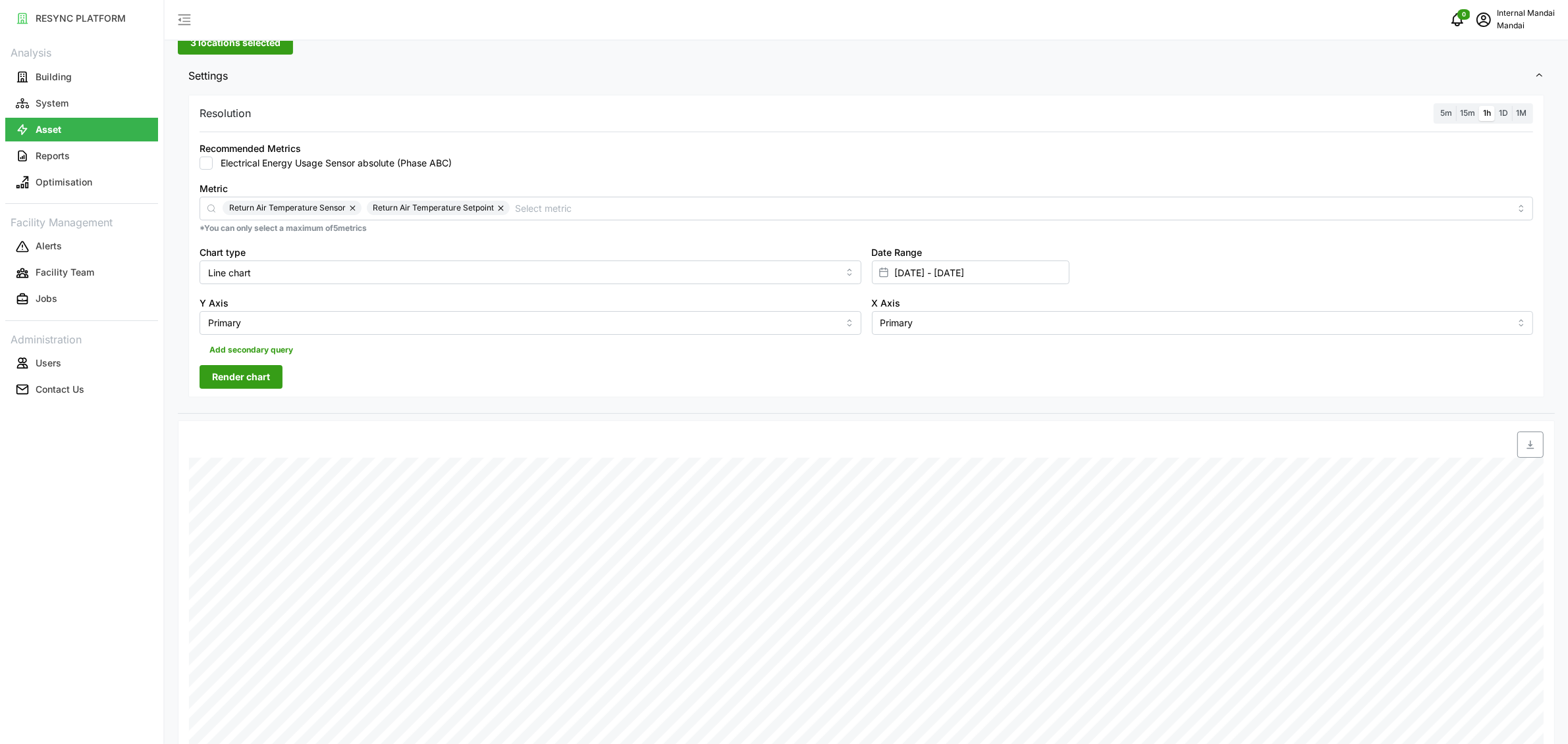
click at [221, 387] on span "Render chart" at bounding box center [241, 377] width 58 height 22
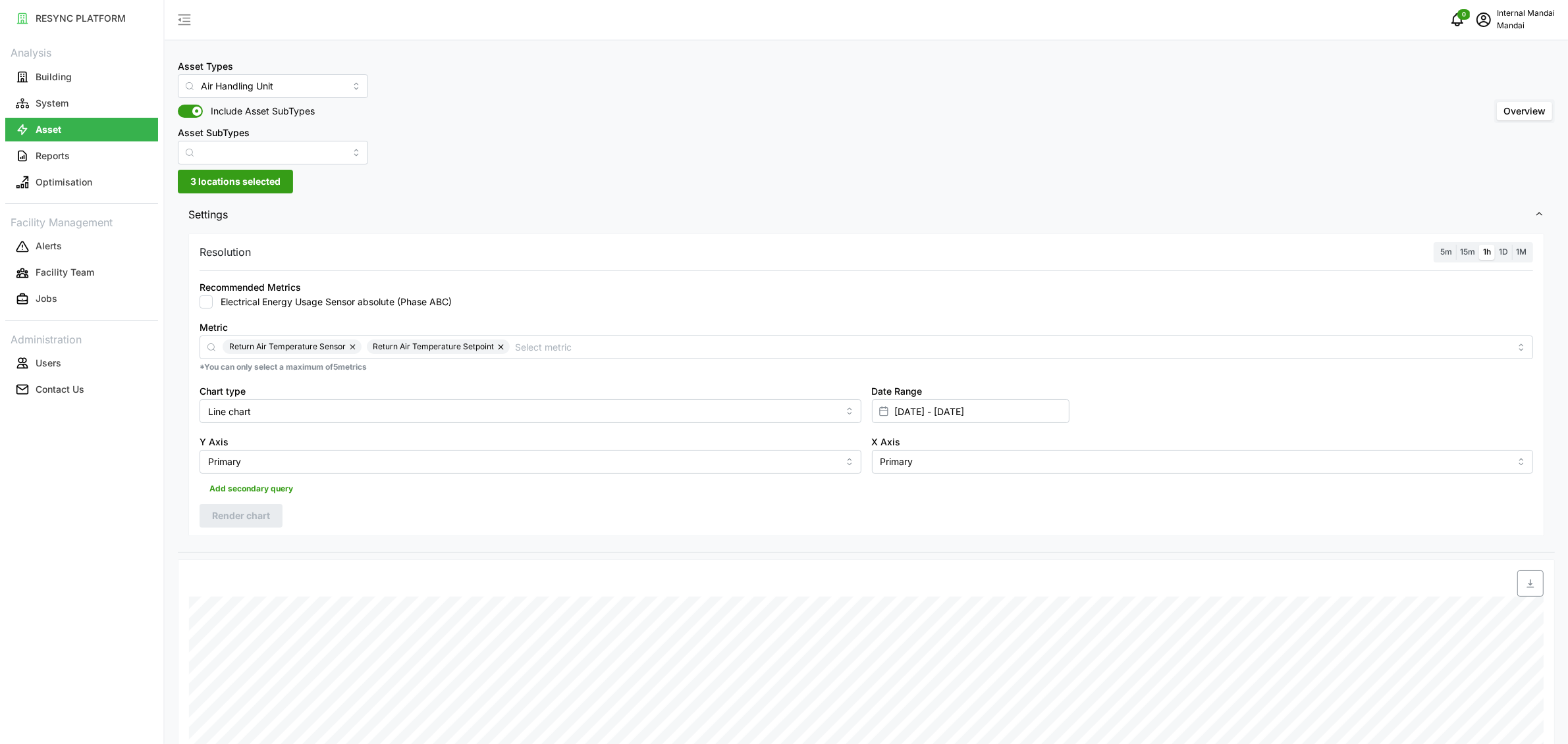
click at [495, 353] on button "button" at bounding box center [501, 347] width 16 height 15
click at [346, 347] on button "button" at bounding box center [353, 347] width 16 height 15
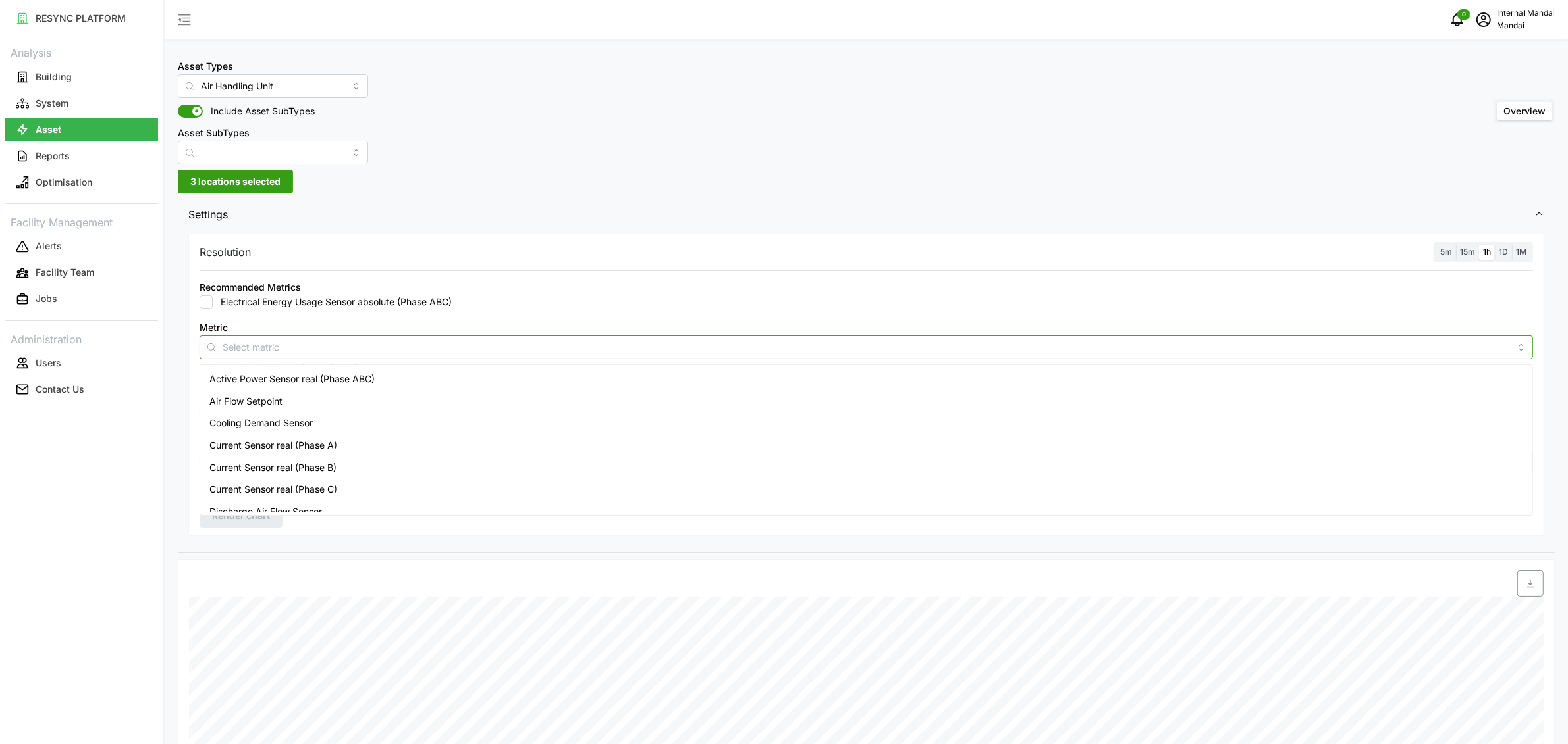
click at [354, 348] on input "Metric" at bounding box center [867, 347] width 1288 height 15
type input "tempera"
click at [247, 351] on input "tempera" at bounding box center [867, 347] width 1288 height 15
click at [491, 347] on input "Metric" at bounding box center [867, 347] width 1288 height 15
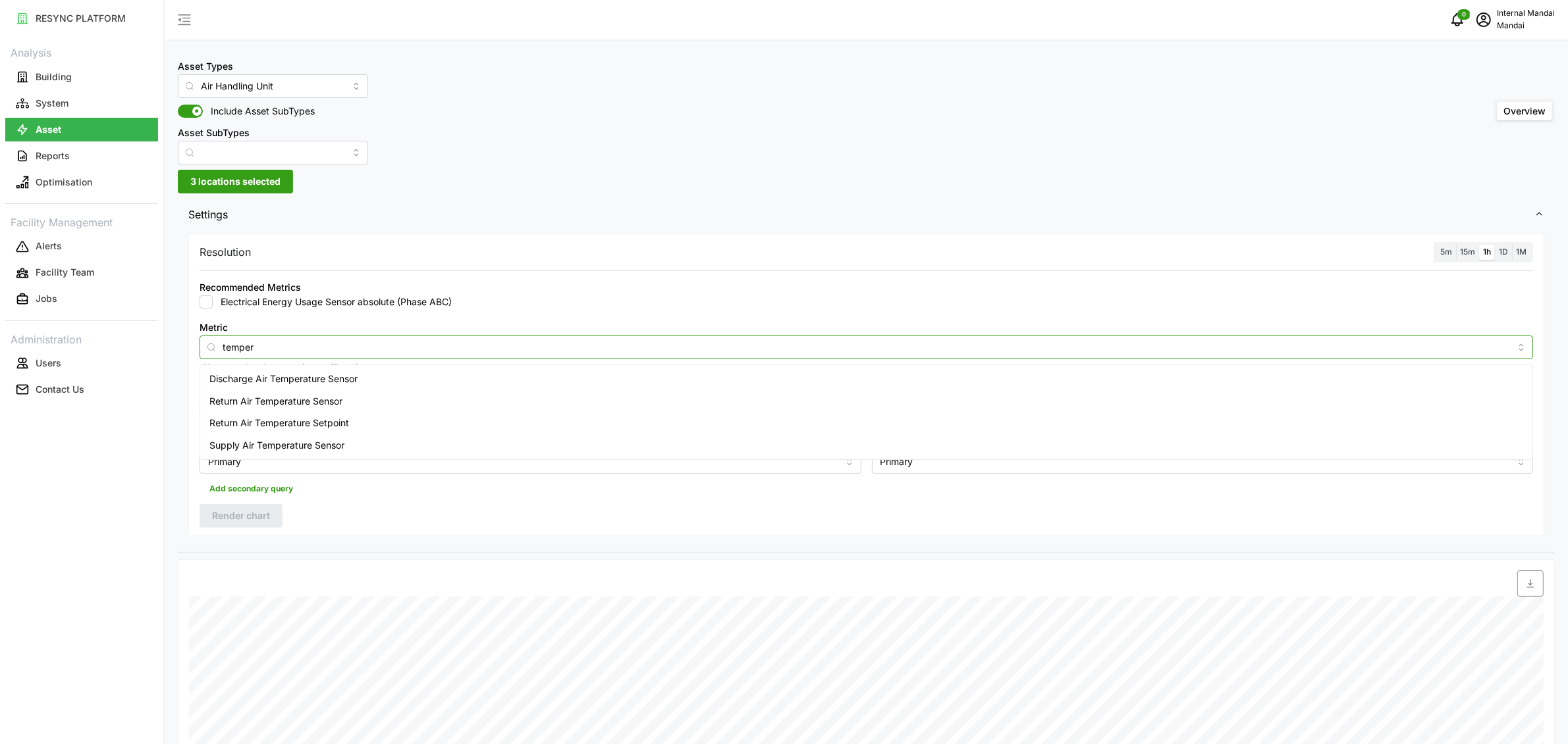
type input "tempera"
click at [246, 347] on input "tempera" at bounding box center [867, 347] width 1288 height 15
type input "setpoint"
click at [1493, 22] on span "schedule" at bounding box center [1484, 20] width 25 height 25
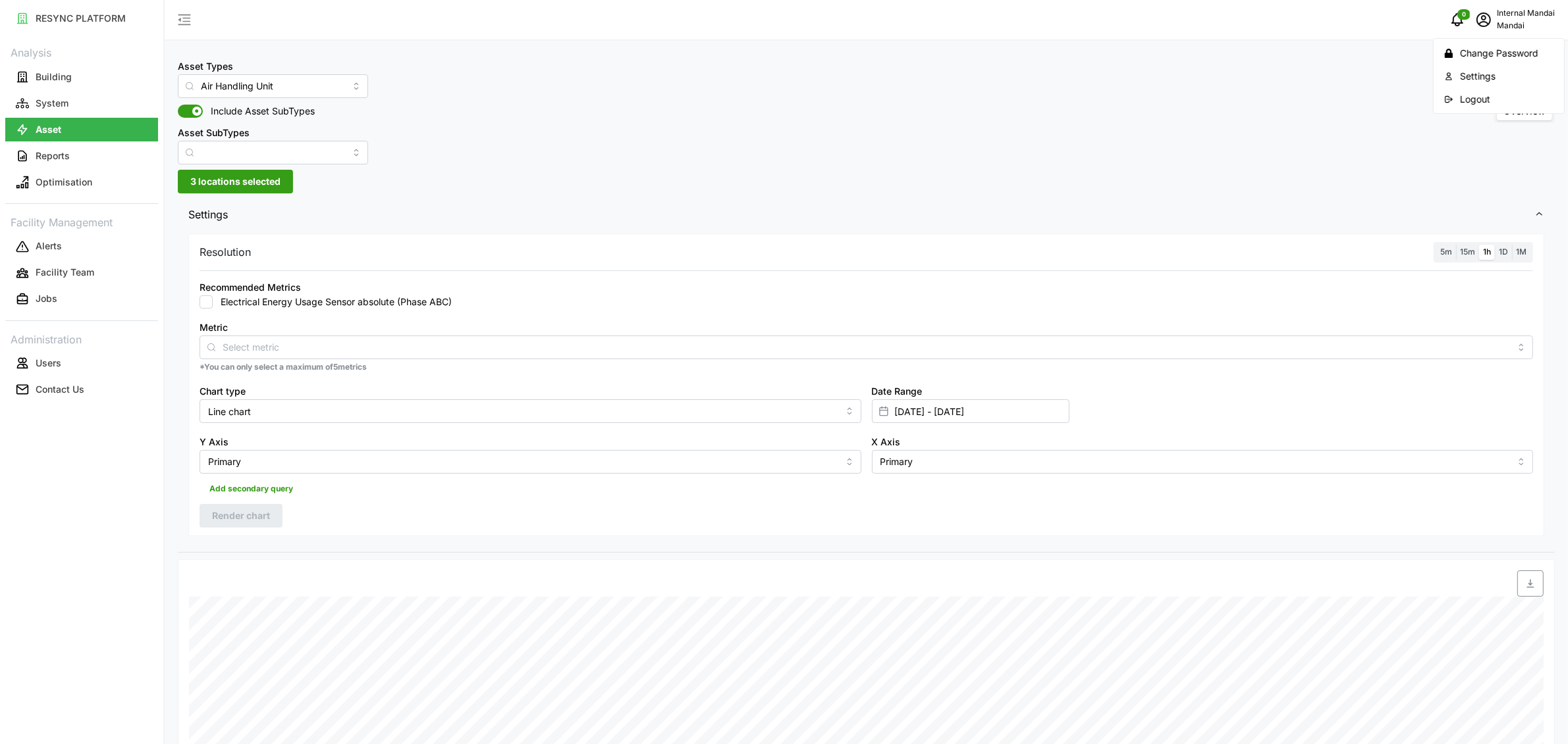
click at [1486, 98] on div "Logout" at bounding box center [1507, 100] width 93 height 15
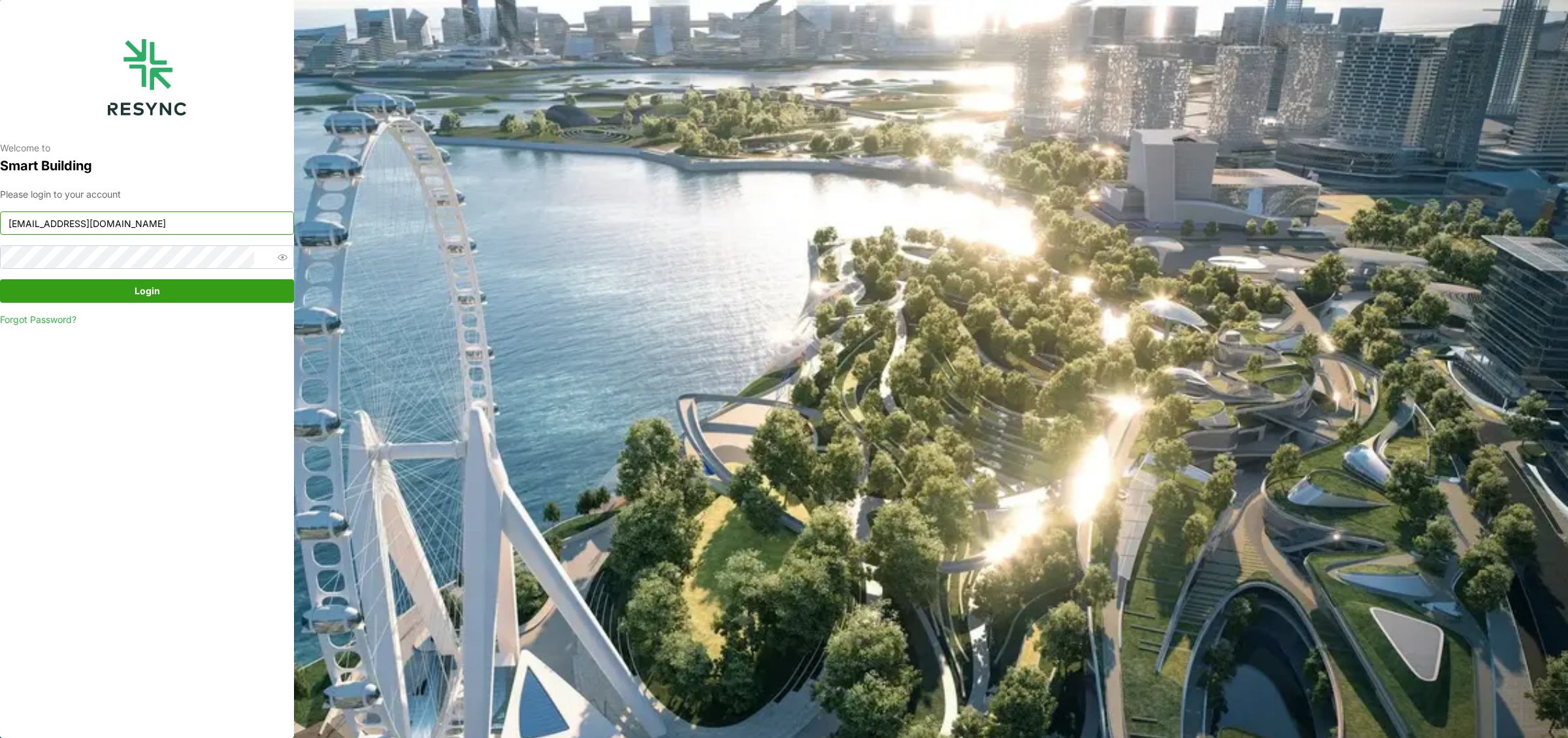
click at [132, 224] on input "mandai_internal@resynctech.com" at bounding box center [147, 223] width 294 height 23
type input "mesp_display@resynctech.com"
click at [177, 279] on div "Please login to your account mesp_display@resynctech.com Login Forgot Password?" at bounding box center [147, 257] width 294 height 139
click at [175, 286] on span "Login" at bounding box center [147, 291] width 269 height 22
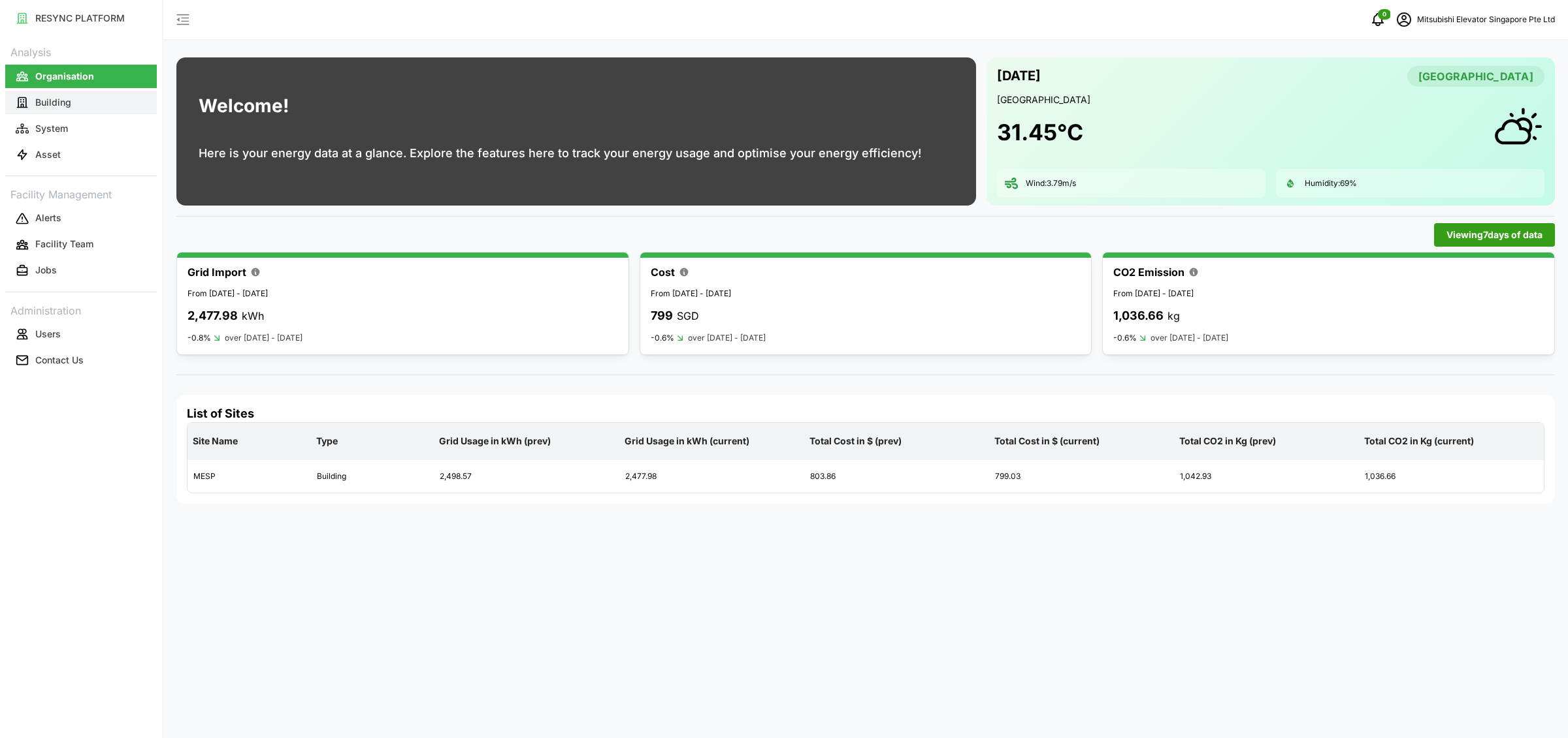
click at [134, 106] on button "Building" at bounding box center [81, 103] width 151 height 23
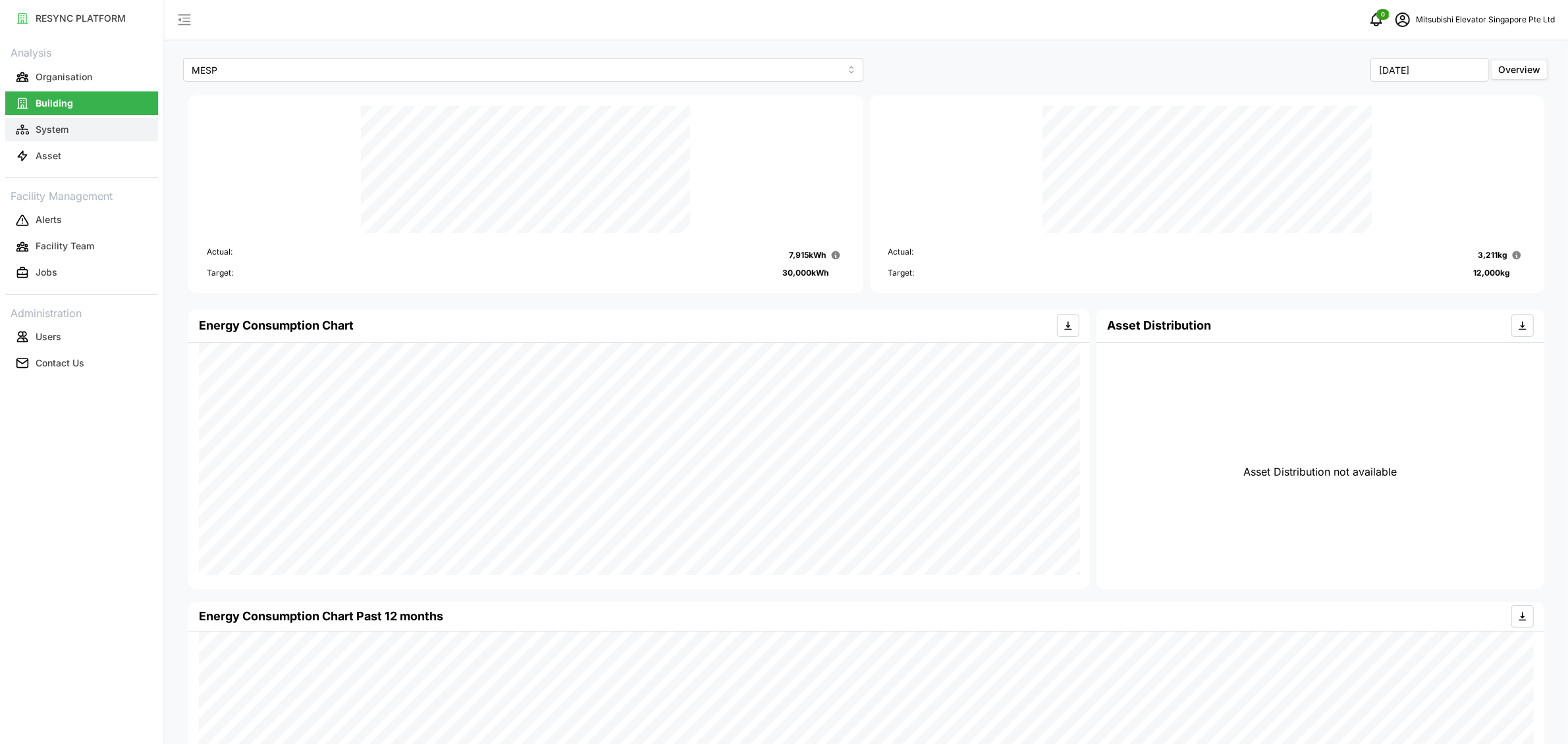
click at [65, 130] on p "System" at bounding box center [52, 129] width 33 height 13
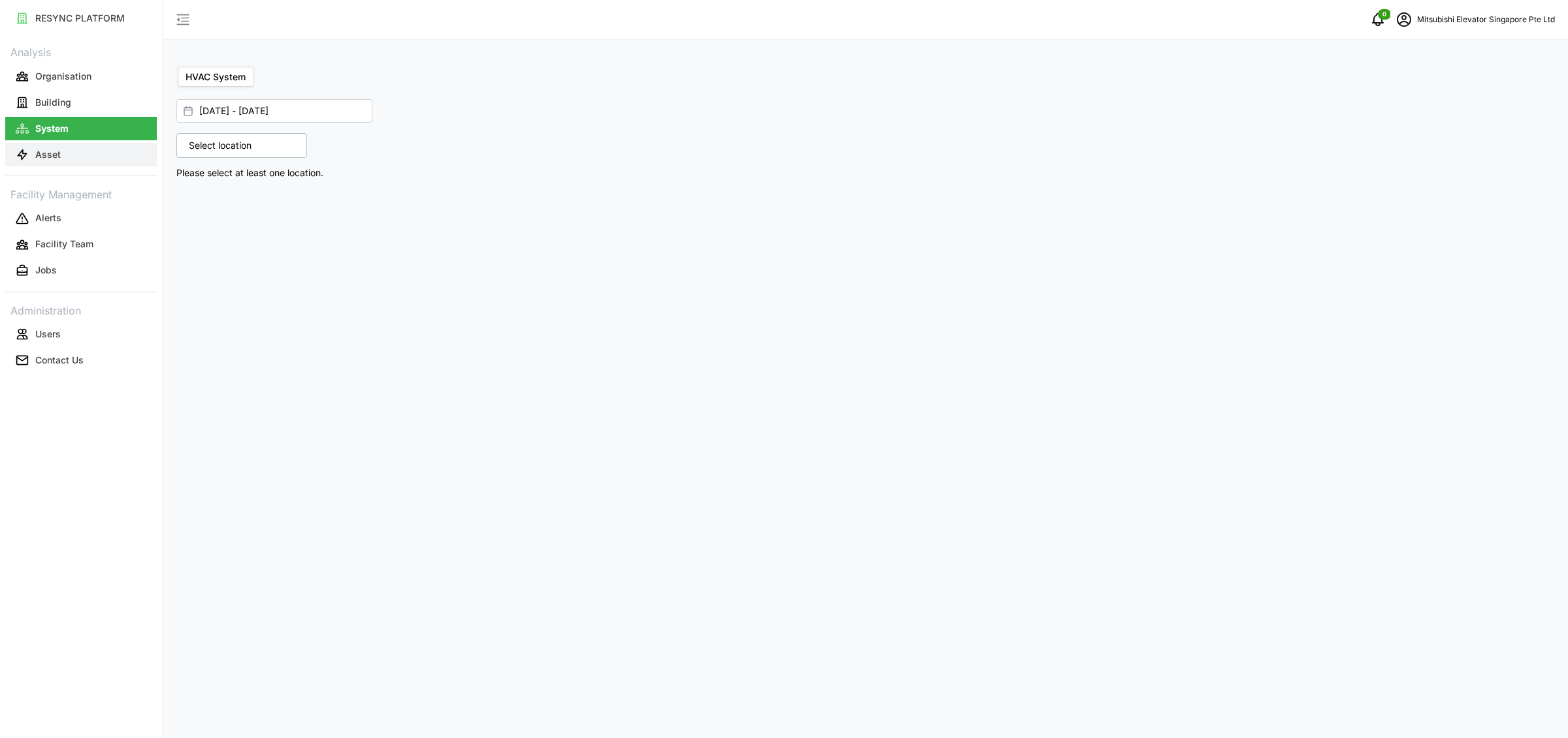
click at [59, 151] on p "Asset" at bounding box center [48, 155] width 26 height 13
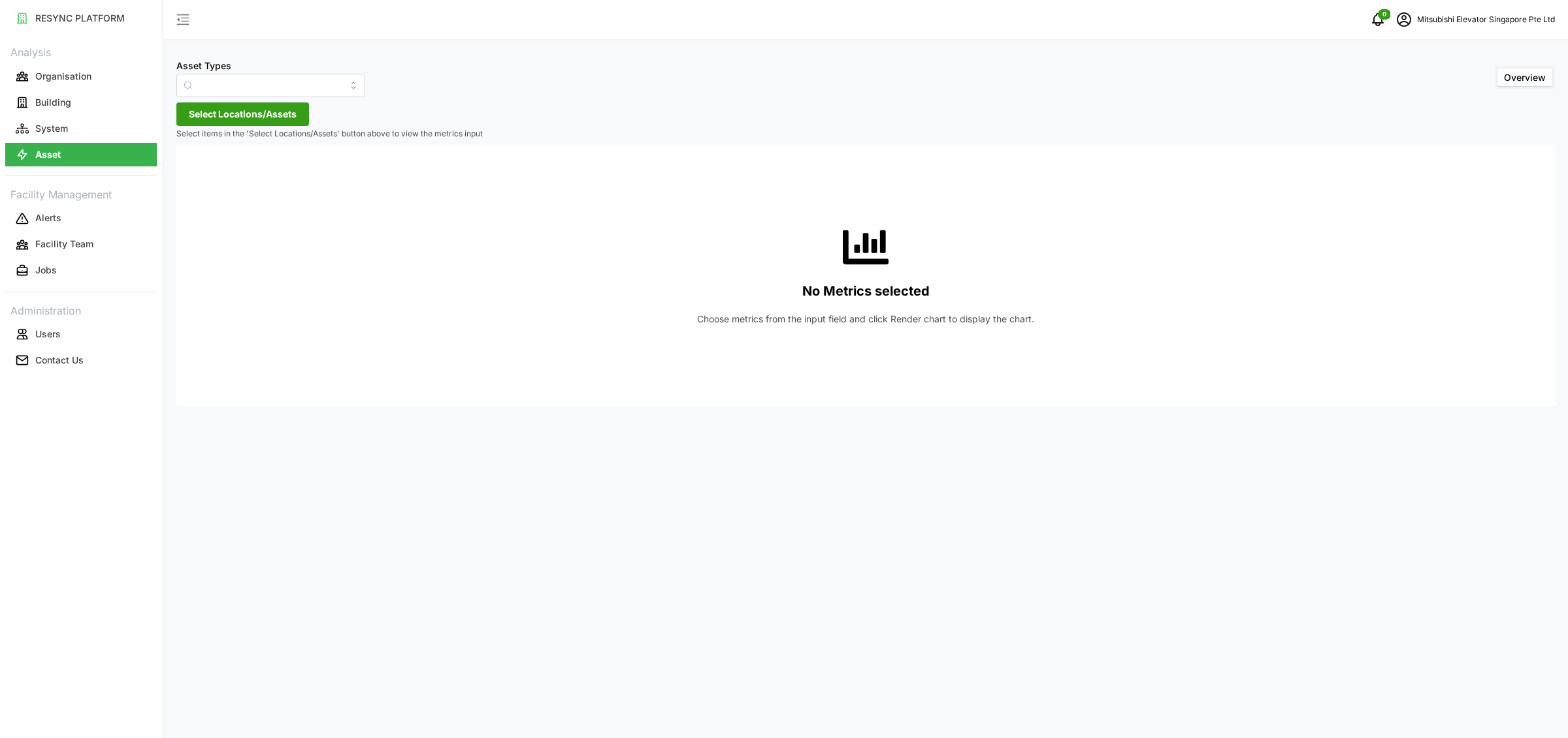
type input "Electrical Meter"
click at [62, 133] on p "System" at bounding box center [51, 128] width 32 height 13
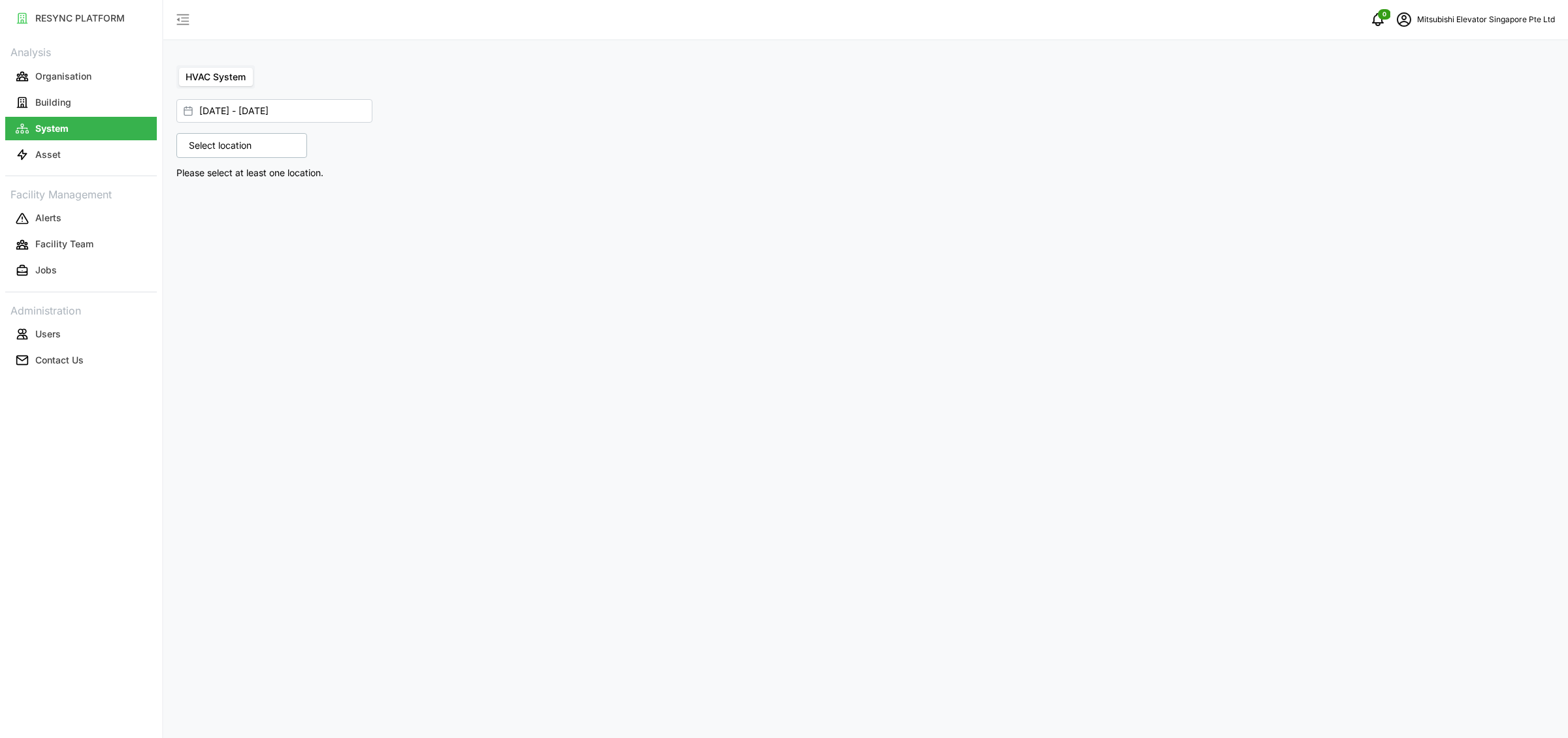
click at [222, 148] on p "Select location" at bounding box center [219, 146] width 76 height 13
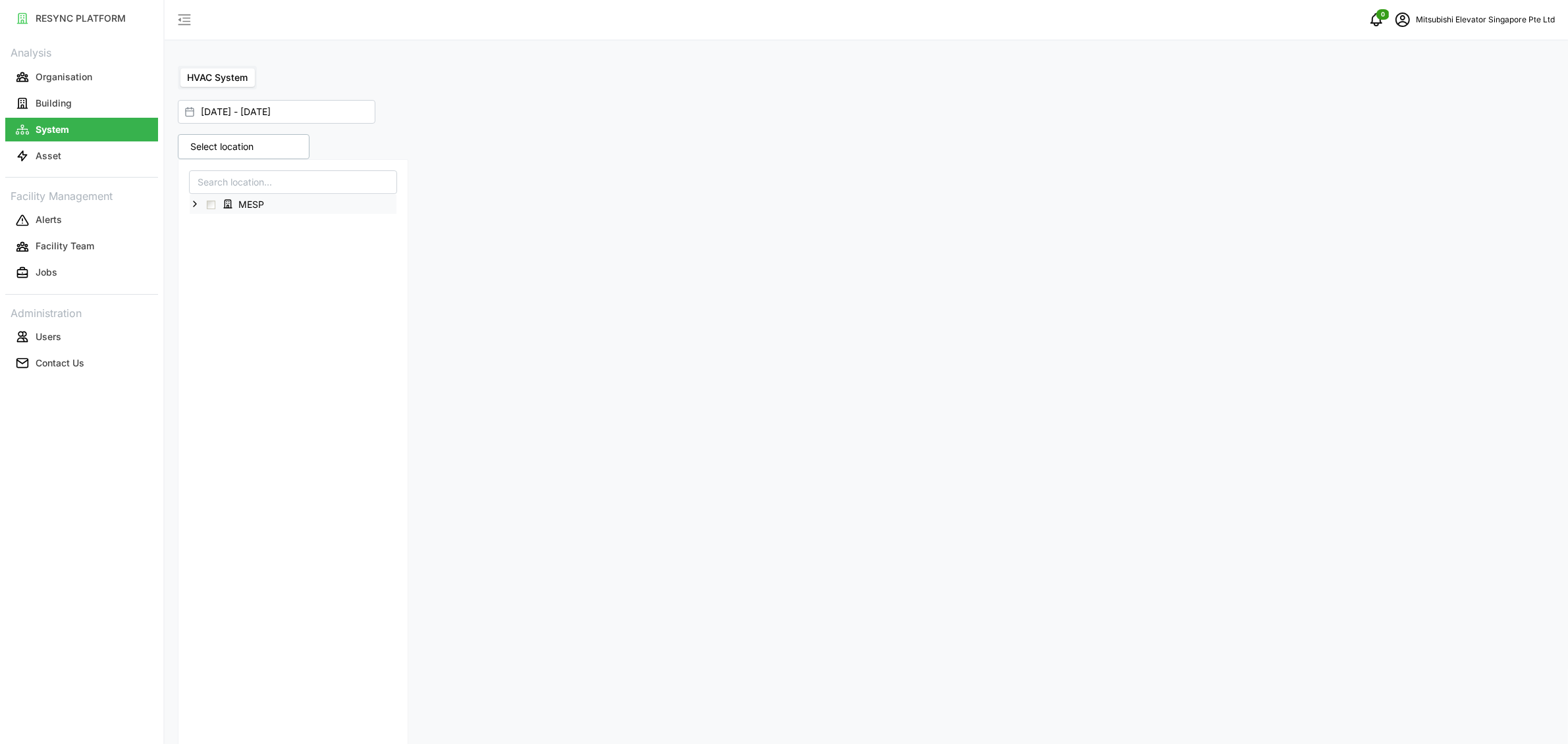
click at [190, 206] on icon at bounding box center [195, 204] width 10 height 10
click at [220, 226] on span "Select Level 01" at bounding box center [222, 224] width 9 height 9
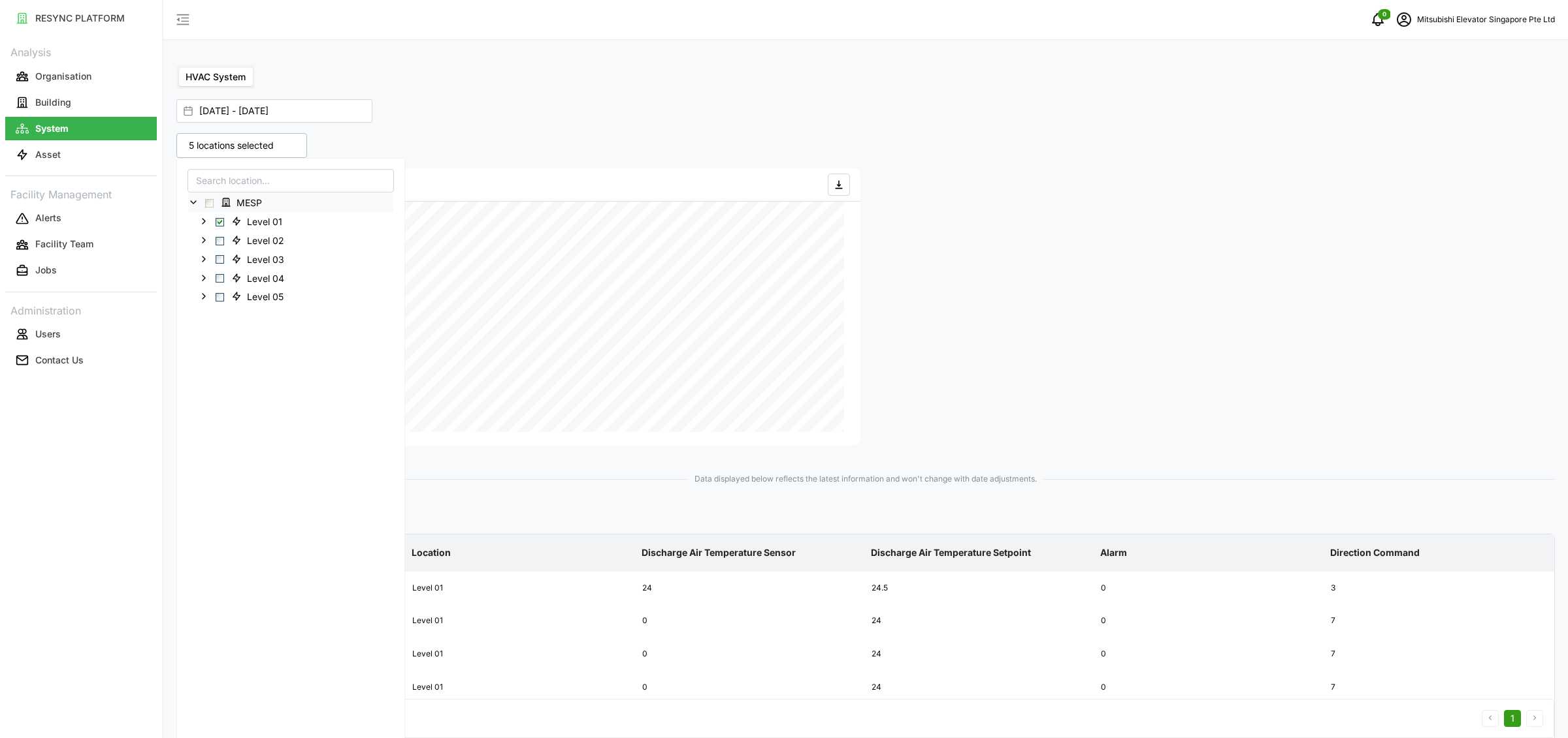
click at [1073, 193] on div "5 locations selected MESP Level 01 Level 02 Level 03 Level 04 Level 05 Energy C…" at bounding box center [865, 461] width 1389 height 668
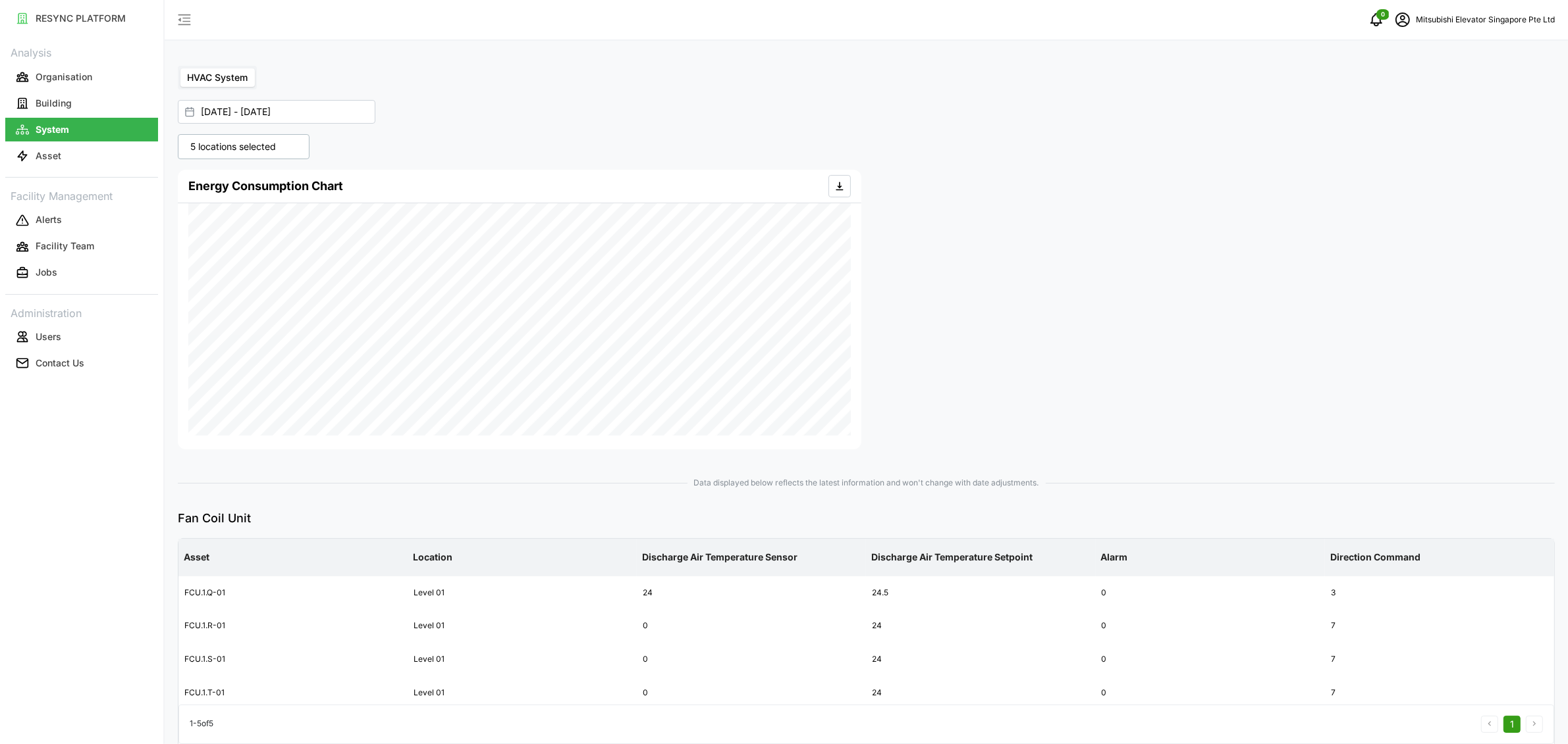
click at [255, 152] on p "5 locations selected" at bounding box center [232, 147] width 98 height 13
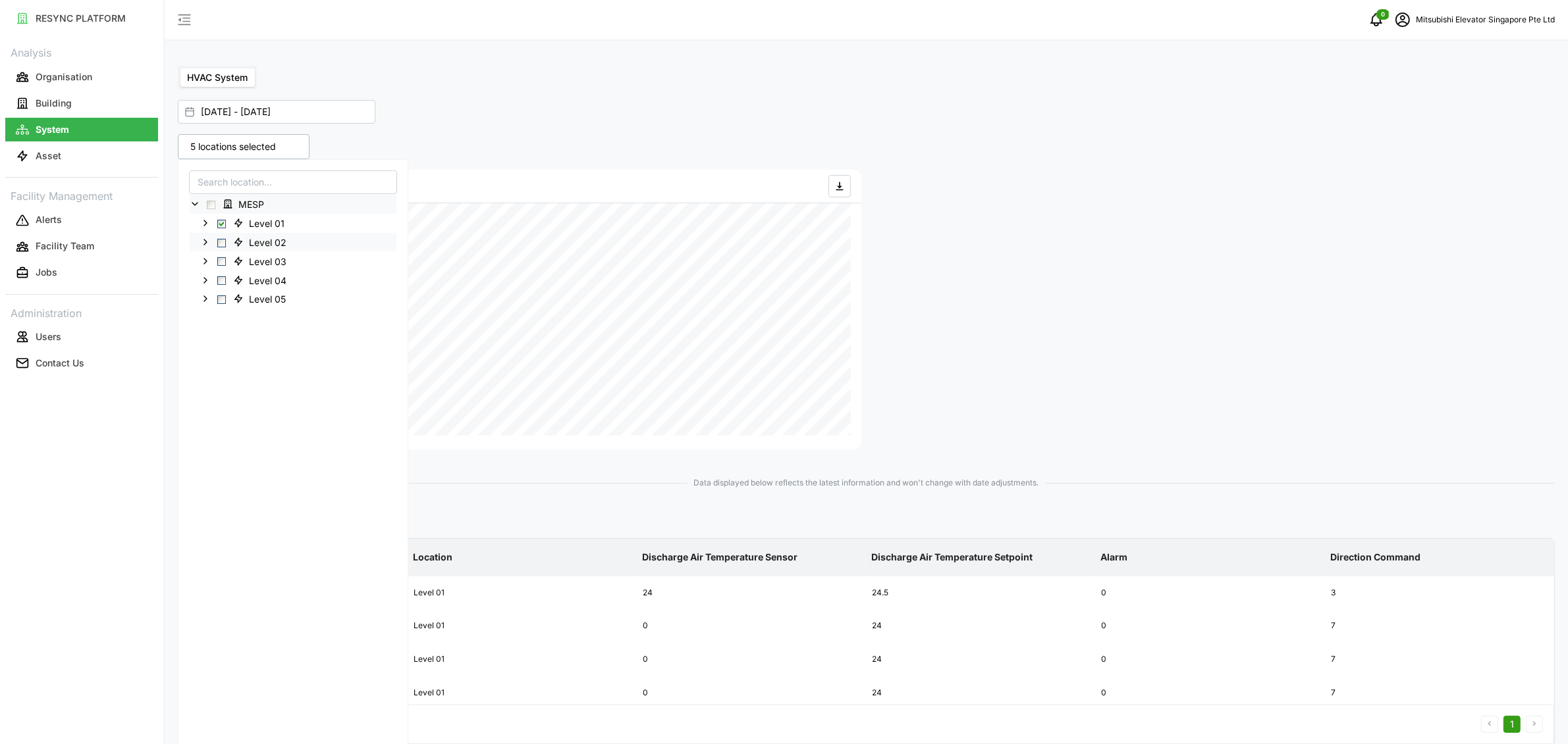
click at [224, 245] on span "Select Level 02" at bounding box center [222, 243] width 9 height 9
click at [249, 261] on span "Level 03" at bounding box center [267, 262] width 38 height 13
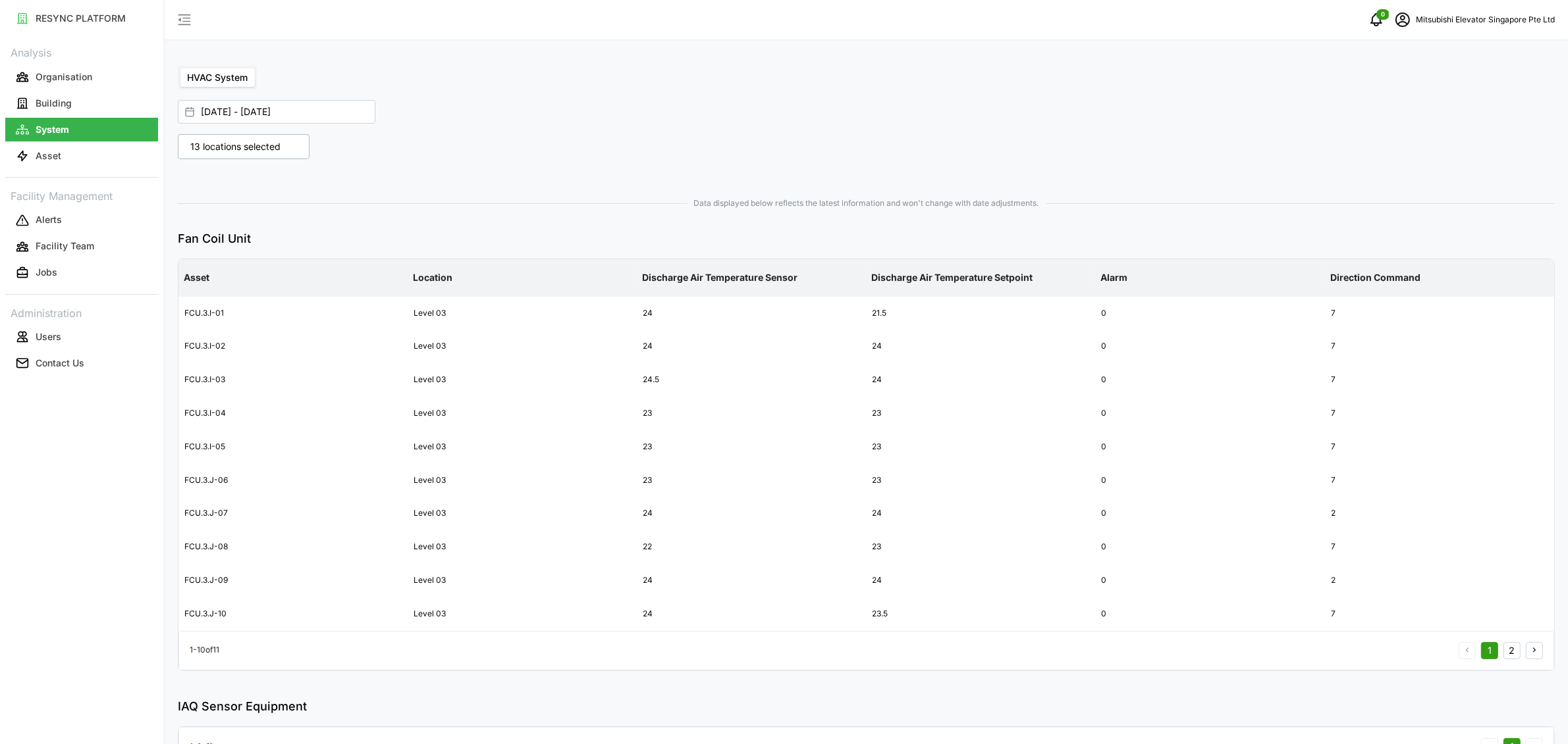
click at [1084, 181] on div at bounding box center [866, 175] width 1387 height 21
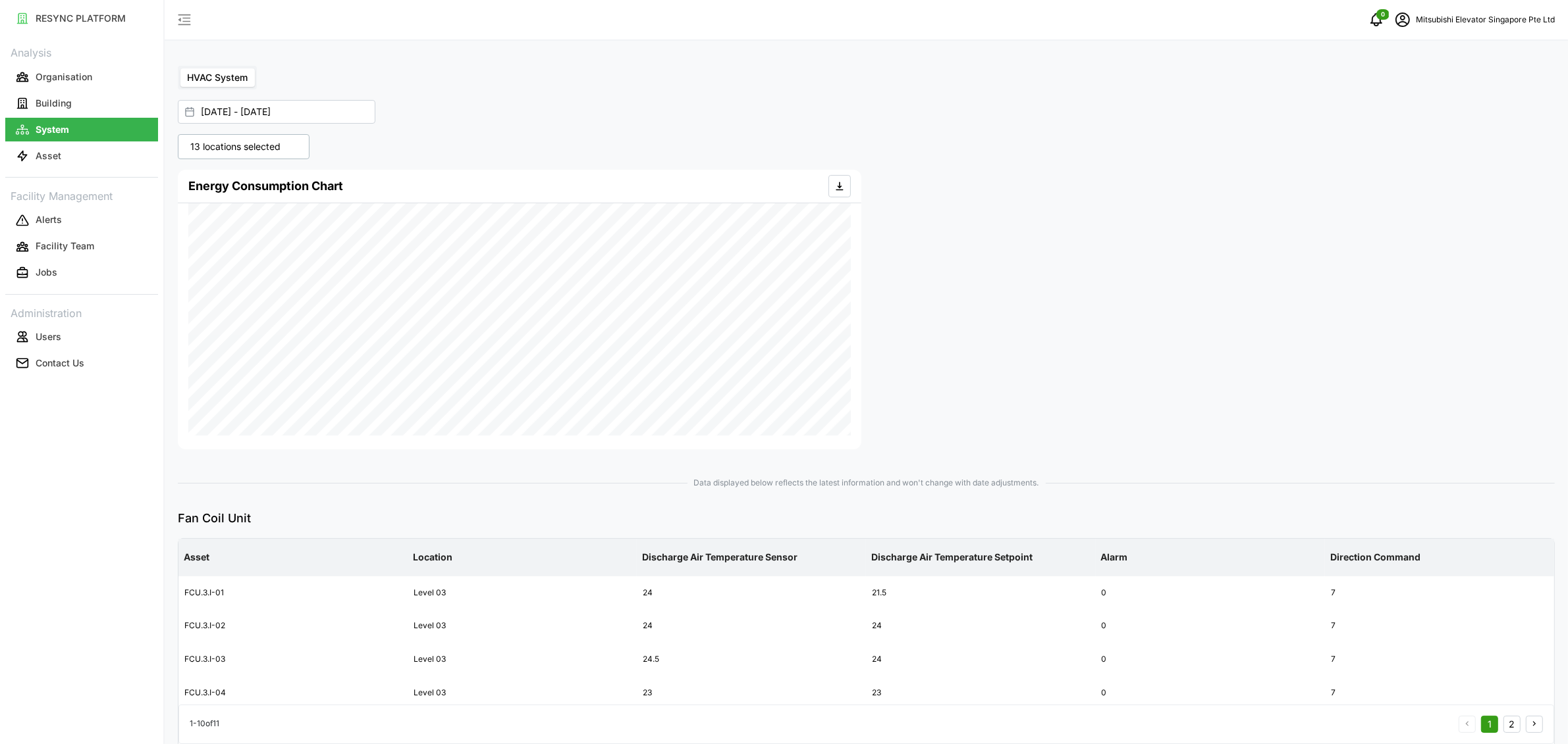
scroll to position [338, 0]
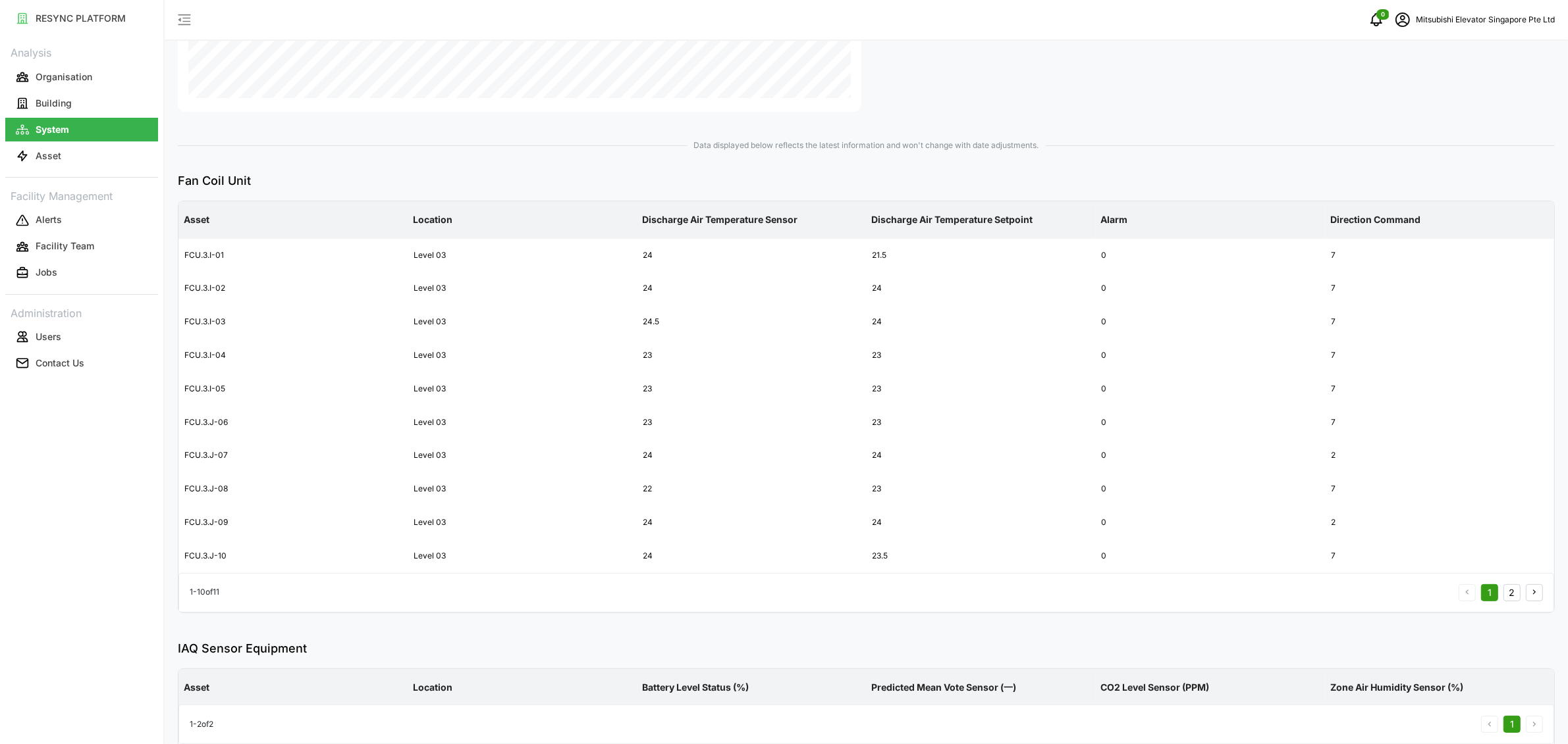
click at [1510, 593] on button "2" at bounding box center [1512, 592] width 17 height 17
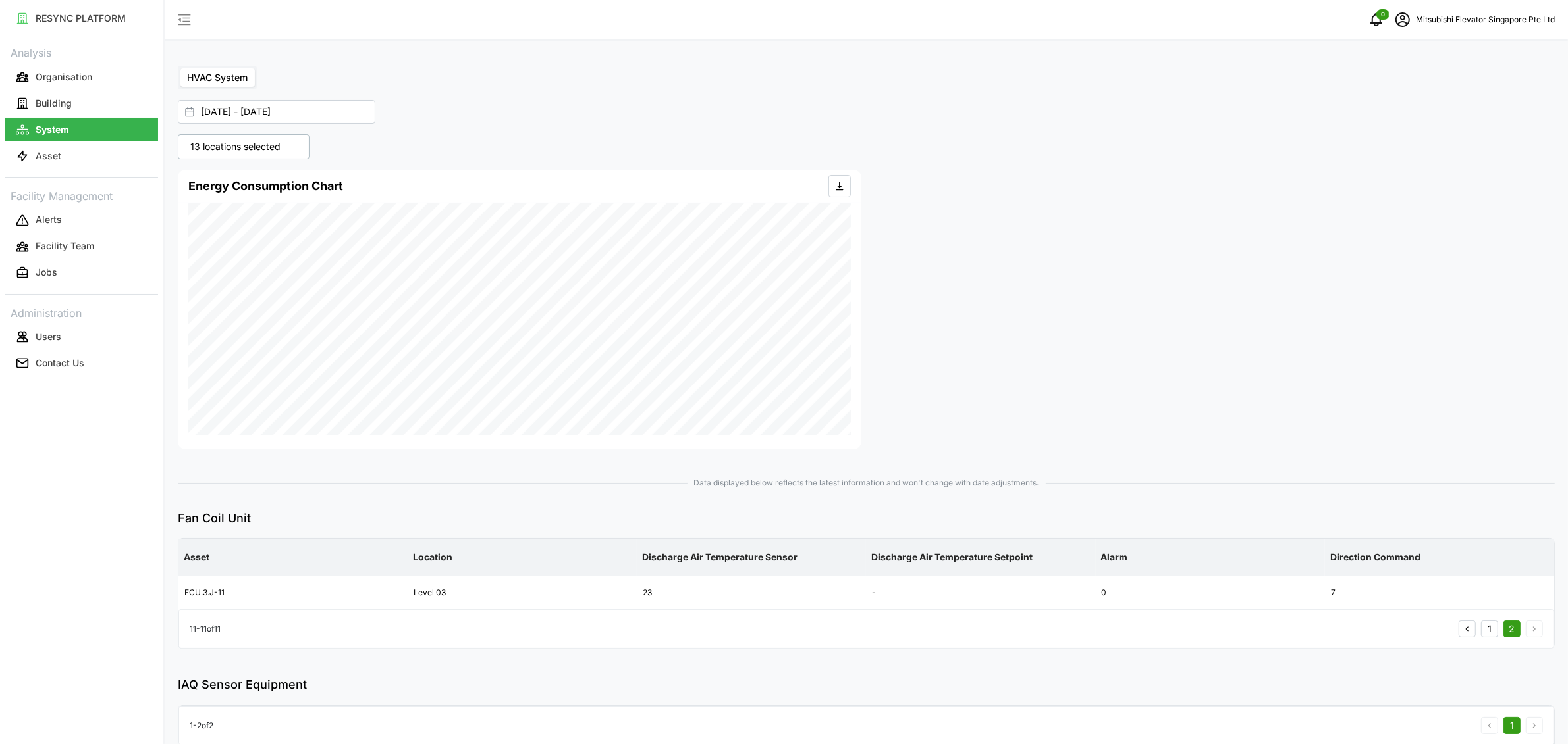
click at [1490, 632] on button "1" at bounding box center [1489, 629] width 17 height 17
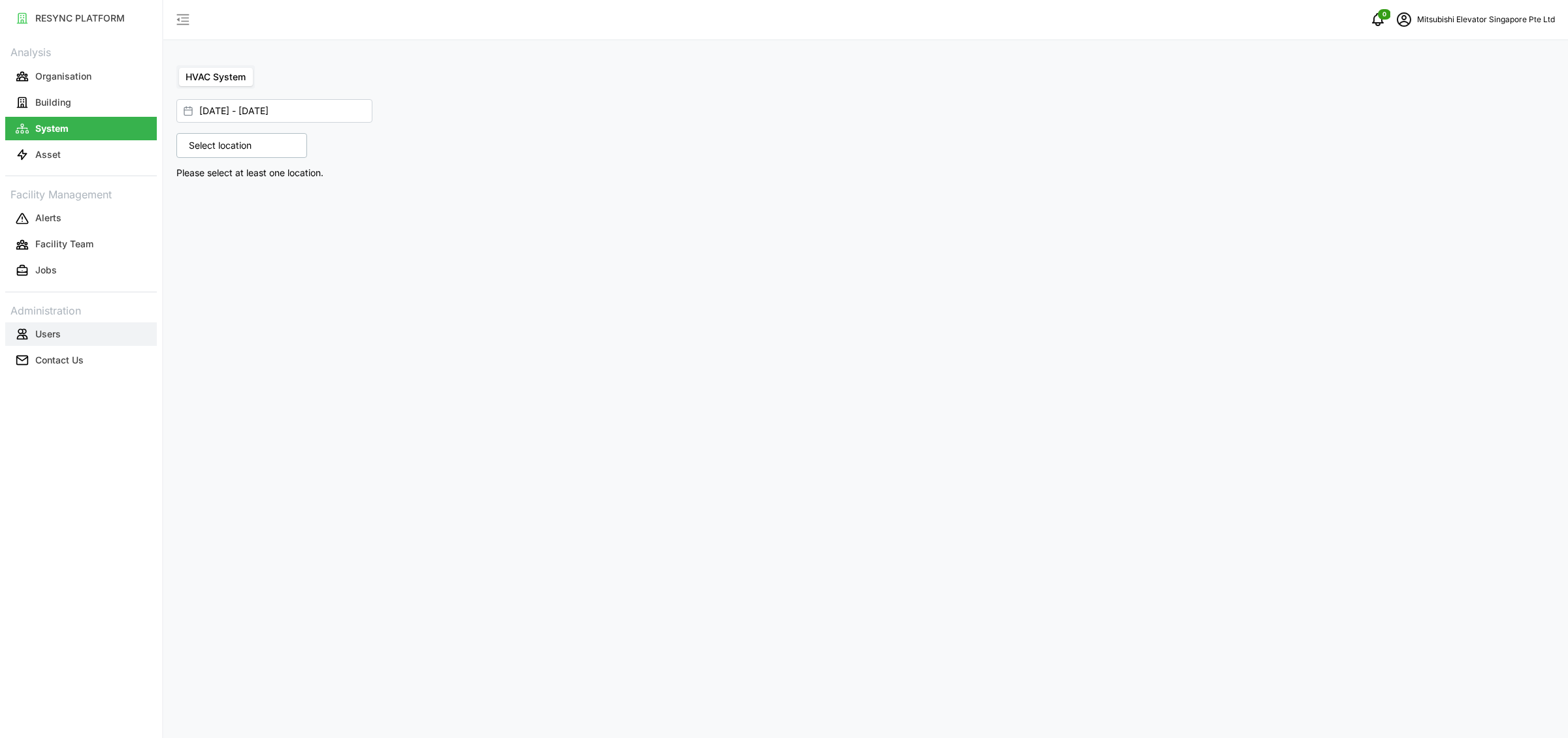
click at [86, 338] on button "Users" at bounding box center [81, 335] width 151 height 23
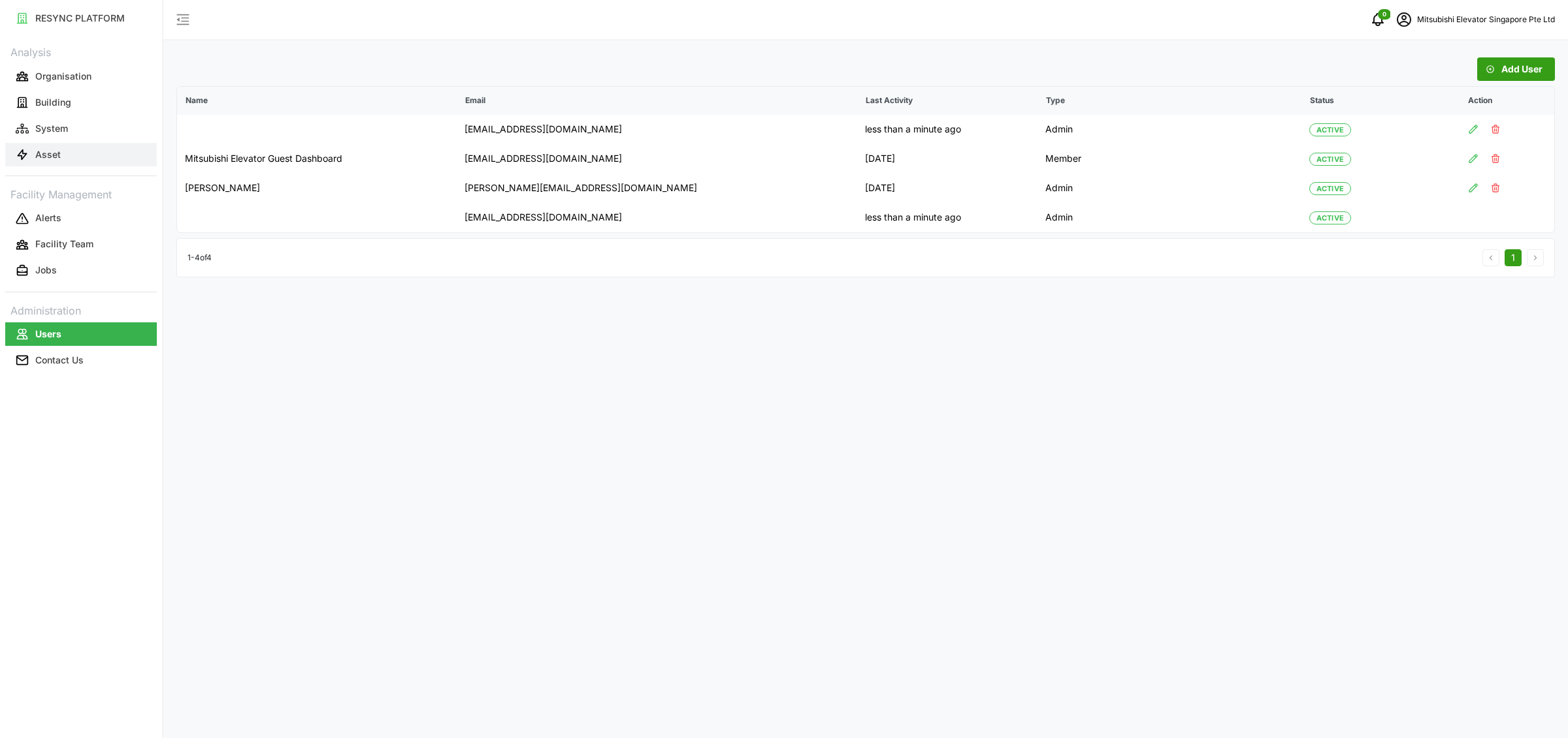
click at [60, 154] on button "Asset" at bounding box center [81, 155] width 151 height 23
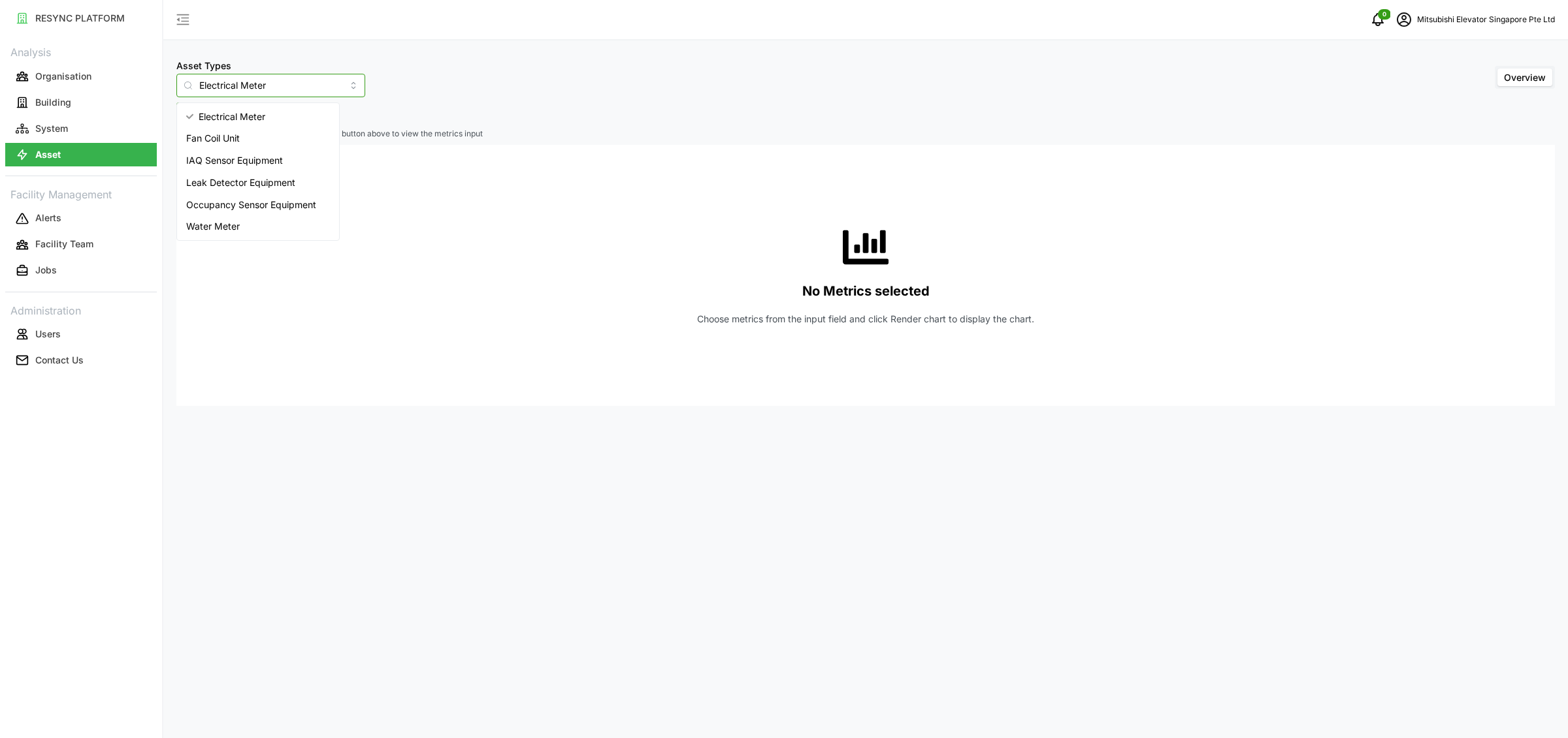
click at [294, 82] on input "Electrical Meter" at bounding box center [270, 86] width 189 height 23
click at [258, 147] on div "Fan Coil Unit" at bounding box center [258, 139] width 157 height 22
type input "Fan Coil Unit"
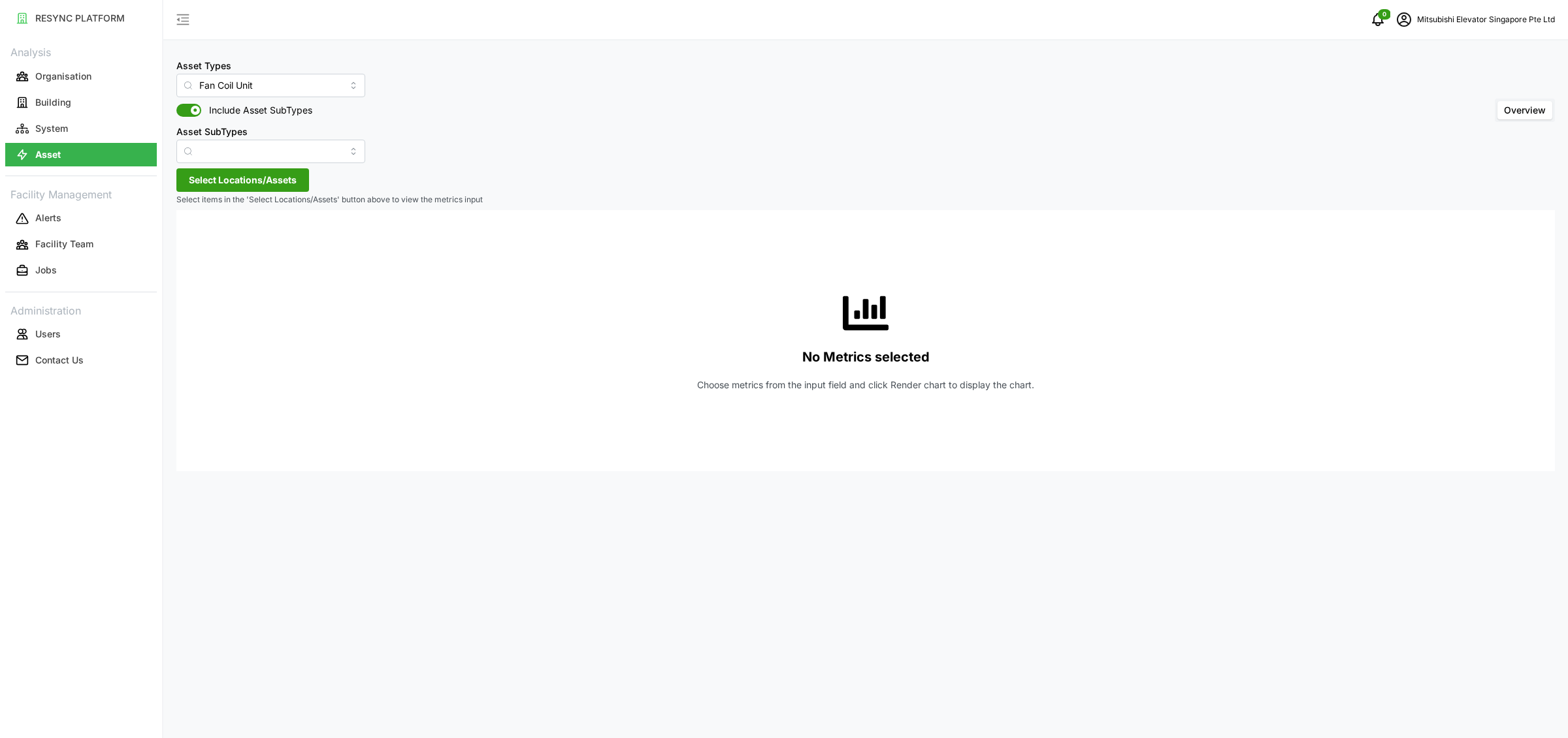
click at [240, 178] on span "Select Locations/Assets" at bounding box center [242, 180] width 108 height 22
click at [222, 241] on icon at bounding box center [226, 239] width 10 height 10
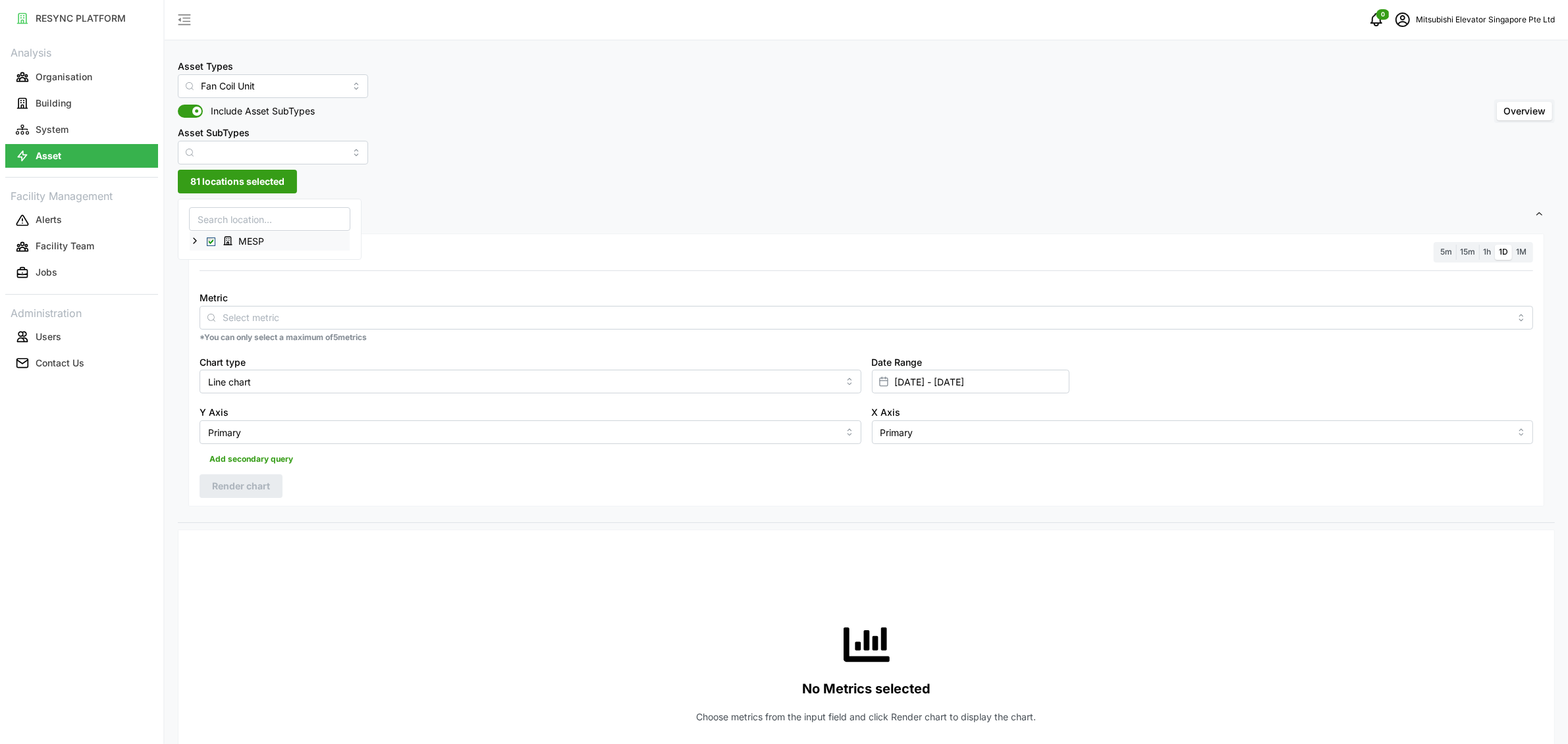
click at [219, 239] on span "MESP" at bounding box center [246, 240] width 56 height 16
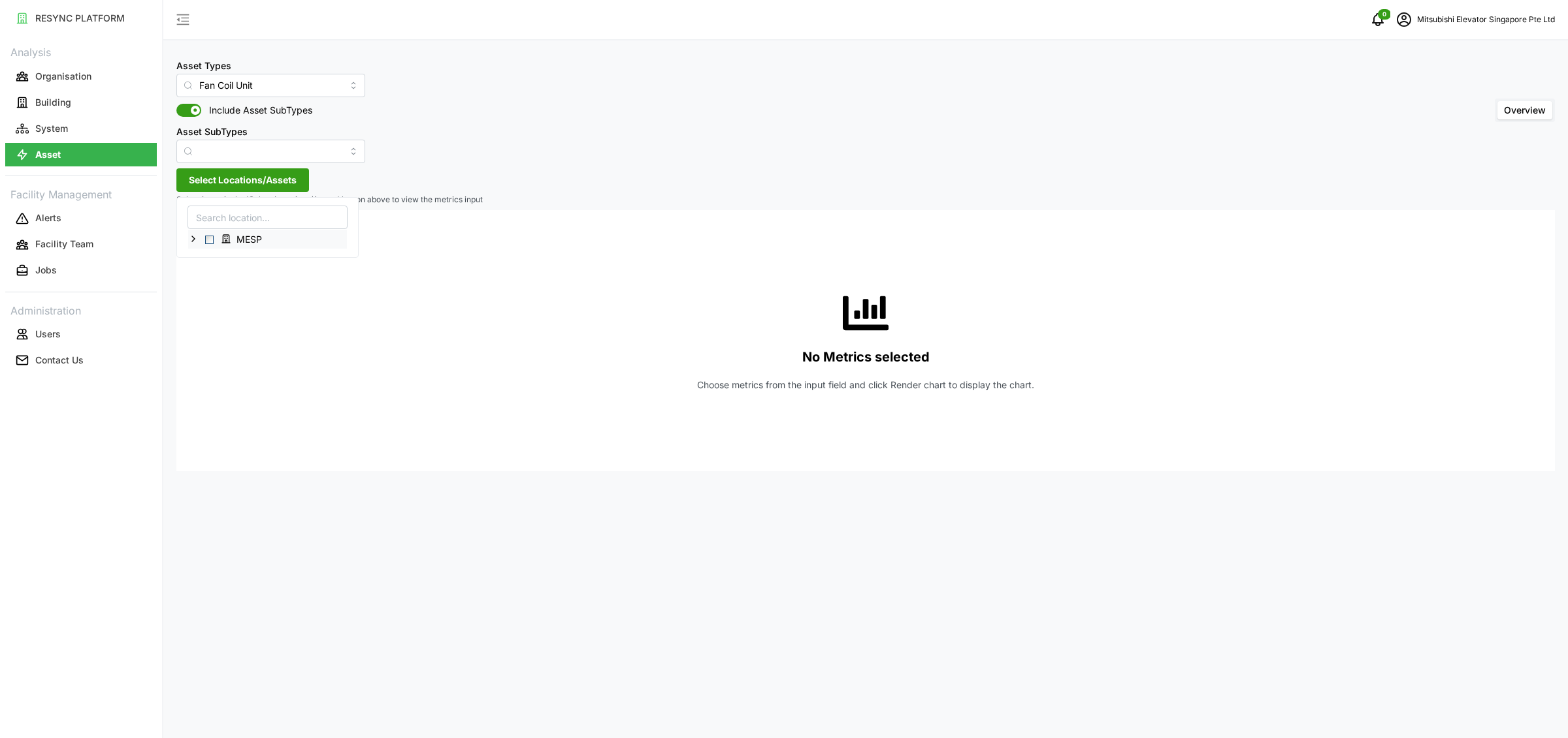
click at [193, 242] on icon at bounding box center [193, 239] width 10 height 10
click at [219, 275] on span "Select Level 02" at bounding box center [220, 277] width 9 height 9
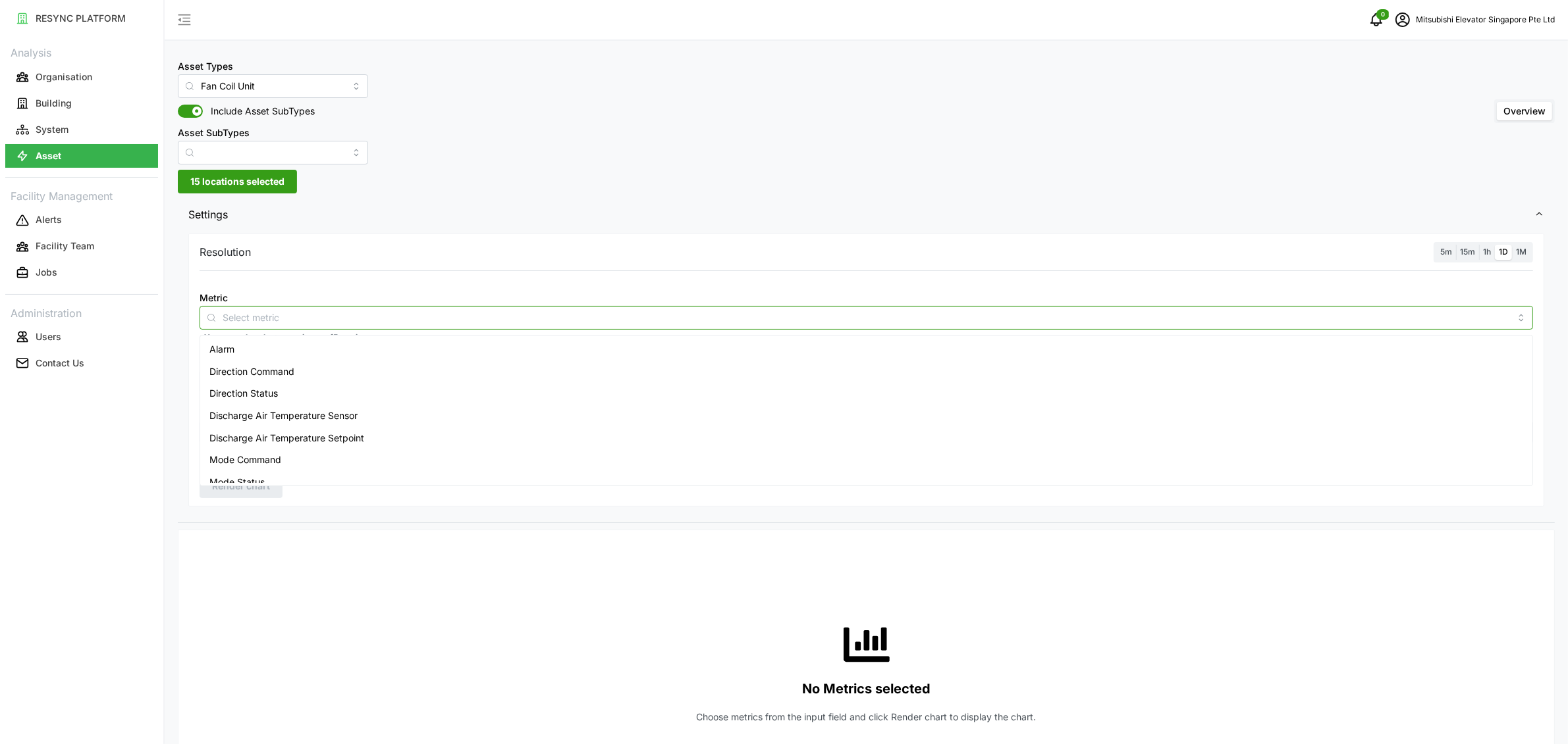
click at [440, 306] on div at bounding box center [867, 318] width 1333 height 24
click at [263, 439] on span "Supply Air Temperature Sensor" at bounding box center [277, 436] width 135 height 15
click at [260, 460] on span "Supply Air Temperature Setpoint" at bounding box center [280, 459] width 141 height 15
click at [972, 288] on div "Metric Supply Air Temperature Sensor Supply Air Temperature Setpoint *You can o…" at bounding box center [867, 316] width 1344 height 64
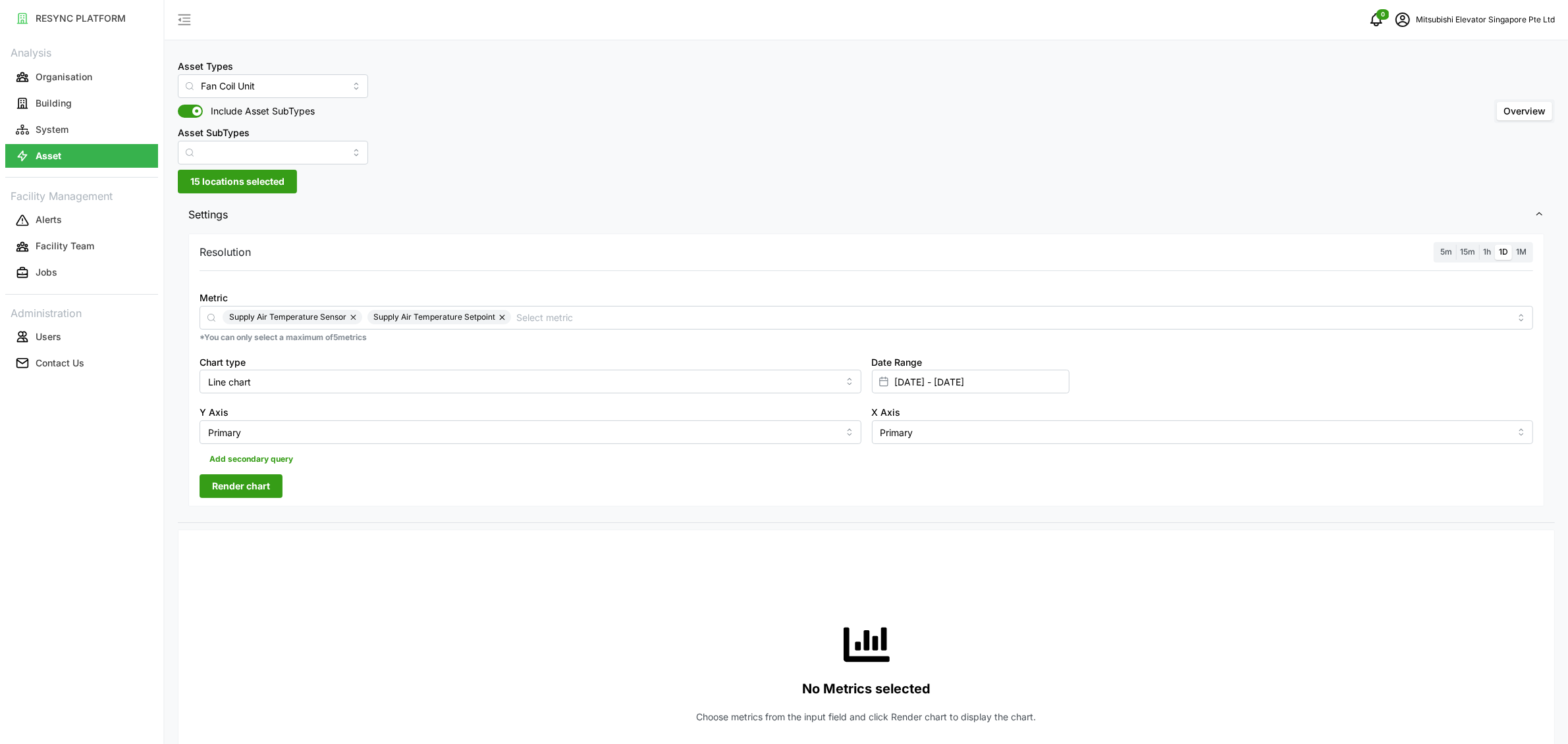
click at [1491, 248] on label "1h" at bounding box center [1487, 252] width 16 height 15
click at [1479, 245] on input "1h" at bounding box center [1479, 245] width 0 height 0
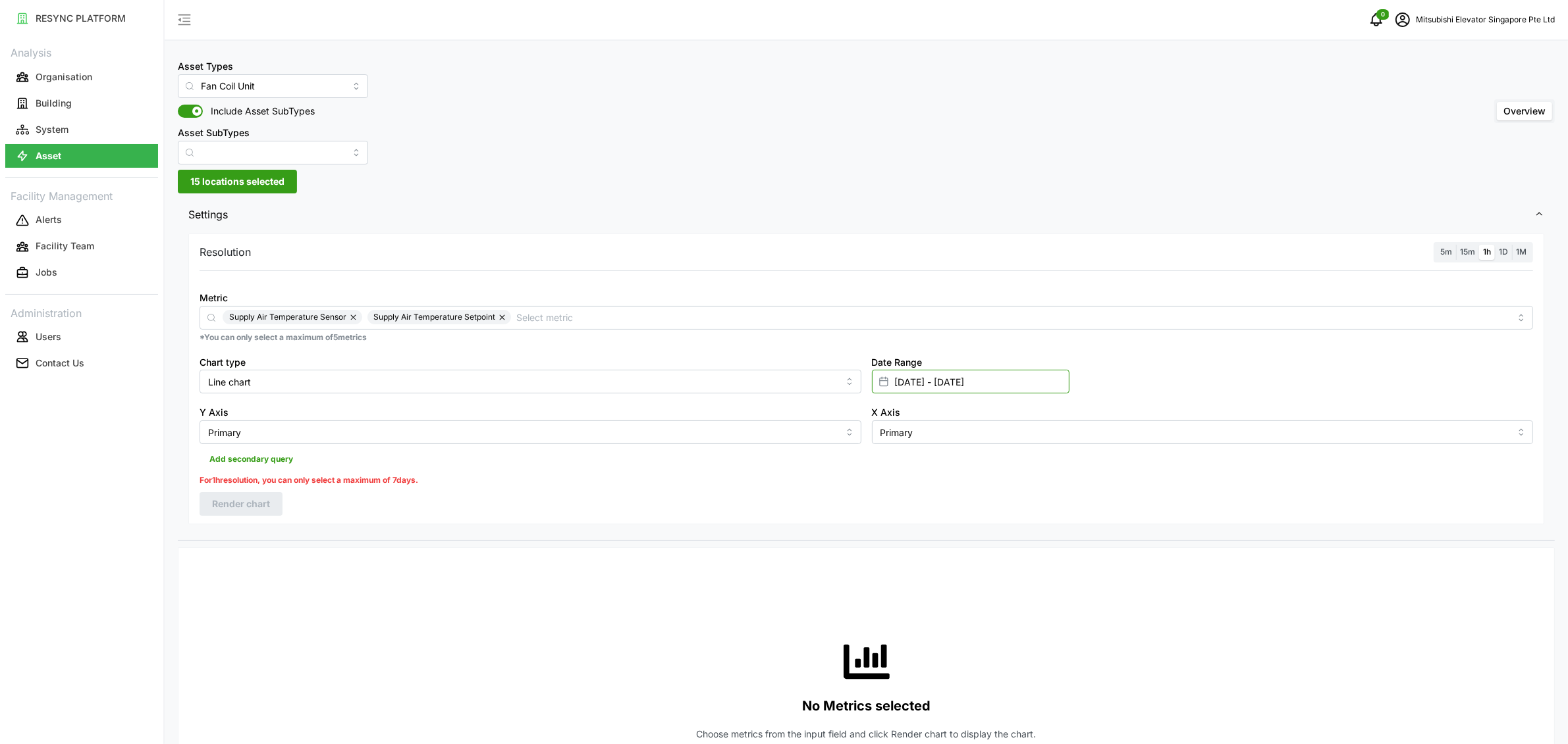
click at [918, 390] on input "[DATE] - [DATE]" at bounding box center [970, 382] width 198 height 24
click at [1046, 561] on button "21" at bounding box center [1046, 563] width 24 height 24
type input "[DATE] - [DATE]"
type input "[DATE]"
click at [901, 585] on button "22" at bounding box center [900, 587] width 24 height 24
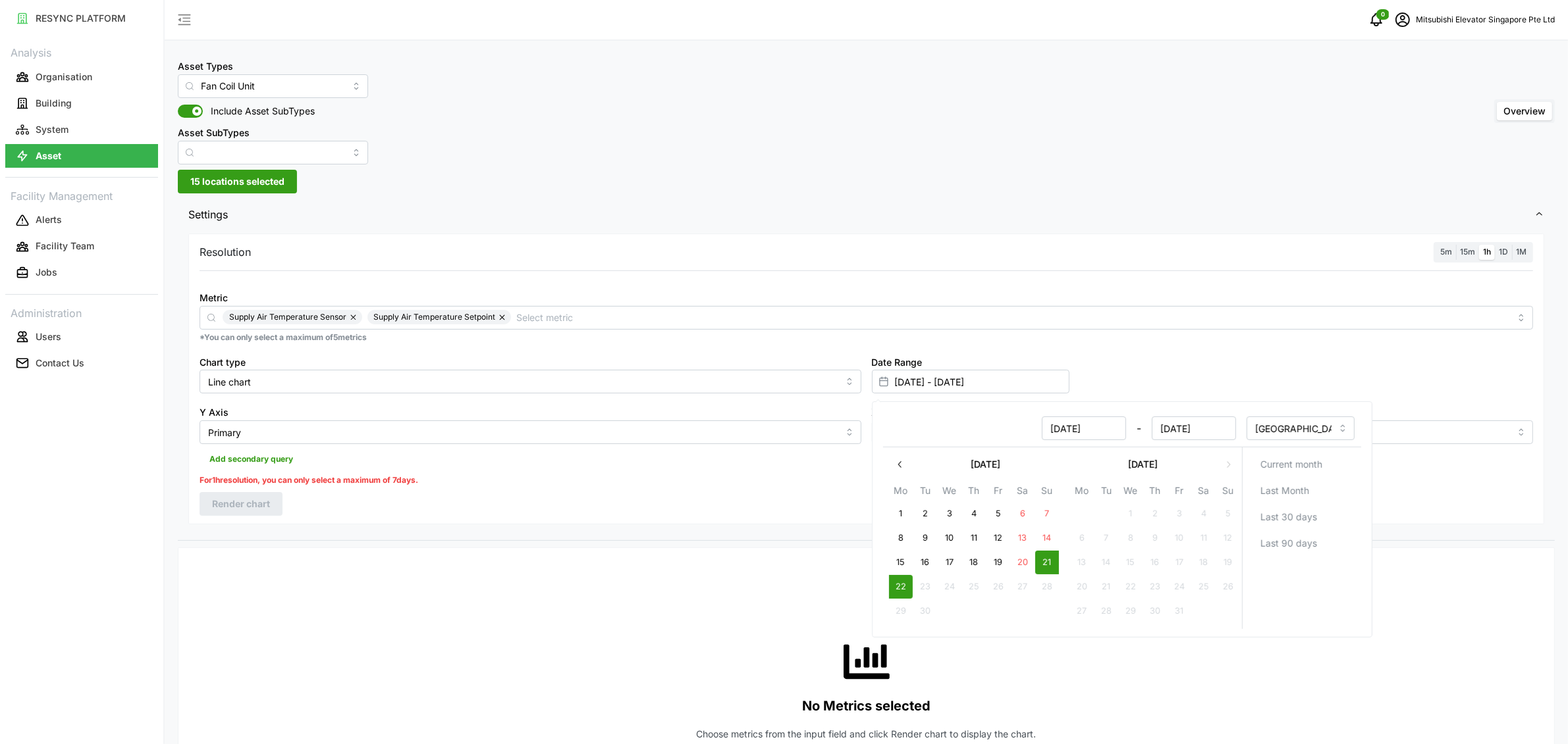
drag, startPoint x: 571, startPoint y: 517, endPoint x: 482, endPoint y: 506, distance: 89.7
click at [571, 516] on div "Resolution 5m 15m 1h 1D 1M Metric Supply Air Temperature Sensor Supply Air Temp…" at bounding box center [867, 379] width 1356 height 290
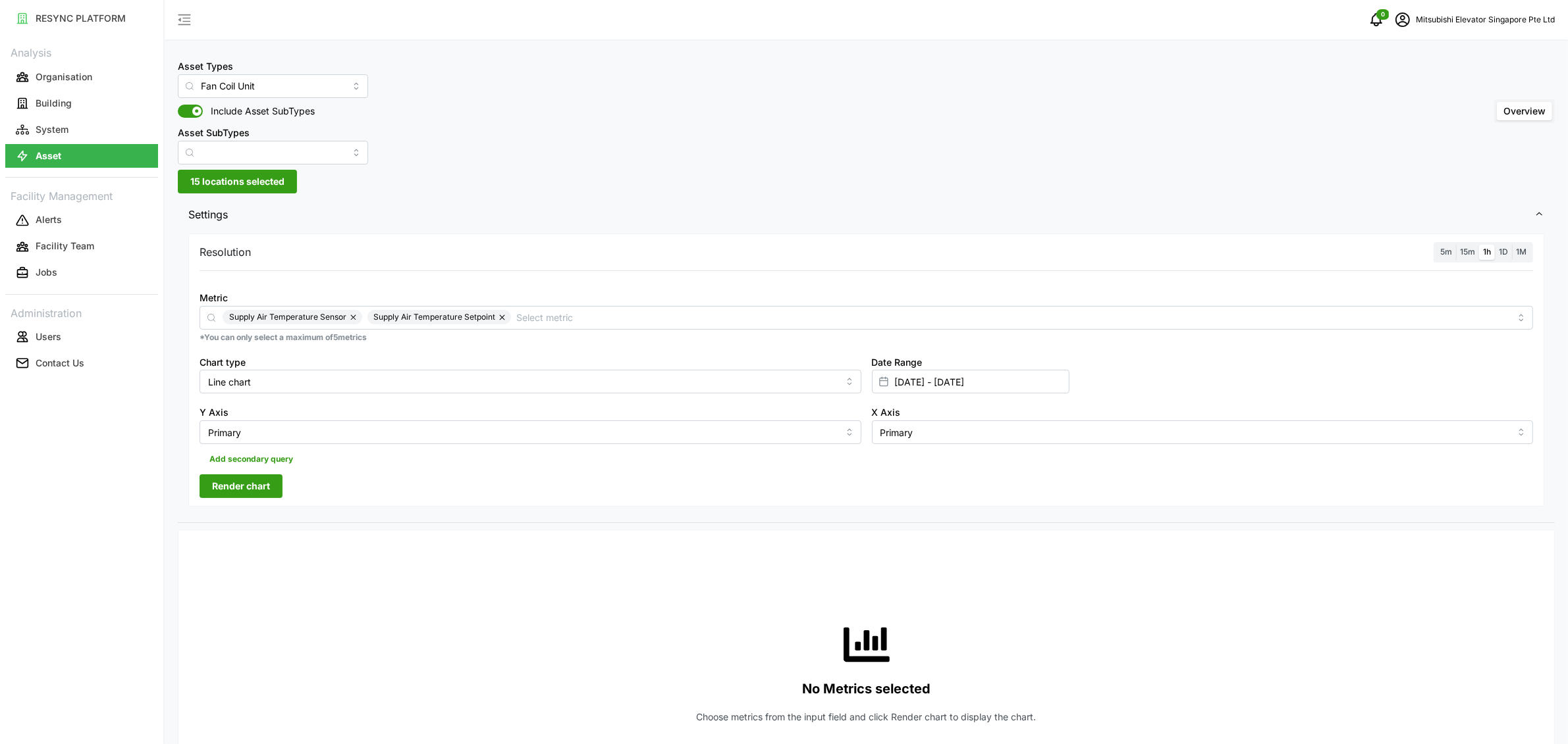
click at [263, 480] on span "Render chart" at bounding box center [241, 487] width 58 height 22
click at [284, 177] on span "15 locations selected" at bounding box center [237, 181] width 94 height 22
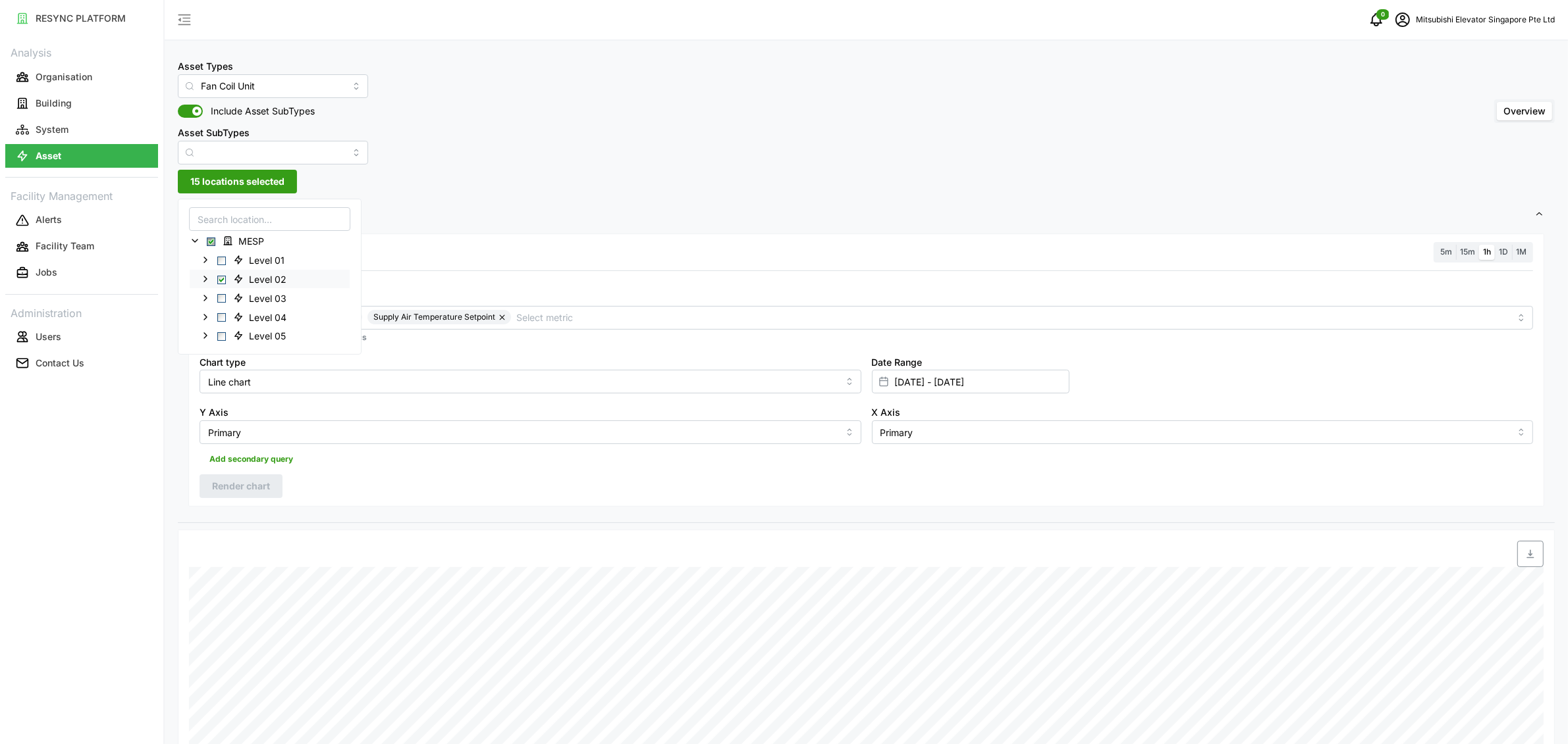
click at [206, 274] on icon at bounding box center [206, 278] width 10 height 10
click at [218, 280] on span "Select Level 02" at bounding box center [222, 280] width 9 height 9
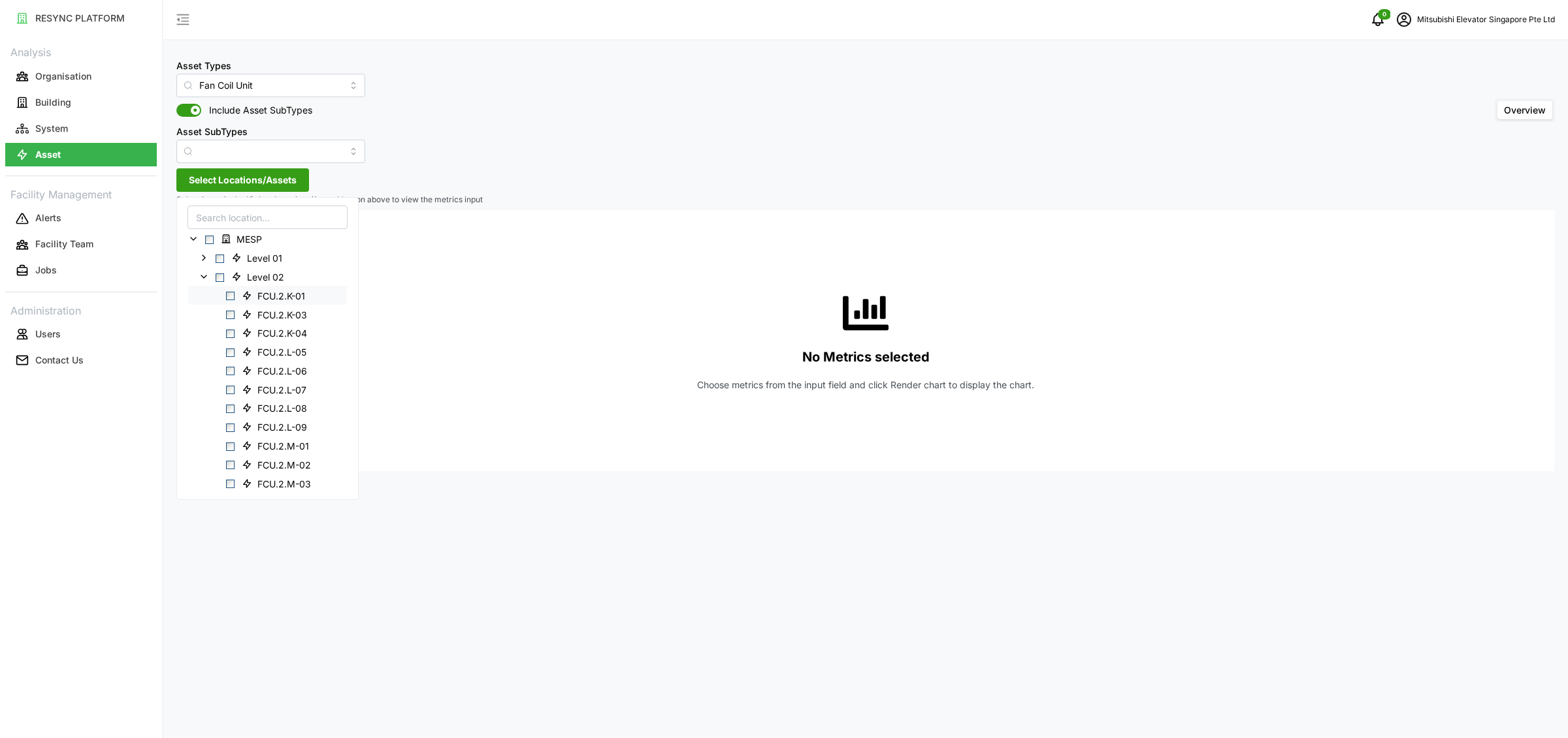
click at [233, 293] on span "Select FCU.2.K-01" at bounding box center [231, 296] width 9 height 9
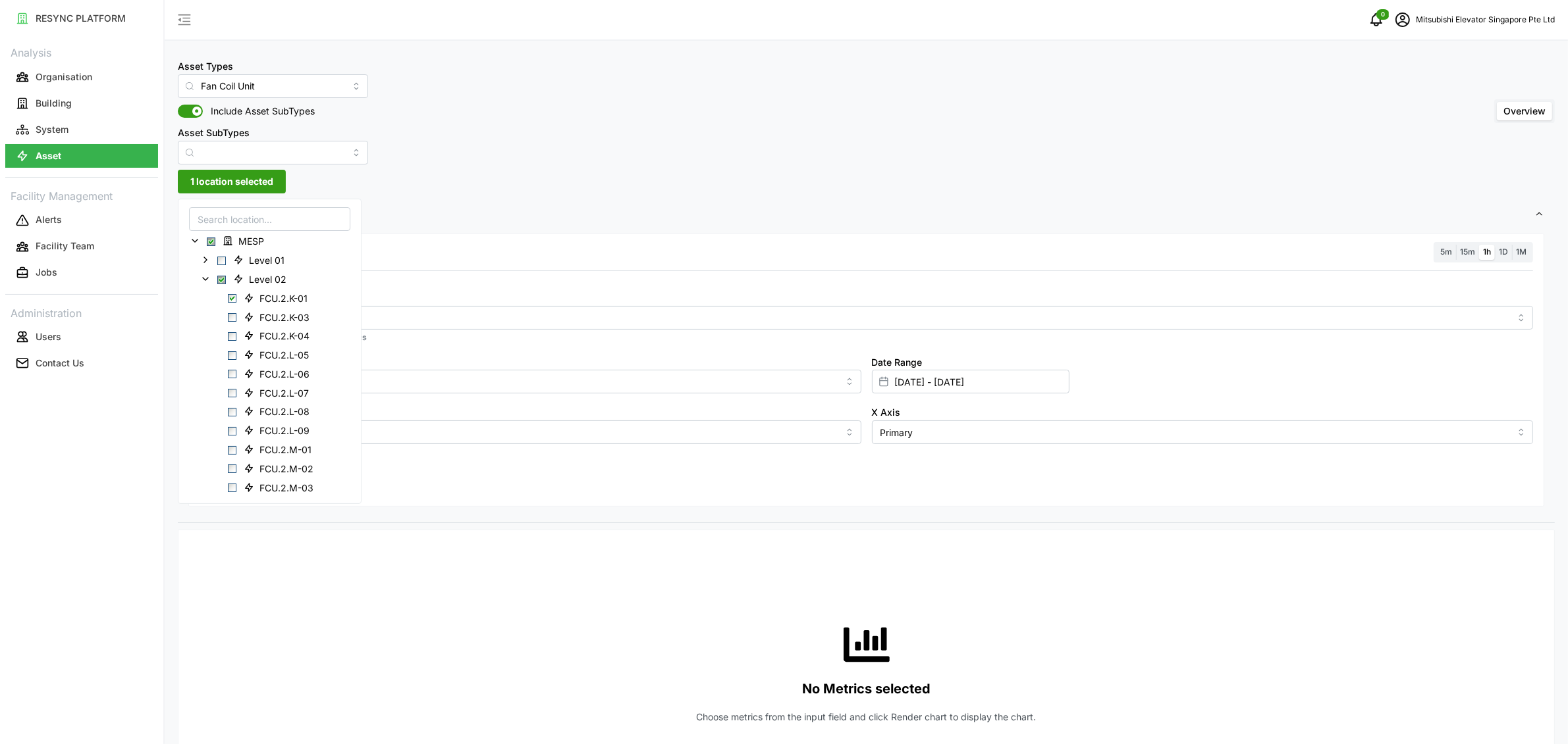
click at [485, 335] on p "*You can only select a maximum of 5 metrics" at bounding box center [867, 337] width 1333 height 11
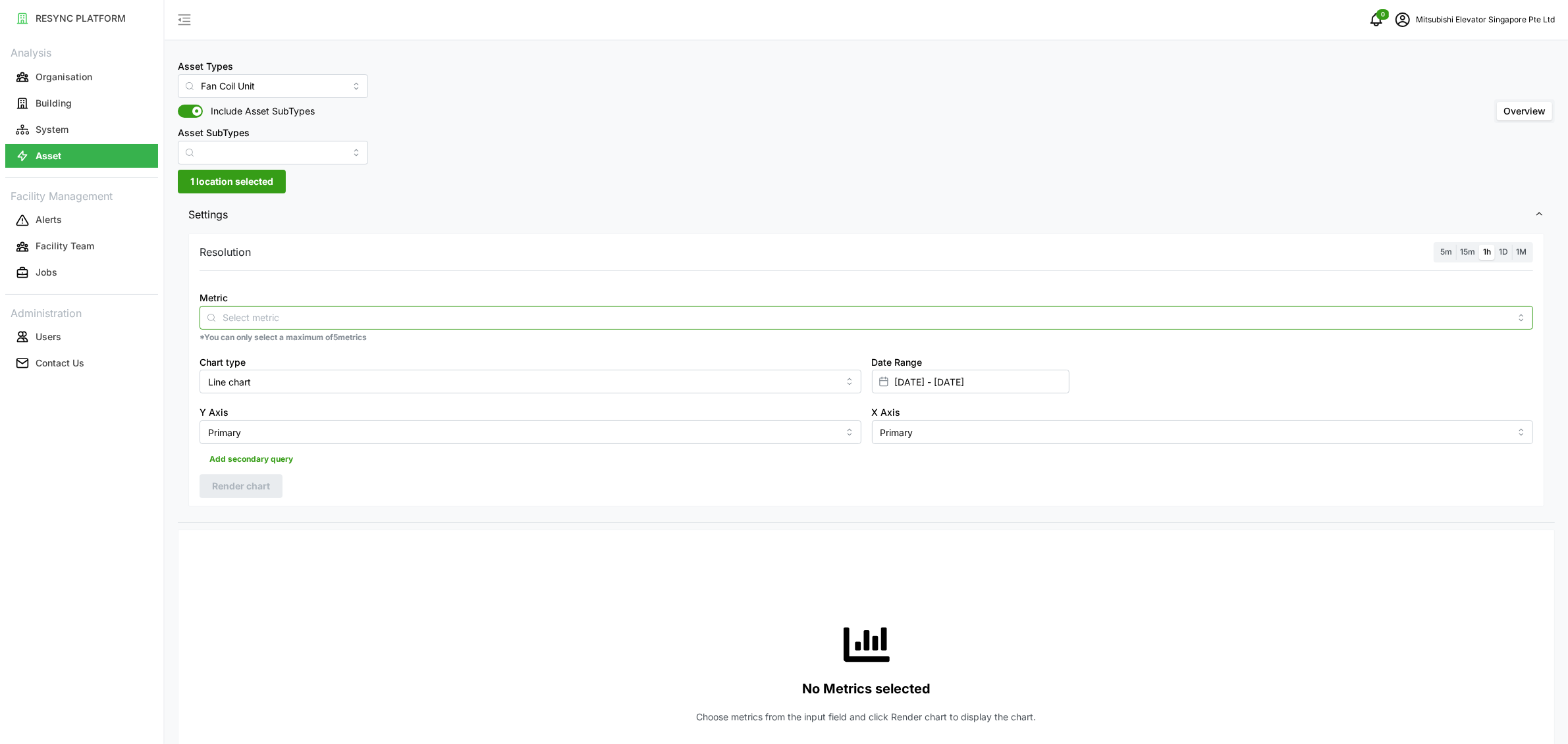
click at [471, 322] on input "Metric" at bounding box center [867, 317] width 1288 height 15
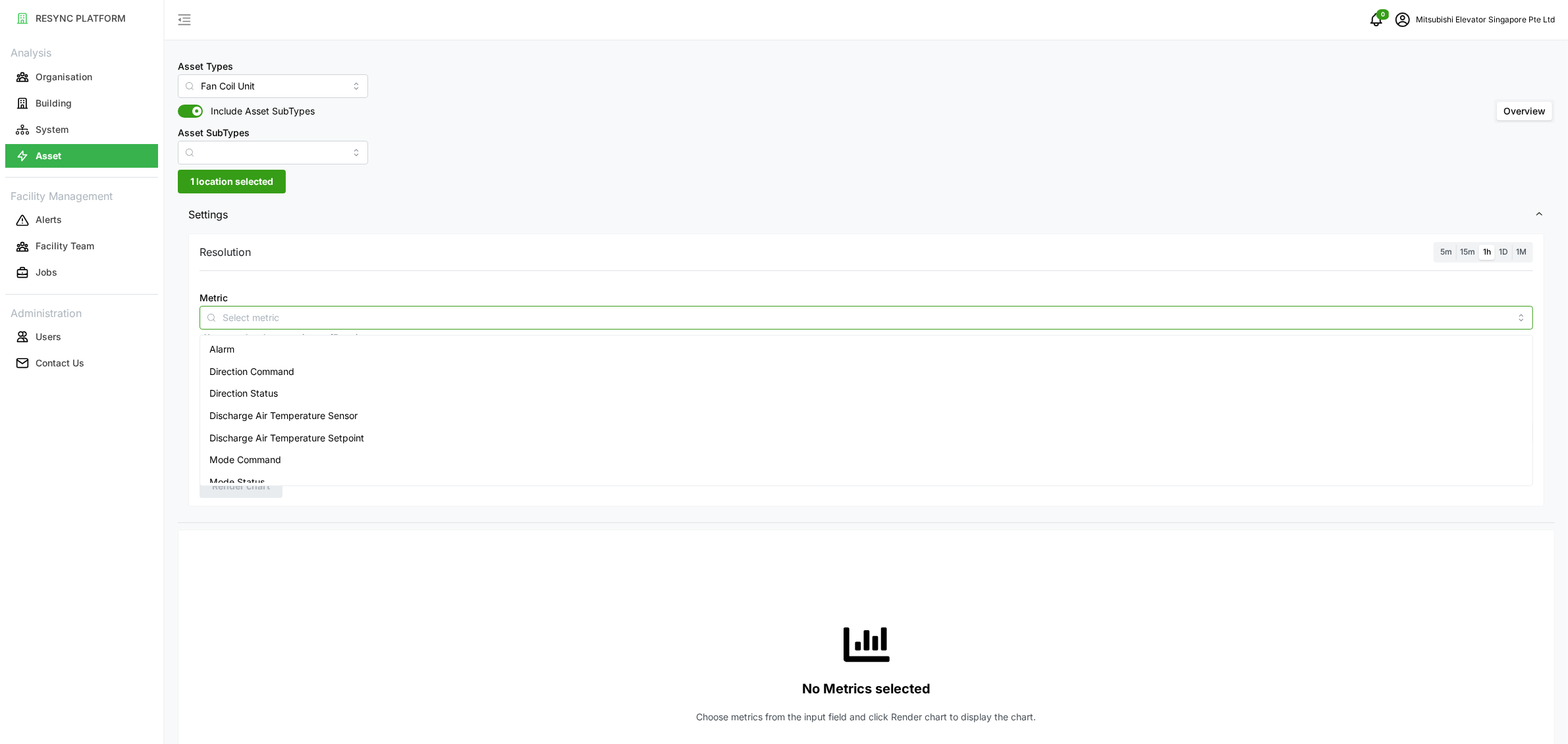
click at [377, 418] on div "Discharge Air Temperature Sensor" at bounding box center [866, 416] width 1327 height 22
click at [370, 438] on div "Discharge Air Temperature Setpoint" at bounding box center [866, 439] width 1327 height 22
click at [331, 427] on span "Supply Air Temperature Sensor" at bounding box center [277, 429] width 135 height 15
click at [335, 450] on span "Supply Air Temperature Setpoint" at bounding box center [280, 451] width 141 height 15
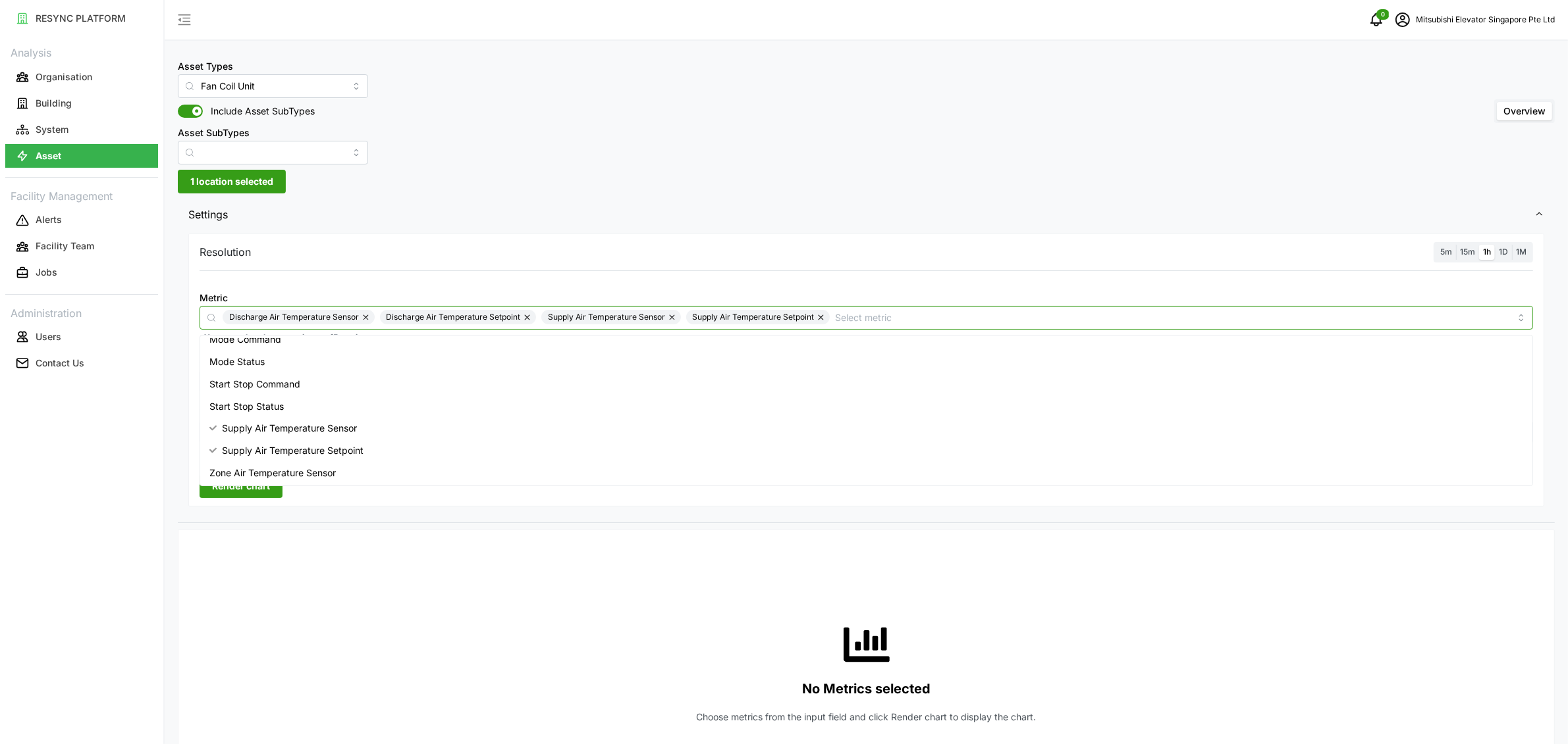
click at [328, 471] on span "Zone Air Temperature Sensor" at bounding box center [272, 473] width 127 height 15
click at [256, 521] on div "Resolution 5m 15m 1h 1D 1M Metric Discharge Air Temperature Sensor Discharge Ai…" at bounding box center [866, 376] width 1377 height 292
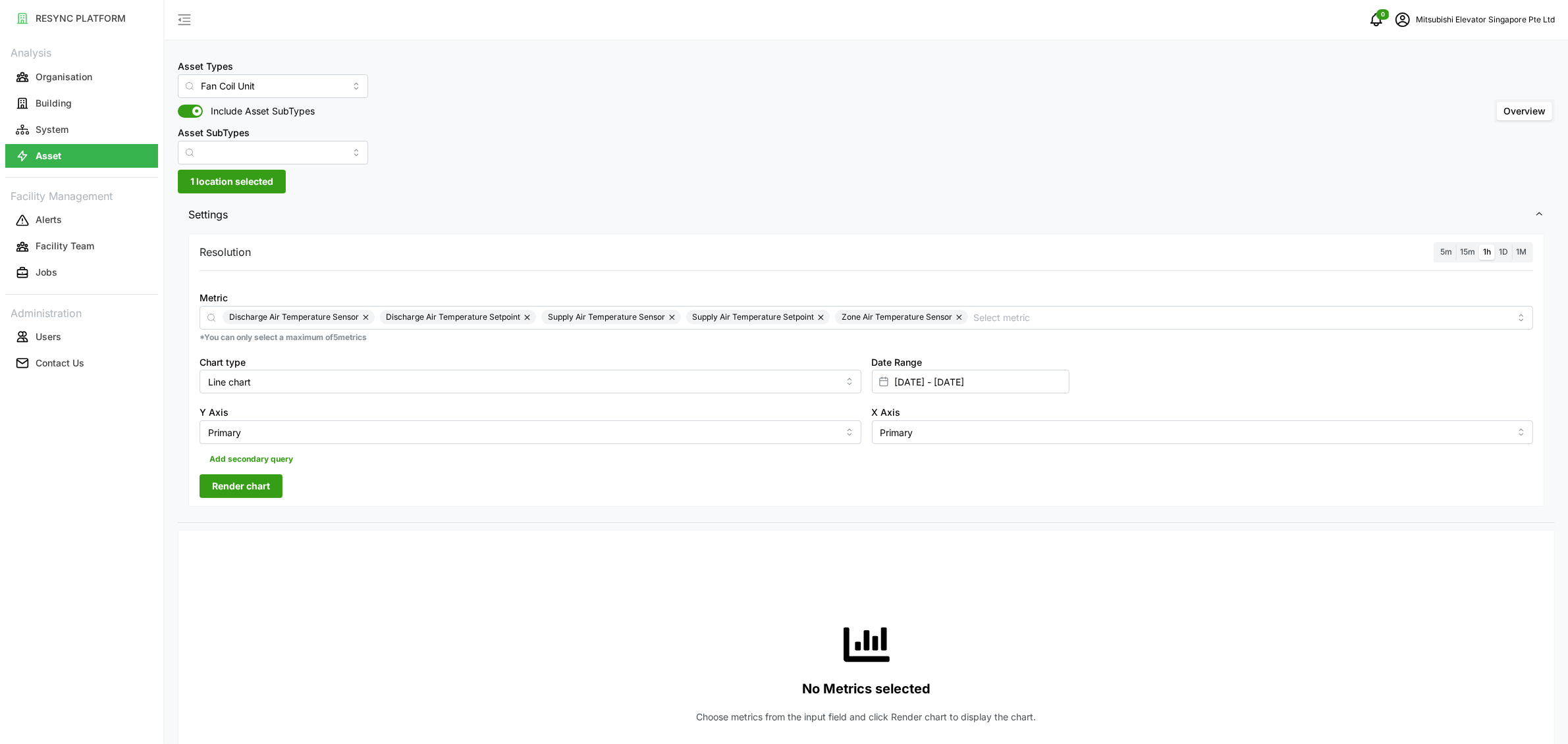
click at [247, 498] on button "Render chart" at bounding box center [241, 487] width 83 height 24
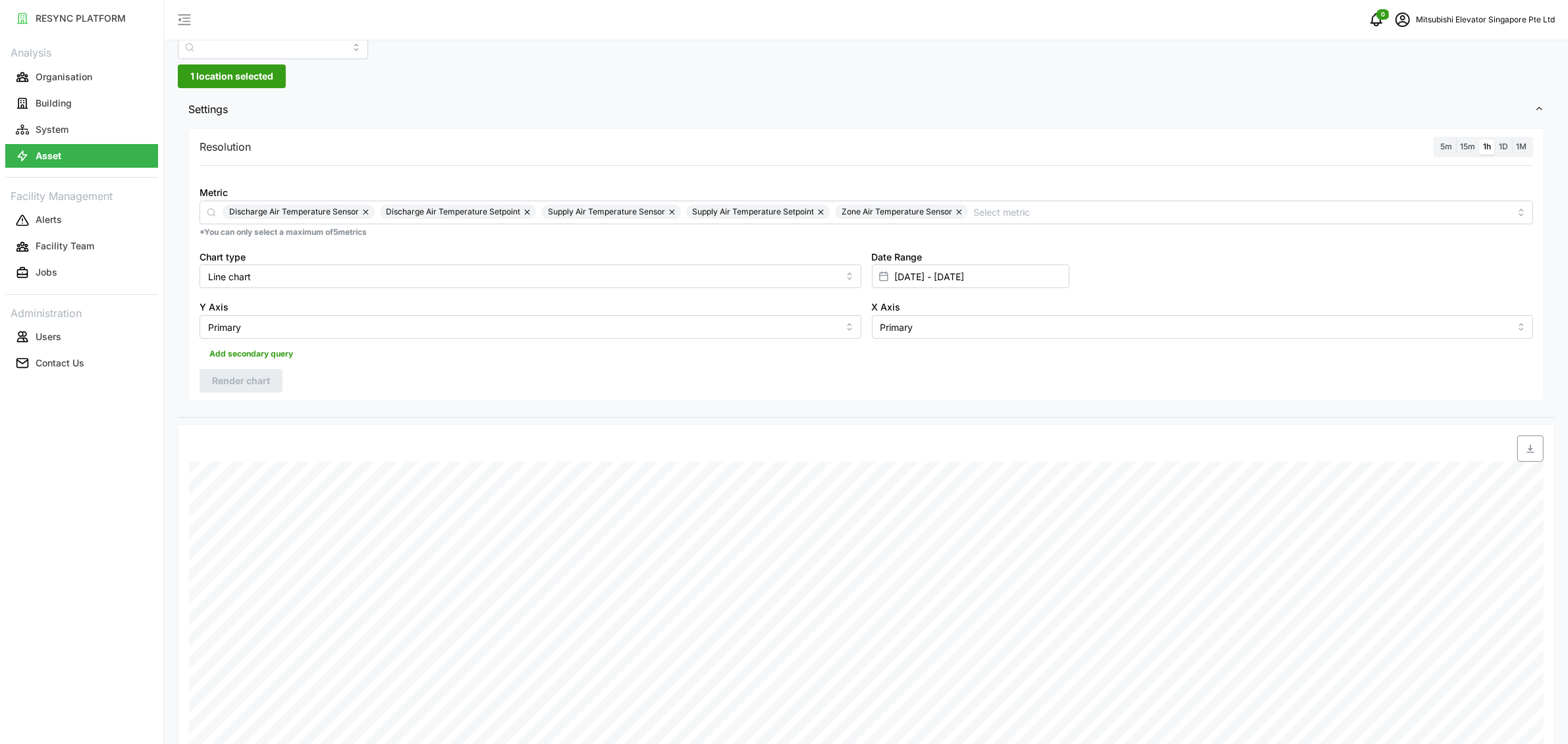
scroll to position [84, 0]
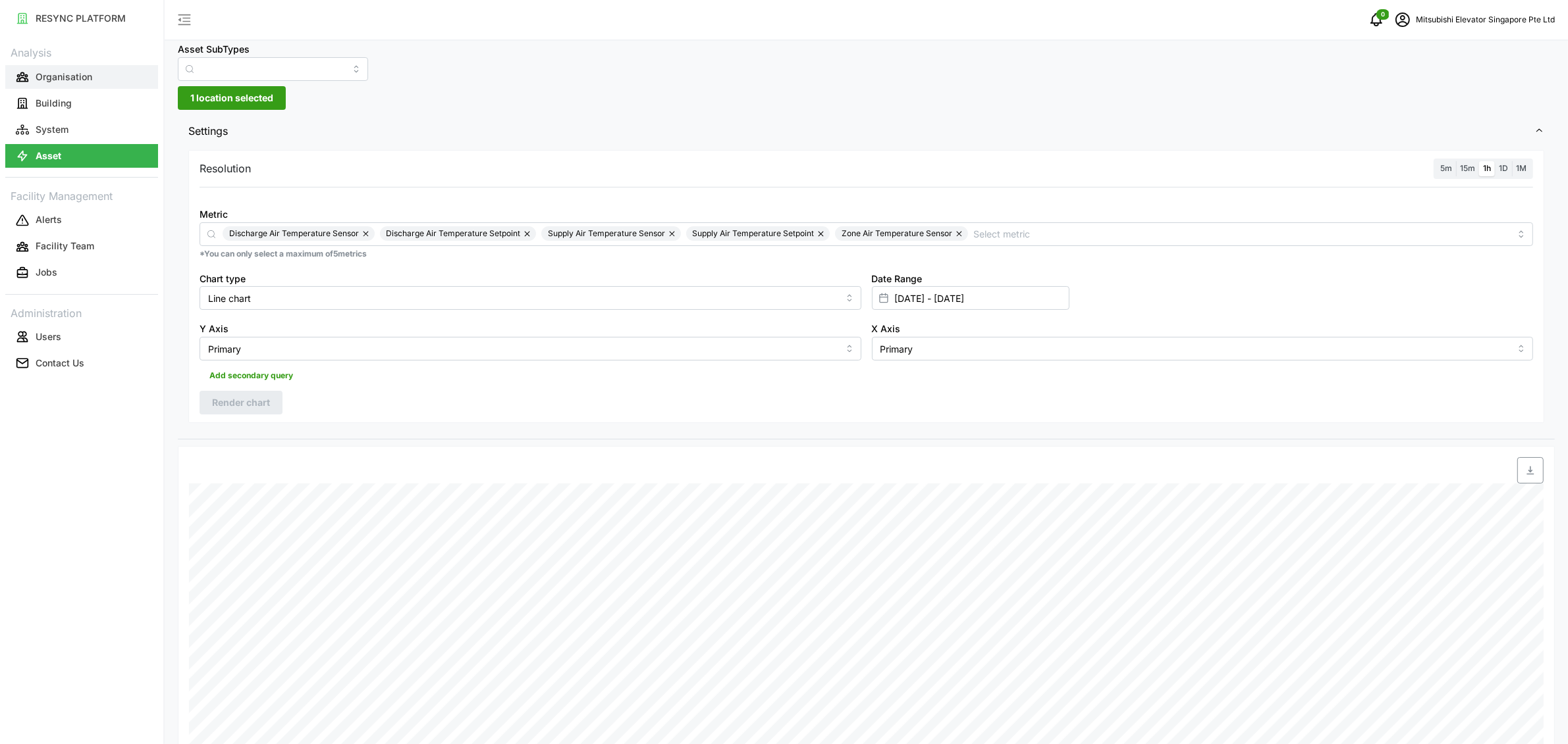
click at [53, 81] on p "Organisation" at bounding box center [64, 77] width 57 height 13
